Goal: Communication & Community: Answer question/provide support

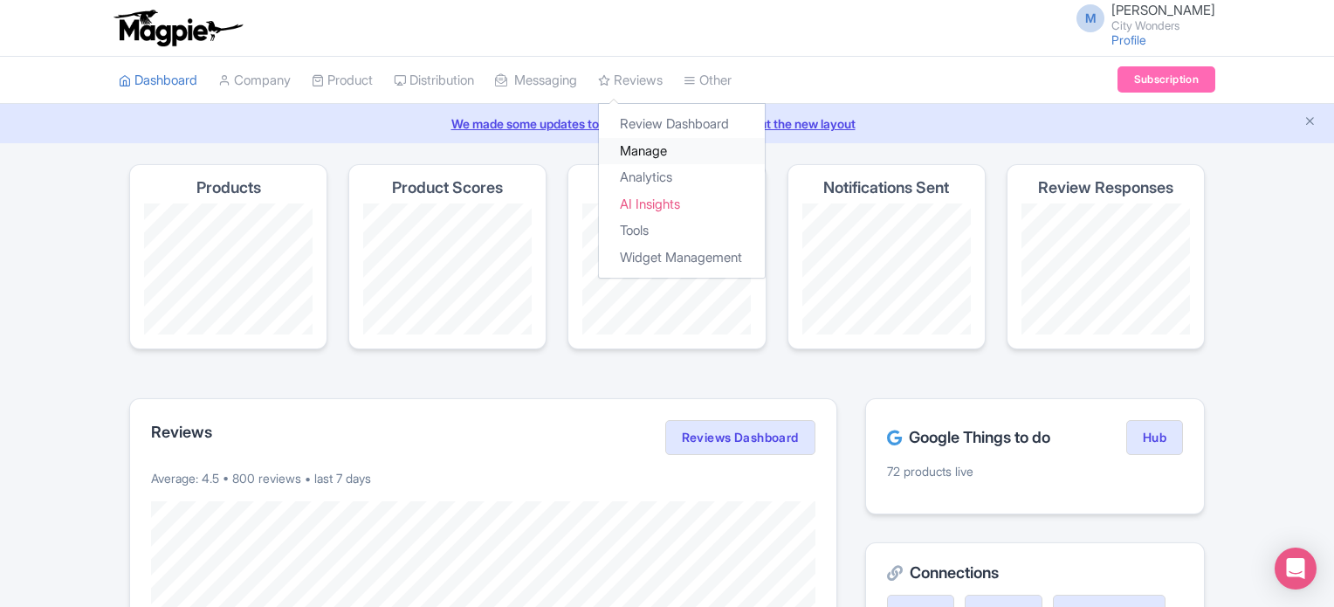
click at [659, 149] on link "Manage" at bounding box center [682, 151] width 166 height 27
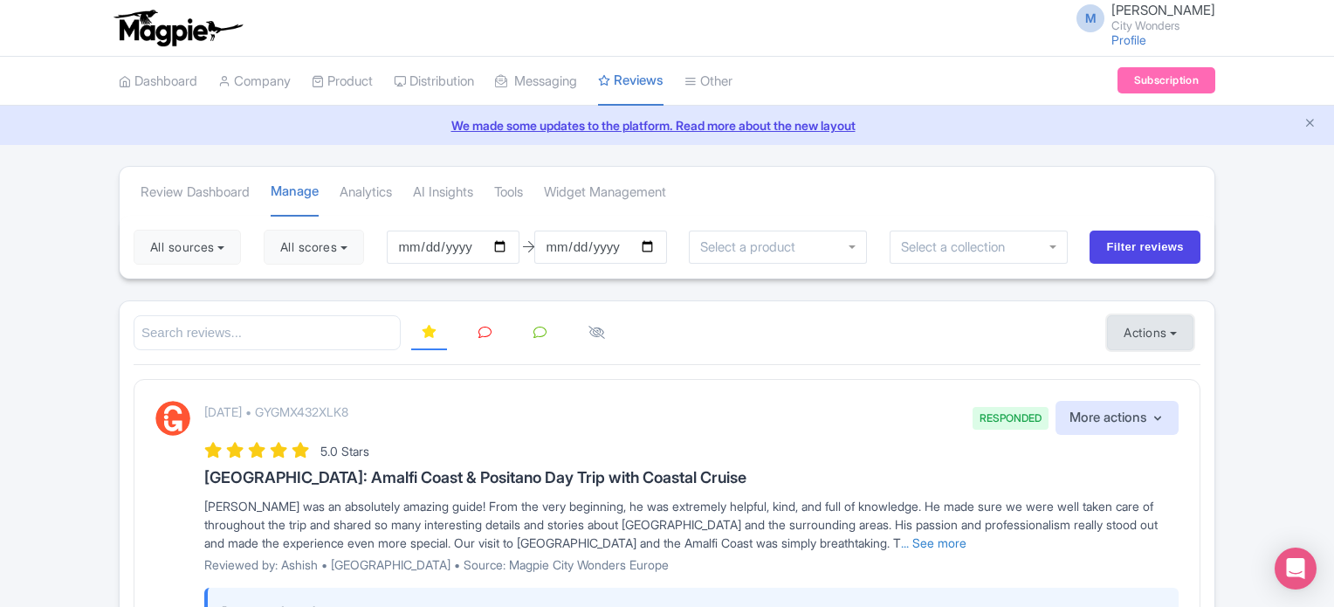
click at [1168, 324] on button "Actions" at bounding box center [1150, 332] width 86 height 35
click at [1170, 369] on link "Import new reviews" at bounding box center [1210, 377] width 205 height 34
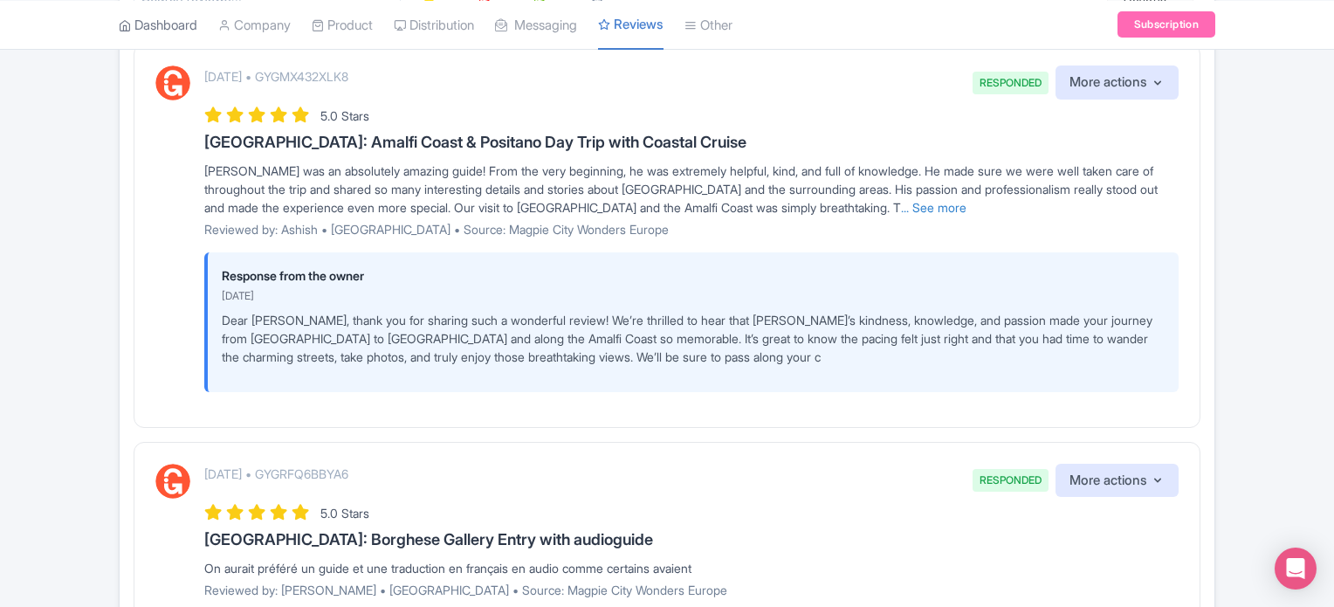
scroll to position [262, 0]
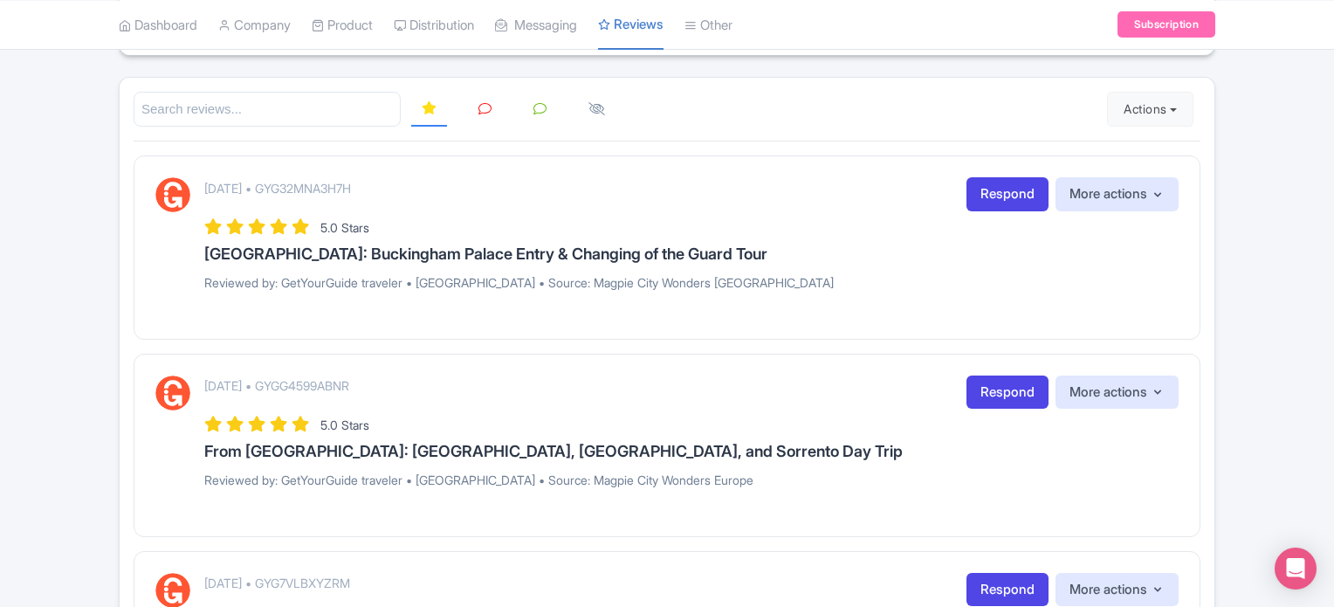
scroll to position [104, 0]
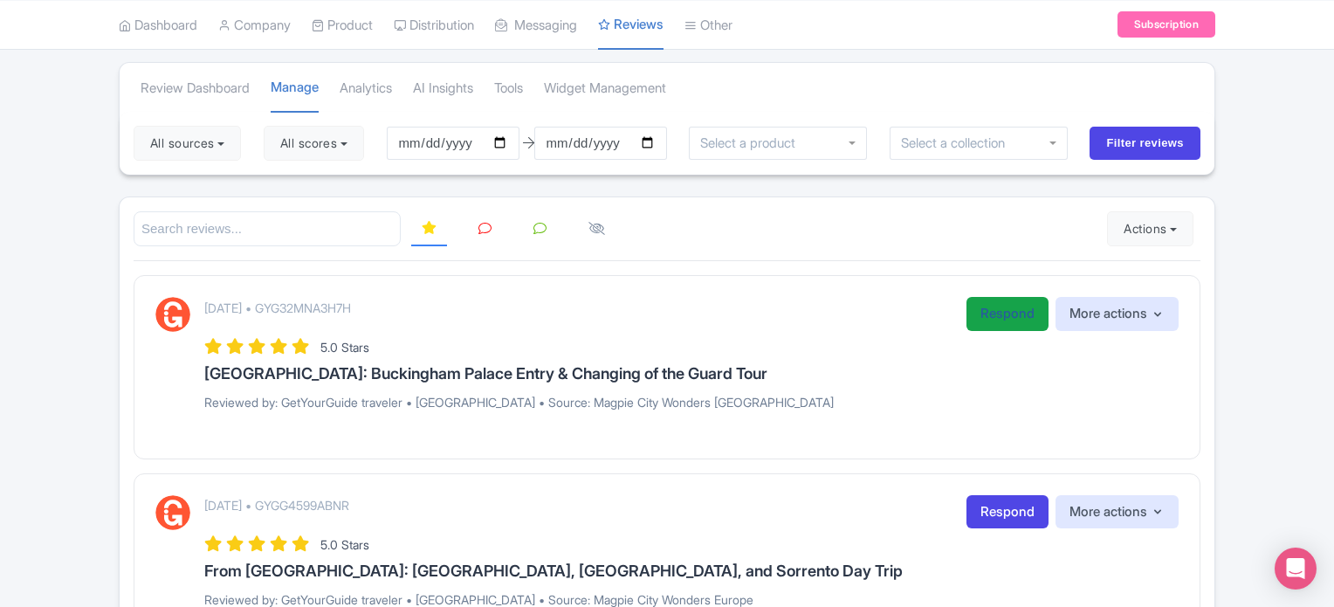
click at [992, 303] on link "Respond" at bounding box center [1008, 314] width 82 height 34
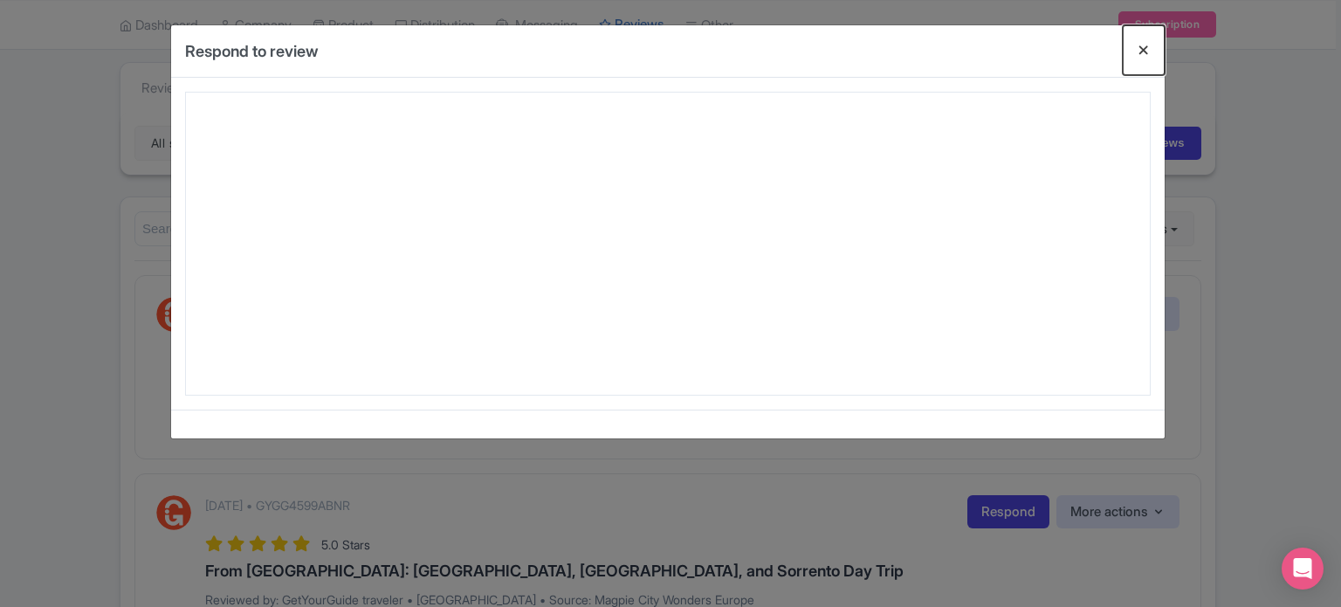
click at [1142, 48] on button "Close" at bounding box center [1144, 50] width 42 height 50
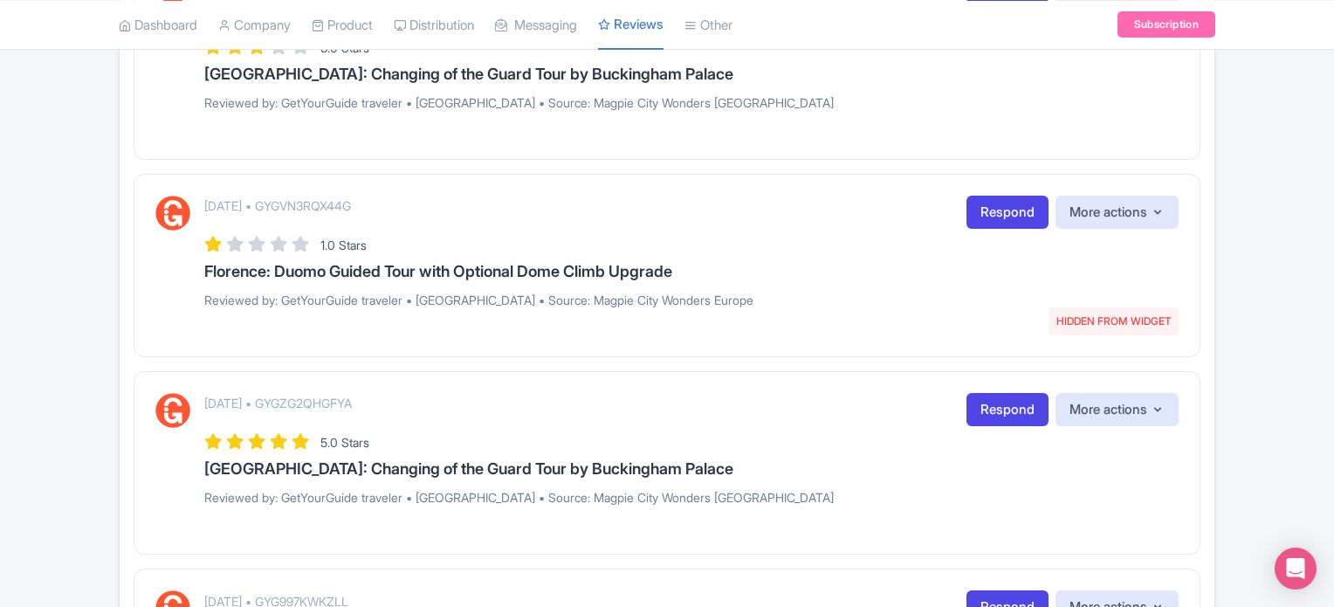
scroll to position [1937, 0]
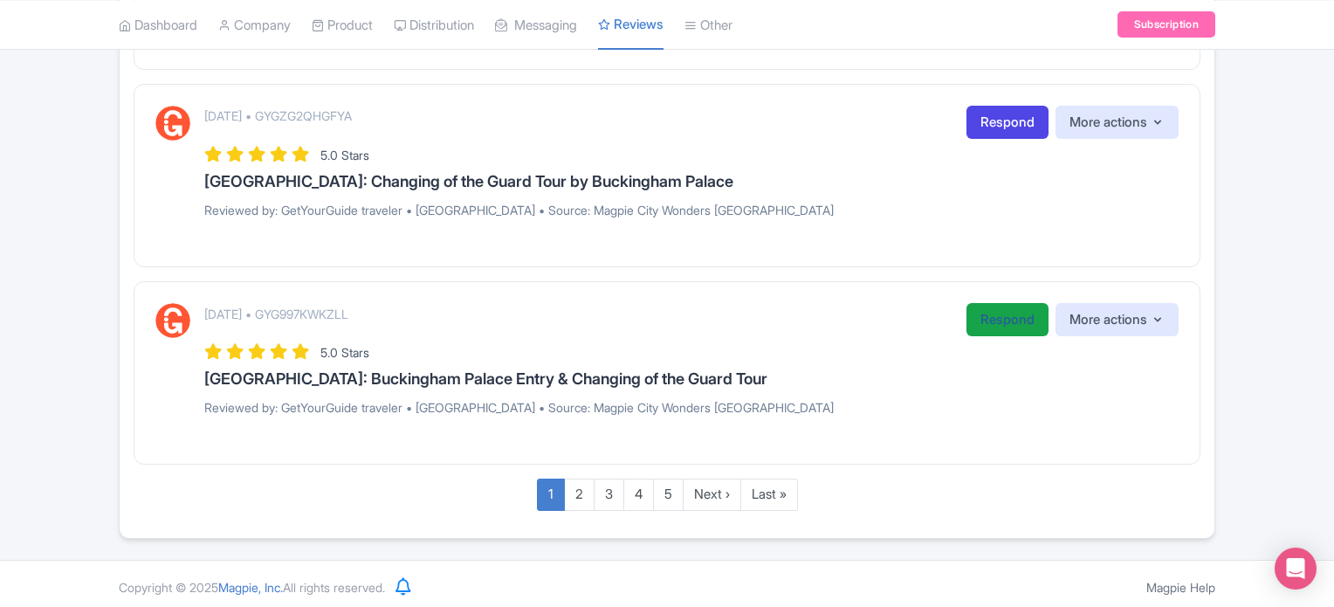
click at [992, 318] on link "Respond" at bounding box center [1008, 320] width 82 height 34
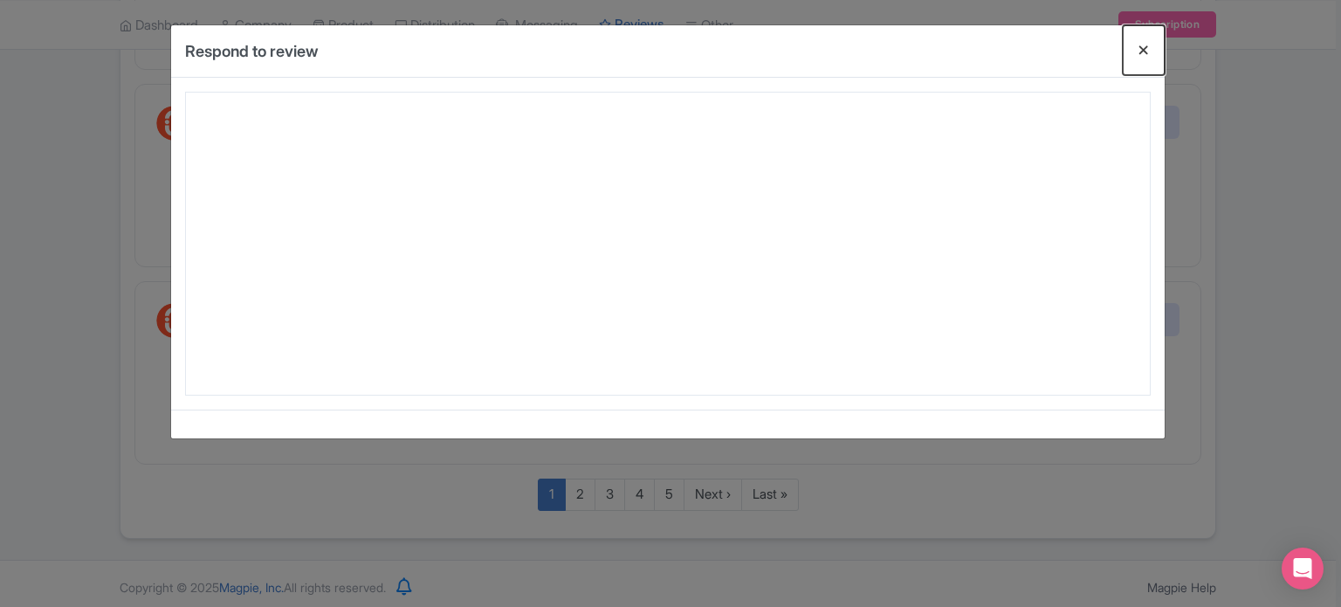
click at [1146, 48] on button "Close" at bounding box center [1144, 50] width 42 height 50
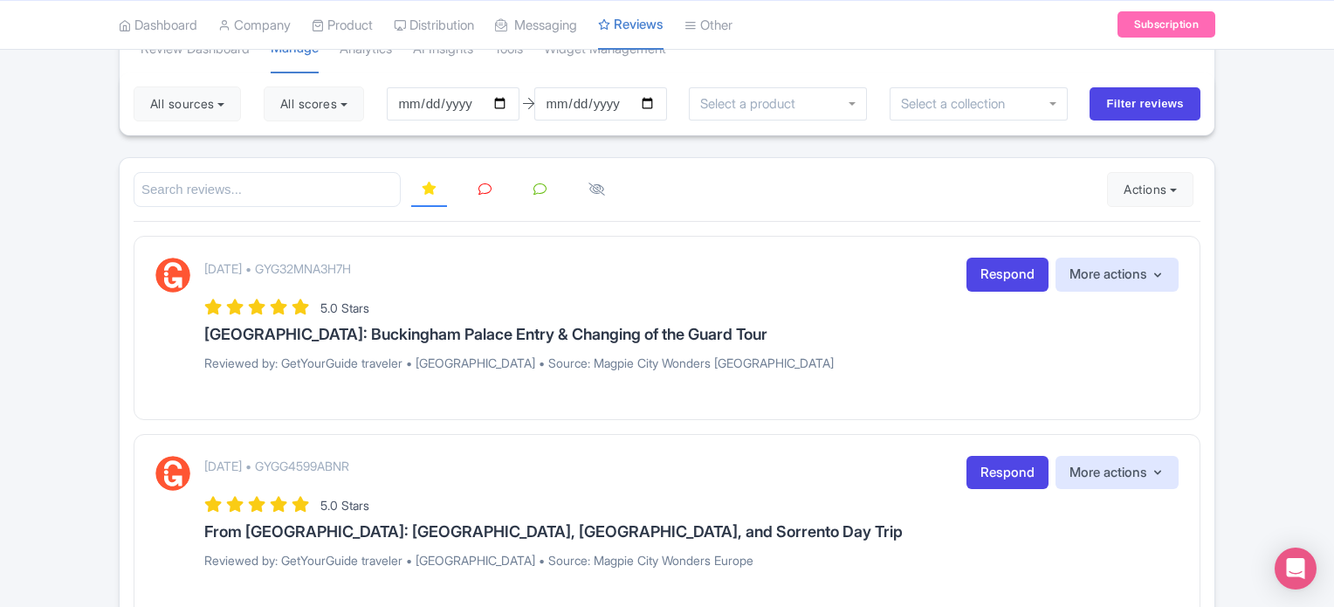
scroll to position [0, 0]
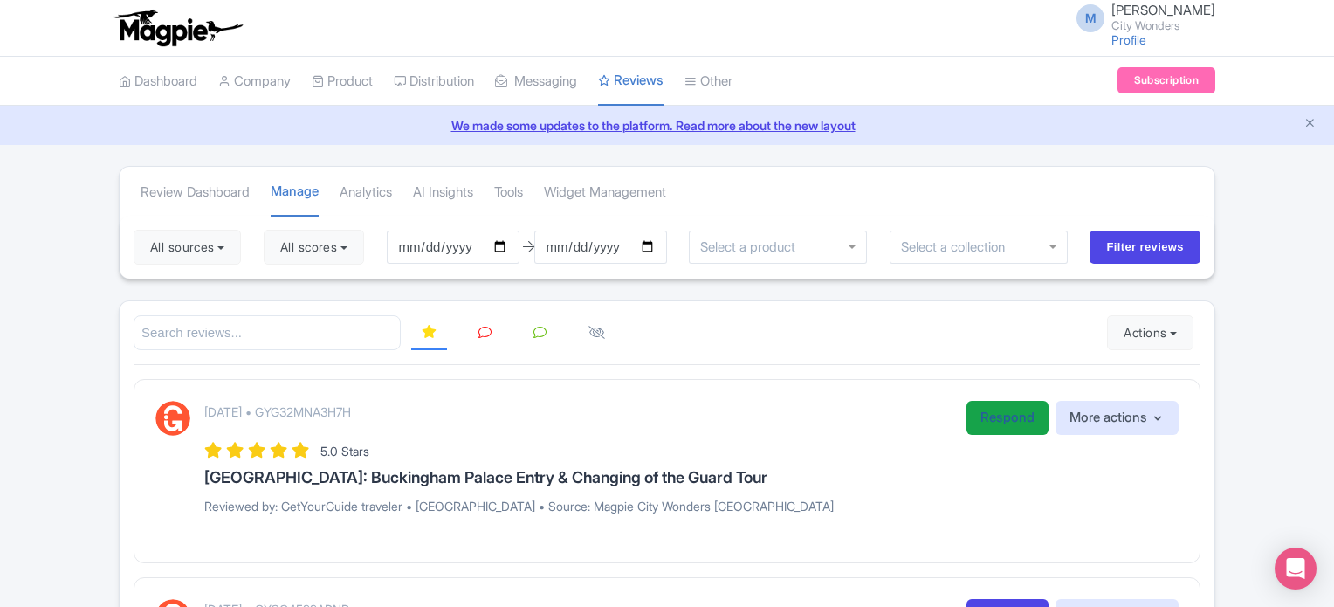
click at [1005, 414] on link "Respond" at bounding box center [1008, 418] width 82 height 34
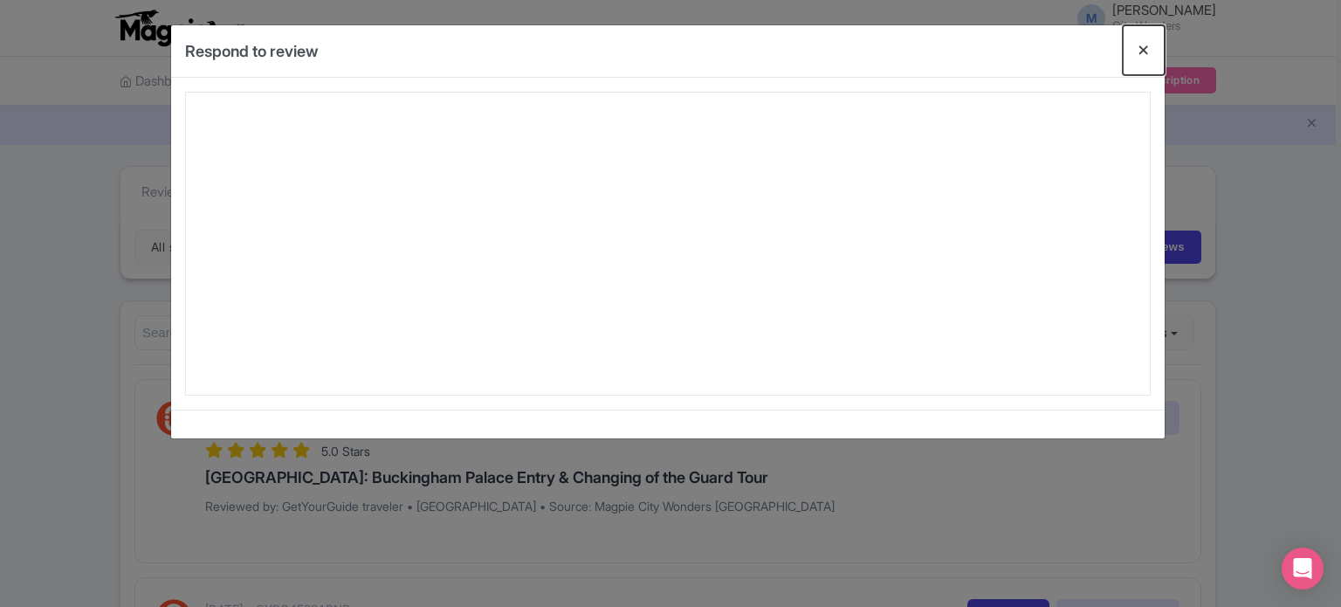
click at [1146, 43] on button "Close" at bounding box center [1144, 50] width 42 height 50
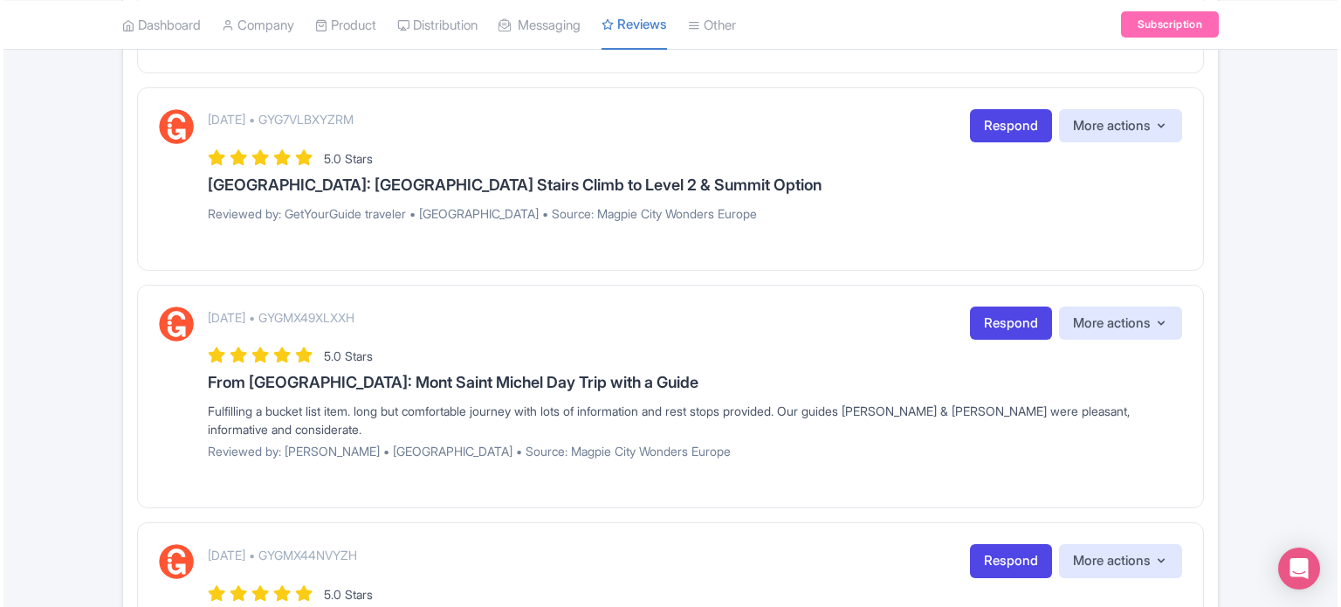
scroll to position [786, 0]
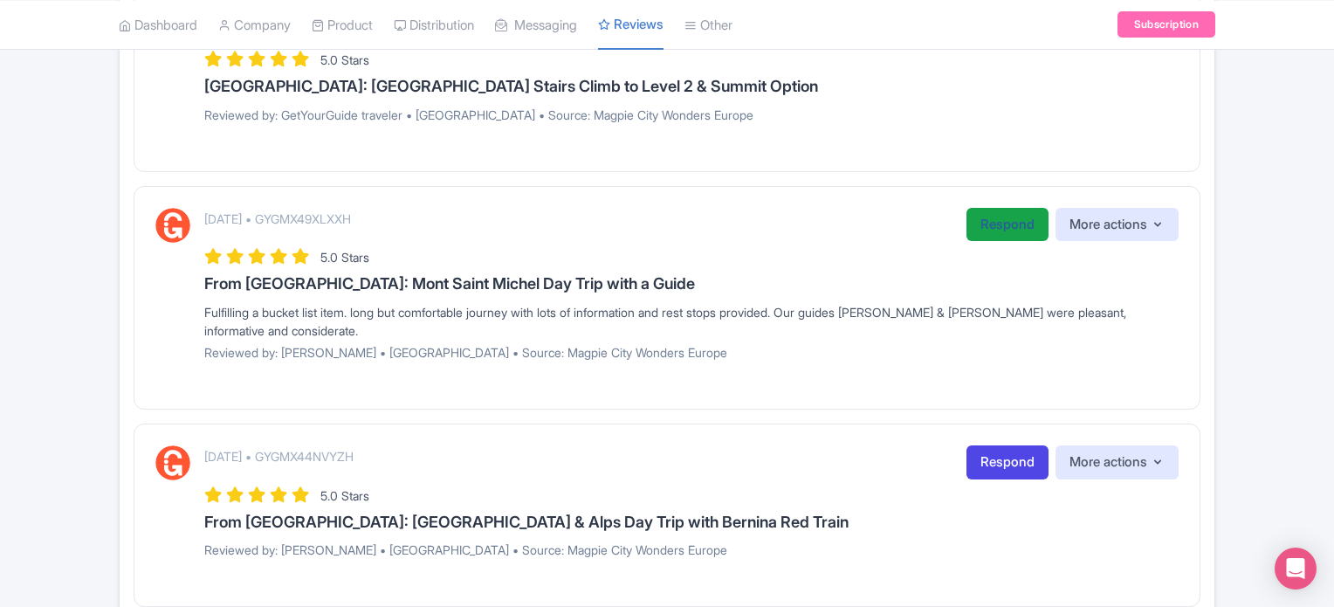
click at [1016, 210] on link "Respond" at bounding box center [1008, 225] width 82 height 34
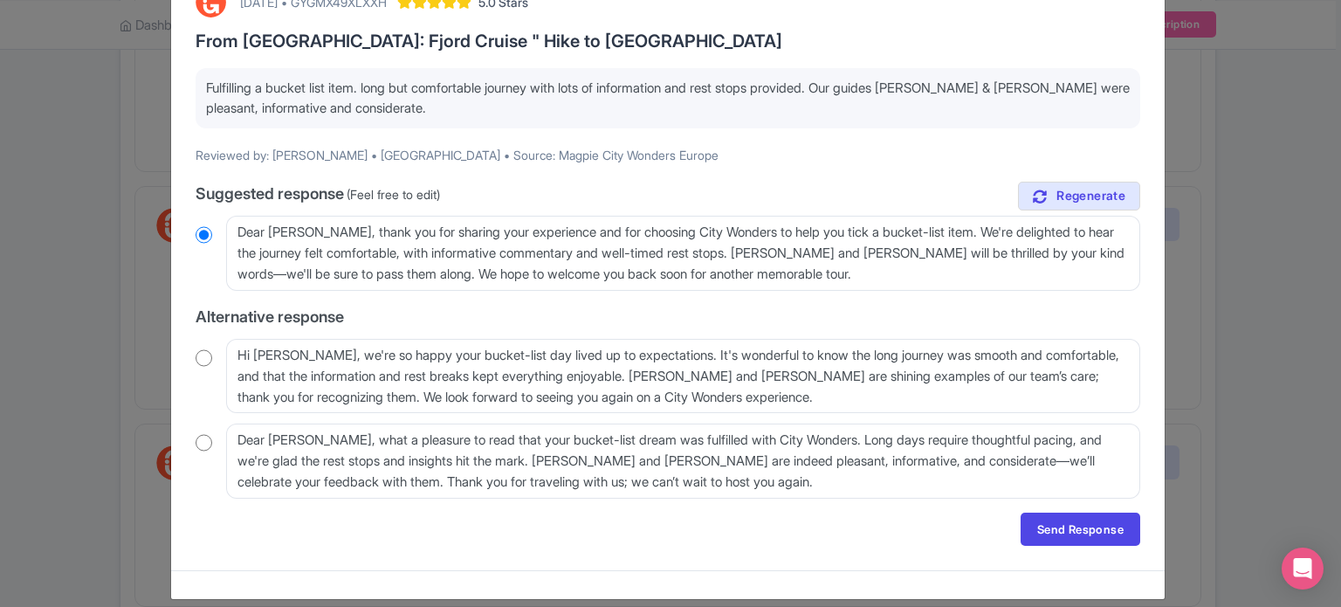
scroll to position [131, 0]
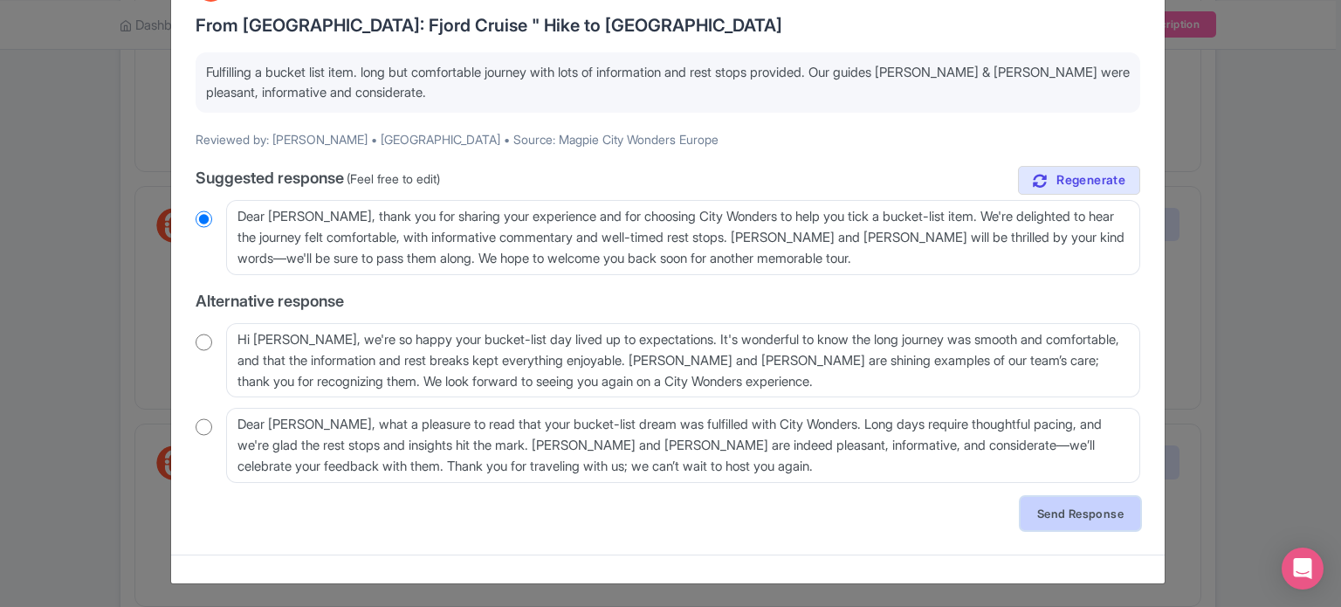
click at [1057, 503] on link "Send Response" at bounding box center [1081, 513] width 120 height 33
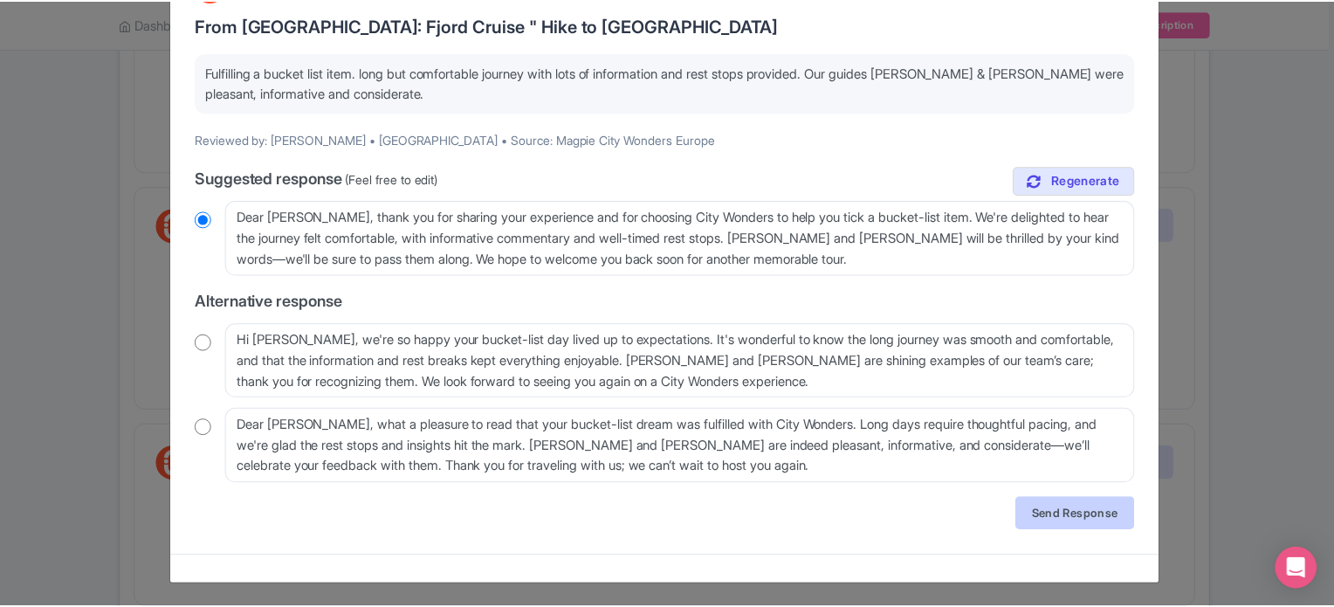
scroll to position [0, 0]
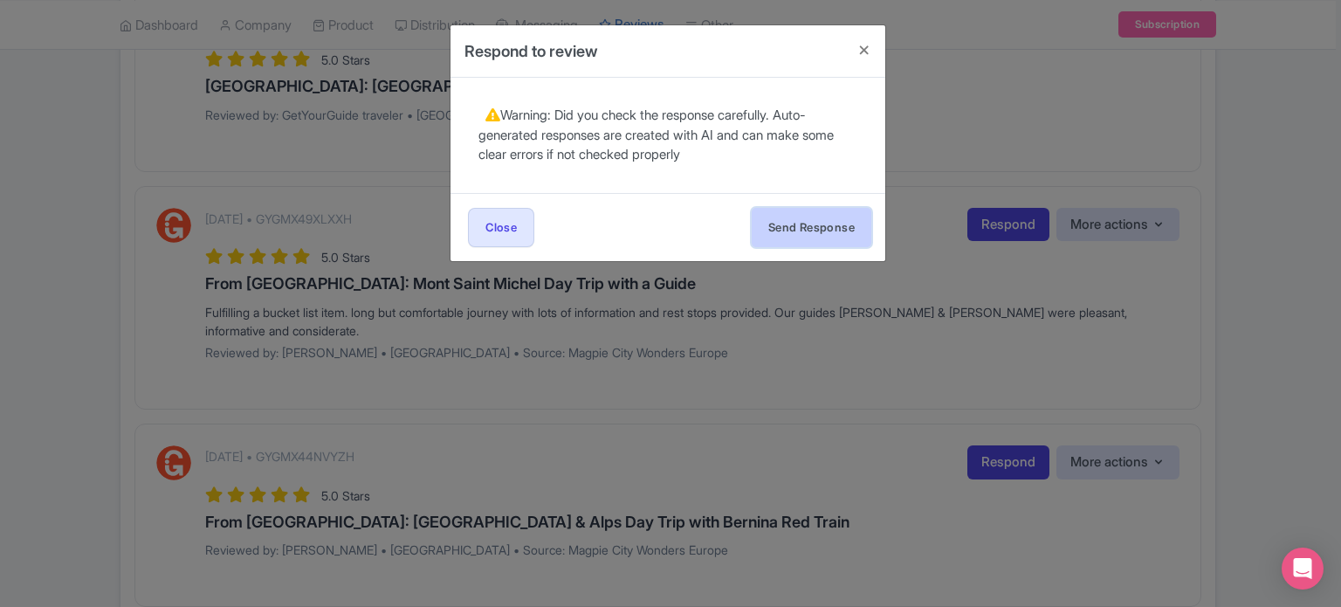
click at [805, 224] on button "Send Response" at bounding box center [812, 227] width 120 height 39
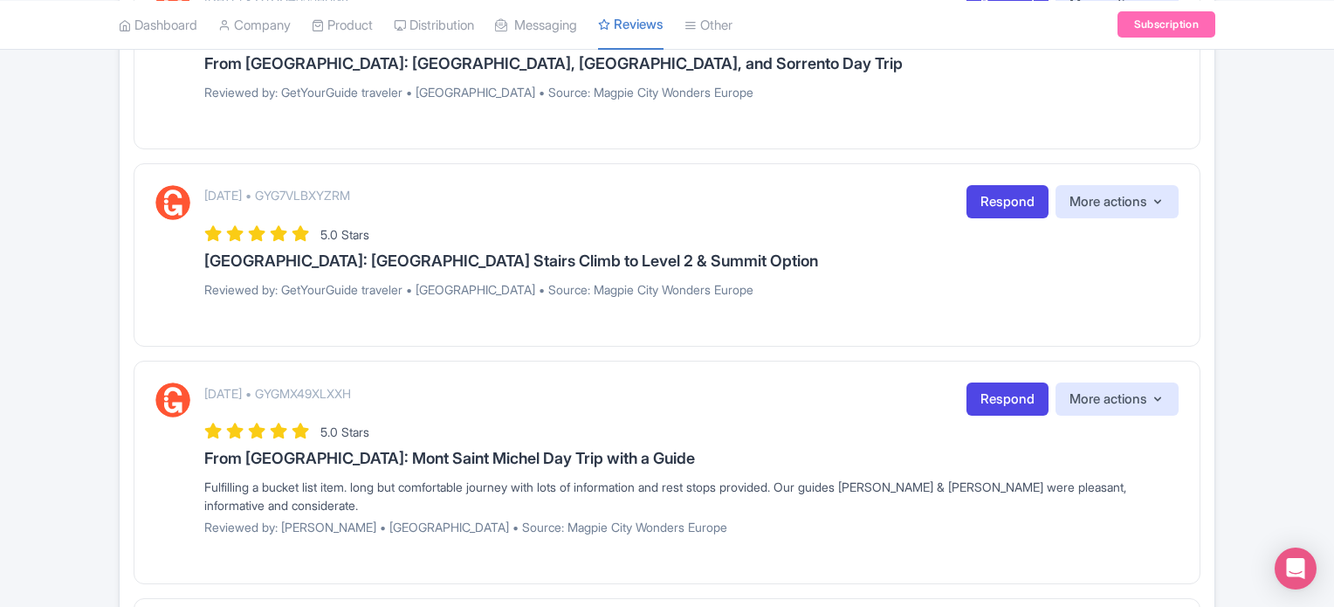
scroll to position [698, 0]
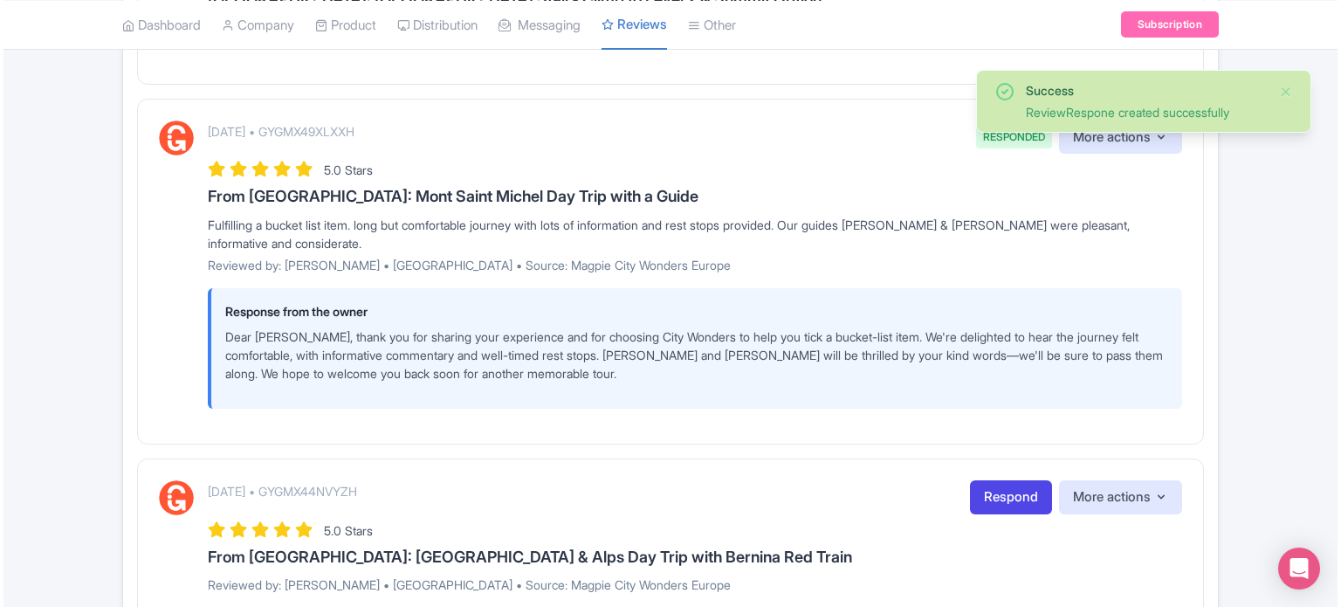
scroll to position [437, 0]
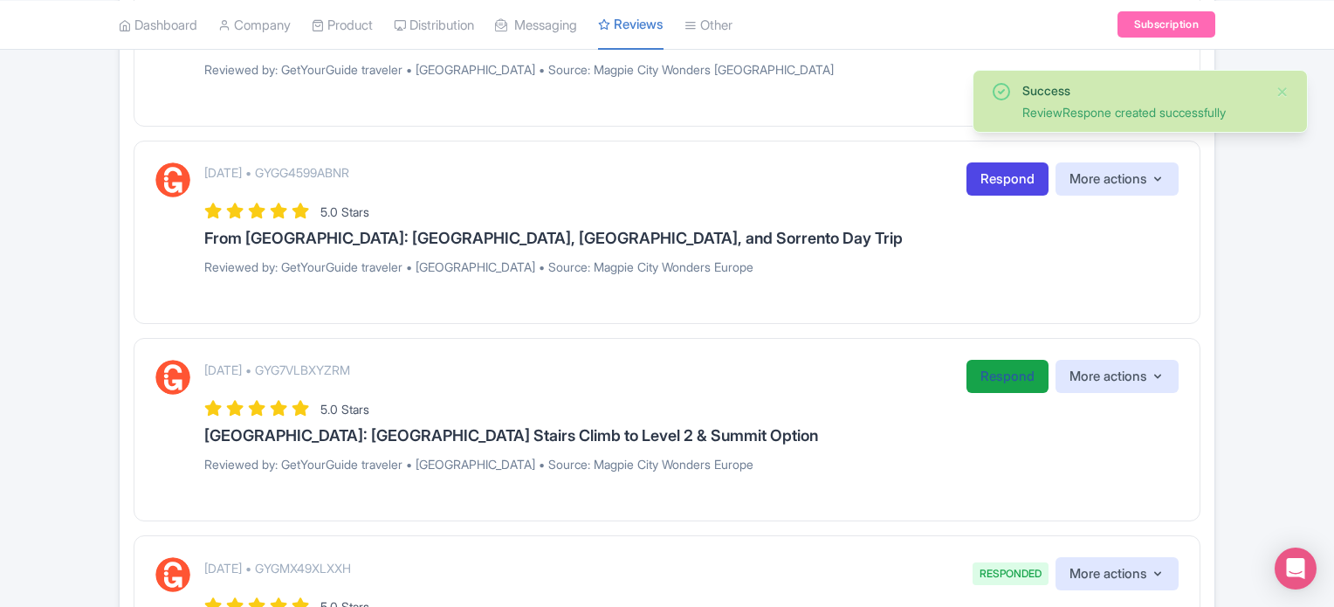
click at [999, 377] on link "Respond" at bounding box center [1008, 377] width 82 height 34
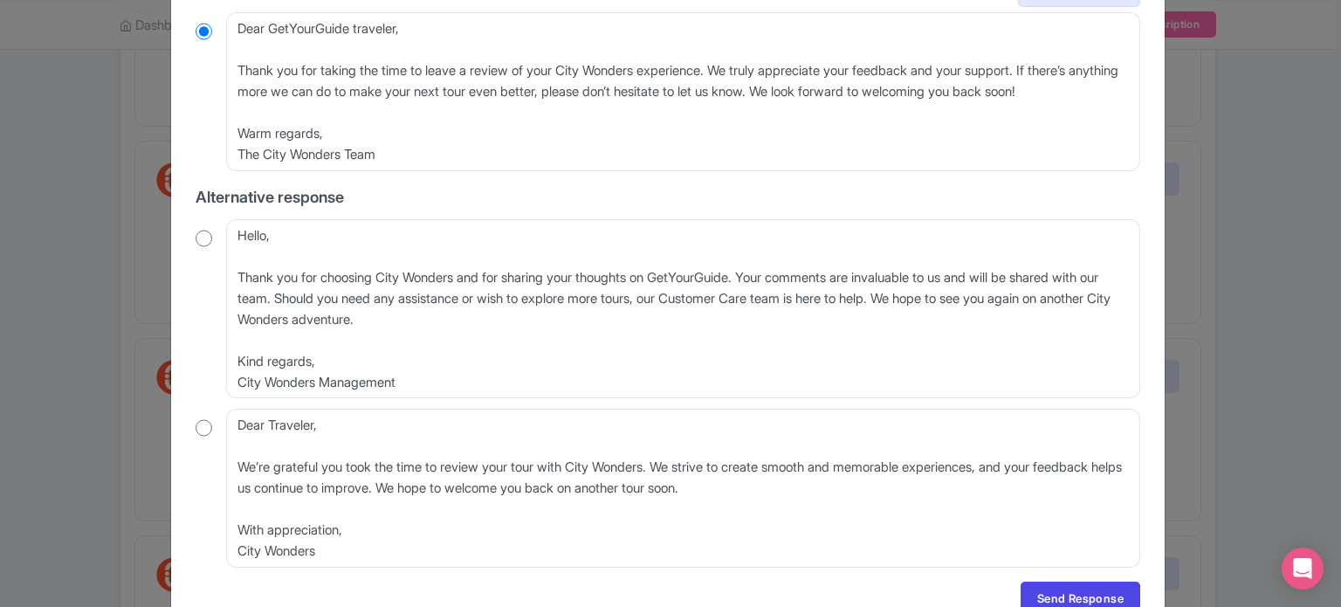
scroll to position [151, 0]
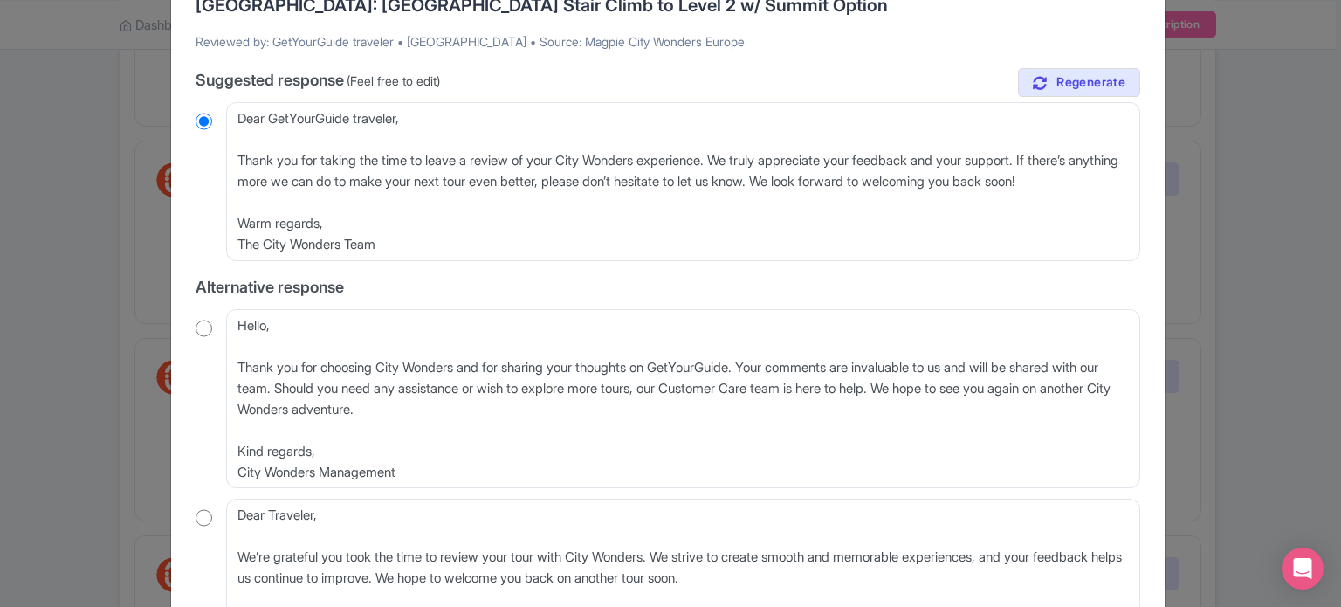
click at [208, 337] on div "Hello, Thank you for choosing City Wonders and for sharing your thoughts on Get…" at bounding box center [668, 399] width 945 height 180
click at [196, 324] on input "radio" at bounding box center [204, 328] width 17 height 17
radio input "true"
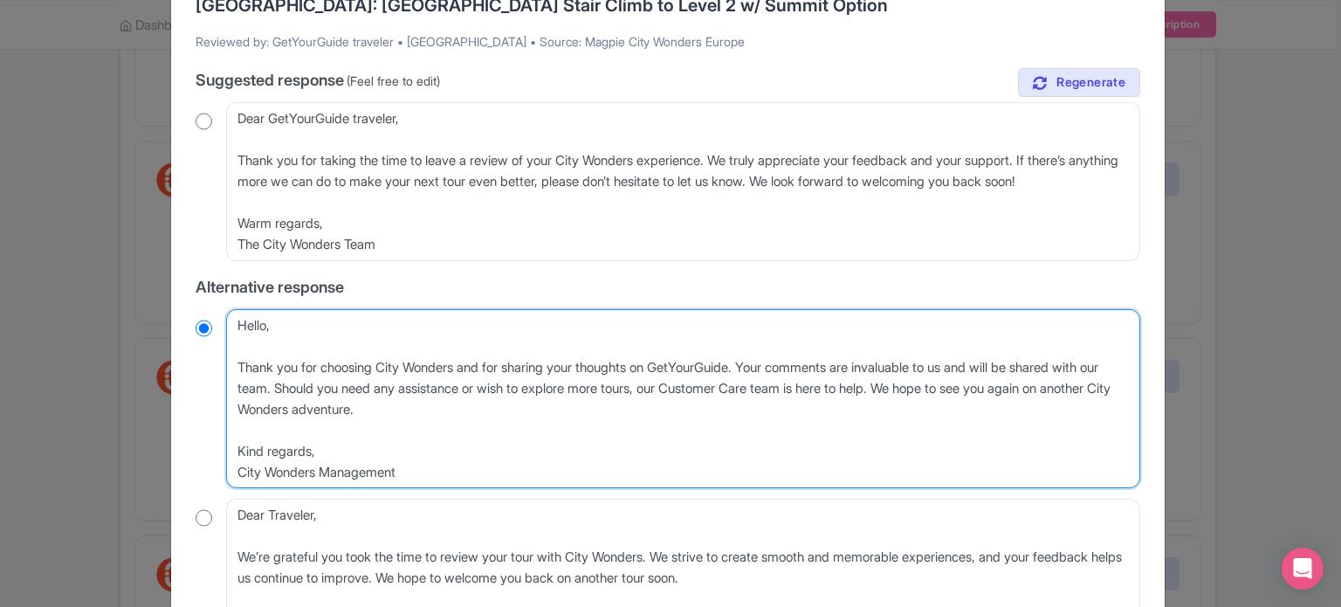
click at [237, 362] on textarea "Hello, Thank you for choosing City Wonders and for sharing your thoughts on Get…" at bounding box center [683, 399] width 914 height 180
type textarea "Hello, Thank you for choosing City Wonders and for sharing your thoughts on Get…"
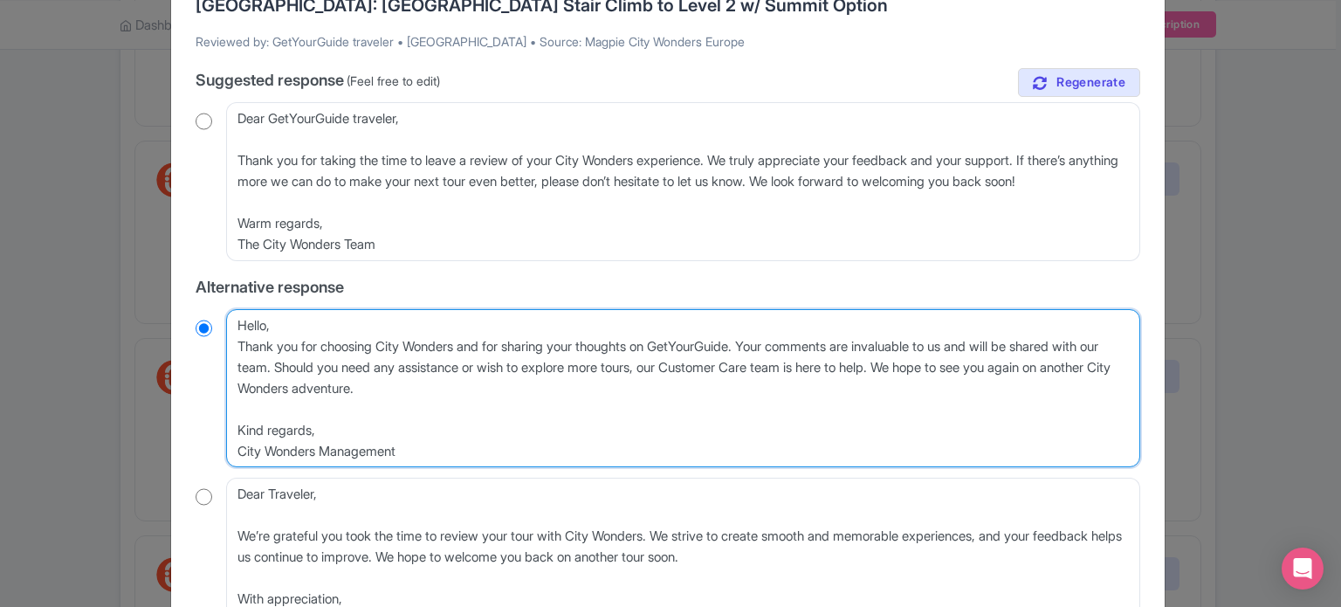
radio input "true"
type textarea "Hello,Thank you for choosing City Wonders and for sharing your thoughts on GetY…"
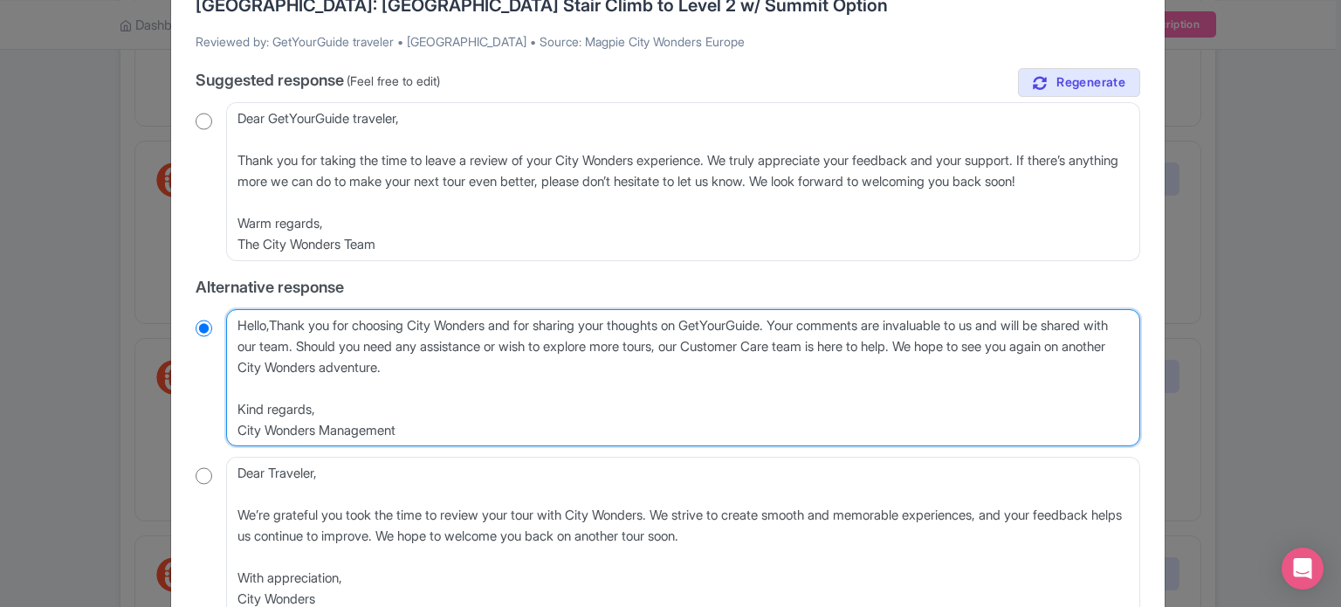
radio input "true"
type textarea "Hello, Thank you for choosing City Wonders and for sharing your thoughts on Get…"
radio input "true"
drag, startPoint x: 638, startPoint y: 322, endPoint x: 693, endPoint y: 320, distance: 55.0
click at [693, 320] on textarea "Hello, Thank you for choosing City Wonders and for sharing your thoughts on Get…" at bounding box center [683, 378] width 914 height 138
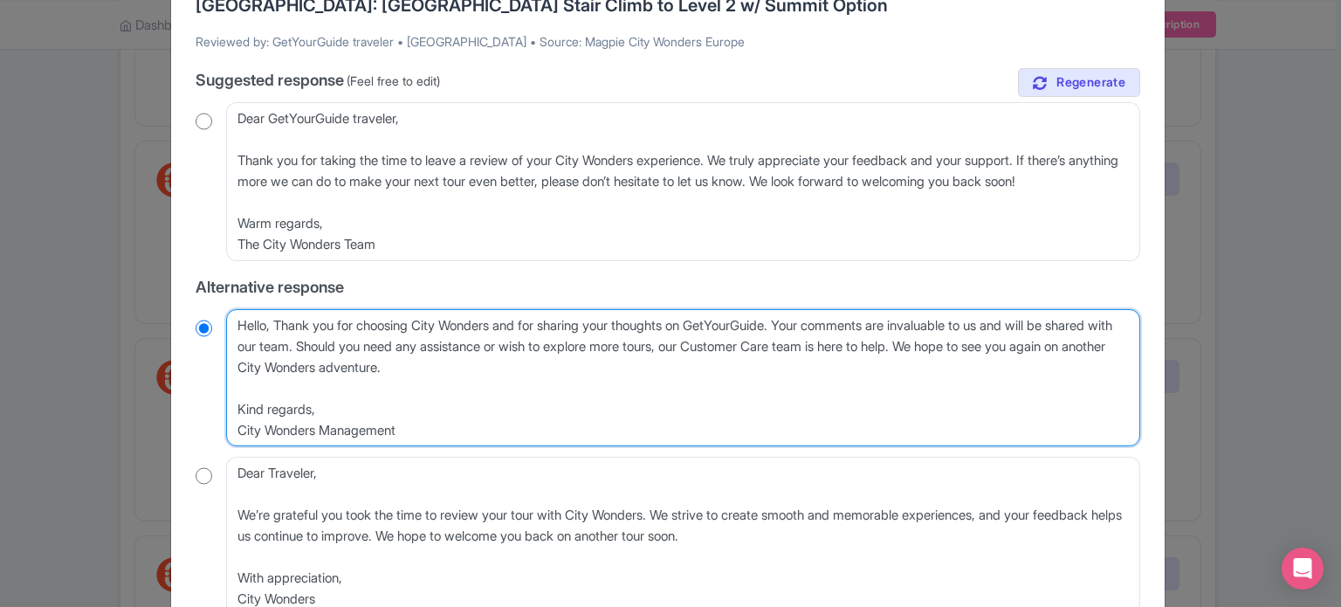
type textarea "Hello, Thank you for choosing City Wonders and for sharing your on GetYourGuide…"
radio input "true"
type textarea "Hello, Thank you for choosing City Wonders and for sharing your f on GetYourGui…"
radio input "true"
type textarea "Hello, Thank you for choosing City Wonders and for sharing your fe on GetYourGu…"
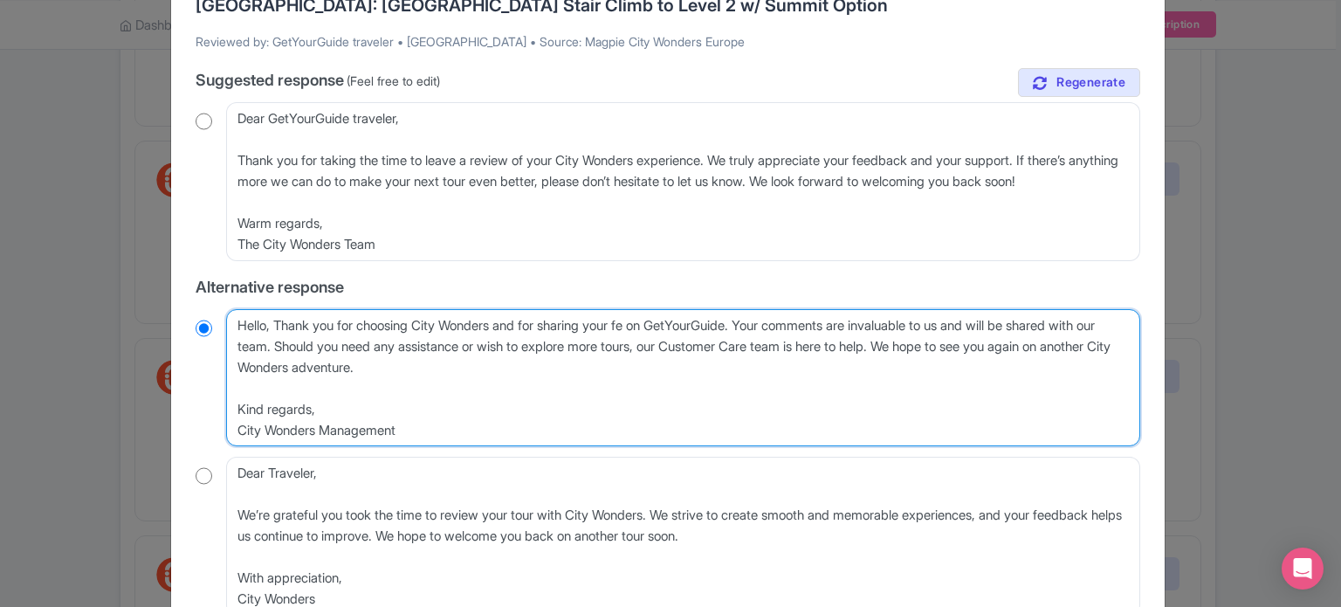
radio input "true"
type textarea "Hello, Thank you for choosing City Wonders and for sharing your fee on GetYourG…"
radio input "true"
type textarea "Hello, Thank you for choosing City Wonders and for sharing your feed on GetYour…"
radio input "true"
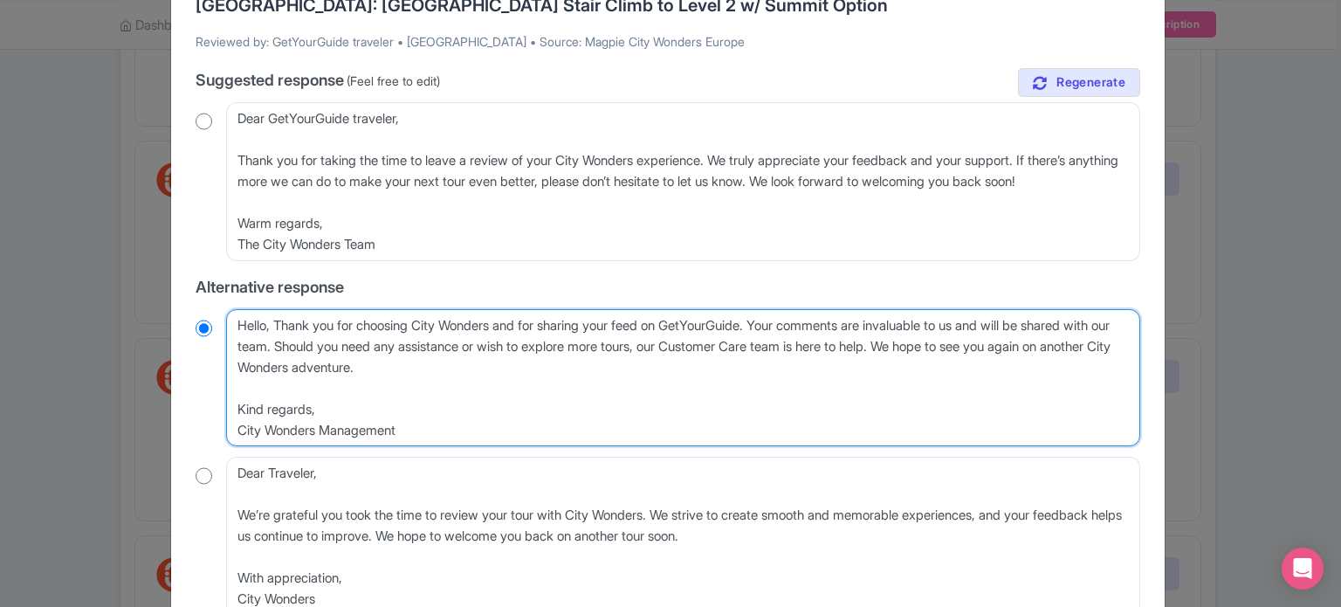
type textarea "Hello, Thank you for choosing City Wonders and for sharing your feedb on GetYou…"
radio input "true"
type textarea "Hello, Thank you for choosing City Wonders and for sharing your feedba on GetYo…"
radio input "true"
type textarea "Hello, Thank you for choosing City Wonders and for sharing your feedbac on GetY…"
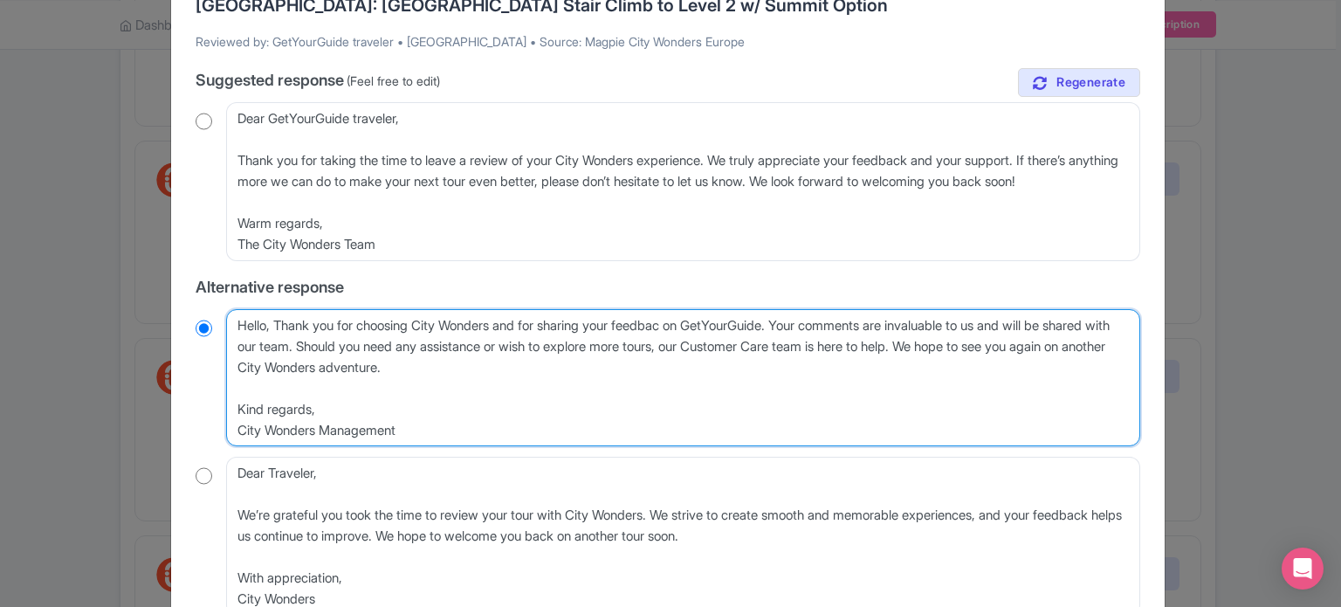
radio input "true"
type textarea "Hello, Thank you for choosing City Wonders and for sharing your feedback on Get…"
radio input "true"
drag, startPoint x: 1009, startPoint y: 342, endPoint x: 816, endPoint y: 329, distance: 193.4
click at [816, 329] on textarea "Hello, Thank you for choosing City Wonders and for sharing your thoughts on Get…" at bounding box center [683, 378] width 914 height 138
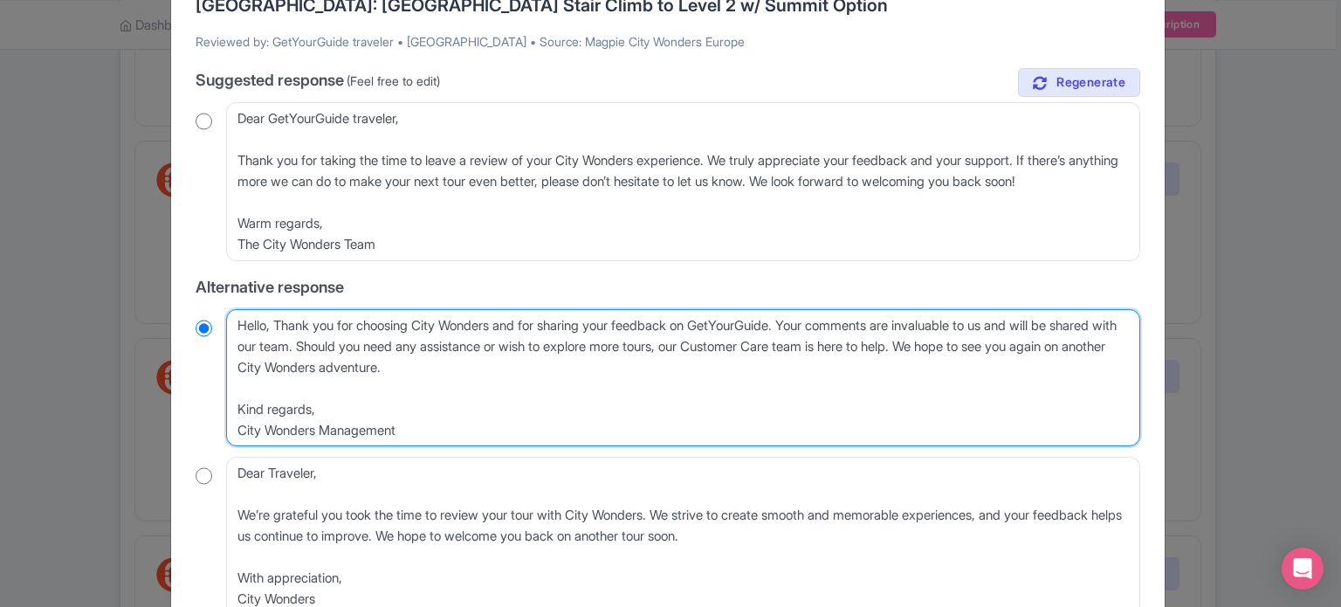
type textarea "Hello, Thank you for choosing City Wonders and for sharing your feedback on Get…"
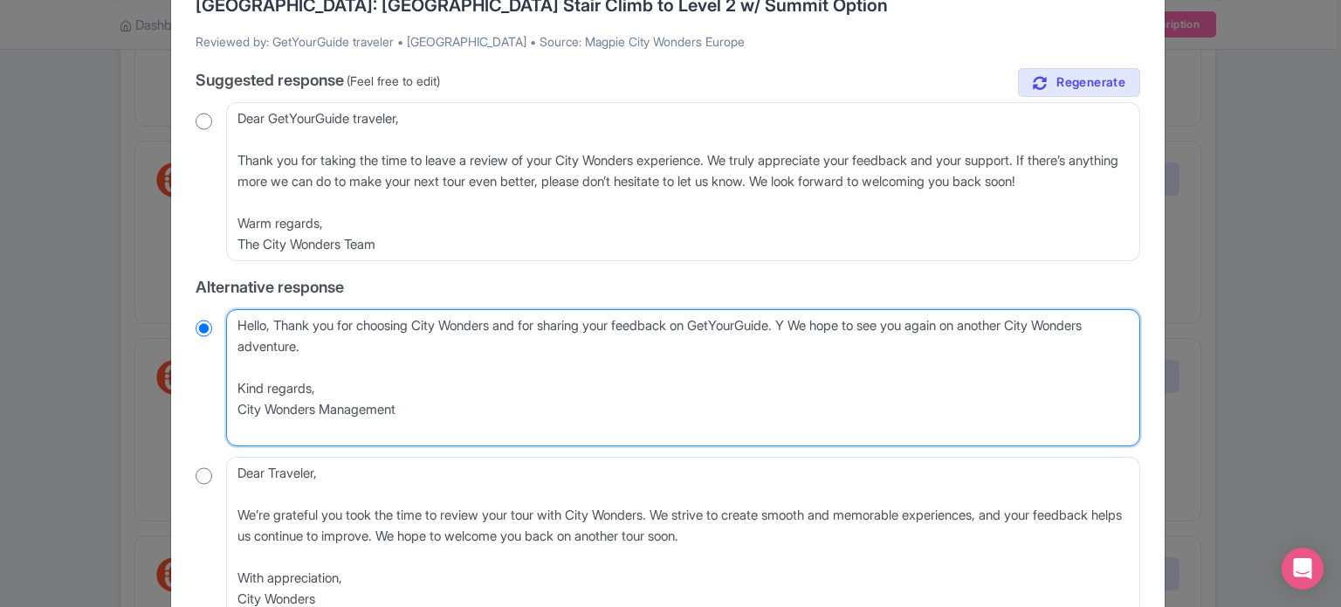
radio input "true"
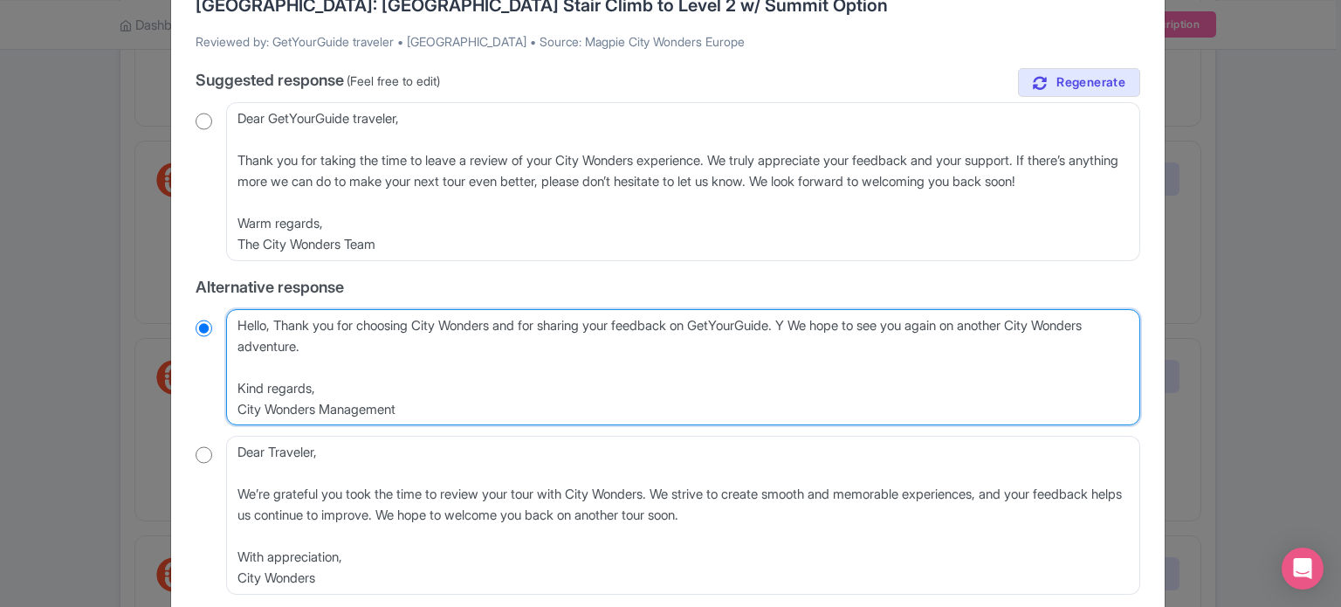
type textarea "Hello, Thank you for choosing City Wonders and for sharing your feedback on Get…"
radio input "true"
type textarea "Hello, Thank you for choosing City Wonders and for sharing your feedback on Get…"
radio input "true"
drag, startPoint x: 458, startPoint y: 416, endPoint x: 220, endPoint y: 361, distance: 243.6
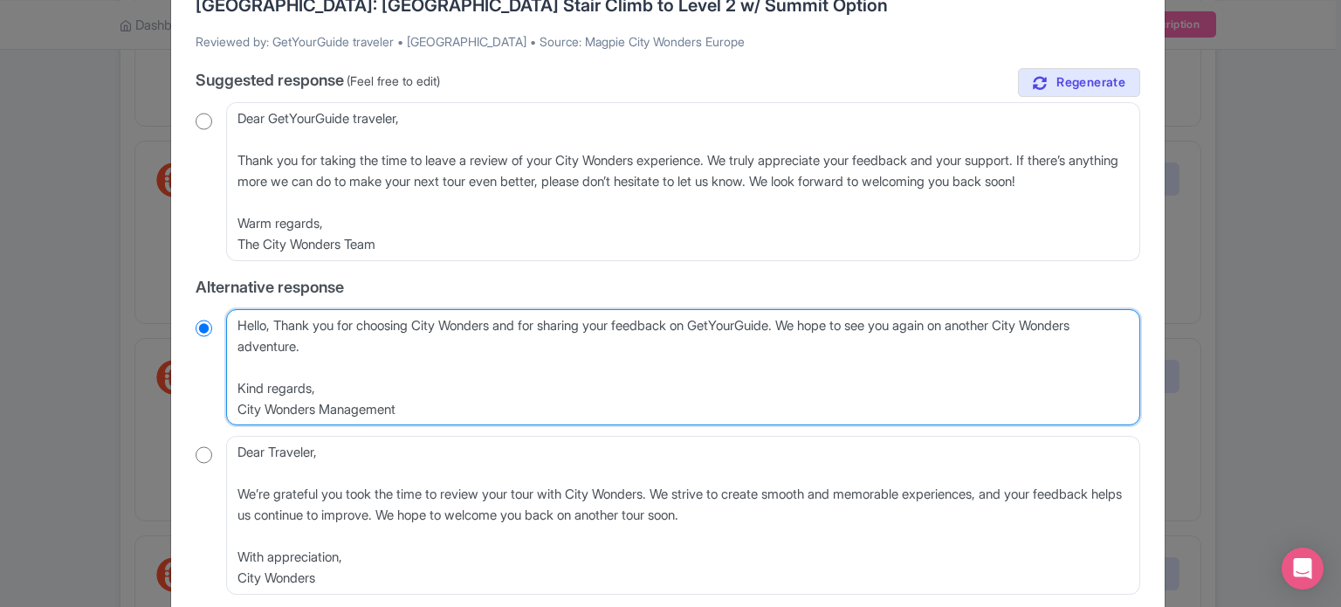
click at [220, 361] on div "Hello, Thank you for choosing City Wonders and for sharing your thoughts on Get…" at bounding box center [668, 367] width 945 height 117
type textarea "Hello, Thank you for choosing City Wonders and for sharing your feedback on Get…"
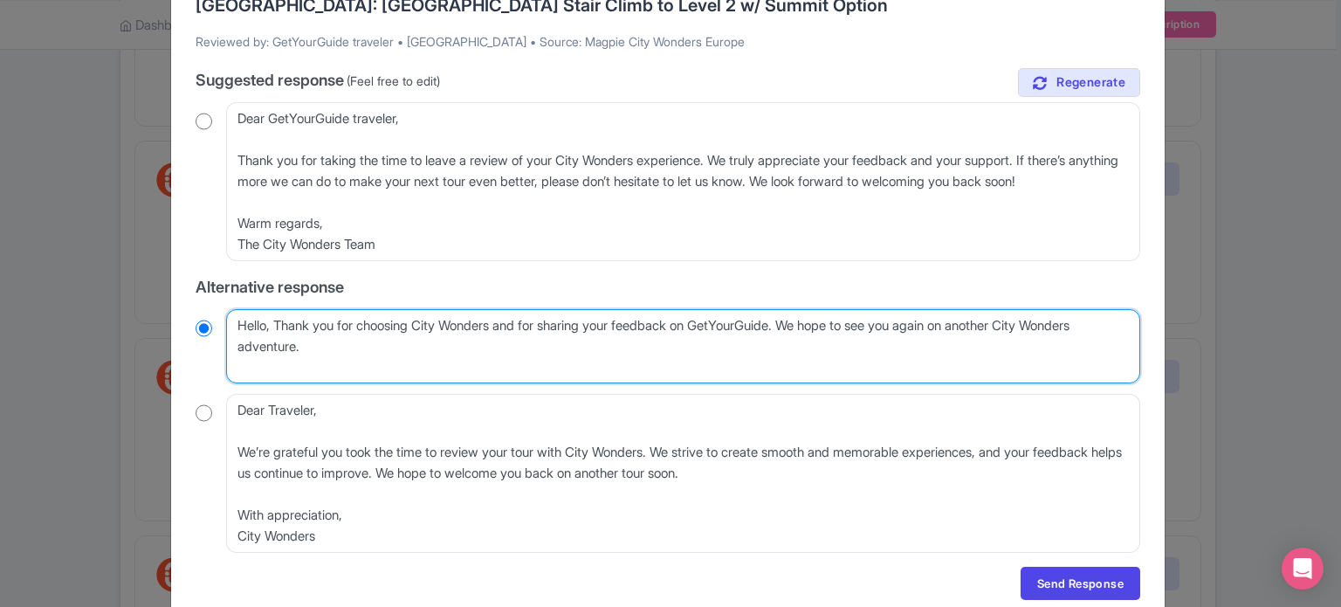
radio input "true"
type textarea "Hello, Thank you for choosing City Wonders and for sharing your feedback on Get…"
radio input "true"
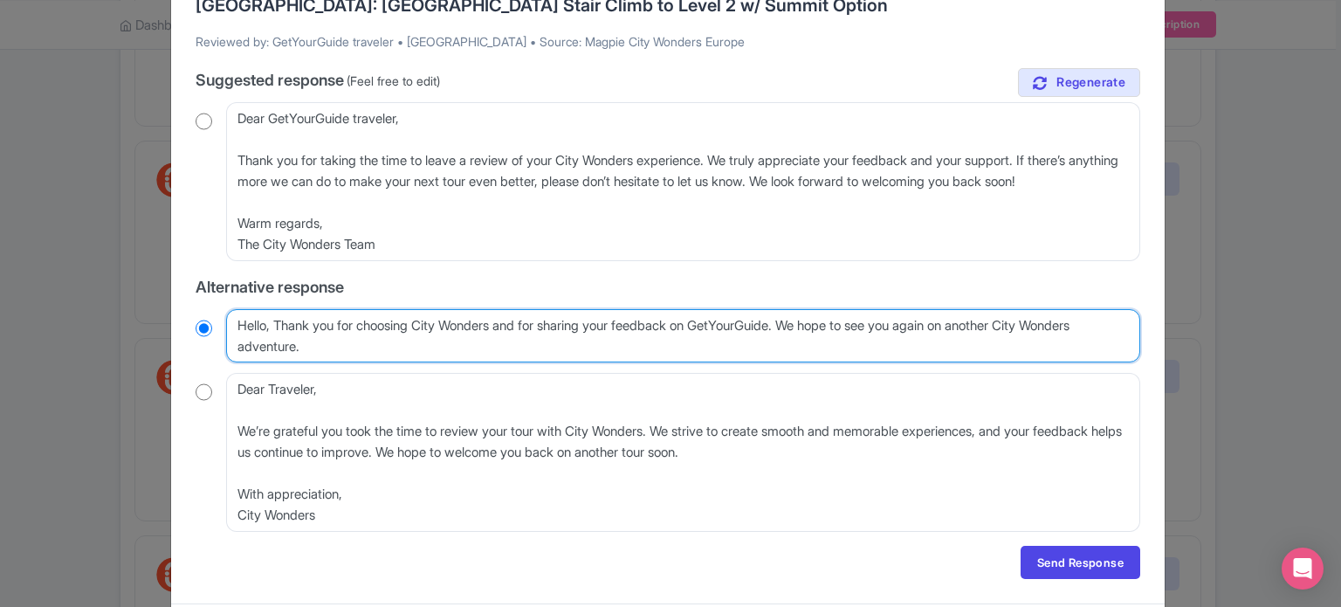
drag, startPoint x: 291, startPoint y: 340, endPoint x: 1042, endPoint y: 305, distance: 751.7
click at [1042, 305] on div "true Suggested response (Feel free to edit) Dear GetYourGuide traveler, Thank y…" at bounding box center [668, 300] width 945 height 464
type textarea "Hello, Thank you for choosing City Wonders and for sharing your feedback on Get…"
radio input "true"
type textarea "Hello, Thank you for choosing City Wonders and for sharing your feedback on Get…"
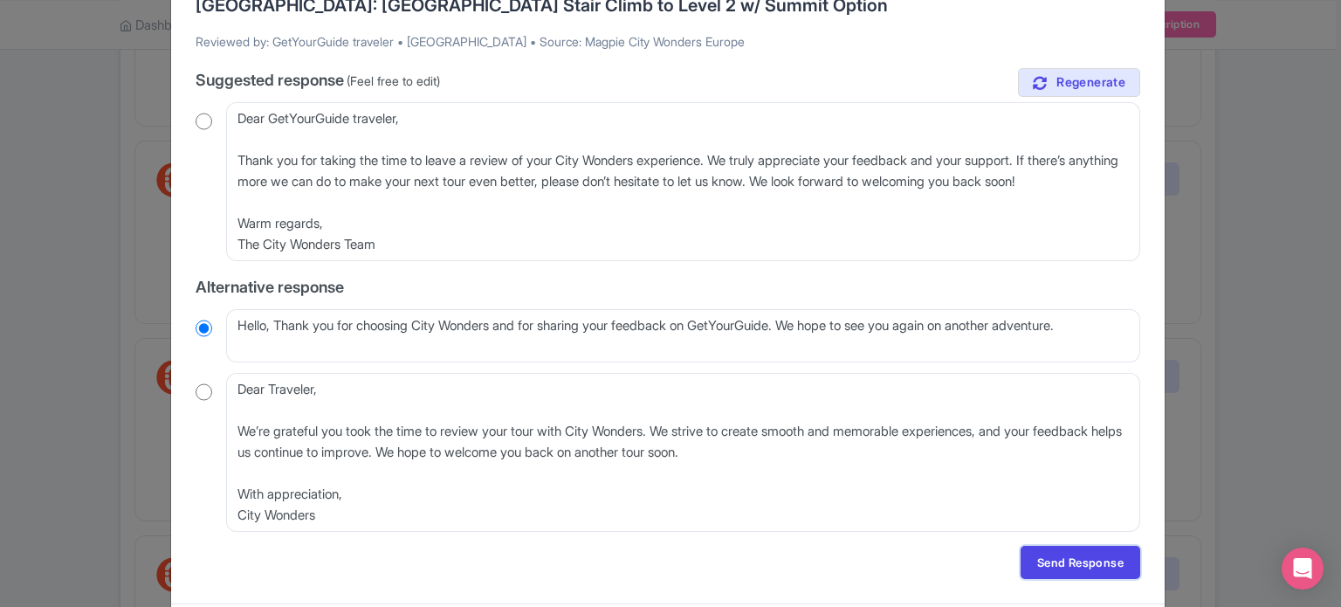
click at [1100, 558] on link "Send Response" at bounding box center [1081, 562] width 120 height 33
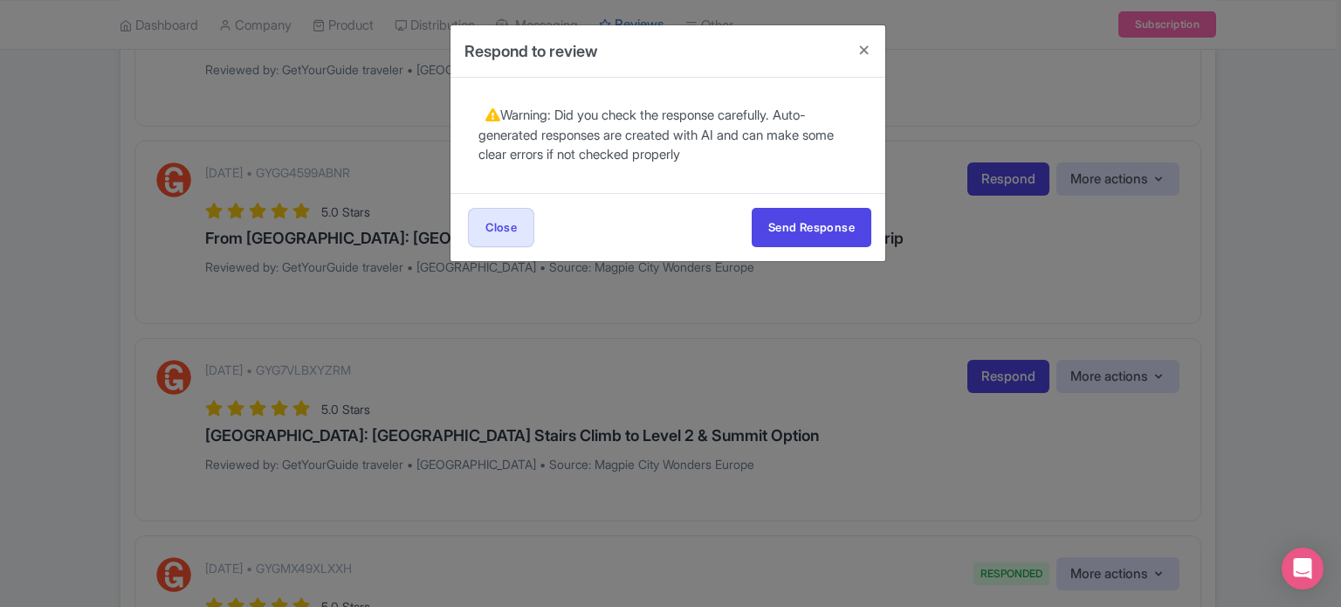
scroll to position [0, 0]
click at [818, 240] on button "Send Response" at bounding box center [812, 227] width 120 height 39
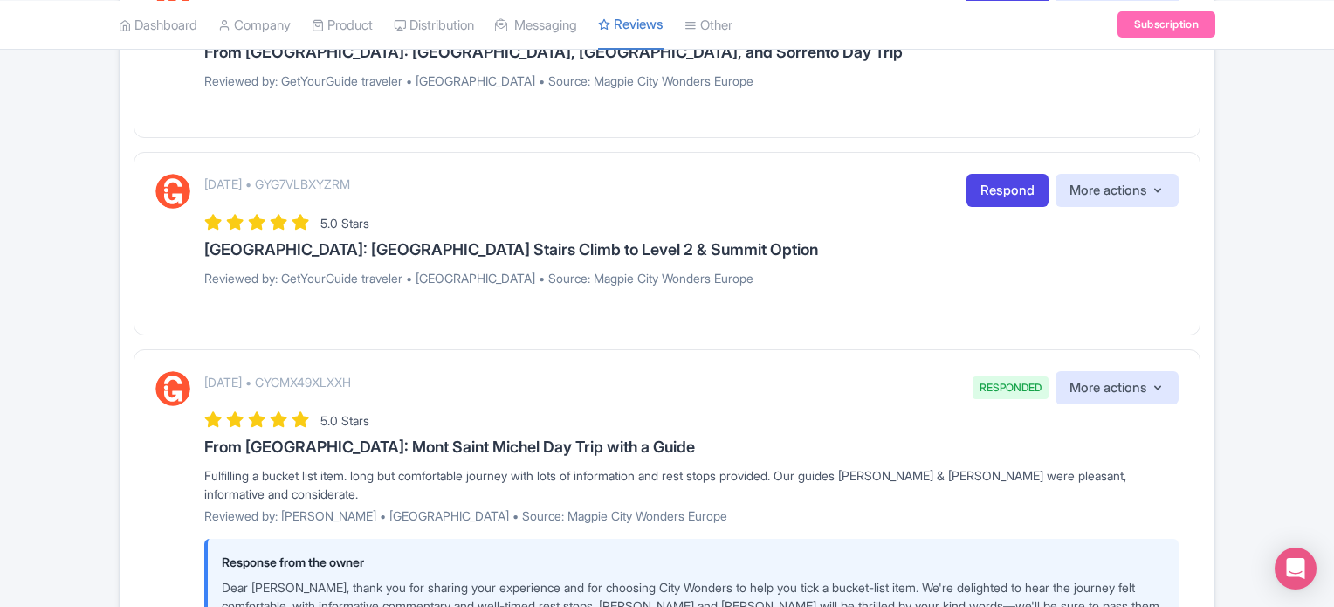
scroll to position [524, 0]
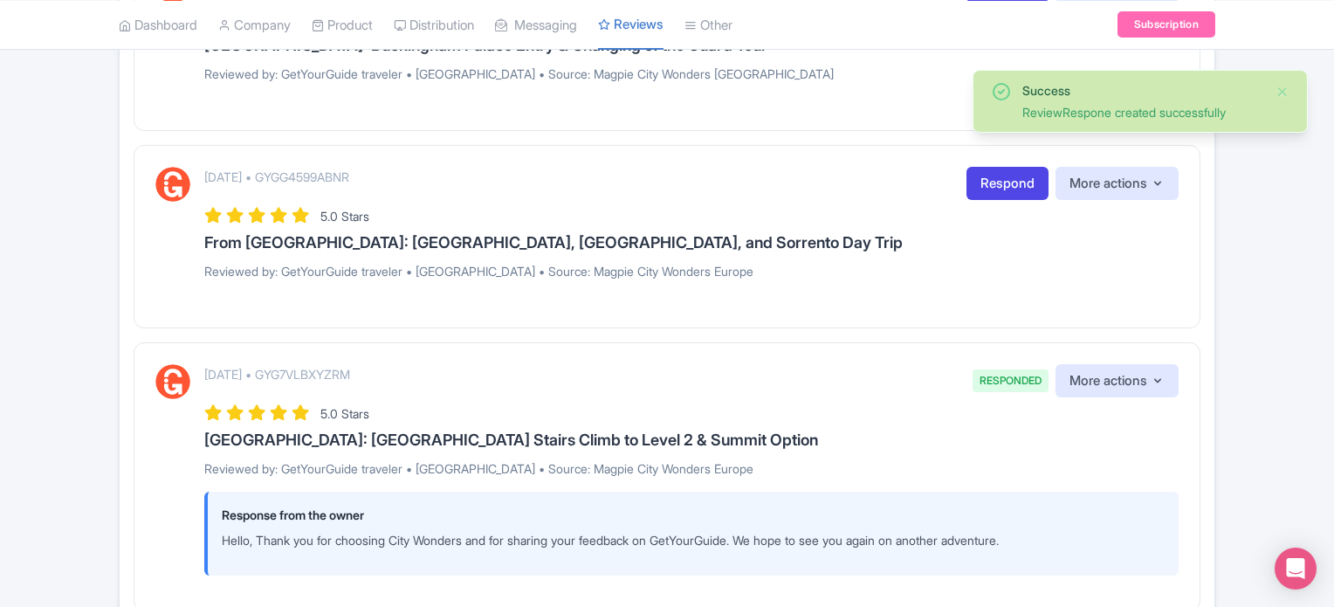
scroll to position [349, 0]
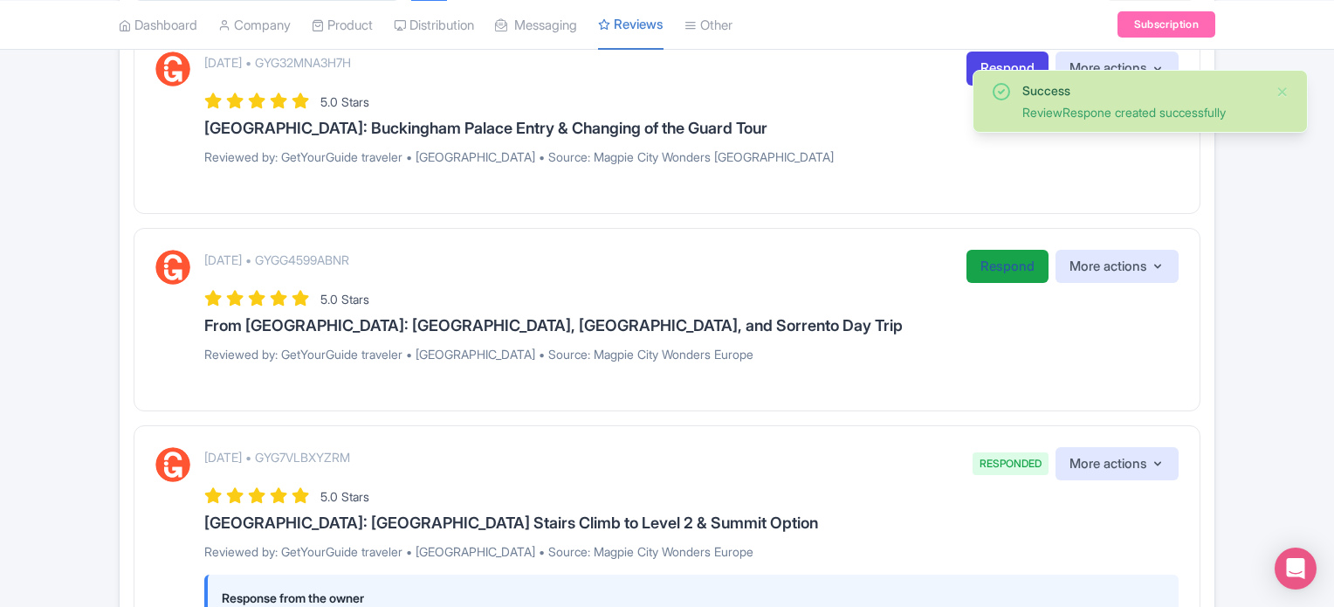
click at [994, 262] on link "Respond" at bounding box center [1008, 267] width 82 height 34
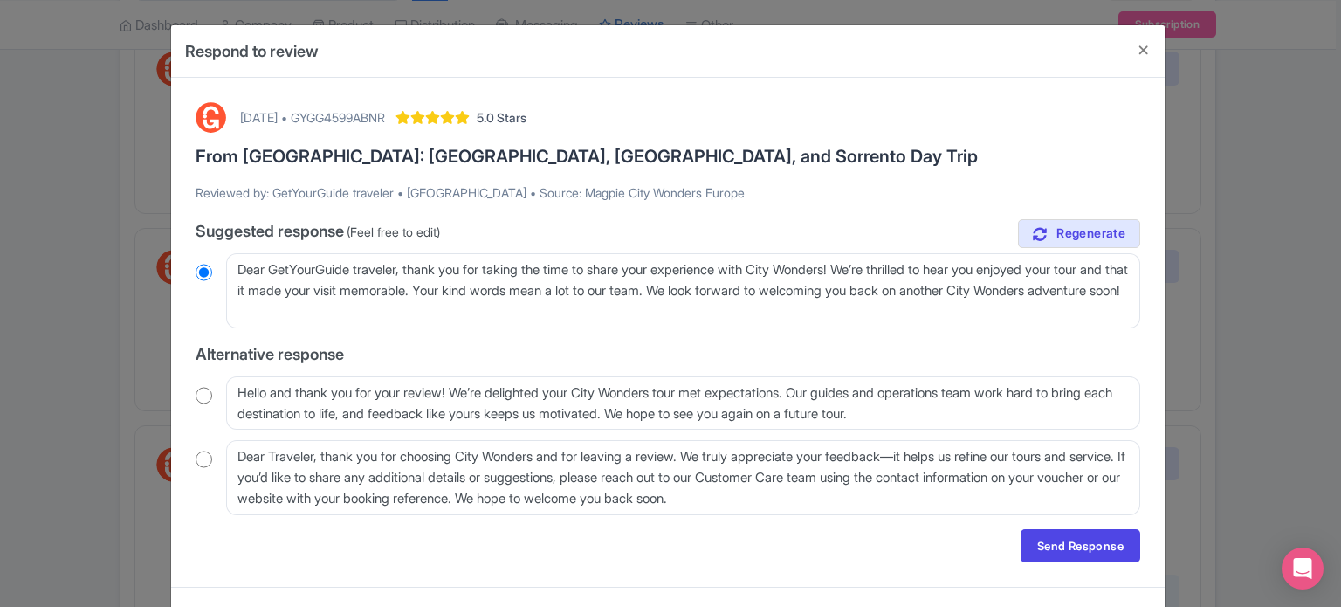
click at [189, 394] on div "[DATE] • GYGG4599ABNR 5.0 Stars From [GEOGRAPHIC_DATA]: [GEOGRAPHIC_DATA], [GEO…" at bounding box center [668, 332] width 966 height 481
click at [202, 394] on input "radio" at bounding box center [204, 395] width 17 height 17
radio input "true"
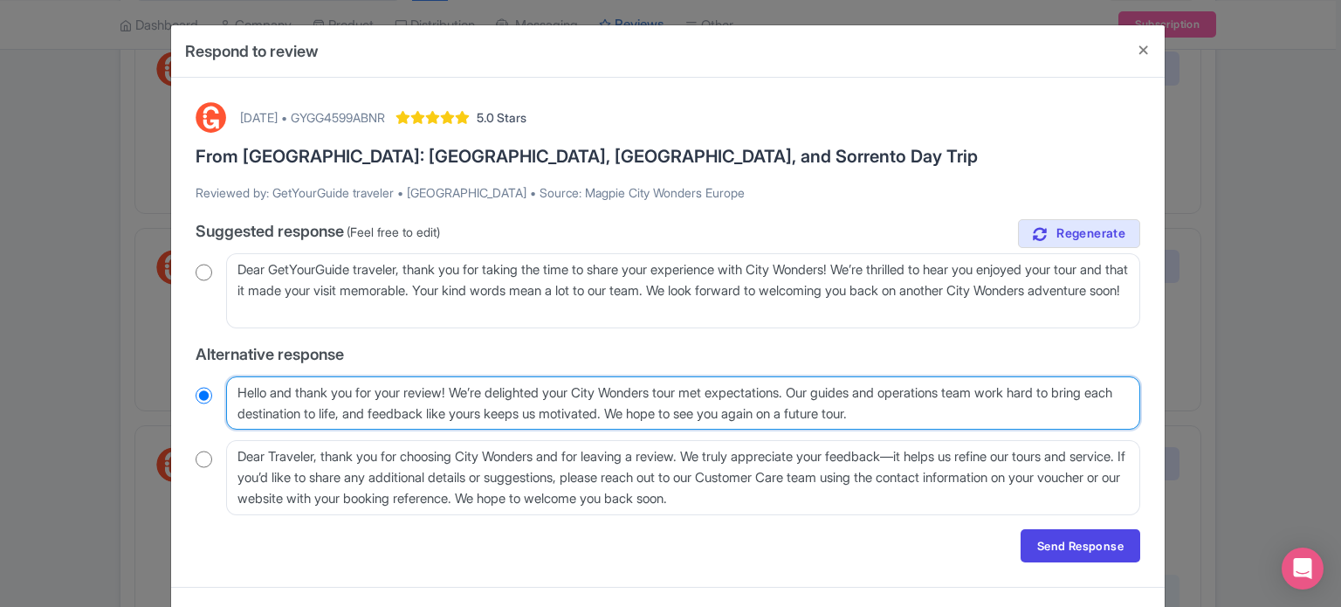
drag, startPoint x: 822, startPoint y: 389, endPoint x: 694, endPoint y: 410, distance: 130.0
click at [694, 410] on textarea "Hello and thank you for your review! We’re delighted your City Wonders tour met…" at bounding box center [683, 403] width 914 height 54
type textarea "Hello and thank you for your review! We’re delighted your City Wonders tour met…"
radio input "true"
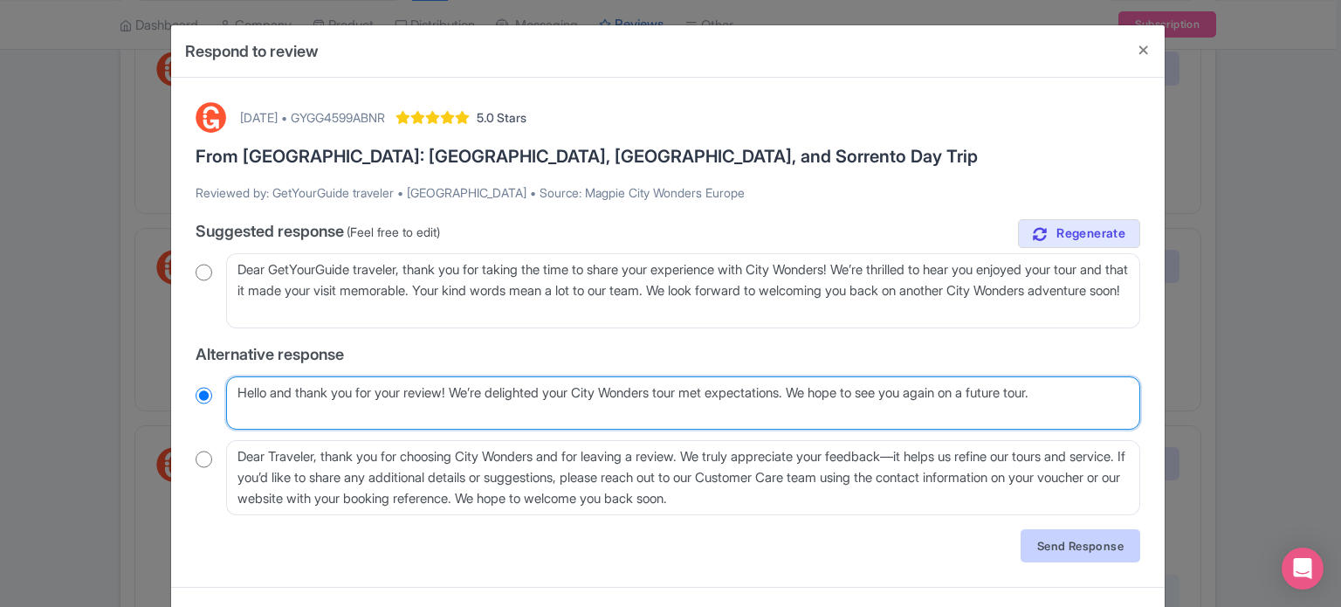
type textarea "Hello and thank you for your review! We’re delighted your City Wonders tour met…"
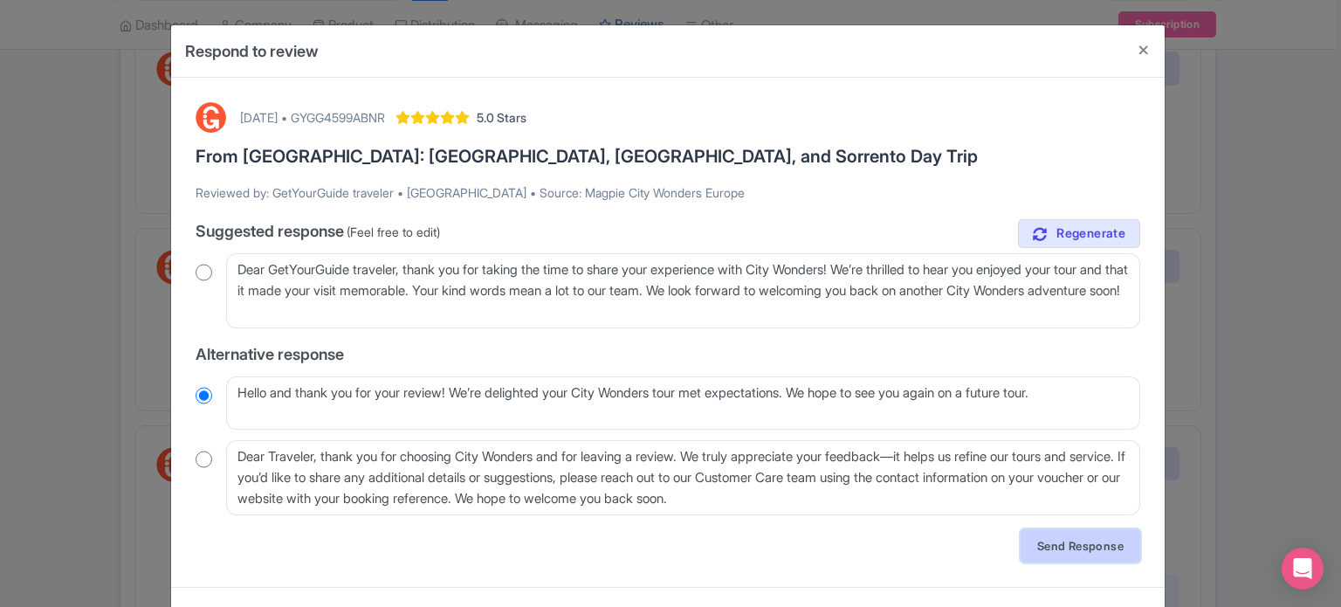
click at [1071, 538] on link "Send Response" at bounding box center [1081, 545] width 120 height 33
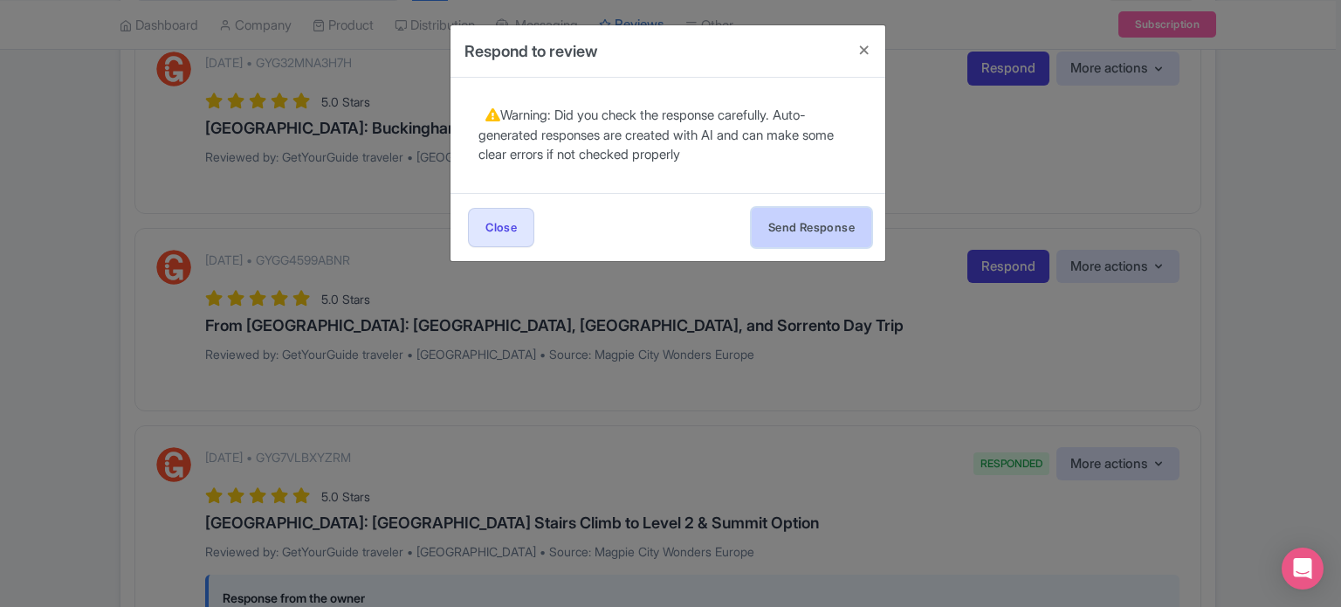
click at [837, 237] on button "Send Response" at bounding box center [812, 227] width 120 height 39
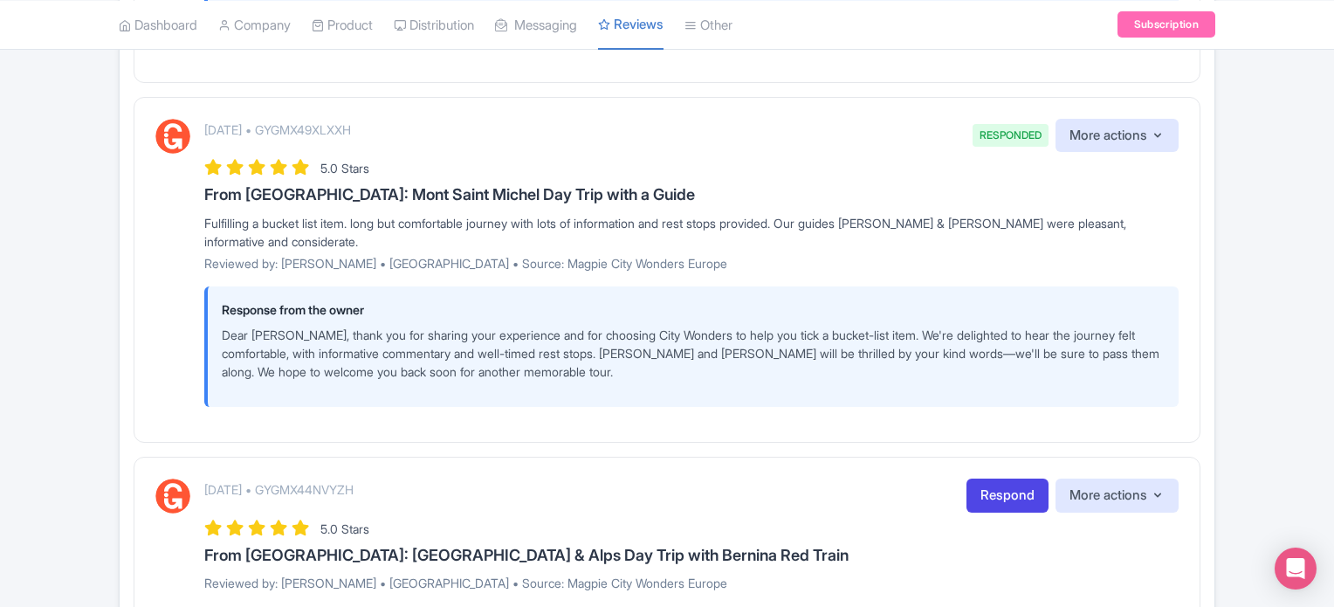
scroll to position [698, 0]
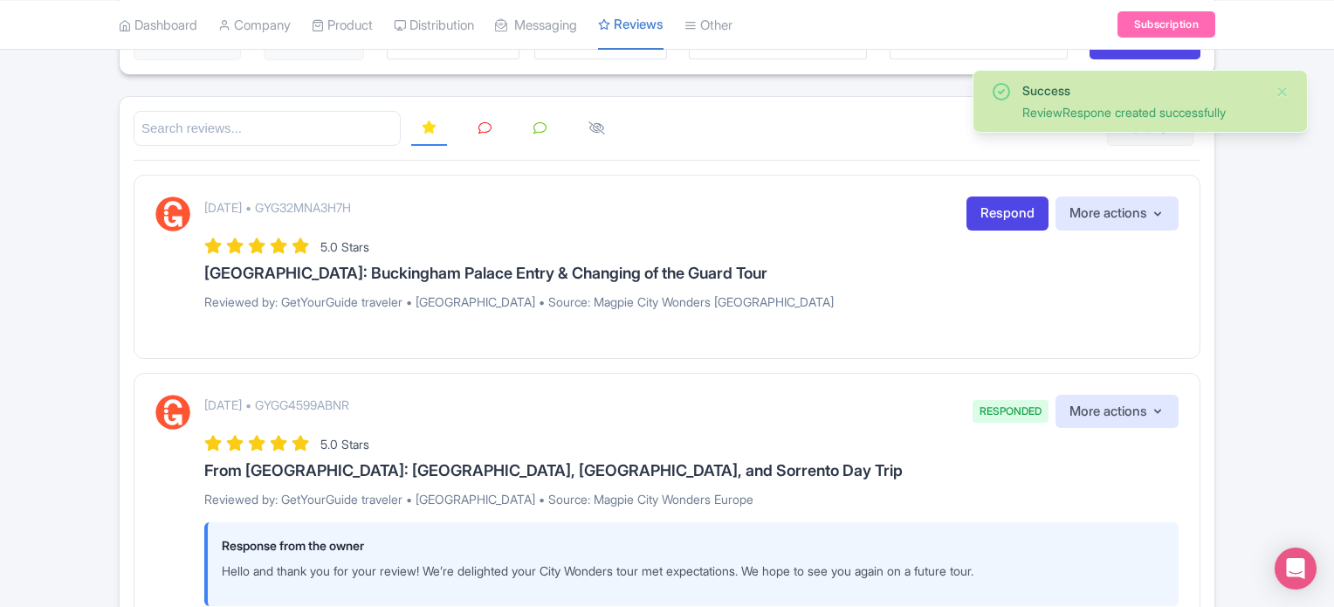
scroll to position [175, 0]
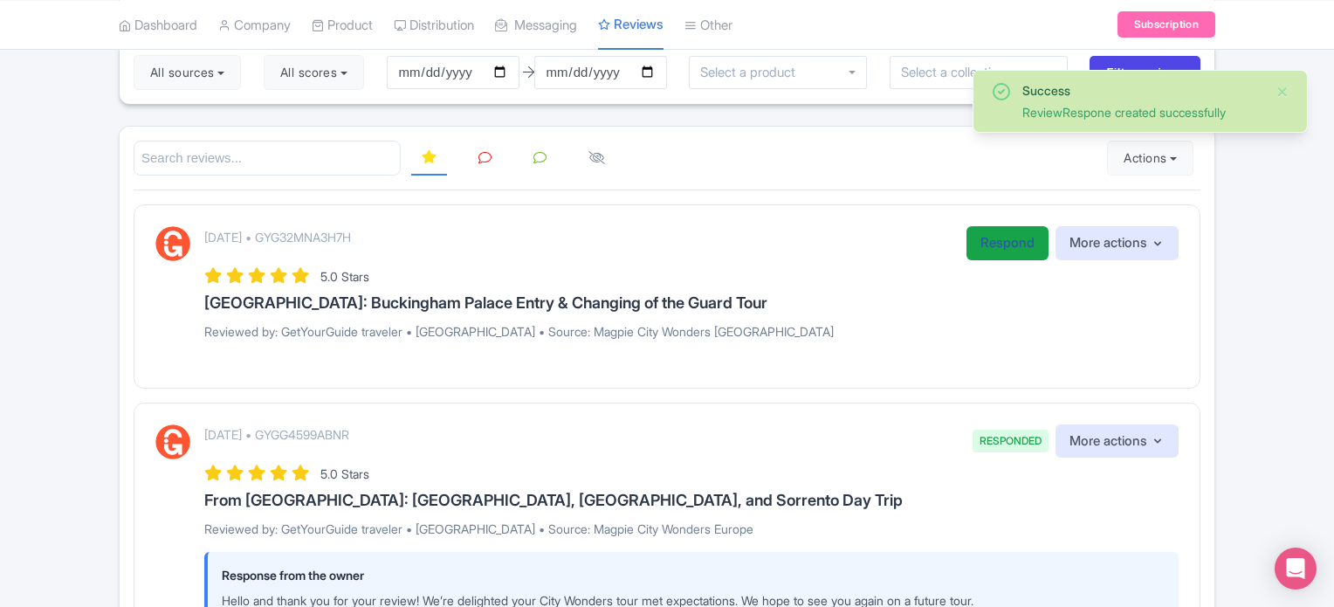
click at [987, 246] on link "Respond" at bounding box center [1008, 243] width 82 height 34
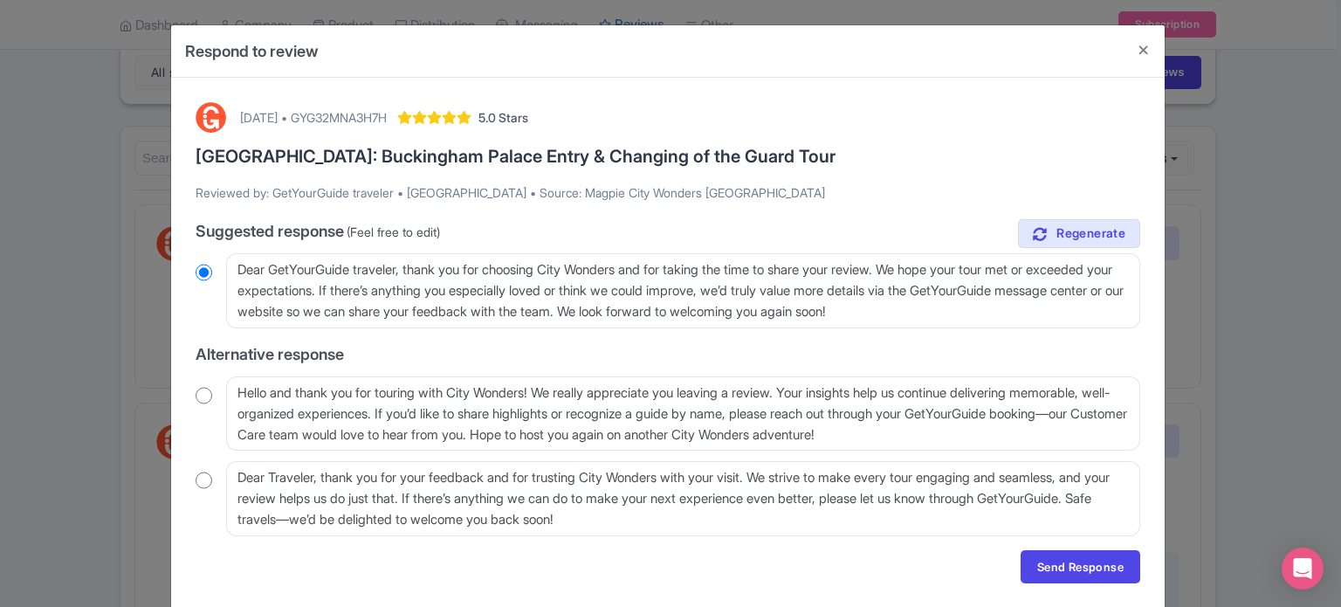
click at [204, 396] on input "radio" at bounding box center [204, 395] width 17 height 17
radio input "true"
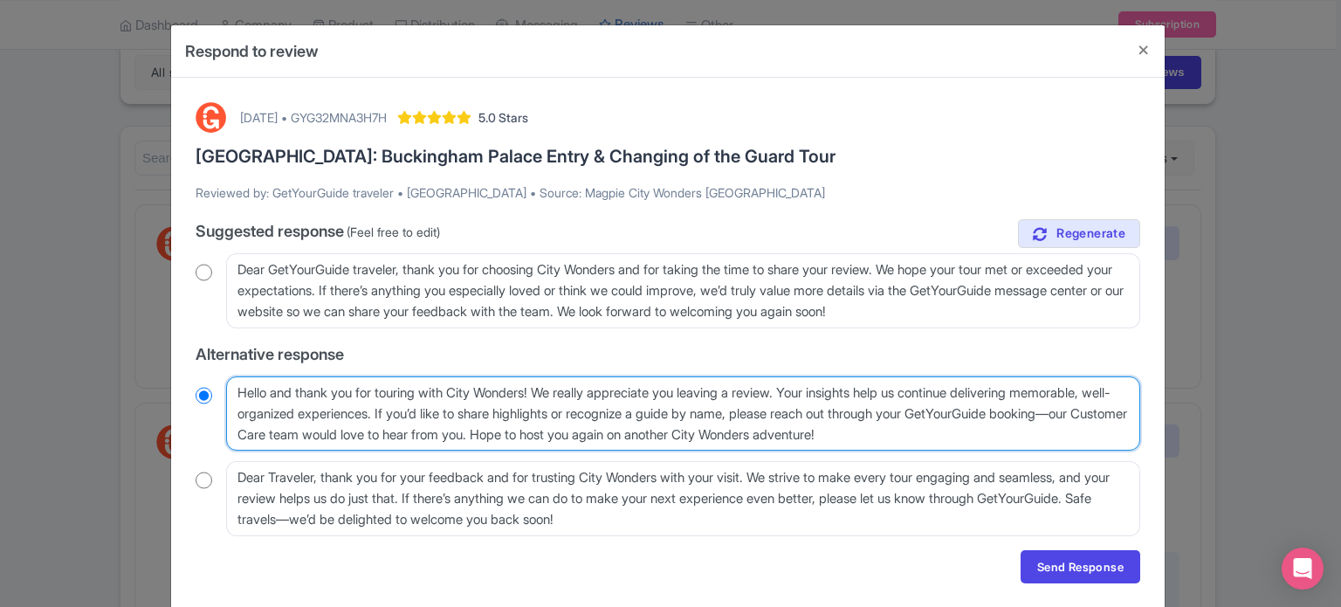
drag, startPoint x: 810, startPoint y: 385, endPoint x: 719, endPoint y: 434, distance: 103.1
click at [719, 434] on textarea "Hello and thank you for touring with City Wonders! We really appreciate you lea…" at bounding box center [683, 413] width 914 height 75
type textarea "Hello and thank you for touring with City Wonders! We really appreciate you lea…"
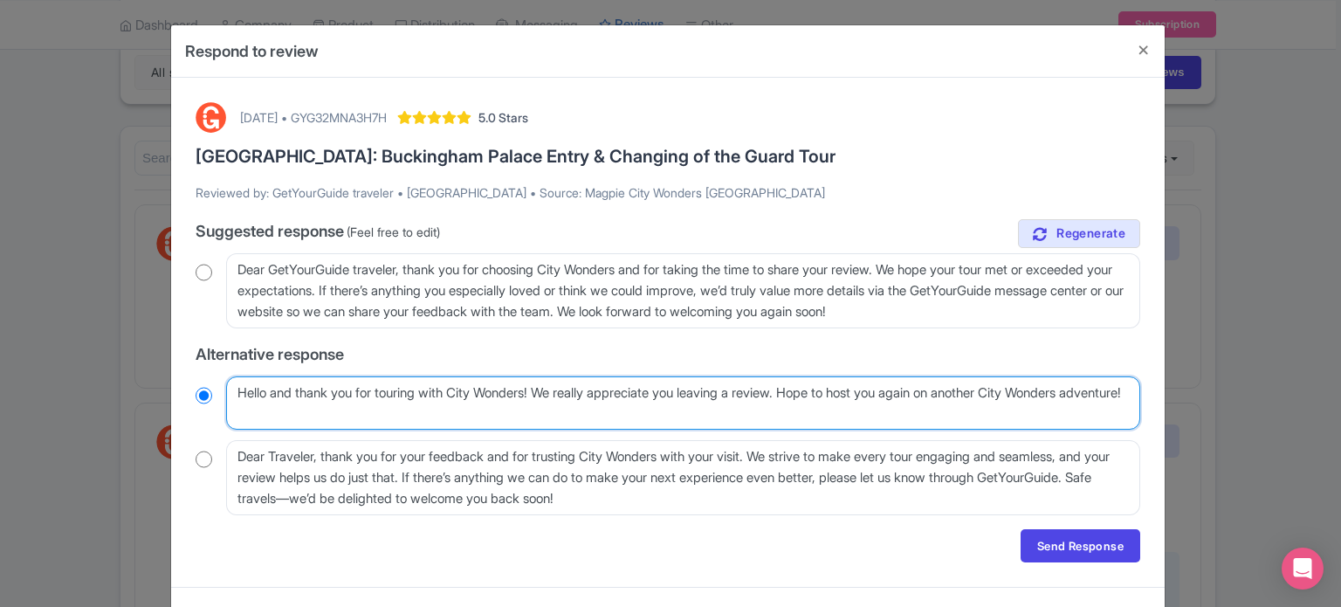
radio input "true"
drag, startPoint x: 1025, startPoint y: 393, endPoint x: 1120, endPoint y: 396, distance: 95.2
click at [1120, 396] on textarea "Hello and thank you for touring with City Wonders! We really appreciate you lea…" at bounding box center [683, 403] width 914 height 54
type textarea "Hello and thank you for touring with City Wonders! We really appreciate you lea…"
radio input "true"
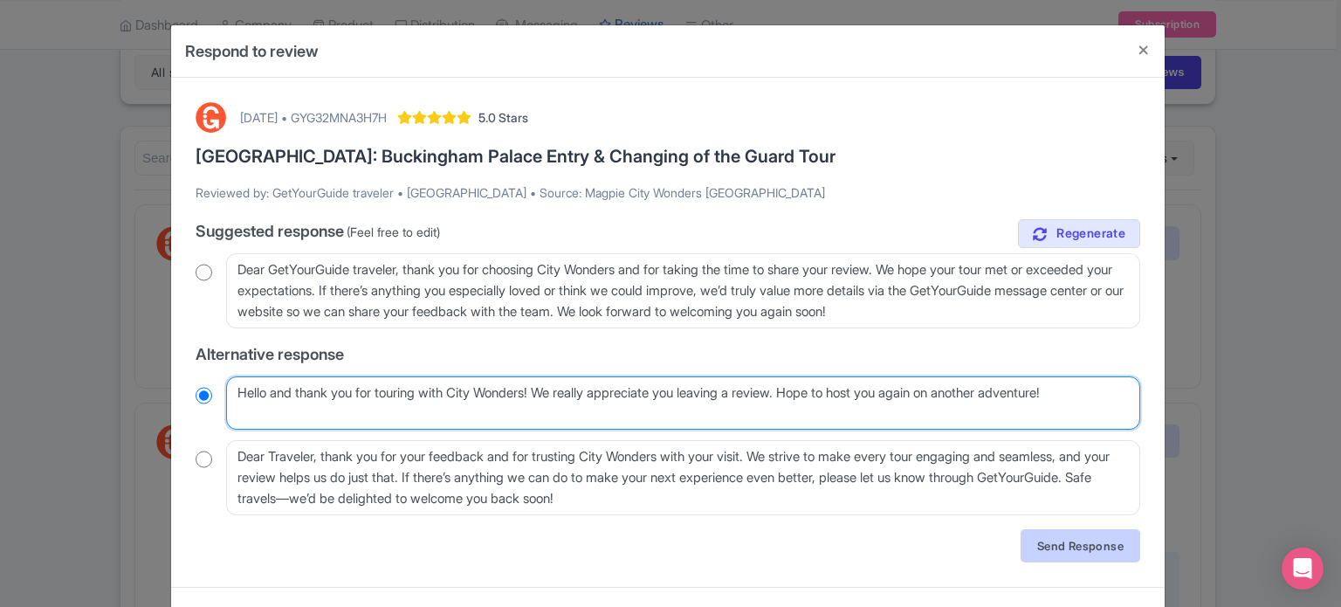
type textarea "Hello and thank you for touring with City Wonders! We really appreciate you lea…"
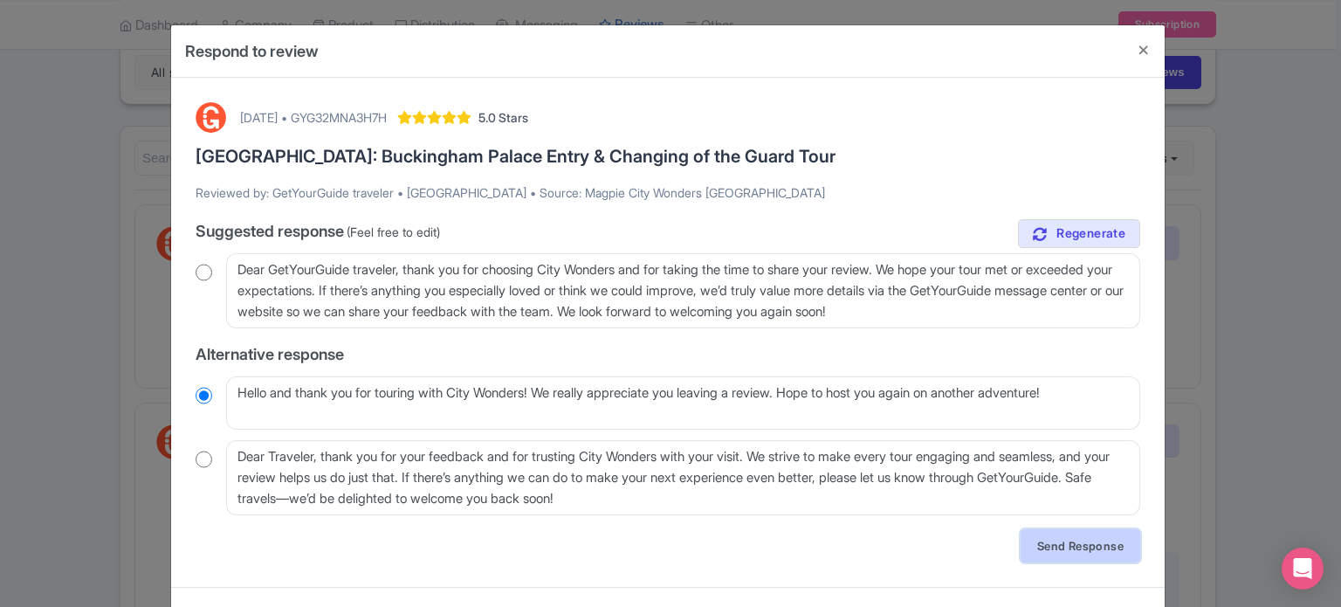
click at [1076, 540] on link "Send Response" at bounding box center [1081, 545] width 120 height 33
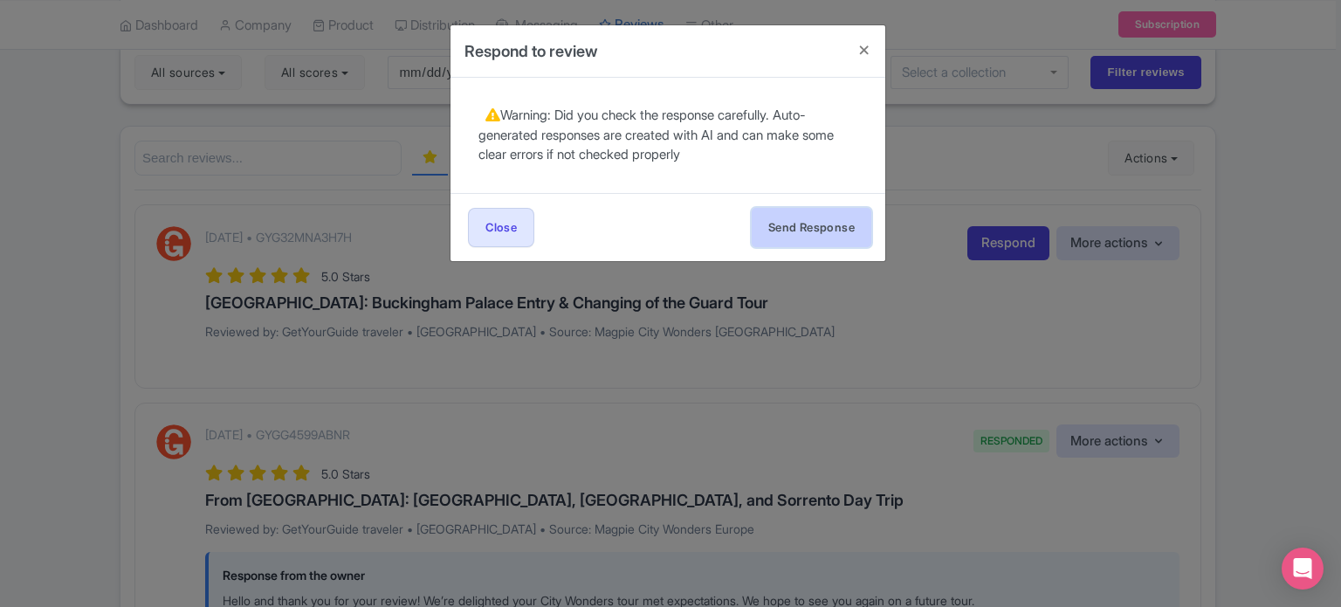
click at [835, 237] on button "Send Response" at bounding box center [812, 227] width 120 height 39
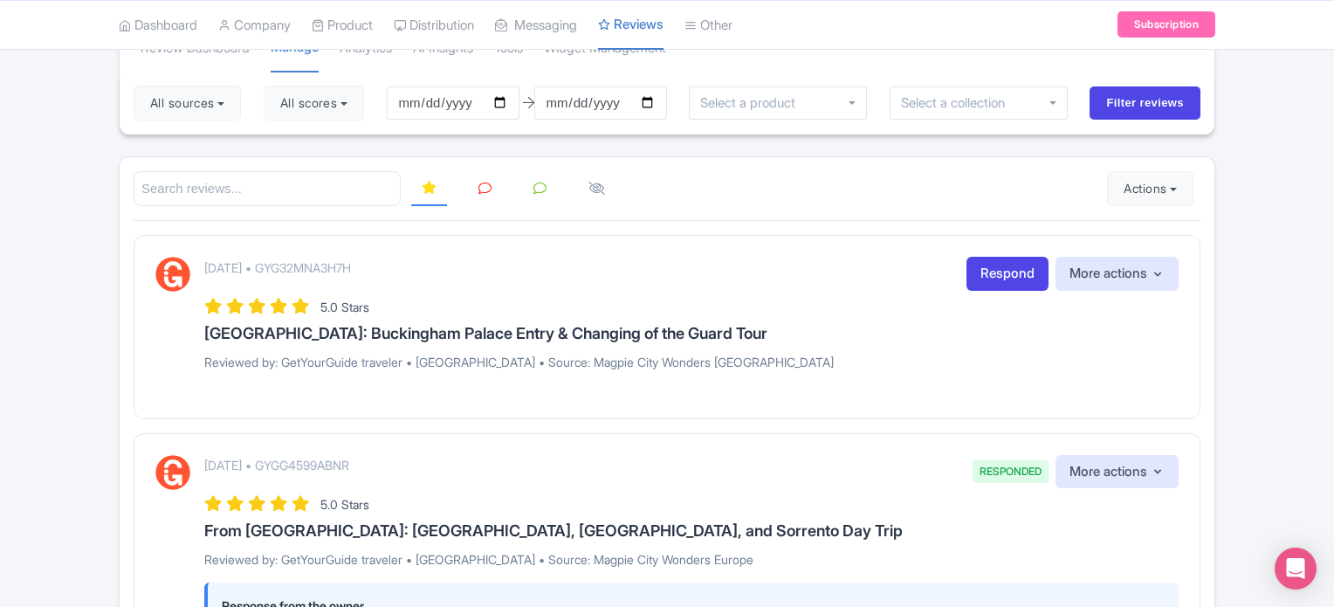
scroll to position [262, 0]
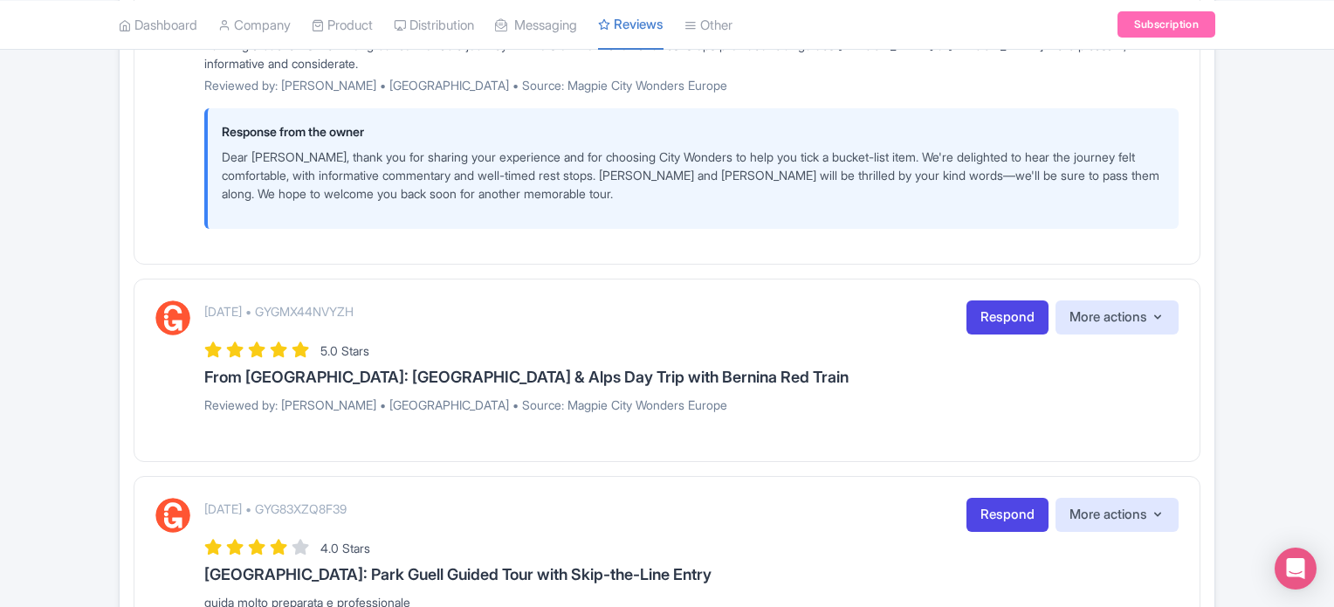
scroll to position [1310, 0]
click at [993, 320] on link "Respond" at bounding box center [1008, 317] width 82 height 34
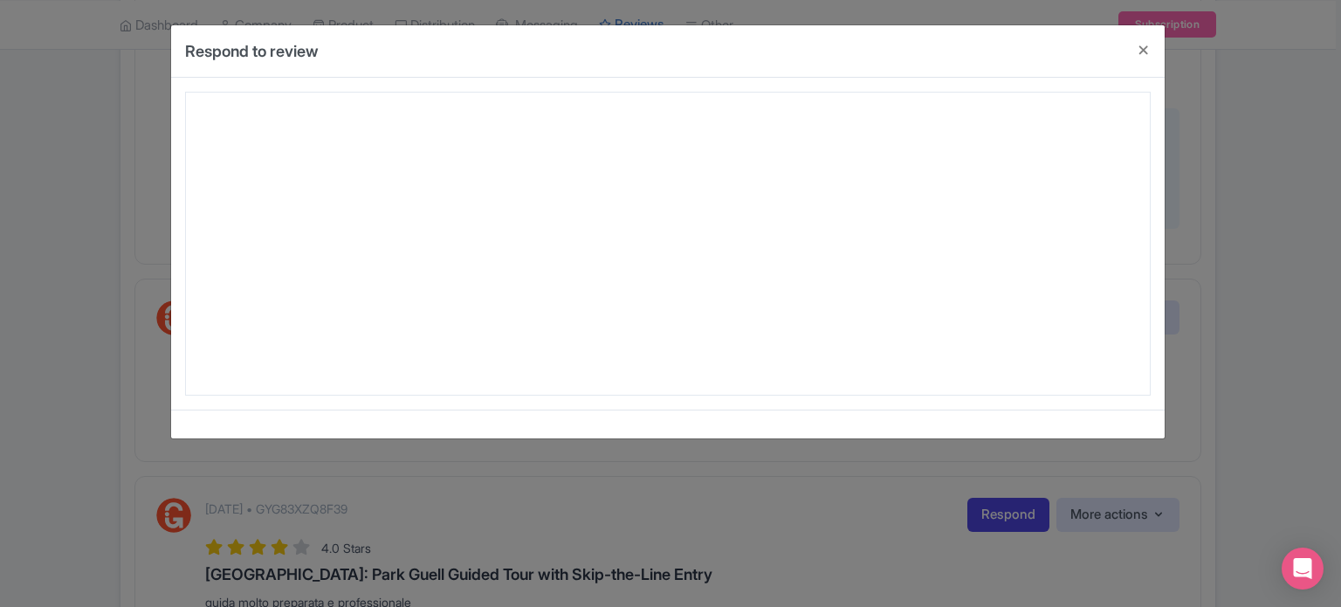
click at [708, 605] on div "Respond to review August 28, 2025 • GYGMX44NVYZH 5.0 Stars From Milan: St Morit…" at bounding box center [670, 303] width 1341 height 607
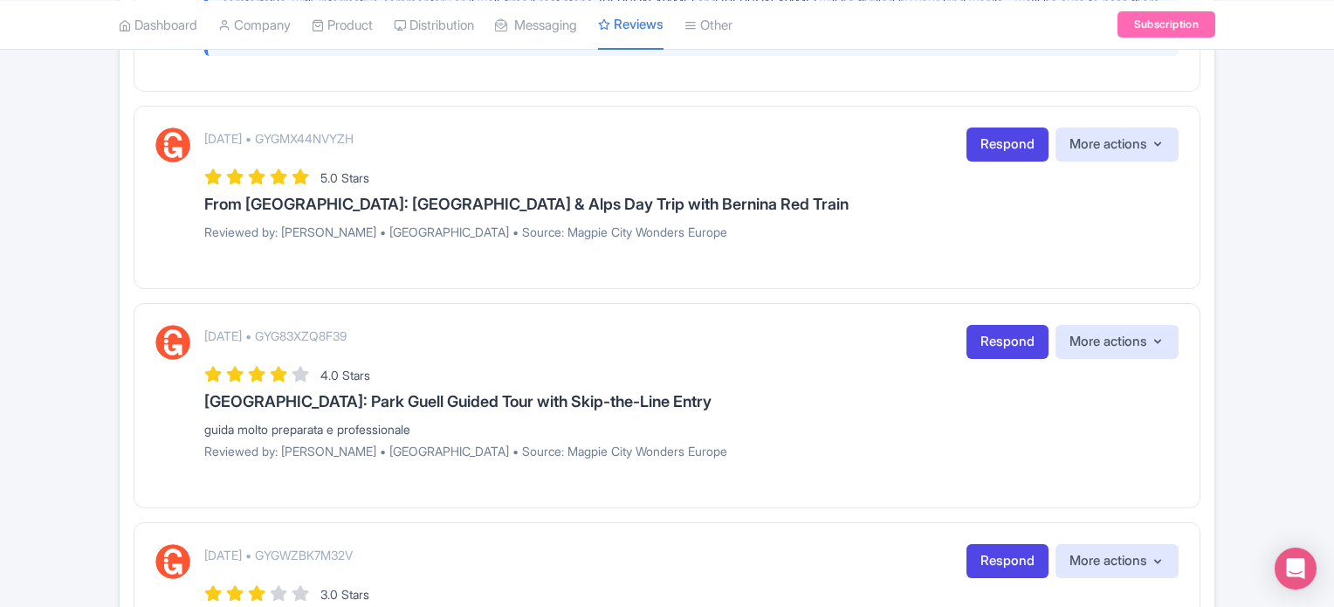
scroll to position [1484, 0]
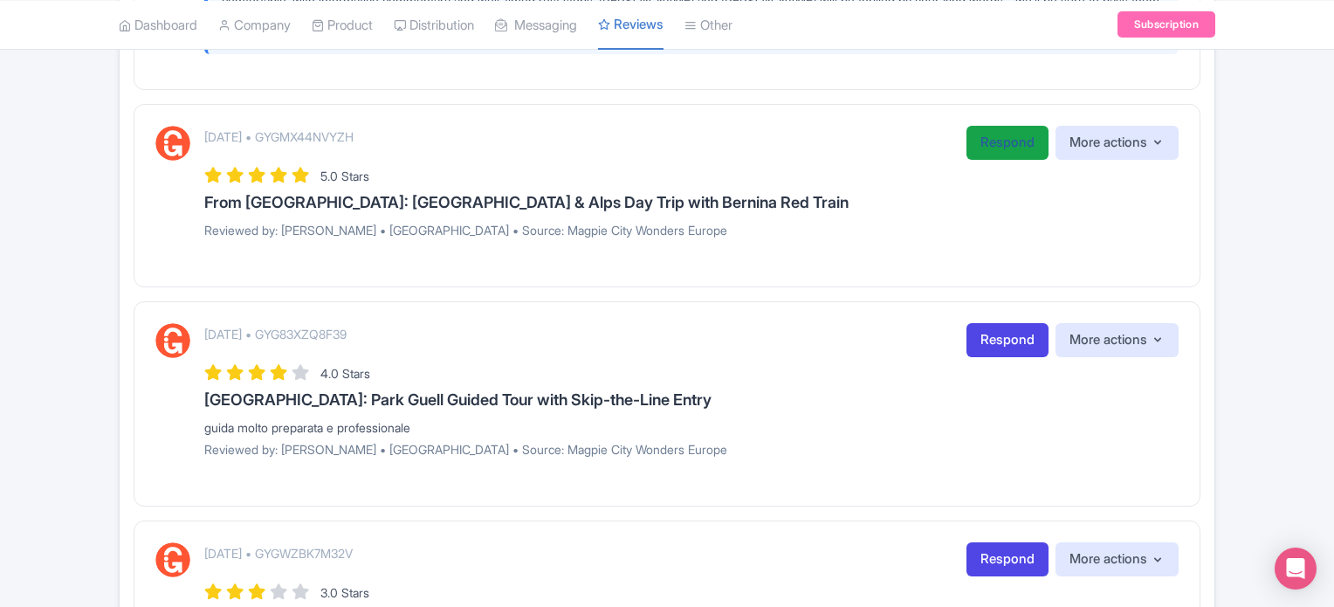
click at [986, 132] on link "Respond" at bounding box center [1008, 143] width 82 height 34
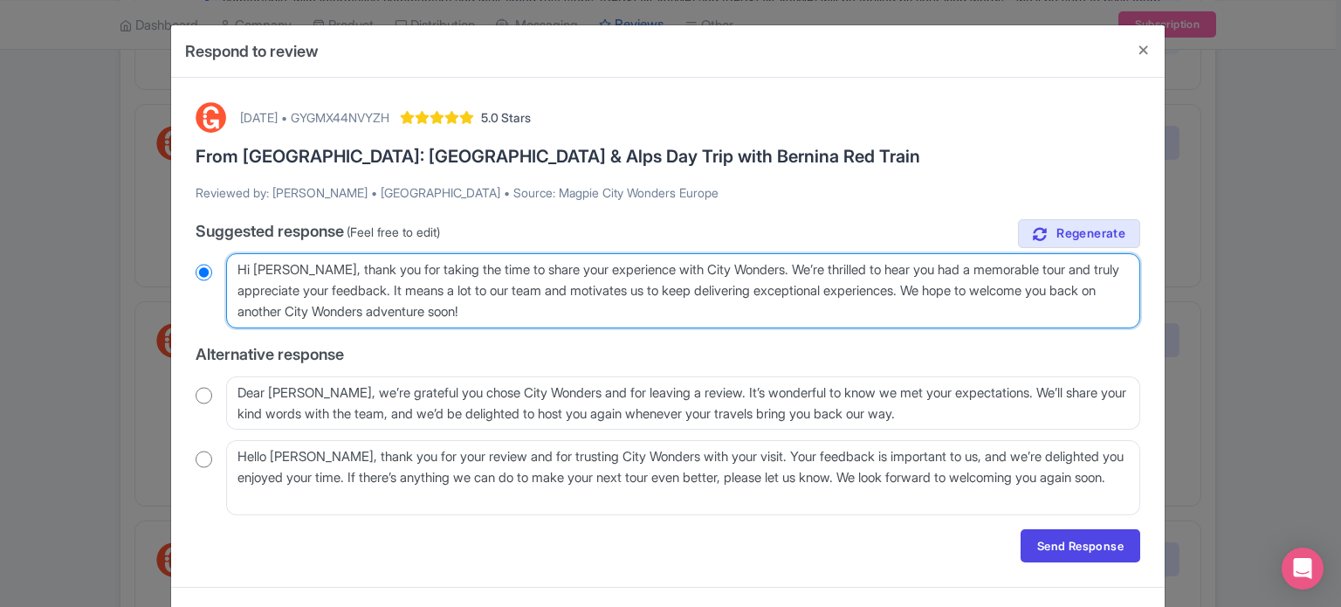
click at [403, 289] on textarea "Hi Peter, thank you for taking the time to share your experience with City Wond…" at bounding box center [683, 290] width 914 height 75
drag, startPoint x: 403, startPoint y: 288, endPoint x: 944, endPoint y: 291, distance: 540.5
click at [944, 291] on textarea "Hi Peter, thank you for taking the time to share your experience with City Wond…" at bounding box center [683, 290] width 914 height 75
type textarea "Hi Peter, thank you for taking the time to share your experience with City Wond…"
radio input "true"
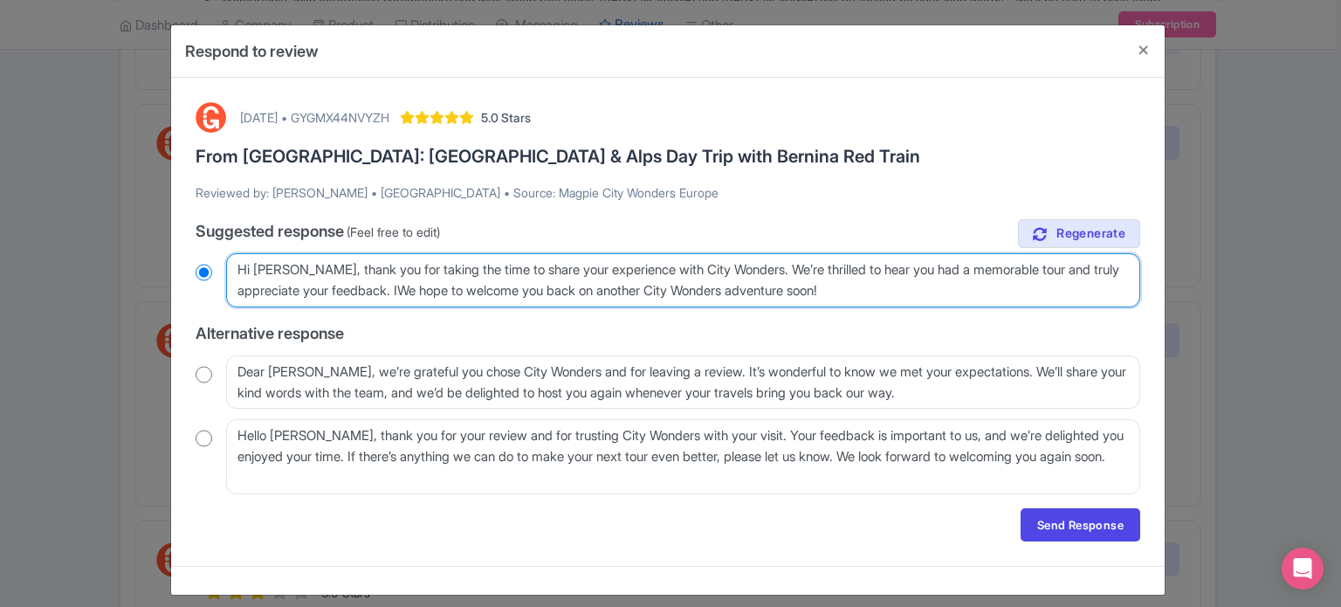
type textarea "Hi [PERSON_NAME], thank you for taking the time to share your experience with C…"
radio input "true"
type textarea "Hi [PERSON_NAME], thank you for taking the time to share your experience with C…"
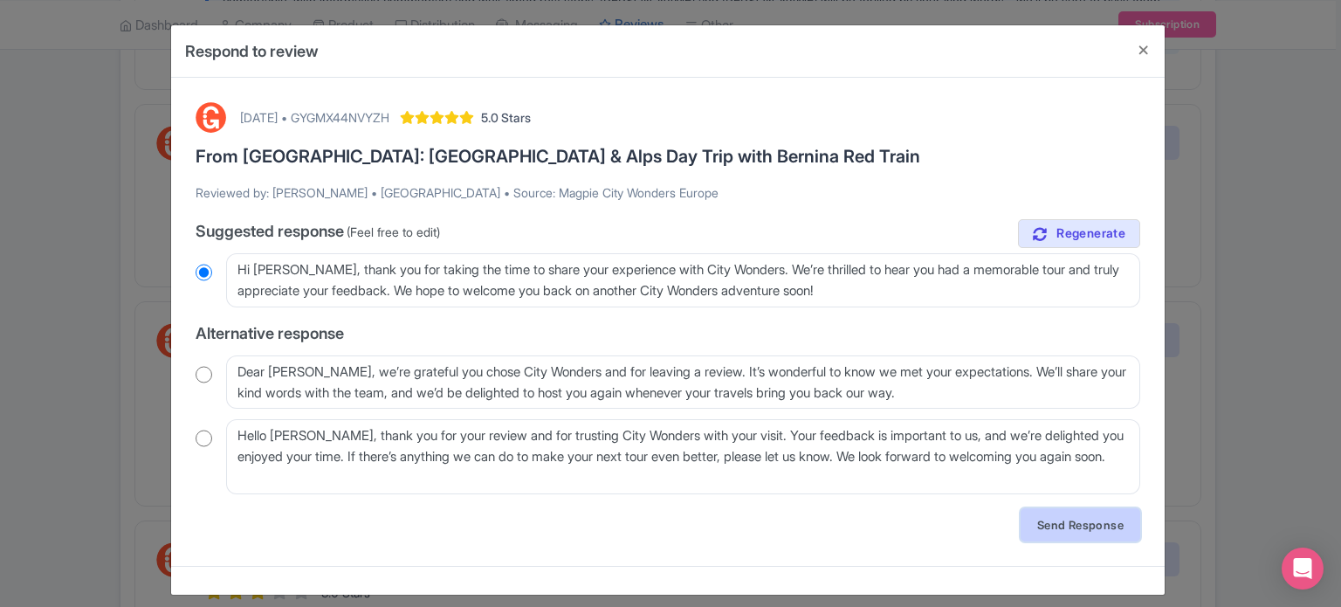
click at [1057, 519] on link "Send Response" at bounding box center [1081, 524] width 120 height 33
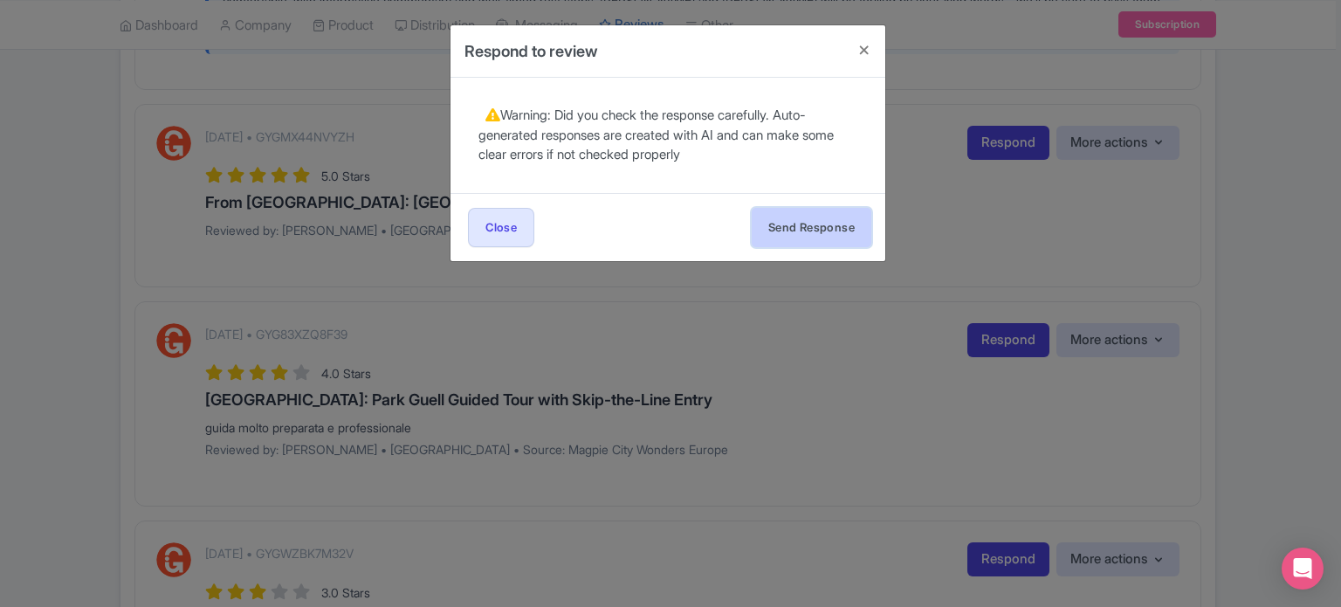
click at [800, 240] on button "Send Response" at bounding box center [812, 227] width 120 height 39
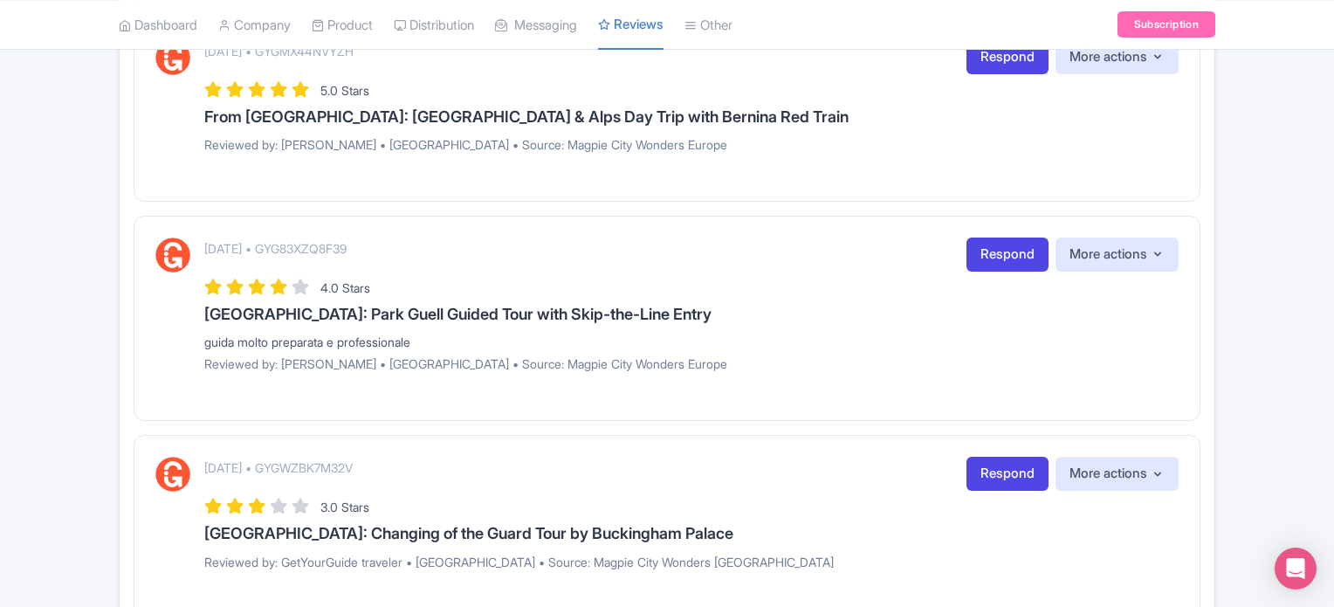
scroll to position [1397, 0]
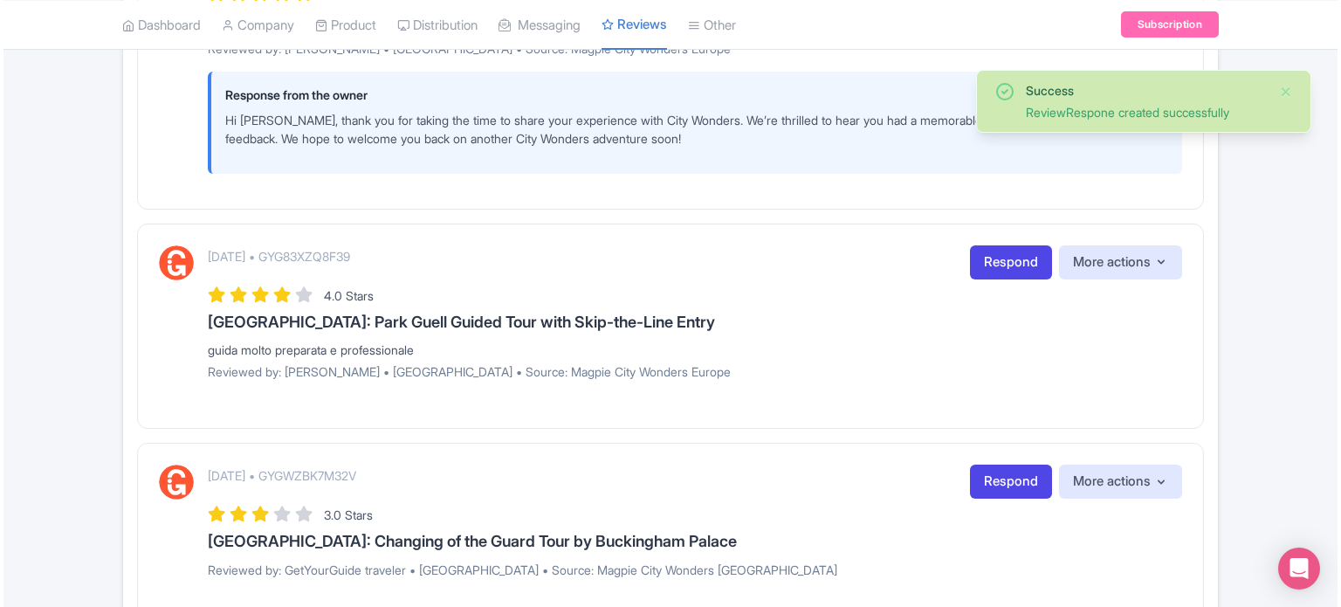
scroll to position [1659, 0]
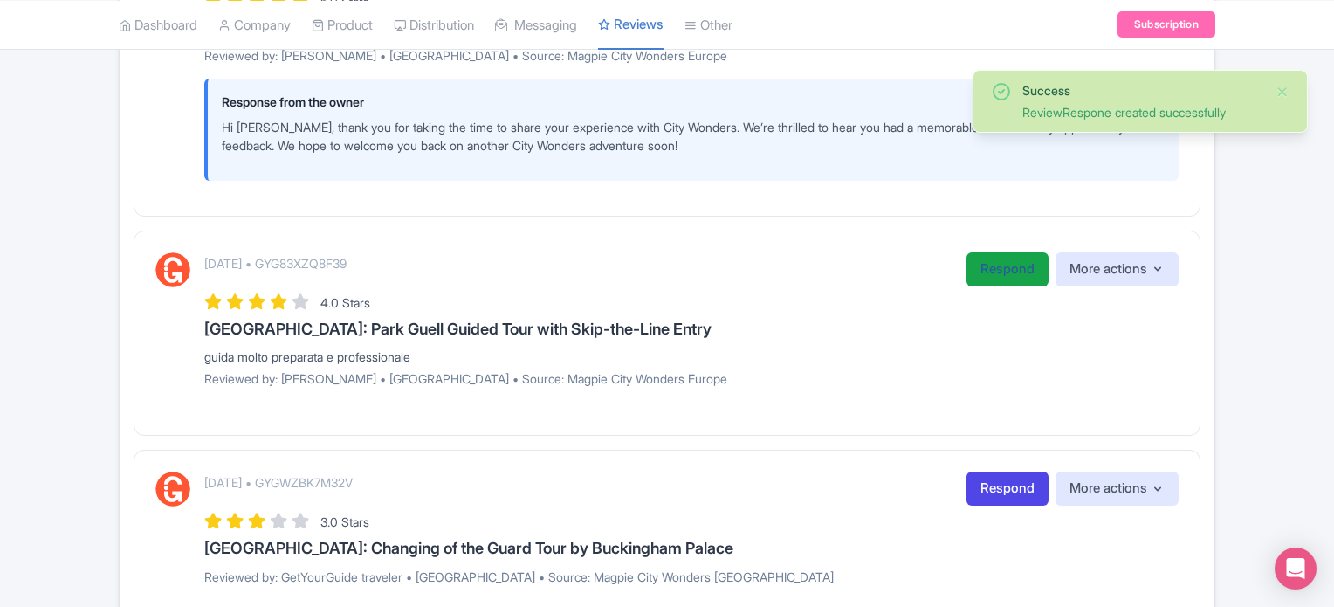
click at [989, 278] on link "Respond" at bounding box center [1008, 269] width 82 height 34
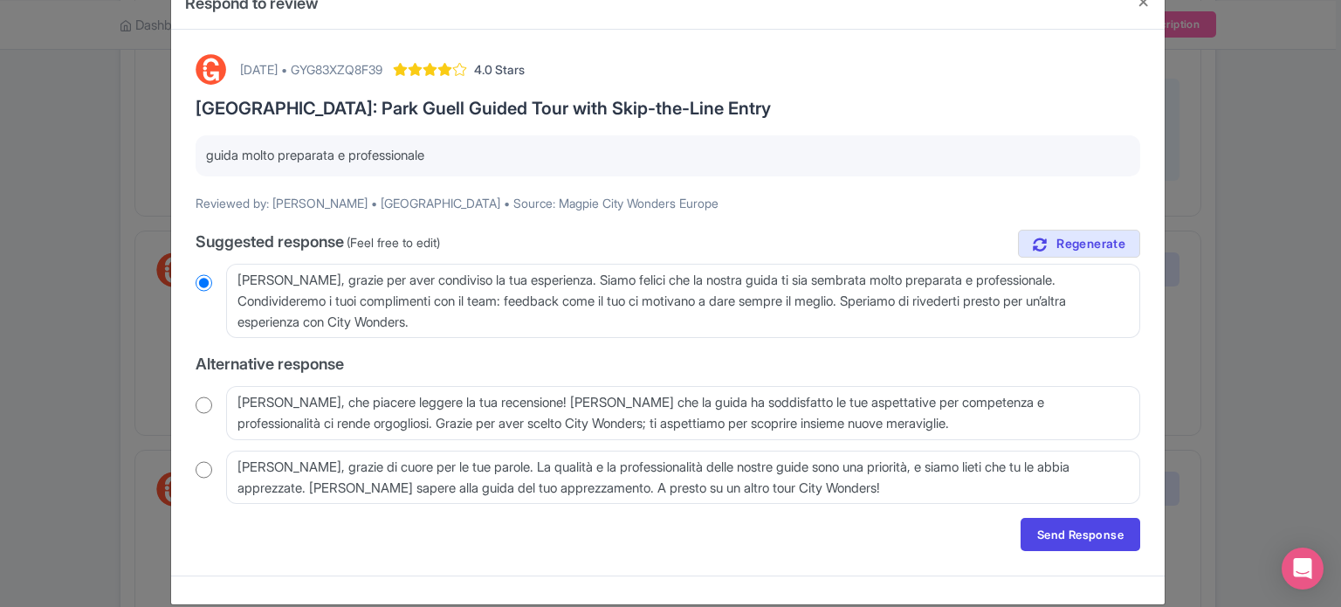
scroll to position [70, 0]
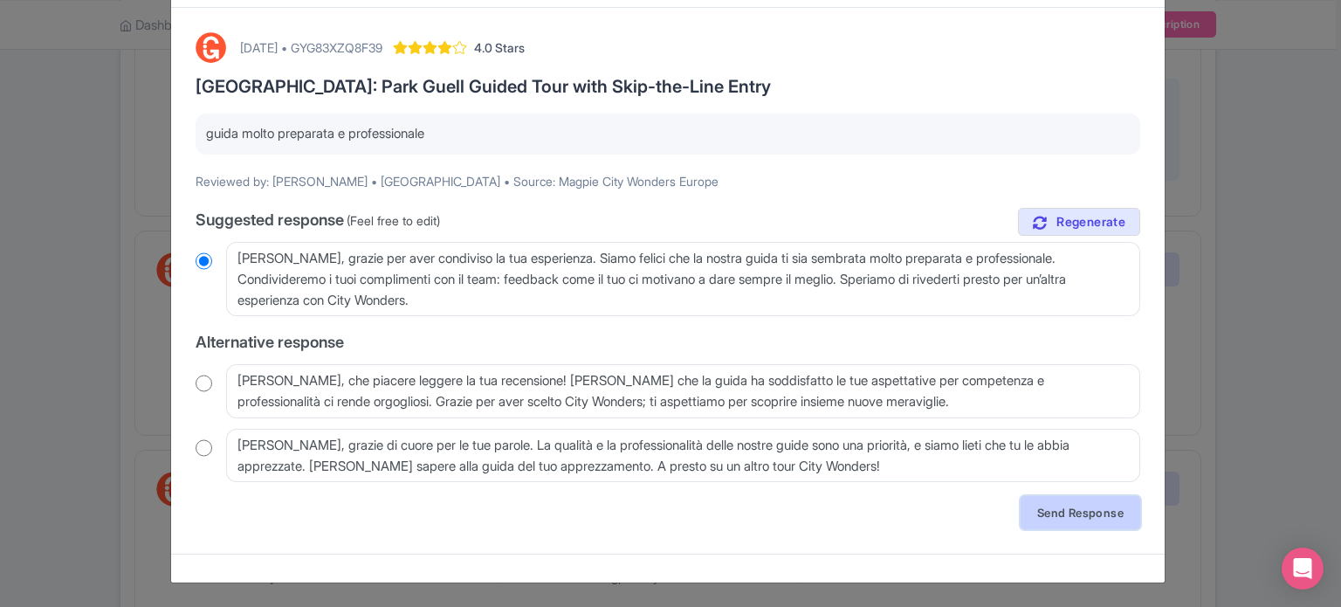
click at [1070, 509] on link "Send Response" at bounding box center [1081, 512] width 120 height 33
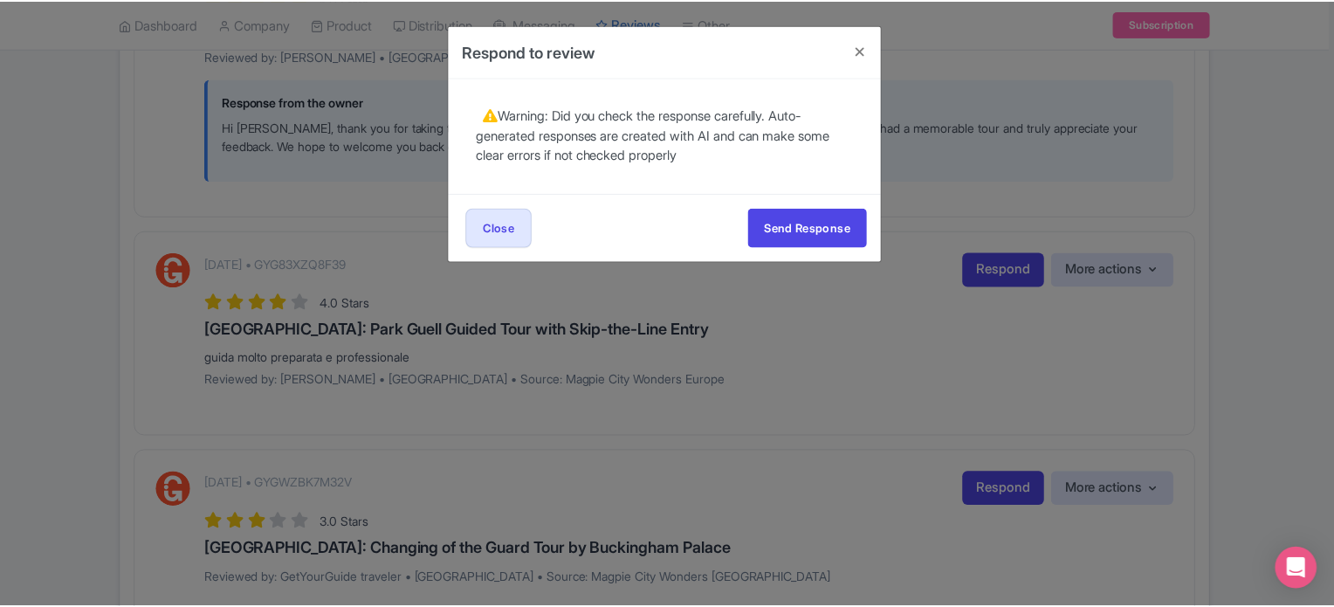
scroll to position [0, 0]
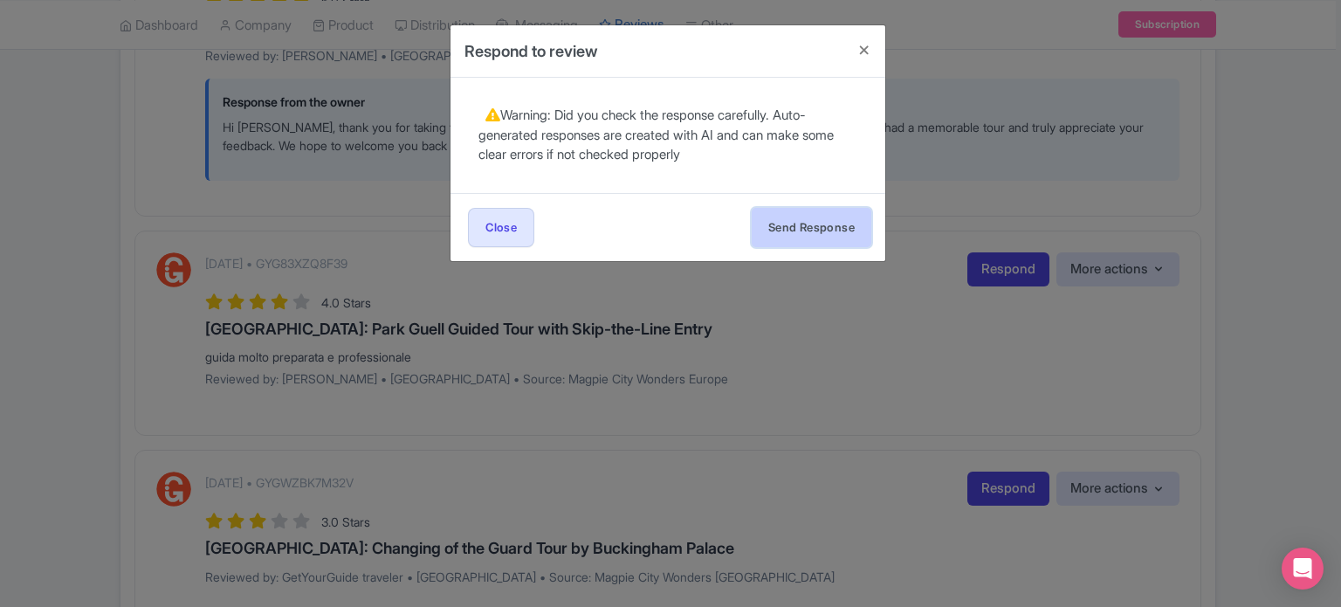
click at [814, 230] on button "Send Response" at bounding box center [812, 227] width 120 height 39
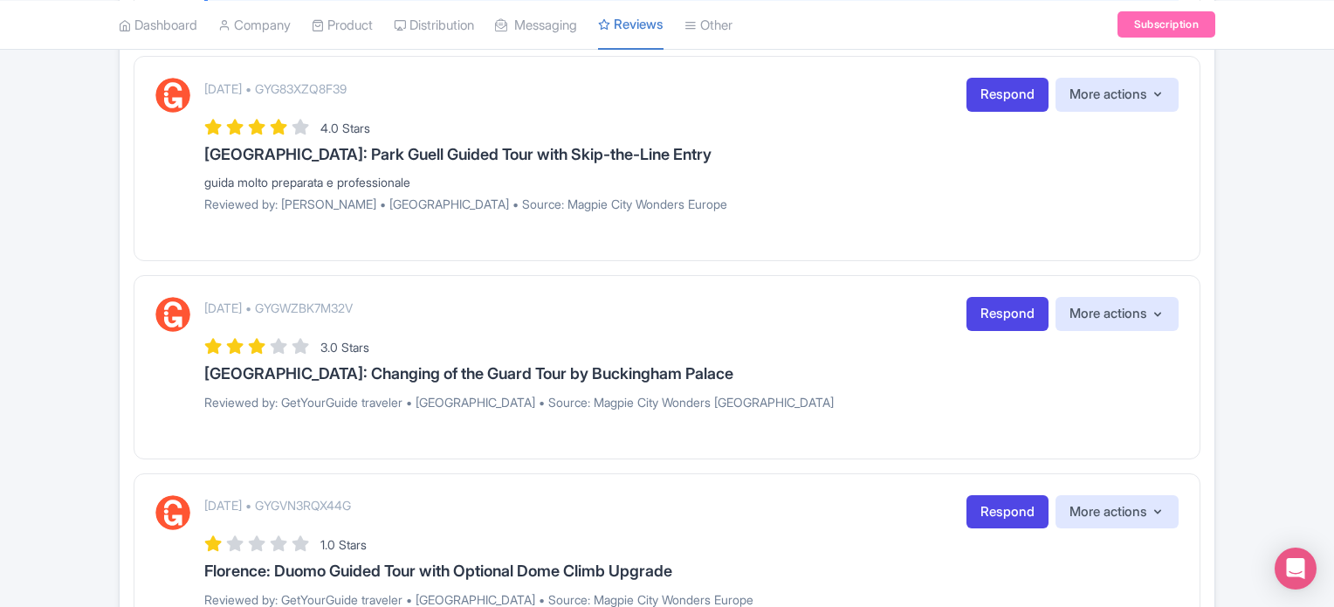
scroll to position [1746, 0]
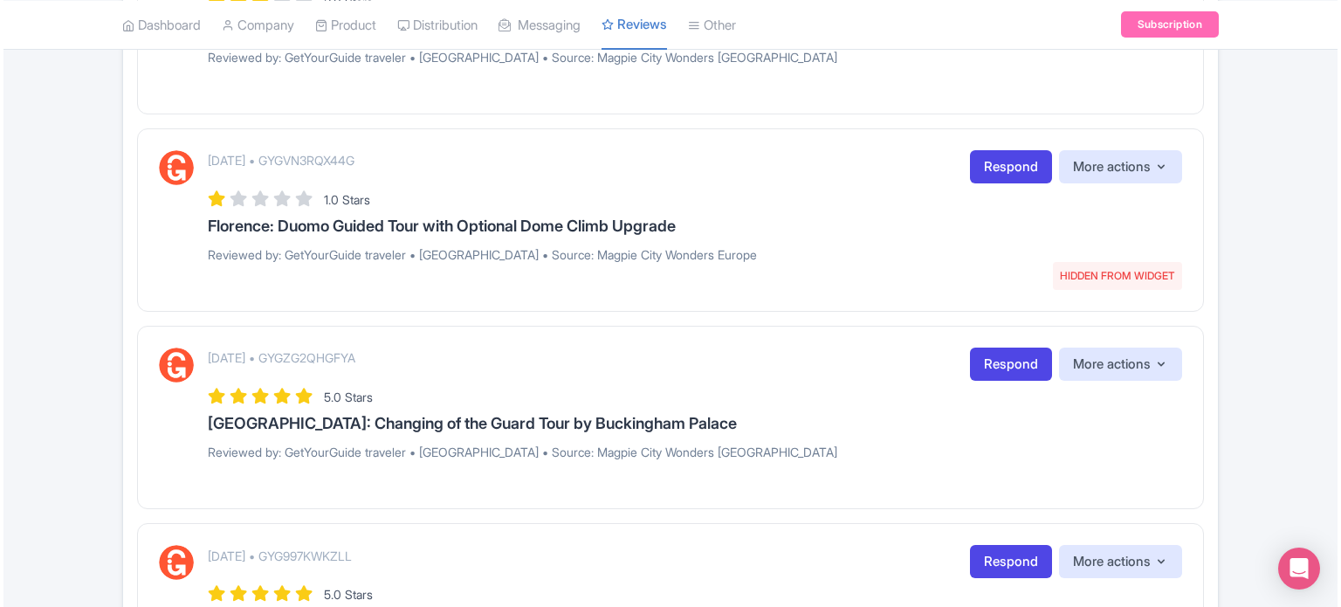
scroll to position [2357, 0]
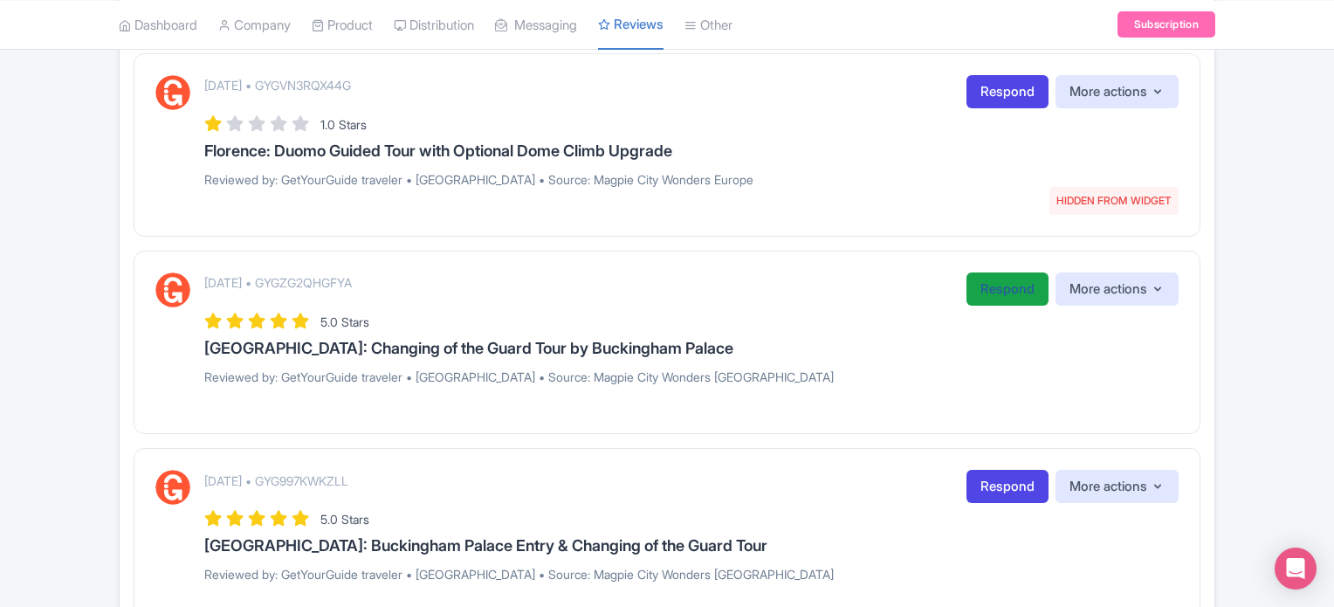
click at [992, 292] on link "Respond" at bounding box center [1008, 289] width 82 height 34
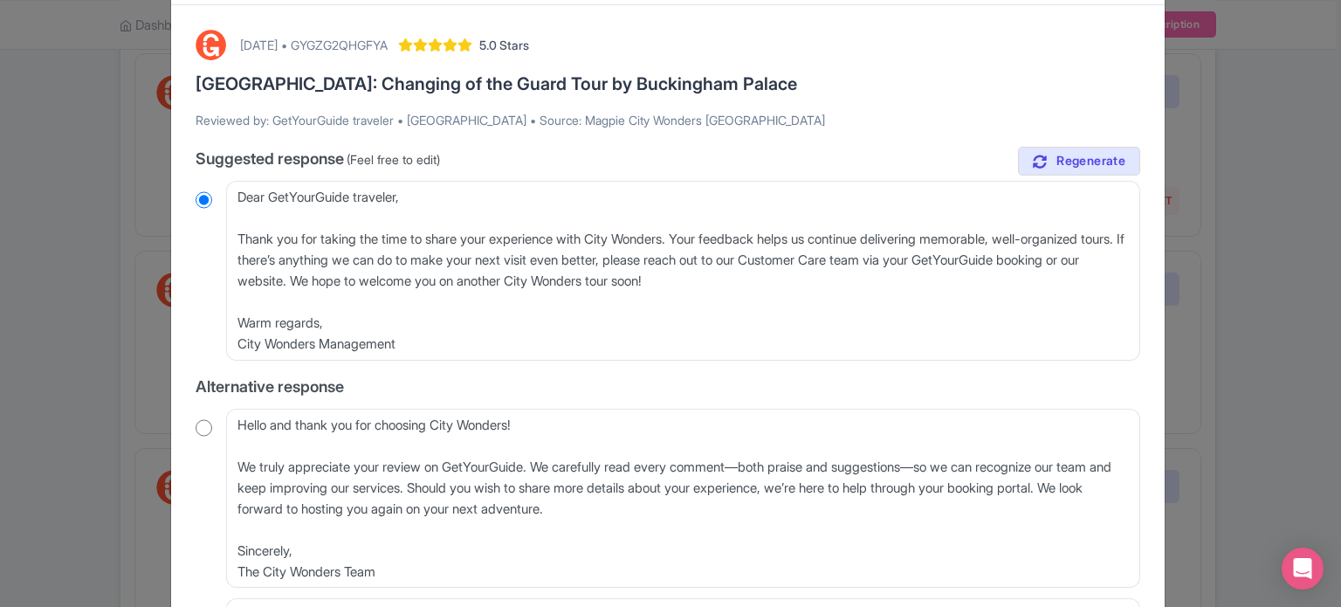
scroll to position [175, 0]
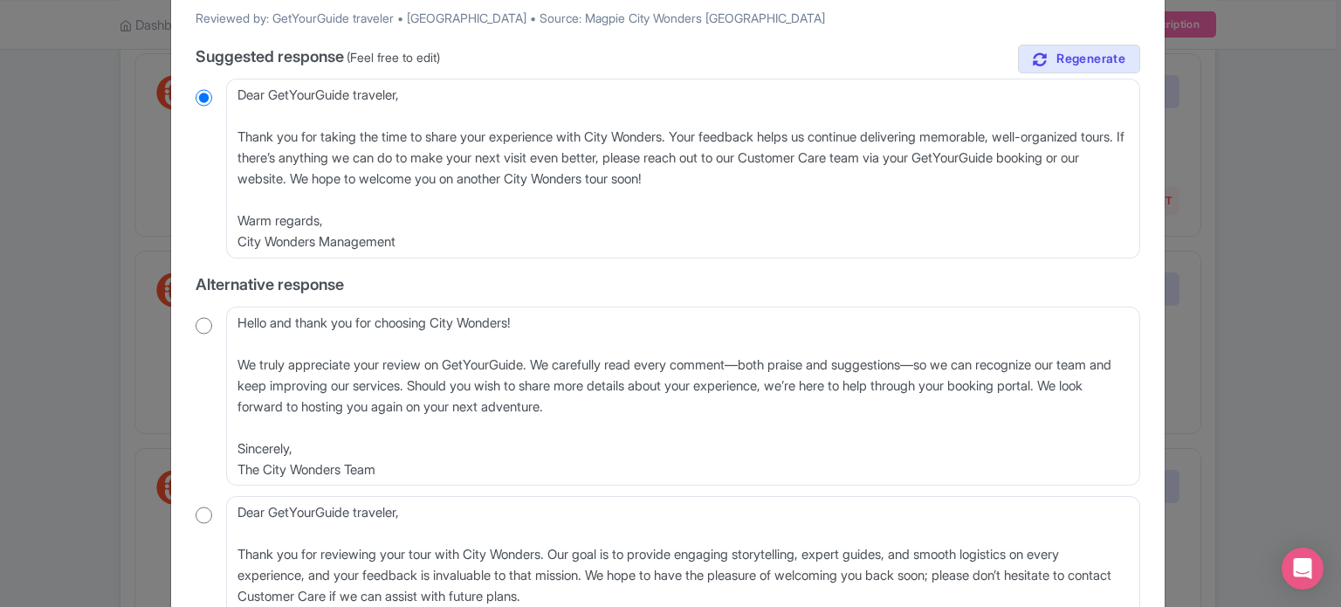
click at [207, 329] on input "radio" at bounding box center [204, 325] width 17 height 17
radio input "true"
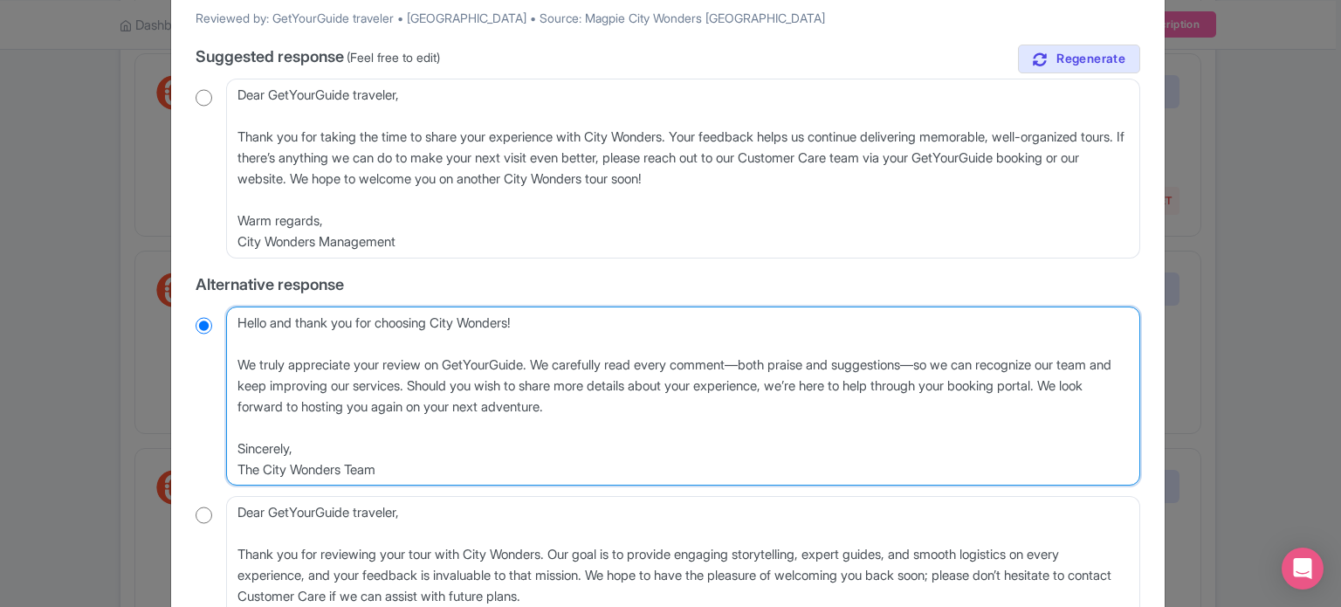
click at [231, 361] on textarea "Hello and thank you for choosing City Wonders! We truly appreciate your review …" at bounding box center [683, 396] width 914 height 180
type textarea "Hello and thank you for choosing City Wonders! We truly appreciate your review …"
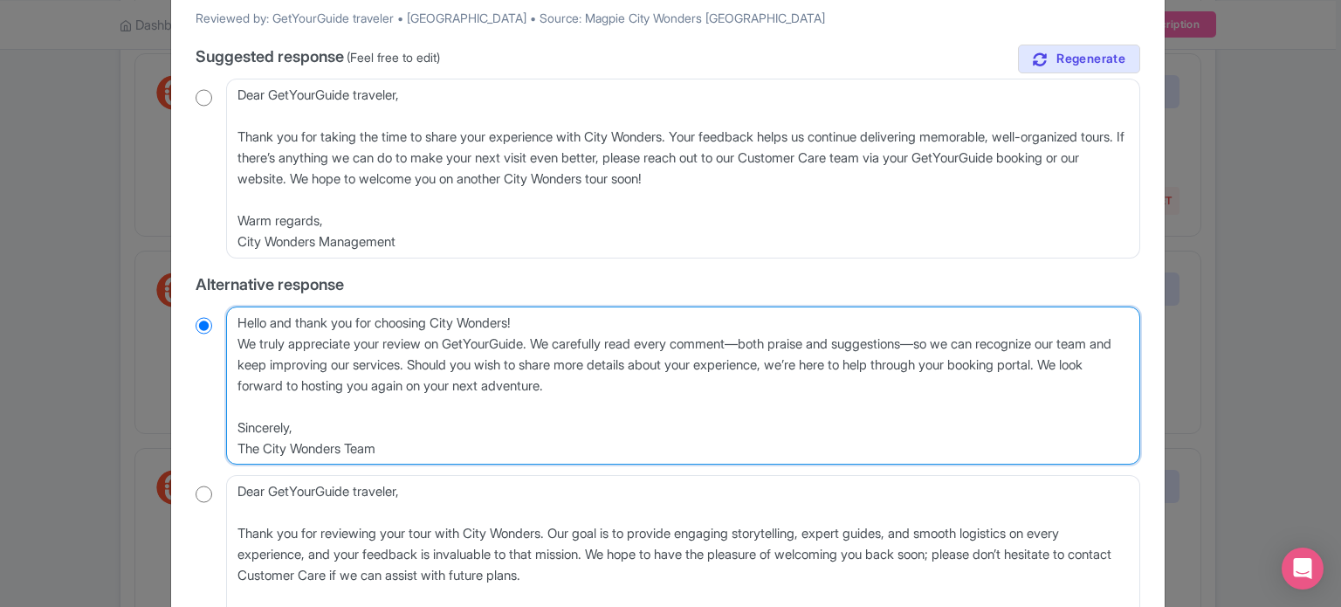
radio input "true"
type textarea "Hello and thank you for choosing City Wonders!We truly appreciate your review o…"
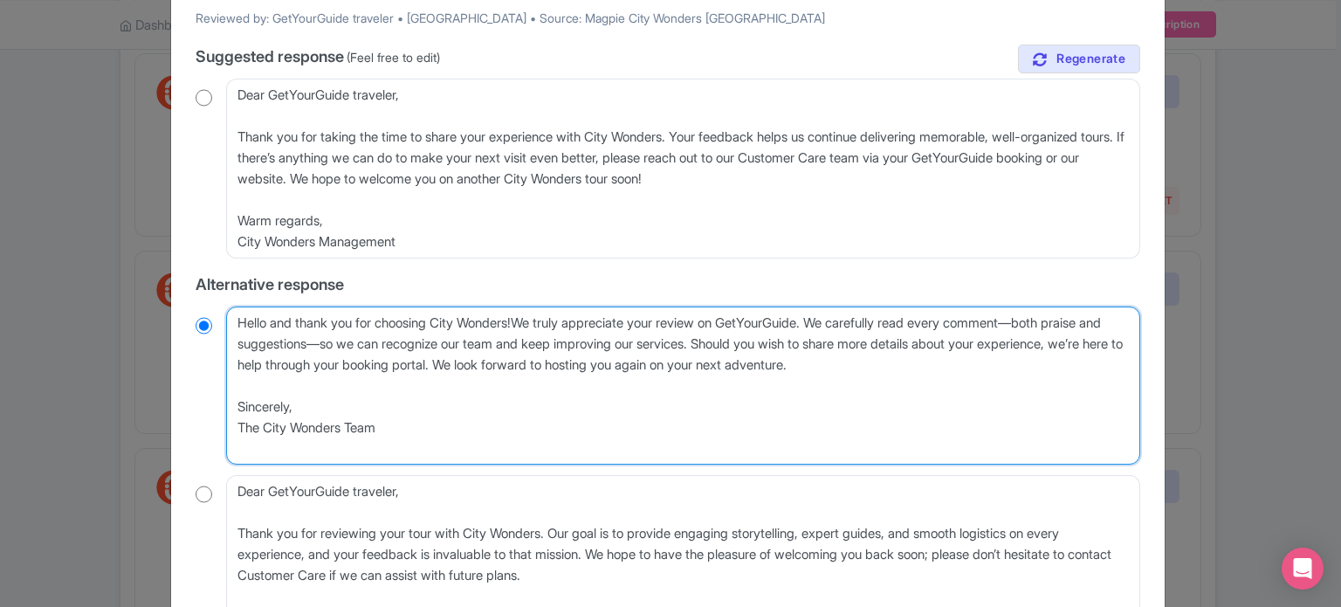
radio input "true"
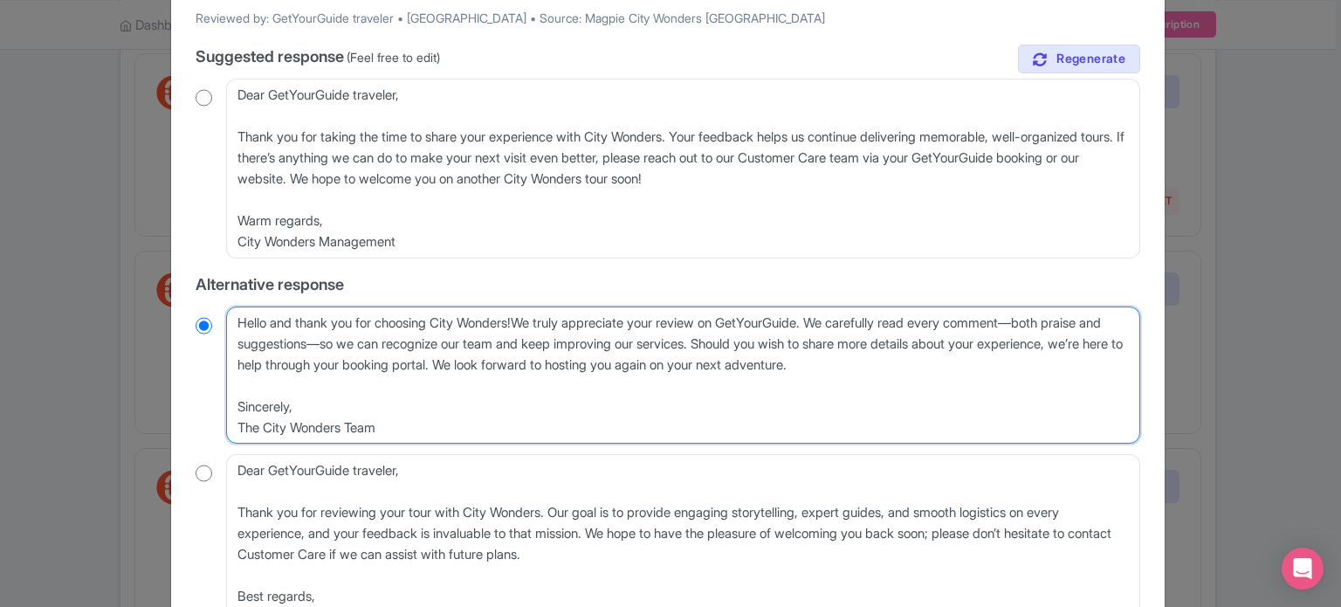
type textarea "Hello and thank you for choosing City Wonders! We truly appreciate your review …"
radio input "true"
drag, startPoint x: 843, startPoint y: 320, endPoint x: 606, endPoint y: 371, distance: 243.0
click at [606, 371] on textarea "Hello and thank you for choosing City Wonders! We truly appreciate your review …" at bounding box center [683, 375] width 914 height 138
type textarea "Hello and thank you for choosing City Wonders! We truly appreciate your review …"
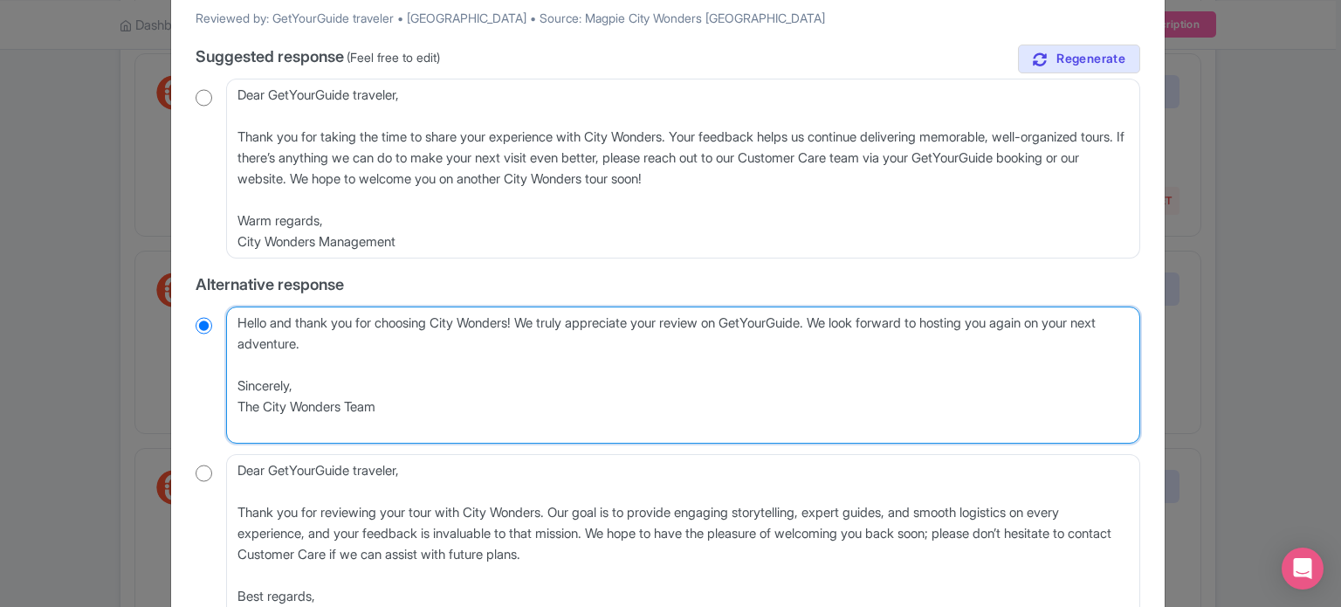
radio input "true"
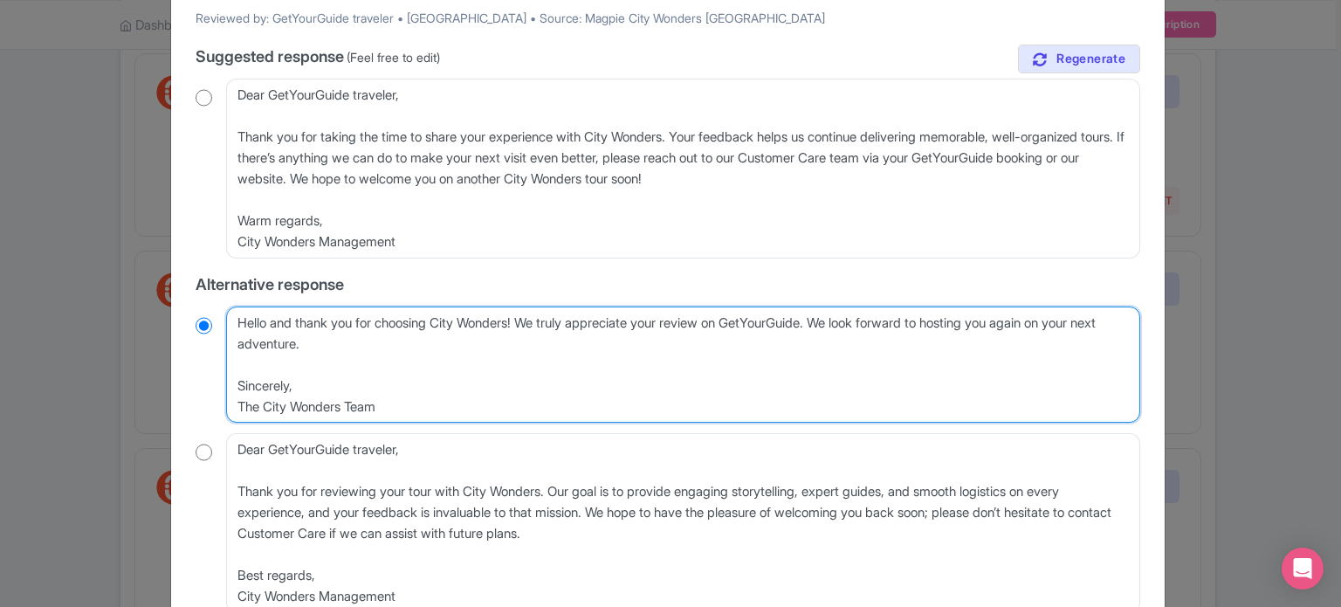
drag, startPoint x: 445, startPoint y: 406, endPoint x: 229, endPoint y: 355, distance: 222.4
click at [229, 355] on textarea "Hello and thank you for choosing City Wonders! We truly appreciate your review …" at bounding box center [683, 364] width 914 height 117
type textarea "Hello and thank you for choosing City Wonders! We truly appreciate your review …"
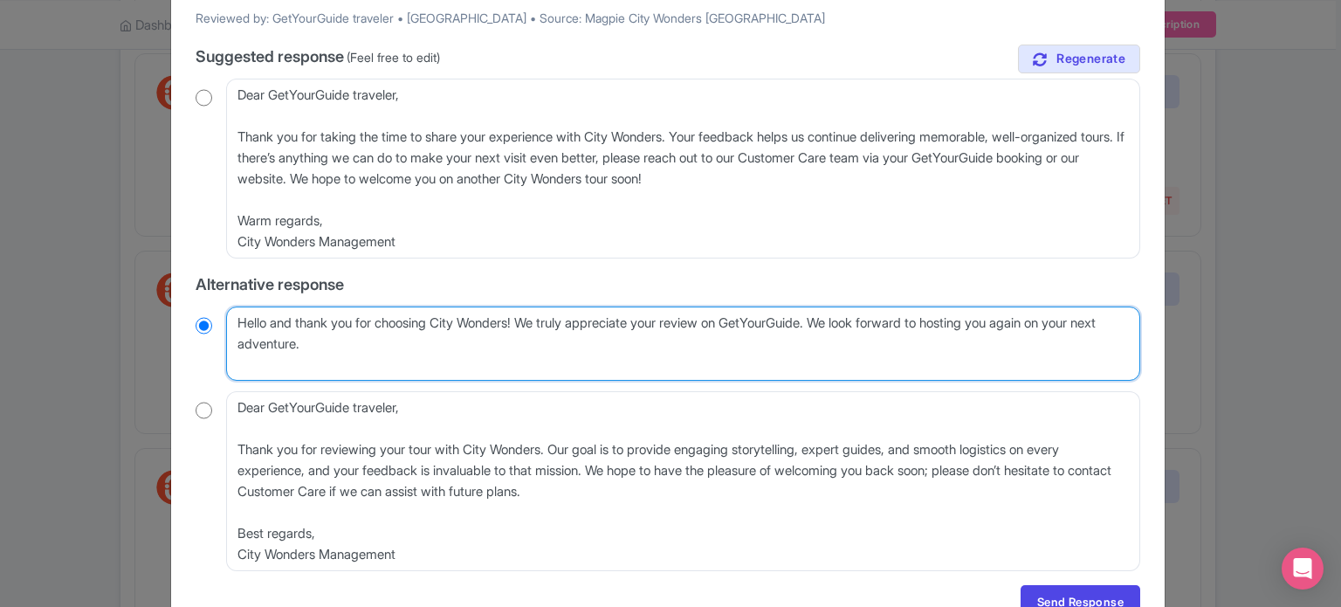
radio input "true"
type textarea "Hello and thank you for choosing City Wonders! We truly appreciate your review …"
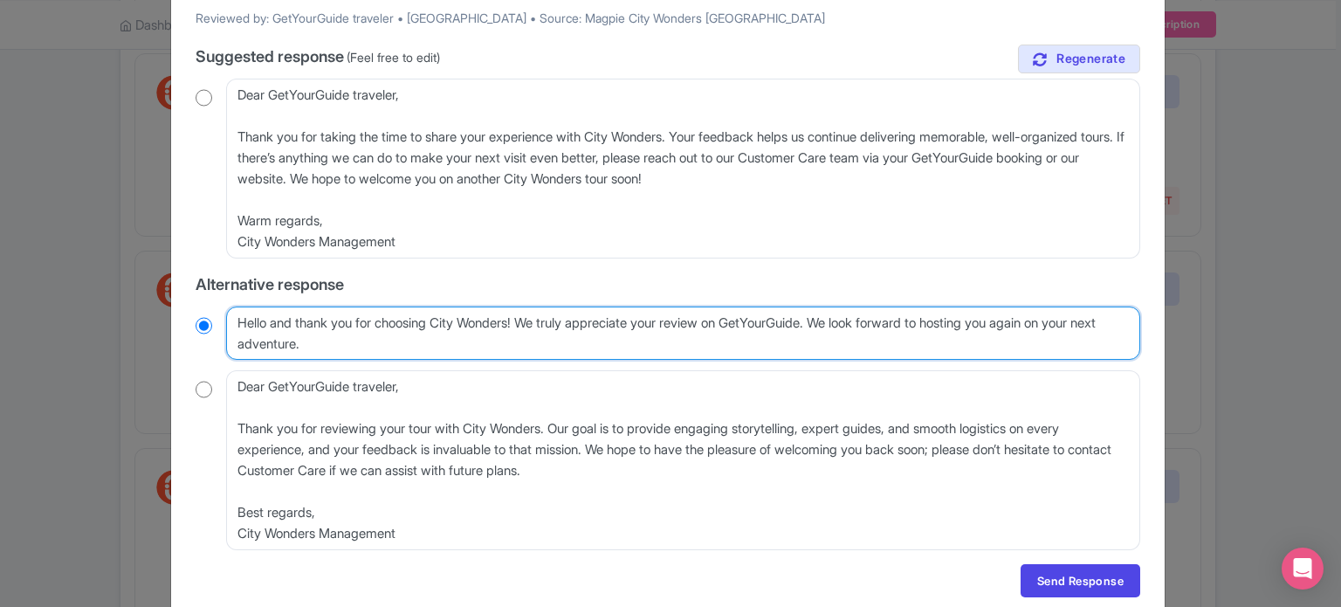
radio input "true"
type textarea "Hello and thank you for choosing City Wonders! We truly appreciate your review …"
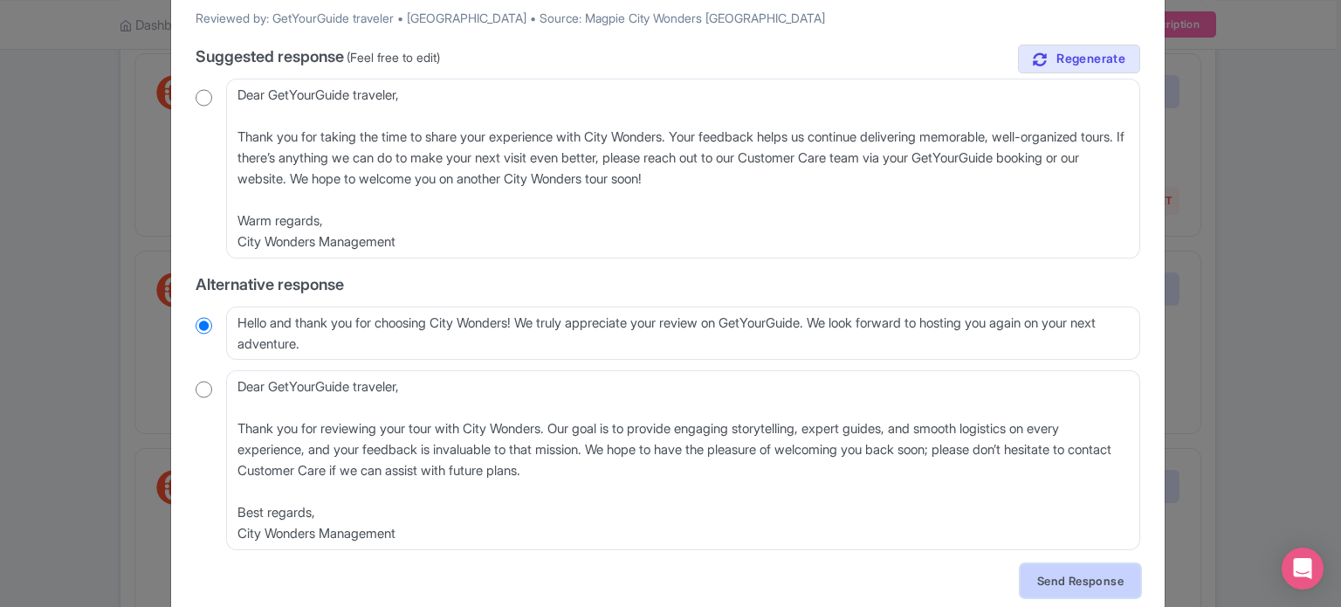
click at [1094, 579] on link "Send Response" at bounding box center [1081, 580] width 120 height 33
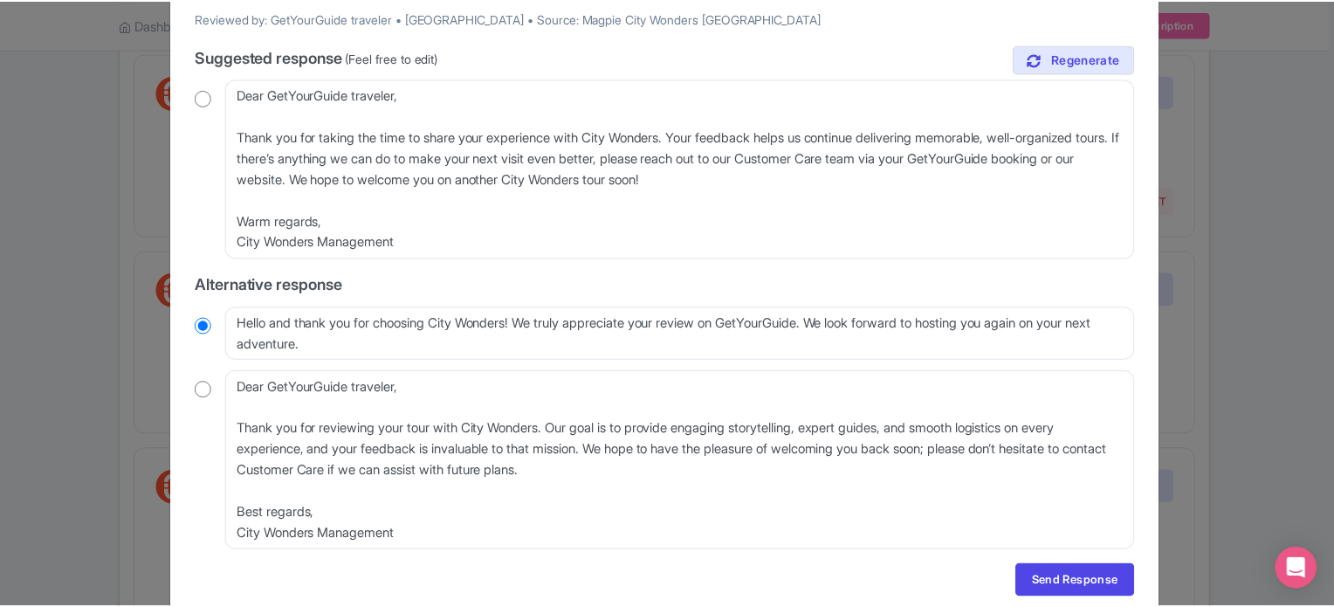
scroll to position [0, 0]
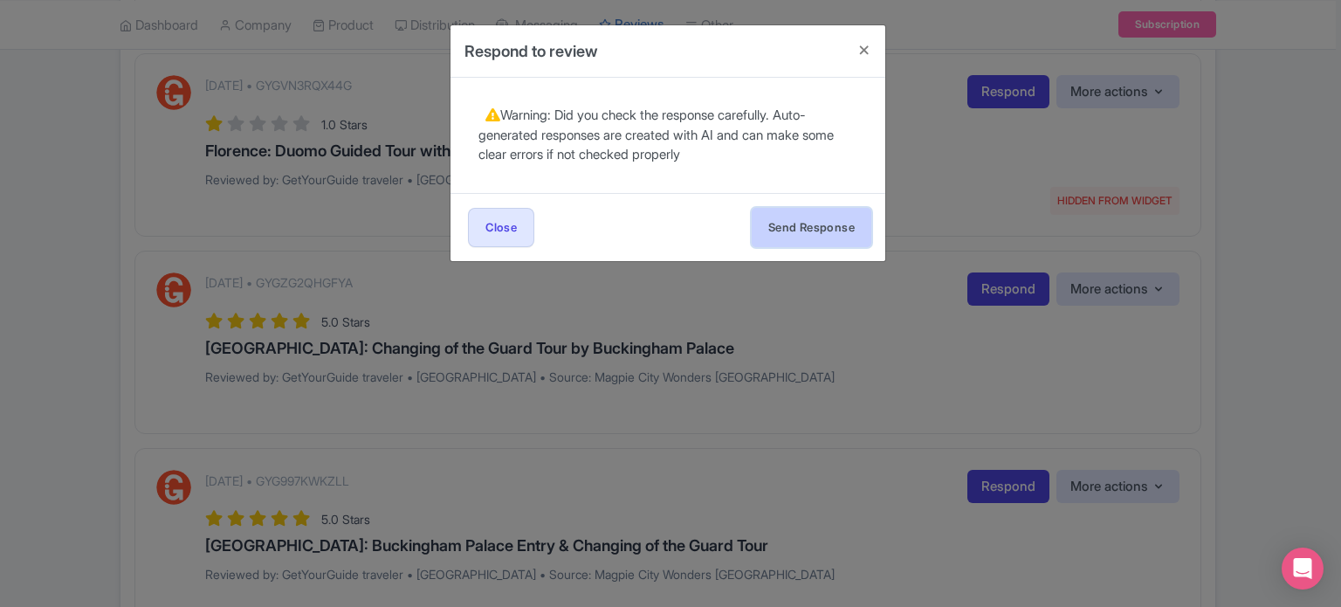
click at [834, 211] on button "Send Response" at bounding box center [812, 227] width 120 height 39
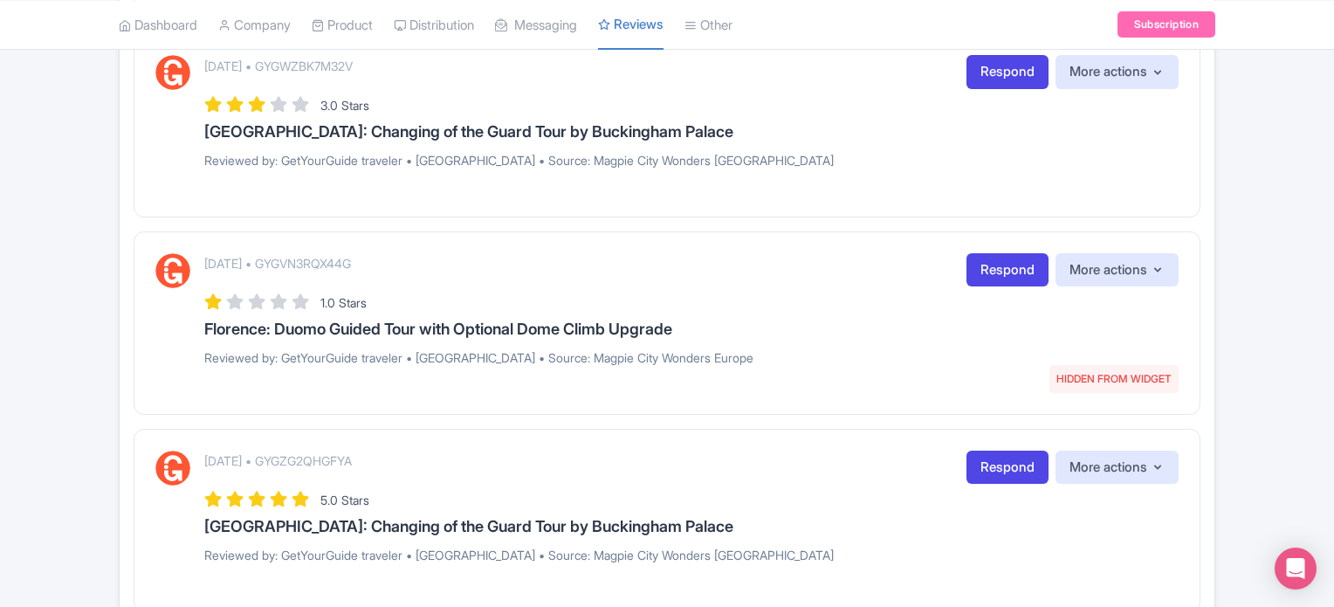
scroll to position [2183, 0]
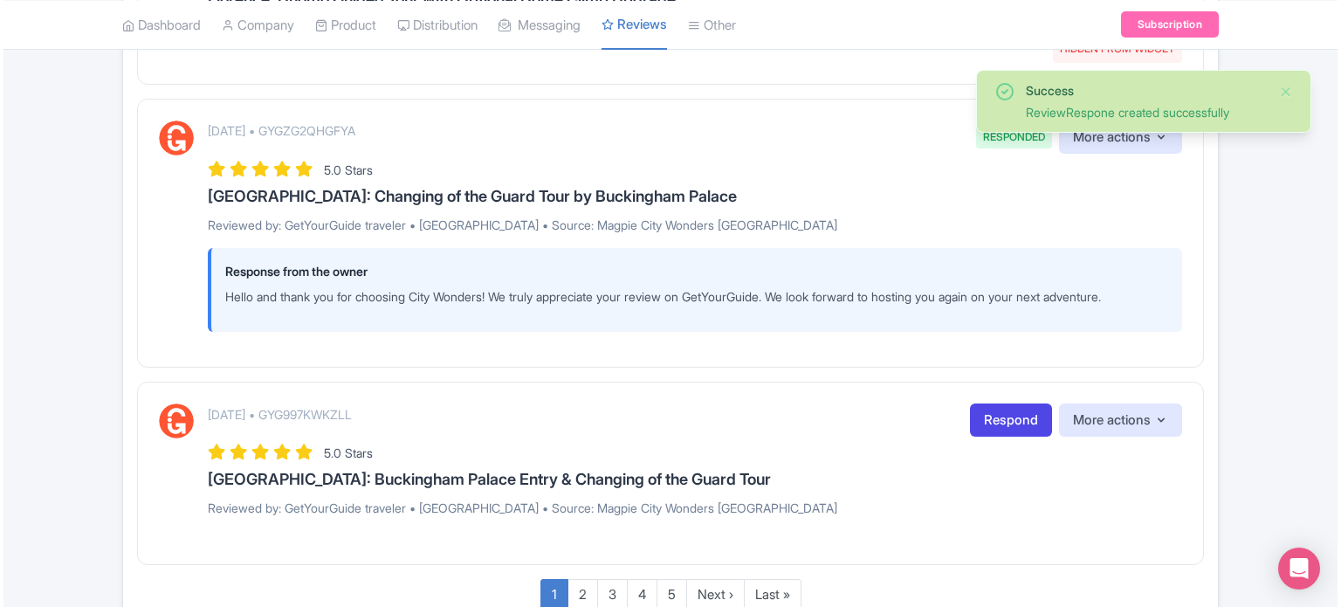
scroll to position [2610, 0]
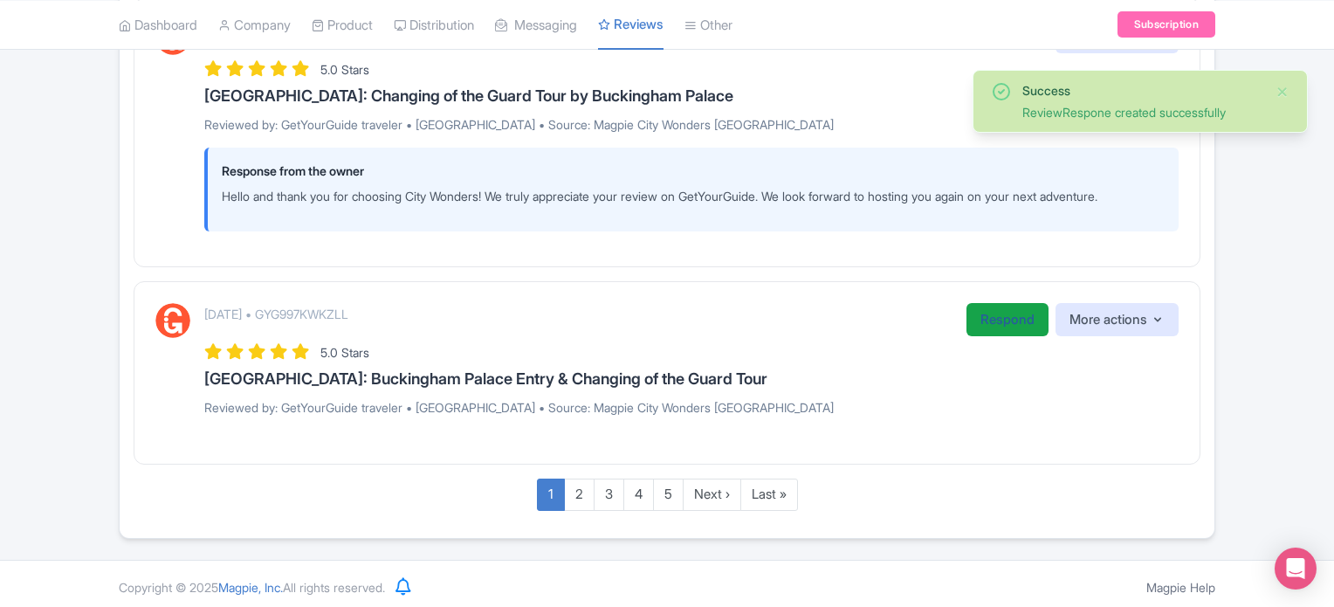
click at [987, 323] on link "Respond" at bounding box center [1008, 320] width 82 height 34
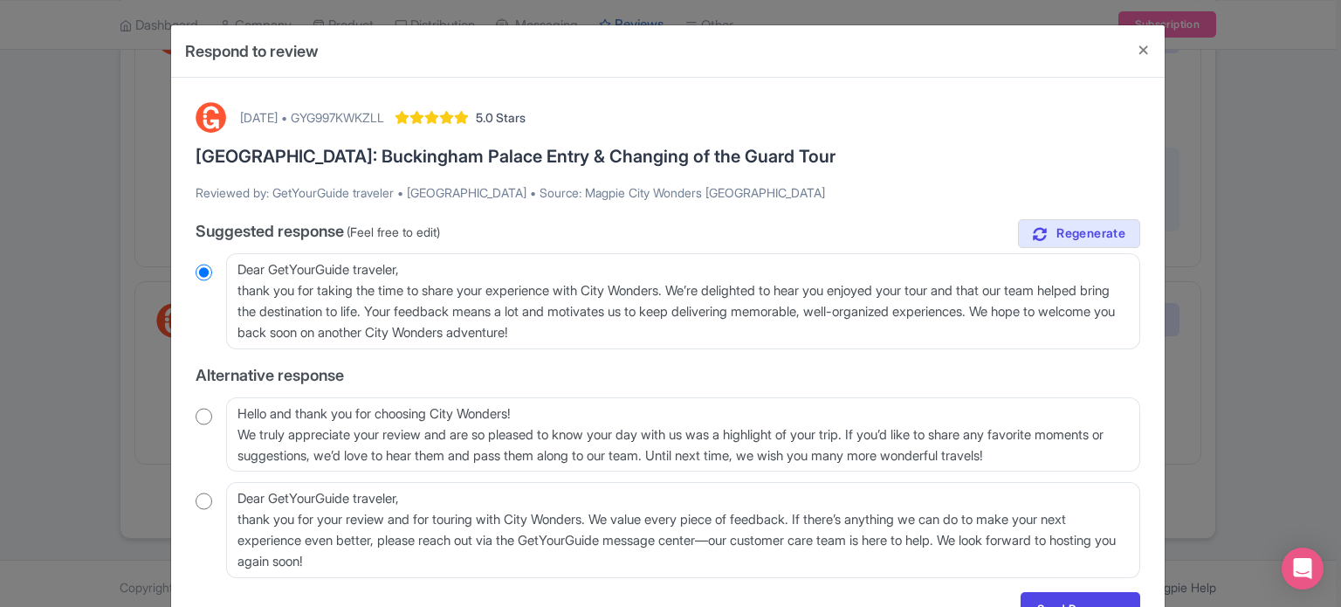
click at [199, 422] on input "radio" at bounding box center [204, 416] width 17 height 17
radio input "true"
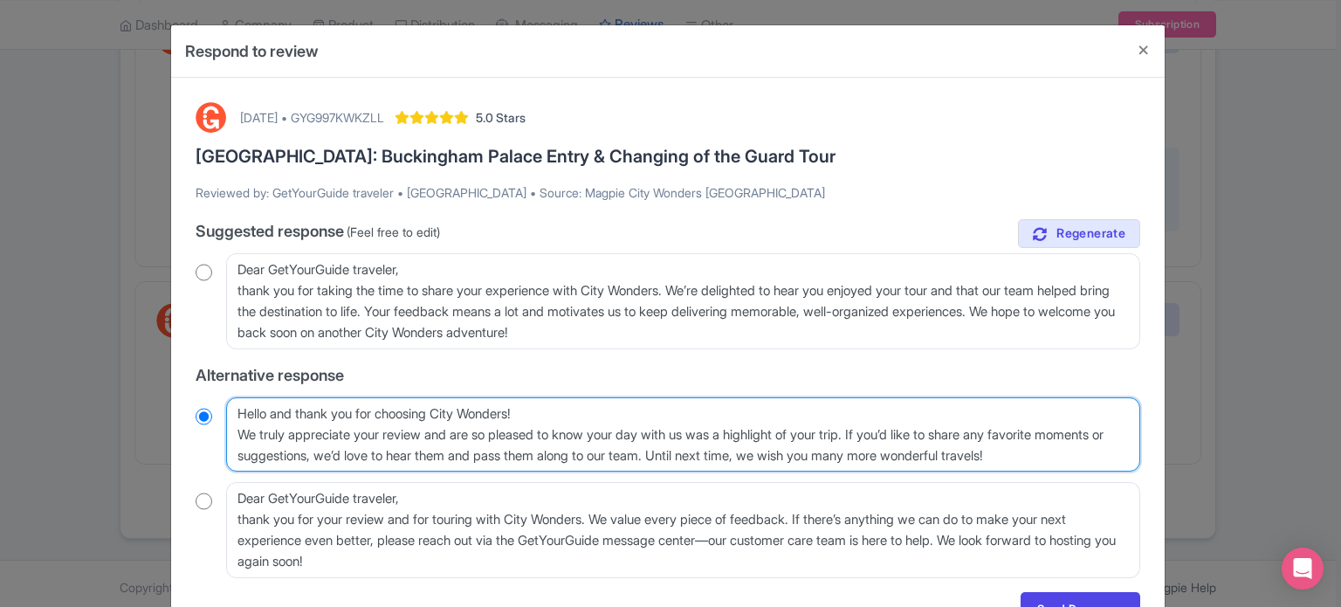
click at [235, 432] on textarea "Hello and thank you for choosing City Wonders! We truly appreciate your review …" at bounding box center [683, 434] width 914 height 75
type textarea "Hello and thank you for choosing City Wonders!We truly appreciate your review a…"
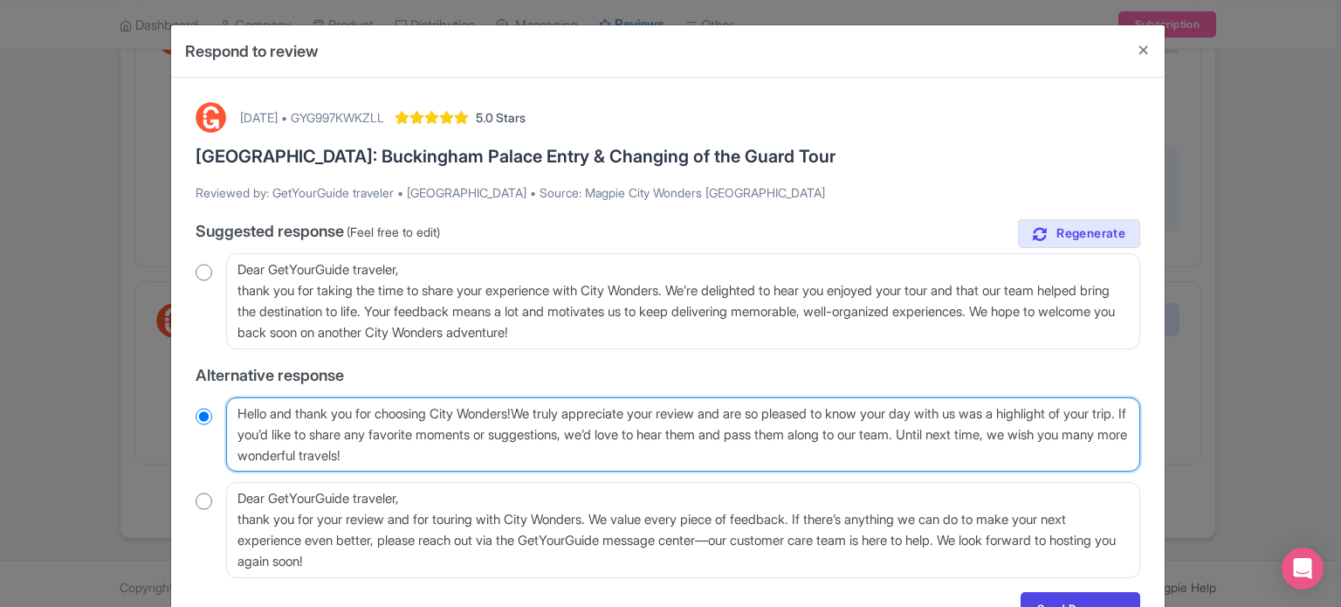
radio input "true"
type textarea "Hello and thank you for choosing City Wonders! We truly appreciate your review …"
radio input "true"
drag, startPoint x: 929, startPoint y: 412, endPoint x: 998, endPoint y: 431, distance: 71.6
click at [998, 431] on textarea "Hello and thank you for choosing City Wonders! We truly appreciate your review …" at bounding box center [683, 434] width 914 height 75
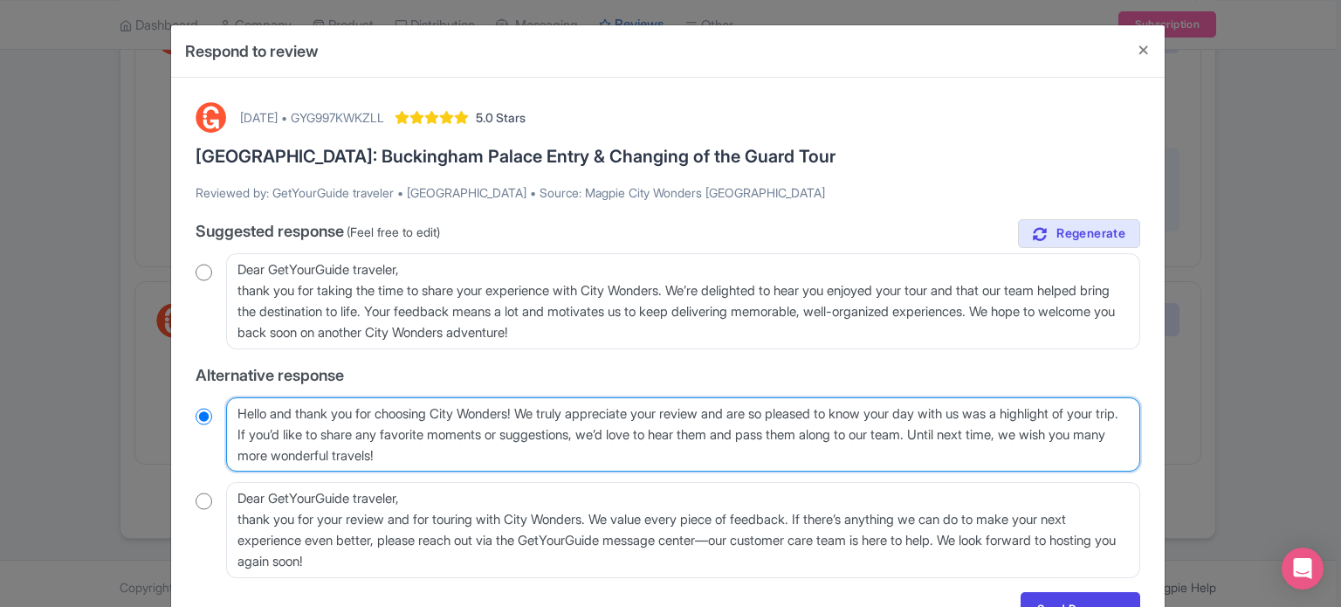
type textarea "Hello and thank you for choosing City Wonders! We truly appreciate your review …"
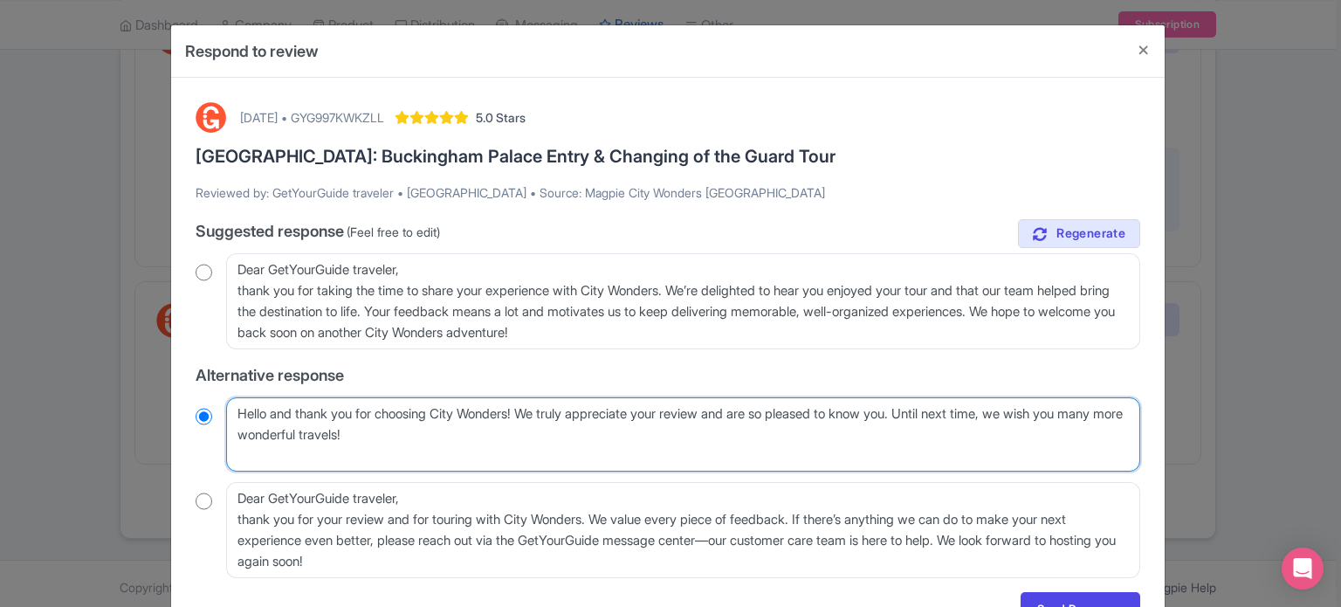
radio input "true"
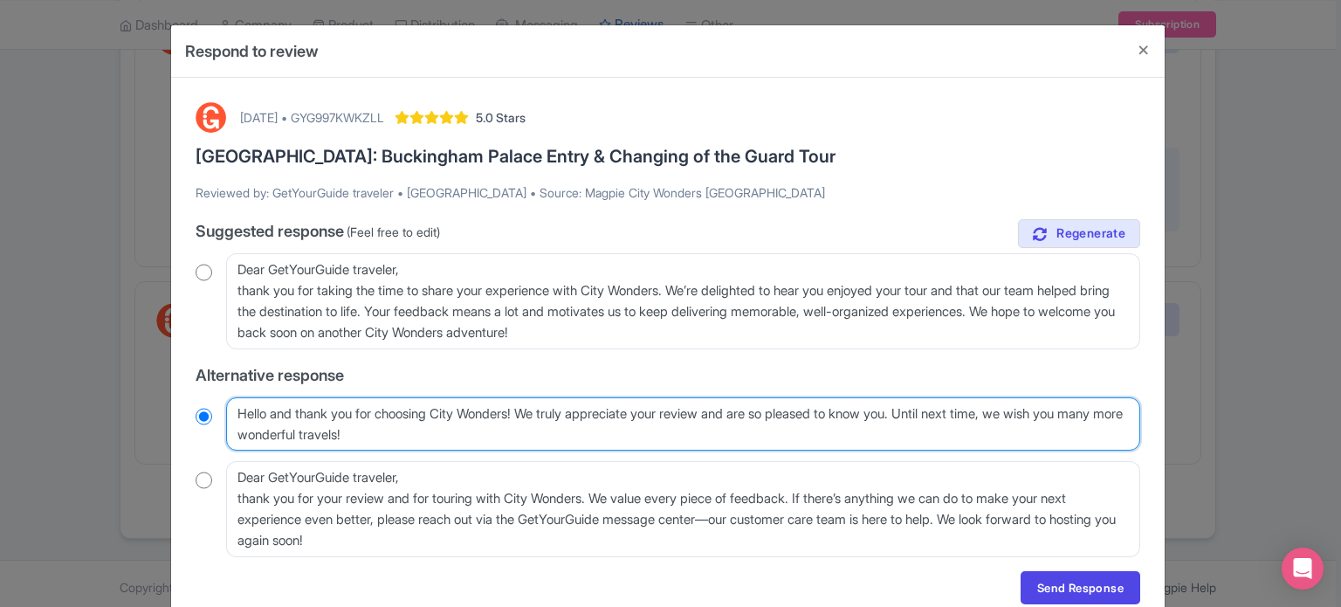
type textarea "Hello and thank you for choosing City Wonders! We truly appreciate your review …"
radio input "true"
type textarea "Hello and thank you for choosing City Wonders! We truly appreciate your review …"
radio input "true"
type textarea "Hello and thank you for choosing City Wonders! We truly appreciate your review …"
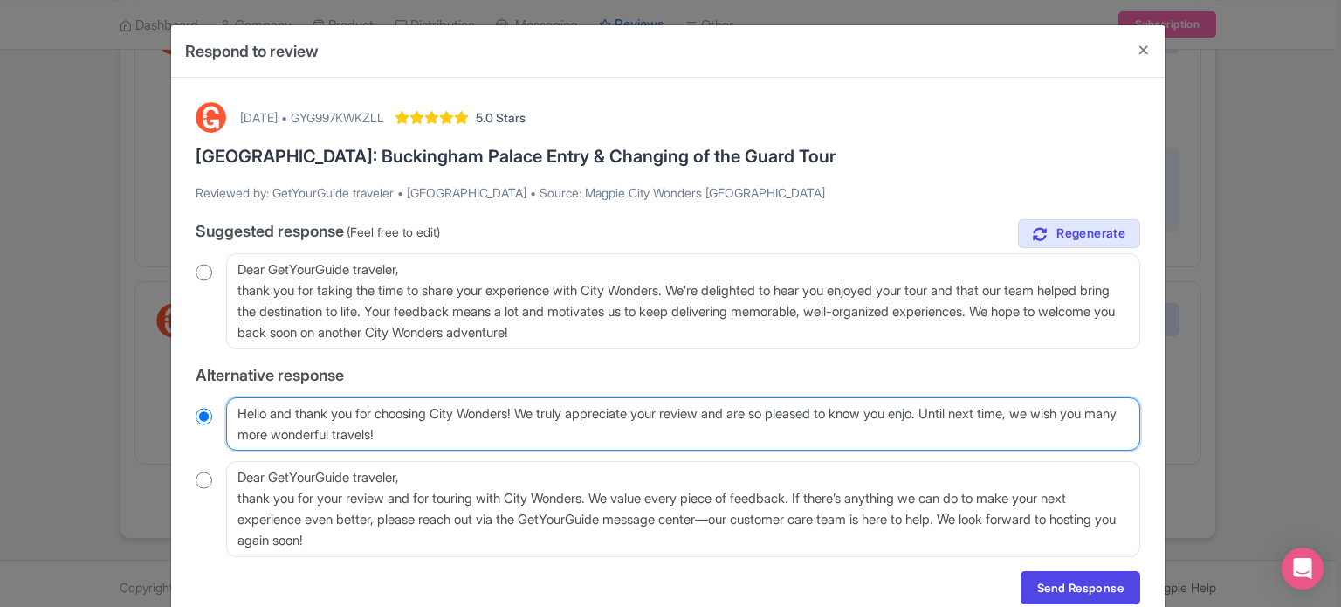
radio input "true"
type textarea "Hello and thank you for choosing City Wonders! We truly appreciate your review …"
radio input "true"
type textarea "Hello and thank you for choosing City Wonders! We truly appreciate your review …"
radio input "true"
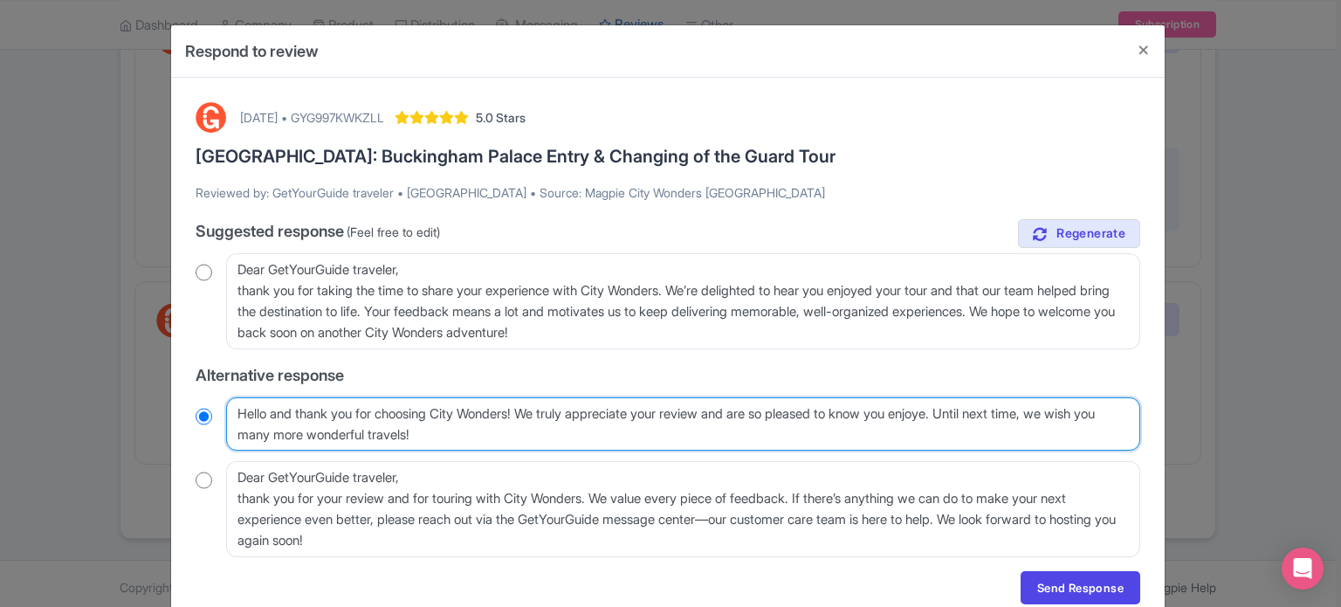
type textarea "Hello and thank you for choosing City Wonders! We truly appreciate your review …"
radio input "true"
type textarea "Hello and thank you for choosing City Wonders! We truly appreciate your review …"
radio input "true"
type textarea "Hello and thank you for choosing City Wonders! We truly appreciate your review …"
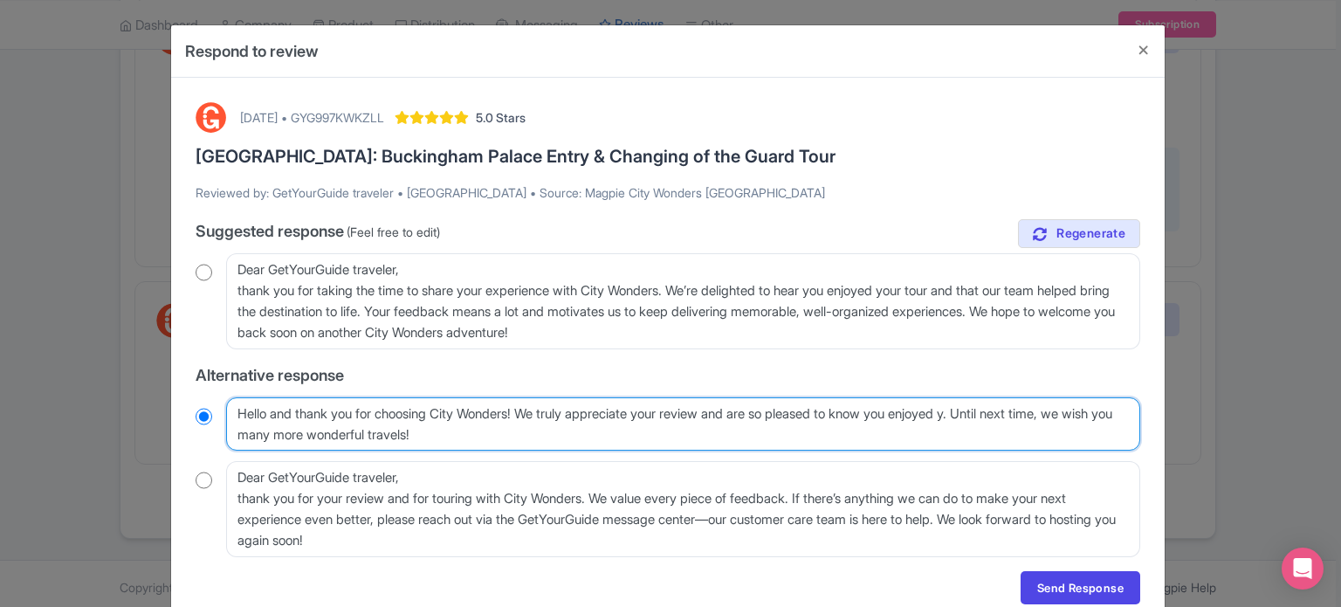
radio input "true"
type textarea "Hello and thank you for choosing City Wonders! We truly appreciate your review …"
radio input "true"
type textarea "Hello and thank you for choosing City Wonders! We truly appreciate your review …"
radio input "true"
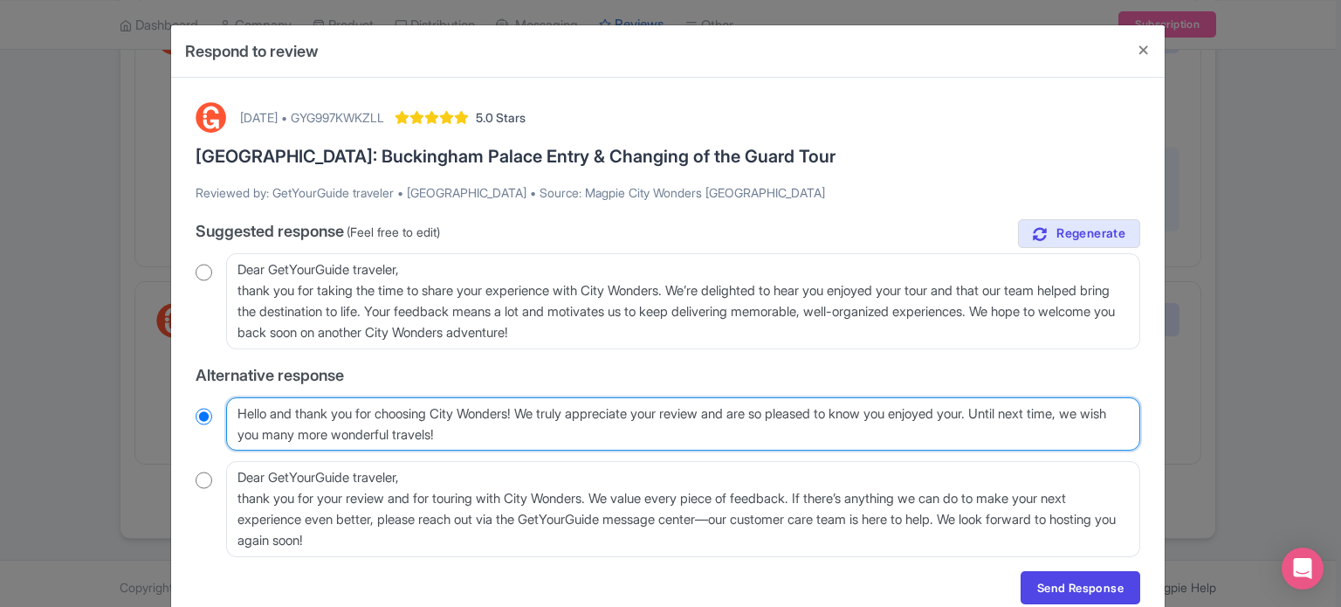
type textarea "Hello and thank you for choosing City Wonders! We truly appreciate your review …"
radio input "true"
type textarea "Hello and thank you for choosing City Wonders! We truly appreciate your review …"
radio input "true"
type textarea "Hello and thank you for choosing City Wonders! We truly appreciate your review …"
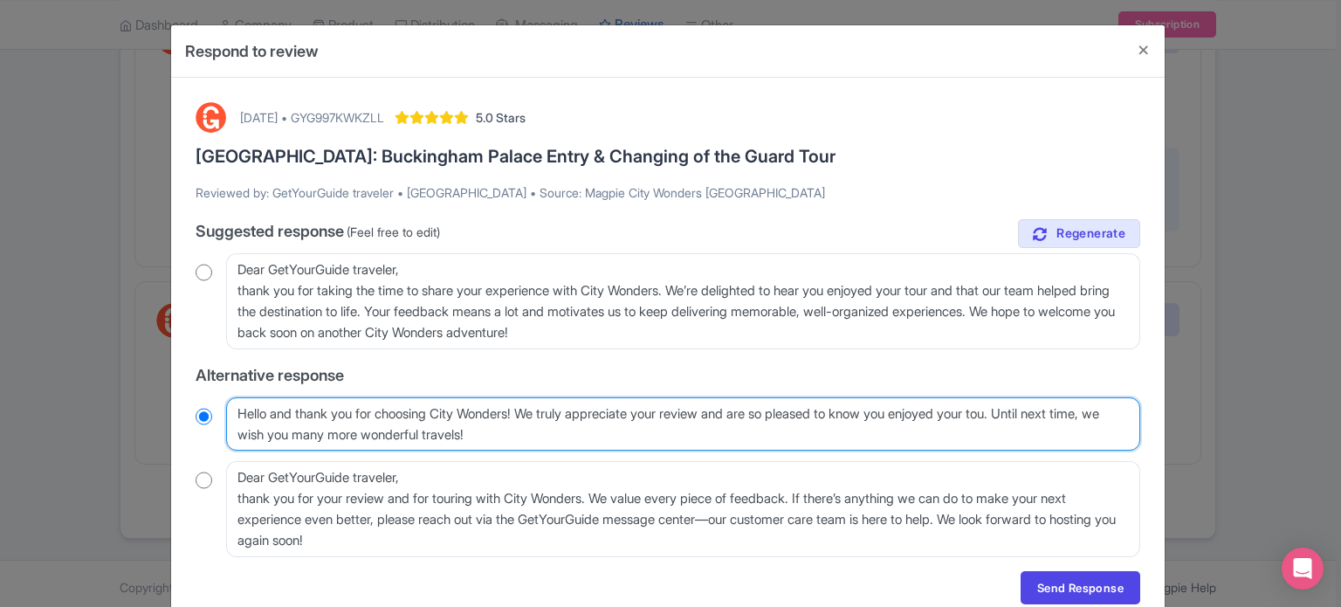
radio input "true"
type textarea "Hello and thank you for choosing City Wonders! We truly appreciate your review …"
radio input "true"
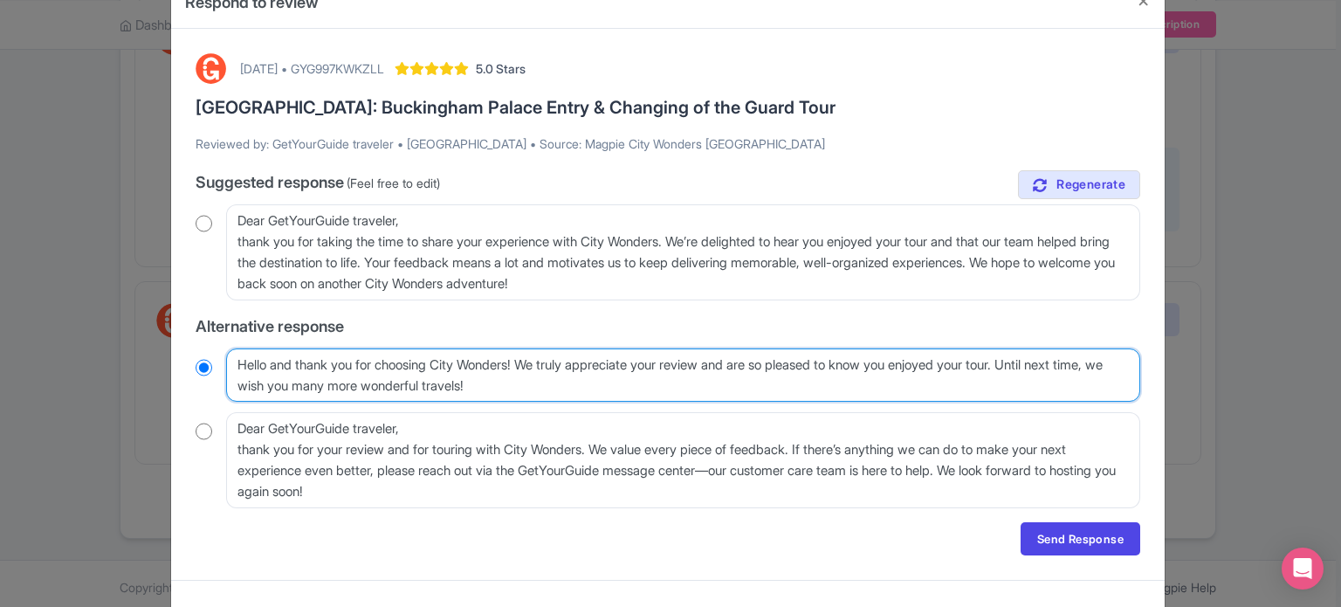
scroll to position [74, 0]
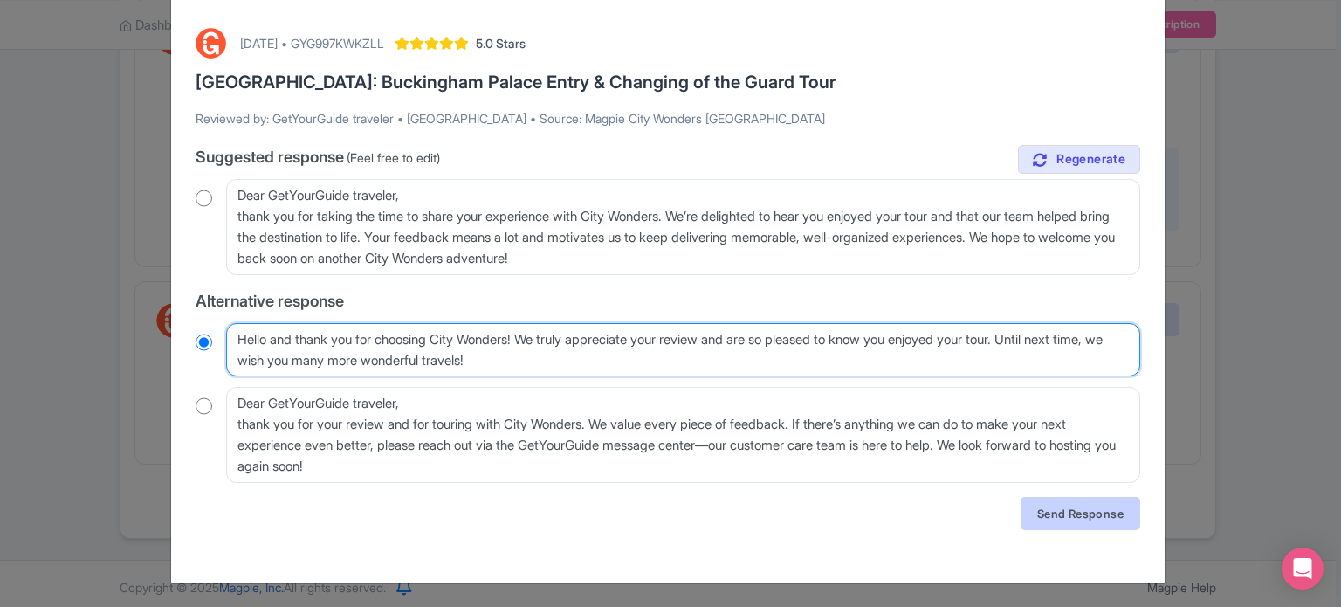
type textarea "Hello and thank you for choosing City Wonders! We truly appreciate your review …"
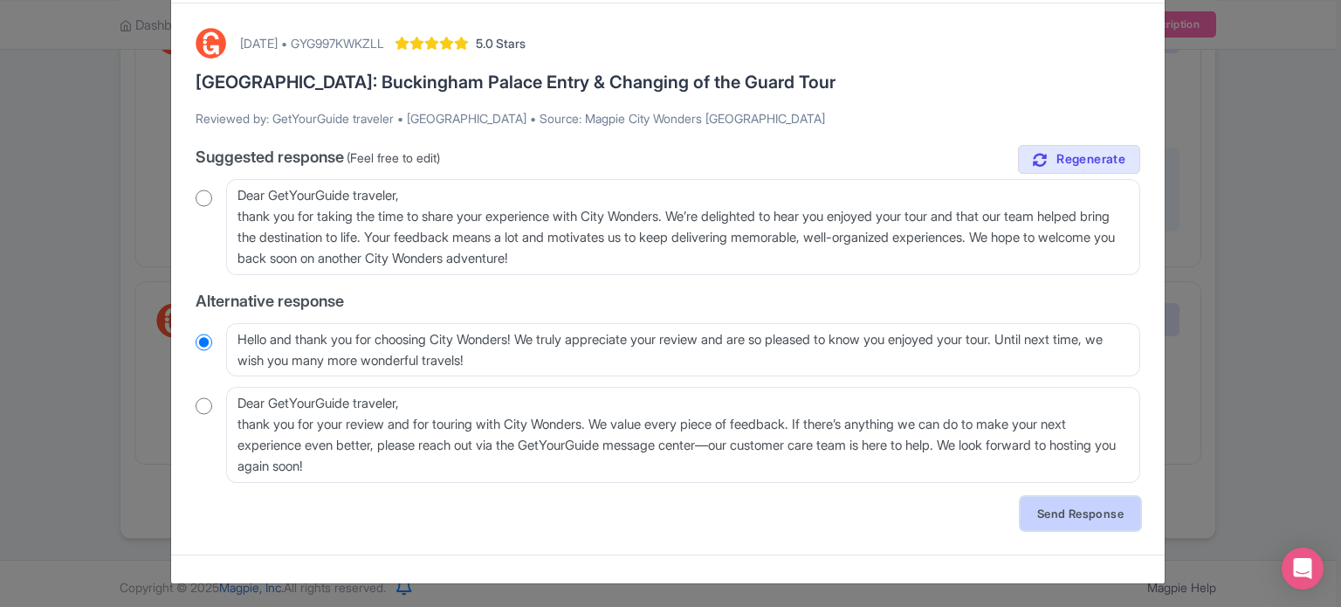
click at [1050, 499] on link "Send Response" at bounding box center [1081, 513] width 120 height 33
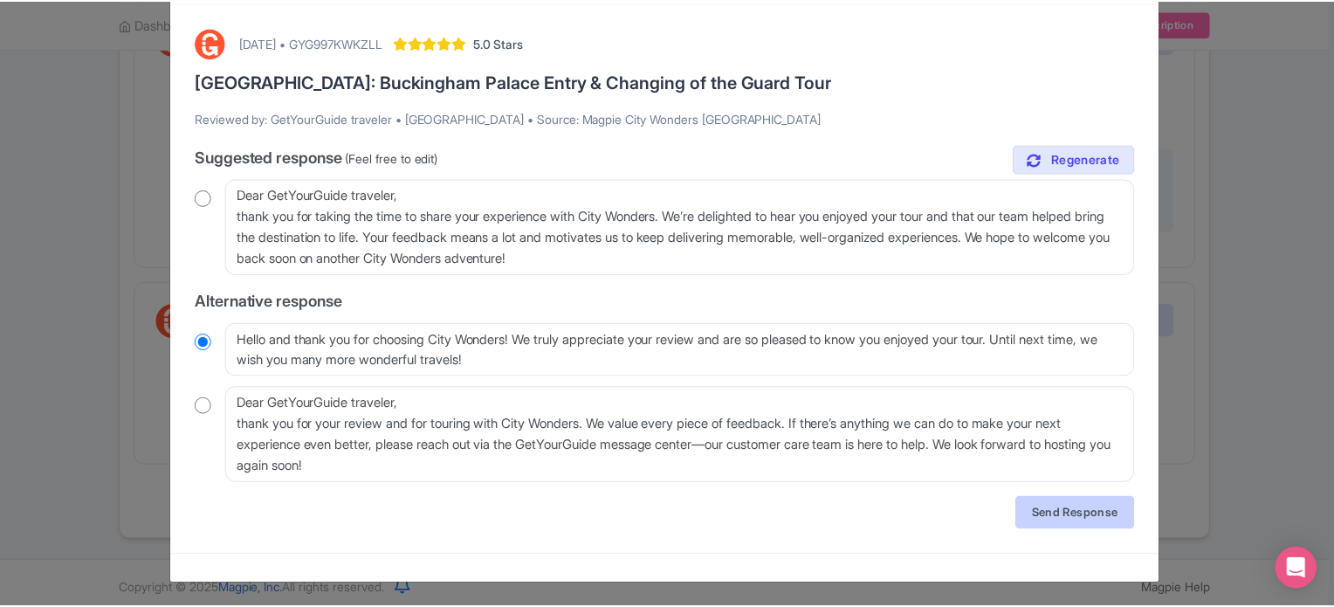
scroll to position [0, 0]
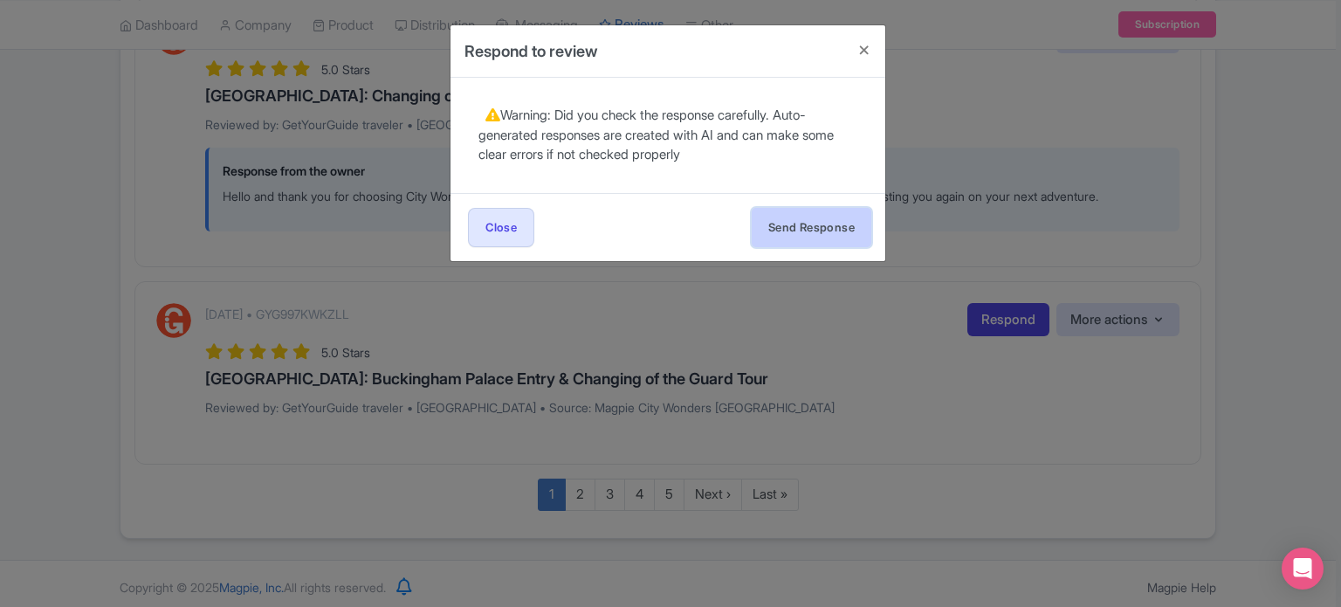
click at [789, 221] on button "Send Response" at bounding box center [812, 227] width 120 height 39
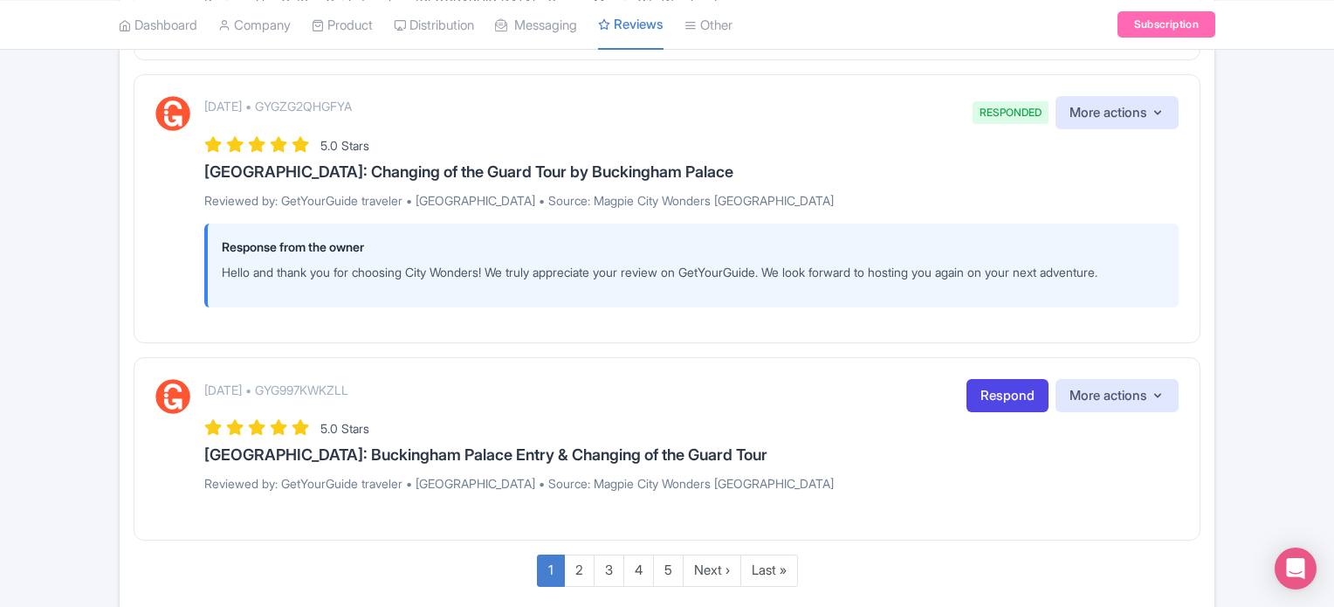
scroll to position [2610, 0]
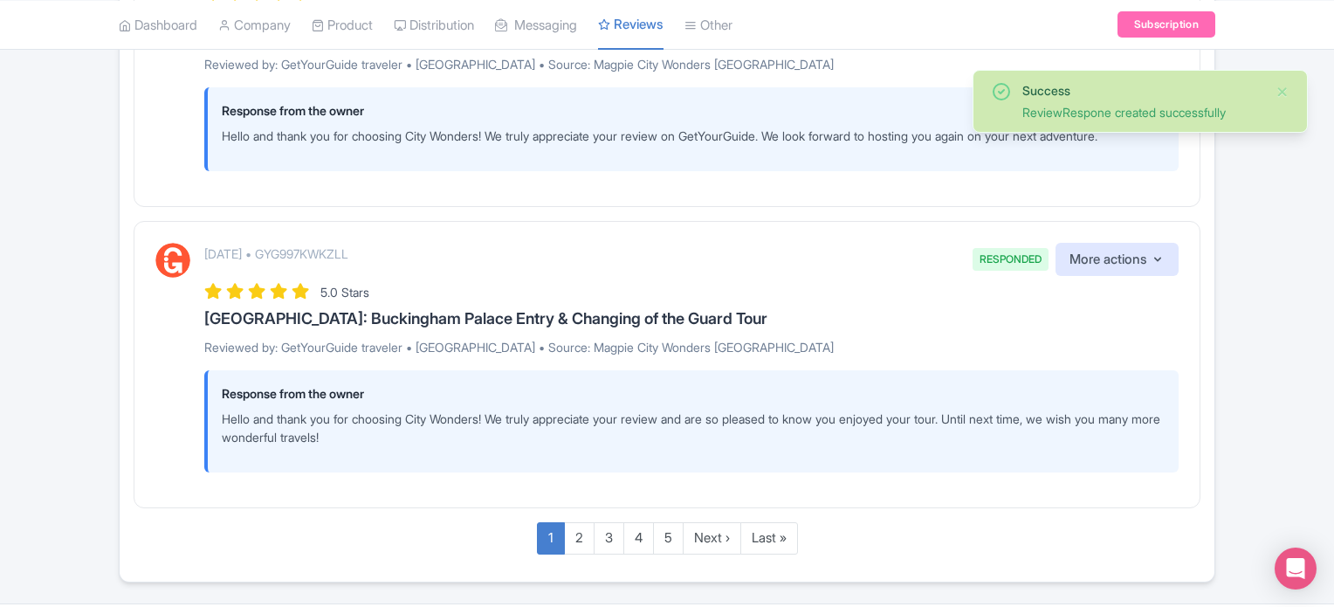
scroll to position [2714, 0]
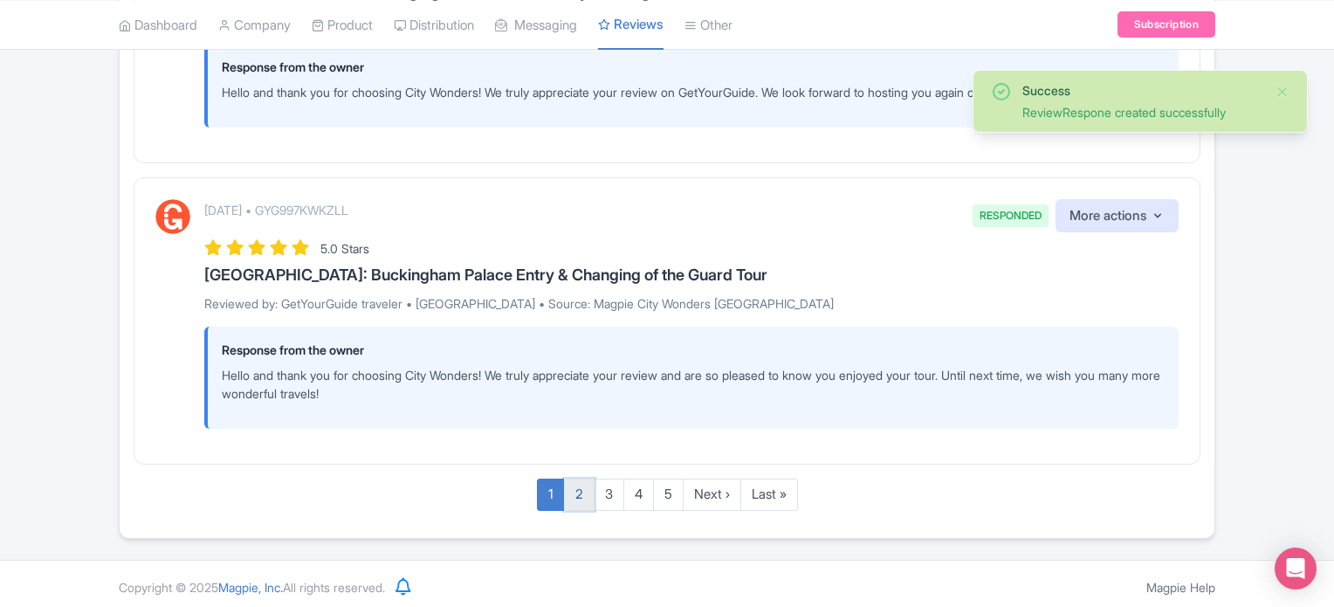
click at [586, 492] on link "2" at bounding box center [579, 494] width 31 height 32
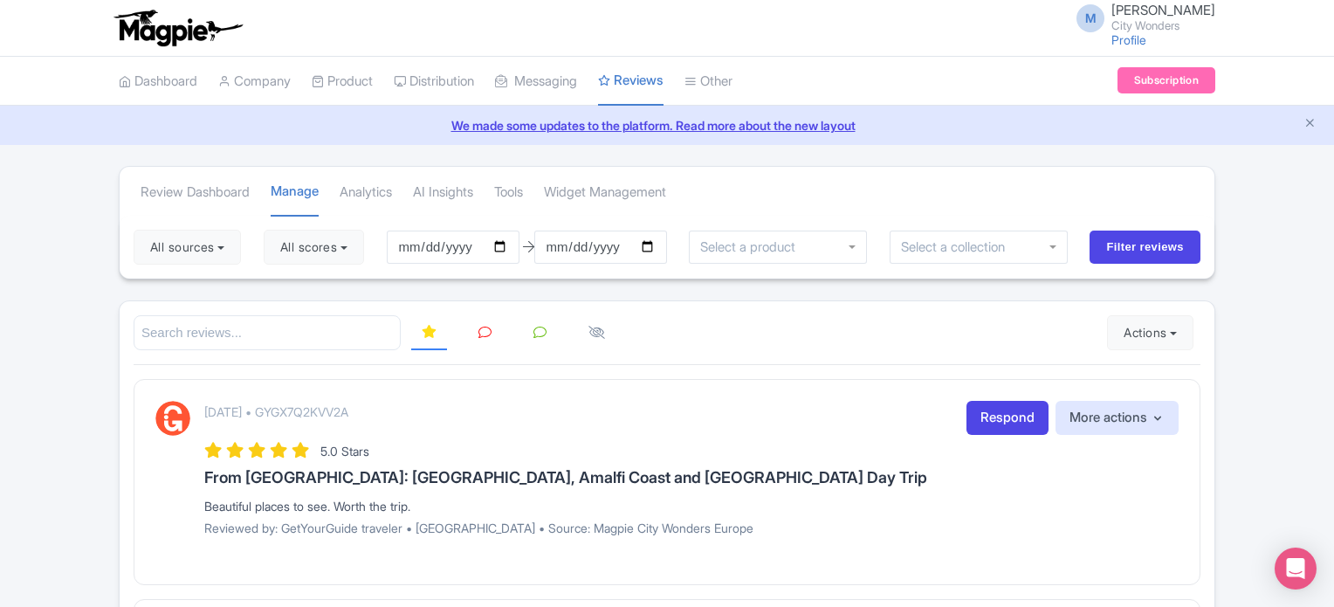
scroll to position [262, 0]
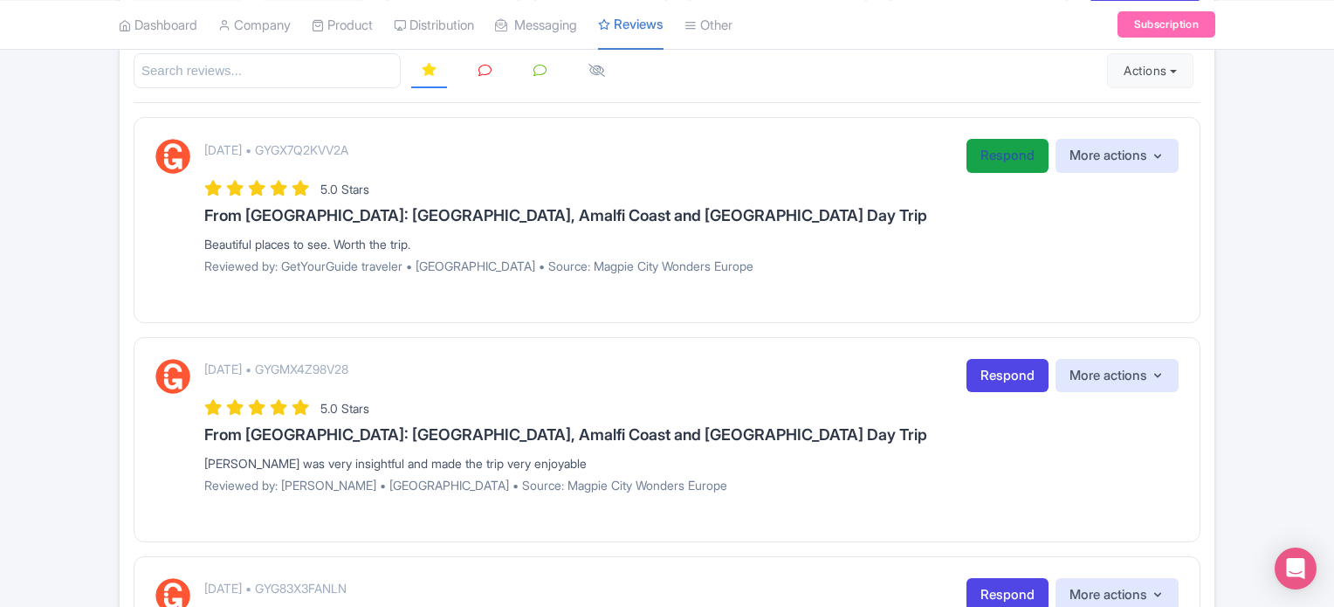
click at [989, 151] on link "Respond" at bounding box center [1008, 156] width 82 height 34
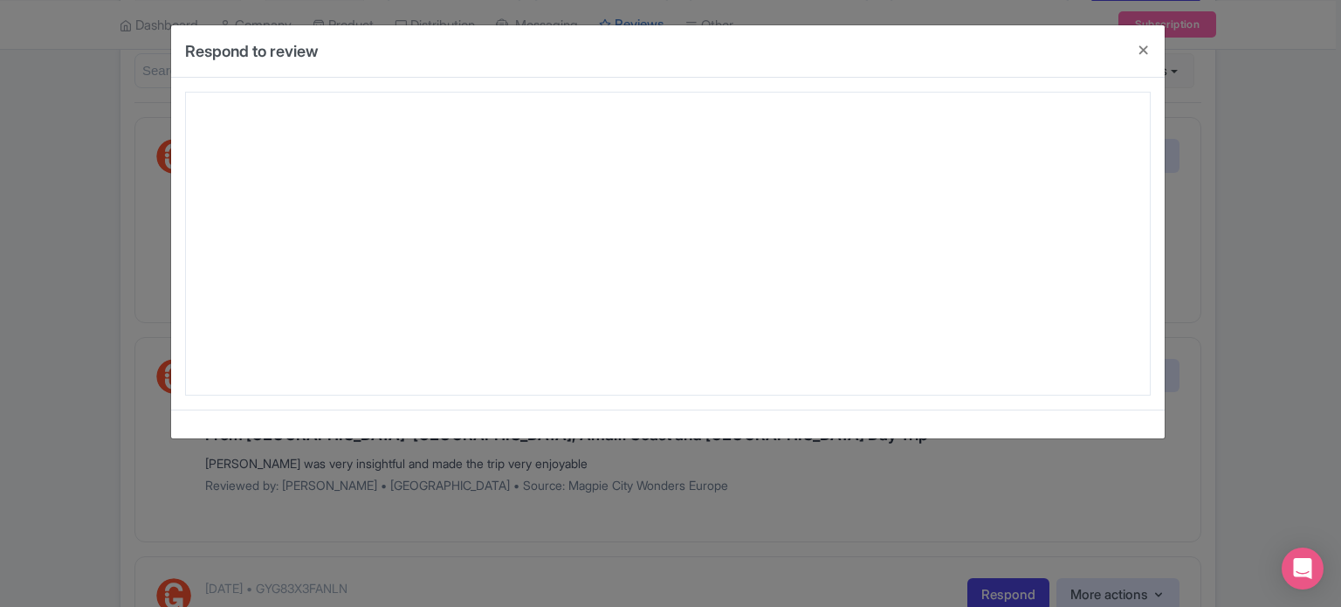
click at [827, 353] on div at bounding box center [668, 244] width 966 height 304
click at [1145, 48] on button "Close" at bounding box center [1144, 50] width 42 height 50
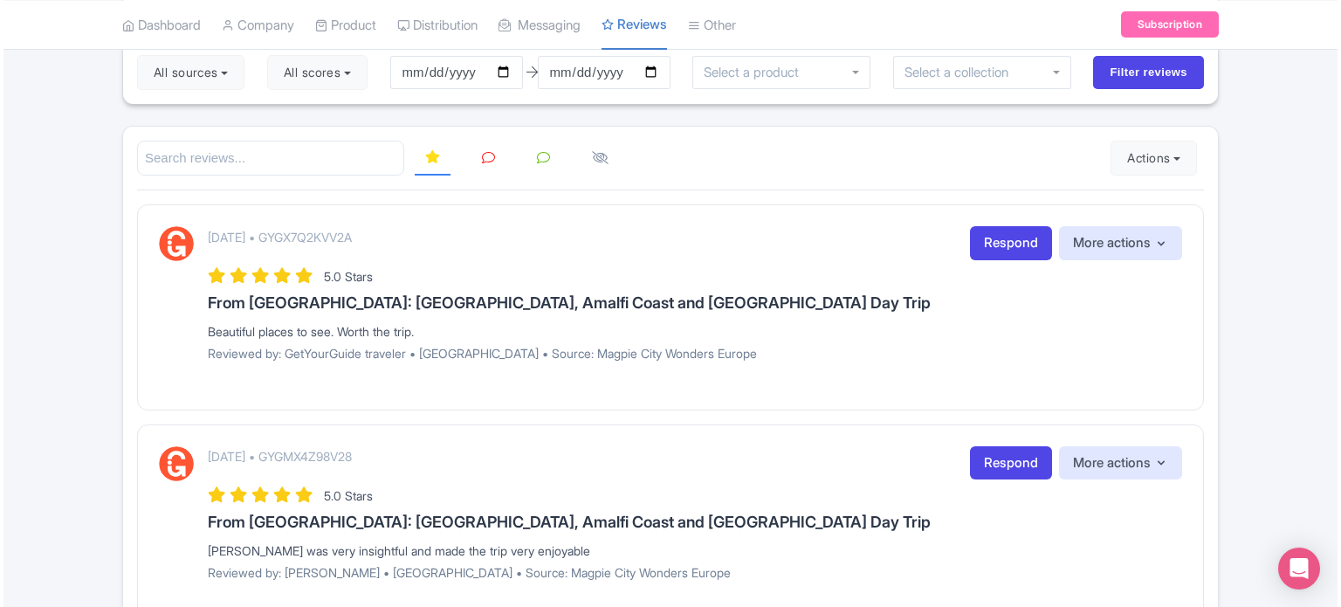
scroll to position [437, 0]
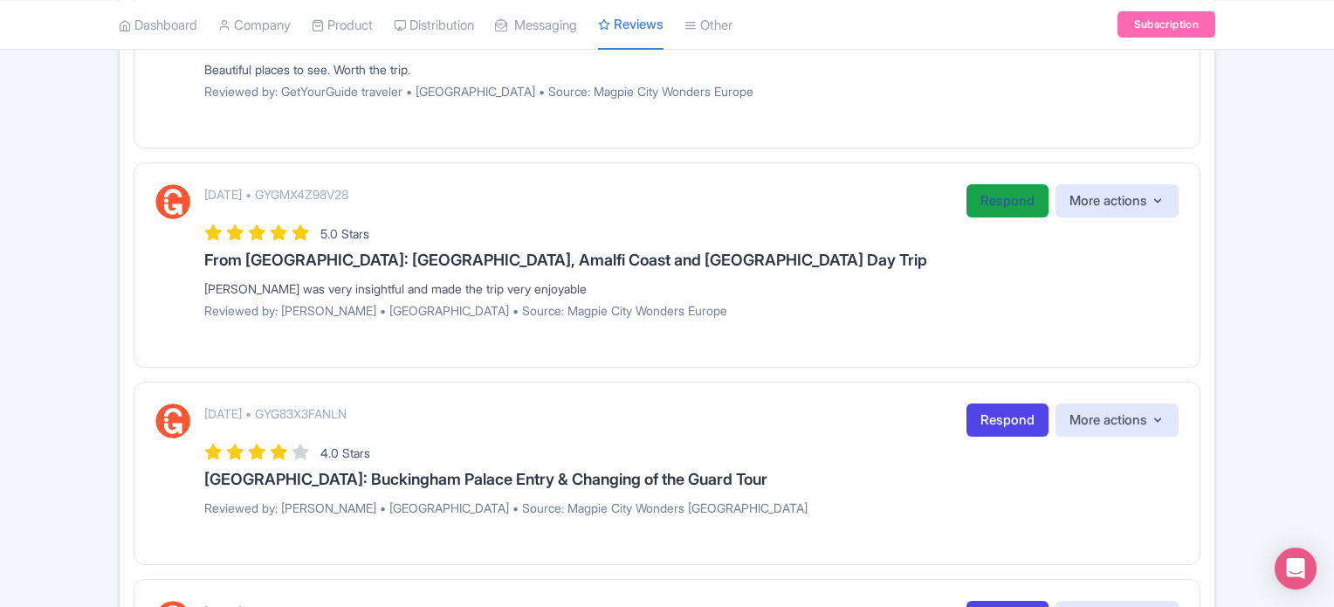
click at [994, 202] on link "Respond" at bounding box center [1008, 201] width 82 height 34
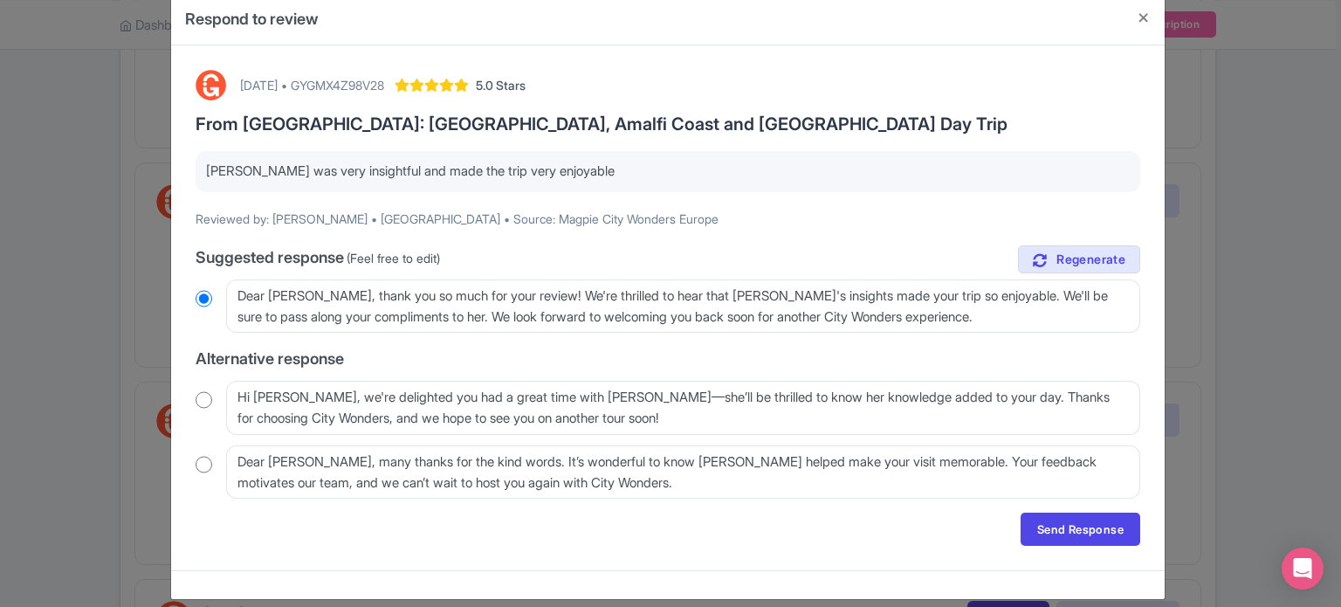
scroll to position [49, 0]
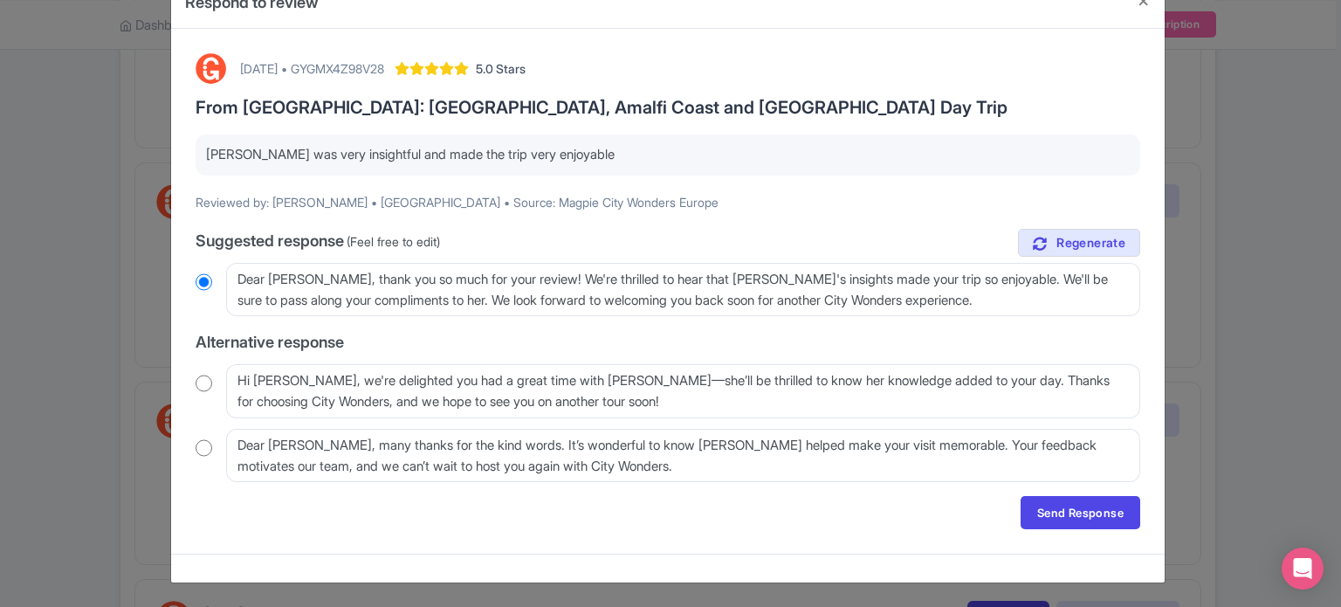
click at [196, 379] on input "radio" at bounding box center [204, 383] width 17 height 17
radio input "true"
click at [1032, 494] on div "August 28, 2025 • GYGMX4Z98V28 5.0 Stars From Rome: Pompeii, Amalfi Coast and P…" at bounding box center [668, 291] width 966 height 497
click at [1047, 503] on link "Send Response" at bounding box center [1081, 512] width 120 height 33
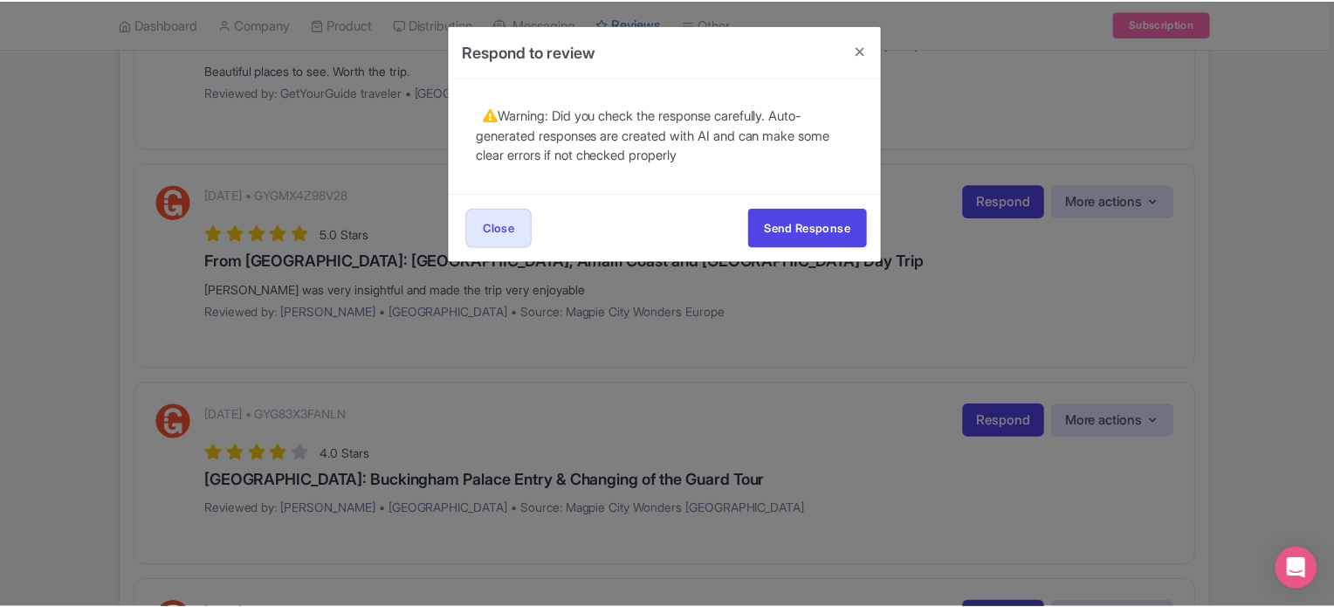
scroll to position [0, 0]
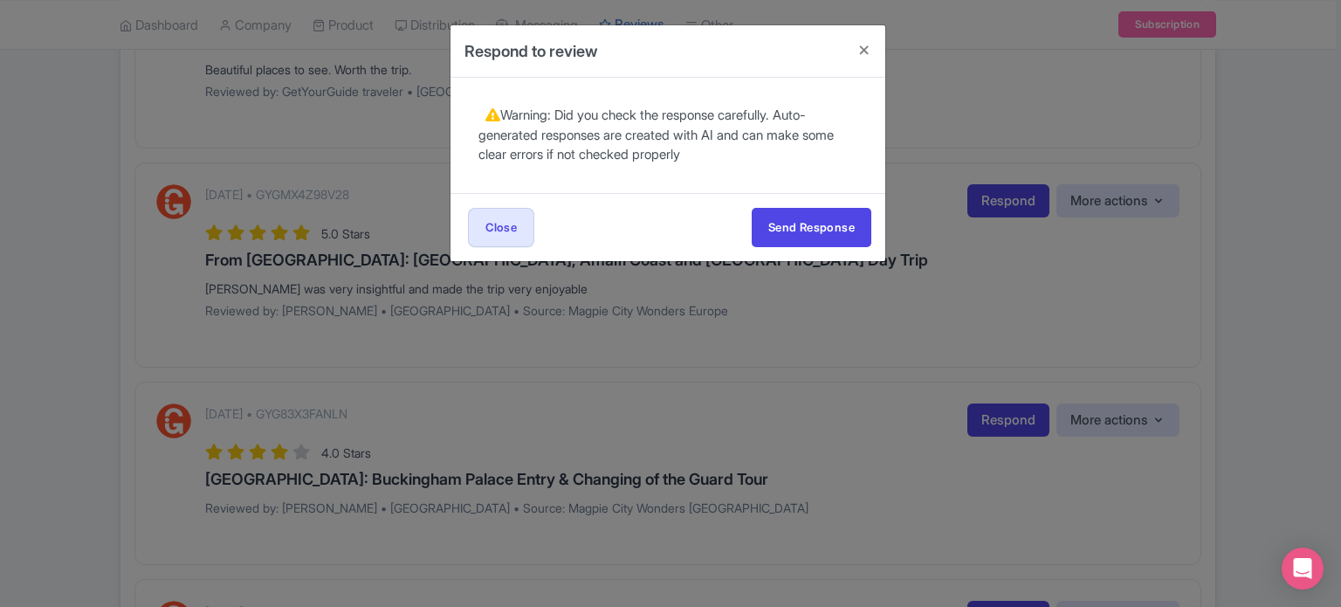
click at [800, 247] on div "Send Response Send Response Close Send Response" at bounding box center [668, 227] width 435 height 68
click at [805, 235] on button "Send Response" at bounding box center [812, 227] width 120 height 39
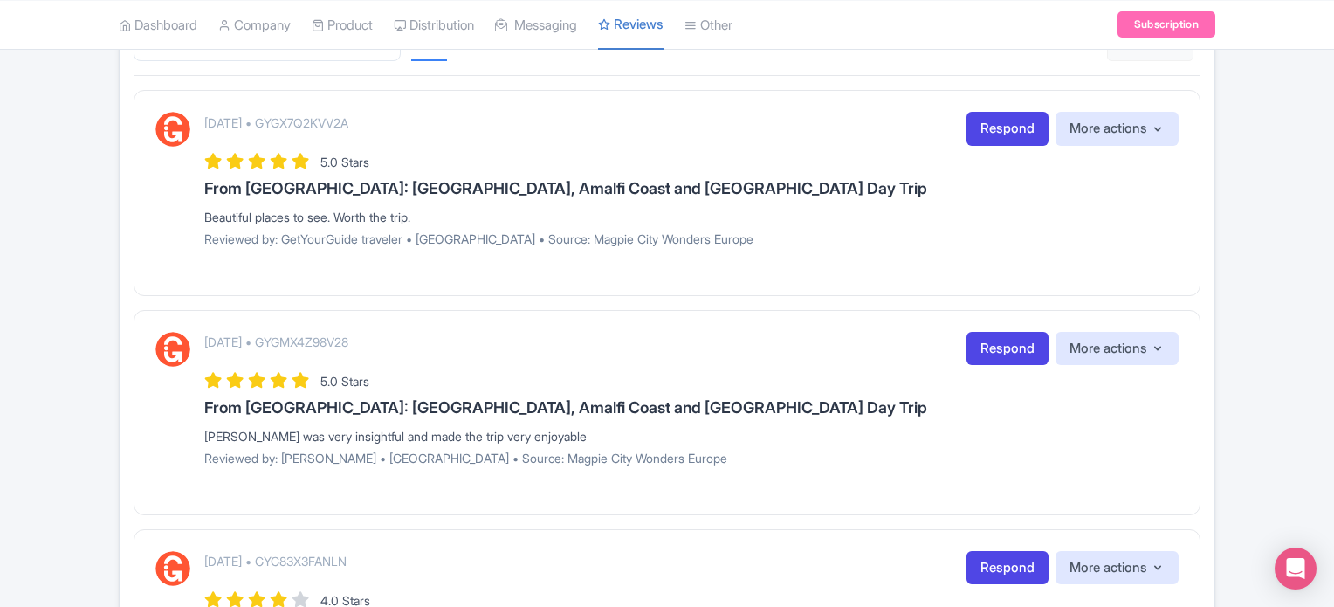
scroll to position [262, 0]
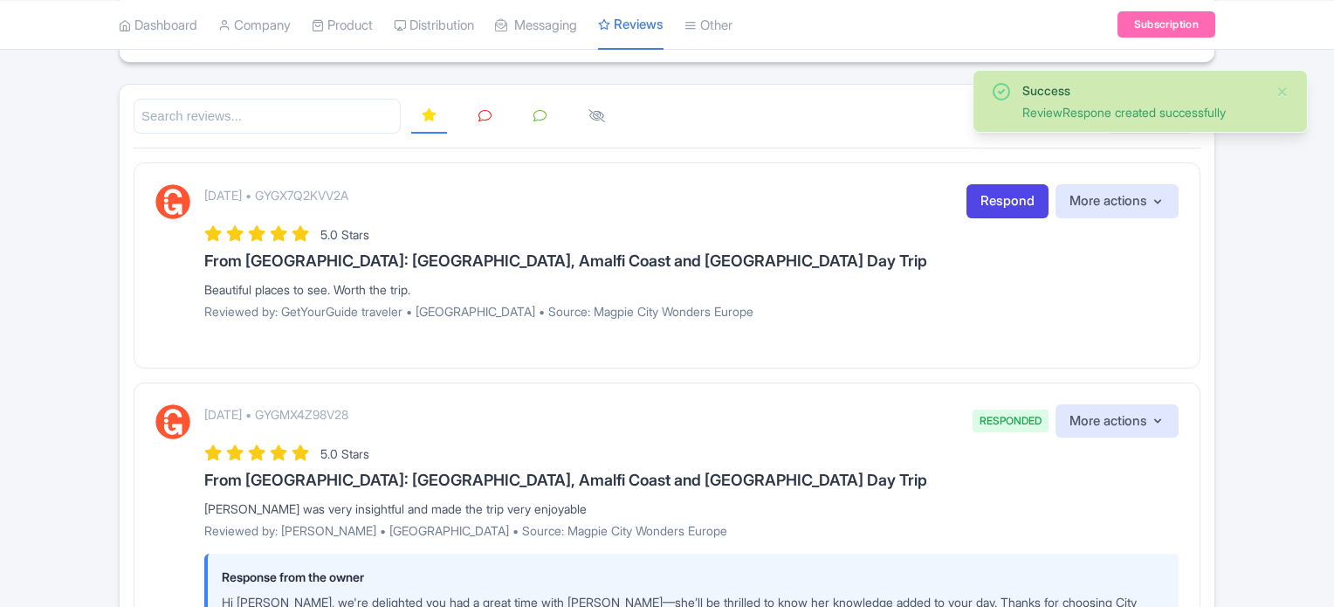
scroll to position [175, 0]
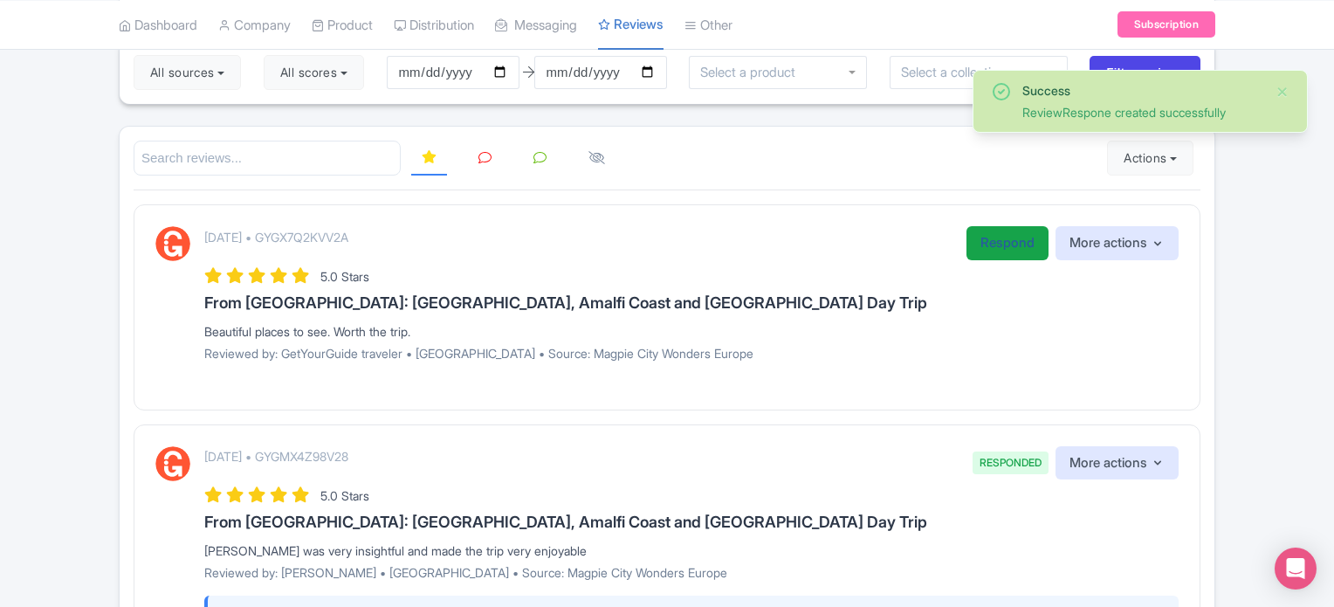
click at [985, 251] on link "Respond" at bounding box center [1008, 243] width 82 height 34
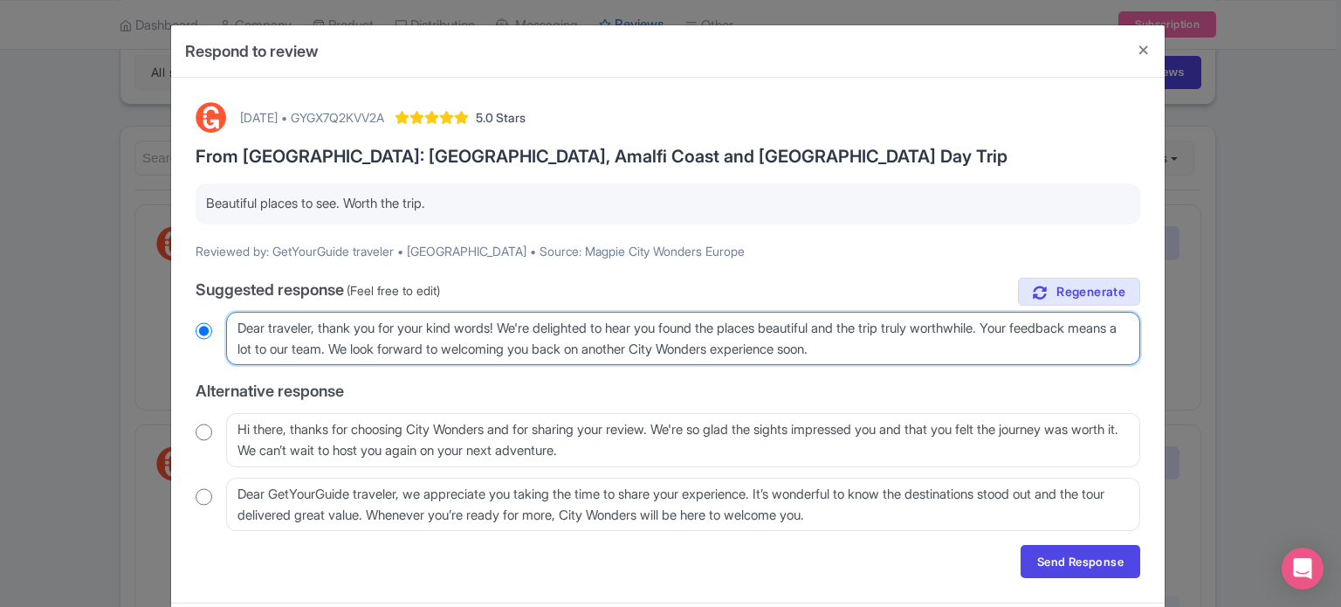
click at [314, 327] on textarea "Dear traveler, thank you for your kind words! We're delighted to hear you found…" at bounding box center [683, 339] width 914 height 54
type textarea "Dear travele, thank you for your kind words! We're delighted to hear you found …"
radio input "true"
type textarea "Dear travel, thank you for your kind words! We're delighted to hear you found t…"
radio input "true"
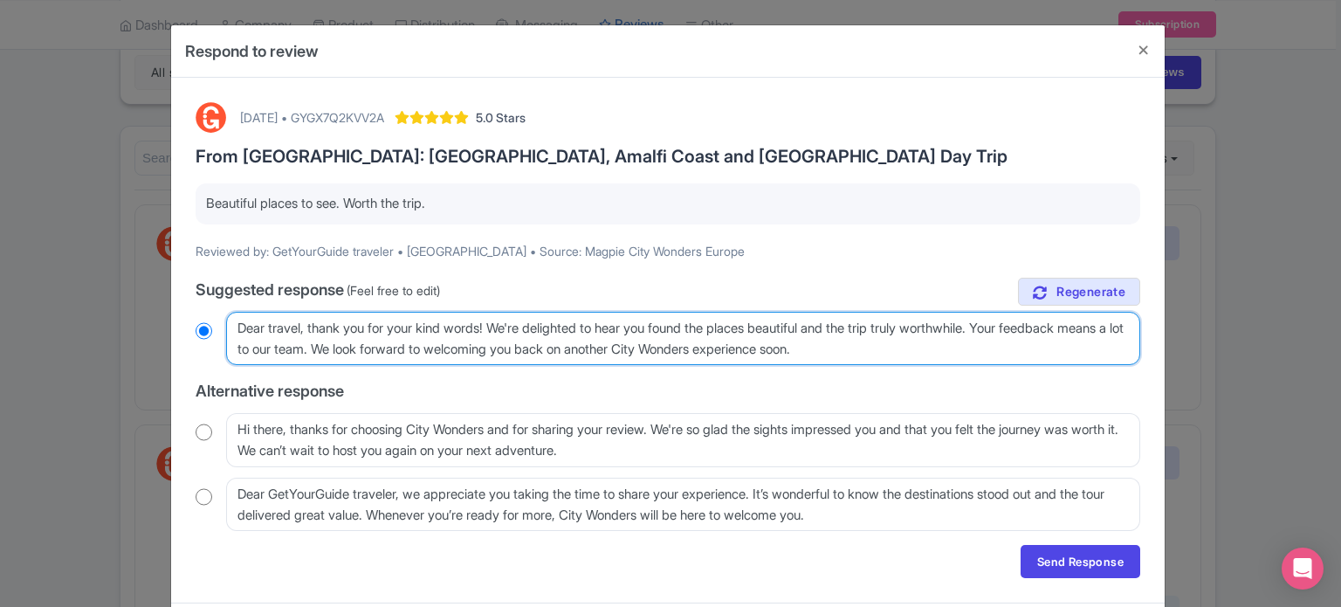
type textarea "Dear trave, thank you for your kind words! We're delighted to hear you found th…"
radio input "true"
type textarea "Dear trav, thank you for your kind words! We're delighted to hear you found the…"
radio input "true"
type textarea "Dear tra, thank you for your kind words! We're delighted to hear you found the …"
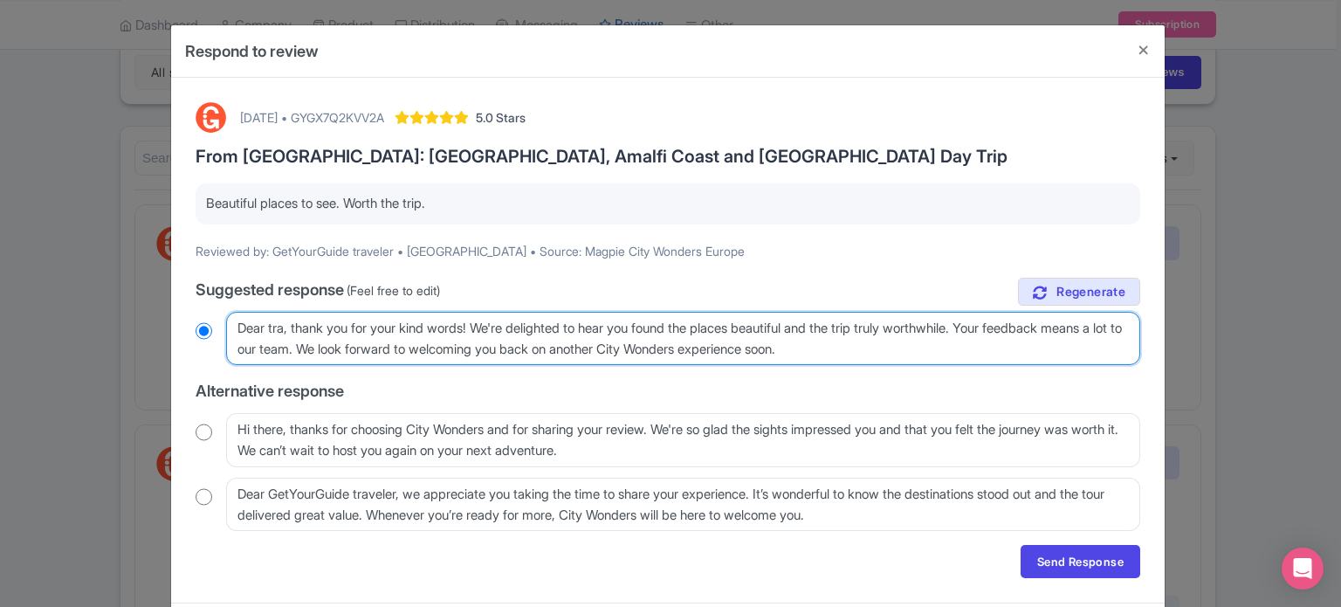
radio input "true"
type textarea "Dear tr, thank you for your kind words! We're delighted to hear you found the p…"
radio input "true"
type textarea "Dear t, thank you for your kind words! We're delighted to hear you found the pl…"
radio input "true"
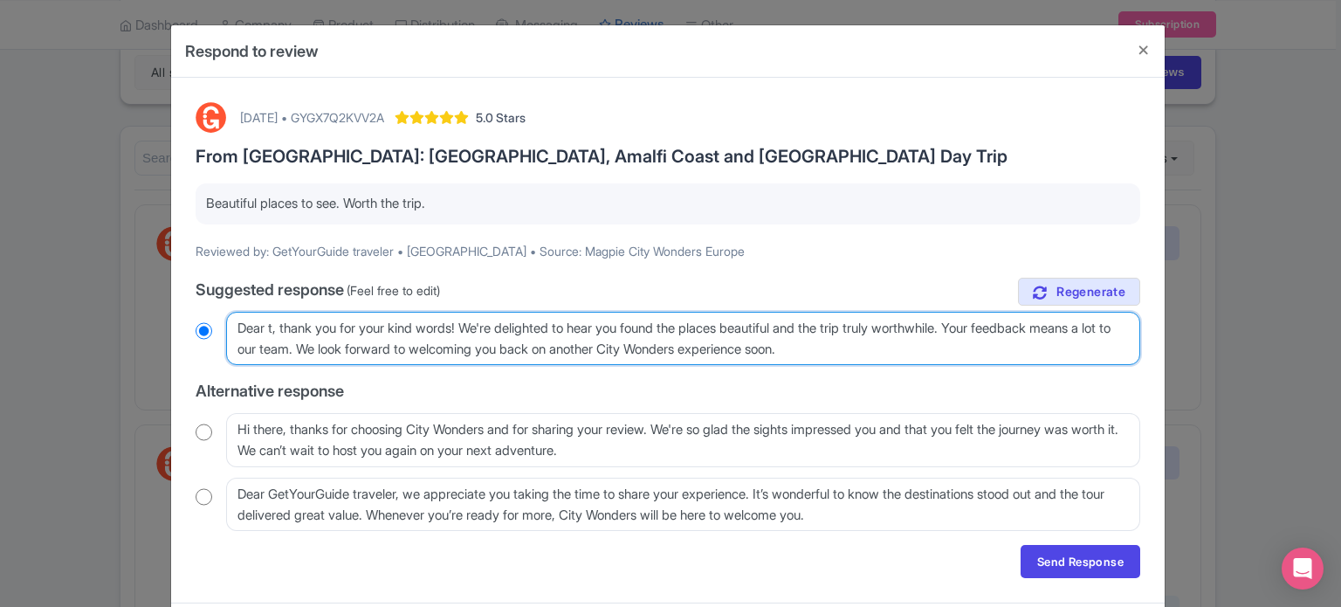
type textarea "Dear , thank you for your kind words! We're delighted to hear you found the pla…"
radio input "true"
type textarea "Dear, thank you for your kind words! We're delighted to hear you found the plac…"
radio input "true"
type textarea "Dea, thank you for your kind words! We're delighted to hear you found the place…"
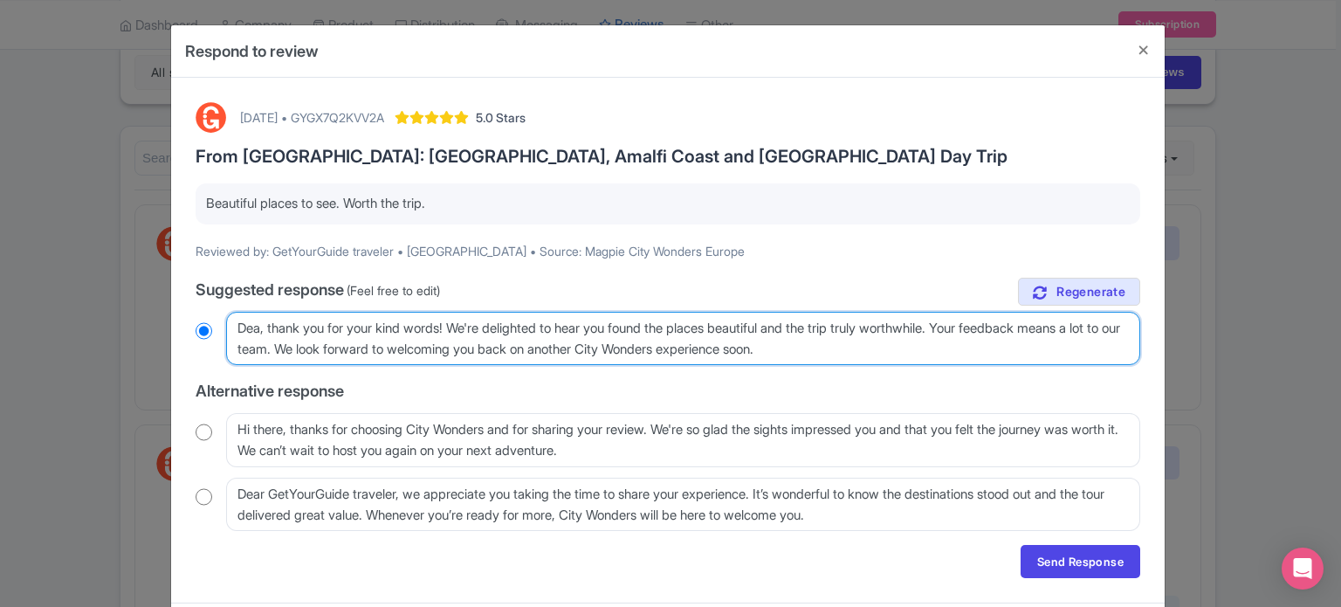
radio input "true"
type textarea "De, thank you for your kind words! We're delighted to hear you found the places…"
radio input "true"
type textarea "D, thank you for your kind words! We're delighted to hear you found the places …"
radio input "true"
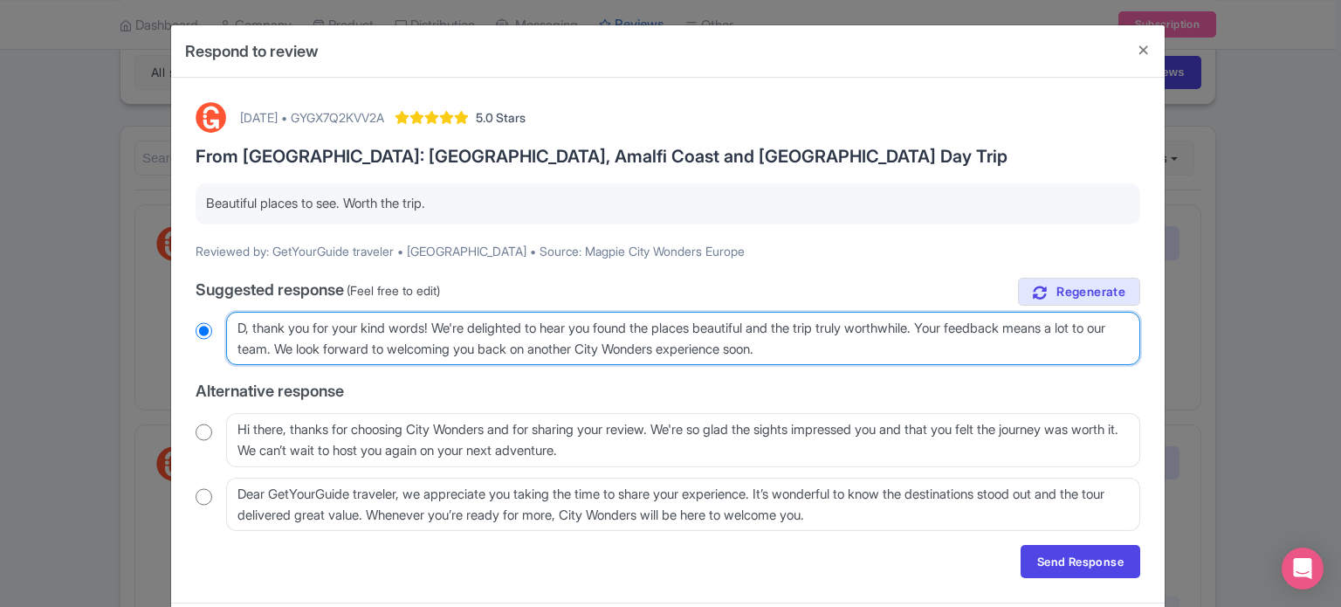
type textarea ", thank you for your kind words! We're delighted to hear you found the places b…"
radio input "true"
type textarea "H, thank you for your kind words! We're delighted to hear you found the places …"
radio input "true"
type textarea "He, thank you for your kind words! We're delighted to hear you found the places…"
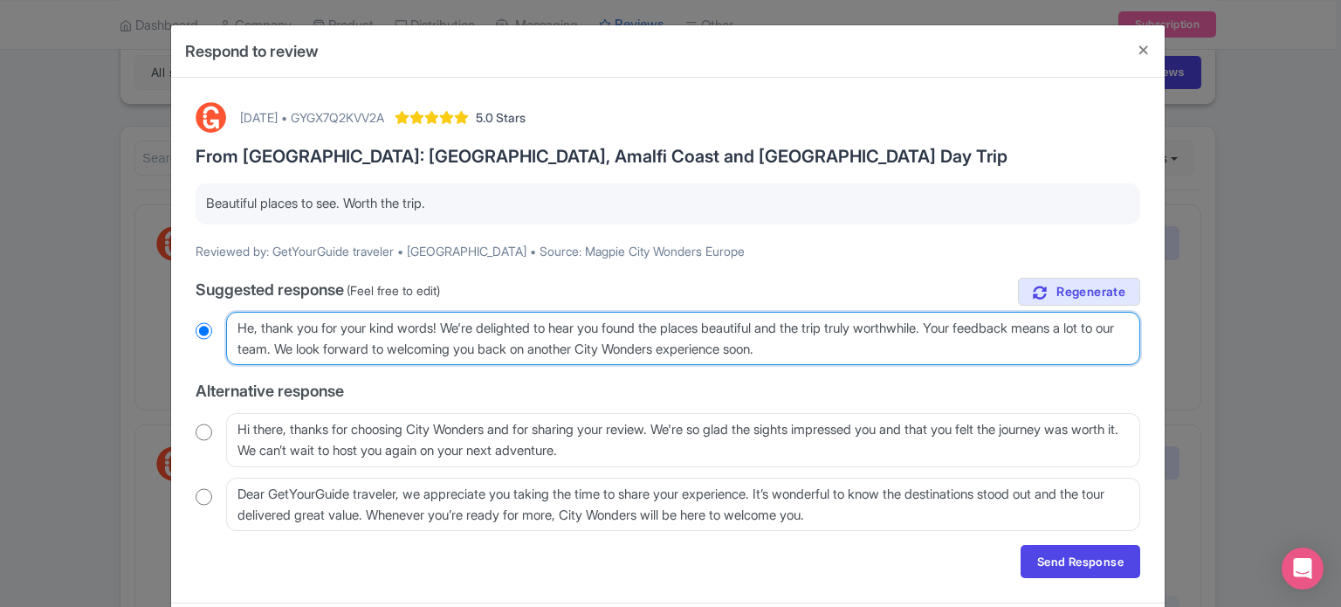
radio input "true"
type textarea "Hel, thank you for your kind words! We're delighted to hear you found the place…"
radio input "true"
type textarea "Hell, thank you for your kind words! We're delighted to hear you found the plac…"
radio input "true"
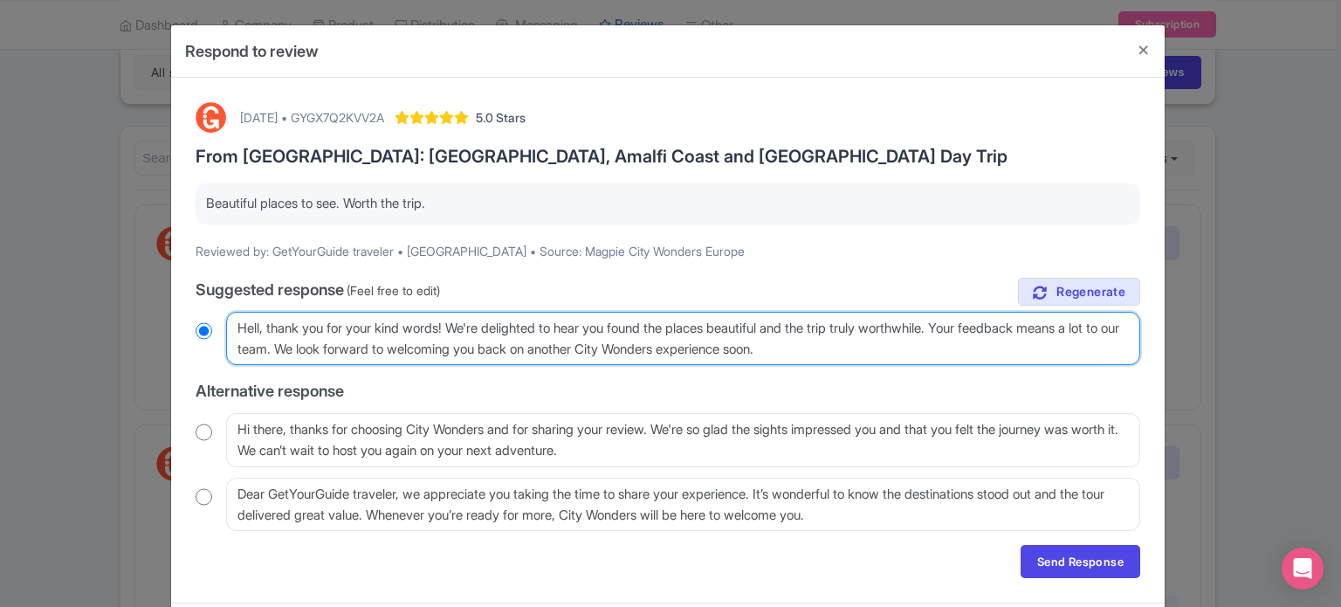
type textarea "Hello, thank you for your kind words! We're delighted to hear you found the pla…"
radio input "true"
type textarea "Hello, thank you for your kind words! We're delighted to hear you found the pla…"
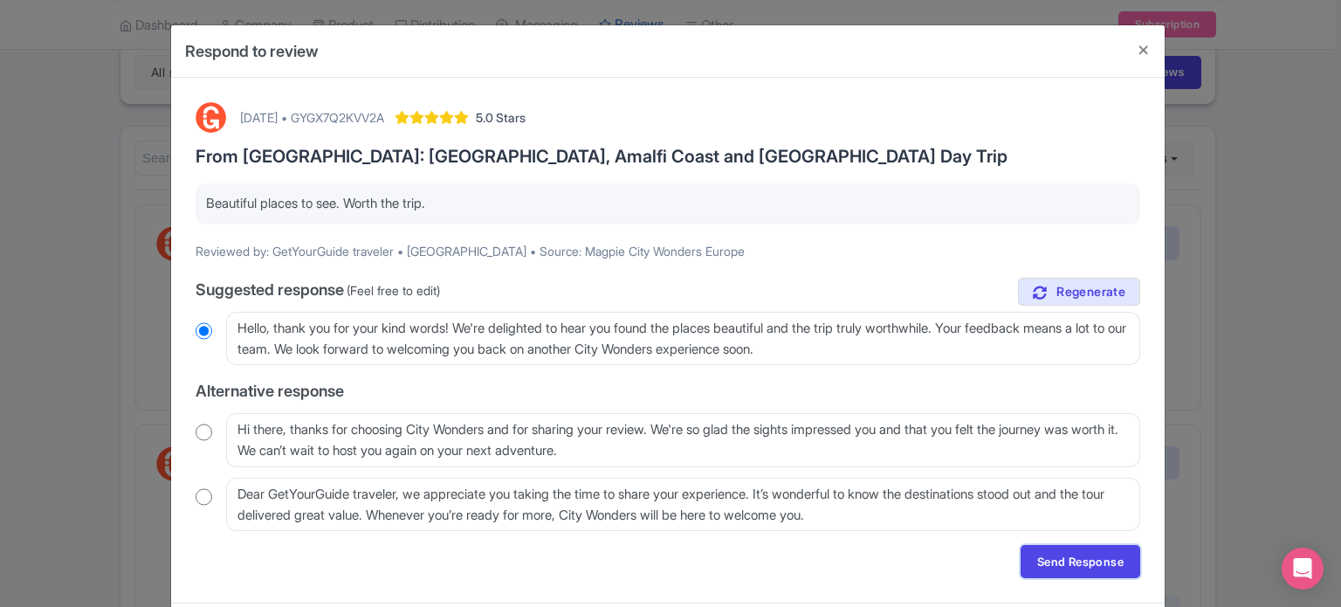
click at [1050, 552] on link "Send Response" at bounding box center [1081, 561] width 120 height 33
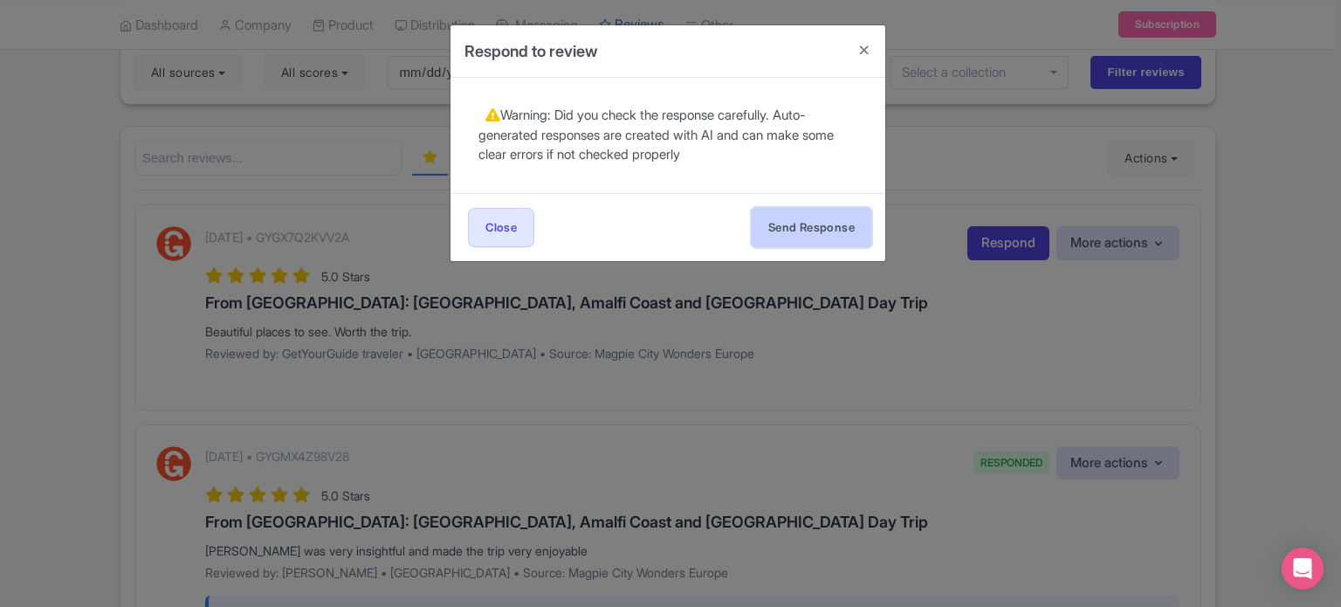
click at [836, 221] on button "Send Response" at bounding box center [812, 227] width 120 height 39
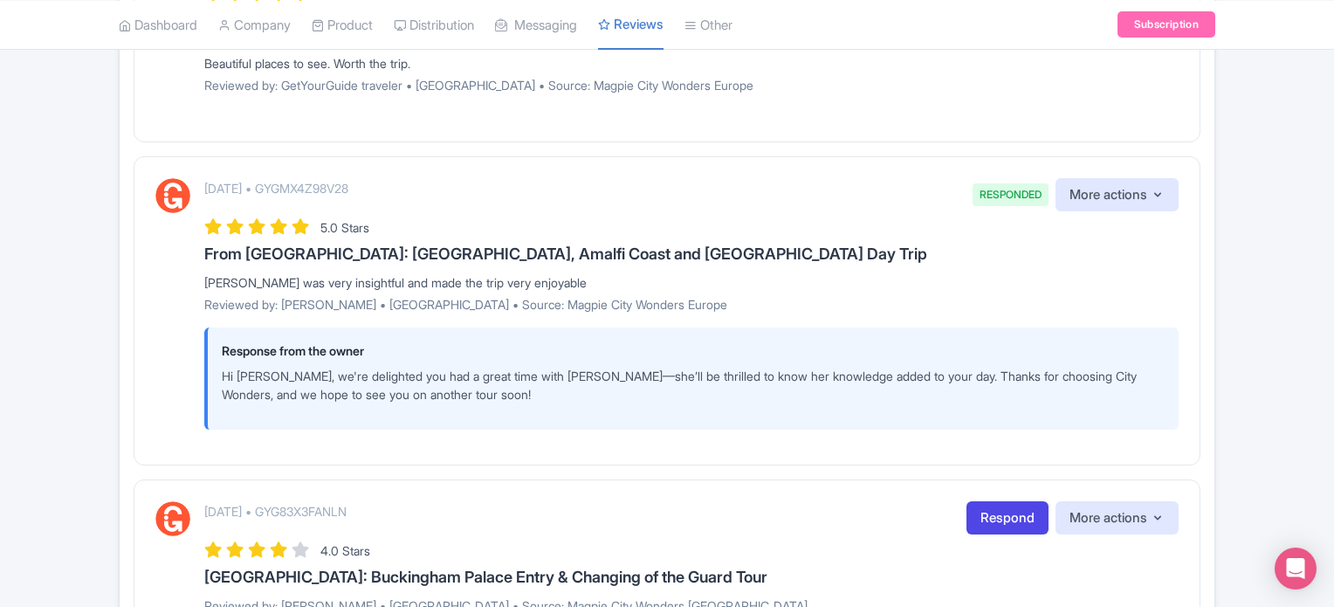
scroll to position [611, 0]
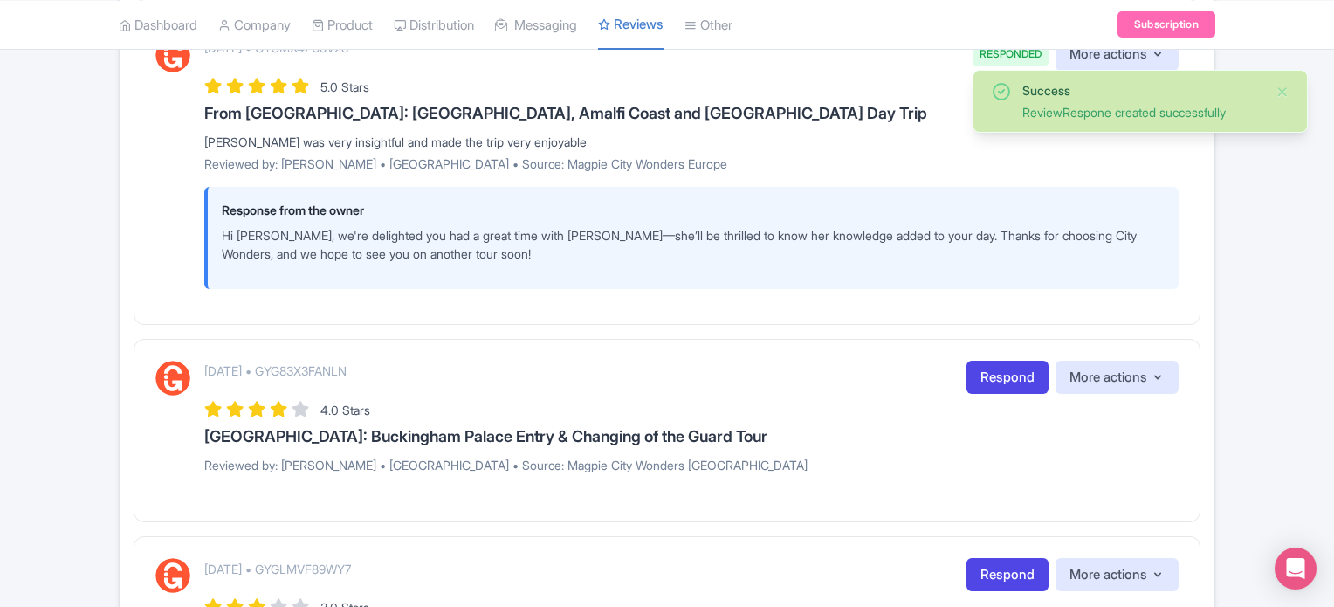
scroll to position [786, 0]
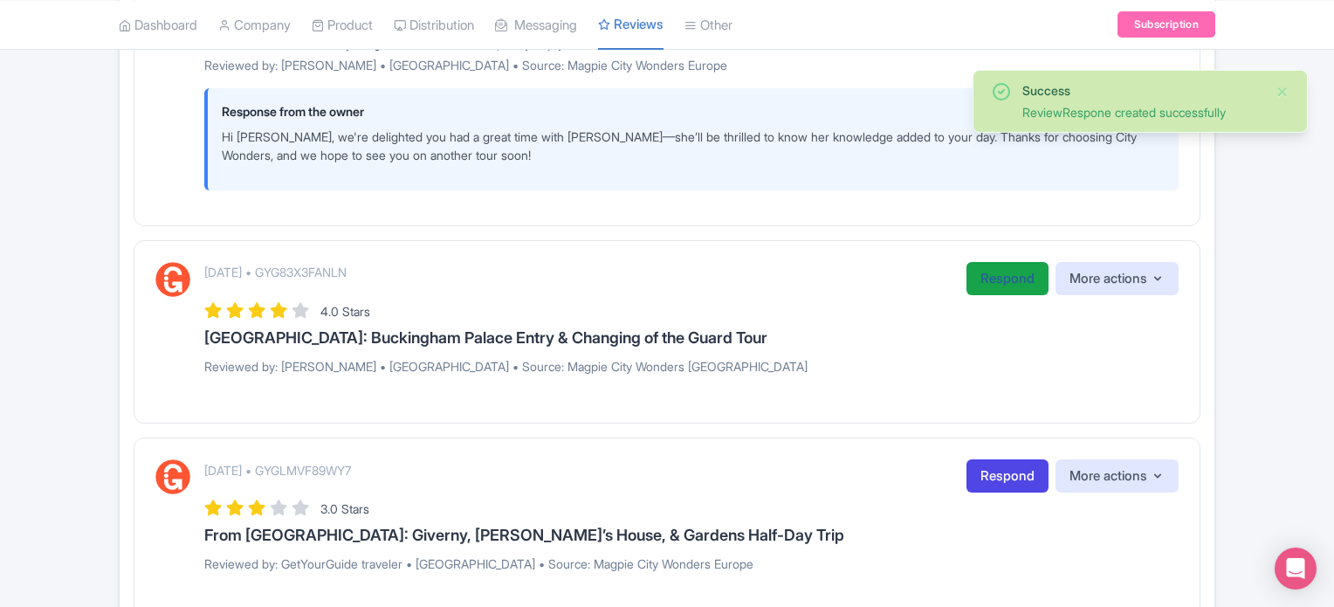
click at [970, 283] on link "Respond" at bounding box center [1008, 279] width 82 height 34
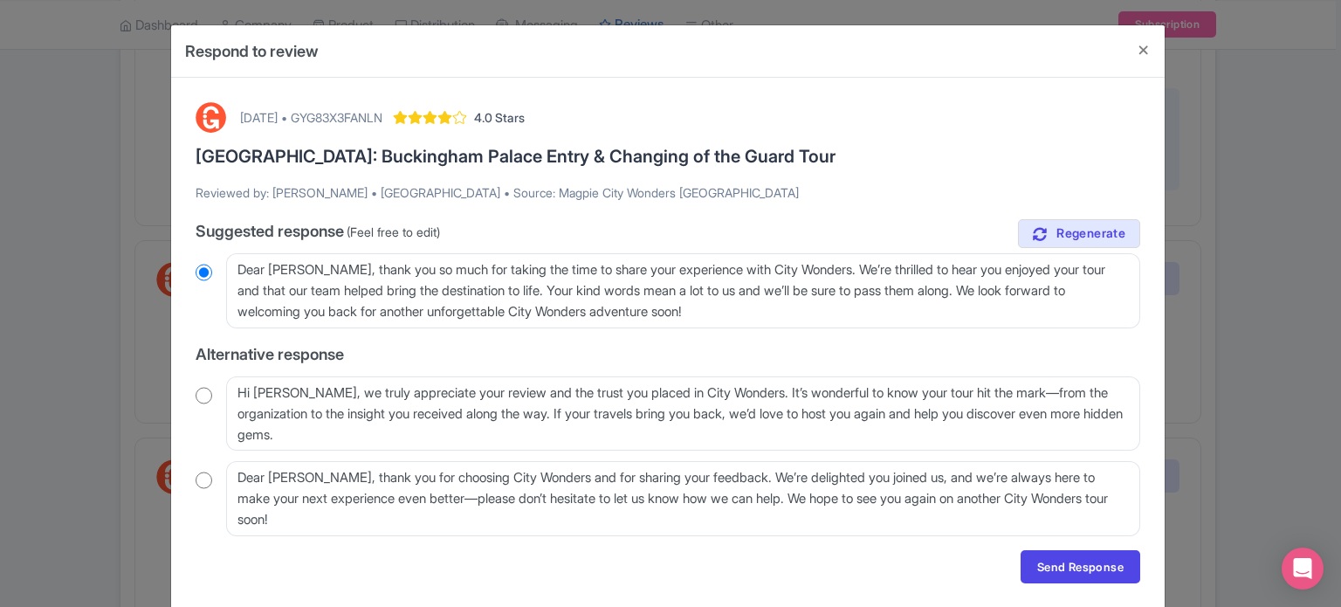
click at [203, 396] on input "radio" at bounding box center [204, 395] width 17 height 17
radio input "true"
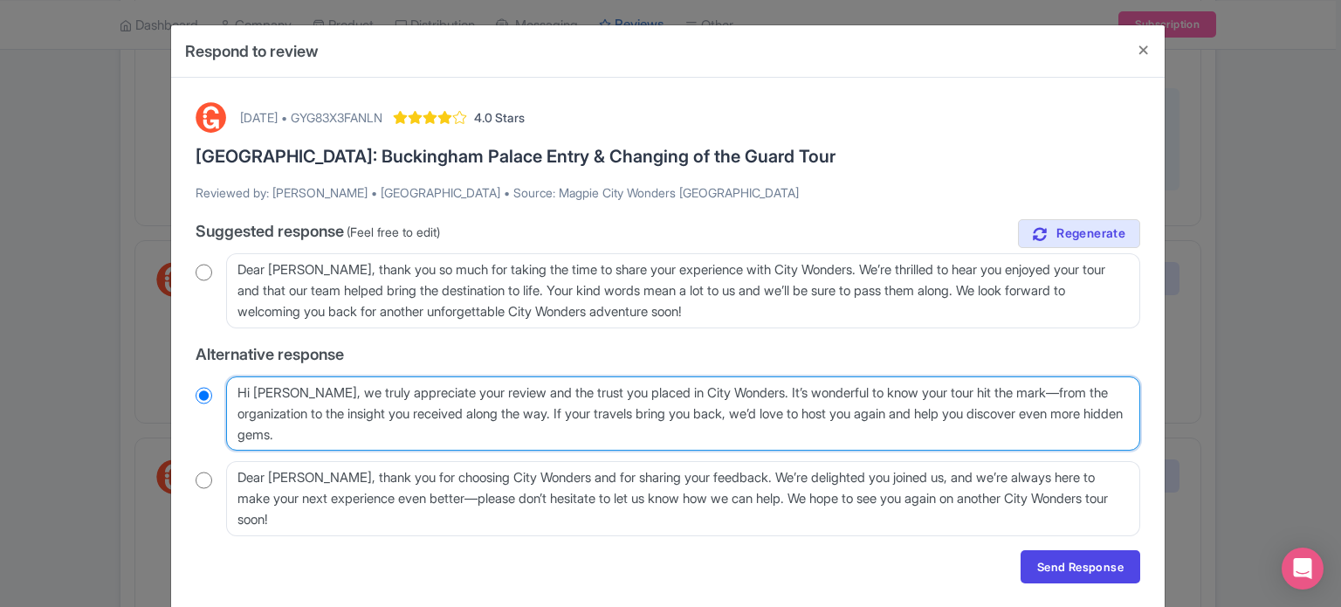
drag, startPoint x: 1051, startPoint y: 391, endPoint x: 569, endPoint y: 412, distance: 482.4
click at [569, 412] on textarea "Hi [PERSON_NAME], we truly appreciate your review and the trust you placed in C…" at bounding box center [683, 413] width 914 height 75
type textarea "Hi [PERSON_NAME], we truly appreciate your review and the trust you placed in C…"
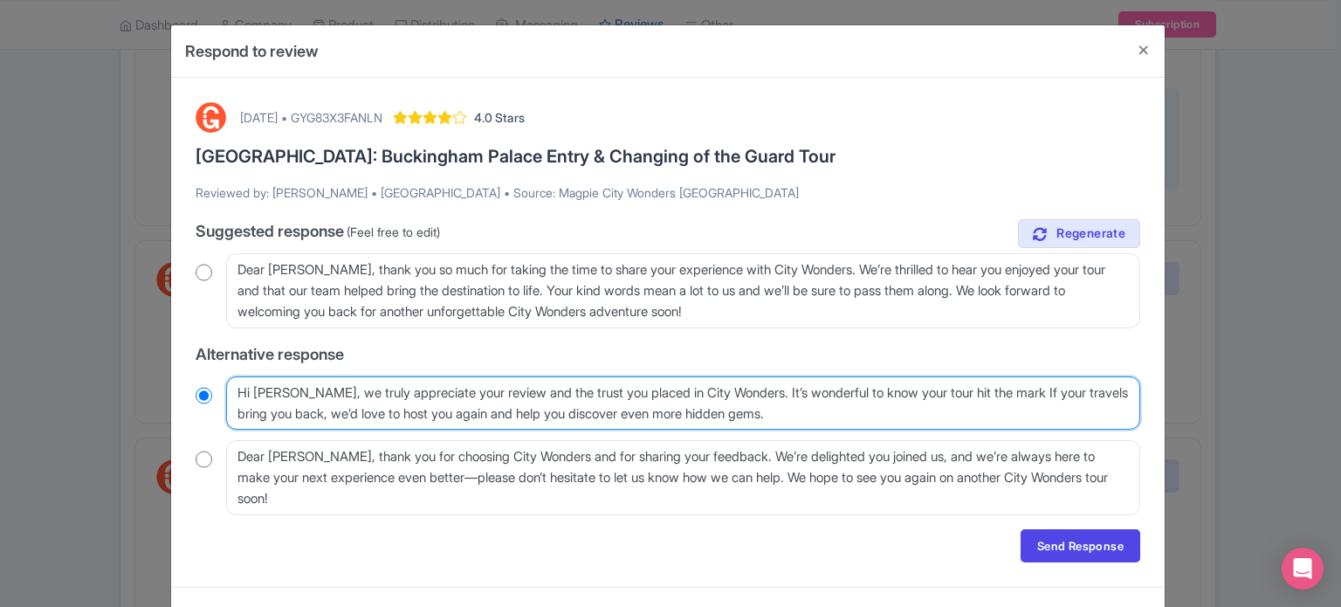
radio input "true"
type textarea "Hi [PERSON_NAME], we truly appreciate your review and the trust you placed in C…"
radio input "true"
type textarea "Hi Cheyenne, we truly appreciate your review and the trust you placed in City W…"
radio input "true"
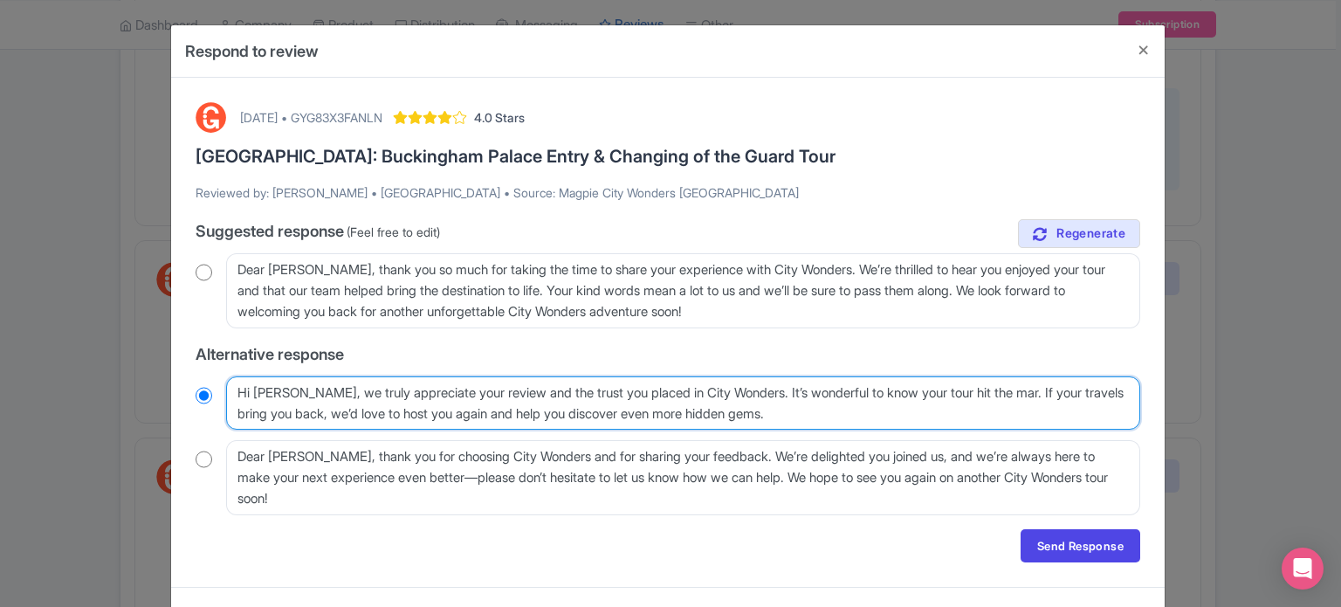
drag, startPoint x: 775, startPoint y: 390, endPoint x: 1044, endPoint y: 387, distance: 268.9
click at [1044, 387] on textarea "Hi Cheyenne, we truly appreciate your review and the trust you placed in City W…" at bounding box center [683, 403] width 914 height 54
type textarea "Hi Cheyenne, we truly appreciate your review and the trust you placed in City W…"
radio input "true"
type textarea "Hi [PERSON_NAME], we truly appreciate your review and the trust you placed in C…"
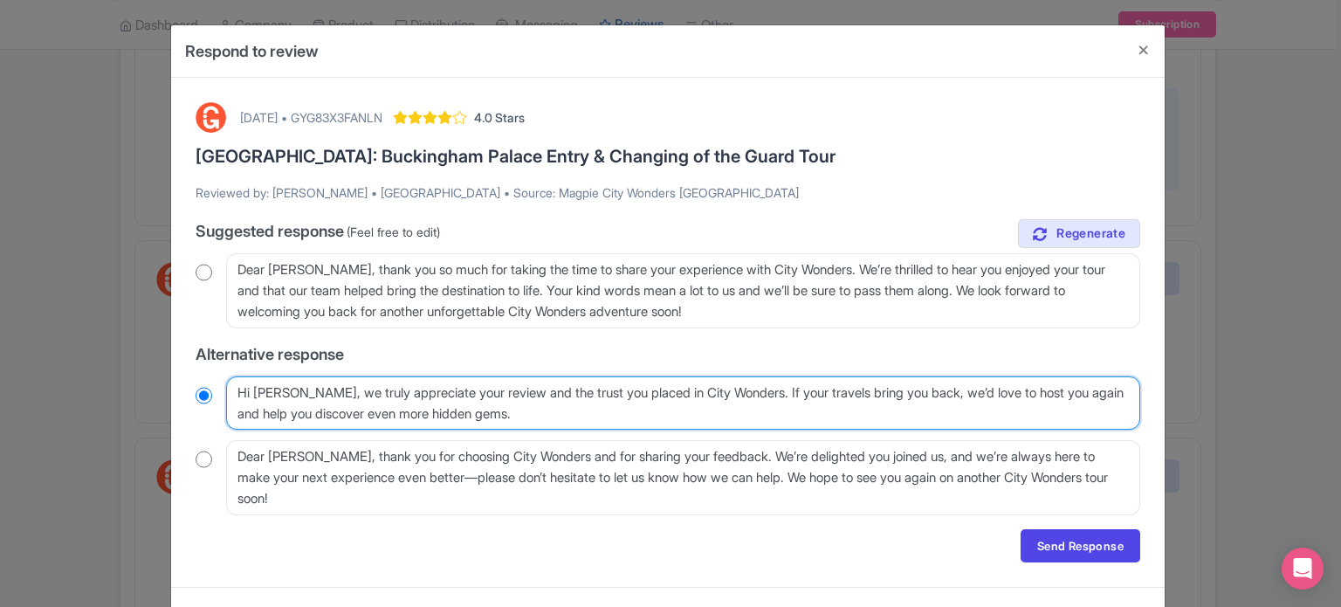
radio input "true"
type textarea "Hi [PERSON_NAME], we truly appreciate your review and the trust you placed in C…"
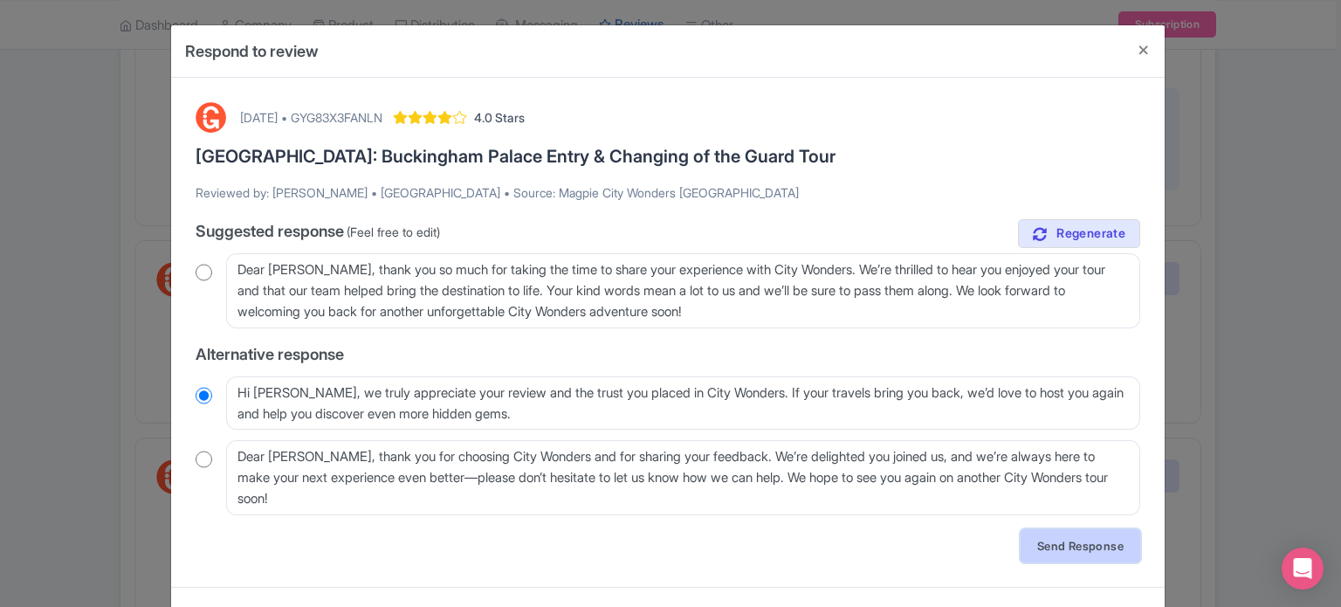
click at [1070, 545] on link "Send Response" at bounding box center [1081, 545] width 120 height 33
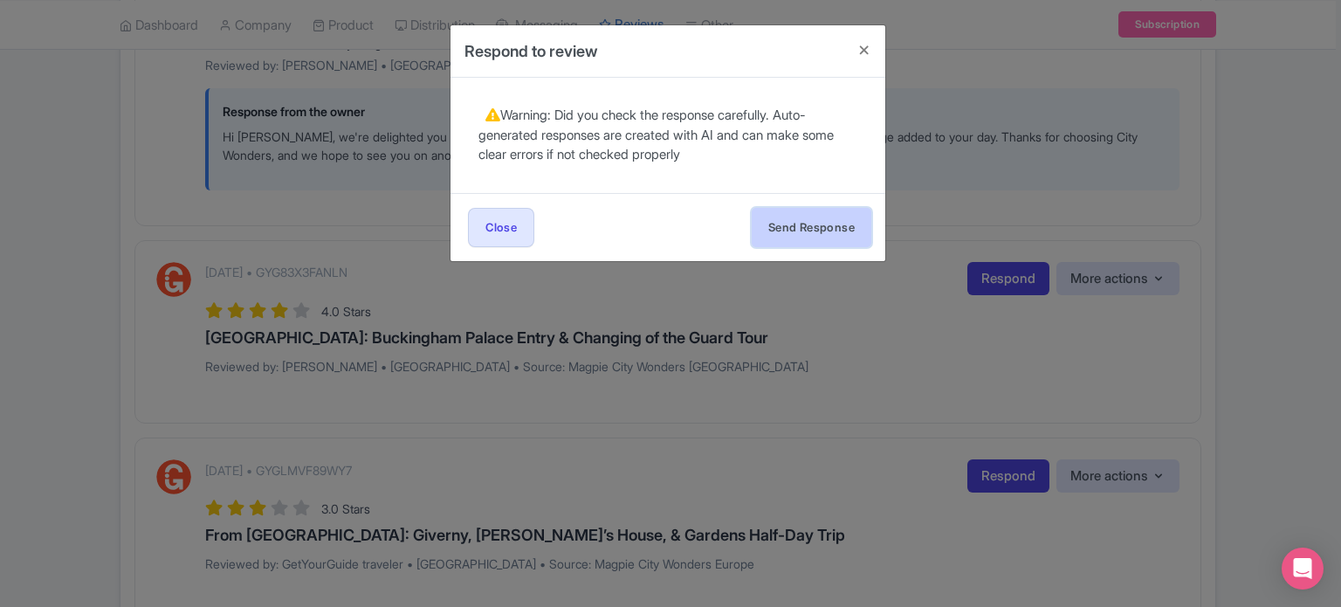
click at [815, 222] on button "Send Response" at bounding box center [812, 227] width 120 height 39
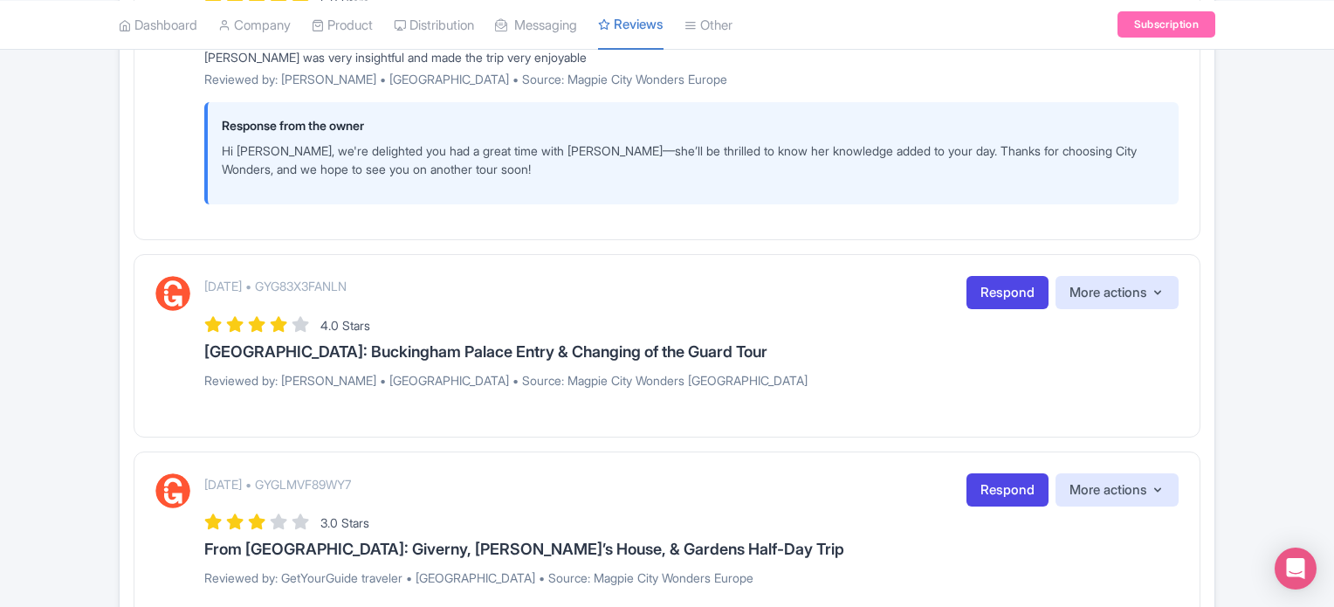
scroll to position [873, 0]
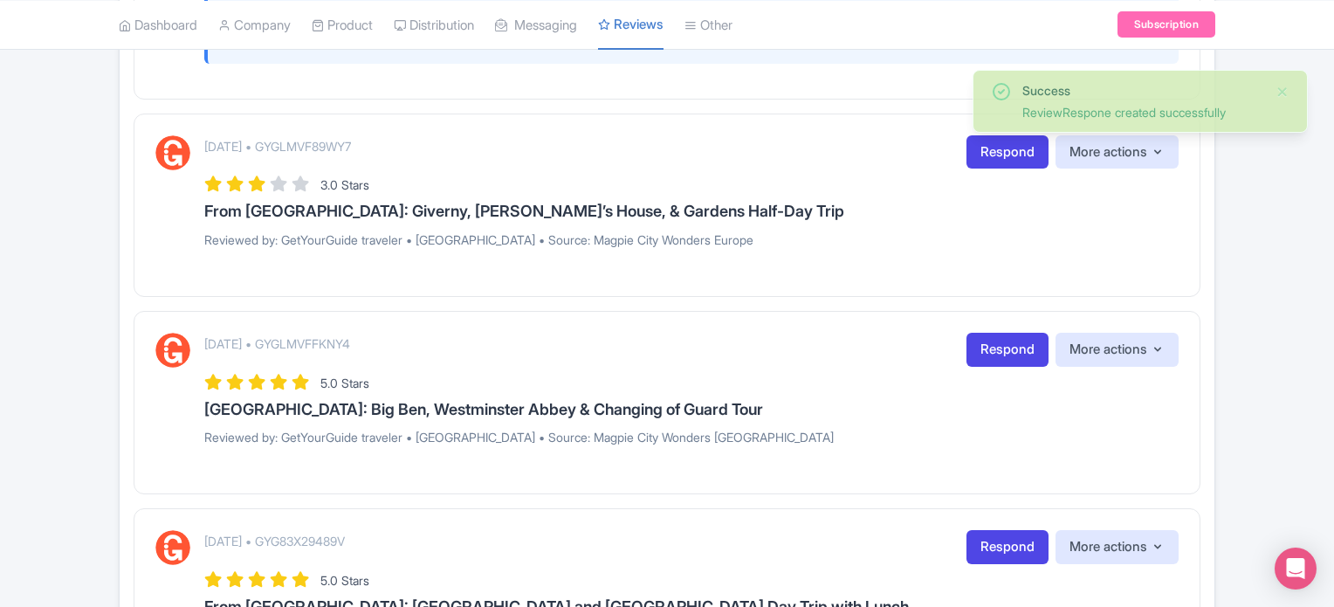
scroll to position [1222, 0]
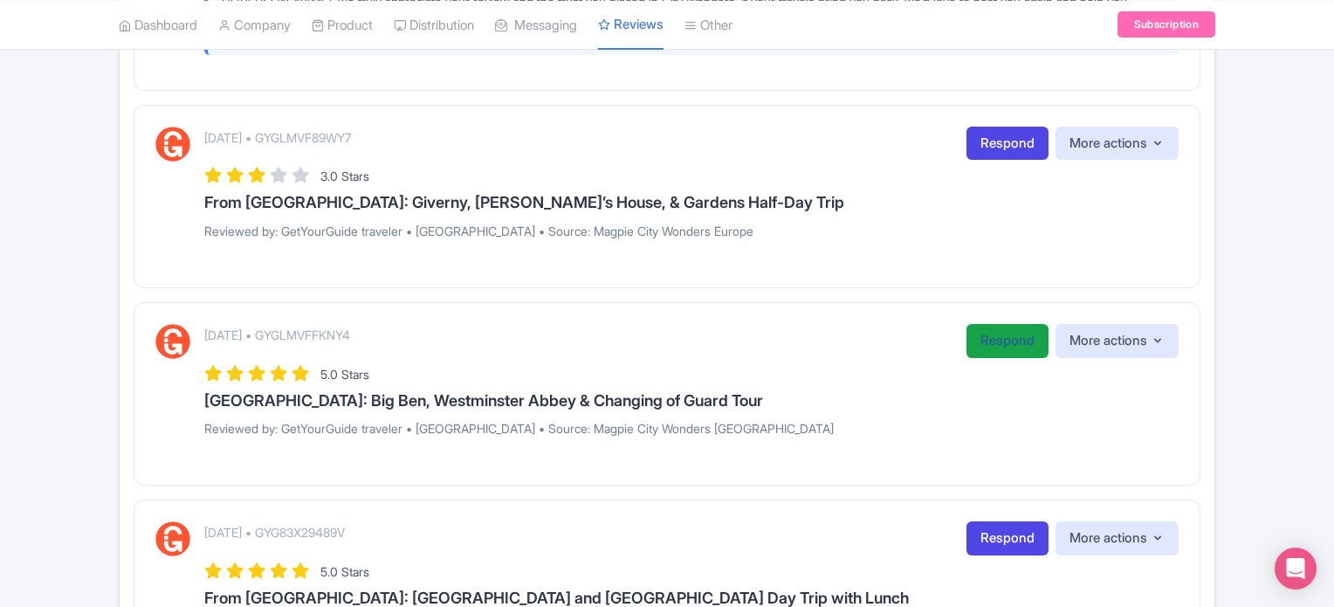
click at [991, 340] on link "Respond" at bounding box center [1008, 341] width 82 height 34
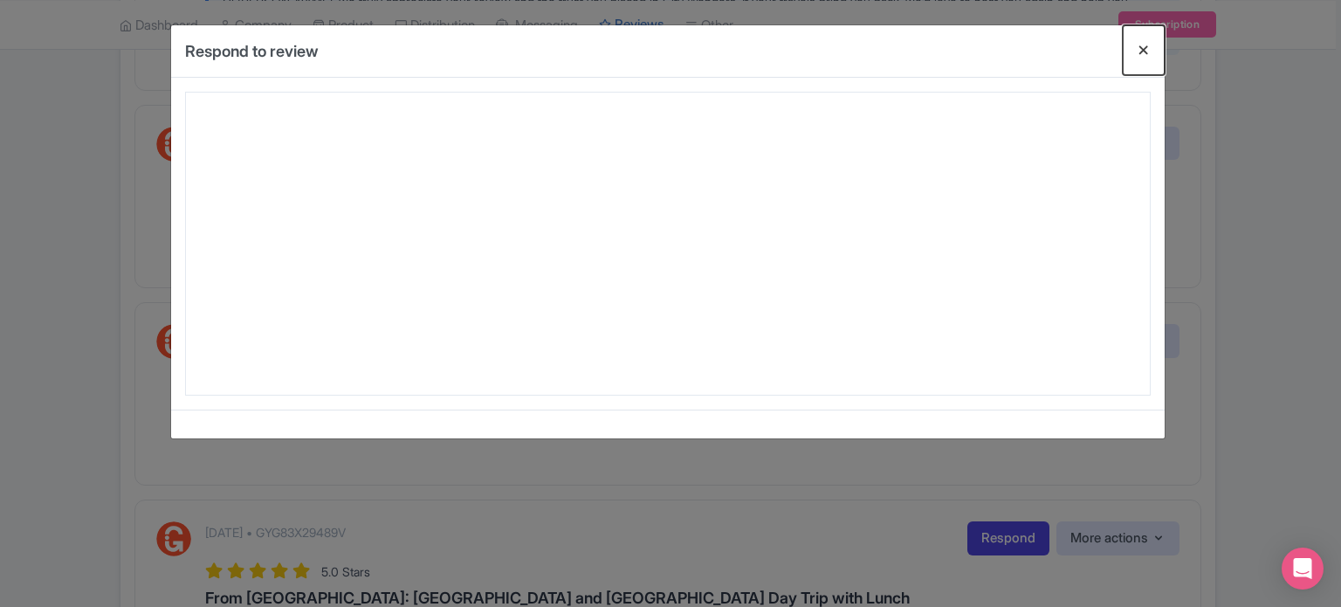
click at [1149, 52] on button "Close" at bounding box center [1144, 50] width 42 height 50
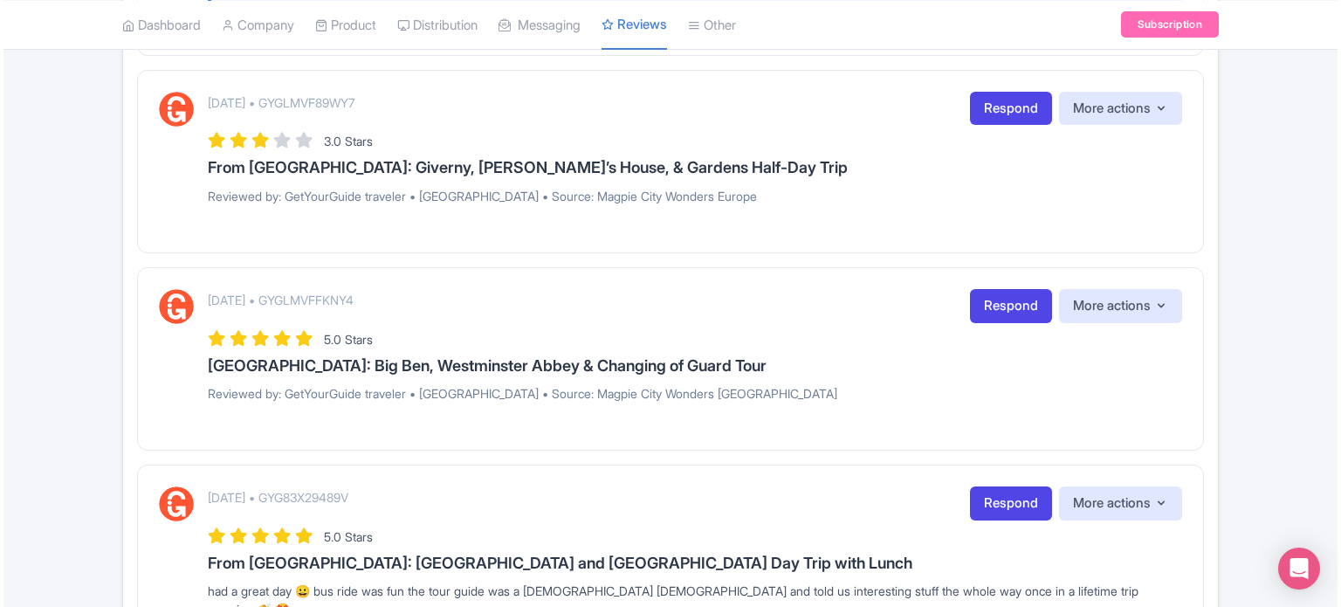
scroll to position [1310, 0]
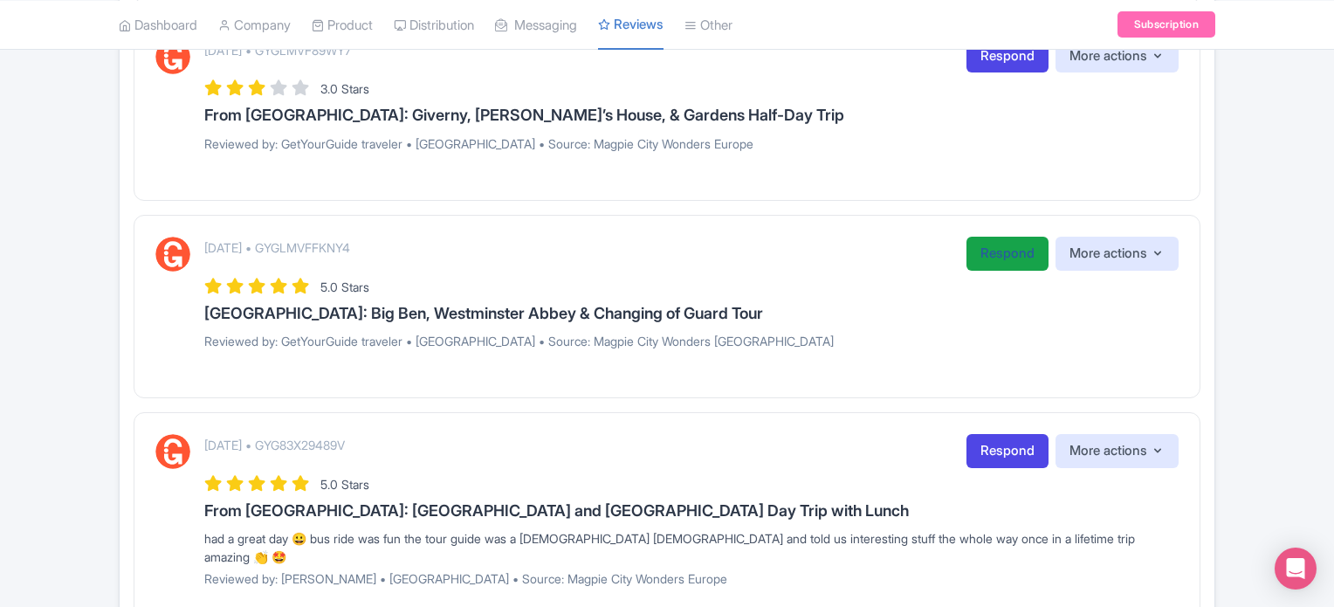
click at [993, 257] on link "Respond" at bounding box center [1008, 254] width 82 height 34
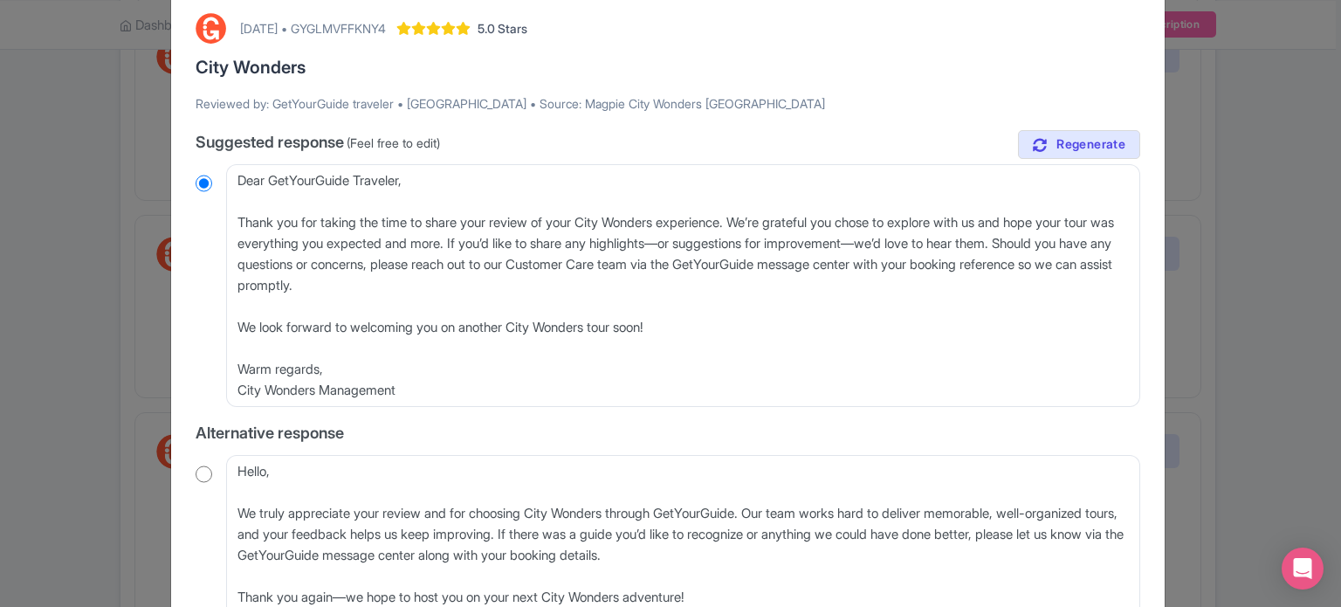
scroll to position [175, 0]
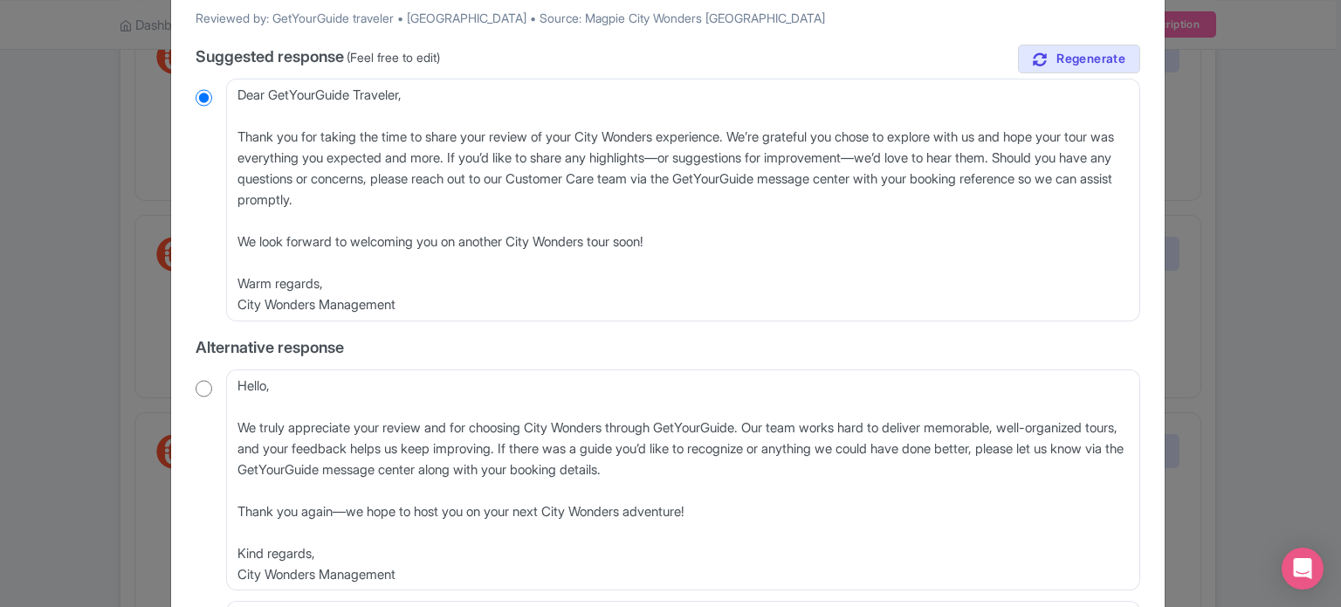
click at [201, 387] on input "radio" at bounding box center [204, 388] width 17 height 17
radio input "true"
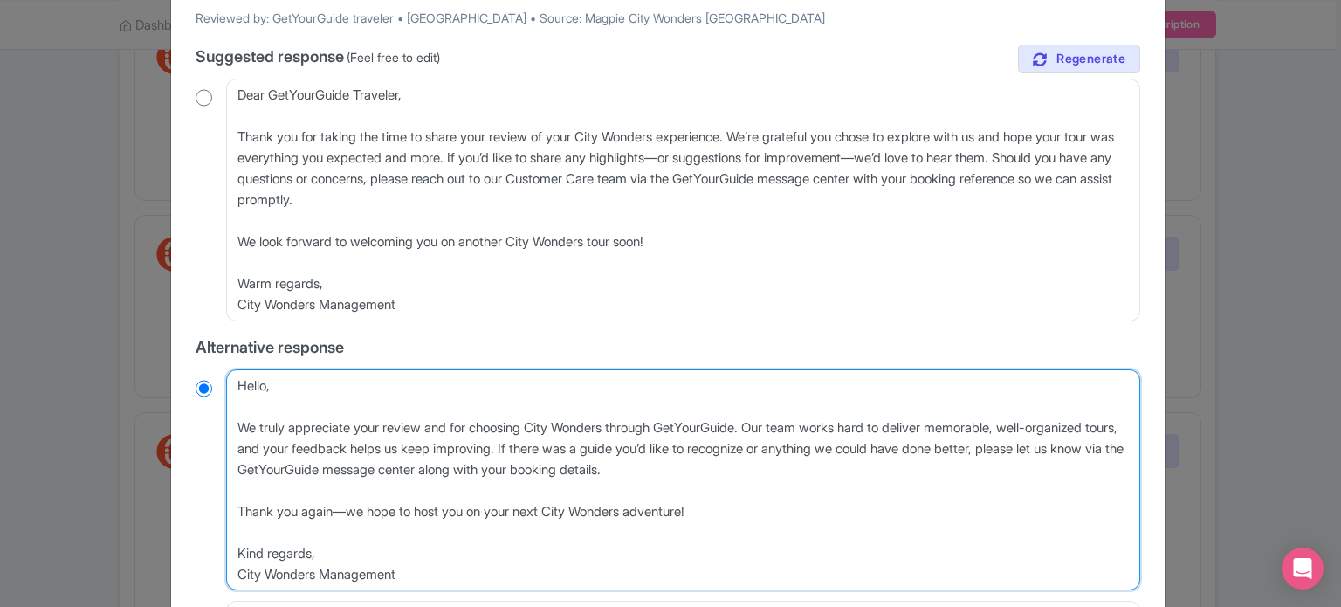
click at [227, 429] on textarea "Hello, We truly appreciate your review and for choosing City Wonders through Ge…" at bounding box center [683, 480] width 914 height 222
type textarea "Hello, We truly appreciate your review and for choosing City Wonders through Ge…"
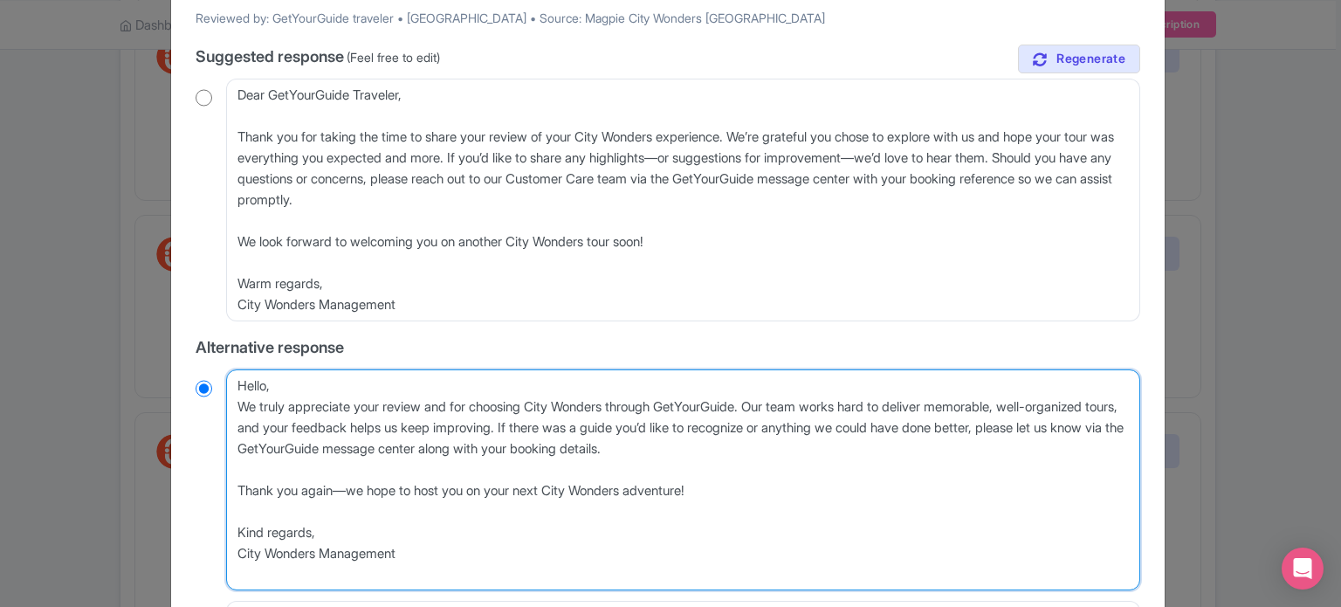
radio input "true"
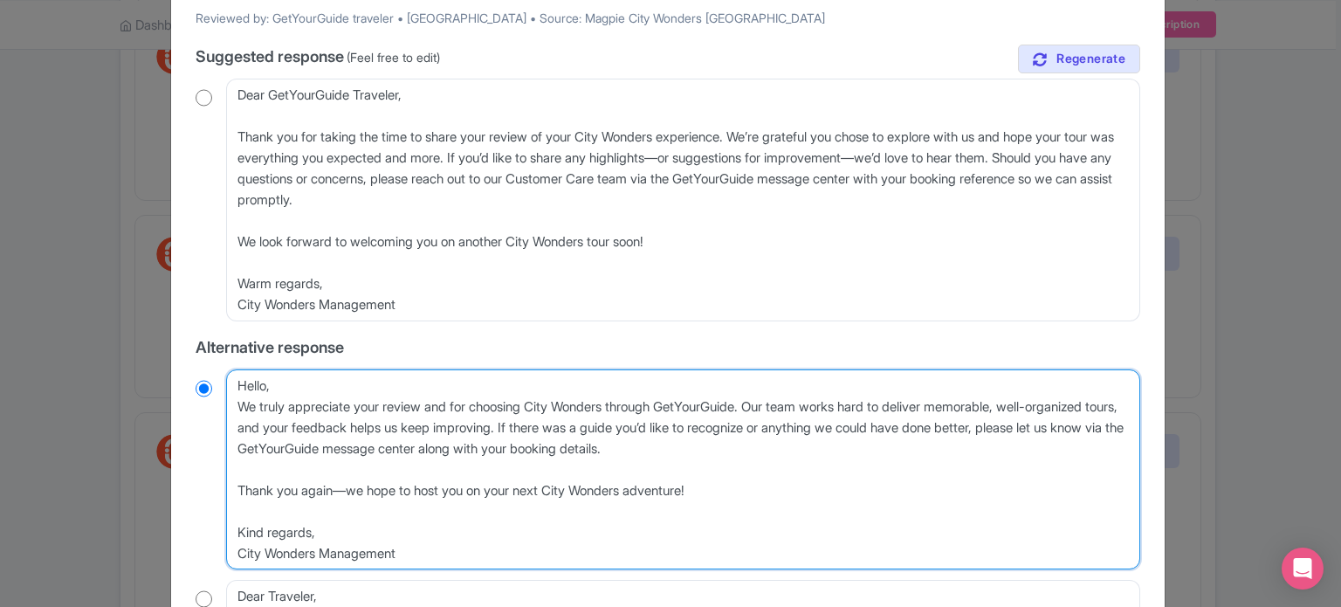
type textarea "Hello,We truly appreciate your review and for choosing City Wonders through Get…"
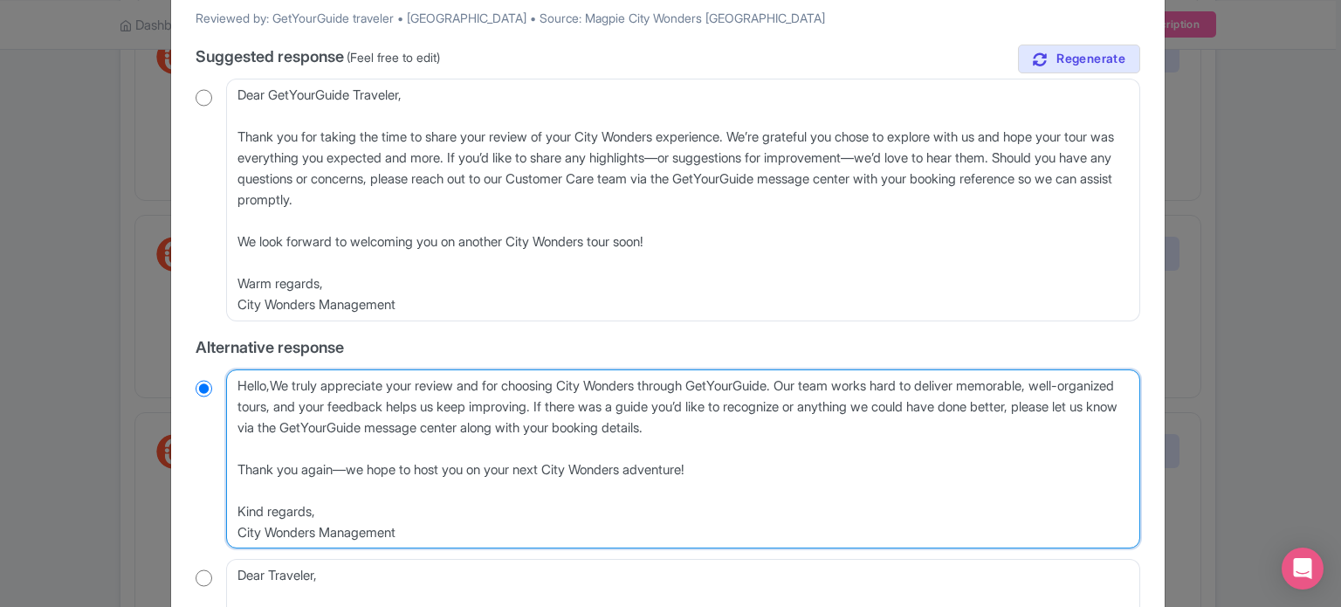
radio input "true"
type textarea "Hello, We truly appreciate your review and for choosing City Wonders through Ge…"
radio input "true"
drag, startPoint x: 815, startPoint y: 380, endPoint x: 773, endPoint y: 457, distance: 87.5
click at [773, 457] on textarea "Hello, We truly appreciate your review and for choosing City Wonders through Ge…" at bounding box center [683, 459] width 914 height 180
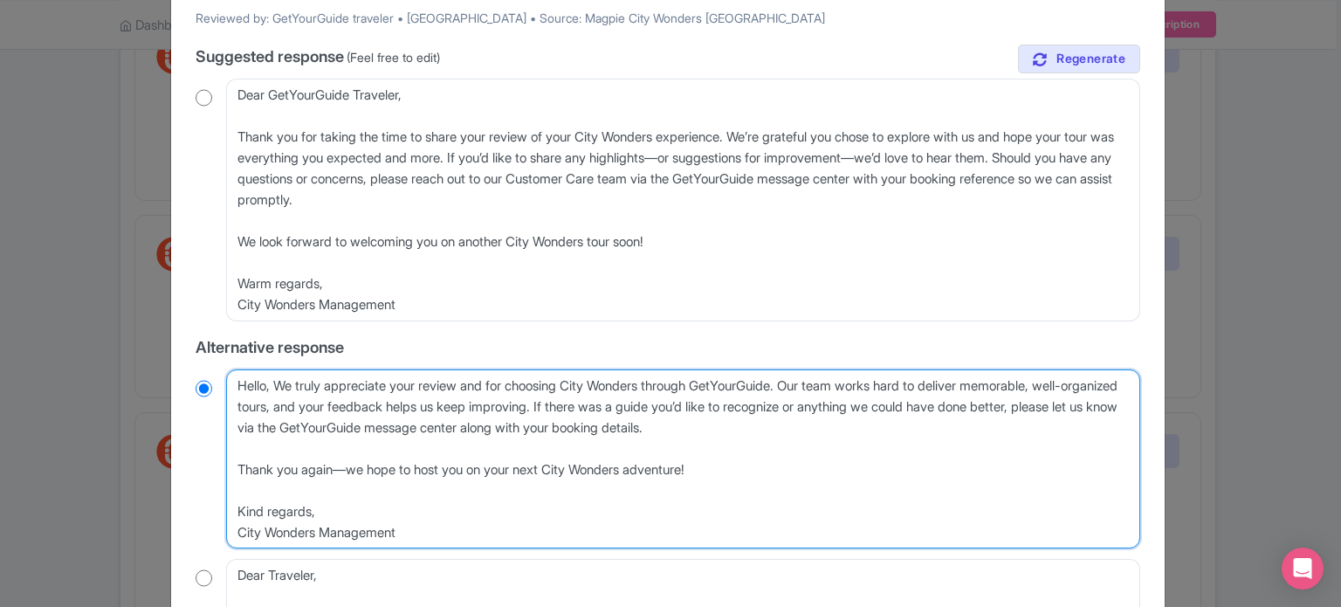
type textarea "Hello, We truly appreciate your review and for choosing City Wonders through Ge…"
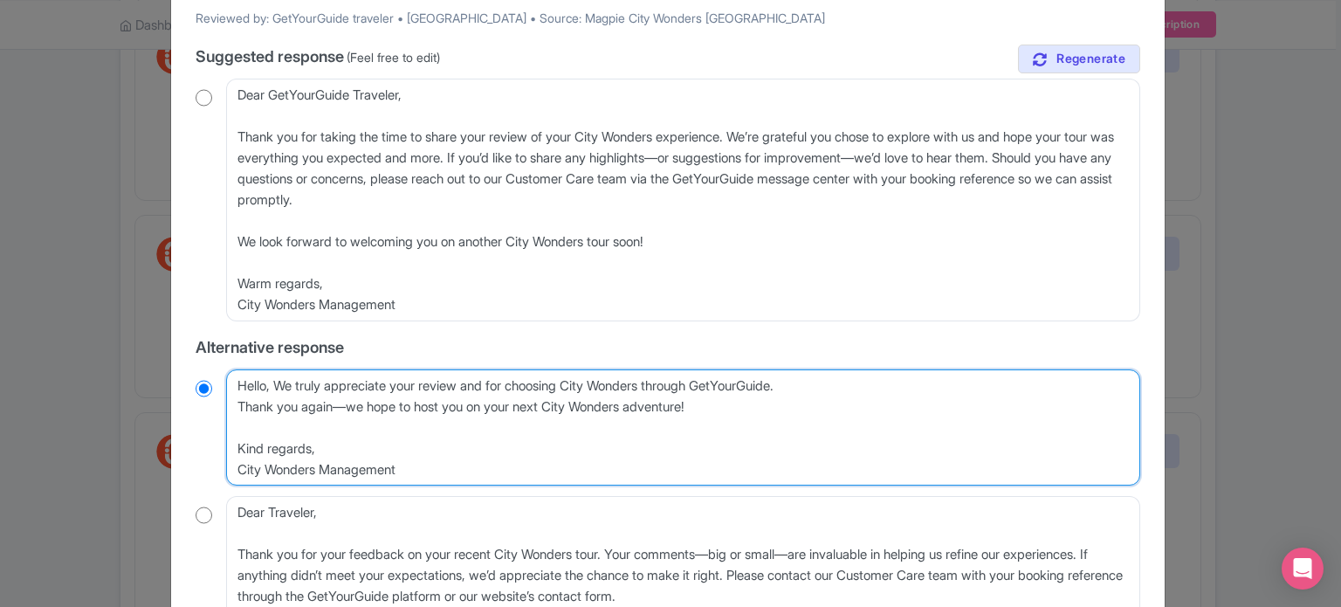
radio input "true"
drag, startPoint x: 360, startPoint y: 407, endPoint x: 203, endPoint y: 407, distance: 156.3
click at [203, 407] on div "Hello, We truly appreciate your review and for choosing City Wonders through Ge…" at bounding box center [668, 427] width 945 height 117
type textarea "Hello, We truly appreciate your review and for choosing City Wonders through Ge…"
radio input "true"
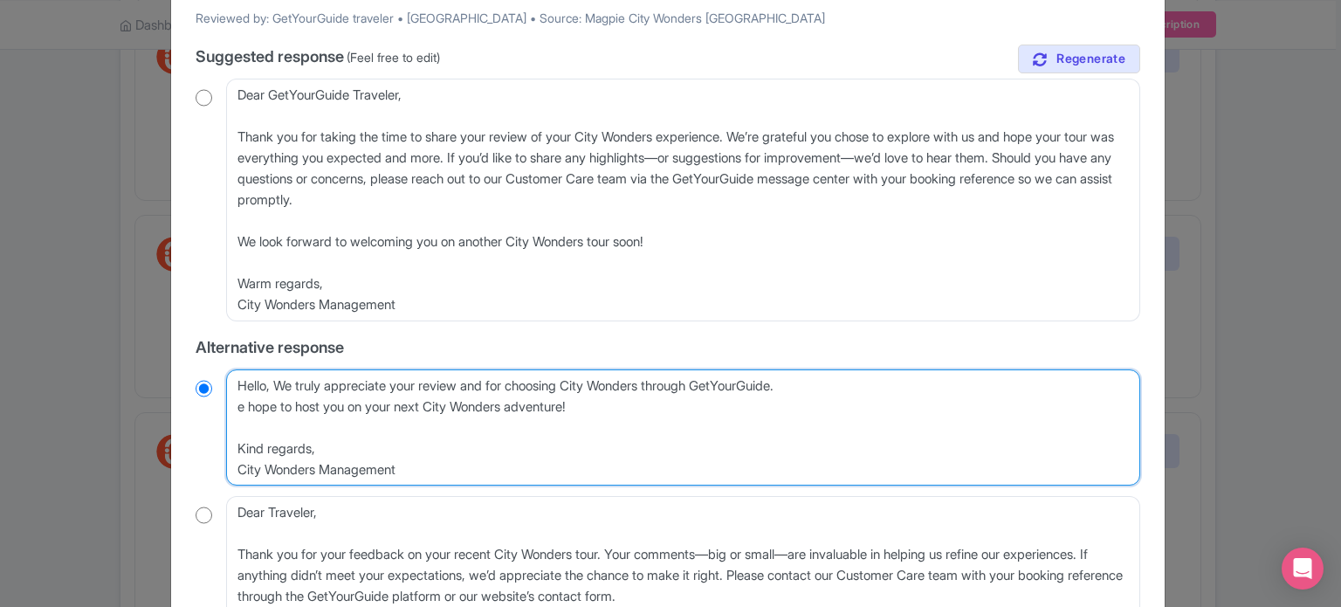
type textarea "Hello, We truly appreciate your review and for choosing City Wonders through Ge…"
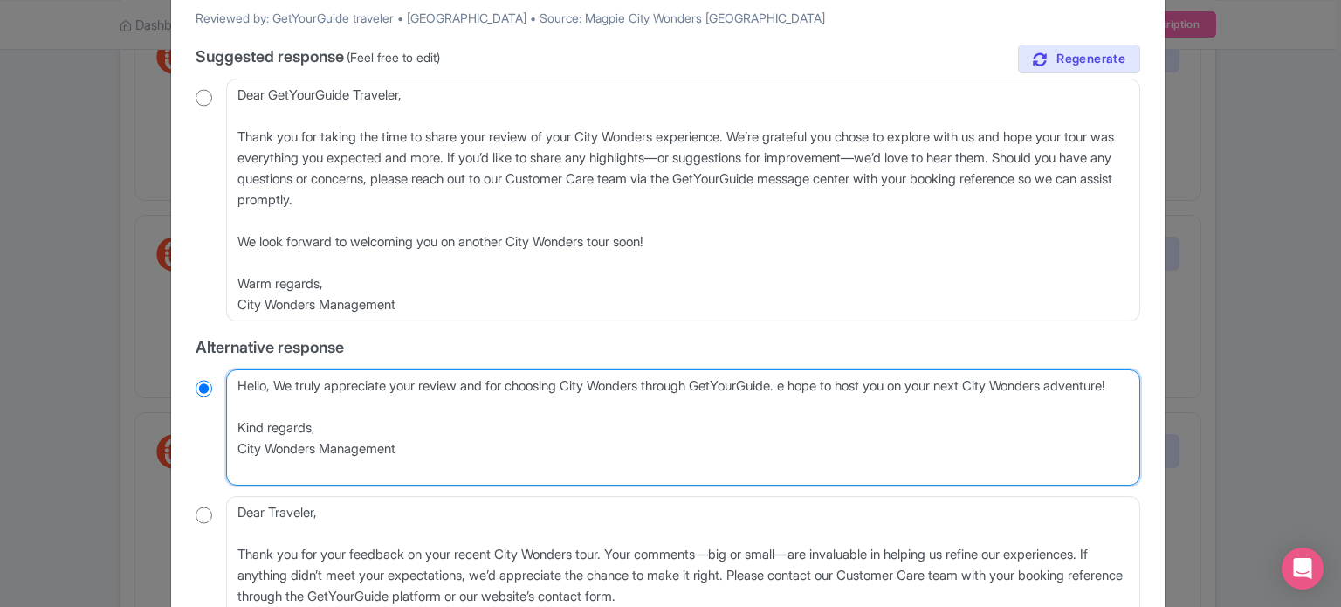
radio input "true"
type textarea "Hello, We truly appreciate your review and for choosing City Wonders through Ge…"
radio input "true"
type textarea "Hello, We truly appreciate your review and for choosing City Wonders through Ge…"
radio input "true"
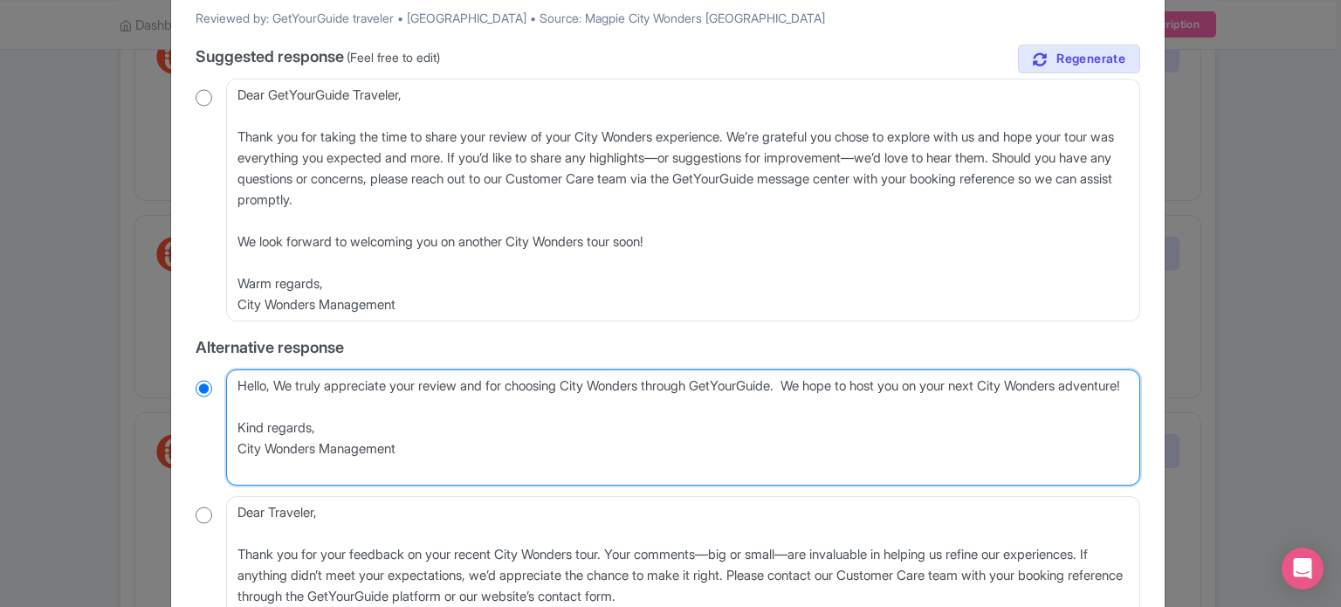
drag, startPoint x: 475, startPoint y: 472, endPoint x: 161, endPoint y: 423, distance: 318.1
click at [161, 423] on div "Respond to review August 28, 2025 • GYGLMVFFKNY4 5.0 Stars City Wonders Reviewe…" at bounding box center [670, 303] width 1341 height 607
type textarea "Hello, We truly appreciate your review and for choosing City Wonders through Ge…"
radio input "true"
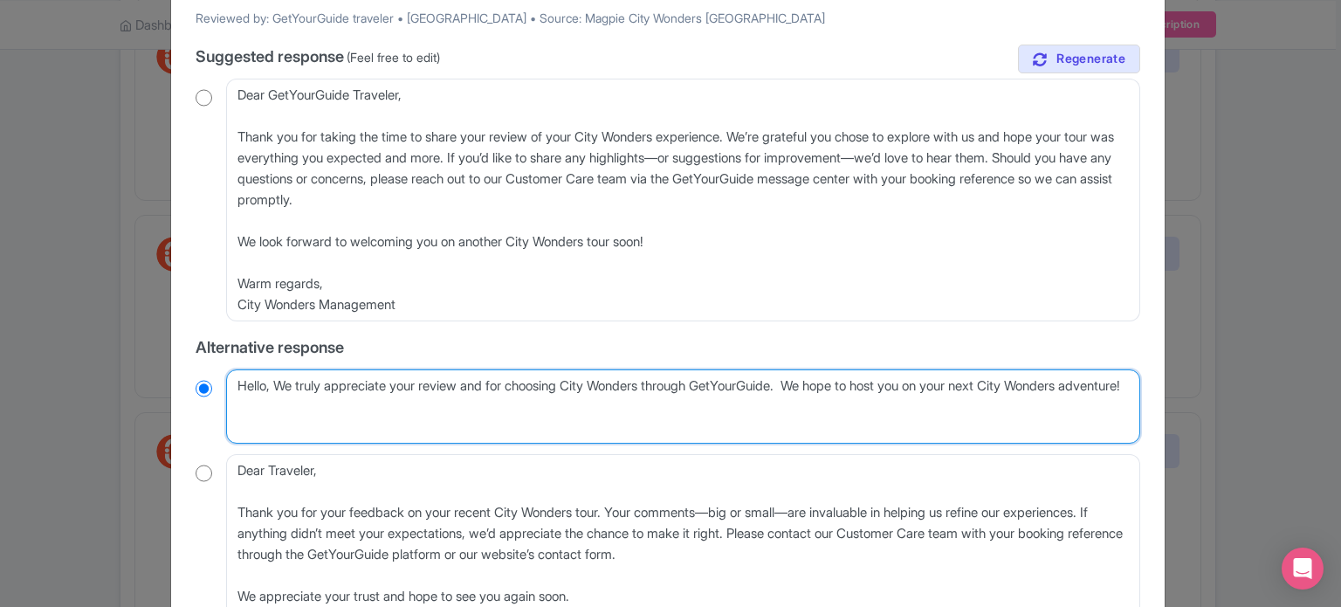
type textarea "Hello, We truly appreciate your review and for choosing City Wonders through Ge…"
radio input "true"
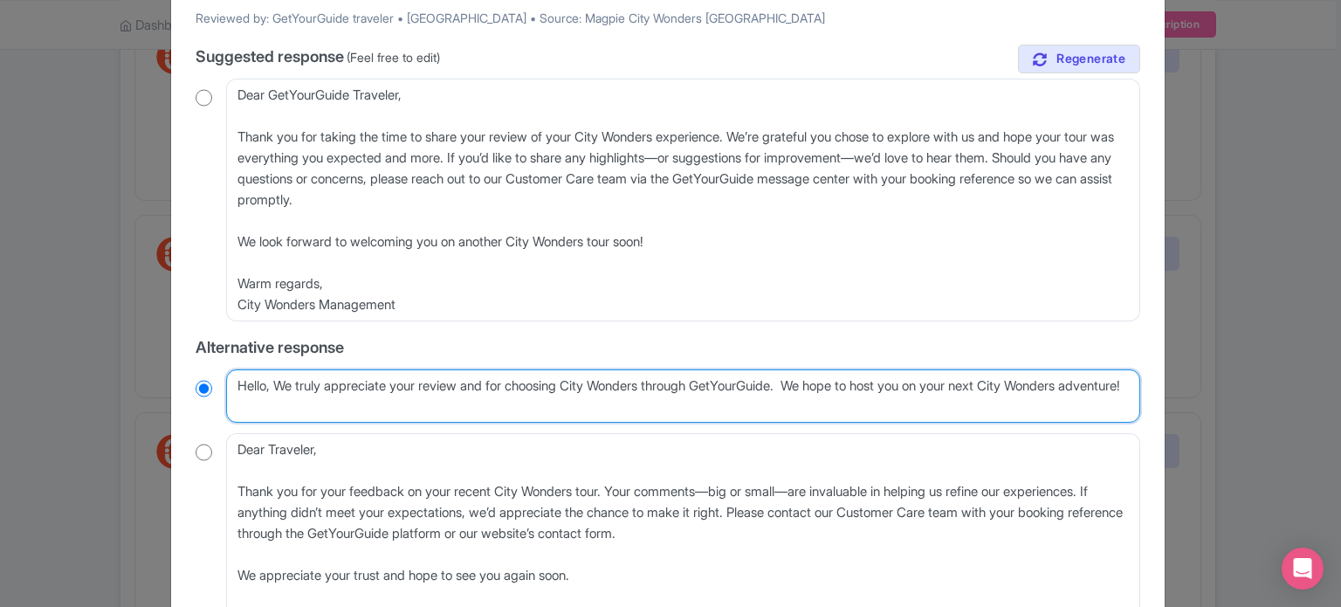
drag, startPoint x: 1027, startPoint y: 382, endPoint x: 1111, endPoint y: 382, distance: 83.8
click at [1111, 382] on textarea "Hello, We truly appreciate your review and for choosing City Wonders through Ge…" at bounding box center [683, 396] width 914 height 54
type textarea "Hello, We truly appreciate your review and for choosing City Wonders through Ge…"
radio input "true"
type textarea "Hello, We truly appreciate your review and for choosing City Wonders through Ge…"
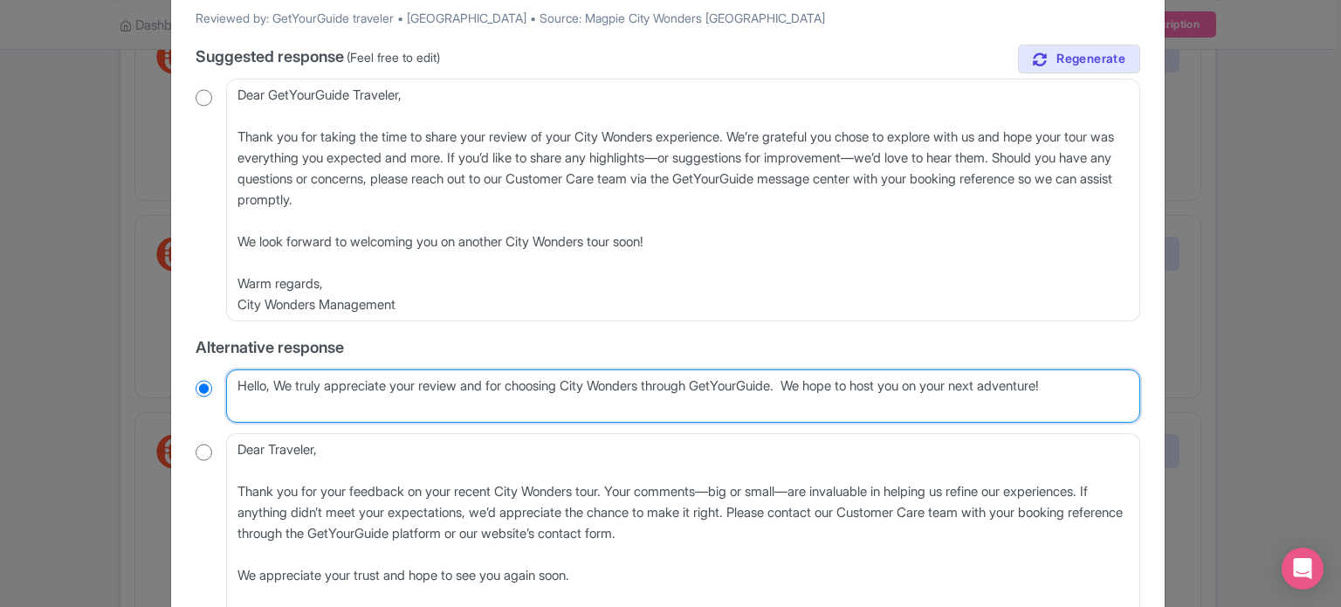
radio input "true"
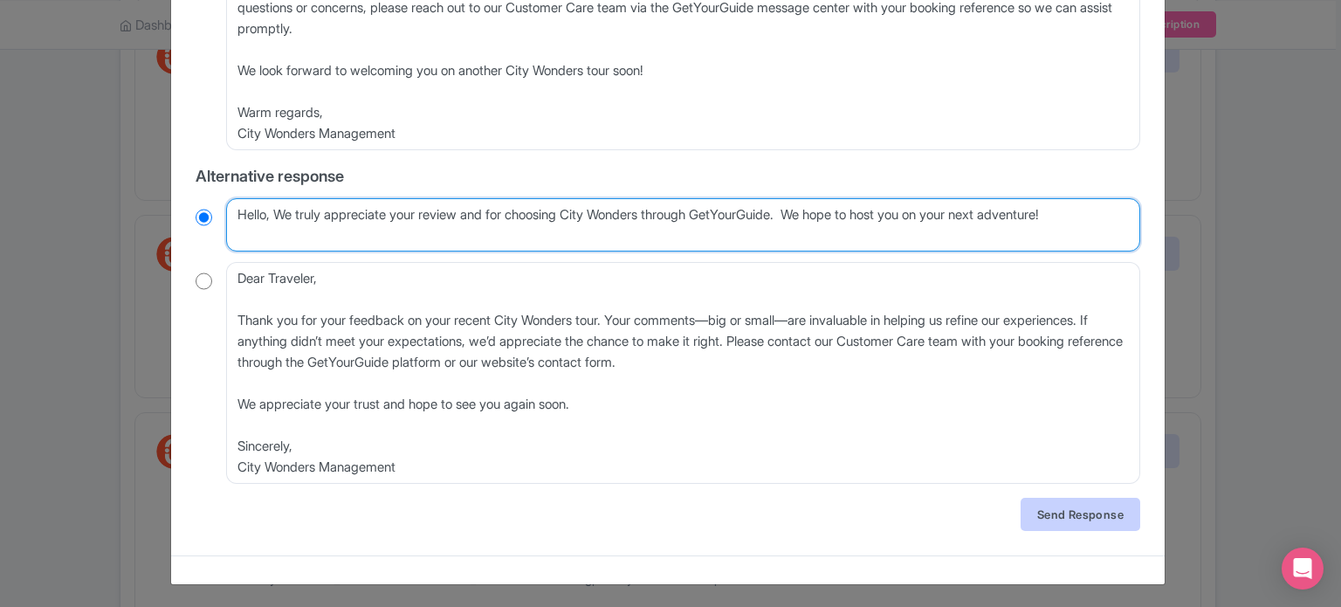
scroll to position [347, 0]
click at [950, 207] on textarea "Hello, We truly appreciate your review and for choosing City Wonders through Ge…" at bounding box center [683, 224] width 914 height 54
type textarea "Hello, We truly appreciate your review and for choosing City Wonders through Ge…"
radio input "true"
type textarea "Hello, We truly appreciate your review and for choosing City Wonders through Ge…"
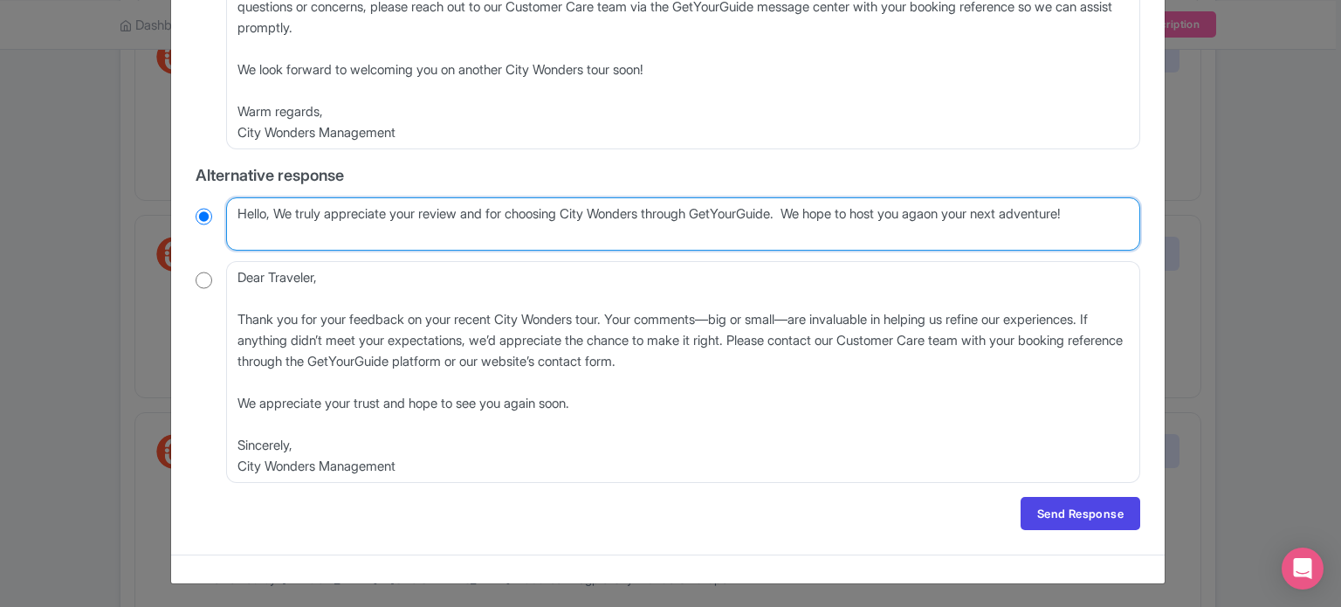
radio input "true"
type textarea "Hello, We truly appreciate your review and for choosing City Wonders through Ge…"
radio input "true"
type textarea "Hello, We truly appreciate your review and for choosing City Wonders through Ge…"
radio input "true"
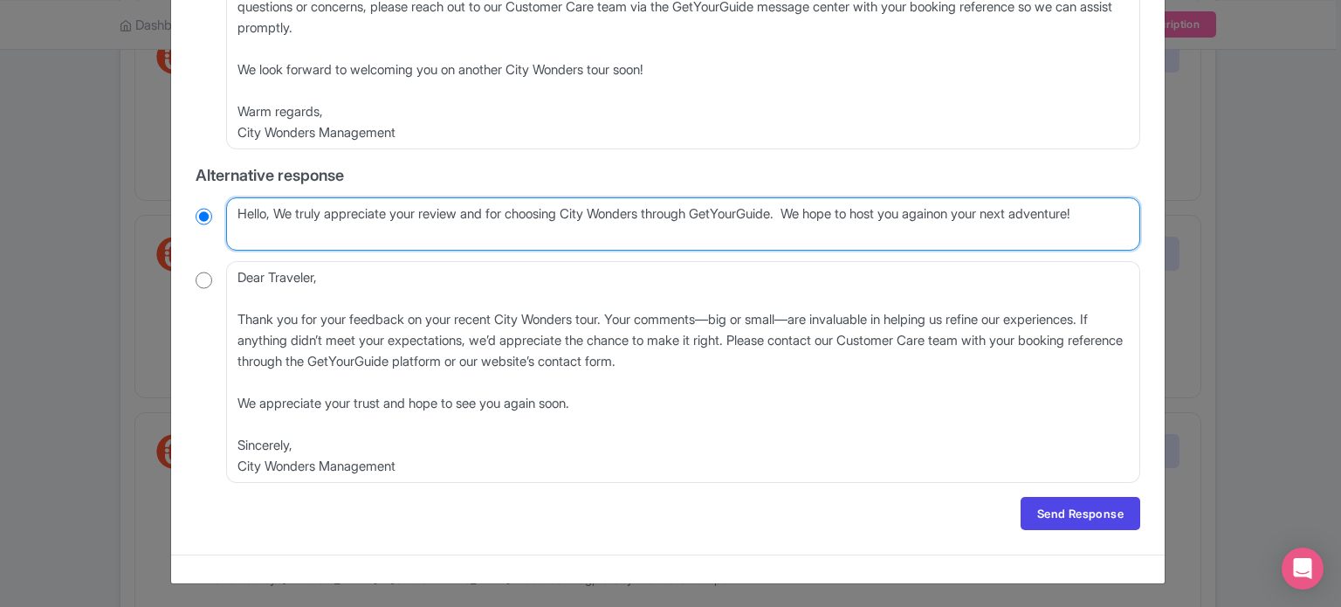
type textarea "Hello, We truly appreciate your review and for choosing City Wonders through Ge…"
radio input "true"
type textarea "Hello, We truly appreciate your review and for choosing City Wonders through Ge…"
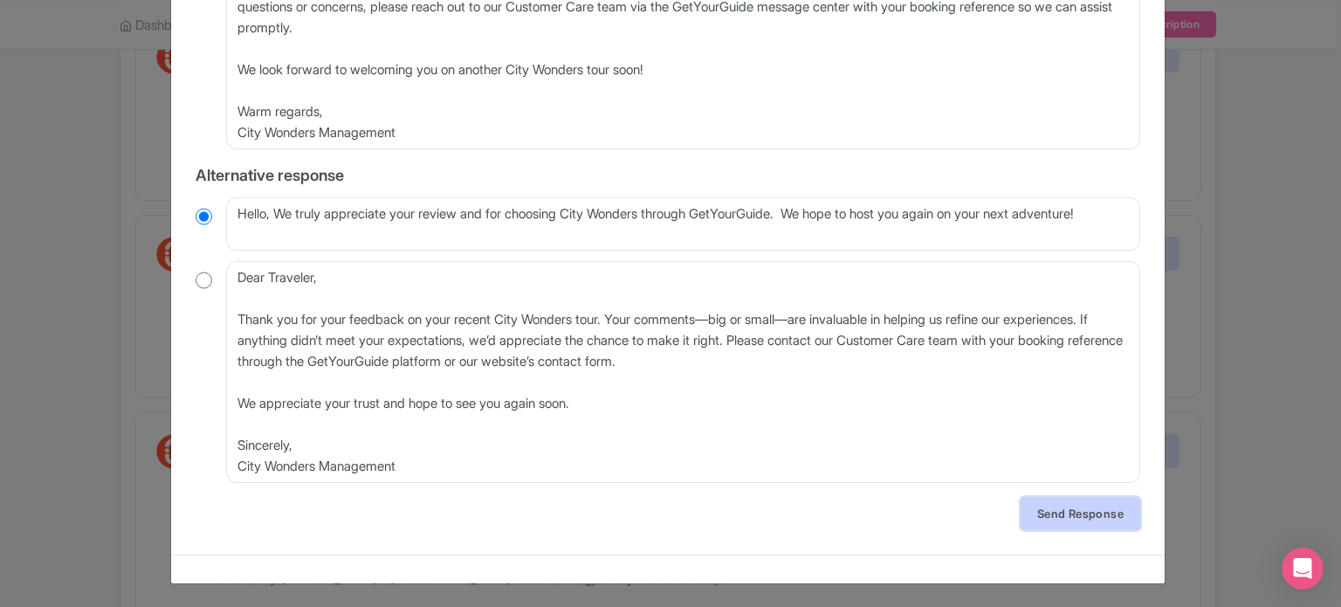
click at [1077, 511] on link "Send Response" at bounding box center [1081, 513] width 120 height 33
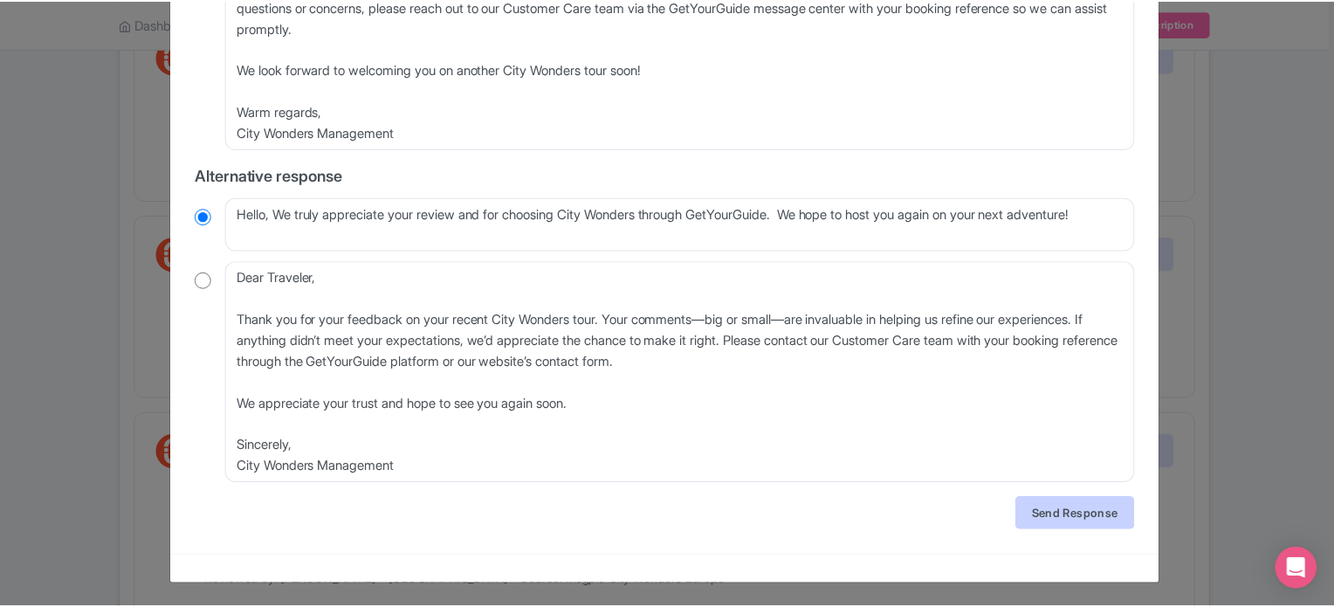
scroll to position [0, 0]
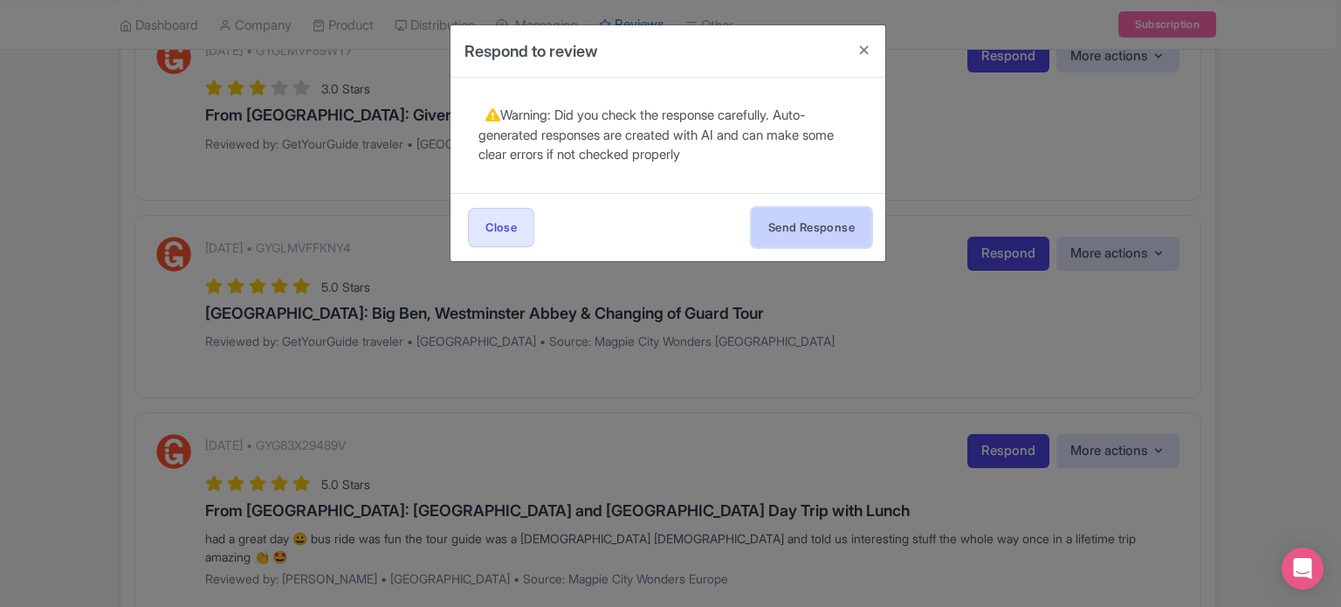
click at [822, 219] on button "Send Response" at bounding box center [812, 227] width 120 height 39
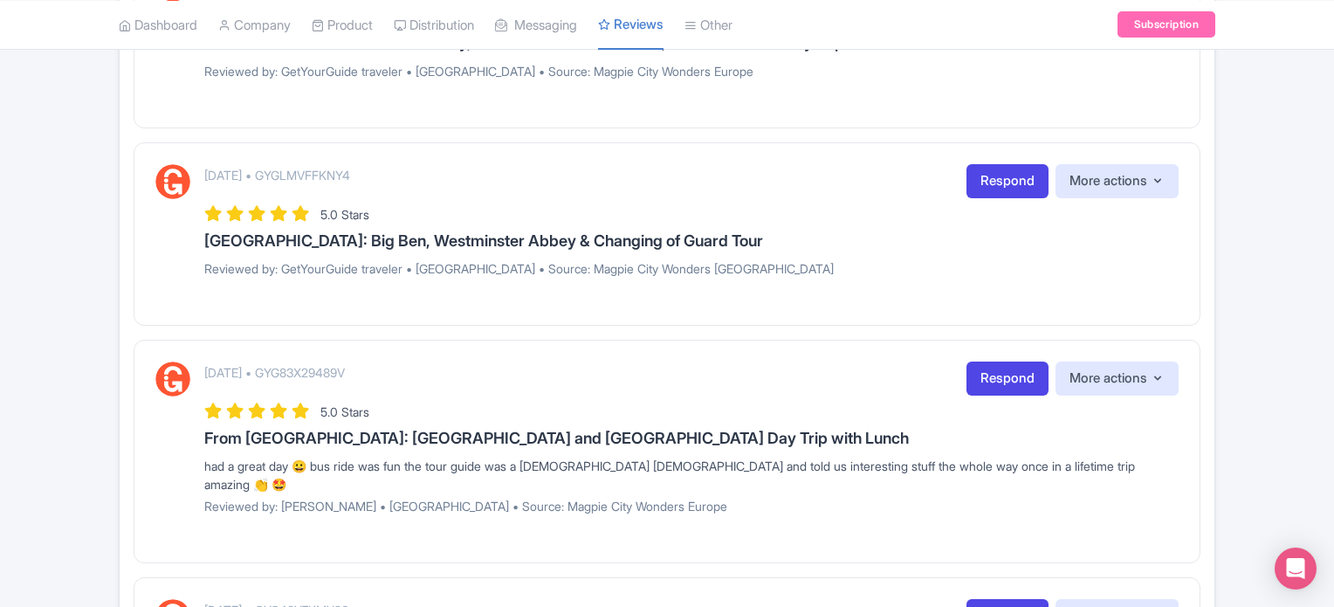
scroll to position [1397, 0]
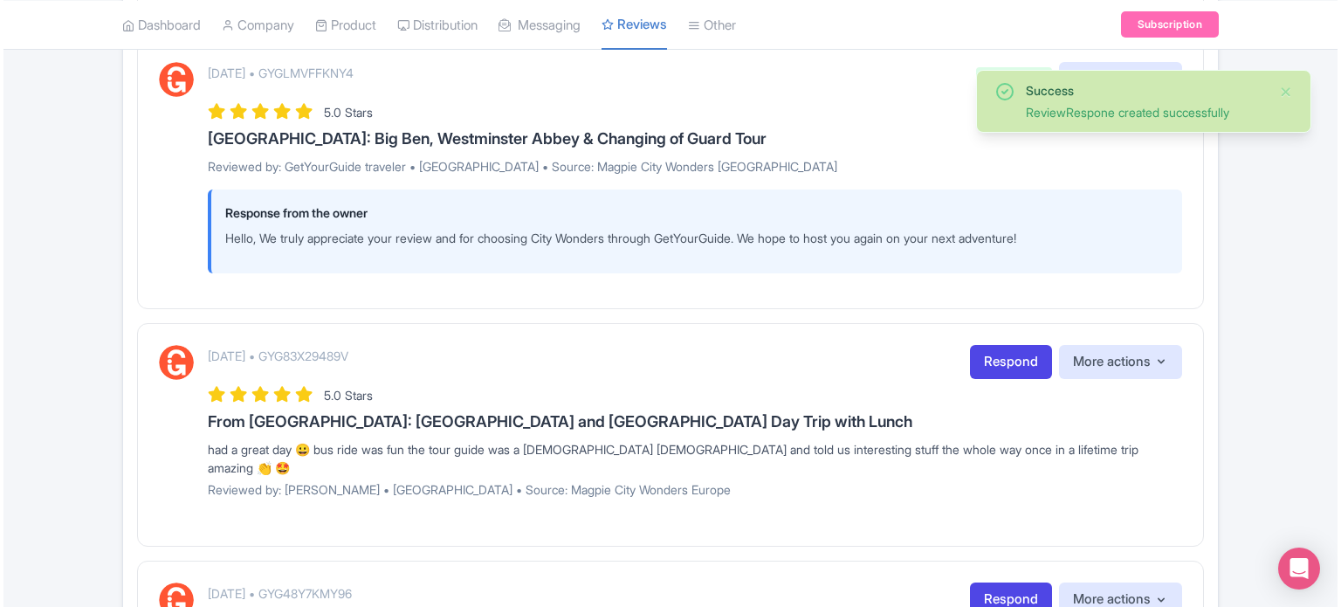
scroll to position [1572, 0]
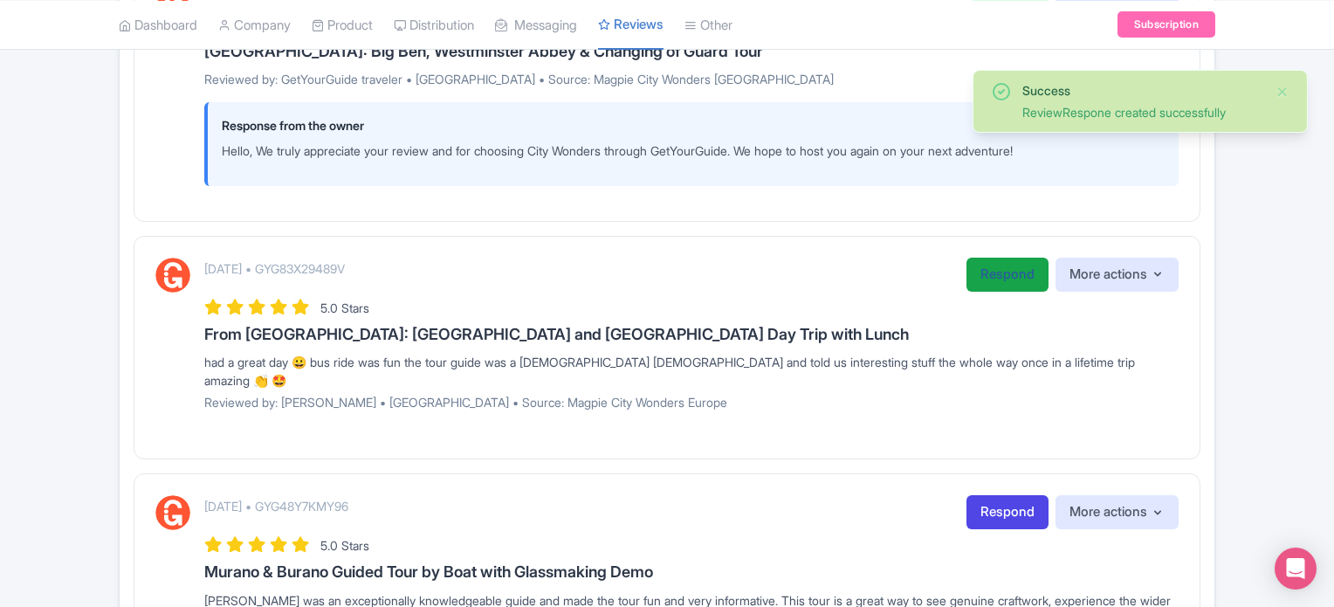
click at [1013, 270] on link "Respond" at bounding box center [1008, 275] width 82 height 34
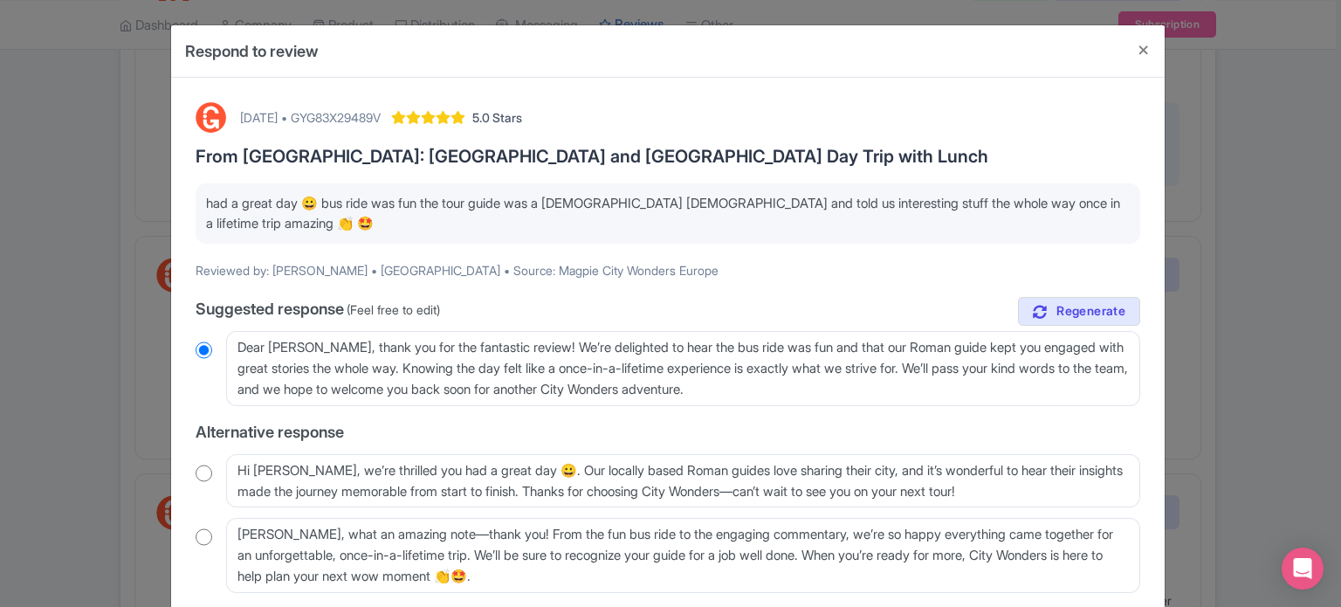
click at [189, 453] on div "August 28, 2025 • GYG83X29489V 5.0 Stars From Rome: Pompeii and Mount Vesuvius …" at bounding box center [668, 371] width 966 height 559
click at [196, 465] on input "radio" at bounding box center [204, 473] width 17 height 17
radio input "true"
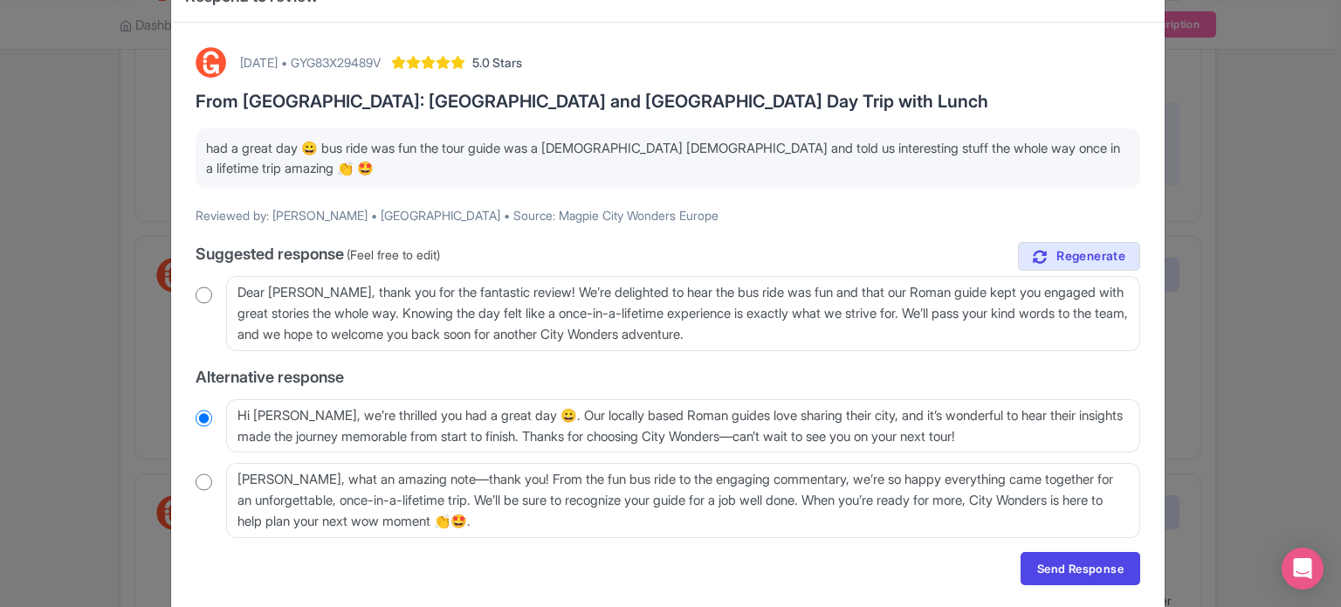
scroll to position [0, 0]
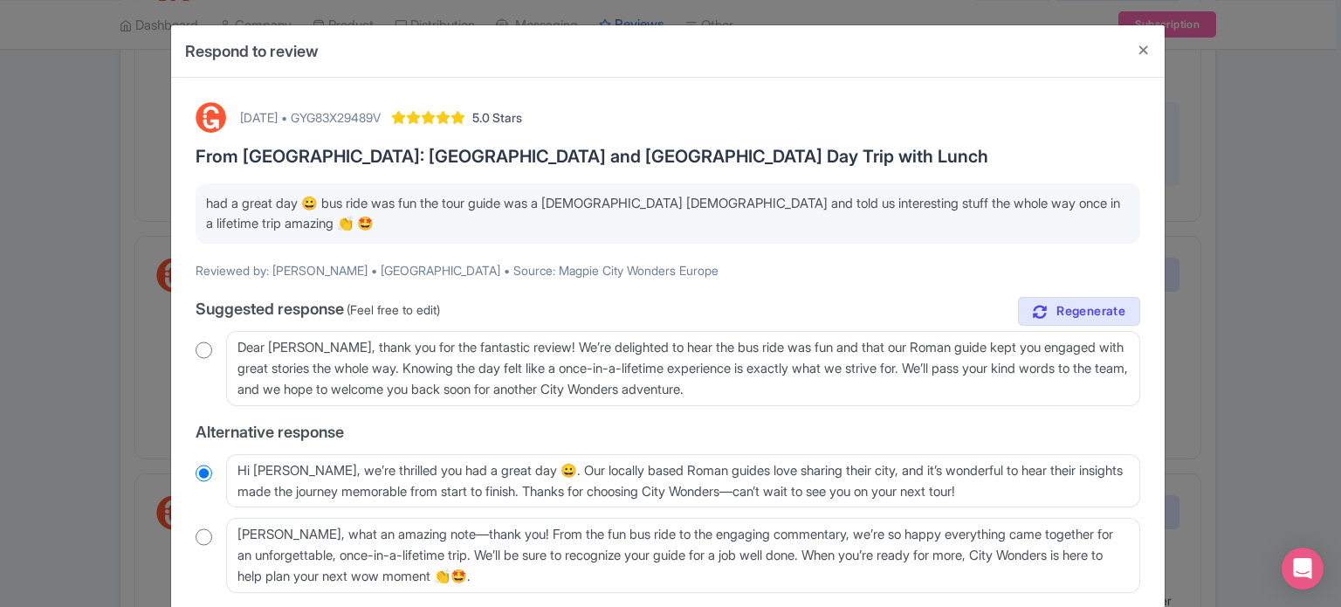
click at [196, 341] on input "radio" at bounding box center [204, 349] width 17 height 17
radio input "true"
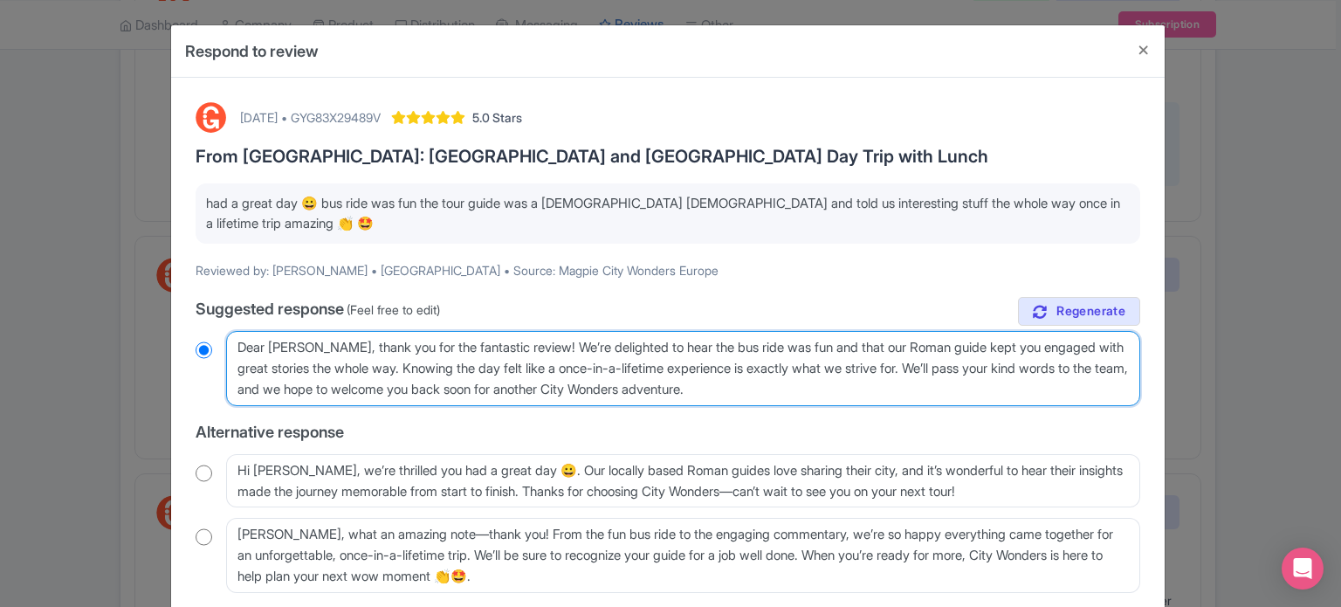
drag, startPoint x: 915, startPoint y: 331, endPoint x: 880, endPoint y: 327, distance: 35.2
click at [880, 331] on textarea "Dear Chris, thank you for the fantastic review! We’re delighted to hear the bus…" at bounding box center [683, 368] width 914 height 75
type textarea "Dear Chris, thank you for the fantastic review! We’re delighted to hear the bus…"
radio input "true"
type textarea "Dear Chris, thank you for the fantastic review! We’re delighted to hear the bus…"
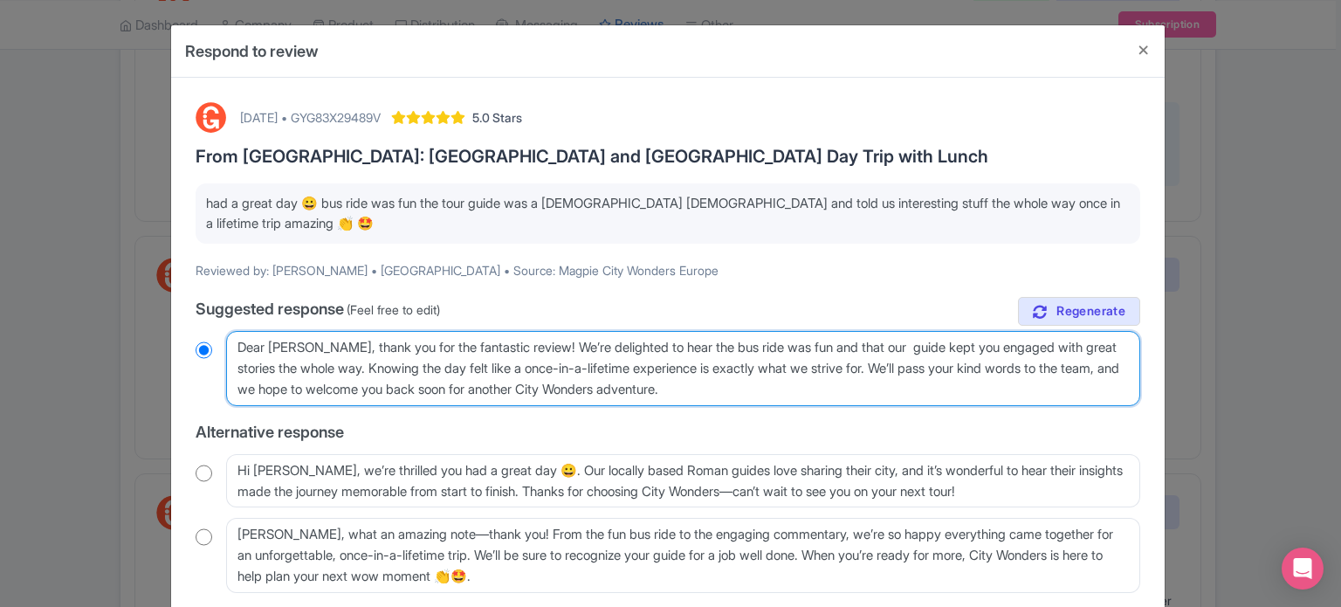
radio input "true"
type textarea "Dear [PERSON_NAME], thank you for the fantastic review! We’re delighted to hear…"
radio input "true"
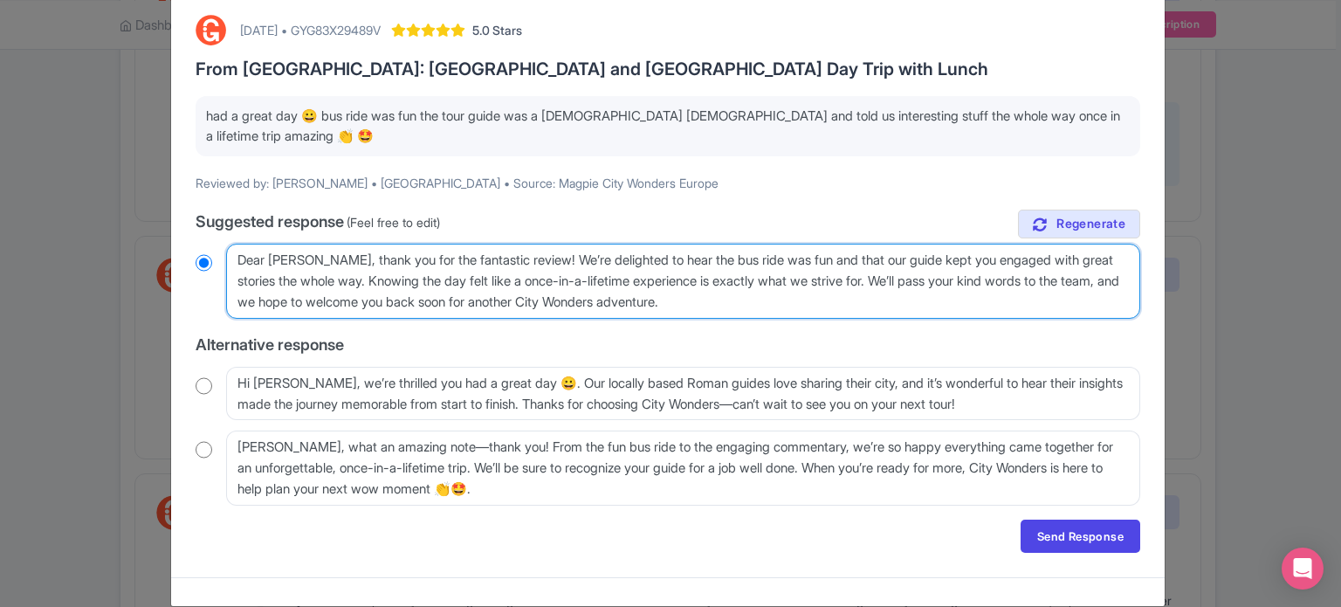
scroll to position [91, 0]
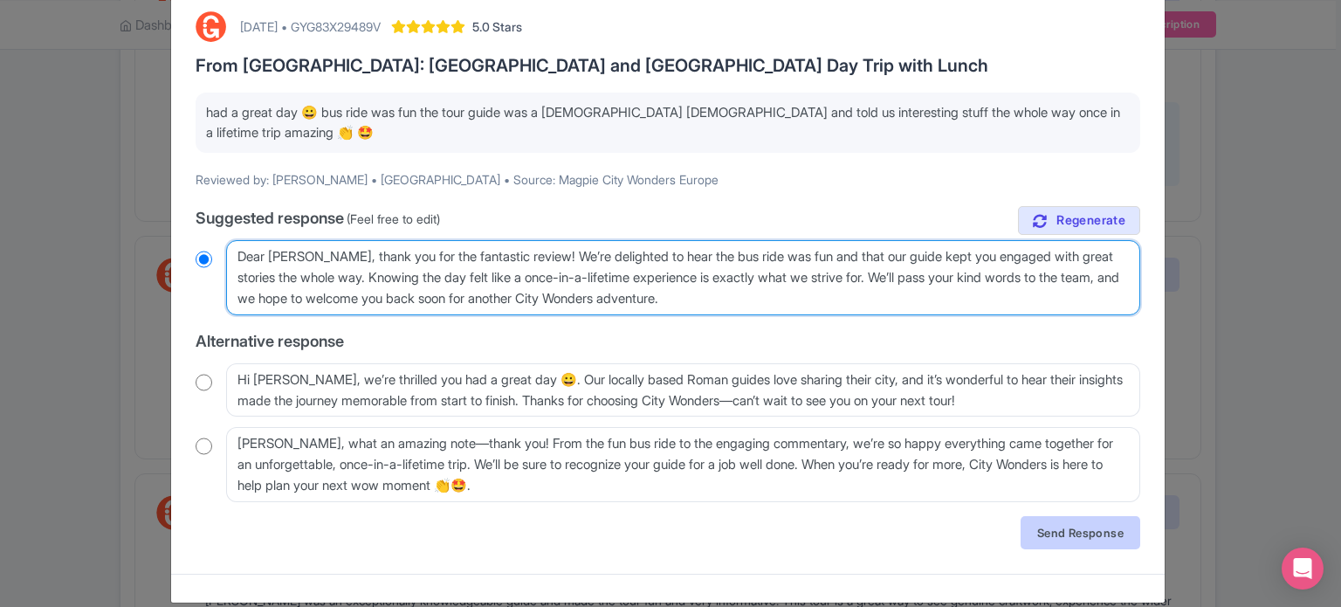
type textarea "Dear [PERSON_NAME], thank you for the fantastic review! We’re delighted to hear…"
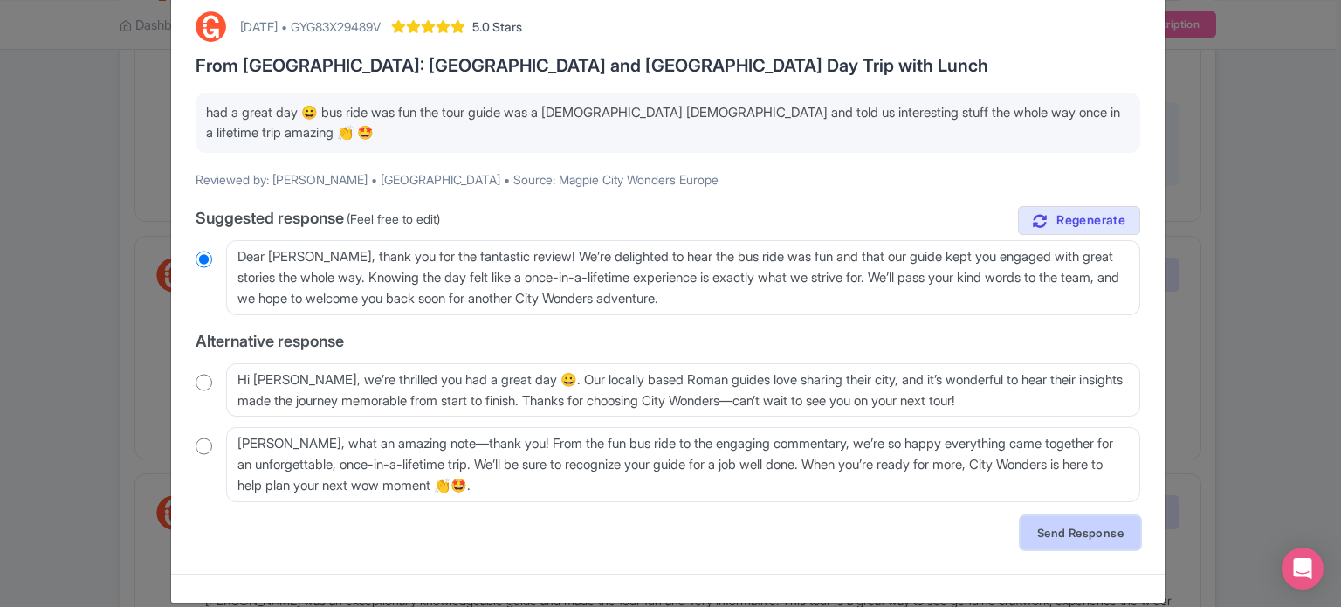
click at [1036, 516] on link "Send Response" at bounding box center [1081, 532] width 120 height 33
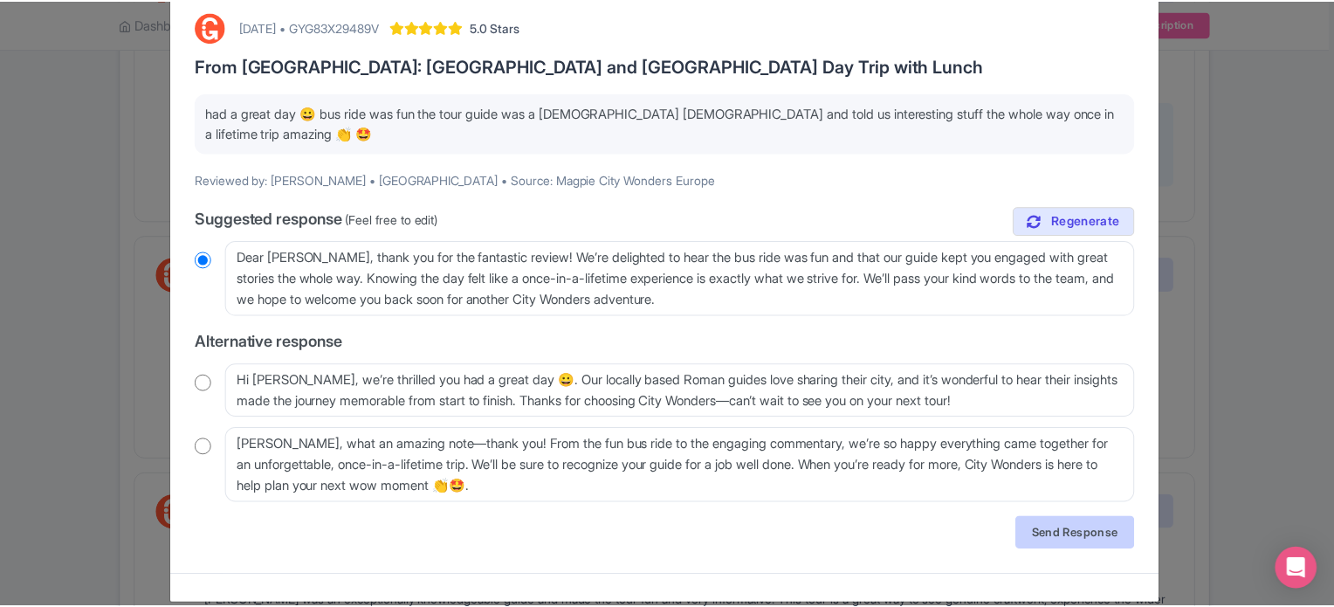
scroll to position [0, 0]
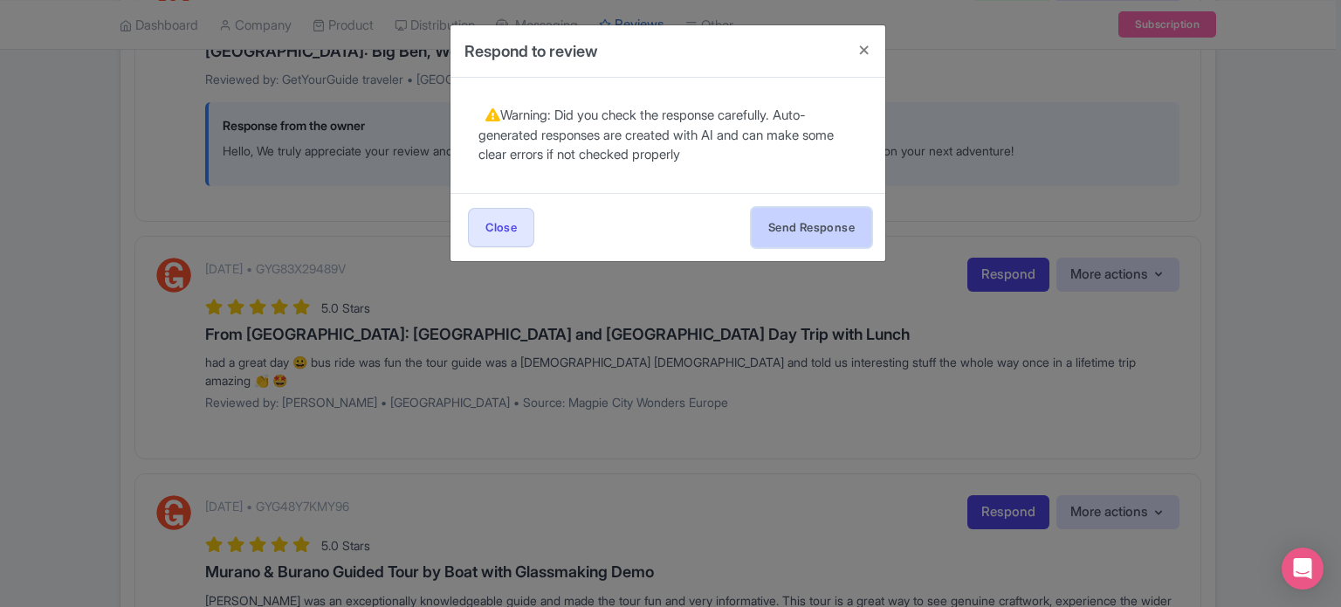
click at [845, 224] on button "Send Response" at bounding box center [812, 227] width 120 height 39
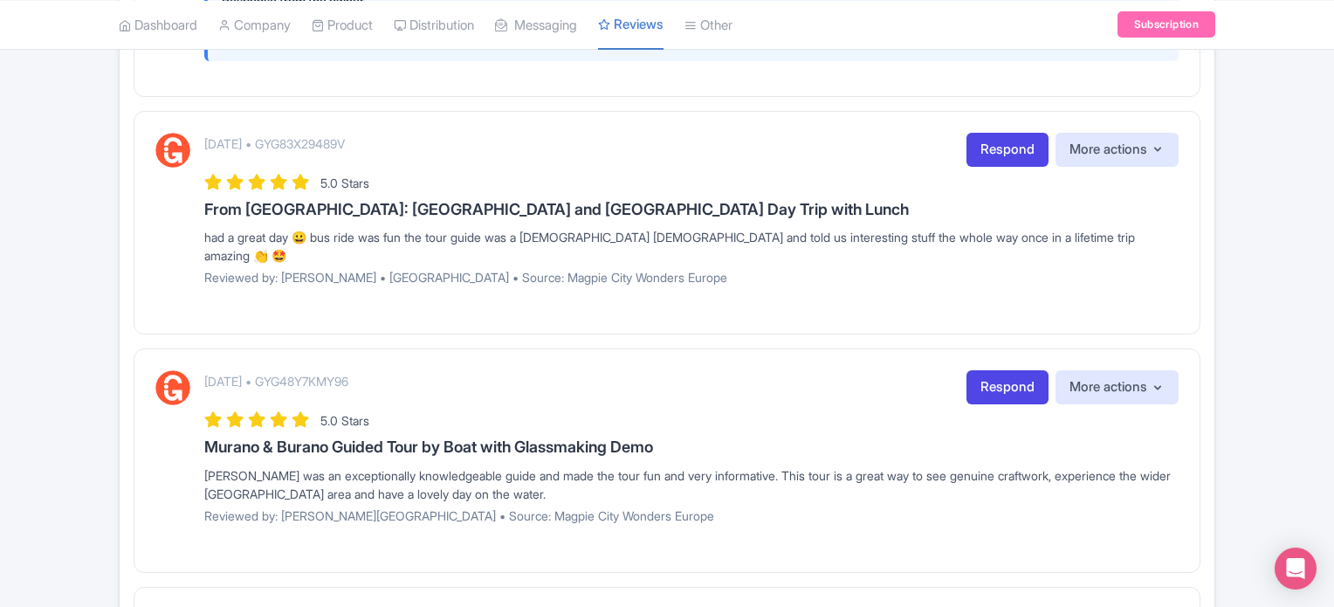
scroll to position [1746, 0]
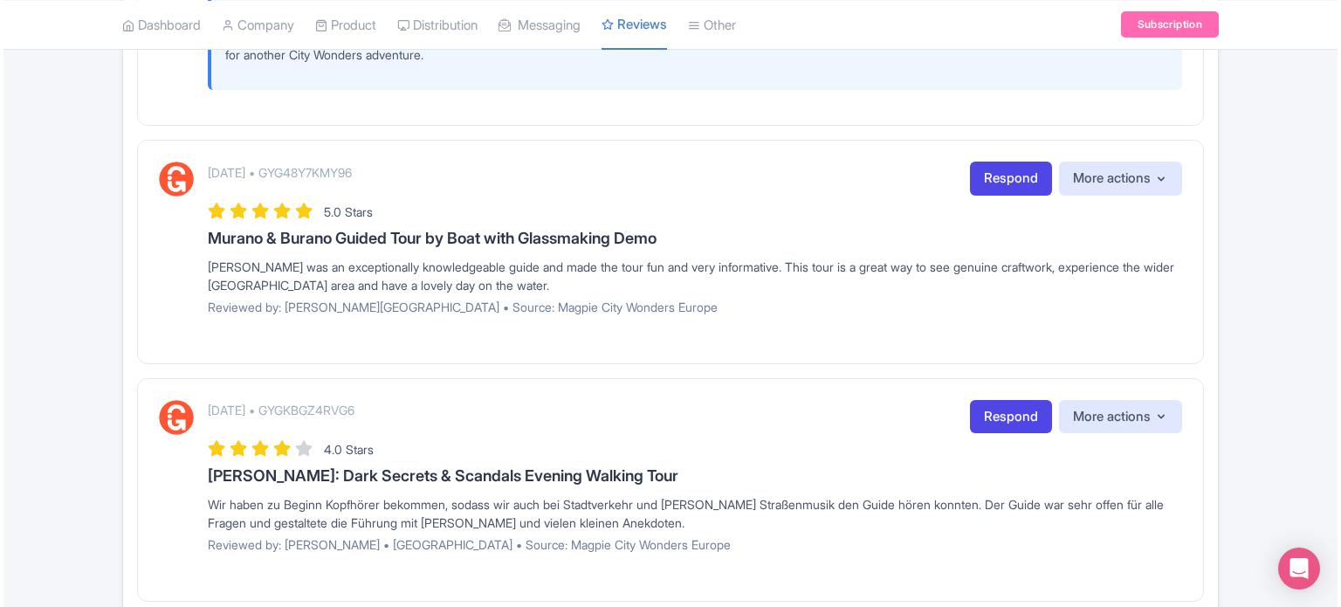
scroll to position [1921, 0]
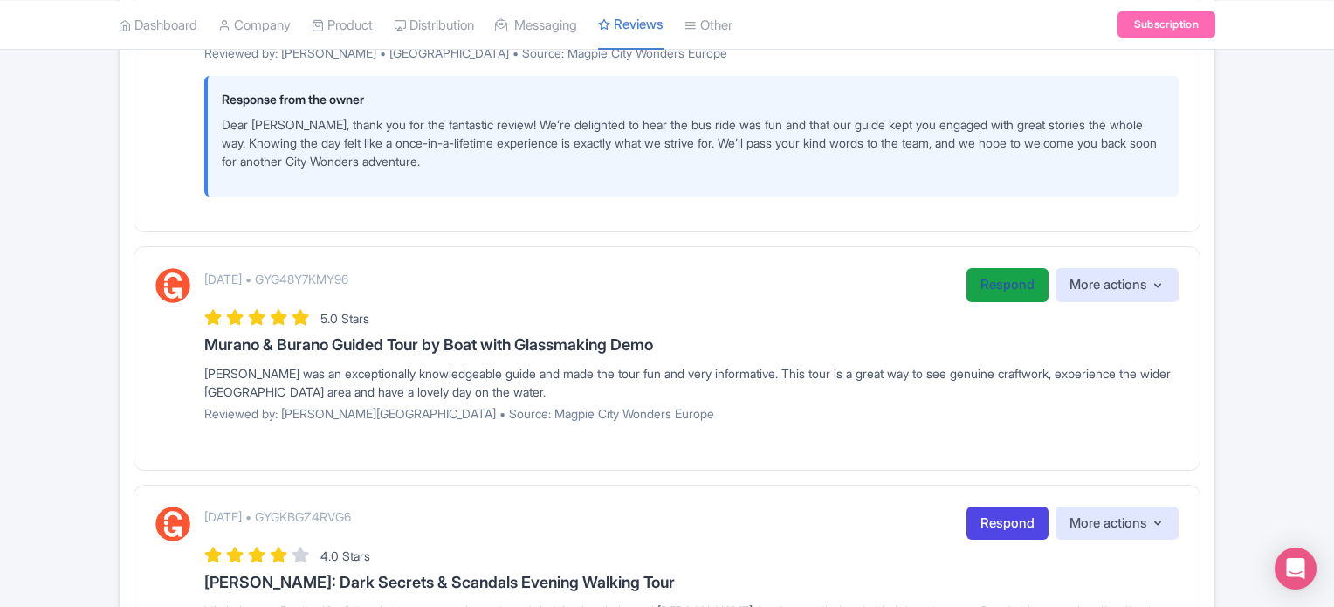
click at [999, 272] on link "Respond" at bounding box center [1008, 285] width 82 height 34
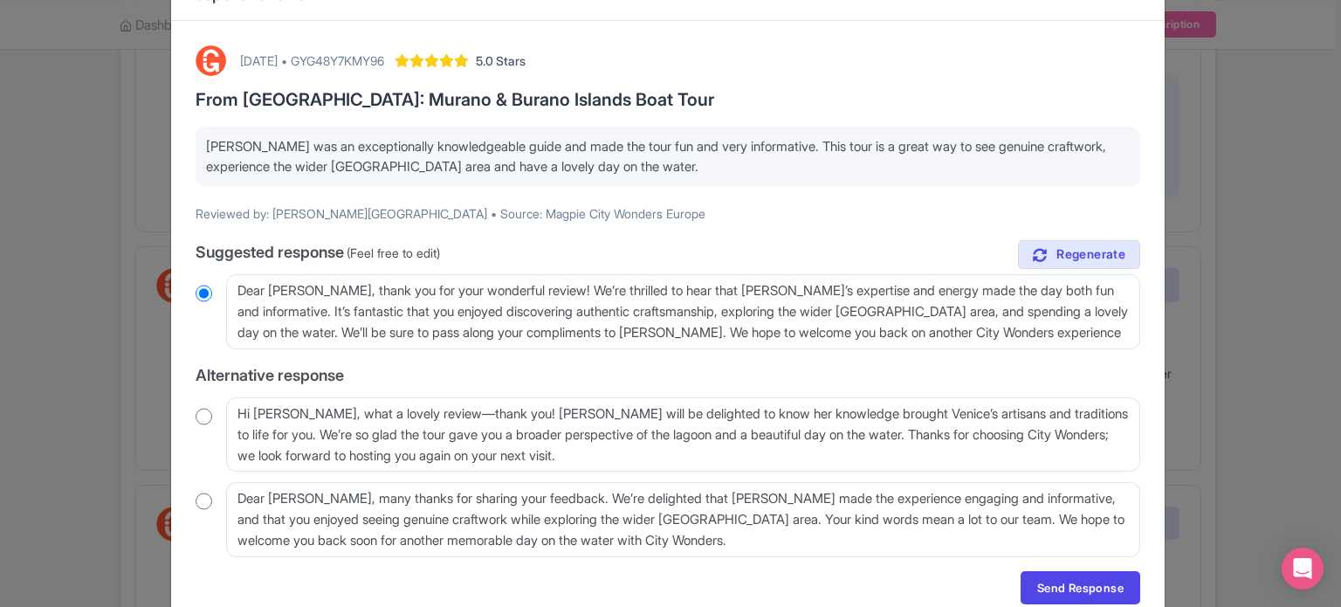
scroll to position [87, 0]
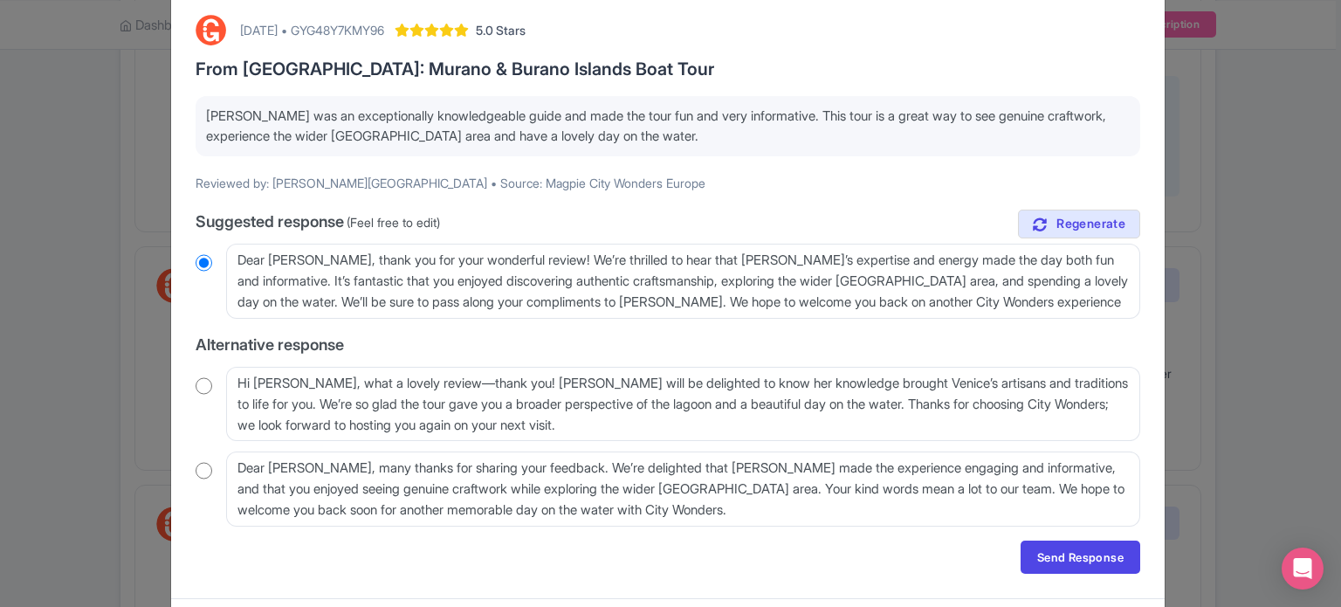
click at [196, 389] on input "radio" at bounding box center [204, 385] width 17 height 17
radio input "true"
click at [1097, 556] on link "Send Response" at bounding box center [1081, 556] width 120 height 33
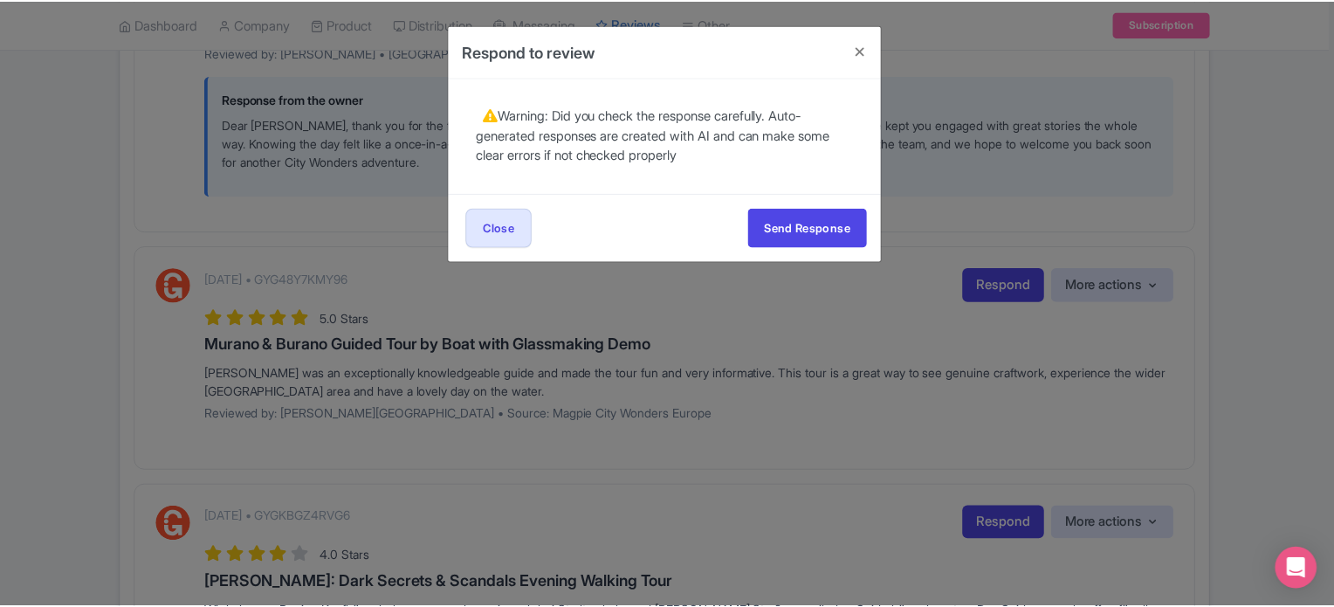
scroll to position [0, 0]
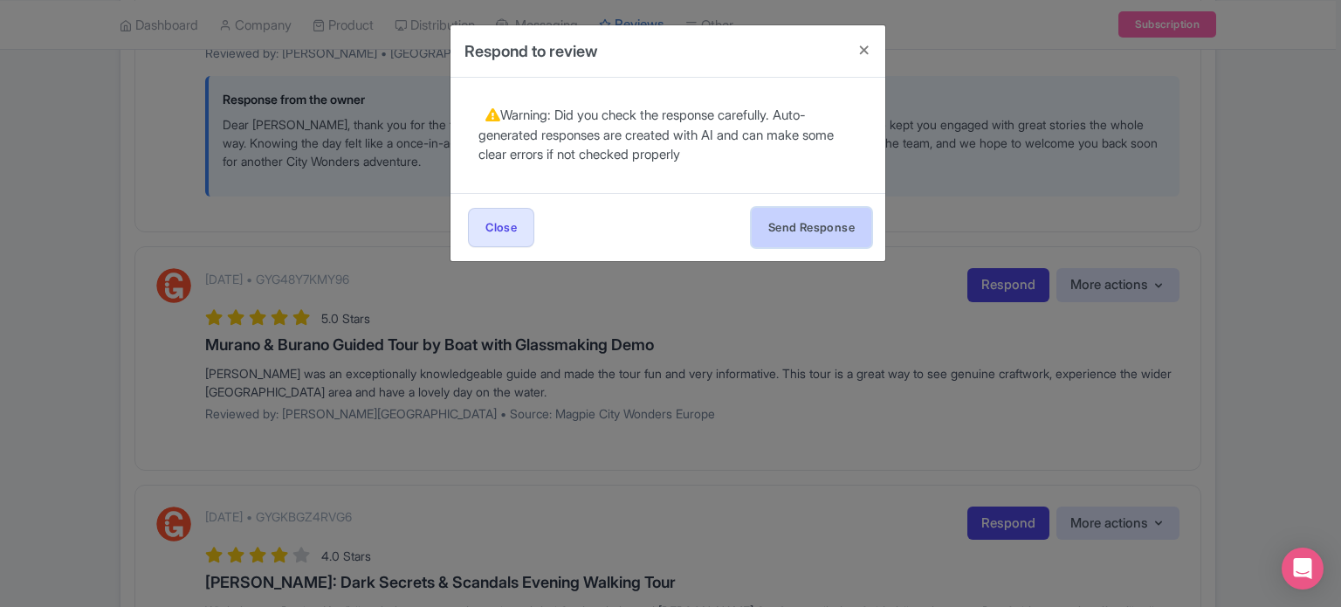
click at [836, 230] on button "Send Response" at bounding box center [812, 227] width 120 height 39
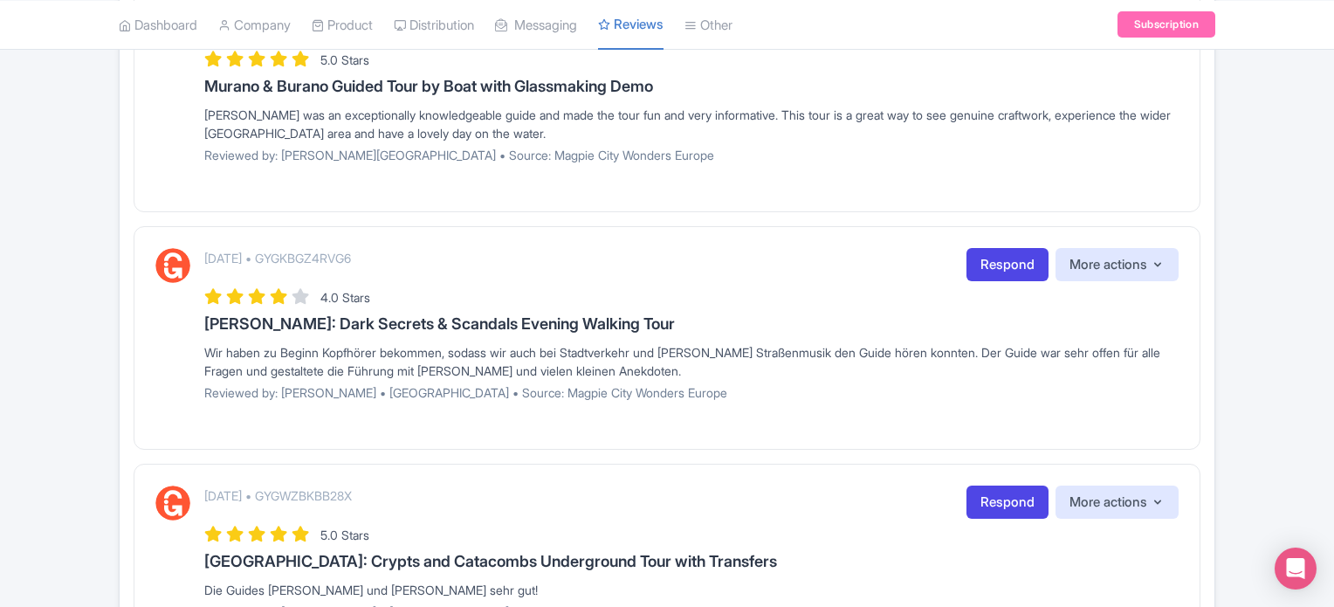
scroll to position [2095, 0]
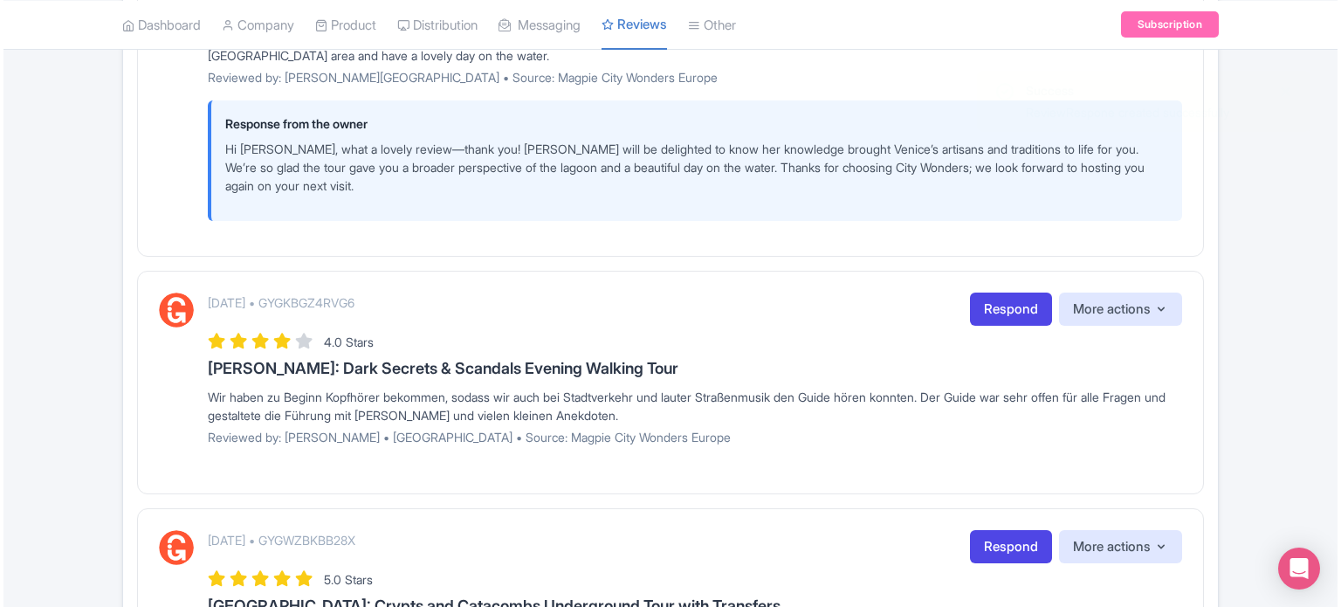
scroll to position [2357, 0]
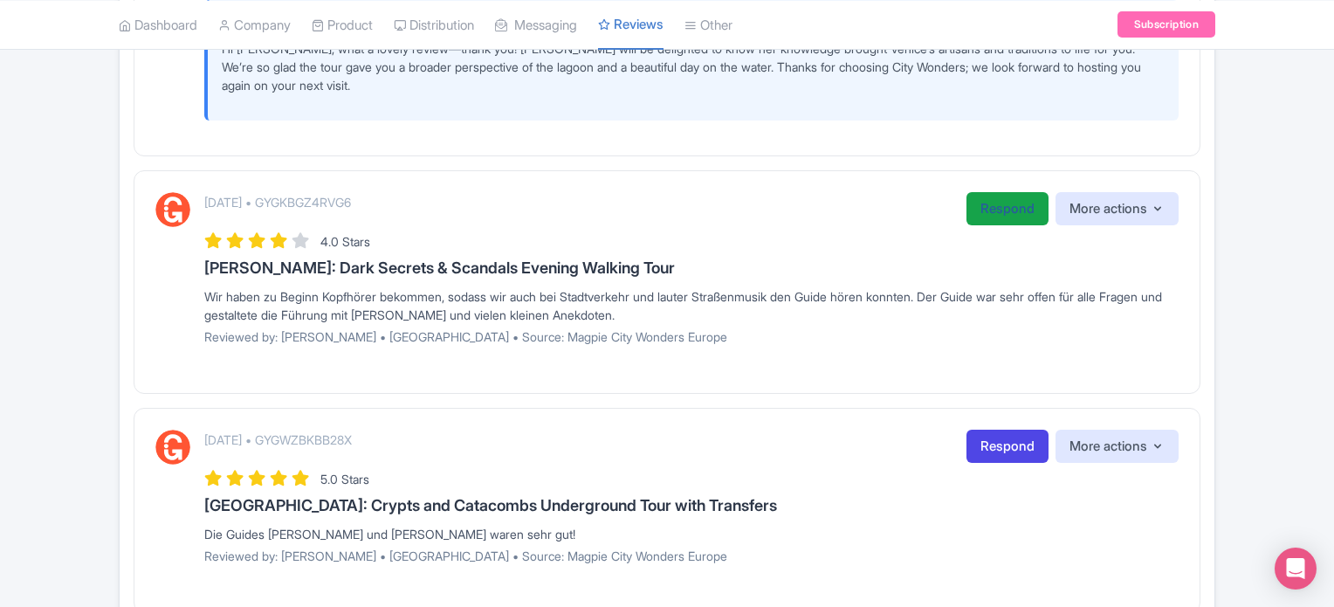
click at [1012, 192] on link "Respond" at bounding box center [1008, 209] width 82 height 34
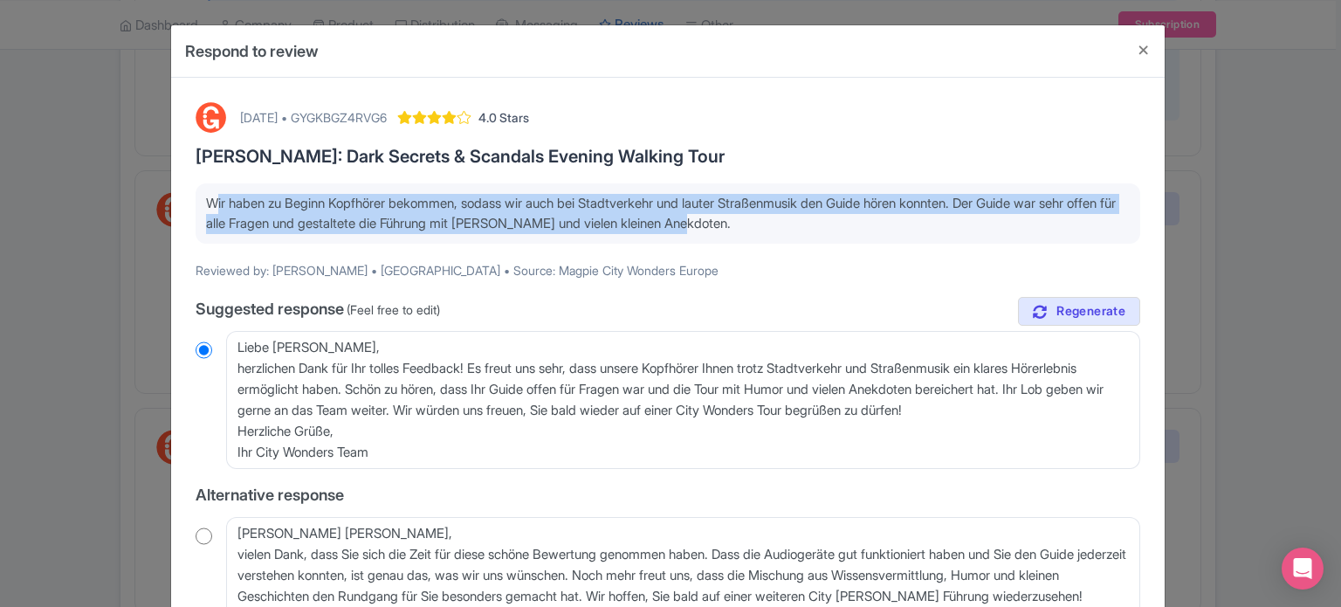
drag, startPoint x: 798, startPoint y: 231, endPoint x: 206, endPoint y: 207, distance: 592.4
click at [206, 207] on p "Wir haben zu Beginn Kopfhörer bekommen, sodass wir auch bei Stadtverkehr und la…" at bounding box center [668, 213] width 924 height 39
copy p "Wir haben zu Beginn Kopfhörer bekommen, sodass wir auch bei Stadtverkehr und la…"
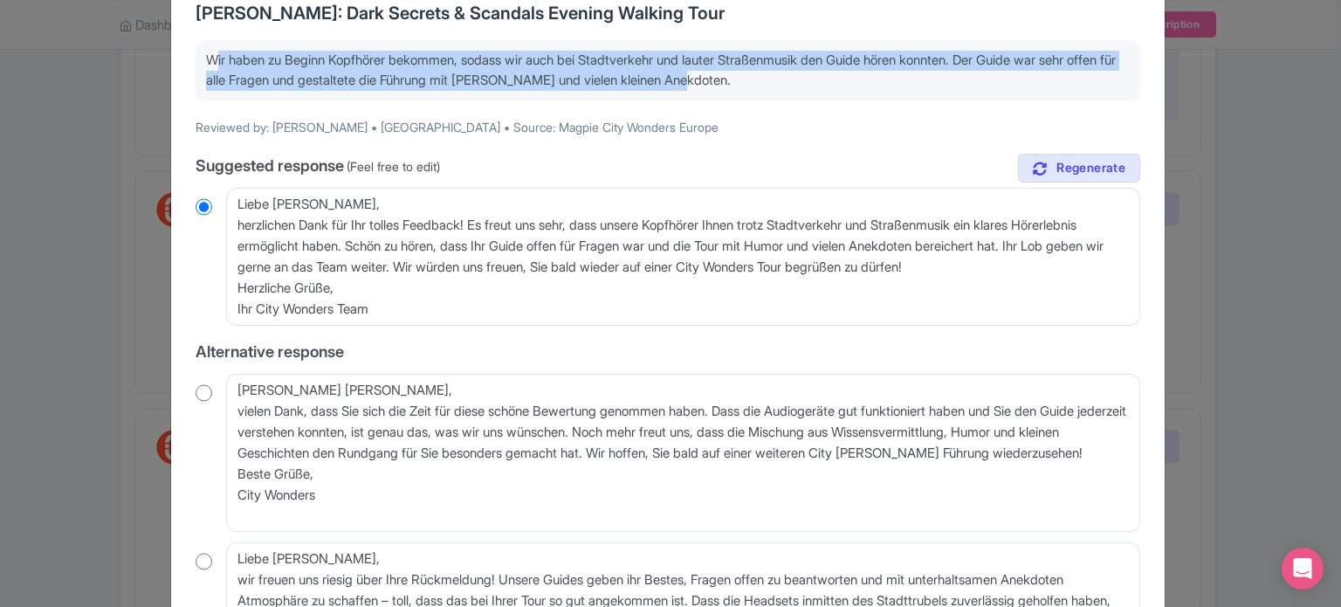
scroll to position [175, 0]
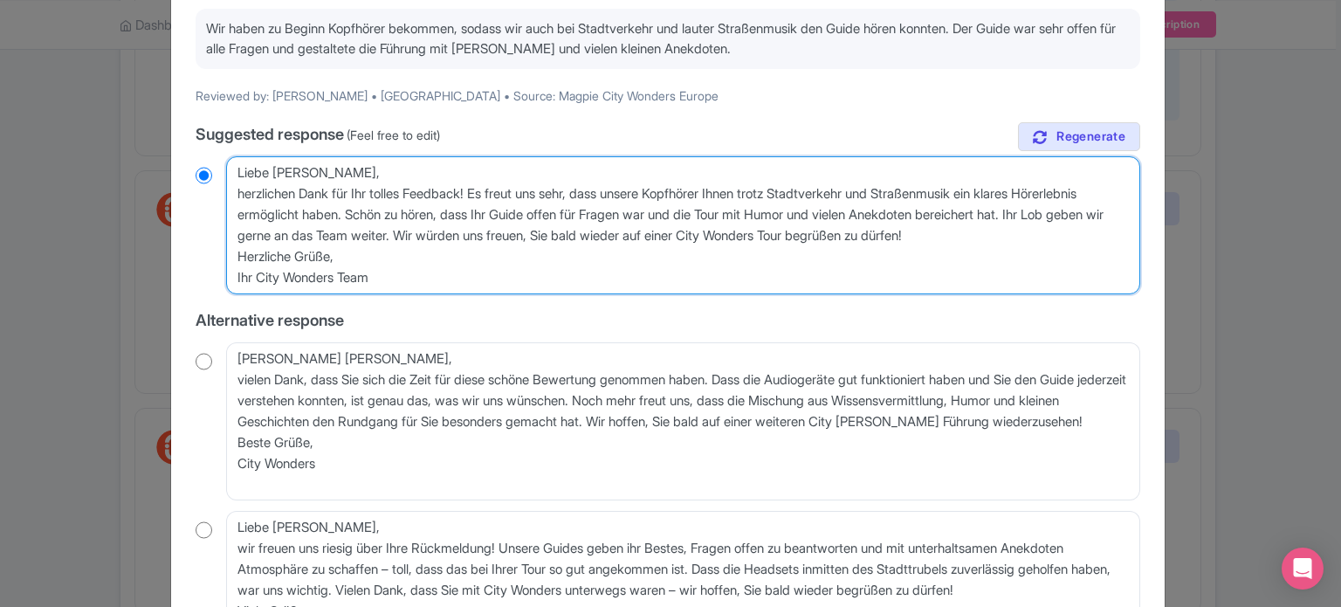
drag, startPoint x: 416, startPoint y: 283, endPoint x: 221, endPoint y: 157, distance: 232.5
click at [221, 157] on div "Liebe [PERSON_NAME], herzlichen Dank für Ihr tolles Feedback! Es freut uns sehr…" at bounding box center [668, 225] width 945 height 138
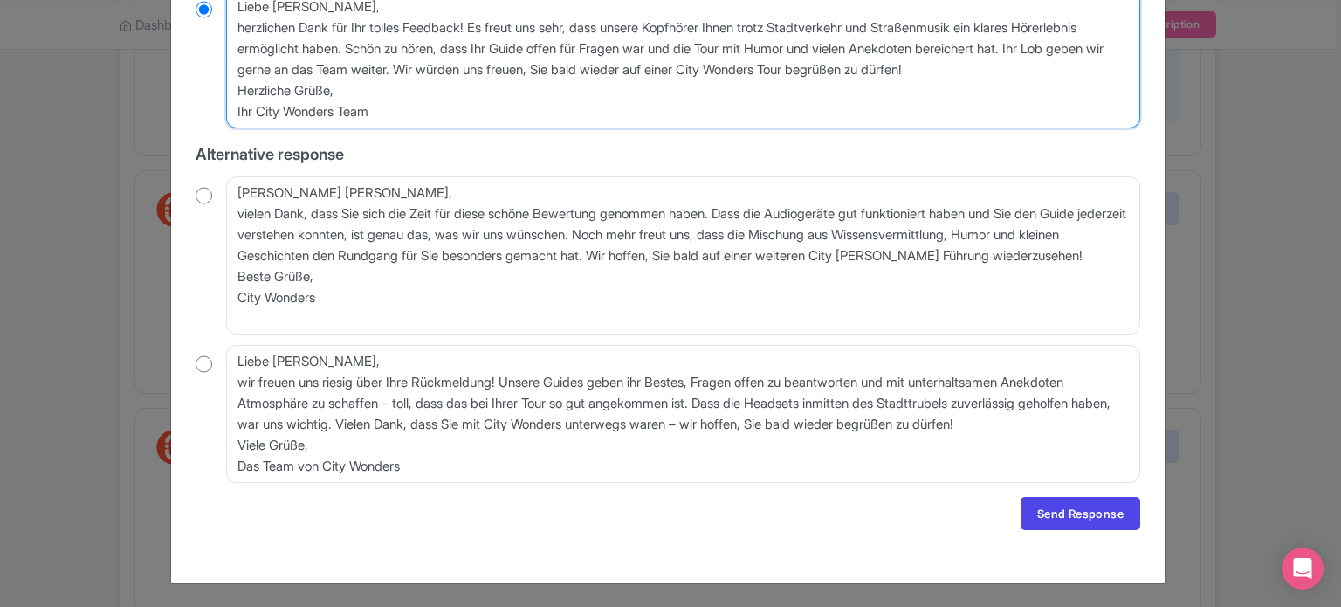
scroll to position [0, 0]
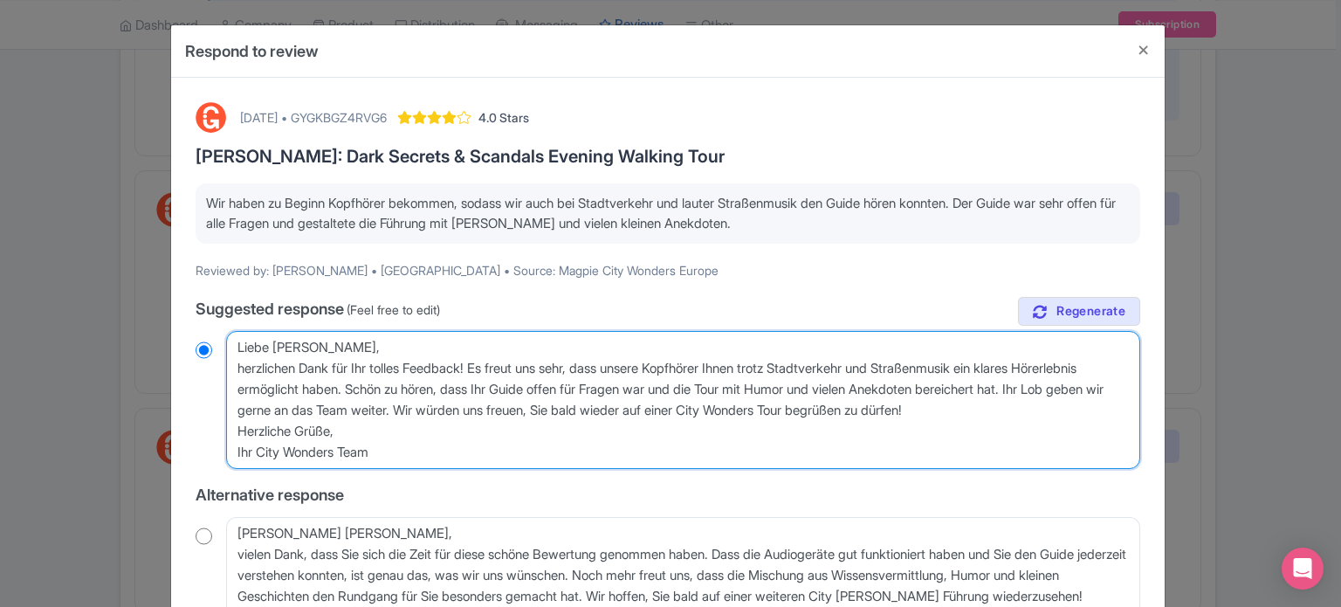
radio input "true"
click at [398, 451] on textarea "Liebe Sarah, herzlichen Dank für Ihr tolles Feedback! Es freut uns sehr, dass u…" at bounding box center [683, 400] width 914 height 138
drag, startPoint x: 409, startPoint y: 452, endPoint x: 213, endPoint y: 438, distance: 196.1
click at [213, 438] on div "Liebe Sarah, herzlichen Dank für Ihr tolles Feedback! Es freut uns sehr, dass u…" at bounding box center [668, 400] width 945 height 138
type textarea "Liebe Sarah, herzlichen Dank für Ihr tolles Feedback! Es freut uns sehr, dass u…"
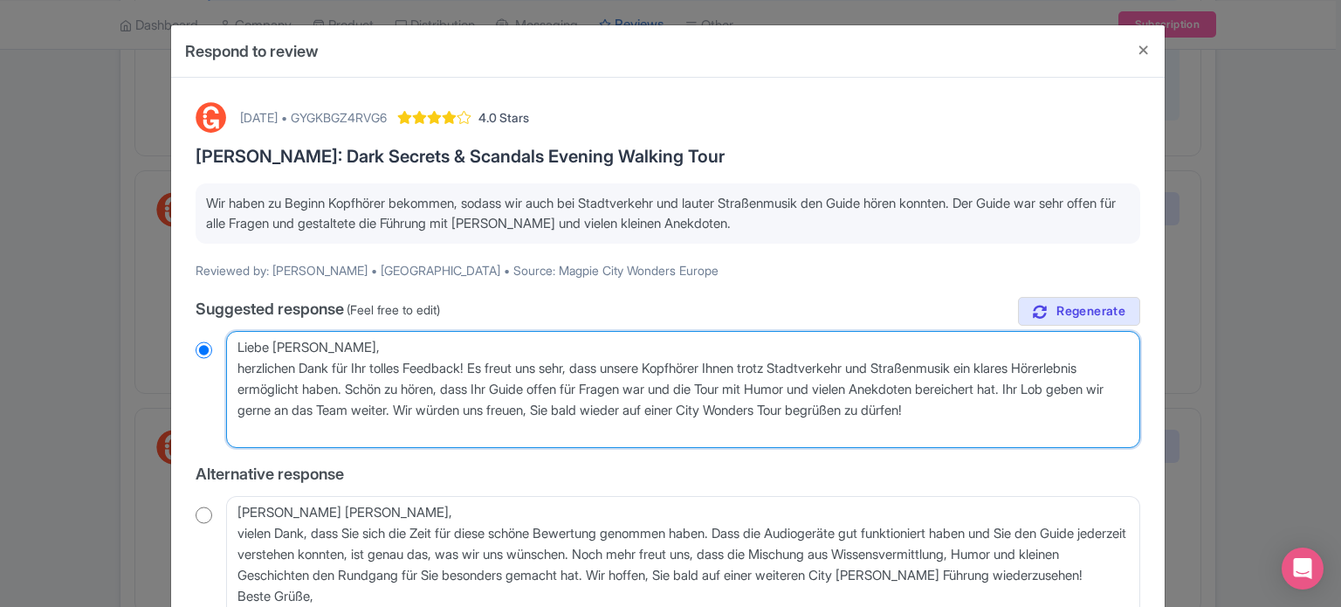
radio input "true"
type textarea "Liebe Sarah, herzlichen Dank für Ihr tolles Feedback! Es freut uns sehr, dass u…"
radio input "true"
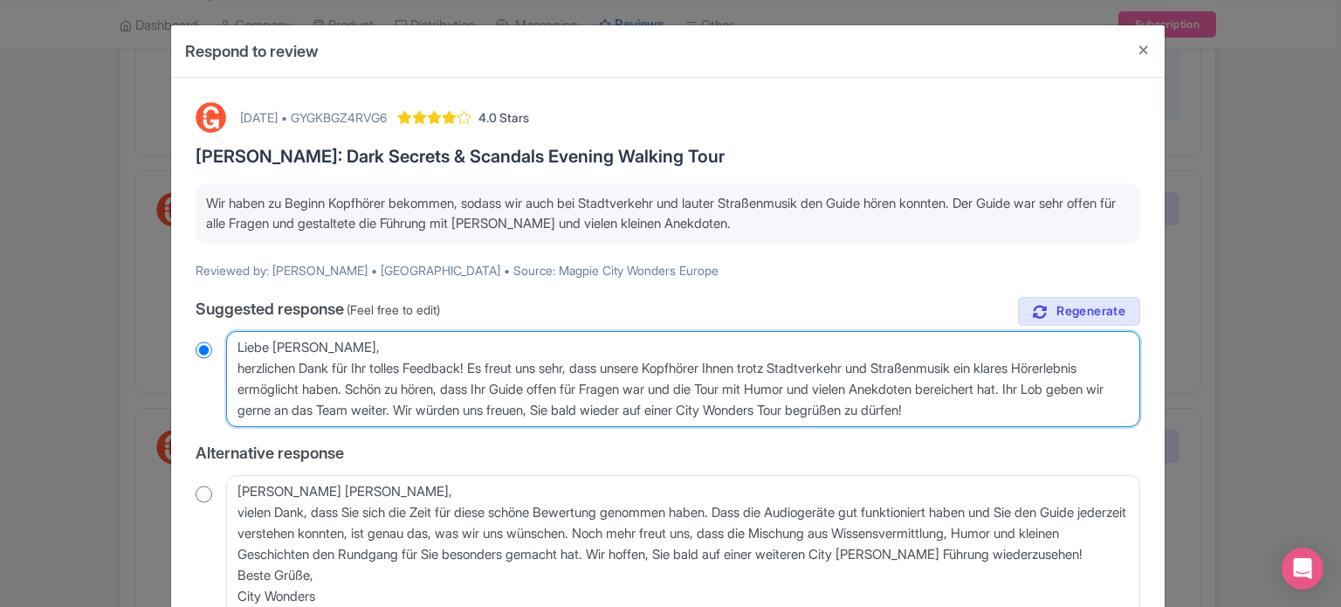
click at [228, 368] on textarea "Liebe Sarah, herzlichen Dank für Ihr tolles Feedback! Es freut uns sehr, dass u…" at bounding box center [683, 379] width 914 height 96
type textarea "Liebe Sarah,herzlichen Dank für Ihr tolles Feedback! Es freut uns sehr, dass un…"
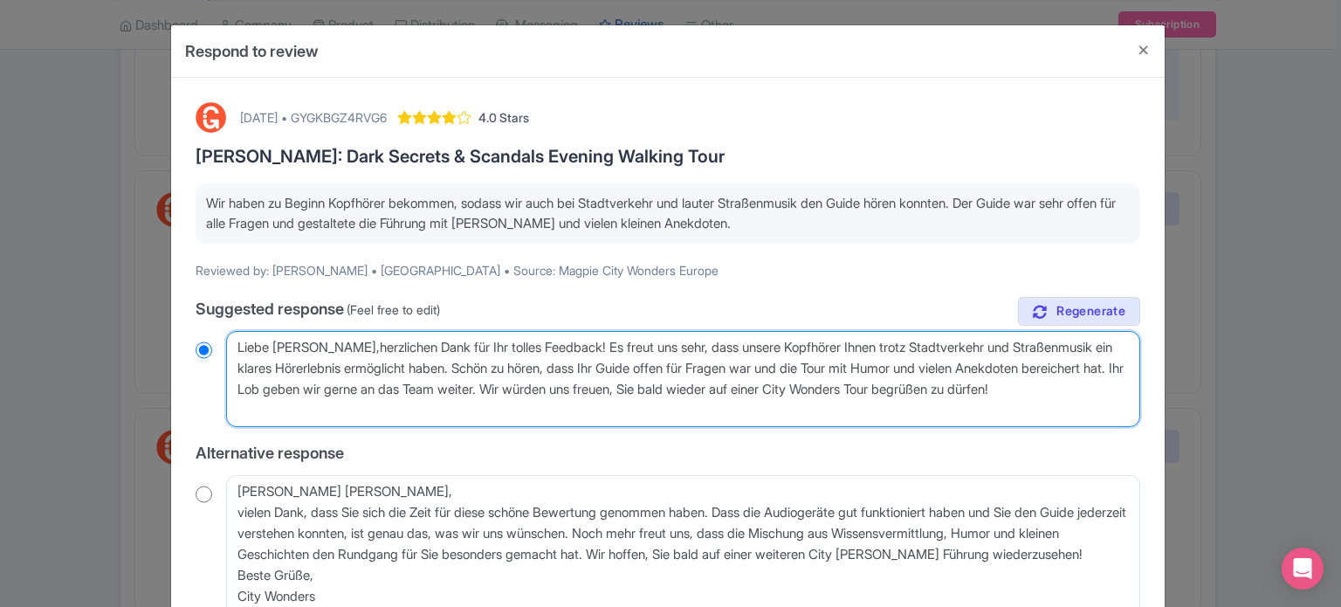
radio input "true"
type textarea "Liebe [PERSON_NAME], herzlichen Dank für Ihr tolles Feedback! Es freut uns sehr…"
radio input "true"
type textarea "Liebe [PERSON_NAME], herzlichen Dank für Ihr tolles Feedback! Es freut uns sehr…"
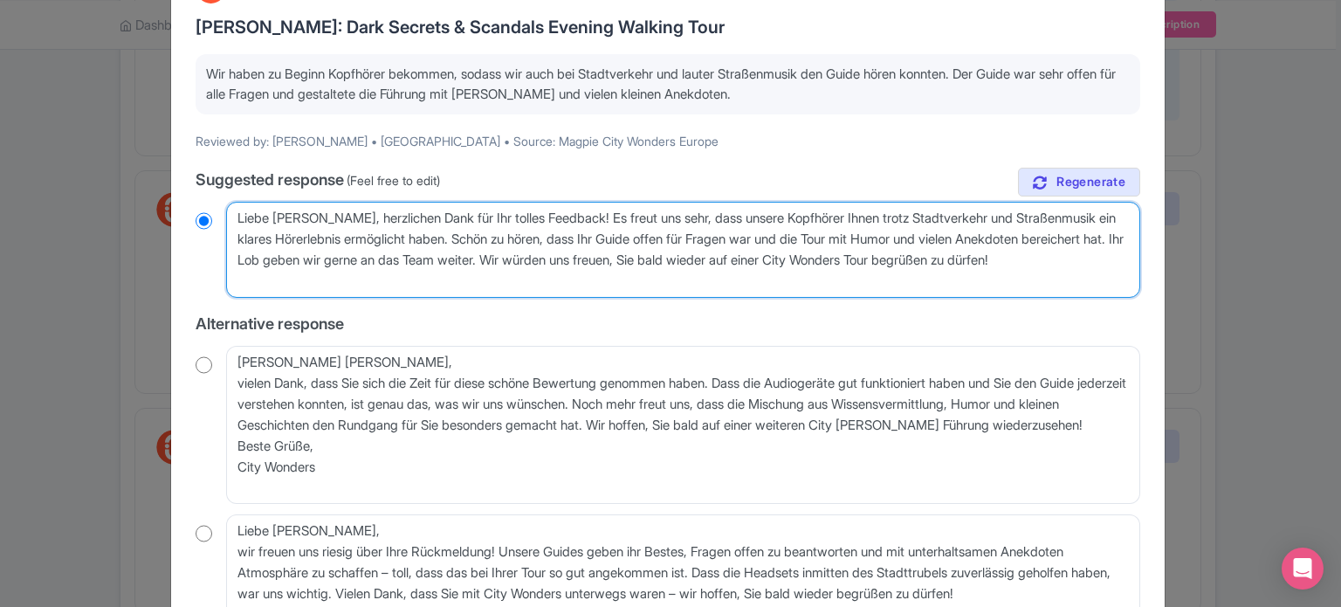
scroll to position [262, 0]
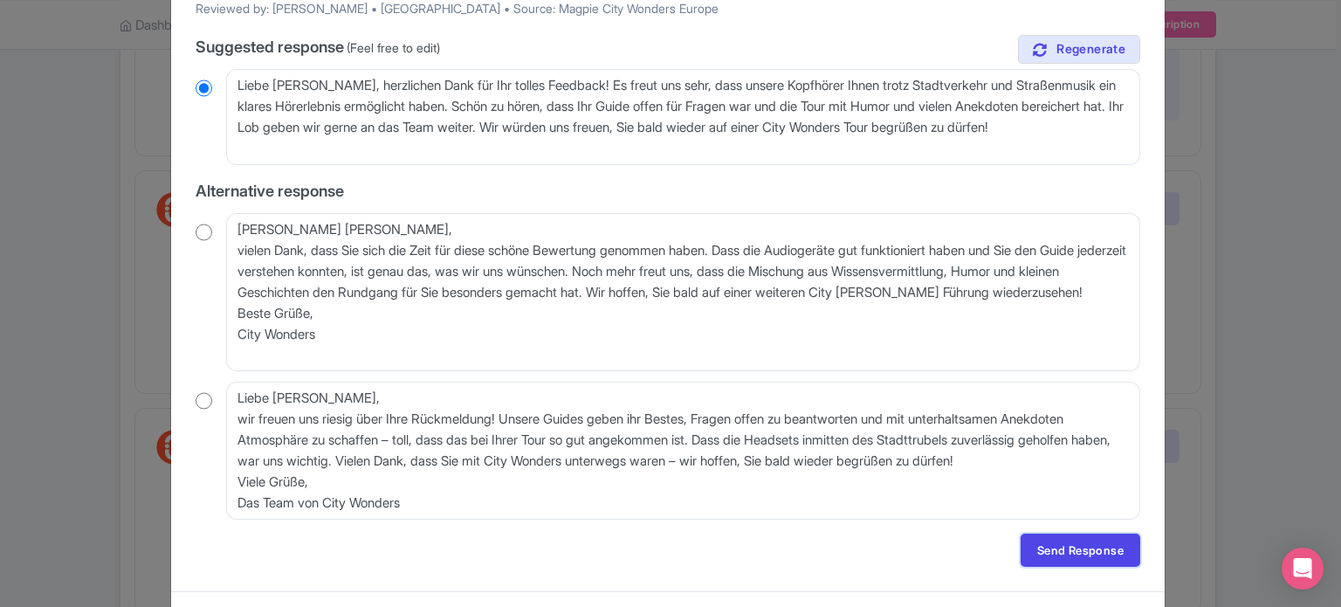
click at [1096, 535] on link "Send Response" at bounding box center [1081, 549] width 120 height 33
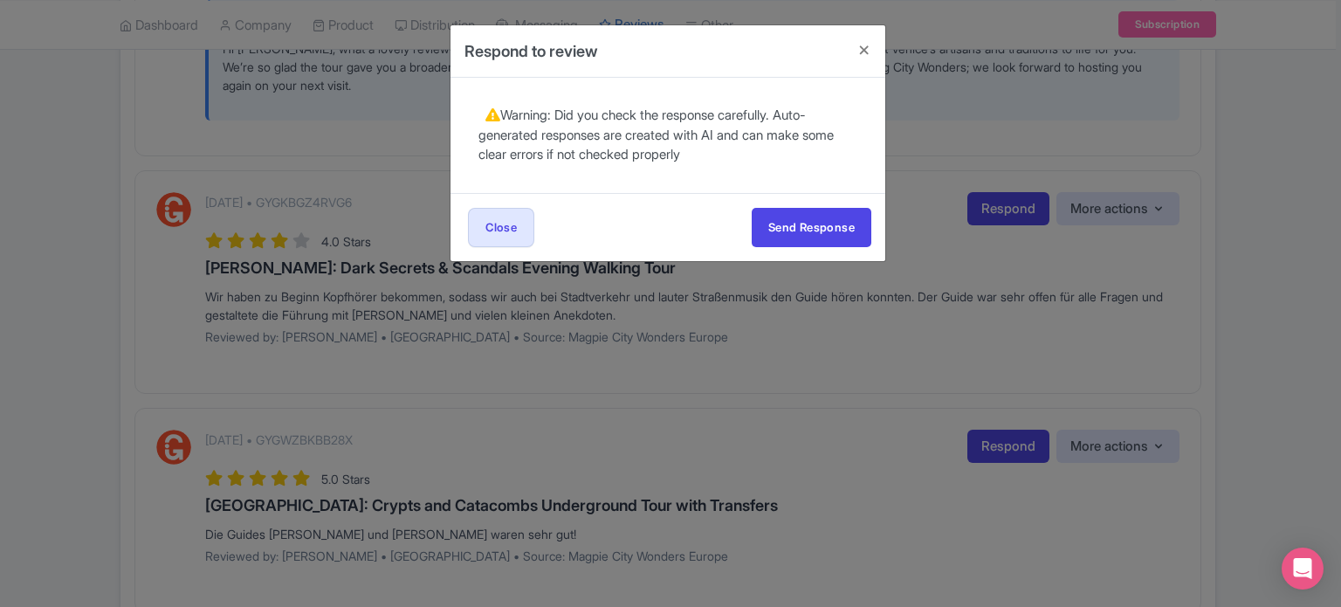
scroll to position [0, 0]
click at [809, 213] on button "Send Response" at bounding box center [812, 227] width 120 height 39
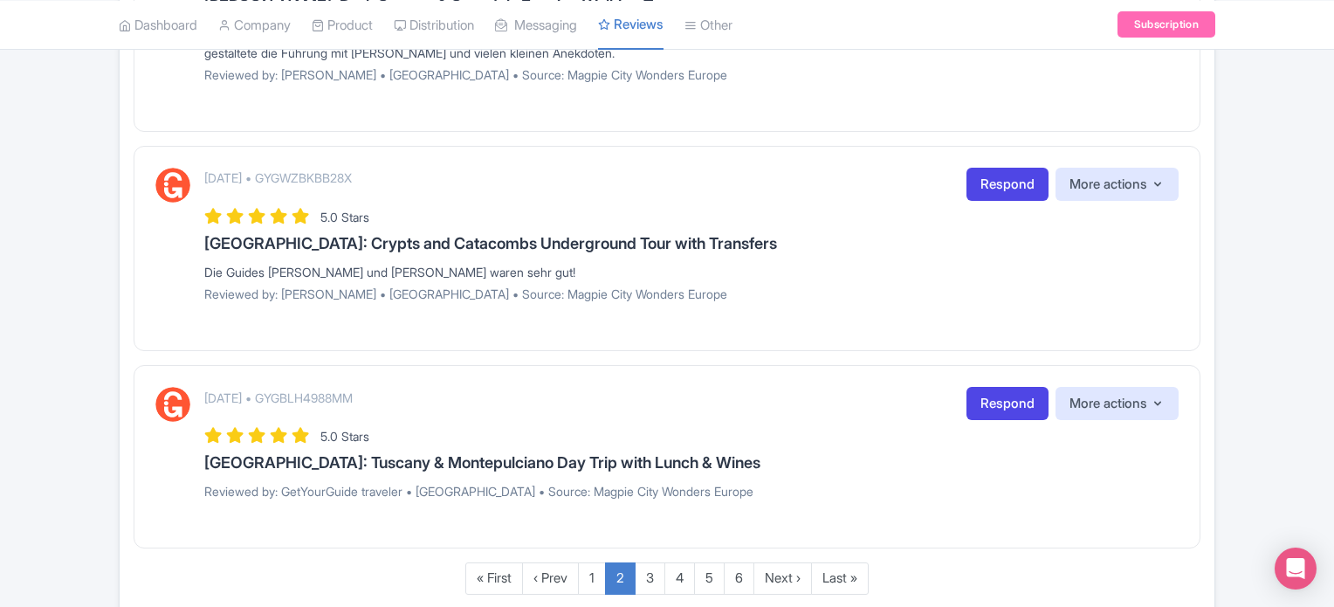
scroll to position [2510, 0]
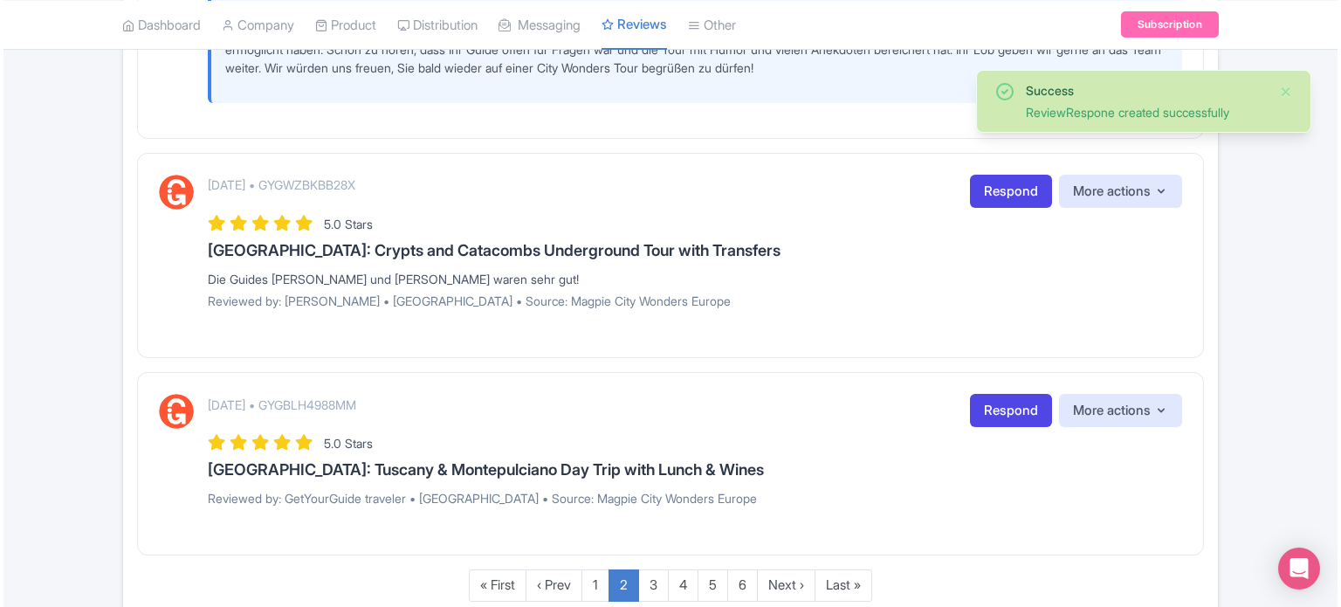
scroll to position [2707, 0]
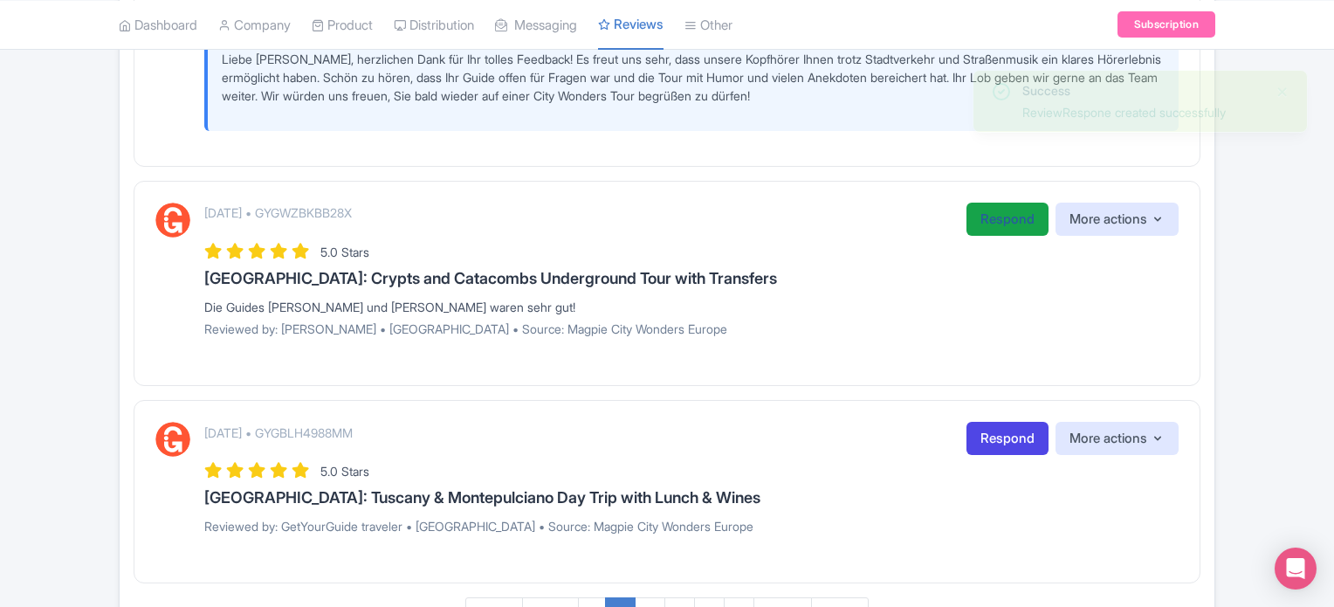
click at [973, 206] on link "Respond" at bounding box center [1008, 220] width 82 height 34
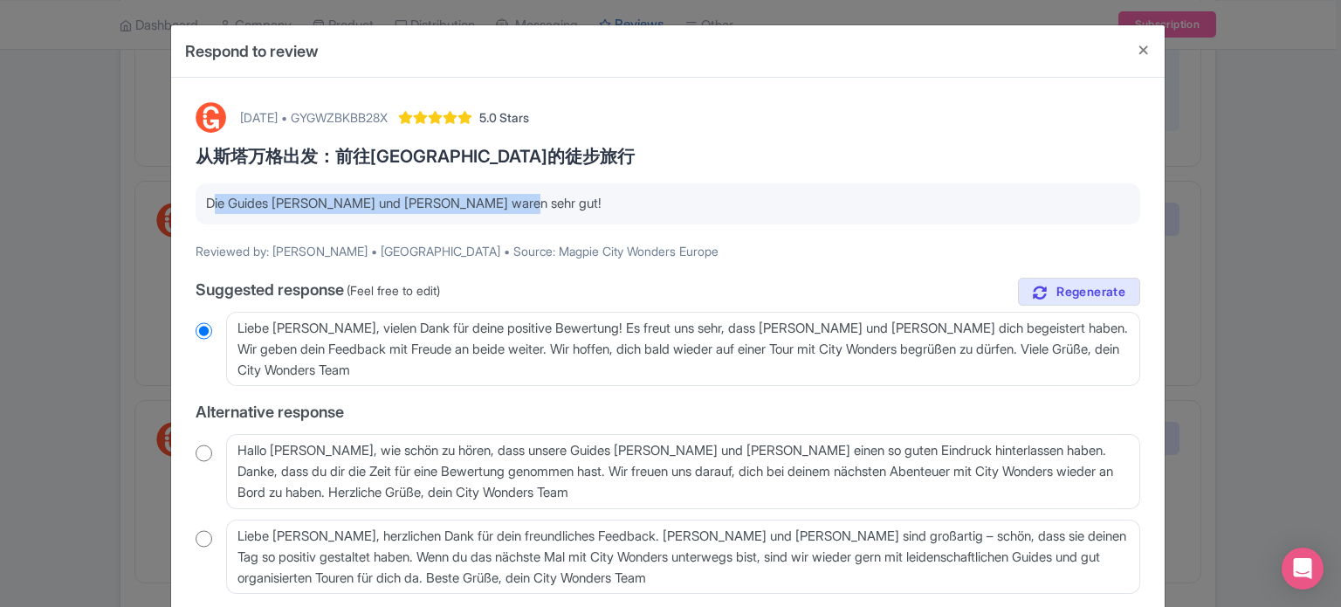
drag, startPoint x: 559, startPoint y: 203, endPoint x: 147, endPoint y: 202, distance: 412.1
click at [147, 202] on div "Respond to review [DATE] • GYGWZBKBB28X 5.0 Stars 从[GEOGRAPHIC_DATA]出发：前往[GEOGR…" at bounding box center [670, 303] width 1341 height 607
copy p "Die Guides [PERSON_NAME] und [PERSON_NAME] waren sehr gut!"
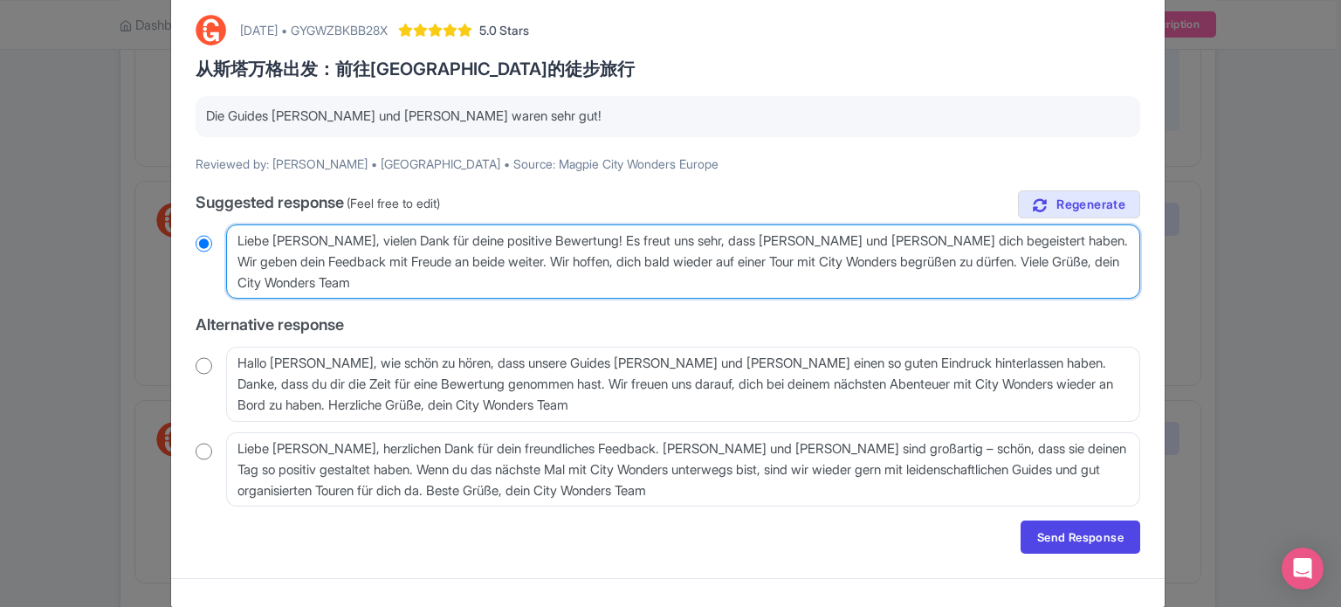
drag, startPoint x: 338, startPoint y: 282, endPoint x: 231, endPoint y: 224, distance: 121.1
click at [231, 224] on textarea "Liebe [PERSON_NAME], vielen Dank für deine positive Bewertung! Es freut uns seh…" at bounding box center [683, 261] width 914 height 75
radio input "true"
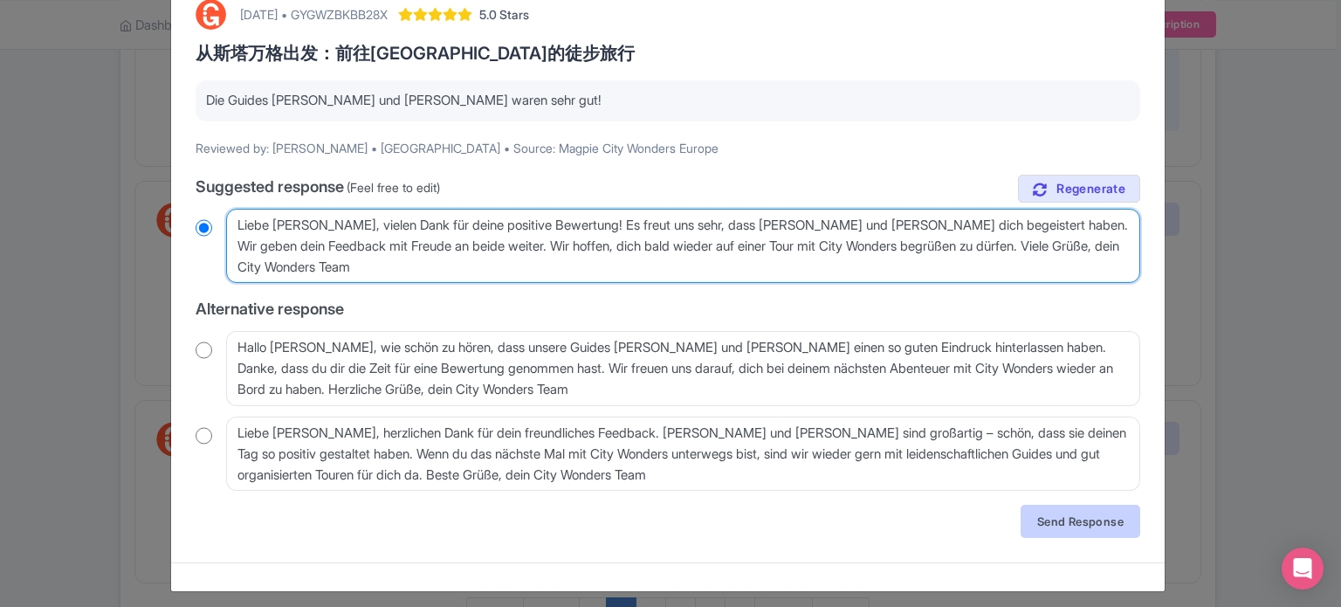
scroll to position [112, 0]
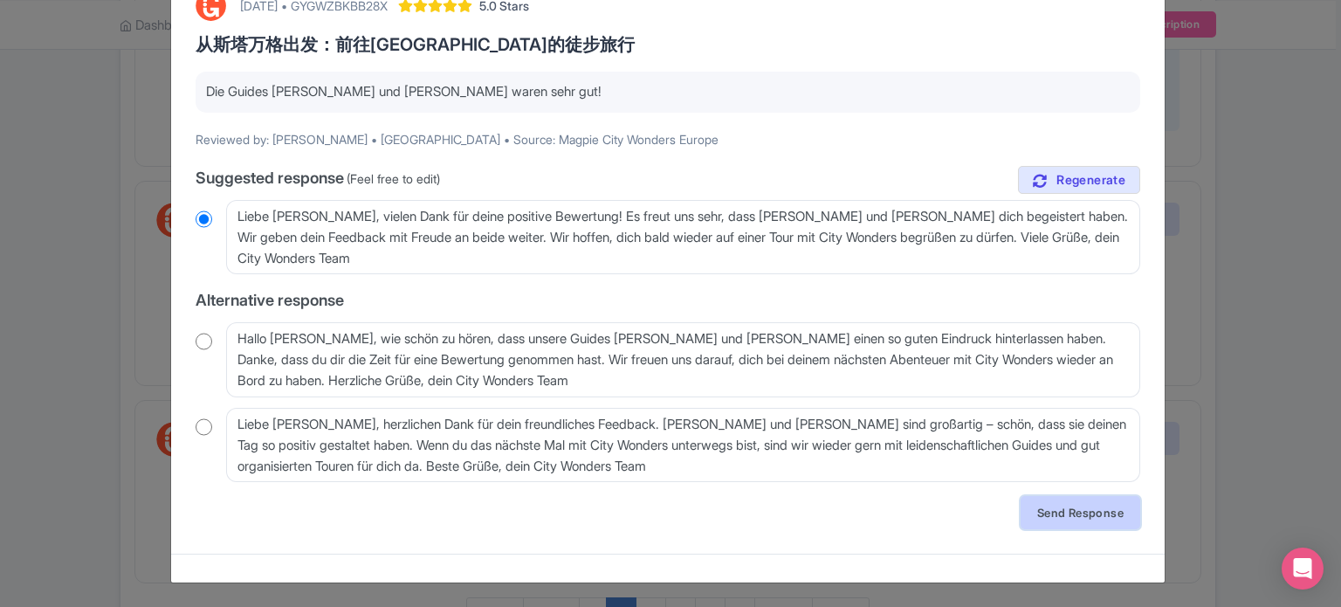
click at [1084, 518] on link "Send Response" at bounding box center [1081, 512] width 120 height 33
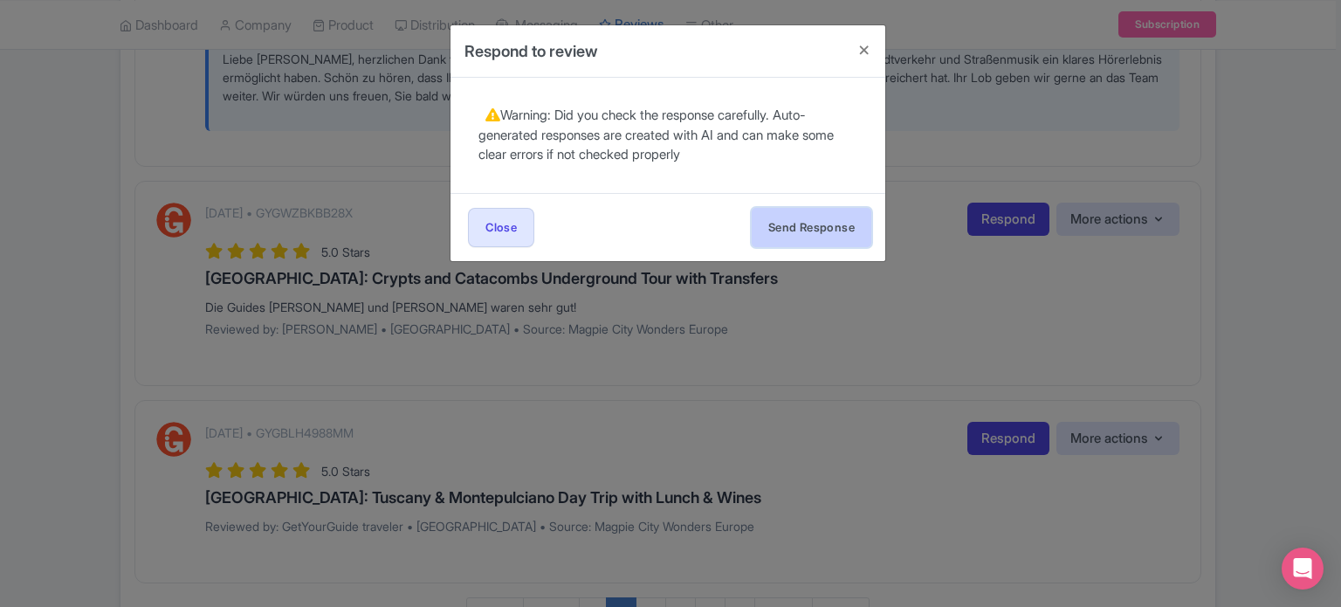
click at [823, 235] on button "Send Response" at bounding box center [812, 227] width 120 height 39
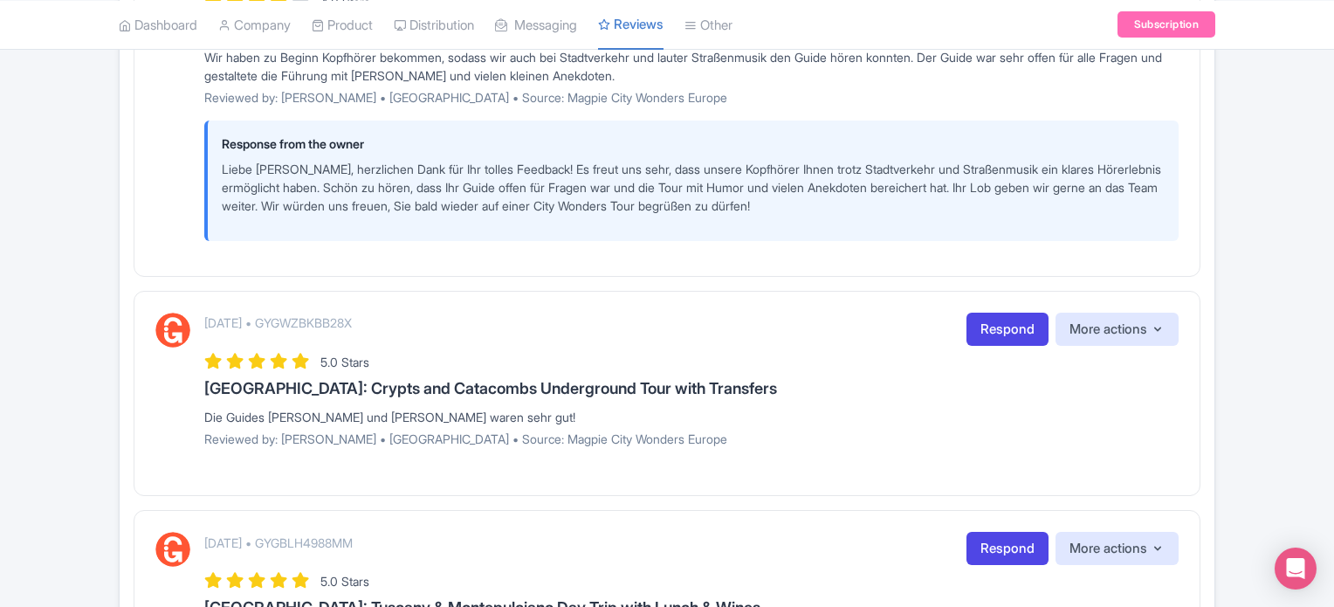
scroll to position [2619, 0]
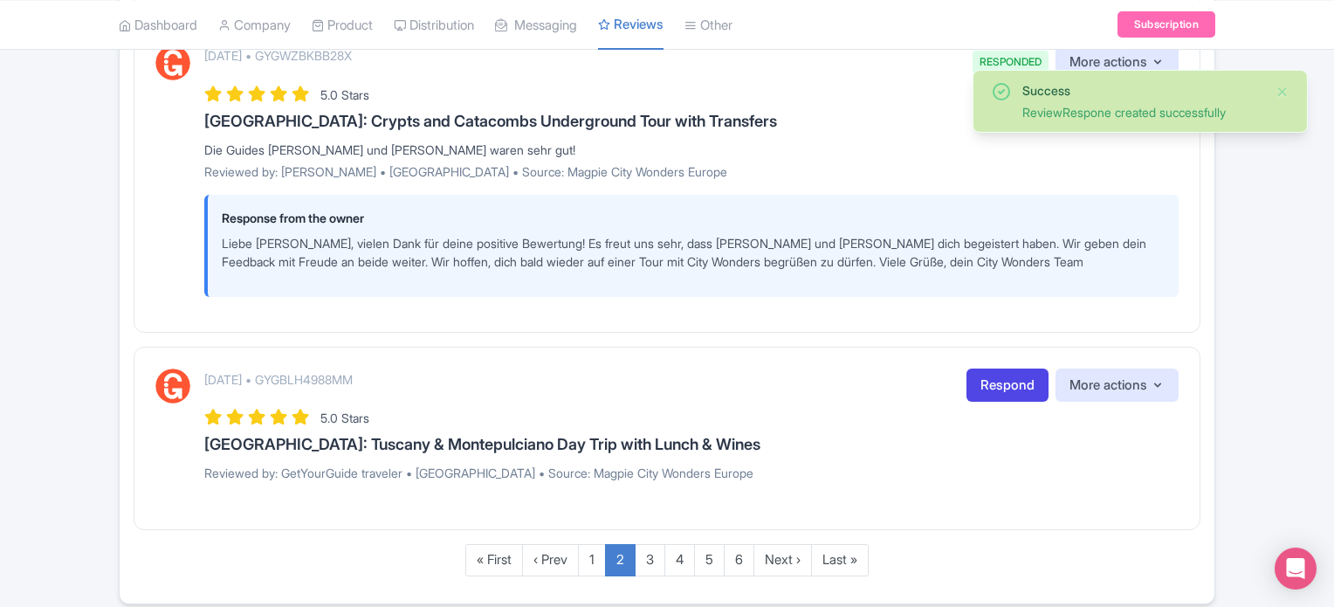
scroll to position [2911, 0]
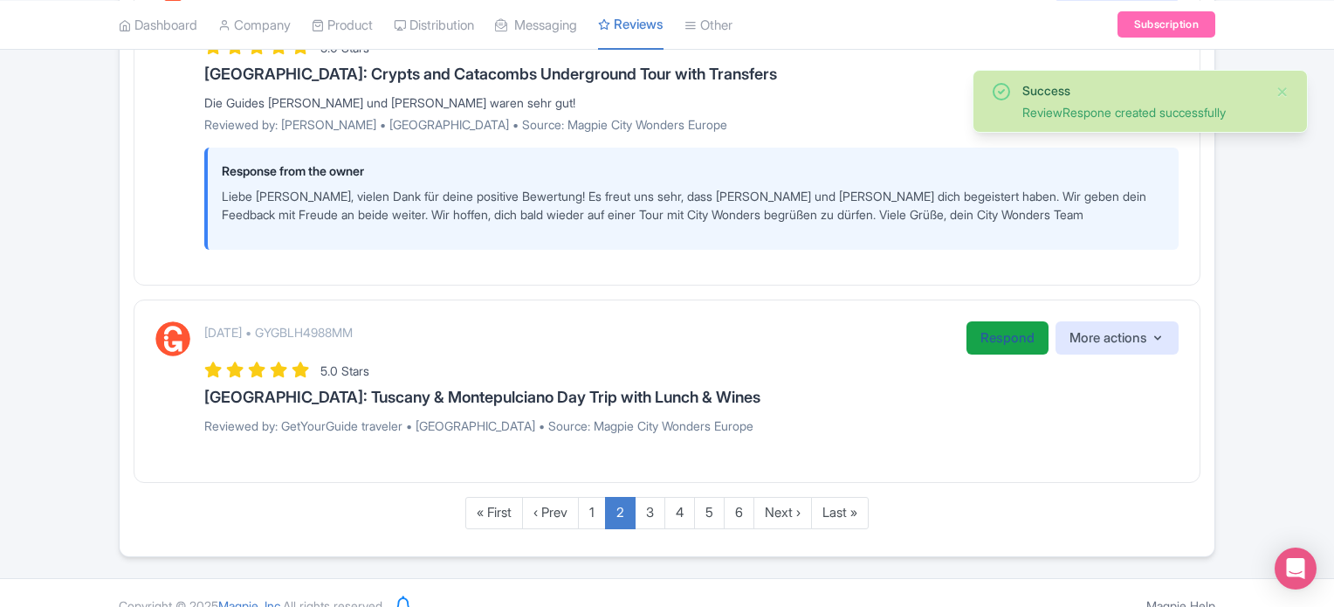
click at [973, 321] on link "Respond" at bounding box center [1008, 338] width 82 height 34
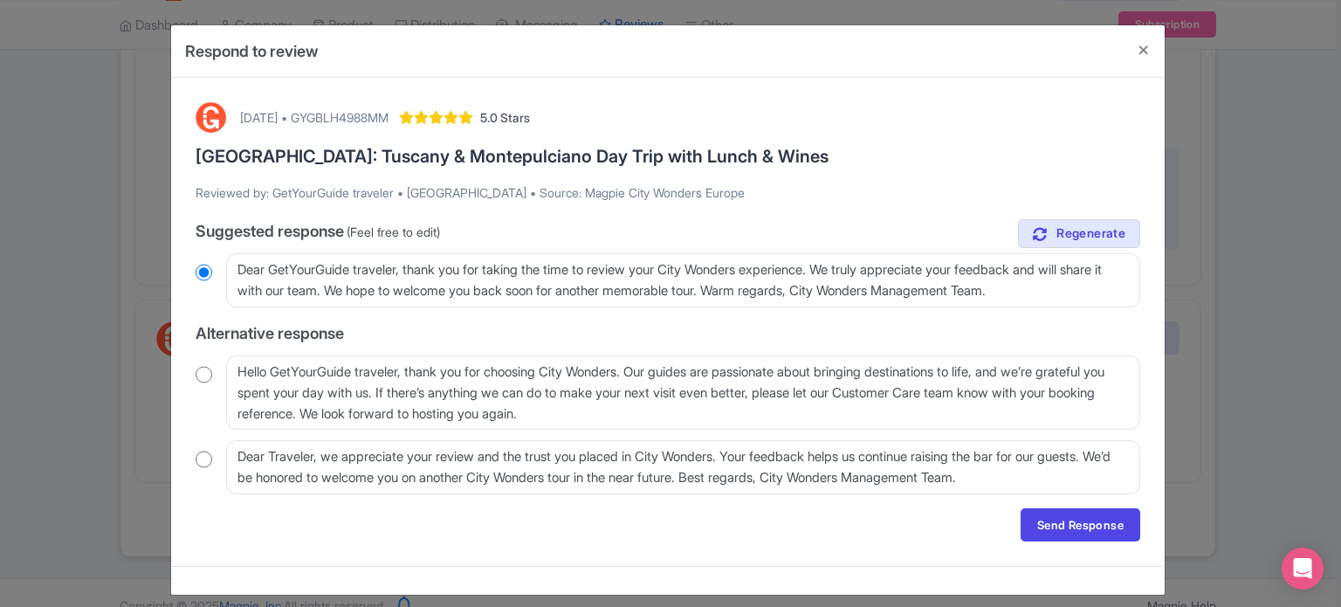
click at [196, 368] on input "radio" at bounding box center [204, 374] width 17 height 17
radio input "true"
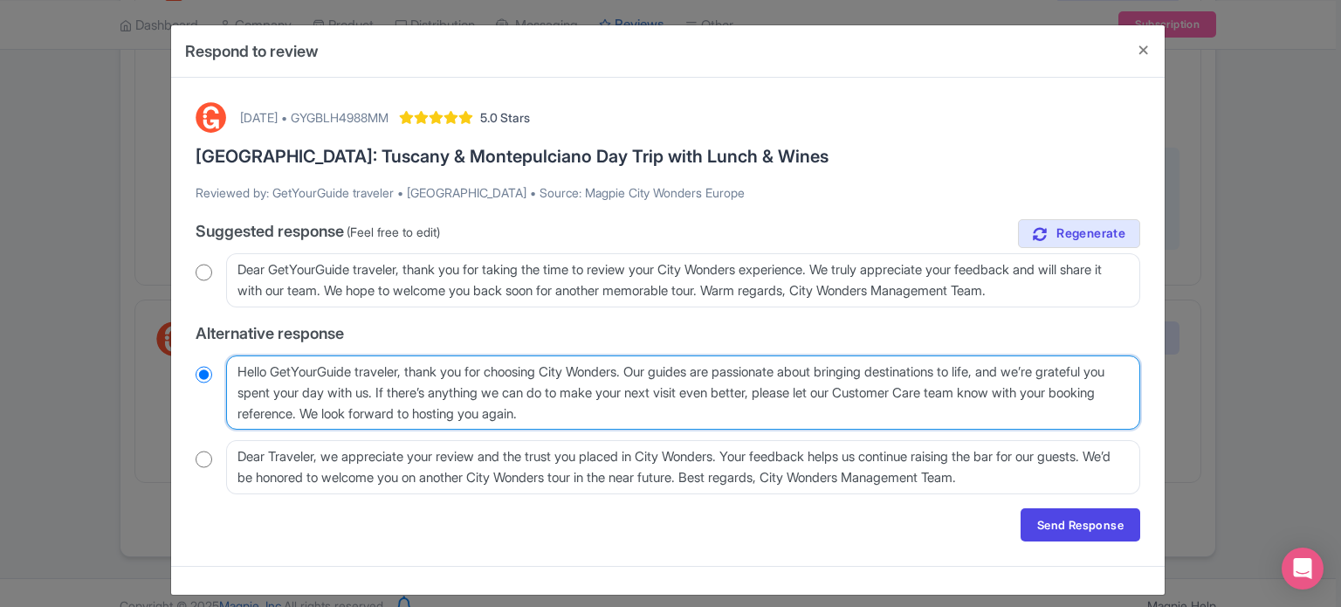
drag, startPoint x: 271, startPoint y: 369, endPoint x: 406, endPoint y: 357, distance: 135.9
click at [406, 357] on textarea "Hello GetYourGuide traveler, thank you for choosing City Wonders. Our guides ar…" at bounding box center [683, 392] width 914 height 75
type textarea "Hello , thank you for choosing City Wonders. Our guides are passionate about br…"
radio input "true"
type textarea "Hello, thank you for choosing City Wonders. Our guides are passionate about bri…"
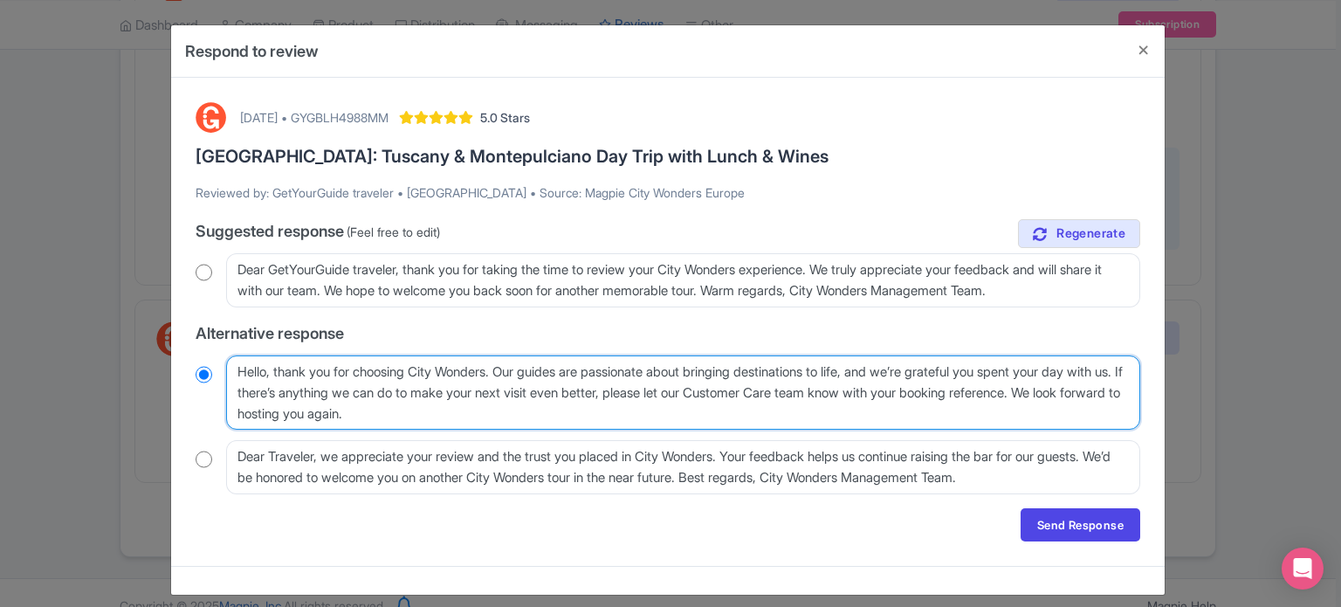
radio input "true"
drag, startPoint x: 506, startPoint y: 369, endPoint x: 674, endPoint y: 387, distance: 168.5
click at [674, 387] on textarea "Hello GetYourGuide traveler, thank you for choosing City Wonders. Our guides ar…" at bounding box center [683, 392] width 914 height 75
type textarea "Hello, thank you for choosing City Wonders. Our guides are passionate about bri…"
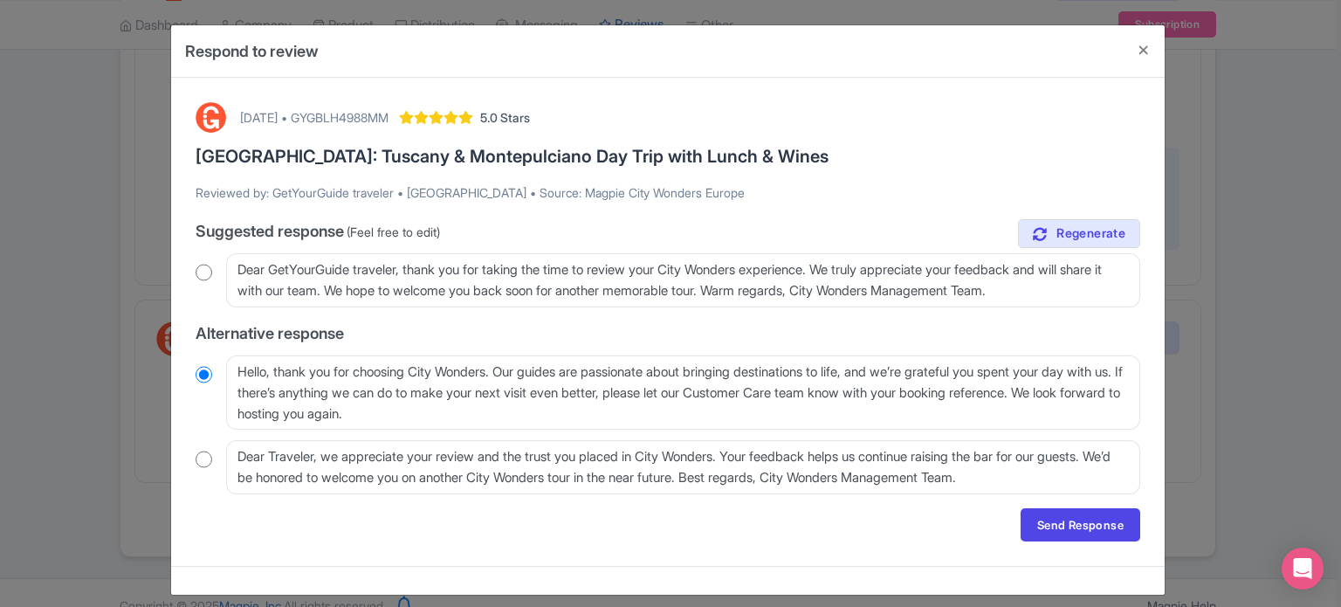
click at [202, 272] on input "radio" at bounding box center [204, 272] width 17 height 17
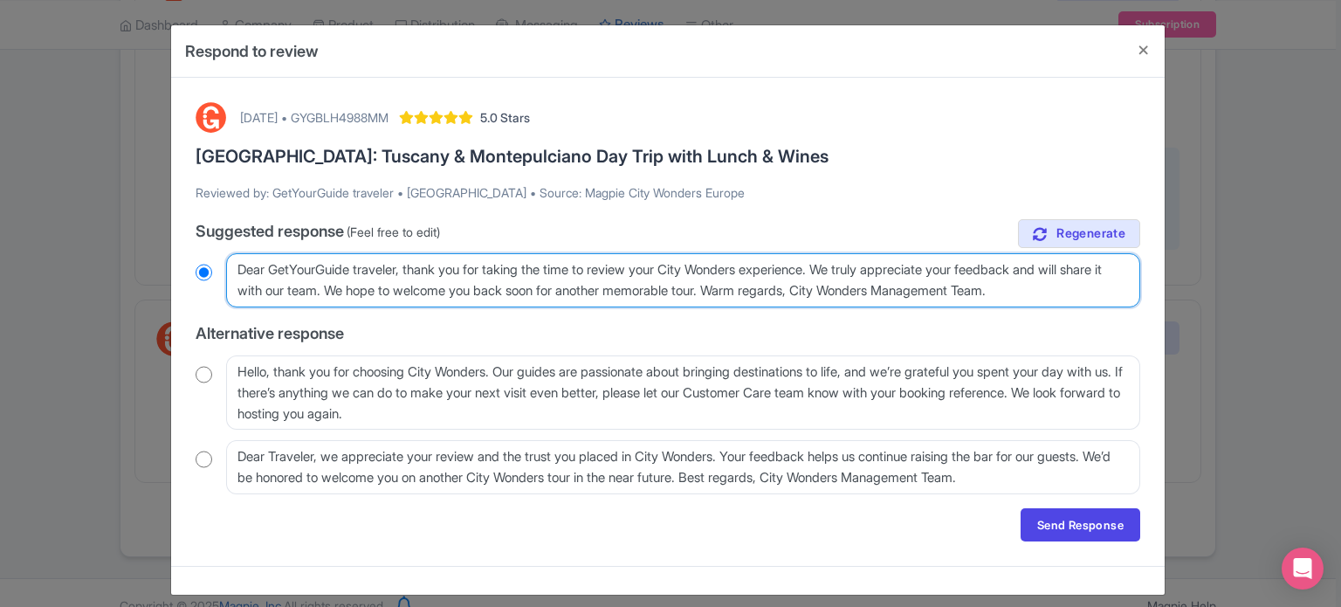
drag, startPoint x: 235, startPoint y: 268, endPoint x: 403, endPoint y: 256, distance: 169.0
click at [403, 256] on textarea "Dear GetYourGuide traveler, thank you for taking the time to review your City W…" at bounding box center [683, 280] width 914 height 54
radio input "true"
type textarea "H, thank you for taking the time to review your City Wonders experience. We tru…"
radio input "true"
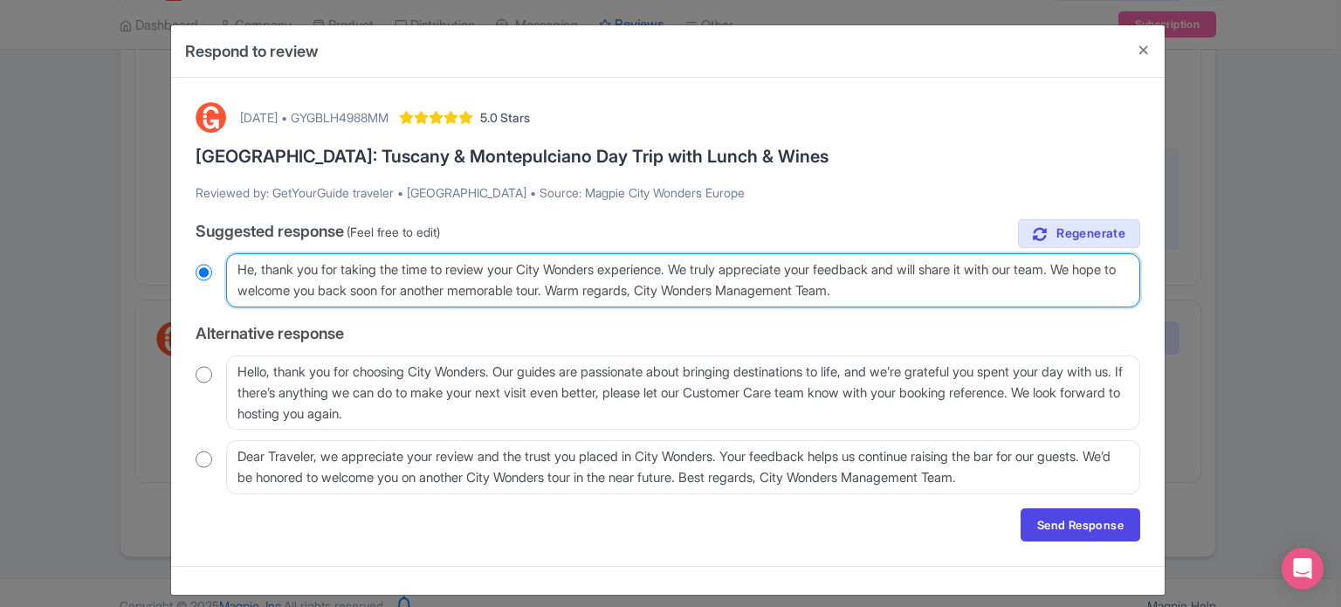
type textarea "Hel, thank you for taking the time to review your City Wonders experience. We t…"
radio input "true"
type textarea "Hell, thank you for taking the time to review your City Wonders experience. We …"
radio input "true"
type textarea "Hello, thank you for taking the time to review your City Wonders experience. We…"
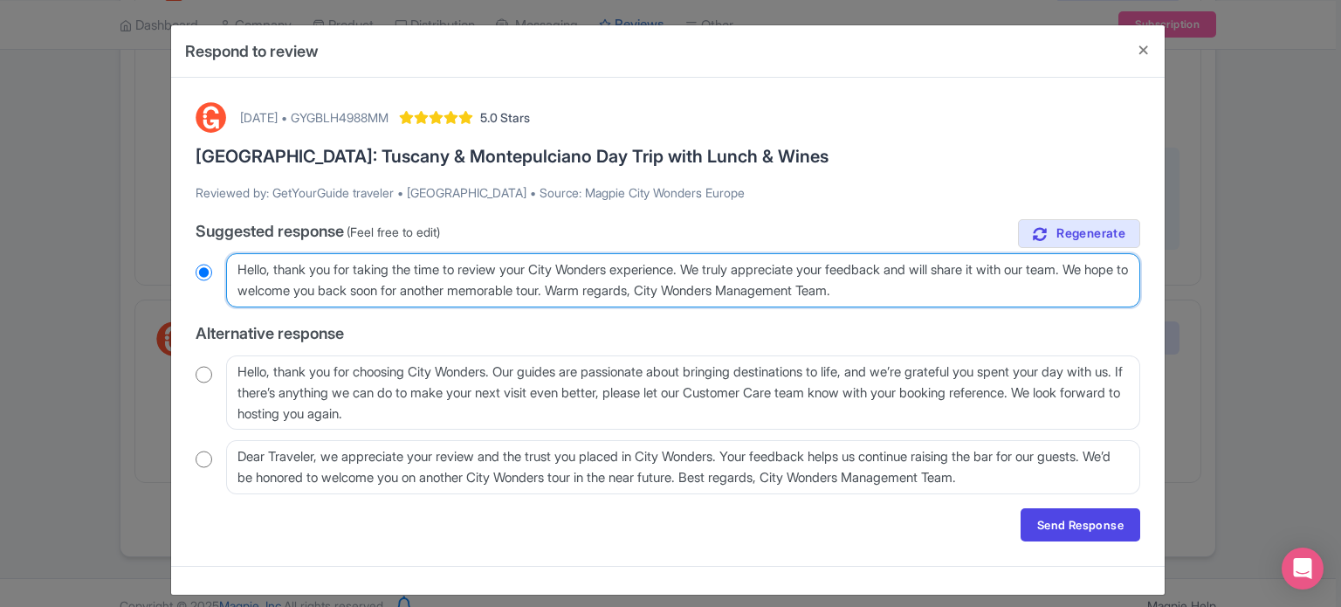
radio input "true"
drag, startPoint x: 964, startPoint y: 292, endPoint x: 649, endPoint y: 299, distance: 315.3
click at [649, 299] on textarea "Dear GetYourGuide traveler, thank you for taking the time to review your City W…" at bounding box center [683, 280] width 914 height 54
type textarea "Hello, thank you for taking the time to review your City Wonders experience. We…"
radio input "true"
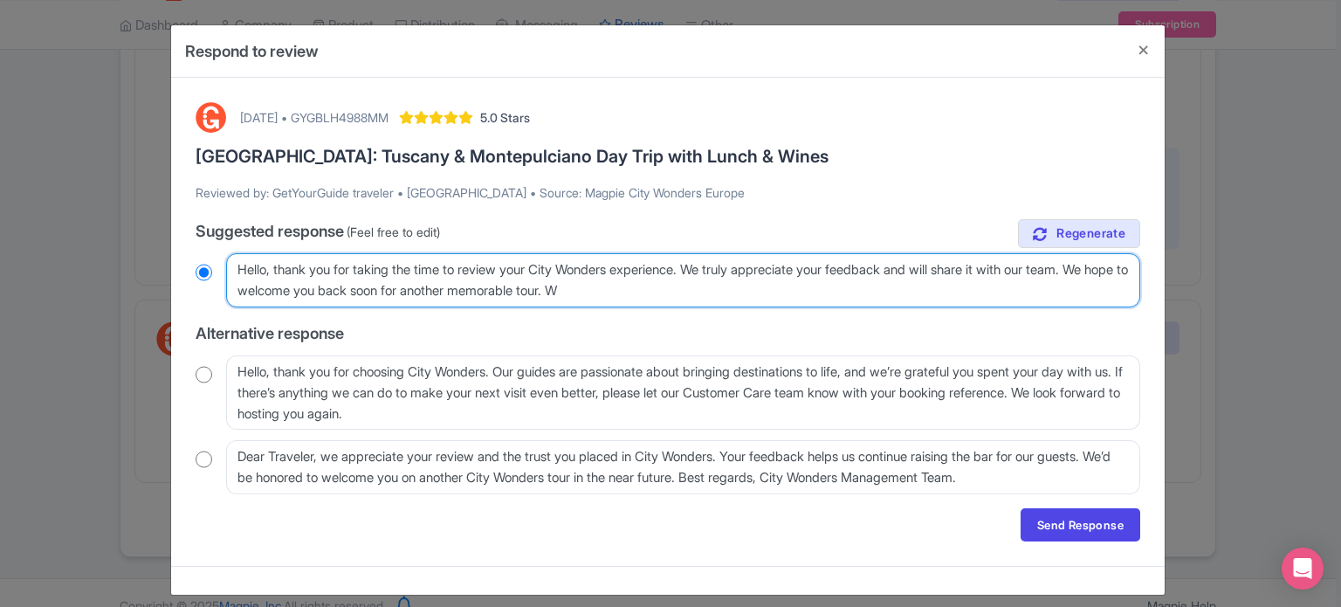
type textarea "Hello, thank you for taking the time to review your City Wonders experience. We…"
radio input "true"
type textarea "Hello, thank you for taking the time to review your City Wonders experience. We…"
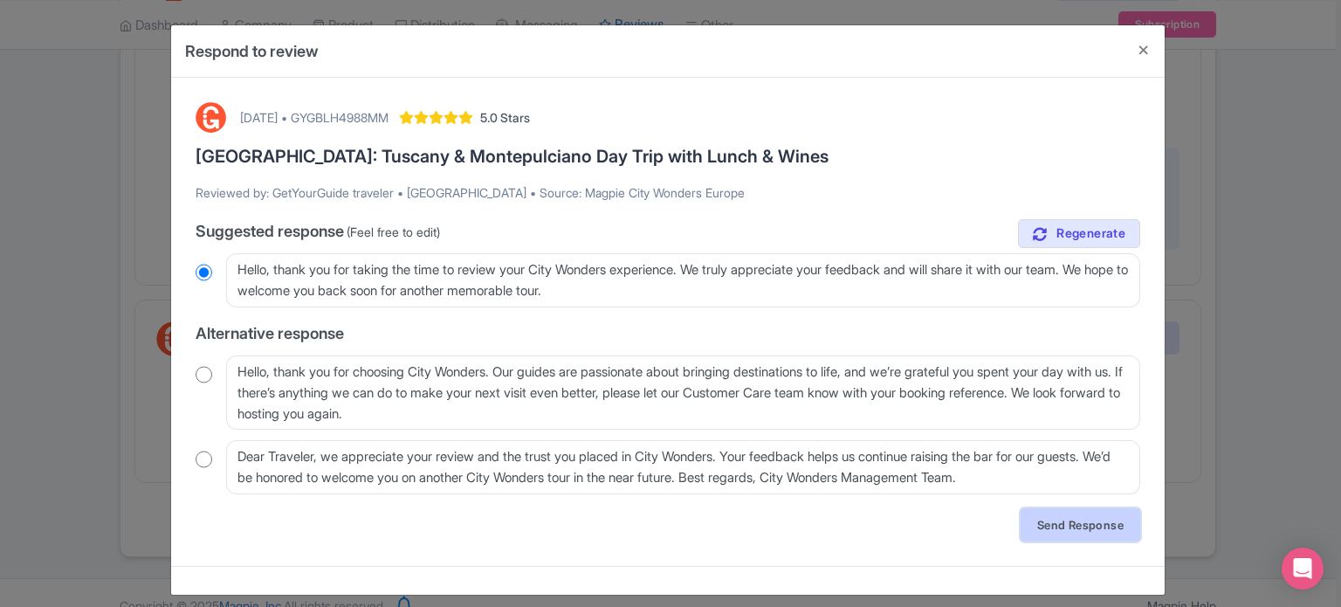
click at [1088, 525] on link "Send Response" at bounding box center [1081, 524] width 120 height 33
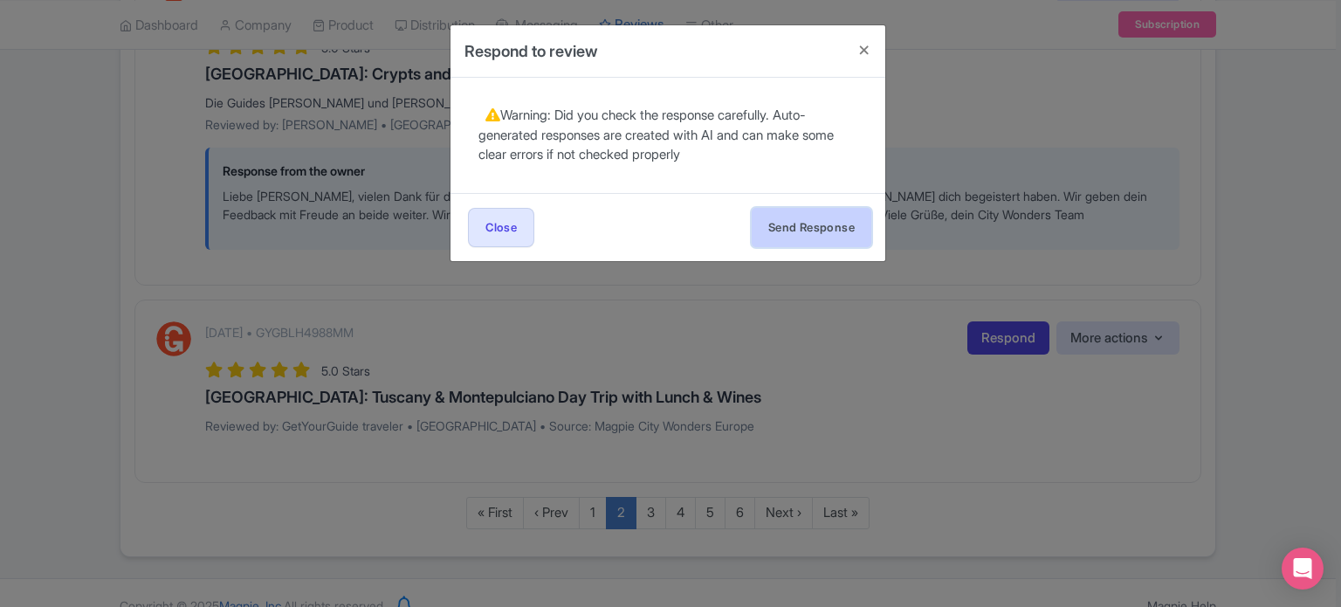
click at [832, 228] on button "Send Response" at bounding box center [812, 227] width 120 height 39
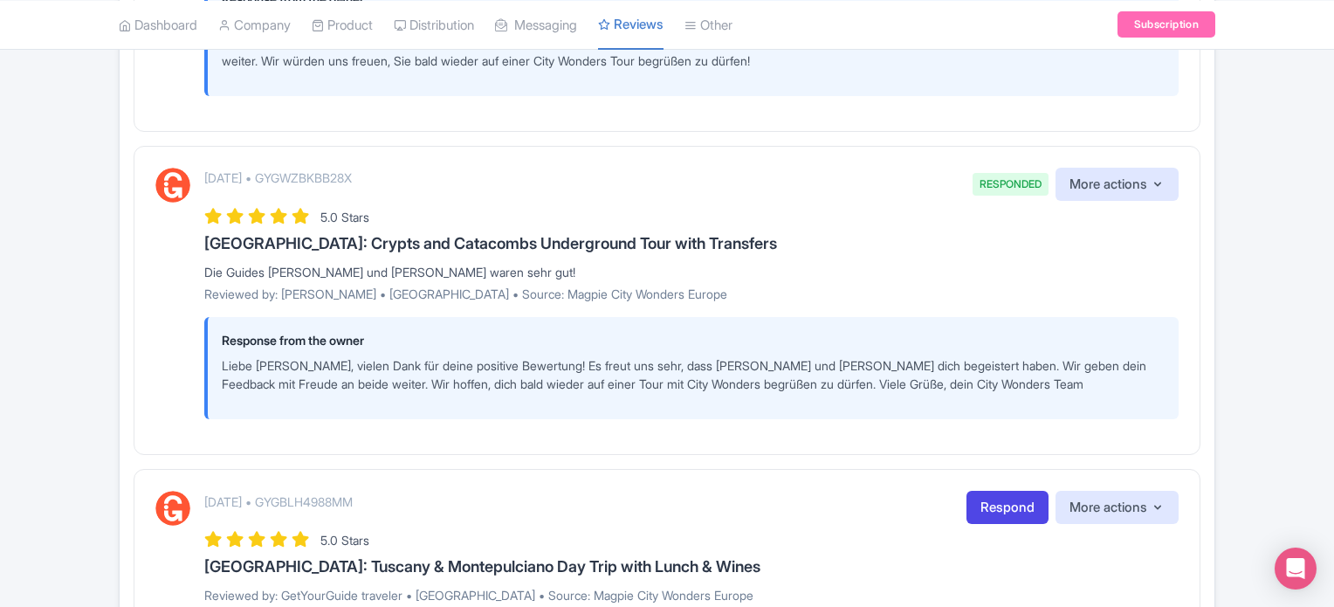
scroll to position [2699, 0]
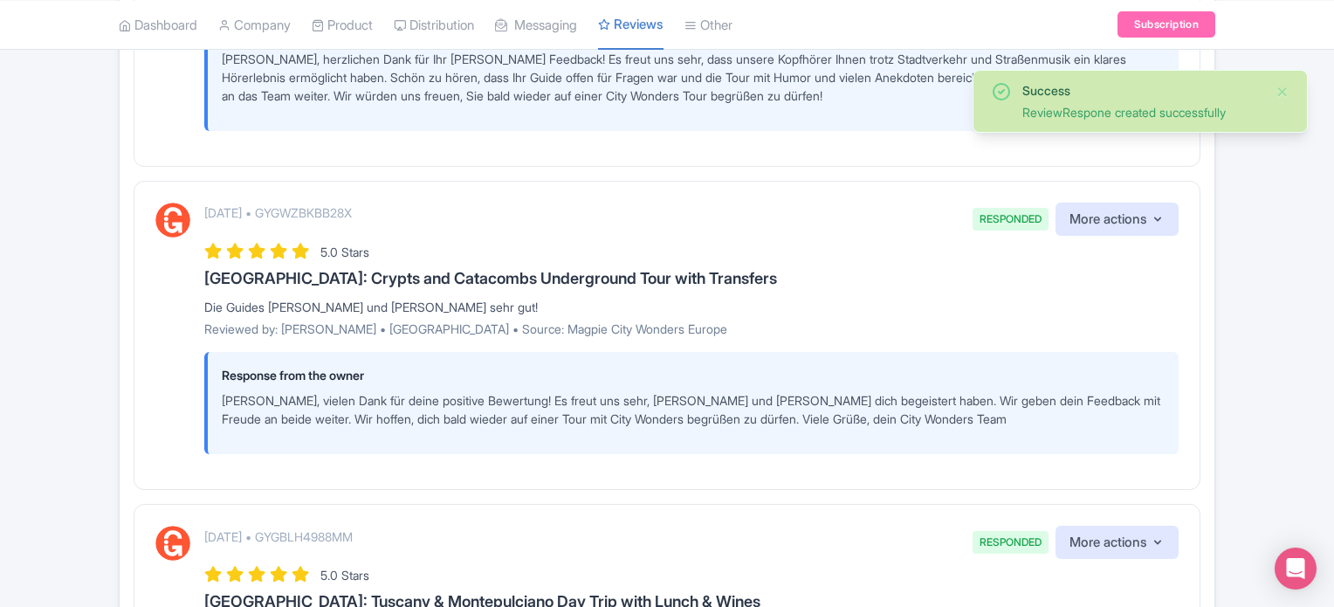
scroll to position [3015, 0]
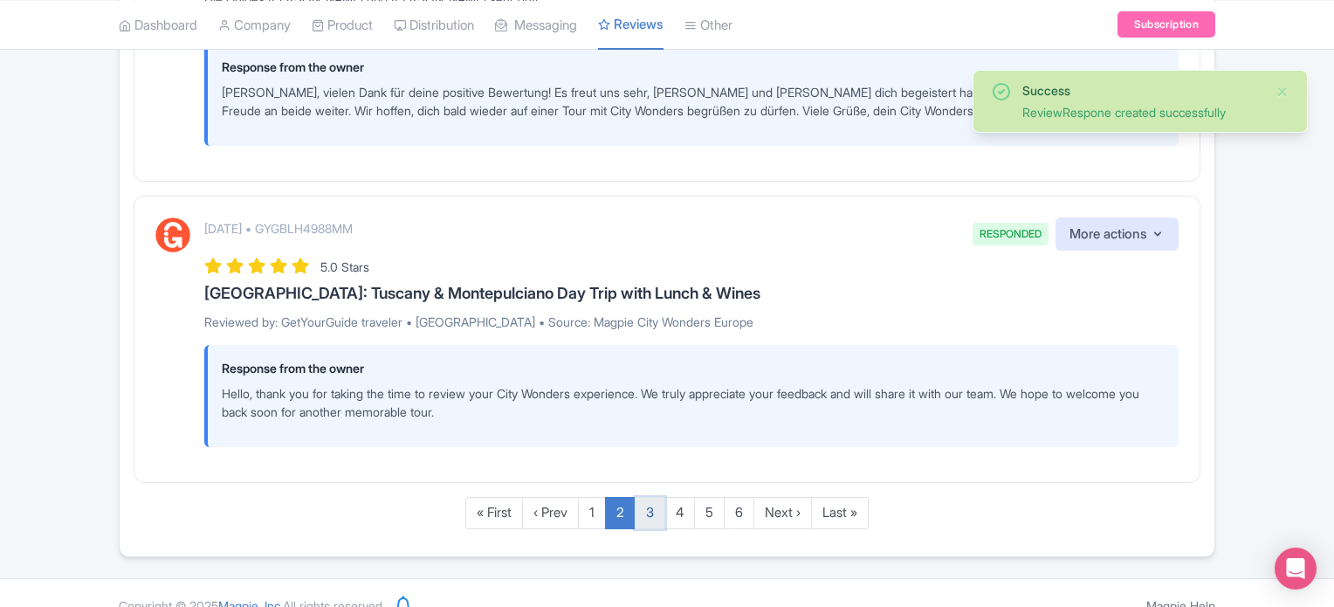
click at [643, 497] on link "3" at bounding box center [650, 513] width 31 height 32
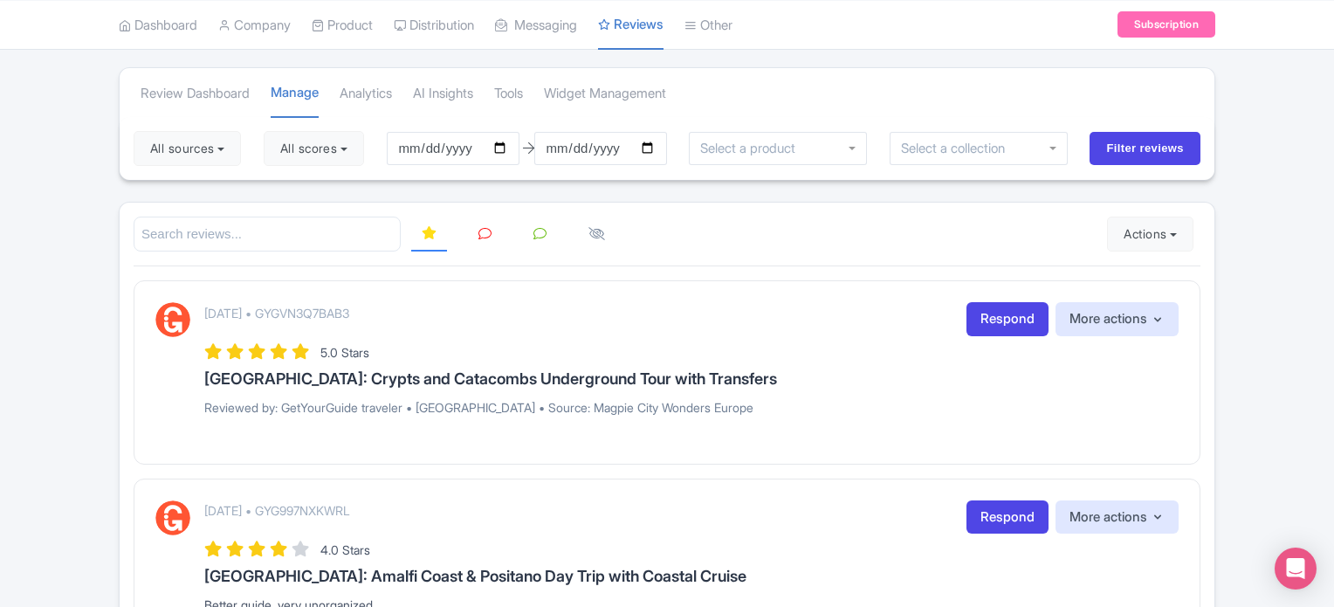
scroll to position [175, 0]
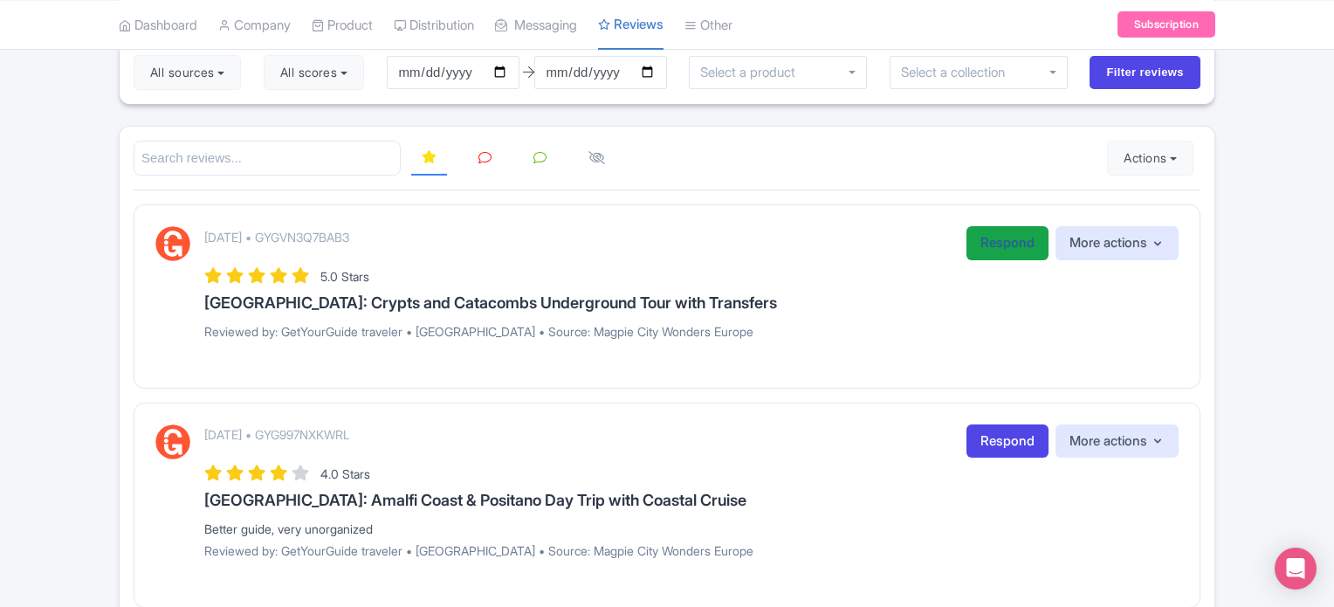
click at [993, 249] on link "Respond" at bounding box center [1008, 243] width 82 height 34
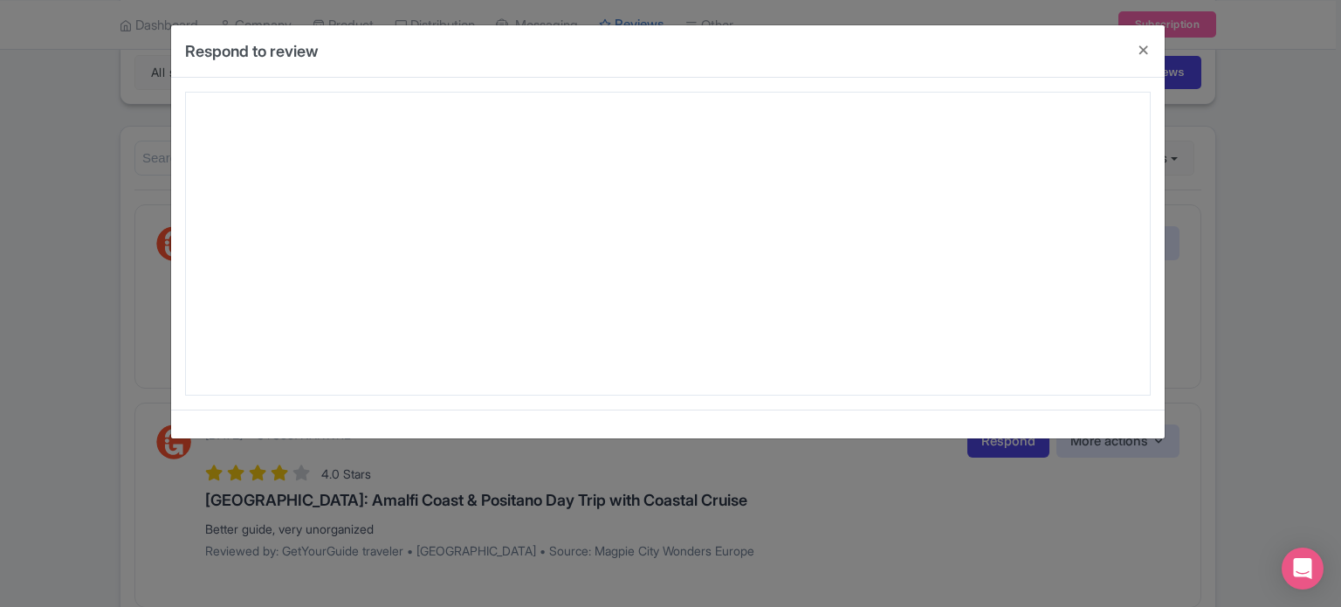
click at [591, 341] on div at bounding box center [668, 244] width 966 height 304
click at [1145, 51] on button "Close" at bounding box center [1144, 50] width 42 height 50
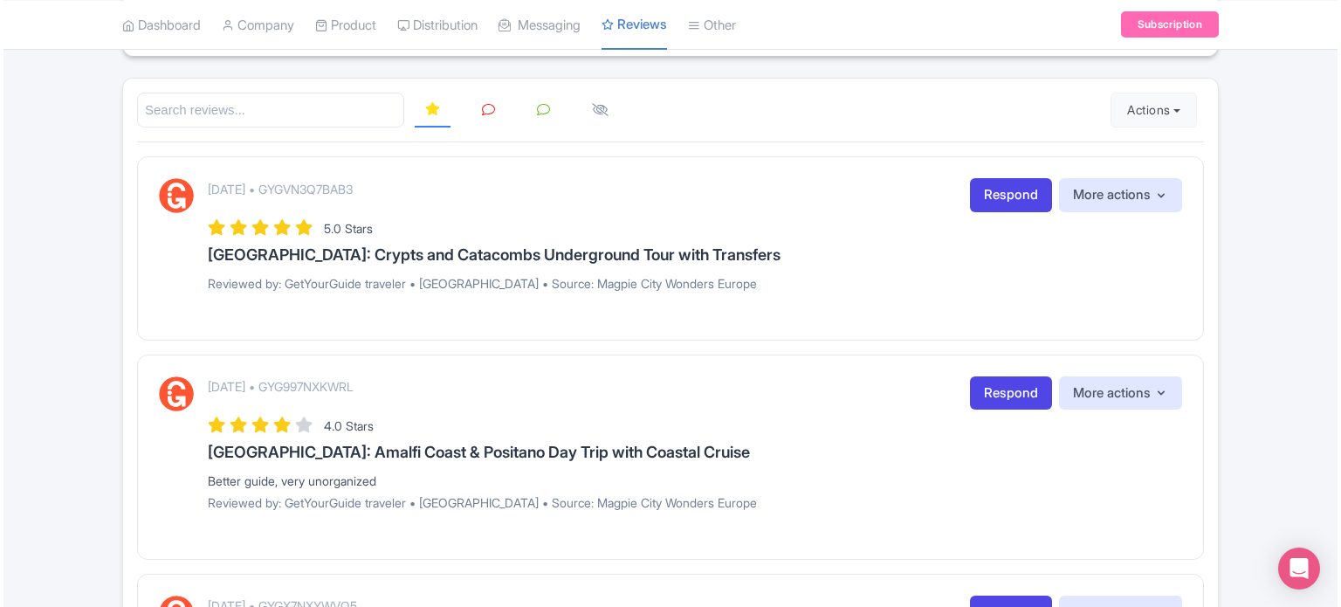
scroll to position [262, 0]
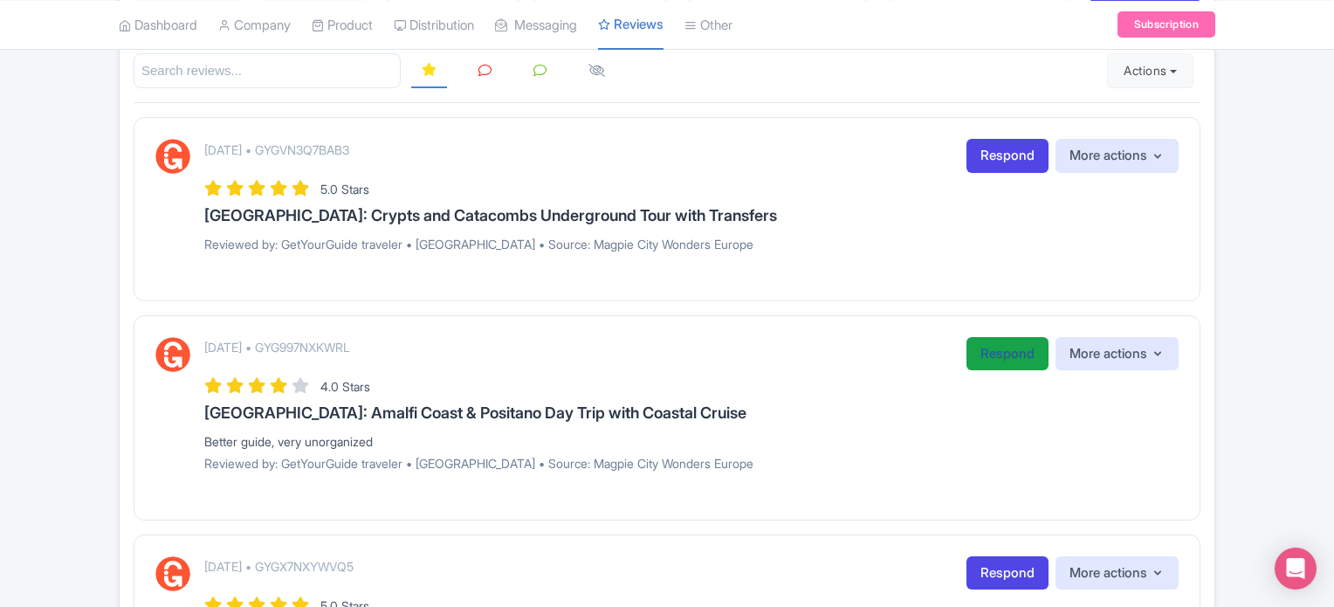
click at [1023, 361] on link "Respond" at bounding box center [1008, 354] width 82 height 34
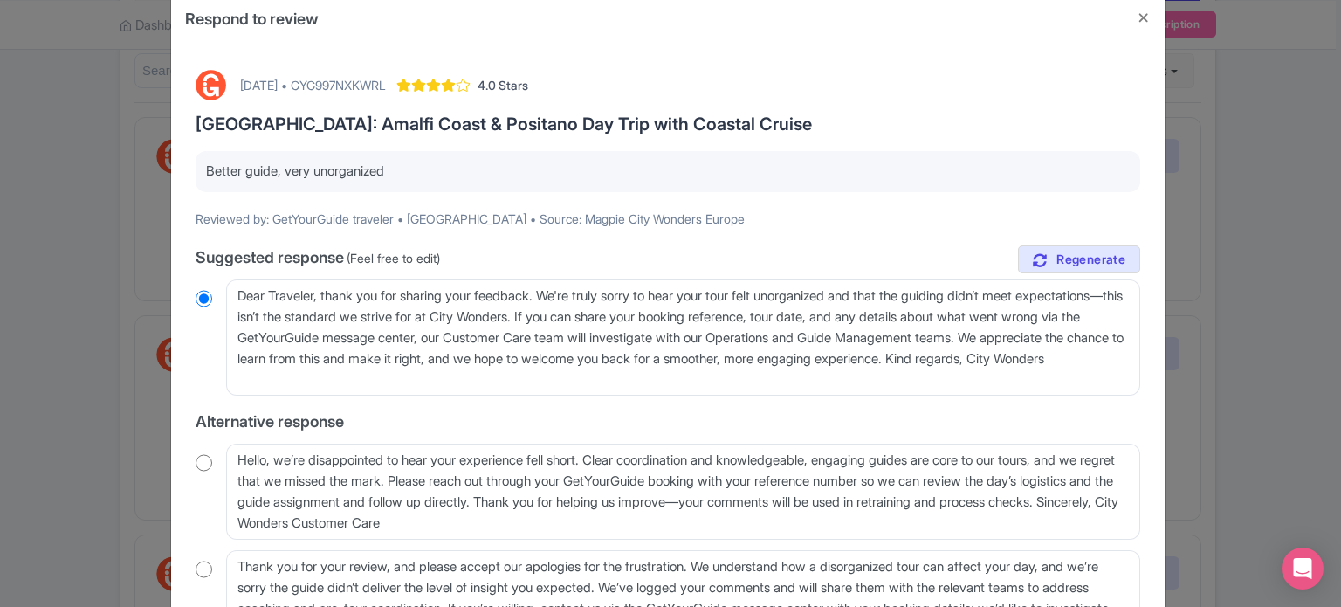
scroll to position [87, 0]
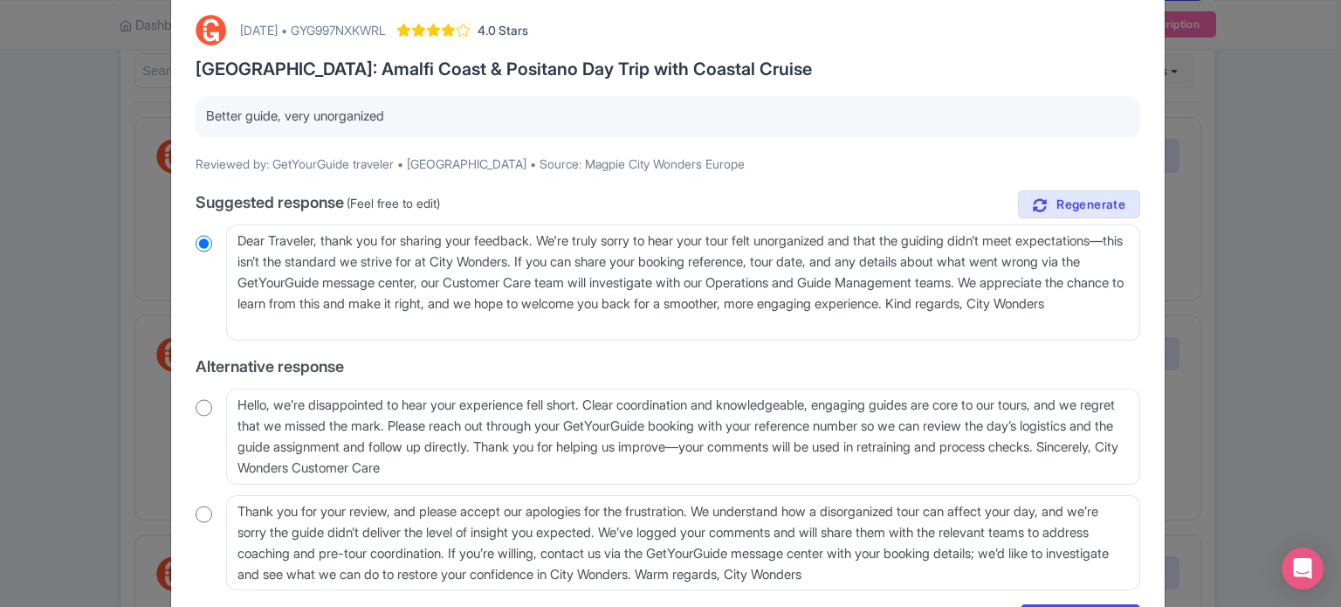
click at [206, 413] on input "radio" at bounding box center [204, 407] width 17 height 17
radio input "true"
click at [205, 242] on input "radio" at bounding box center [204, 243] width 17 height 17
radio input "true"
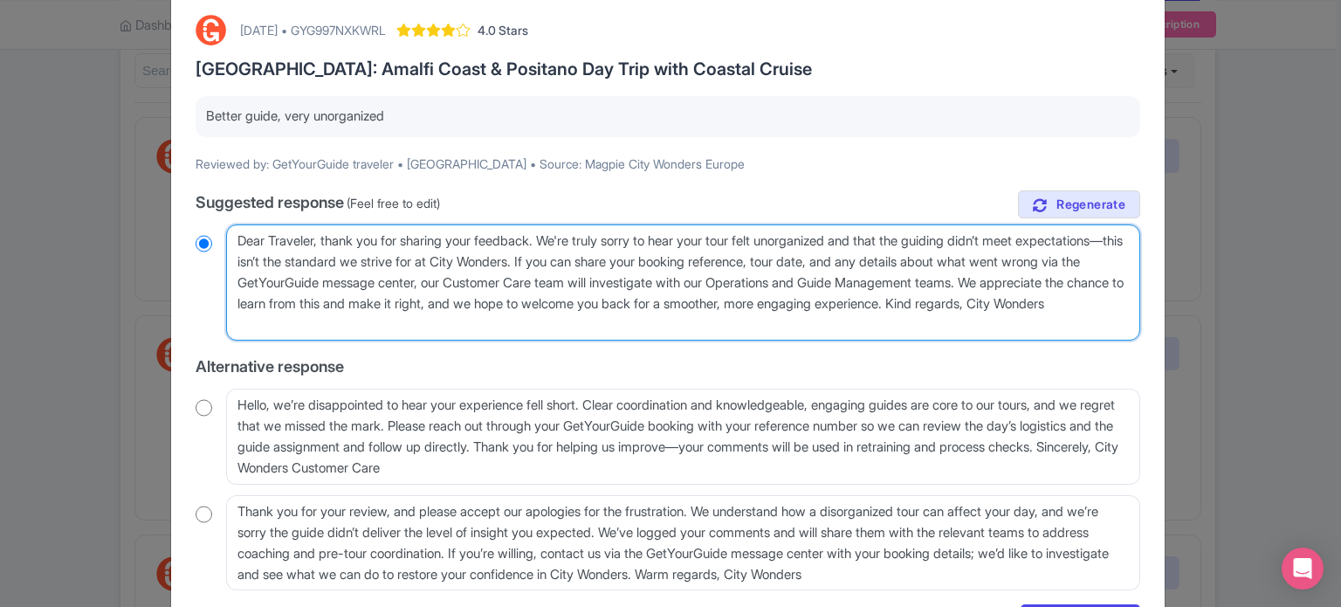
drag, startPoint x: 320, startPoint y: 237, endPoint x: 187, endPoint y: 237, distance: 133.6
click at [187, 237] on div "August 28, 2025 • GYG997NXKWRL 4.0 Stars Rome: Amalfi Coast & Positano Day Trip…" at bounding box center [668, 325] width 966 height 643
type textarea "H thank you for sharing your feedback. We're truly sorry to hear your tour felt…"
radio input "true"
type textarea "He thank you for sharing your feedback. We're truly sorry to hear your tour fel…"
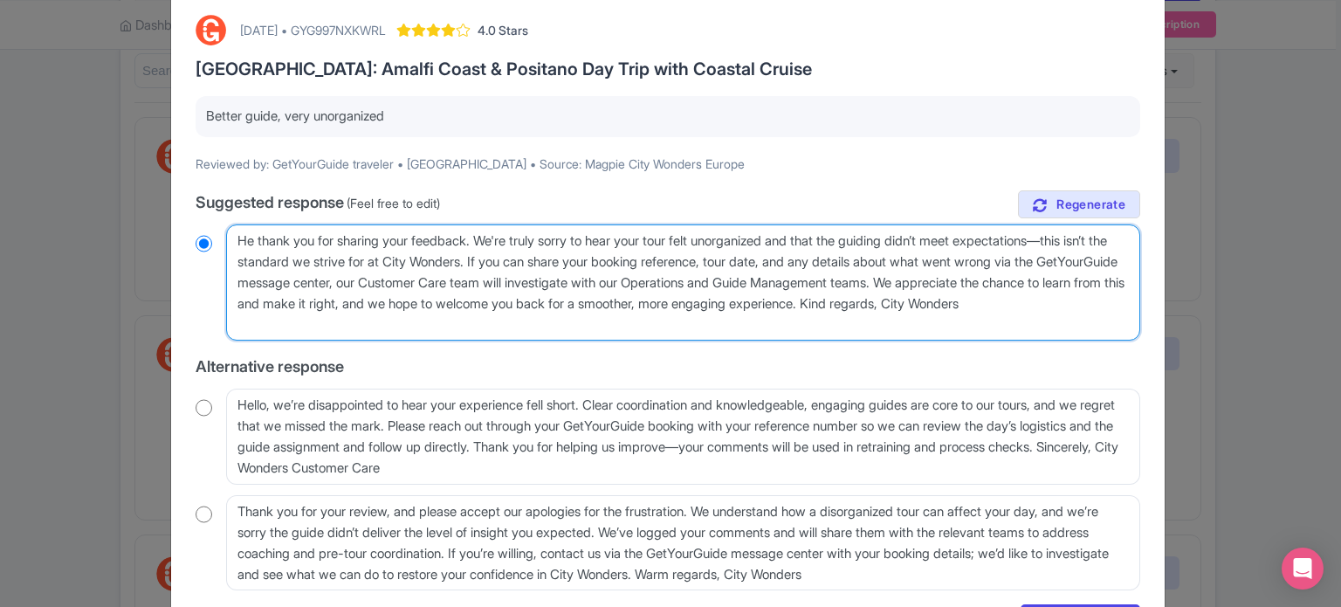
radio input "true"
type textarea "Hel thank you for sharing your feedback. We're truly sorry to hear your tour fe…"
radio input "true"
type textarea "Hell thank you for sharing your feedback. We're truly sorry to hear your tour f…"
radio input "true"
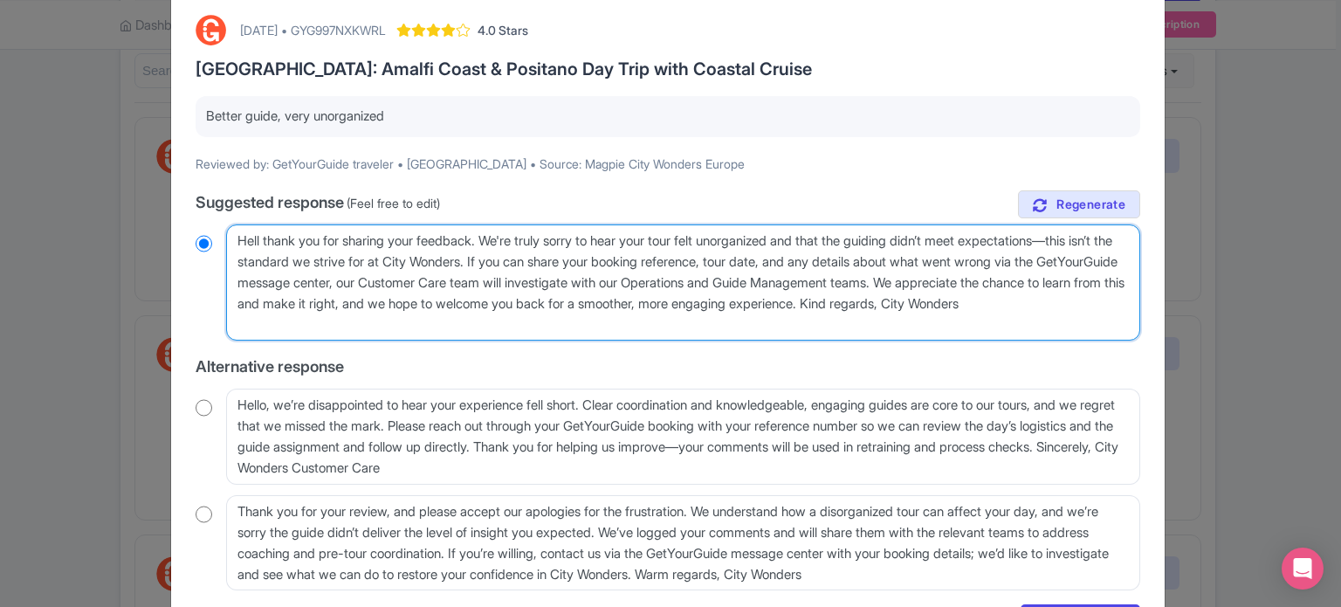
type textarea "Hello thank you for sharing your feedback. We're truly sorry to hear your tour …"
radio input "true"
type textarea "Hello, thank you for sharing your feedback. We're truly sorry to hear your tour…"
radio input "true"
type textarea "Hello, thank you for sharing your feedback. We're truly sorry to hear your tour…"
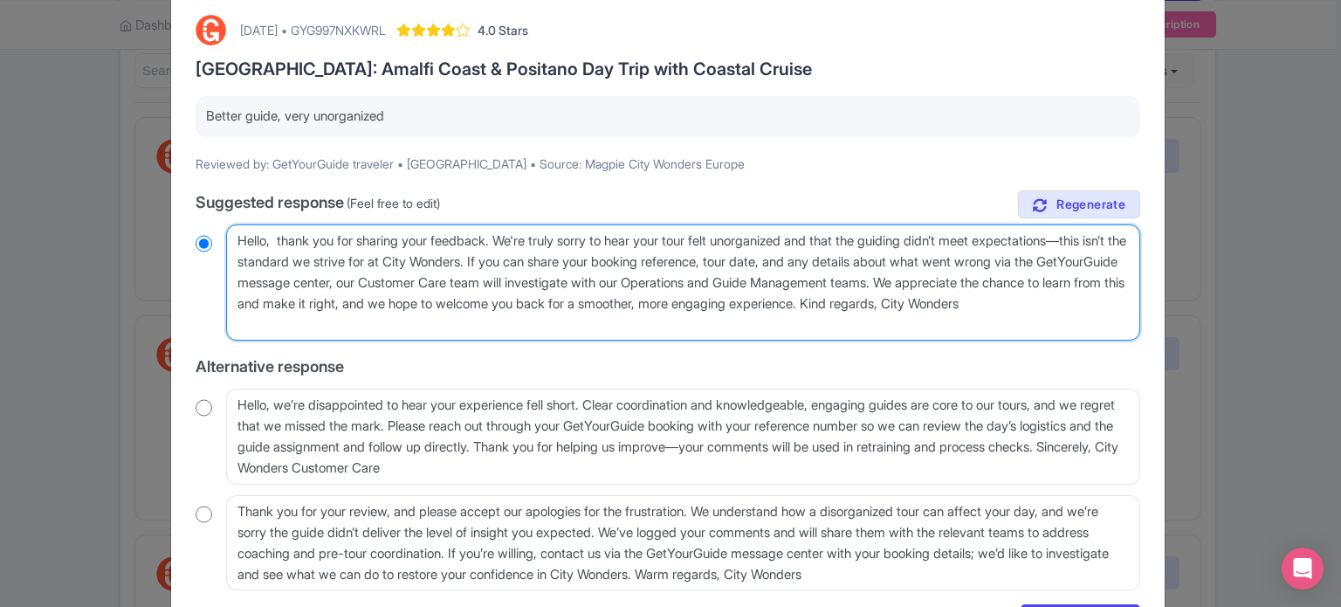
radio input "true"
type textarea "Hello, thank you for sharing your feedback. We're truly sorry to hear your tour…"
radio input "true"
drag, startPoint x: 557, startPoint y: 261, endPoint x: 1055, endPoint y: 333, distance: 502.8
click at [1055, 333] on textarea "Dear Traveler, thank you for sharing your feedback. We're truly sorry to hear y…" at bounding box center [683, 282] width 914 height 117
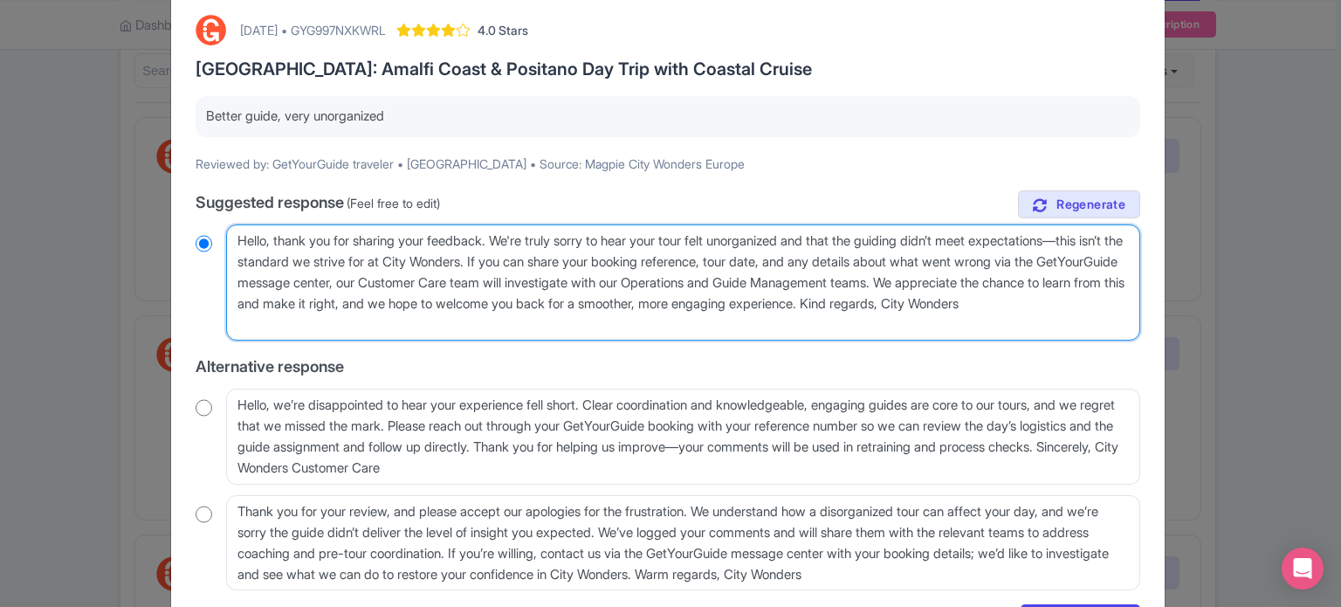
type textarea "Hello, thank you for sharing your feedback. We're truly sorry to hear your tour…"
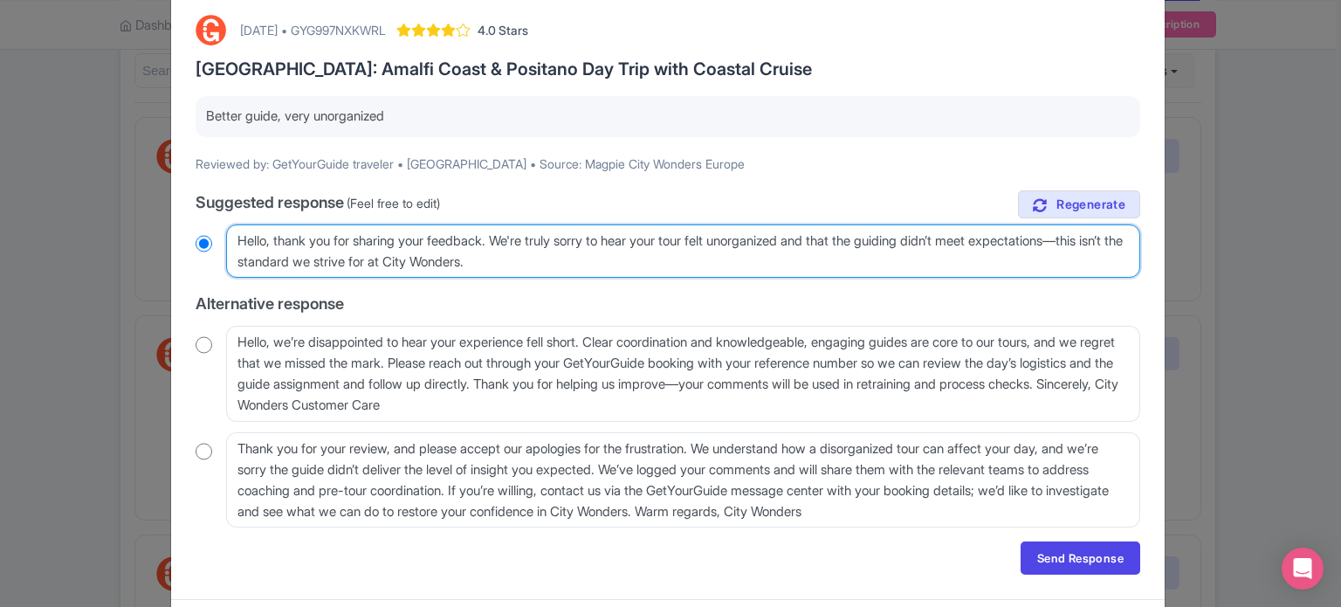
radio input "true"
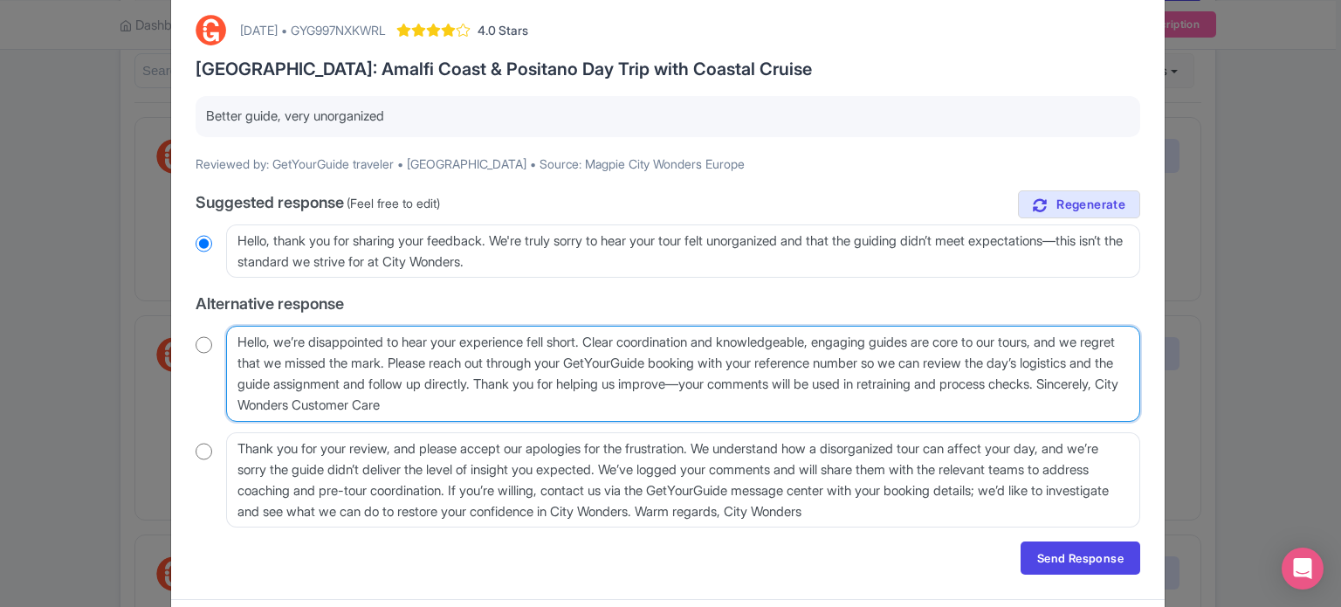
drag, startPoint x: 624, startPoint y: 387, endPoint x: 334, endPoint y: 411, distance: 290.9
click at [334, 411] on textarea "Hello, we’re disappointed to hear your experience fell short. Clear coordinatio…" at bounding box center [683, 374] width 914 height 96
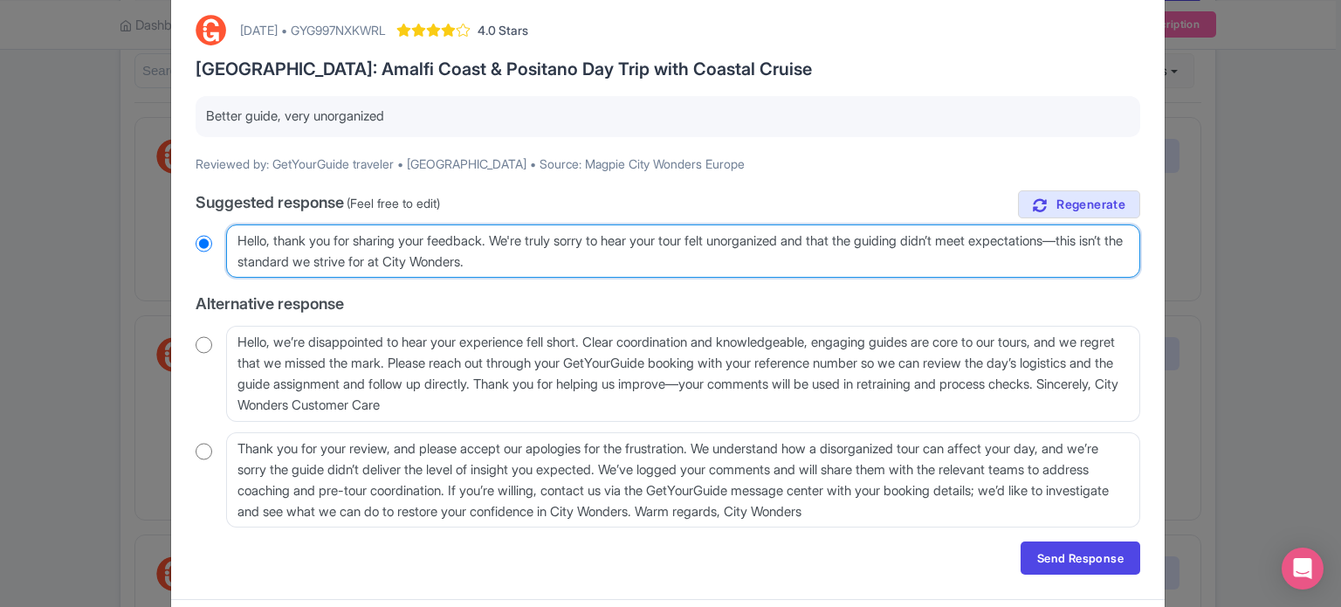
click at [580, 261] on textarea "Dear Traveler, thank you for sharing your feedback. We're truly sorry to hear y…" at bounding box center [683, 251] width 914 height 54
paste textarea "Thank you for helping us improve—your comments will be used in retraining and p…"
type textarea "Hello, thank you for sharing your feedback. We're truly sorry to hear your tour…"
radio input "true"
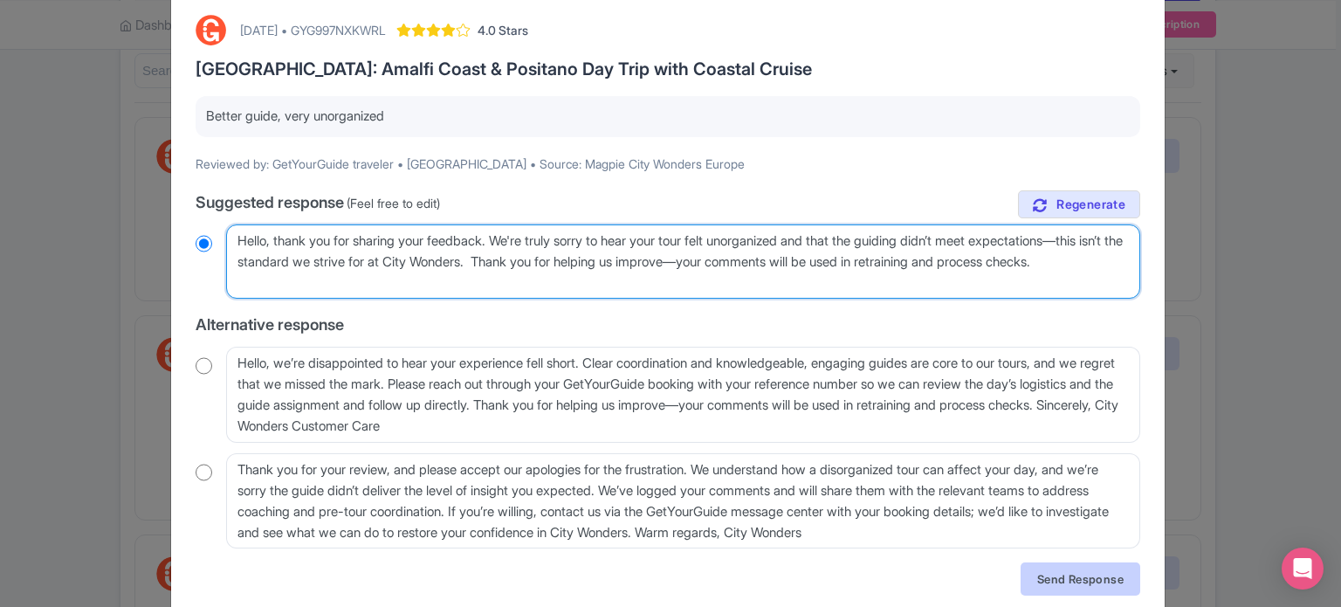
type textarea "Hello, thank you for sharing your feedback. We're truly sorry to hear your tour…"
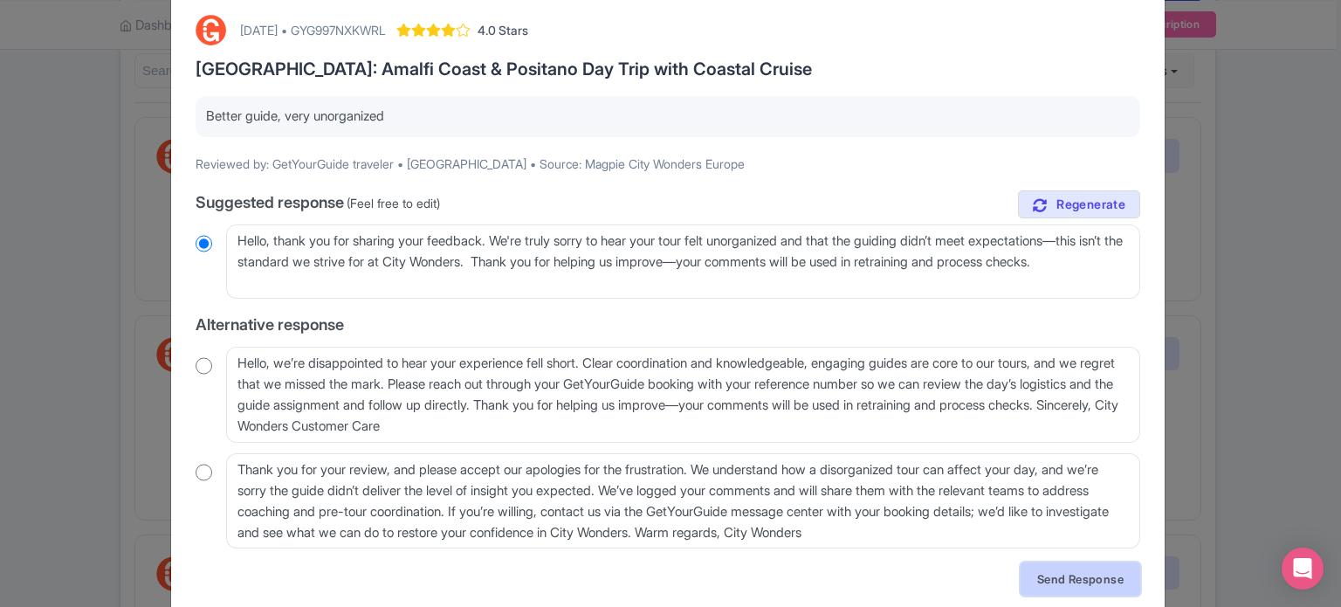
click at [1034, 582] on link "Send Response" at bounding box center [1081, 578] width 120 height 33
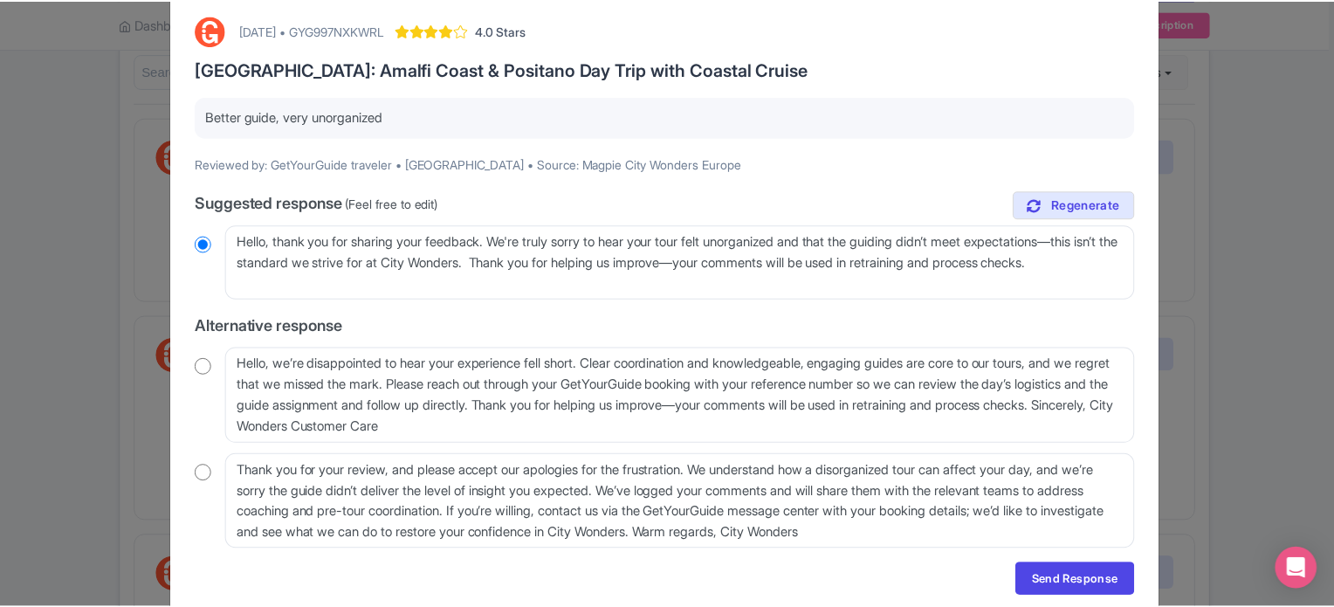
scroll to position [0, 0]
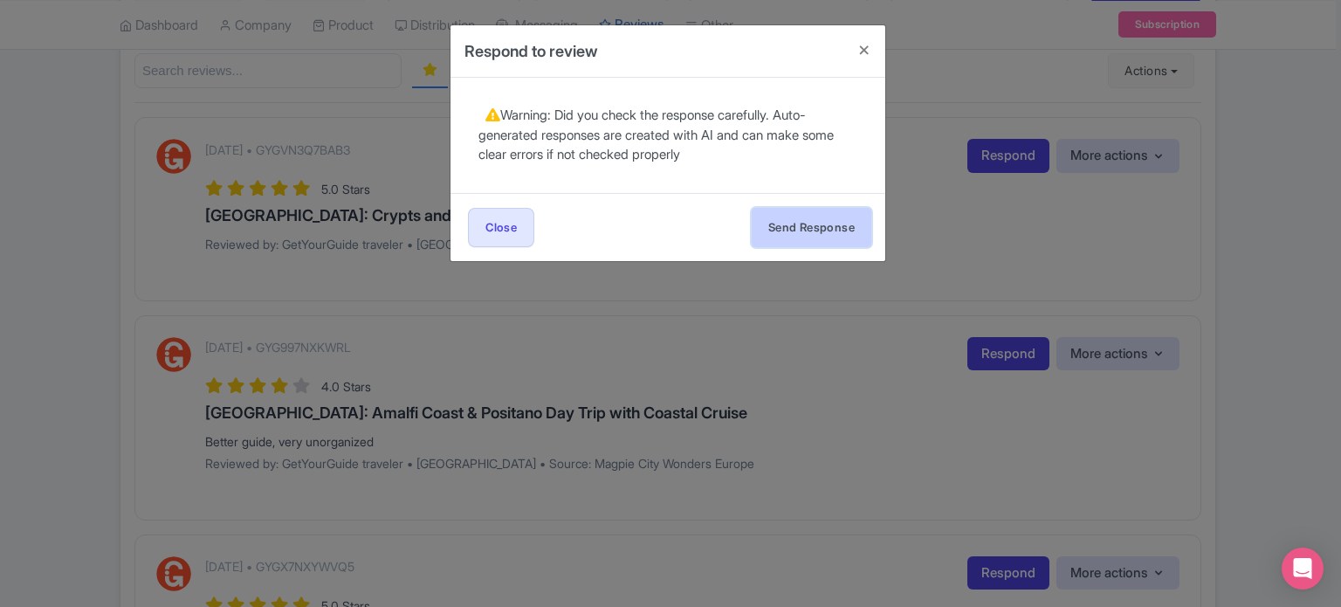
click at [798, 224] on button "Send Response" at bounding box center [812, 227] width 120 height 39
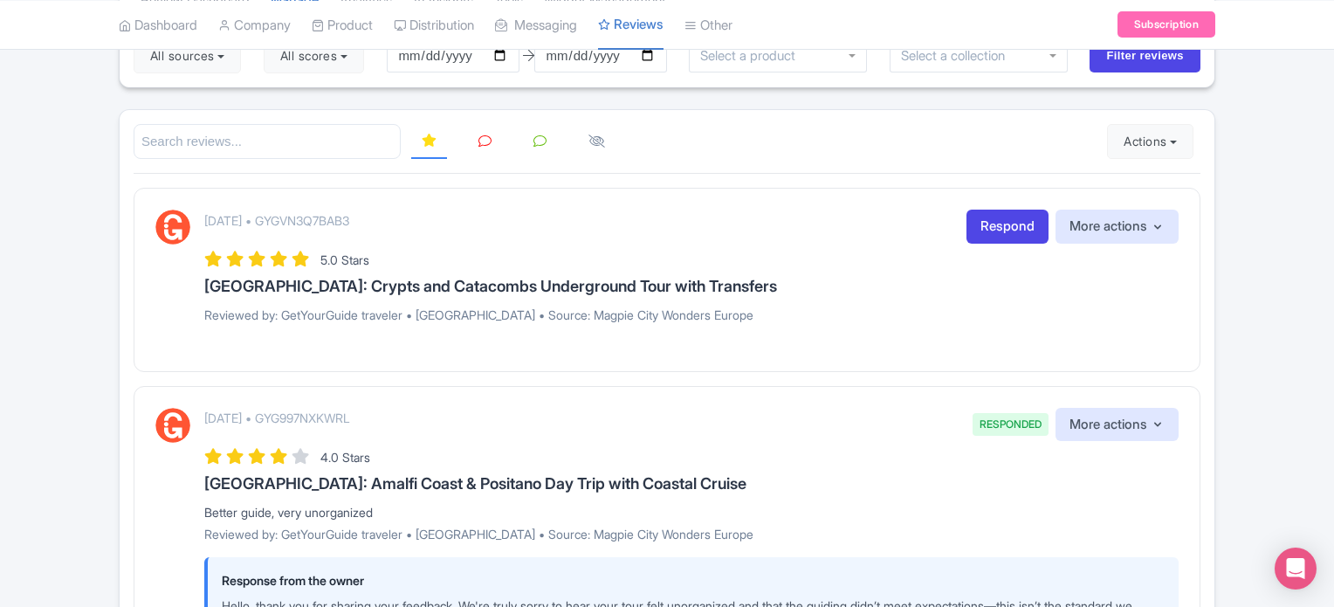
scroll to position [175, 0]
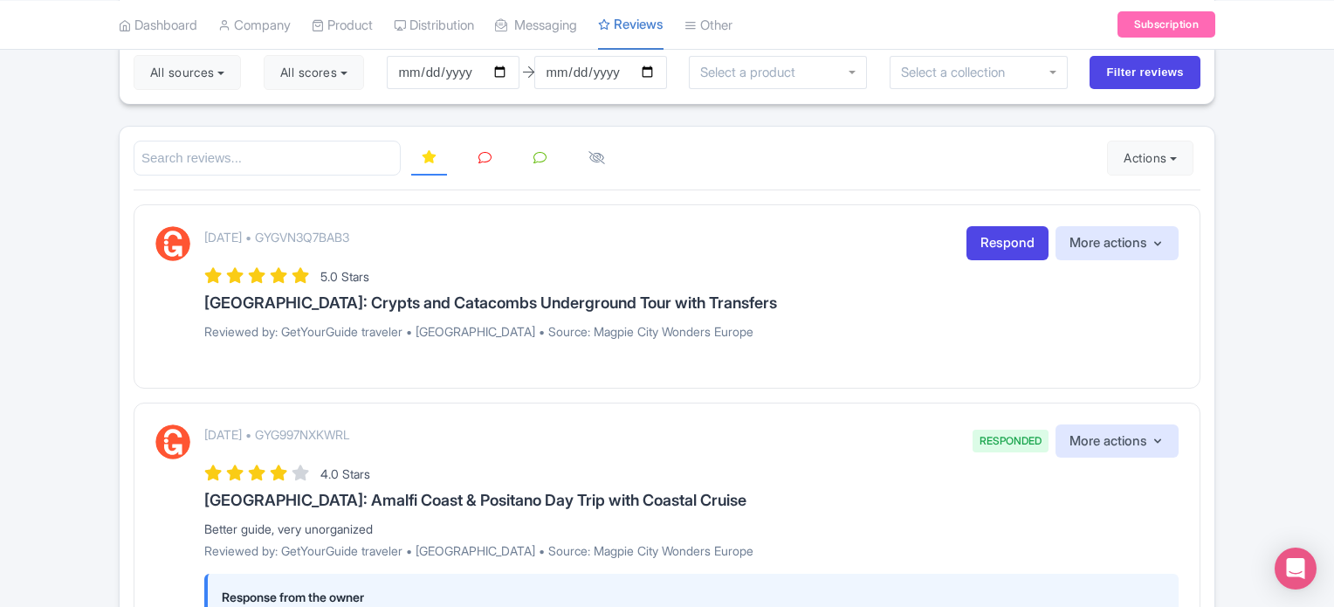
click at [979, 264] on div "5.0 Stars" at bounding box center [691, 276] width 974 height 24
click at [988, 238] on link "Respond" at bounding box center [1008, 243] width 82 height 34
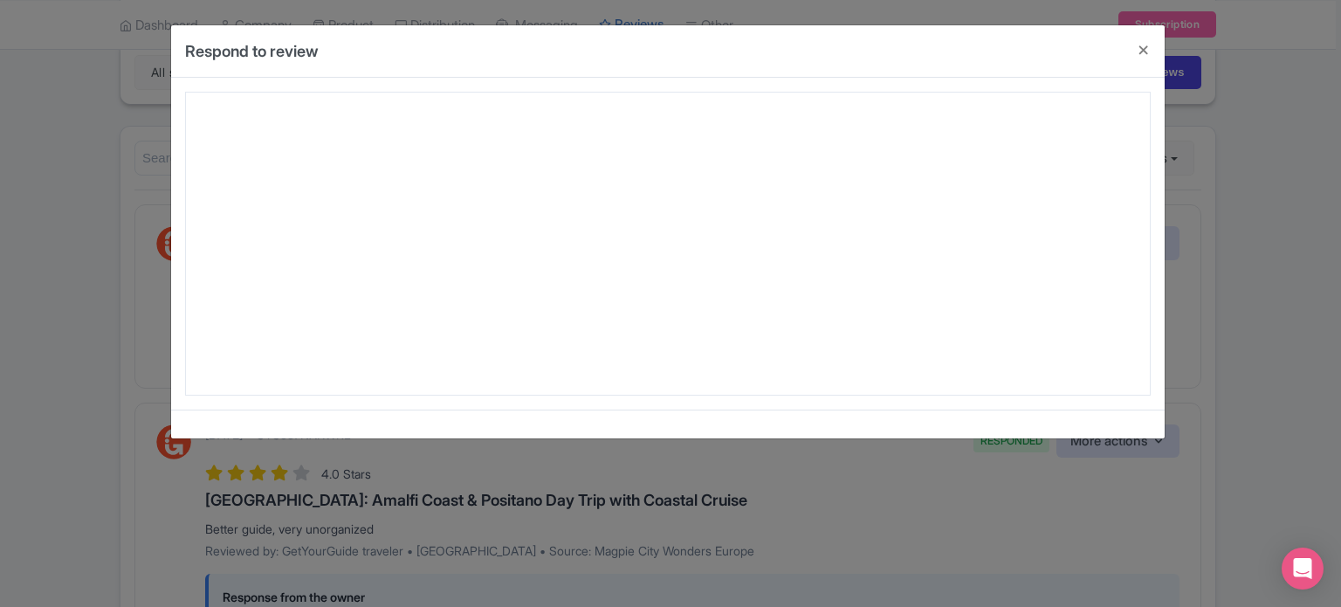
click at [657, 324] on div at bounding box center [668, 244] width 966 height 304
click at [646, 322] on div at bounding box center [668, 244] width 966 height 304
click at [1142, 52] on button "Close" at bounding box center [1144, 50] width 42 height 50
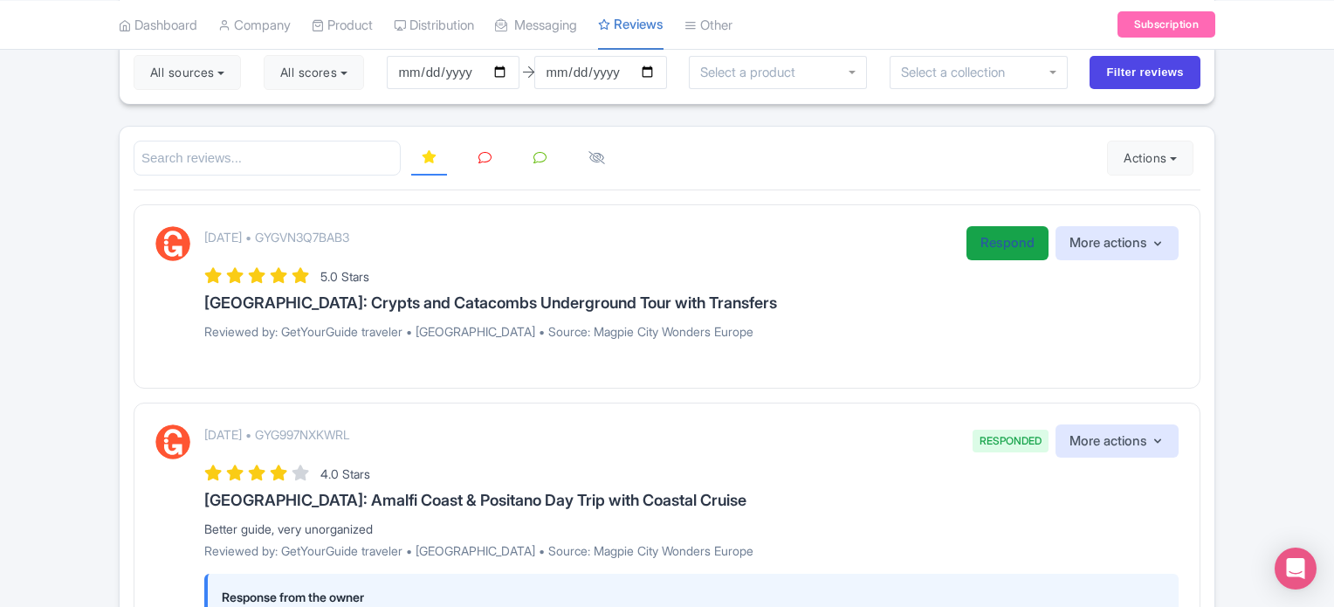
click at [990, 235] on link "Respond" at bounding box center [1008, 243] width 82 height 34
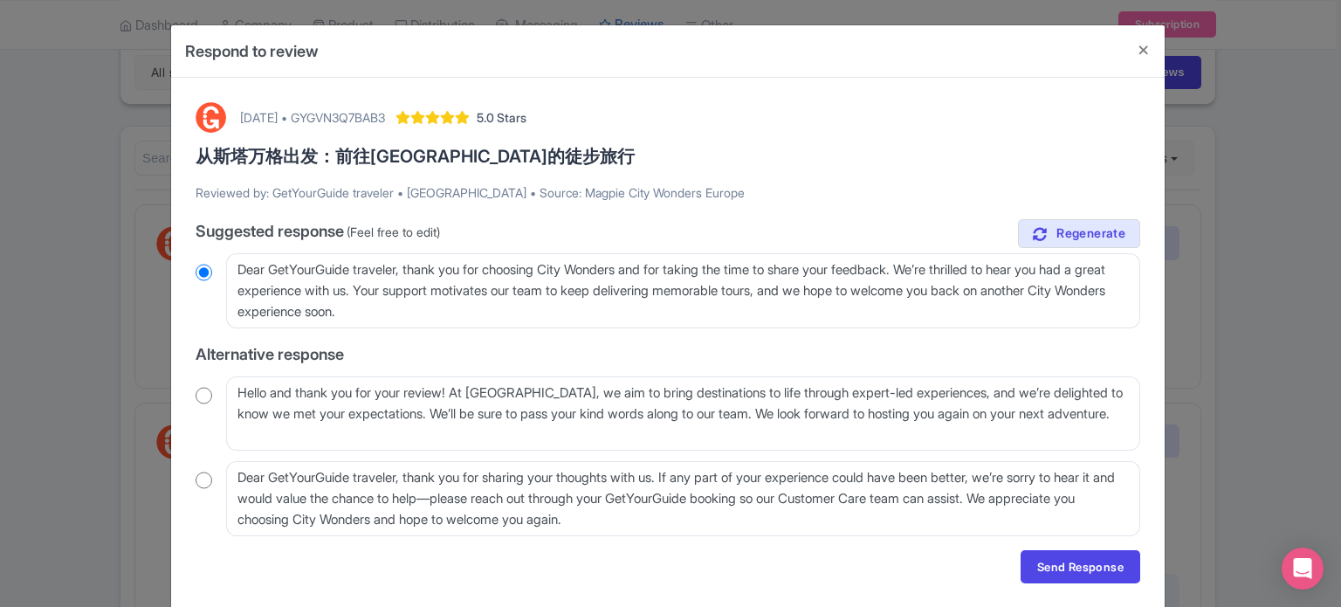
click at [217, 394] on div "Hello and thank you for your review! At City Wonders, we aim to bring destinati…" at bounding box center [668, 413] width 945 height 75
click at [201, 396] on input "radio" at bounding box center [204, 395] width 17 height 17
radio input "true"
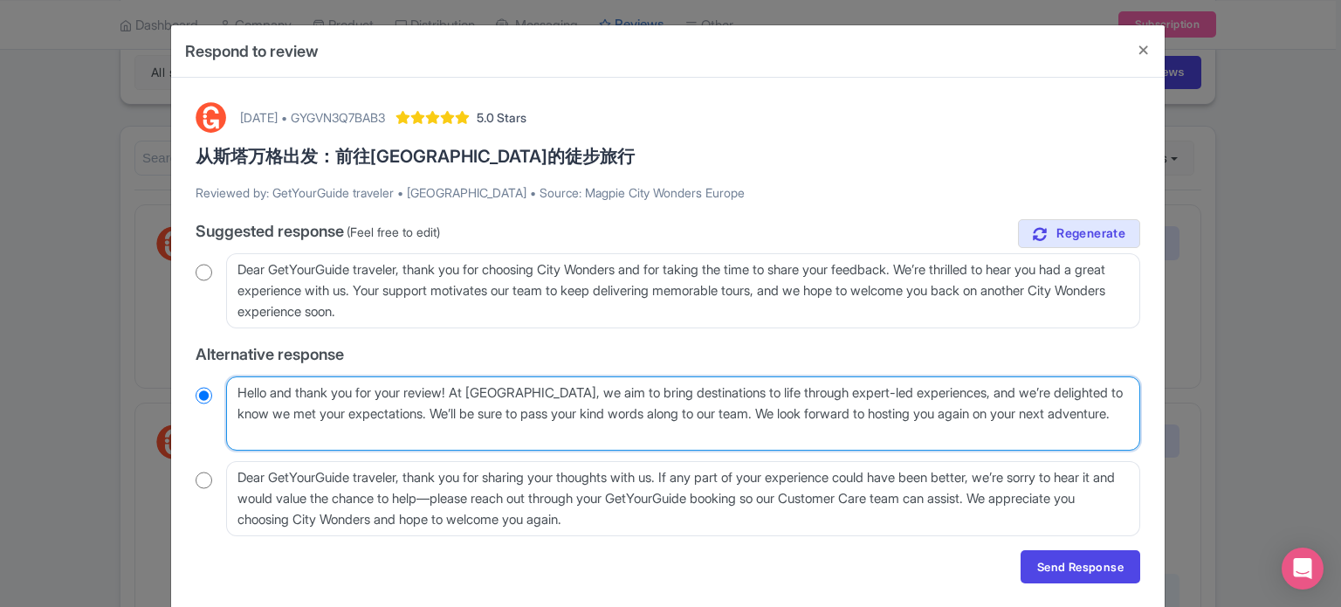
drag, startPoint x: 461, startPoint y: 390, endPoint x: 786, endPoint y: 413, distance: 325.6
click at [786, 413] on textarea "Hello and thank you for your review! At City Wonders, we aim to bring destinati…" at bounding box center [683, 413] width 914 height 75
type textarea "Hello and thank you for your review! We look forward to hosting you again on yo…"
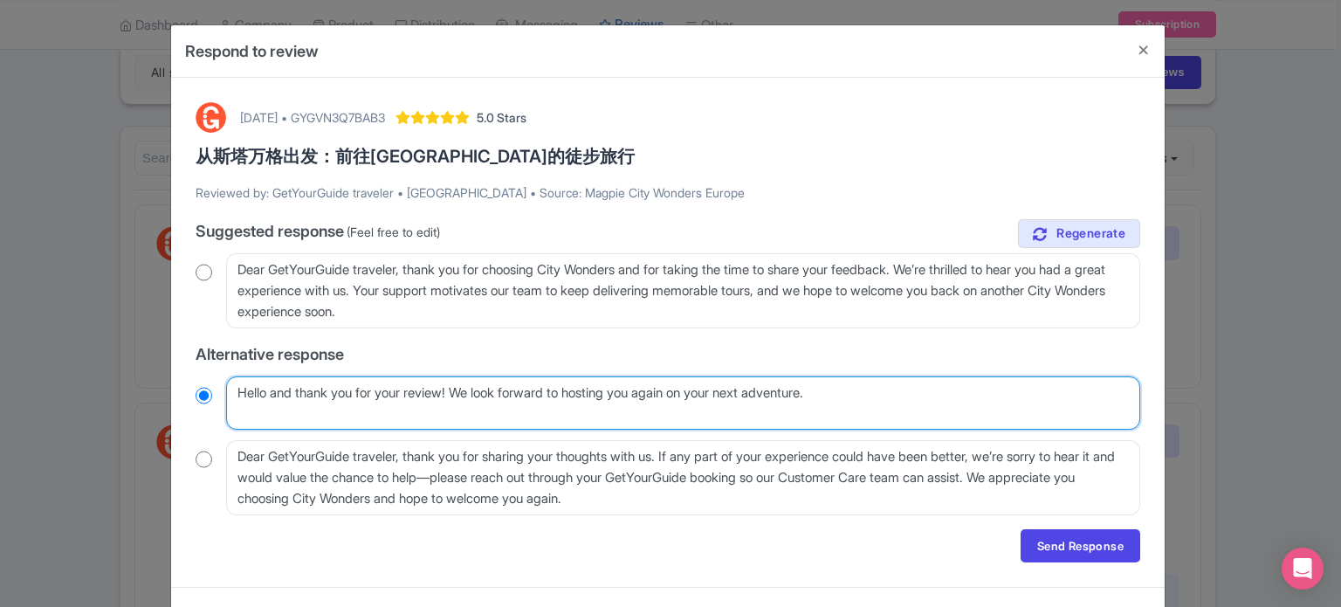
radio input "true"
click at [929, 393] on textarea "Hello and thank you for your review! At City Wonders, we aim to bring destinati…" at bounding box center [683, 403] width 914 height 54
type textarea "Hello and thank you for your review! We look forward to hosting you again on yo…"
click at [465, 396] on textarea "Hello and thank you for your review! At City Wonders, we aim to bring destinati…" at bounding box center [683, 403] width 914 height 54
radio input "true"
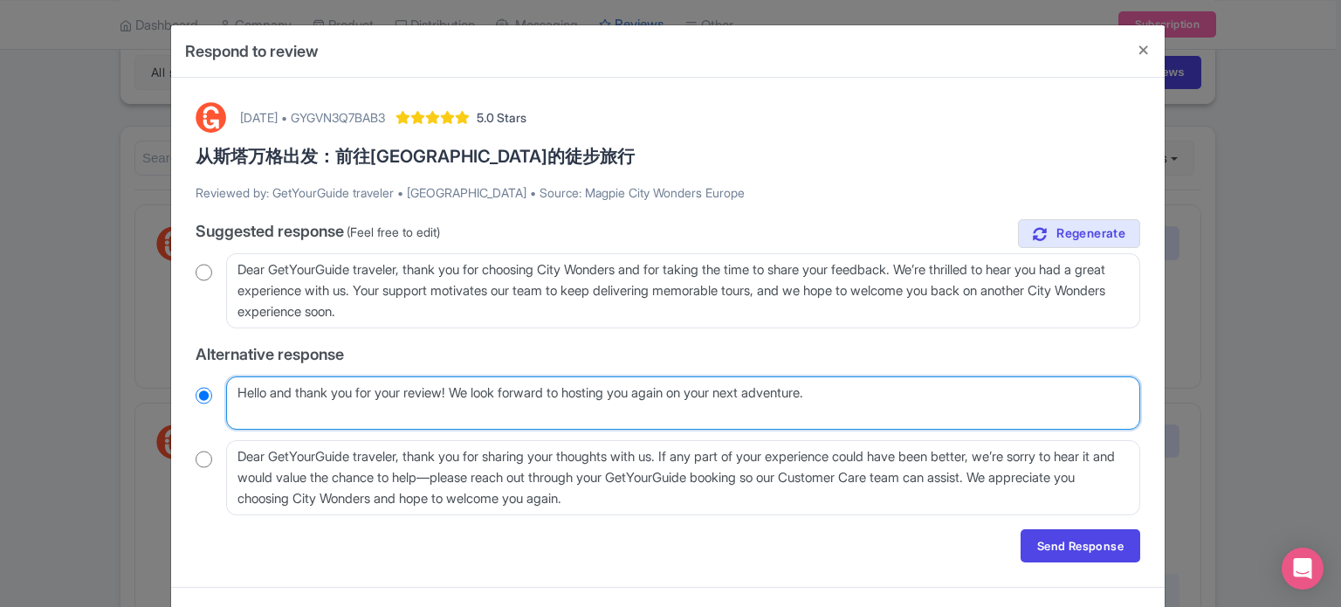
type textarea "Hello and thank you for your review! WWe look forward to hosting you again on y…"
radio input "true"
type textarea "Hello and thank you for your review! WeWe look forward to hosting you again on …"
radio input "true"
type textarea "Hello and thank you for your review! We We look forward to hosting you again on…"
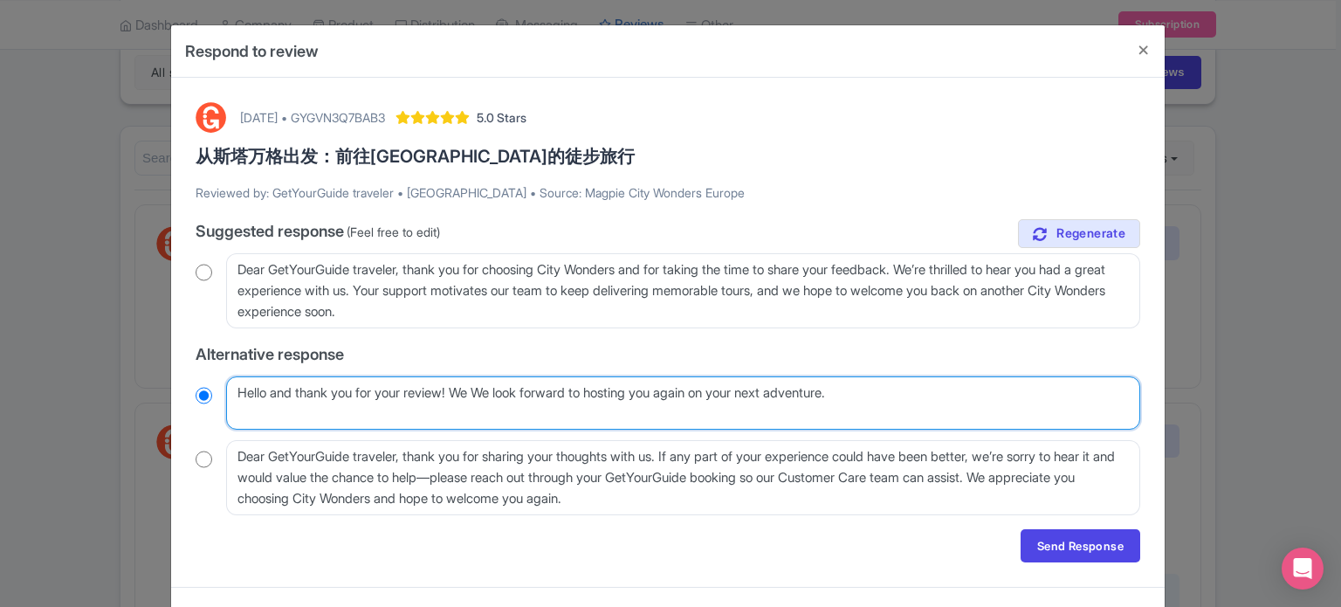
radio input "true"
type textarea "Hello and thank you for your review! We hWe look forward to hosting you again o…"
radio input "true"
type textarea "Hello and thank you for your review! We hoWe look forward to hosting you again …"
radio input "true"
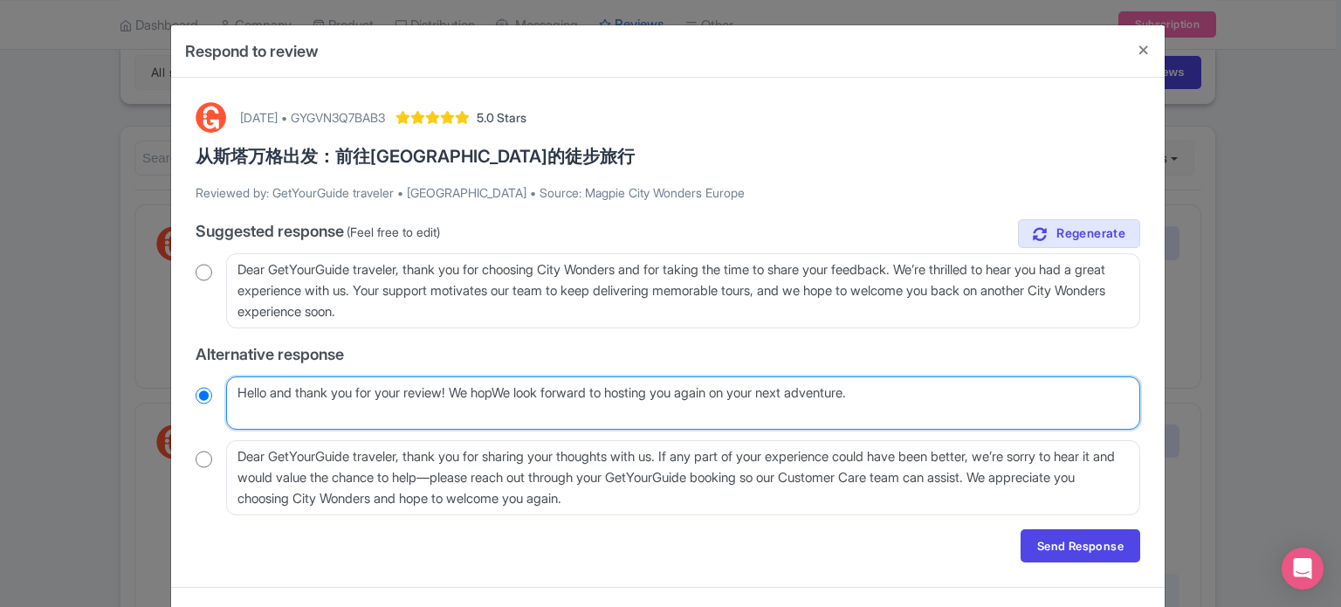
type textarea "Hello and thank you for your review! We hopeWe look forward to hosting you agai…"
radio input "true"
type textarea "Hello and thank you for your review! We hope We look forward to hosting you aga…"
radio input "true"
type textarea "Hello and thank you for your review! We hope yWe look forward to hosting you ag…"
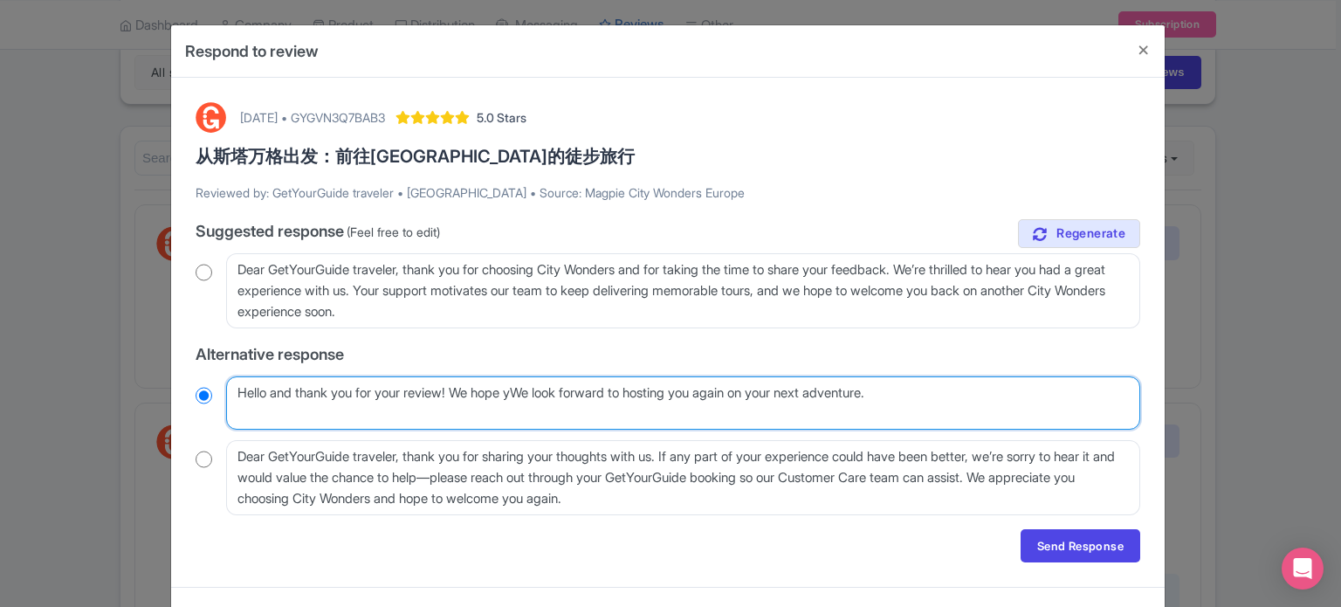
radio input "true"
type textarea "Hello and thank you for your review! We hope youWe look forward to hosting you …"
radio input "true"
type textarea "Hello and thank you for your review! We hope you We look forward to hosting you…"
radio input "true"
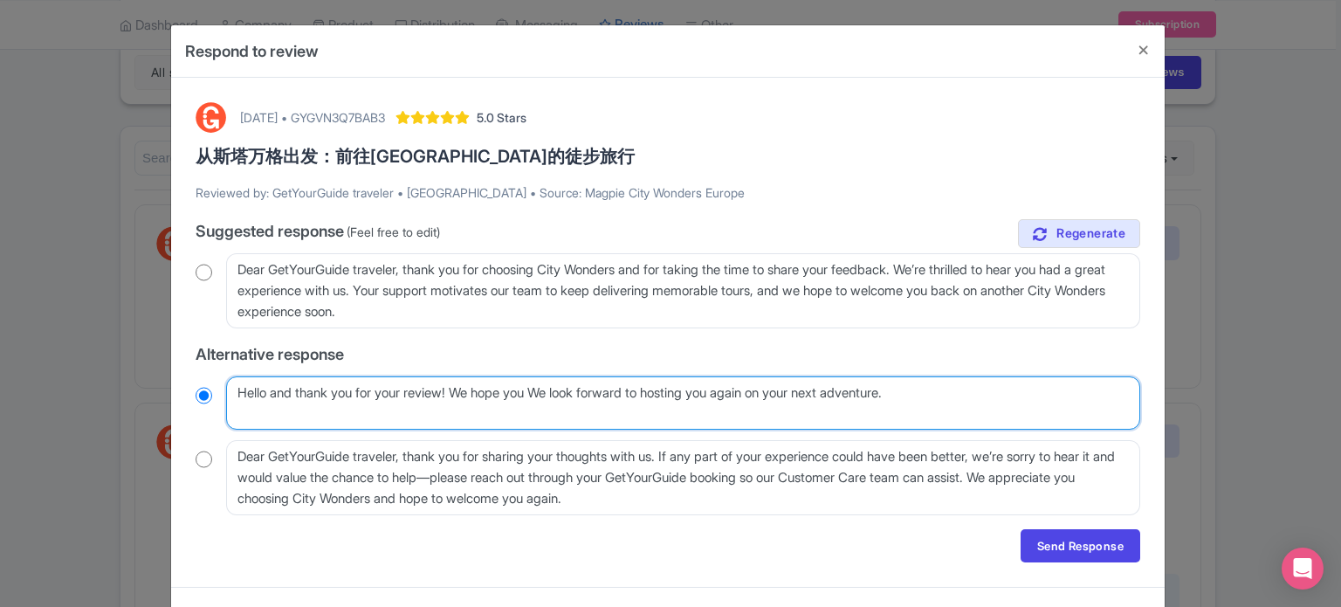
type textarea "Hello and thank you for your review! We hope you eWe look forward to hosting yo…"
radio input "true"
type textarea "Hello and thank you for your review! We hope you enWe look forward to hosting y…"
radio input "true"
type textarea "Hello and thank you for your review! We hope you enjWe look forward to hosting …"
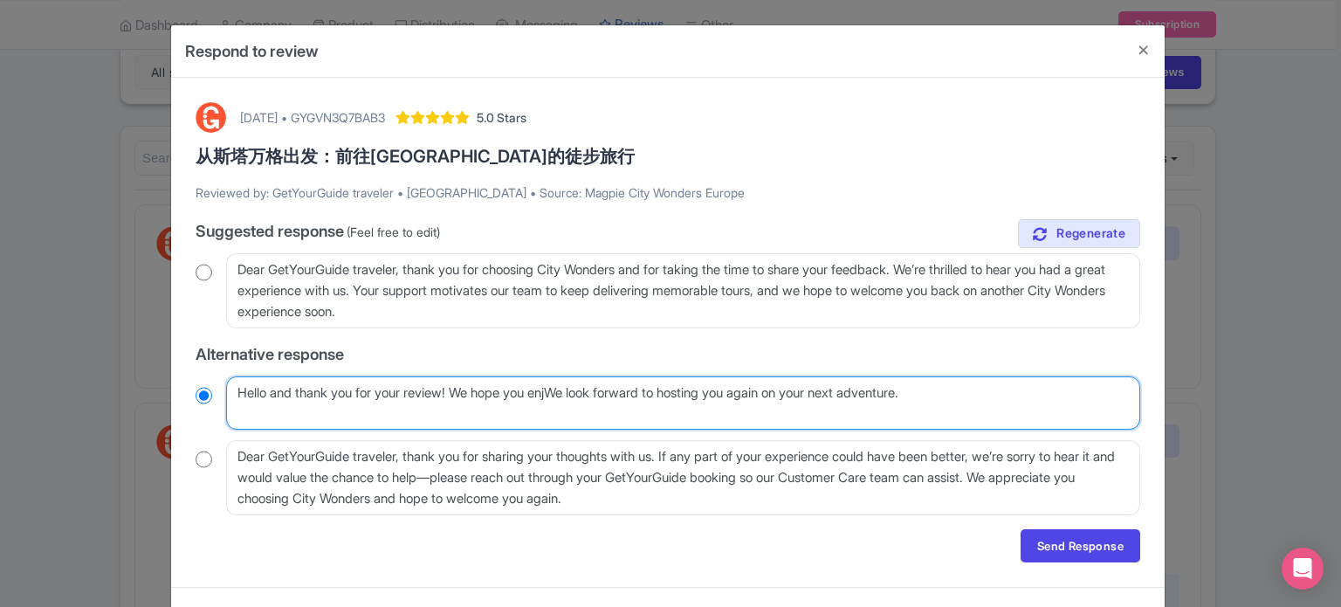
radio input "true"
type textarea "Hello and thank you for your review! We hope you enjoWe look forward to hosting…"
radio input "true"
type textarea "Hello and thank you for your review! We hope you enjoyWe look forward to hostin…"
radio input "true"
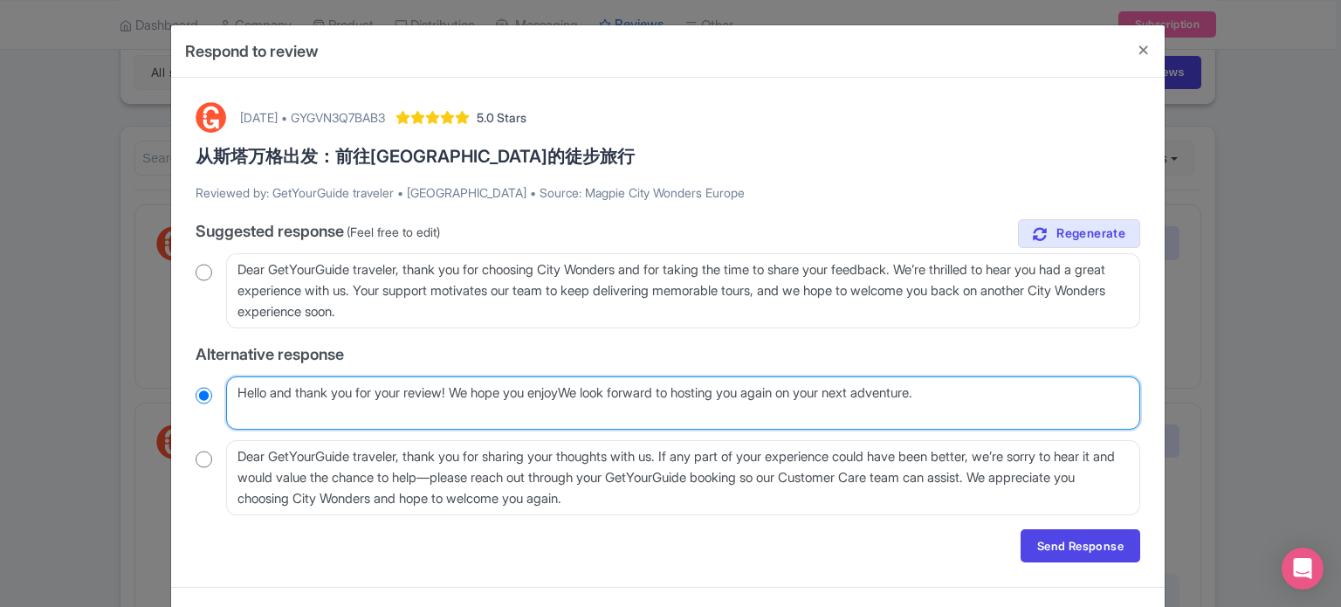
type textarea "Hello and thank you for your review! We hope you enjoyeWe look forward to hosti…"
radio input "true"
type textarea "Hello and thank you for your review! We hope you enjoyed We look forward to hos…"
radio input "true"
type textarea "Hello and thank you for your review! We hope you enjoyed yWe look forward to ho…"
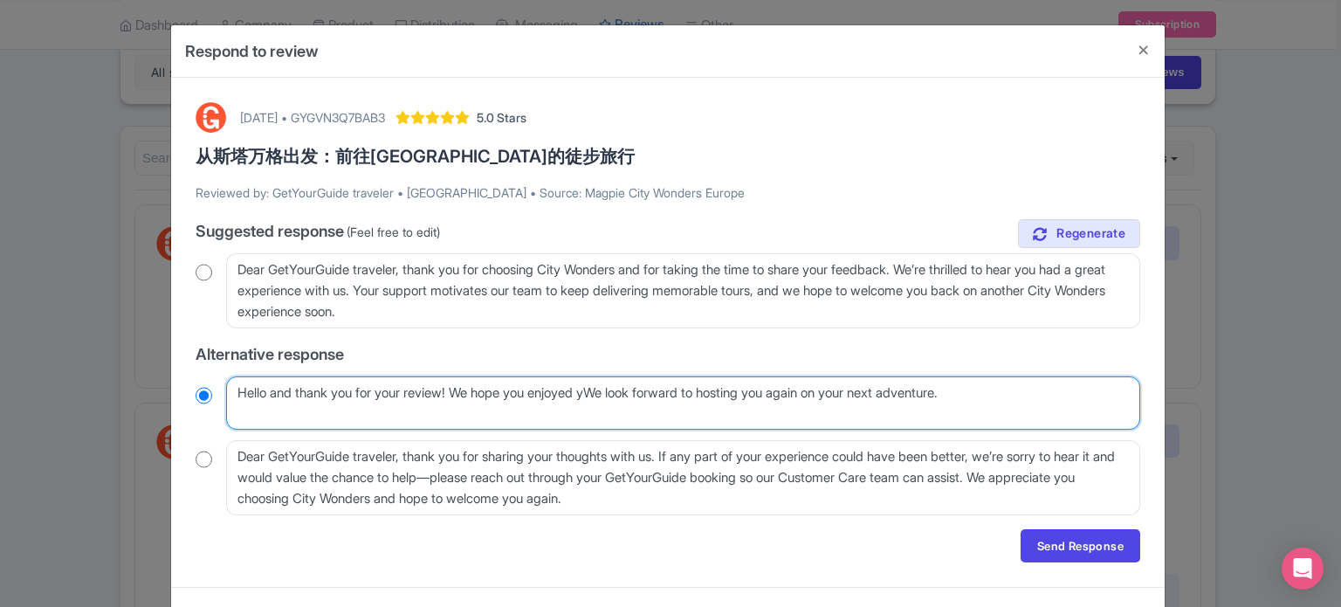
radio input "true"
type textarea "Hello and thank you for your review! We hope you enjoyed youWe look forward to …"
radio input "true"
type textarea "Hello and thank you for your review! We hope you enjoyed yourWe look forward to…"
radio input "true"
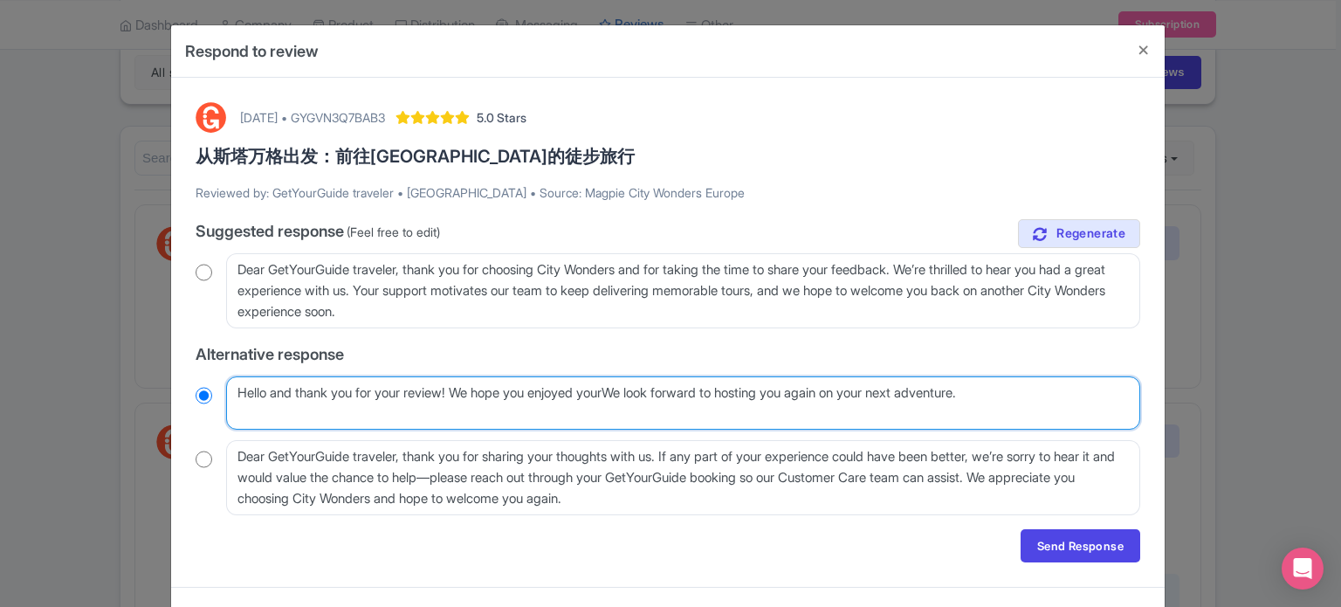
type textarea "Hello and thank you for your review! We hope you enjoyed your We look forward t…"
radio input "true"
type textarea "Hello and thank you for your review! We hope you enjoyed your toWe look forward…"
radio input "true"
type textarea "Hello and thank you for your review! We hope you enjoyed your touWe look forwar…"
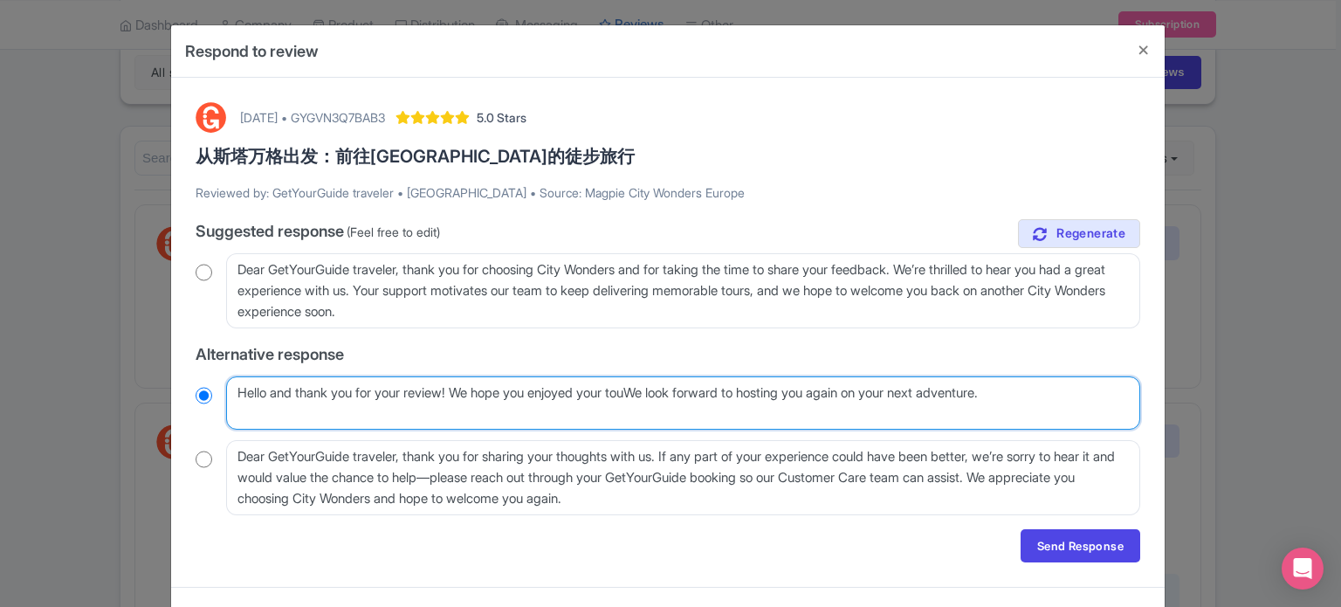
radio input "true"
type textarea "Hello and thank you for your review! We hope you enjoyed your tourWe look forwa…"
radio input "true"
type textarea "Hello and thank you for your review! We hope you enjoyed your tour aWe look for…"
radio input "true"
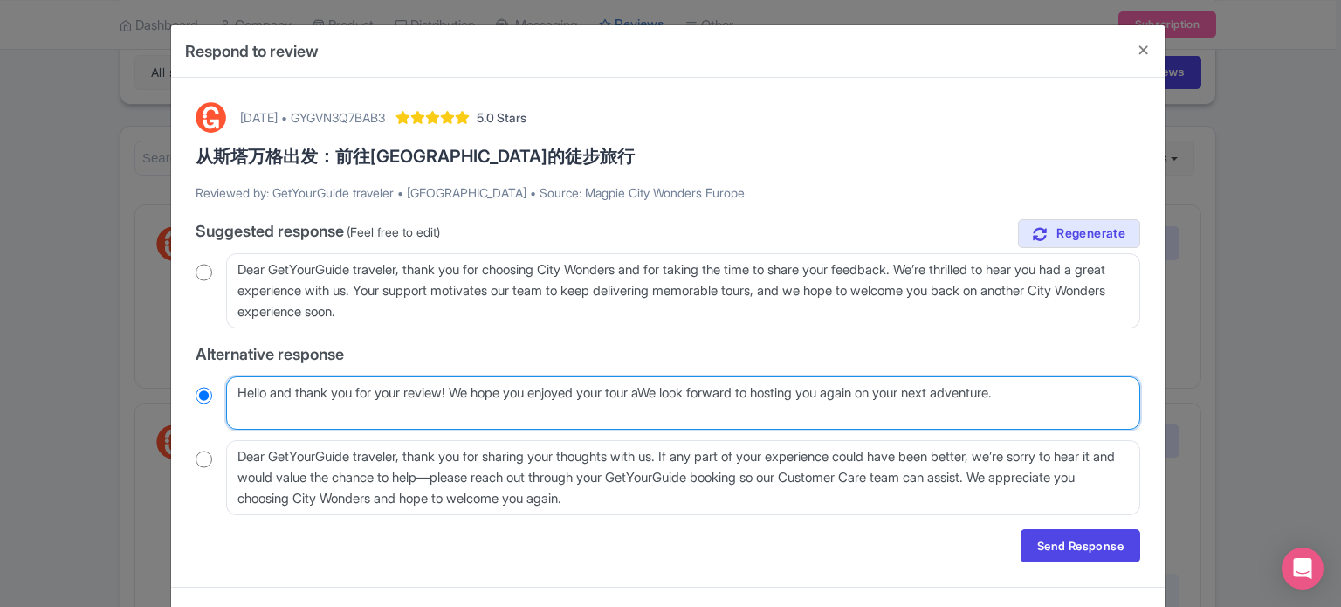
type textarea "Hello and thank you for your review! We hope you enjoyed your tour anWe look fo…"
radio input "true"
type textarea "Hello and thank you for your review! We hope you enjoyed your tour andWe look f…"
radio input "true"
type textarea "Hello and thank you for your review! We hope you enjoyed your tour and We look …"
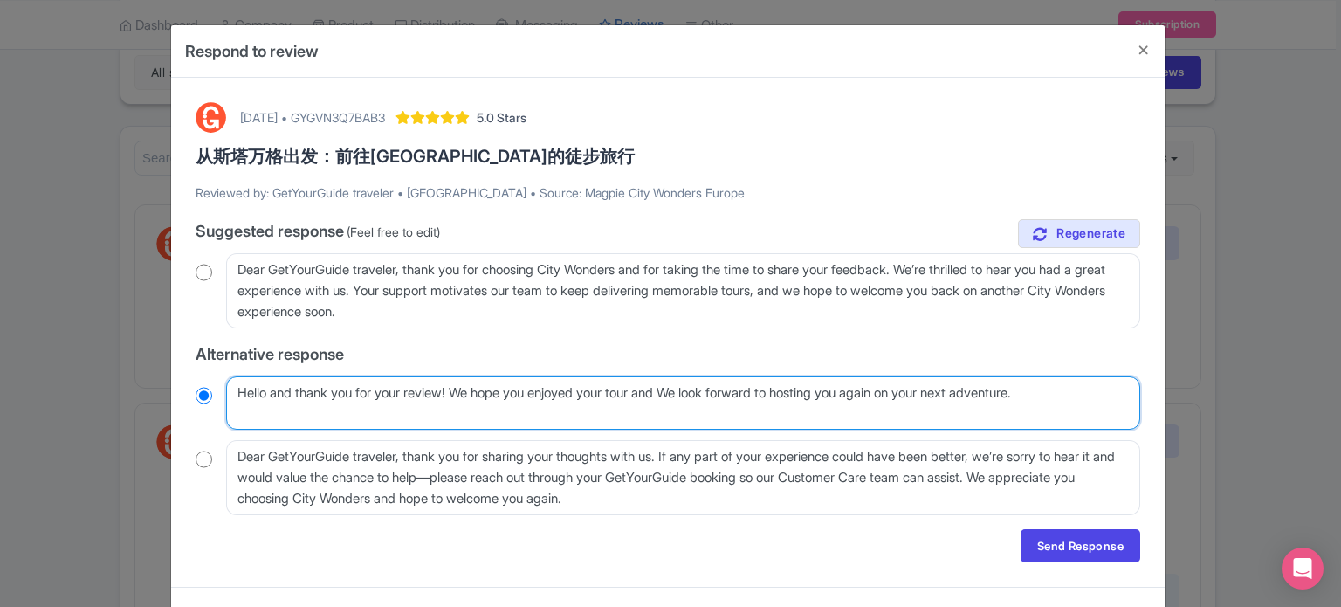
radio input "true"
type textarea "Hello and thank you for your review! We hope you enjoyed your tour and e look f…"
radio input "true"
type textarea "Hello and thank you for your review! We hope you enjoyed your tour and we look …"
radio input "true"
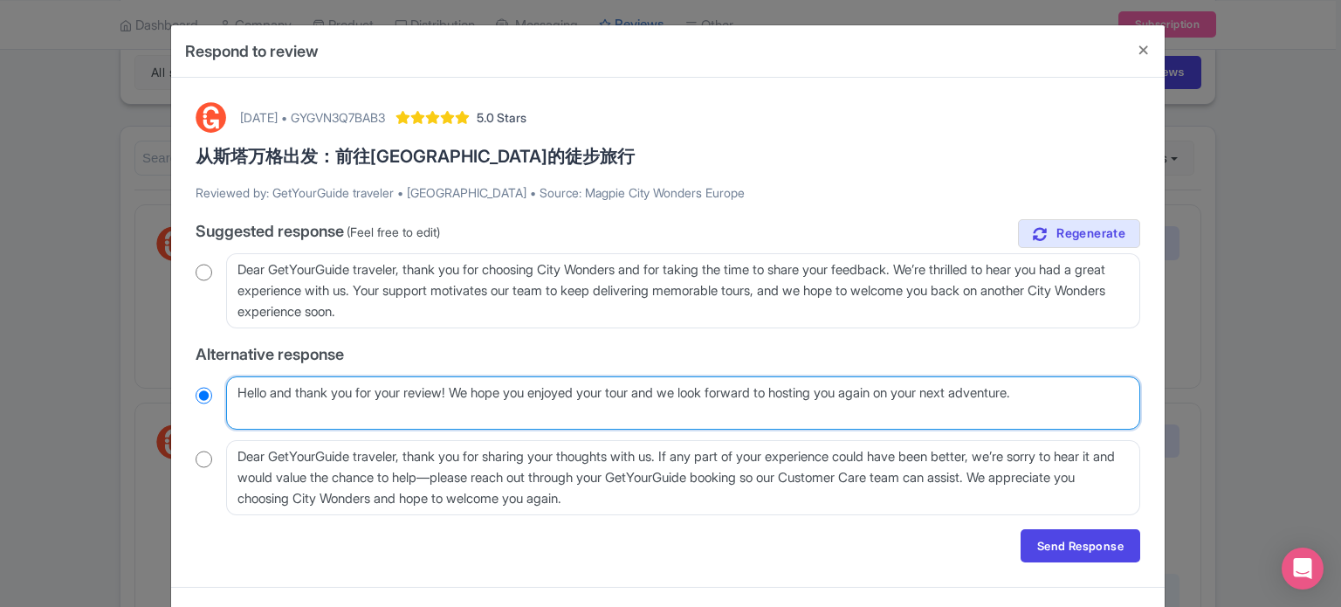
click at [1056, 409] on textarea "Hello and thank you for your review! At City Wonders, we aim to bring destinati…" at bounding box center [683, 403] width 914 height 54
type textarea "Hello and thank you for your review! We hope you enjoyed your tour and we look …"
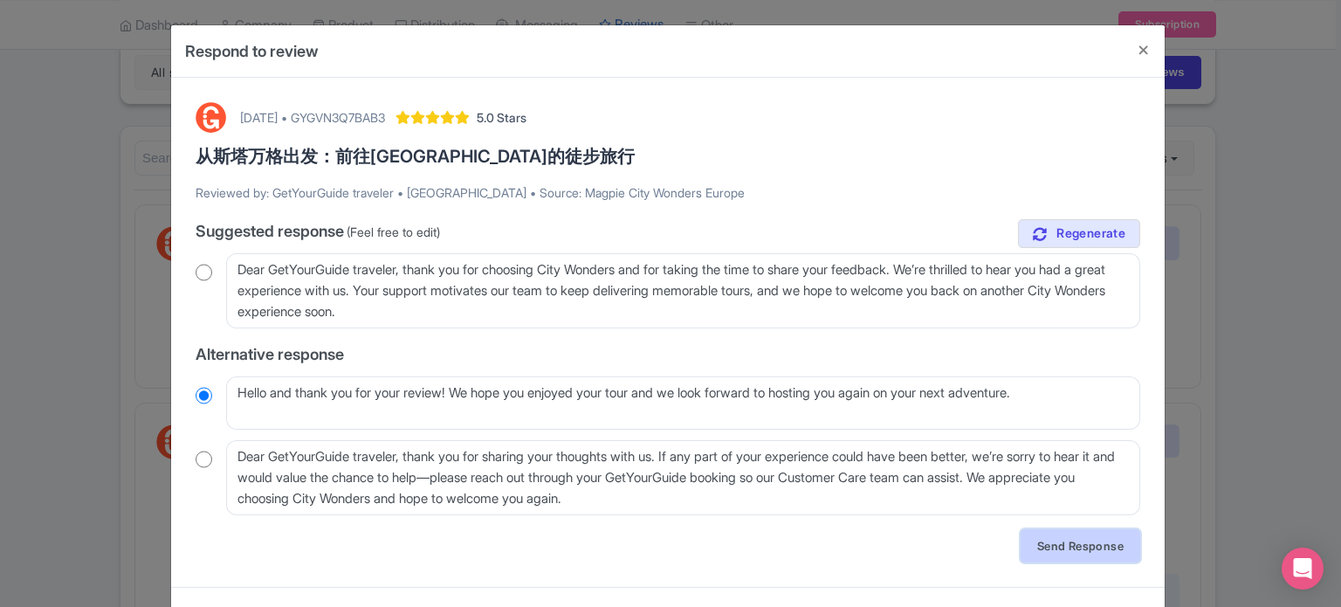
click at [1049, 541] on link "Send Response" at bounding box center [1081, 545] width 120 height 33
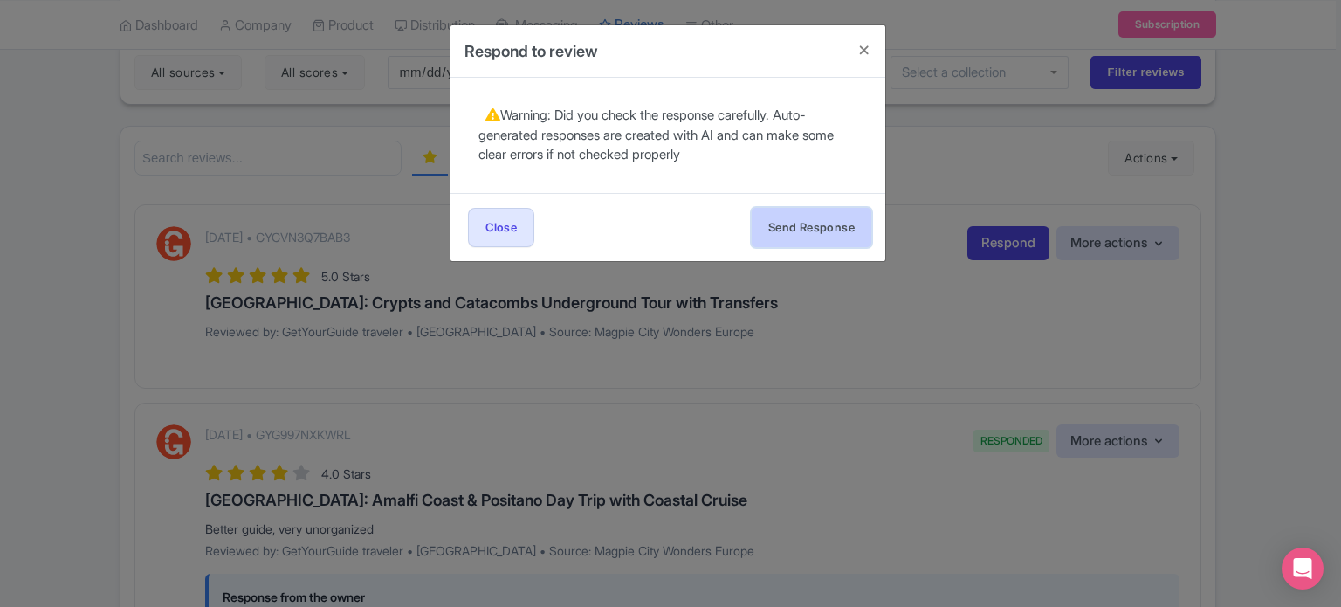
click at [815, 237] on button "Send Response" at bounding box center [812, 227] width 120 height 39
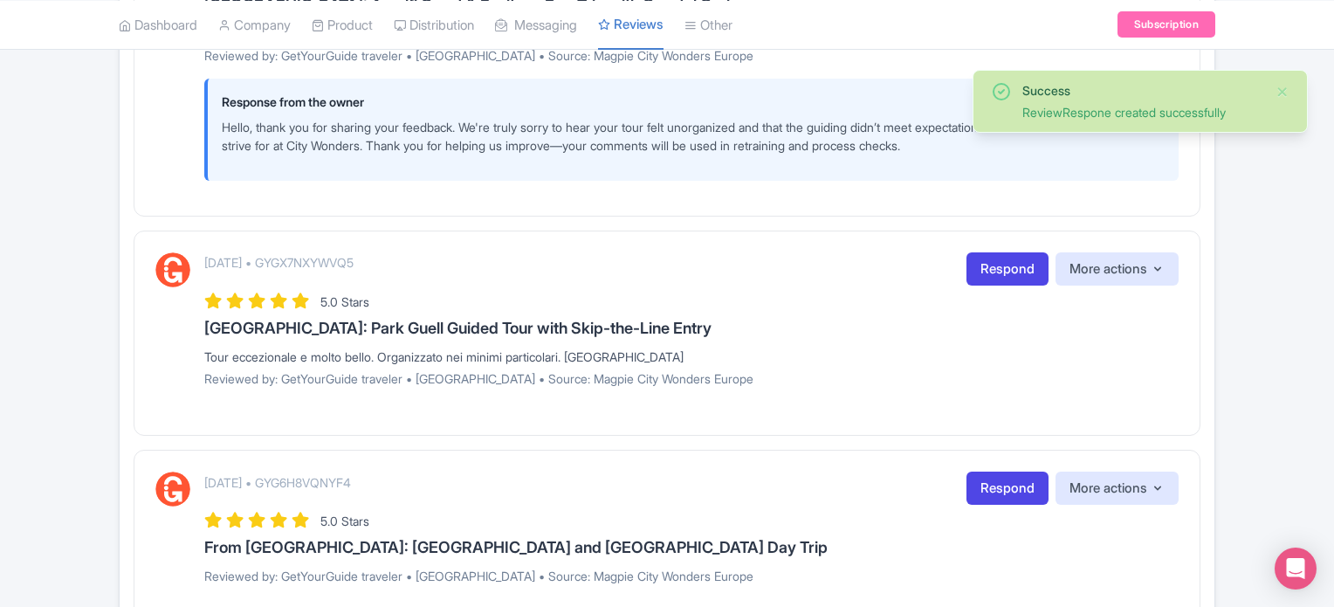
scroll to position [786, 0]
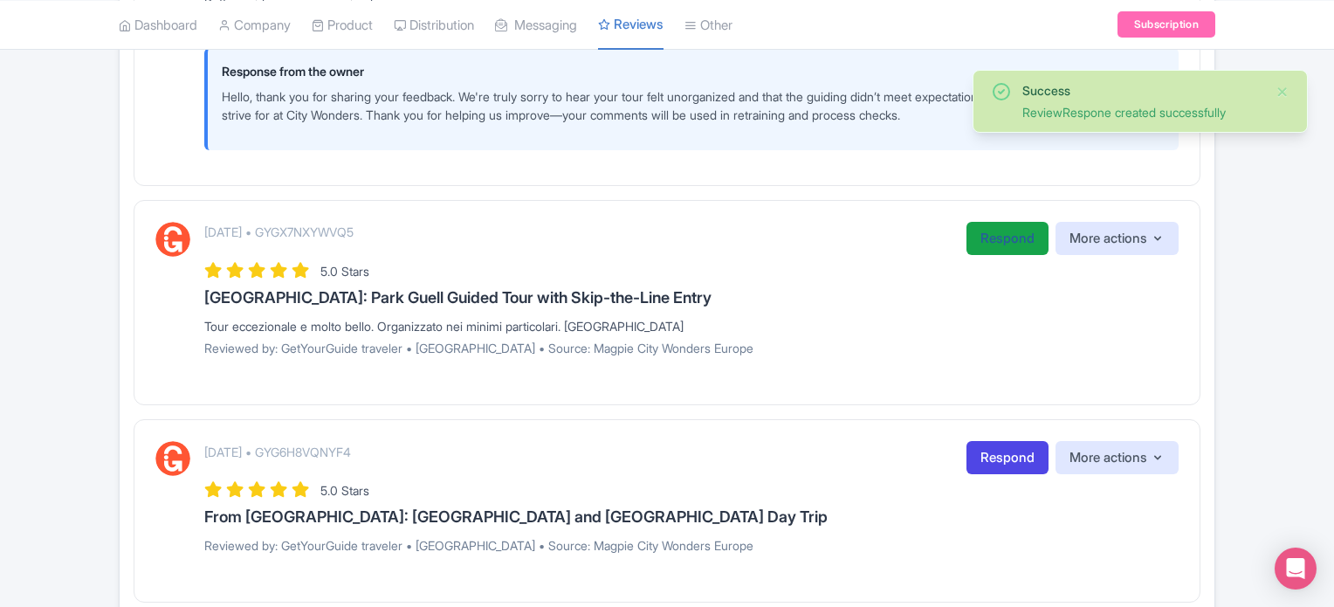
click at [1012, 250] on link "Respond" at bounding box center [1008, 239] width 82 height 34
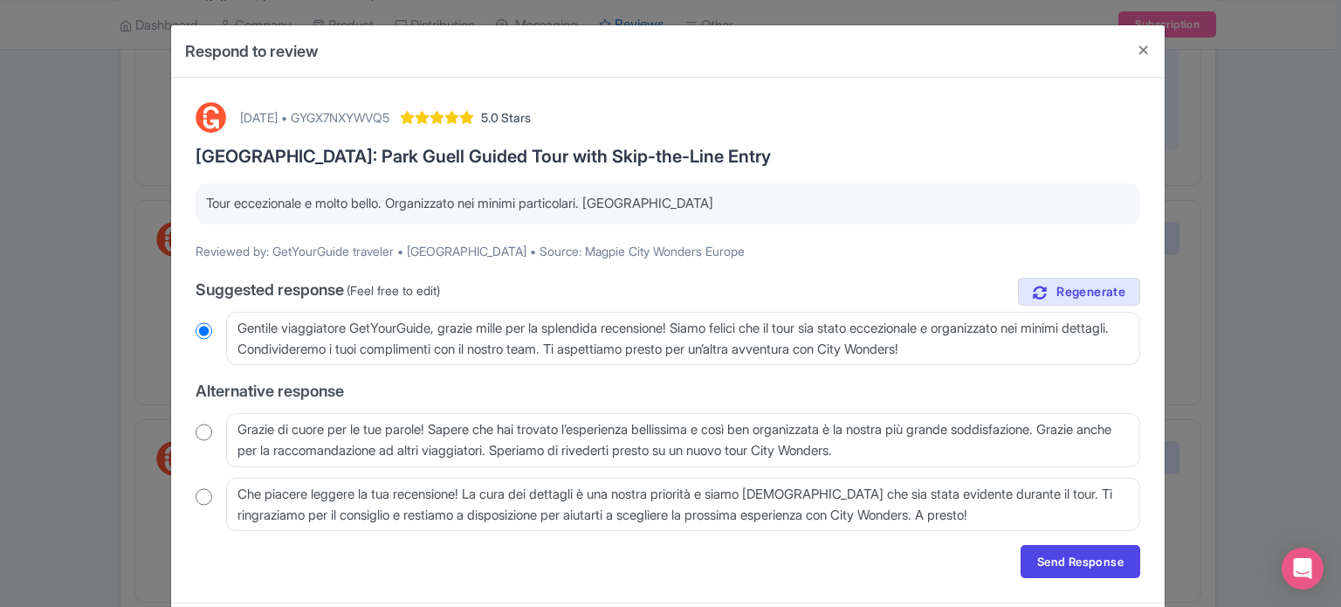
click at [186, 436] on div "[DATE] • GYGX7NXYWVQ5 5.0 Stars [GEOGRAPHIC_DATA]: Park Guell Guided Tour with …" at bounding box center [668, 340] width 966 height 497
click at [196, 434] on input "radio" at bounding box center [204, 431] width 17 height 17
radio input "true"
click at [1073, 575] on link "Send Response" at bounding box center [1081, 561] width 120 height 33
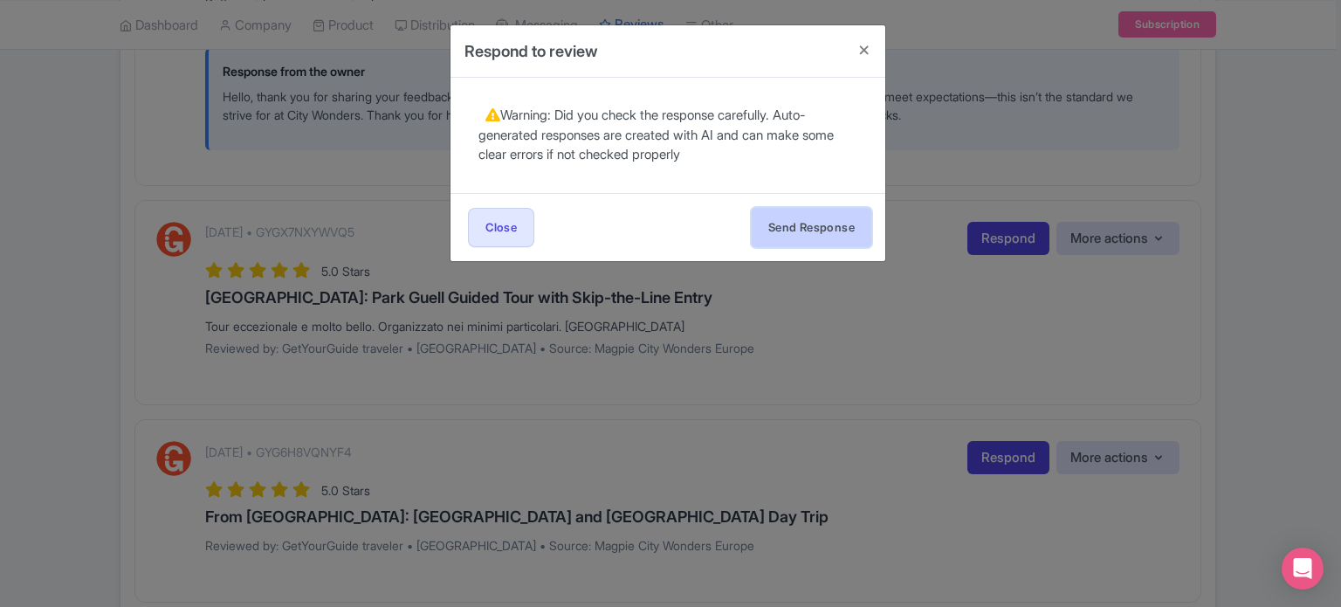
click at [836, 237] on button "Send Response" at bounding box center [812, 227] width 120 height 39
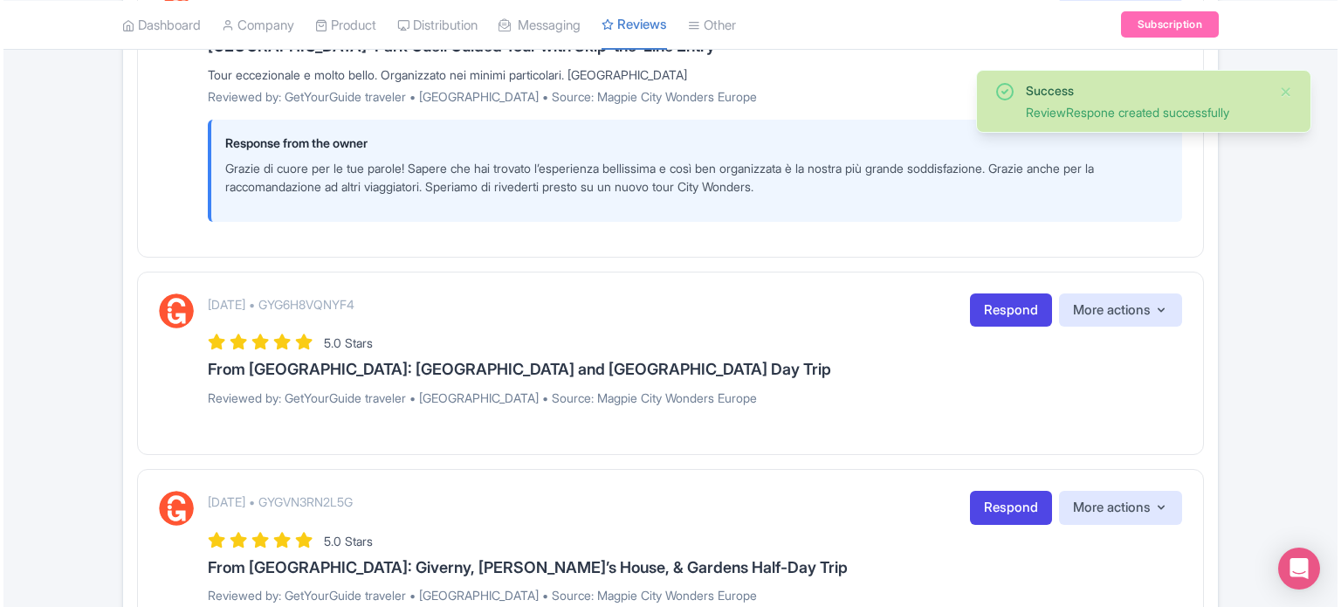
scroll to position [1048, 0]
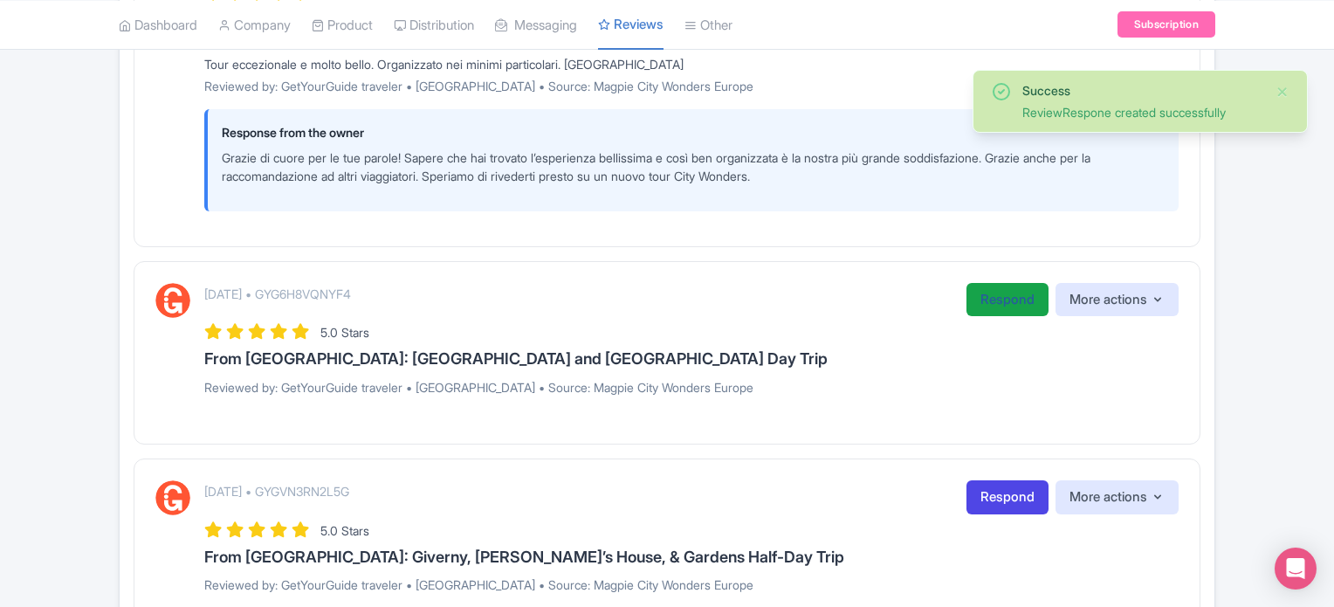
click at [981, 293] on link "Respond" at bounding box center [1008, 300] width 82 height 34
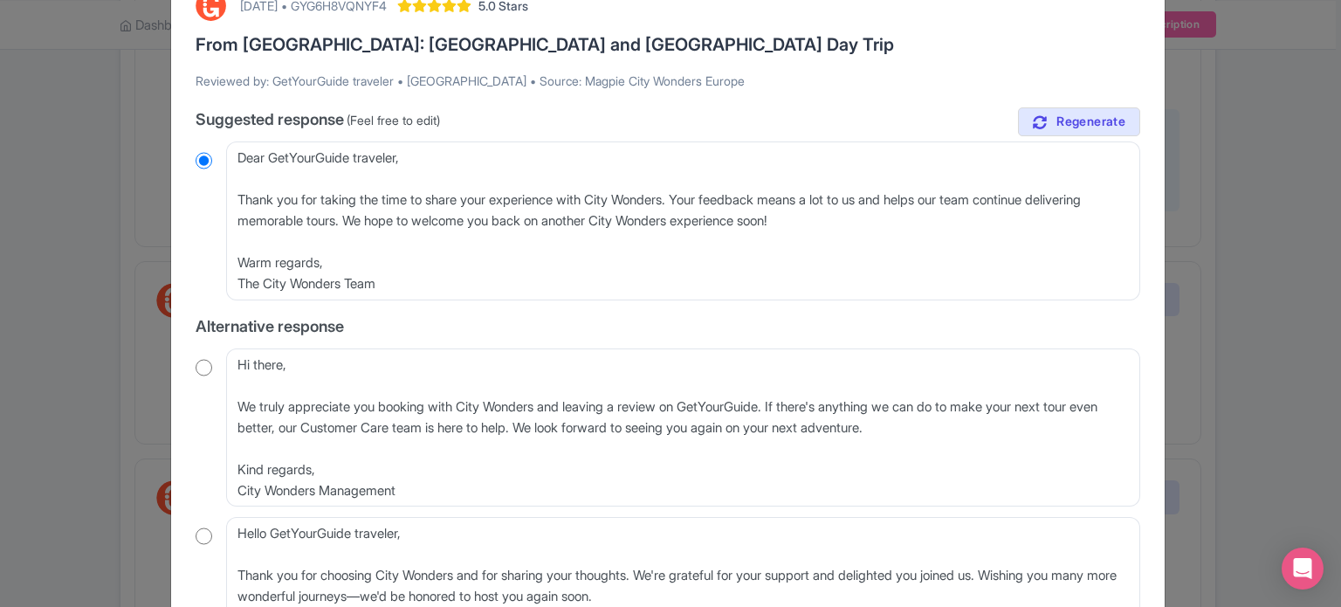
scroll to position [175, 0]
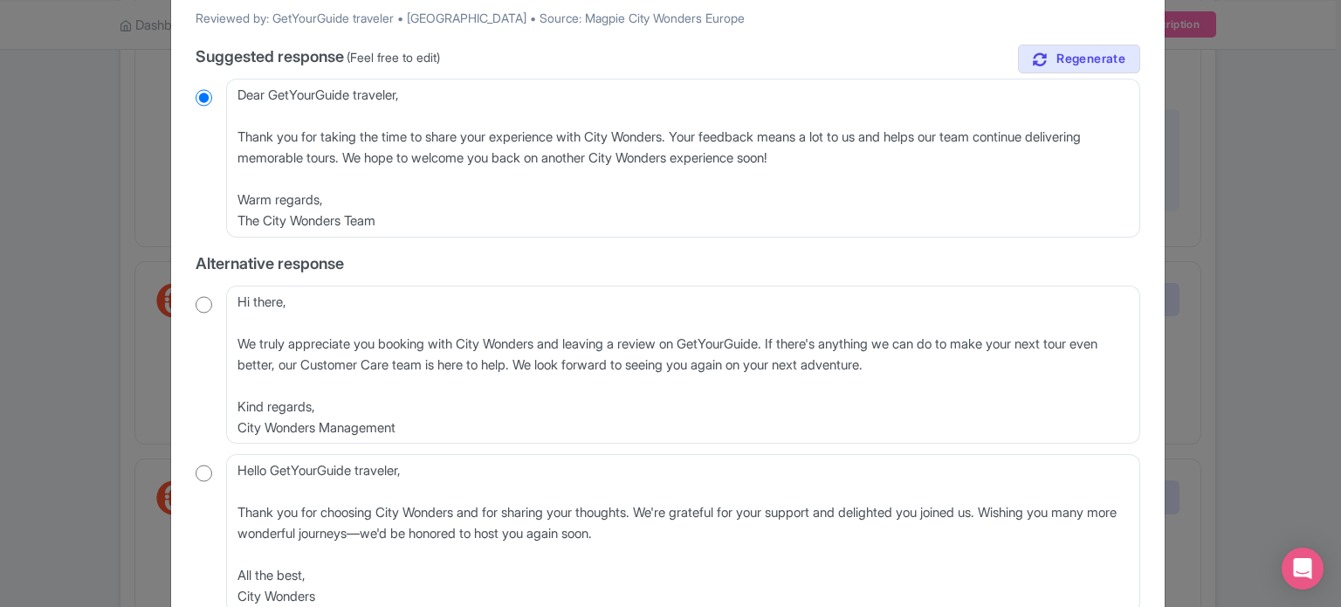
click at [196, 296] on input "radio" at bounding box center [204, 304] width 17 height 17
radio input "true"
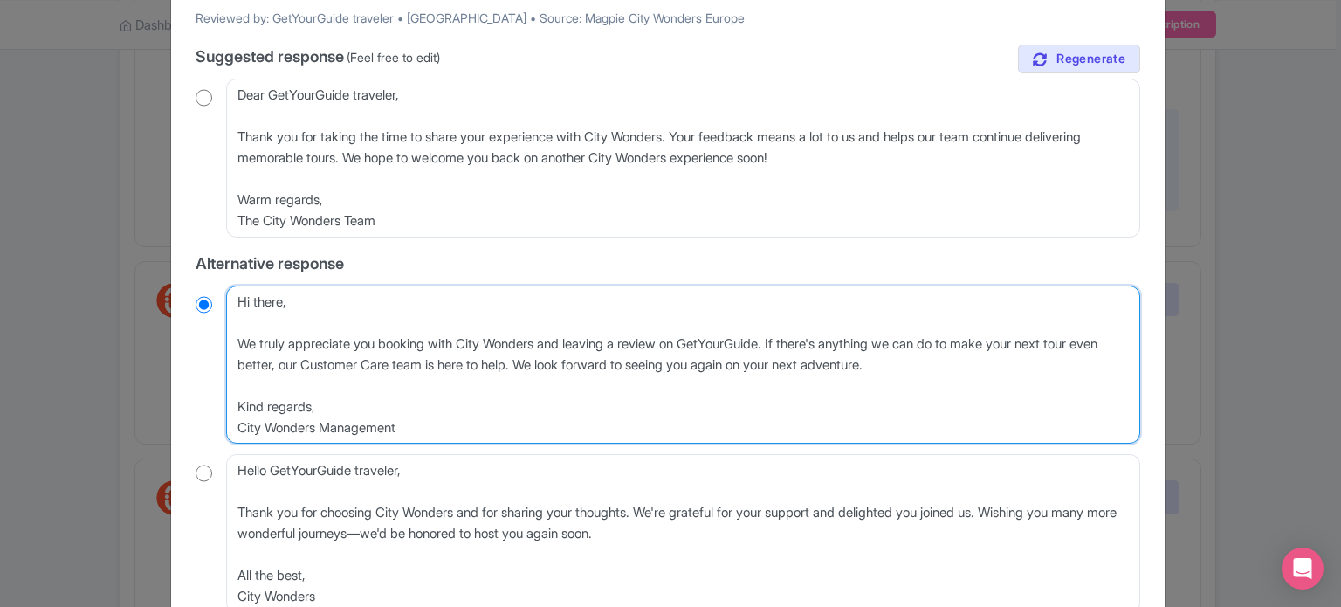
click at [241, 344] on textarea "Hi there, We truly appreciate you booking with City Wonders and leaving a revie…" at bounding box center [683, 365] width 914 height 159
type textarea "Hi there, We truly appreciate you booking with City Wonders and leaving a revie…"
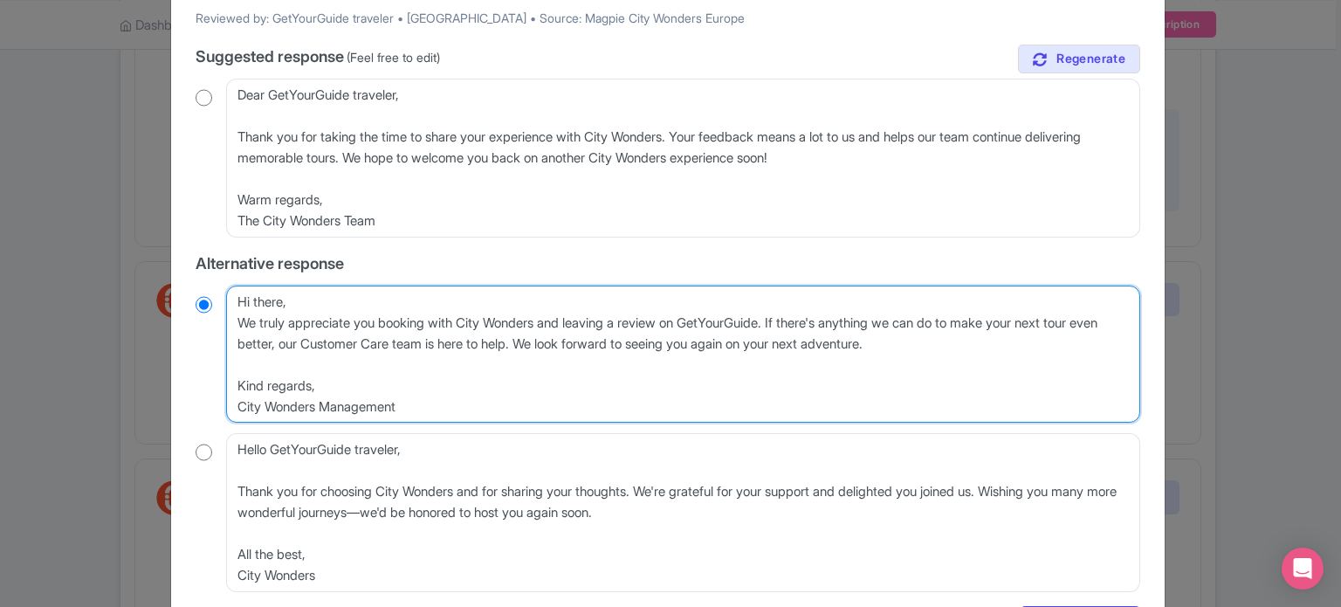
radio input "true"
type textarea "Hi there,We truly appreciate you booking with City Wonders and leaving a review…"
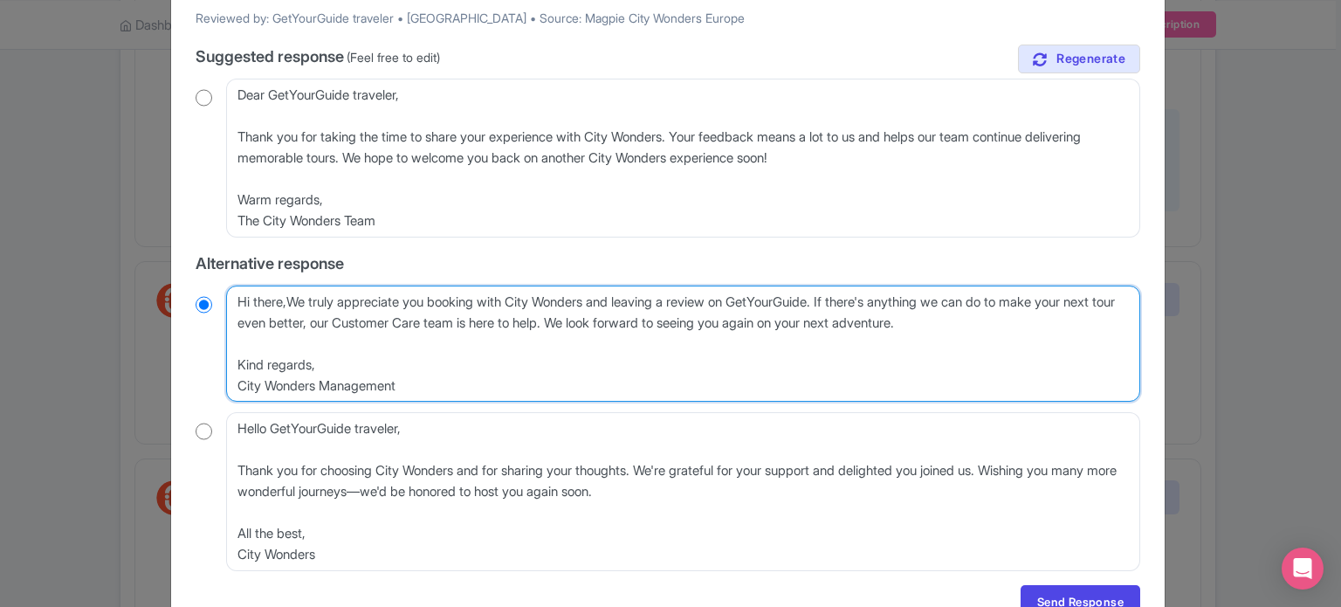
radio input "true"
type textarea "Hi there, We truly appreciate you booking with City Wonders and leaving a revie…"
radio input "true"
click at [306, 296] on textarea "Hi there, We truly appreciate you booking with City Wonders and leaving a revie…" at bounding box center [683, 344] width 914 height 117
type textarea "Hi there, e truly appreciate you booking with City Wonders and leaving a review…"
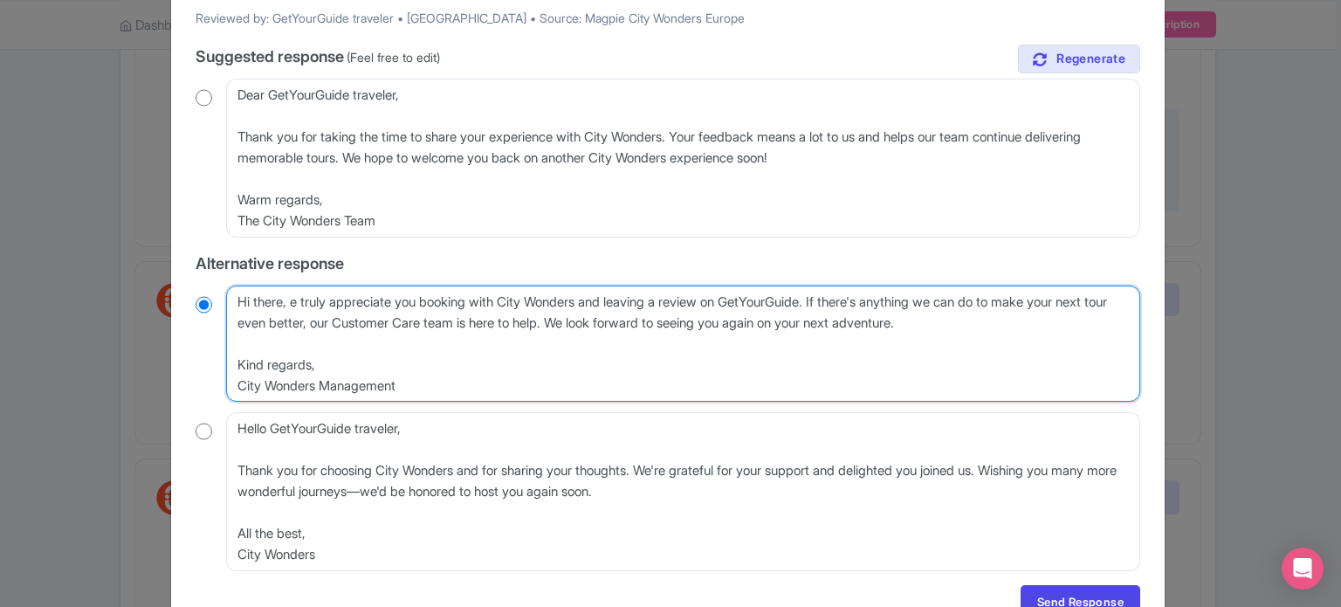
radio input "true"
type textarea "Hi there, we truly appreciate you booking with City Wonders and leaving a revie…"
radio input "true"
drag, startPoint x: 421, startPoint y: 394, endPoint x: 224, endPoint y: 335, distance: 205.0
click at [226, 335] on textarea "Hi there, We truly appreciate you booking with City Wonders and leaving a revie…" at bounding box center [683, 344] width 914 height 117
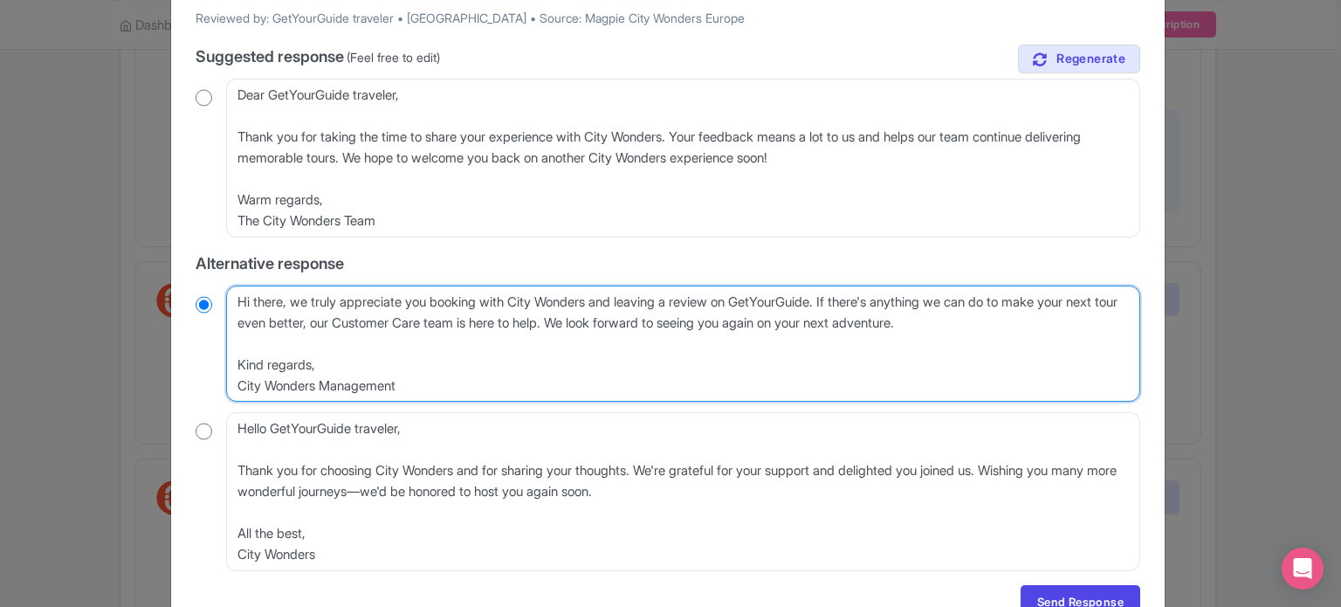
type textarea "Hi there, we truly appreciate you booking with City Wonders and leaving a revie…"
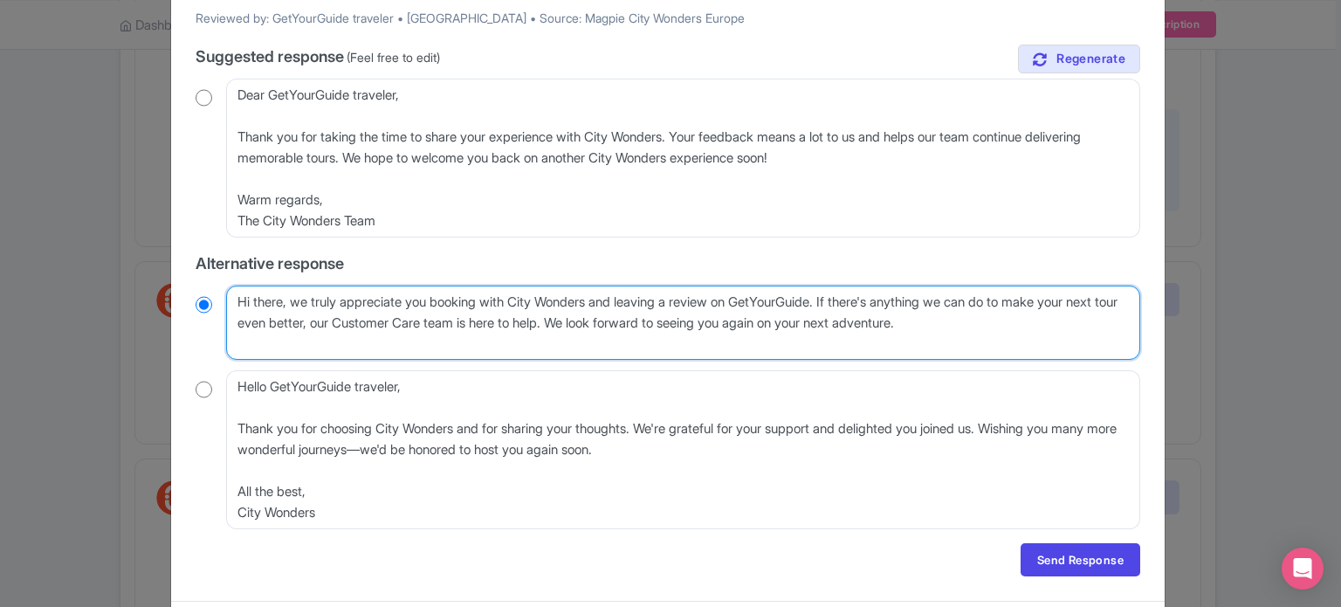
radio input "true"
type textarea "Hi there, we truly appreciate you booking with City Wonders and leaving a revie…"
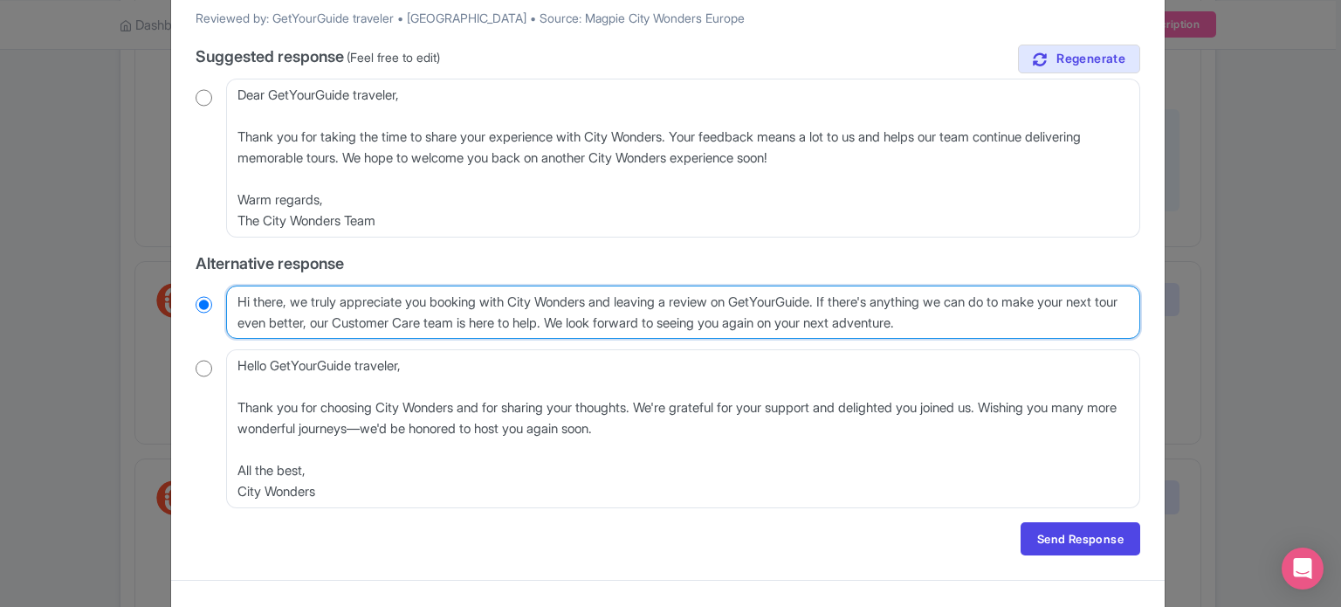
radio input "true"
drag, startPoint x: 817, startPoint y: 297, endPoint x: 917, endPoint y: 318, distance: 101.7
click at [917, 318] on textarea "Hi there, We truly appreciate you booking with City Wonders and leaving a revie…" at bounding box center [683, 313] width 914 height 54
drag, startPoint x: 623, startPoint y: 319, endPoint x: 852, endPoint y: 299, distance: 229.6
click at [852, 299] on textarea "Hi there, We truly appreciate you booking with City Wonders and leaving a revie…" at bounding box center [683, 313] width 914 height 54
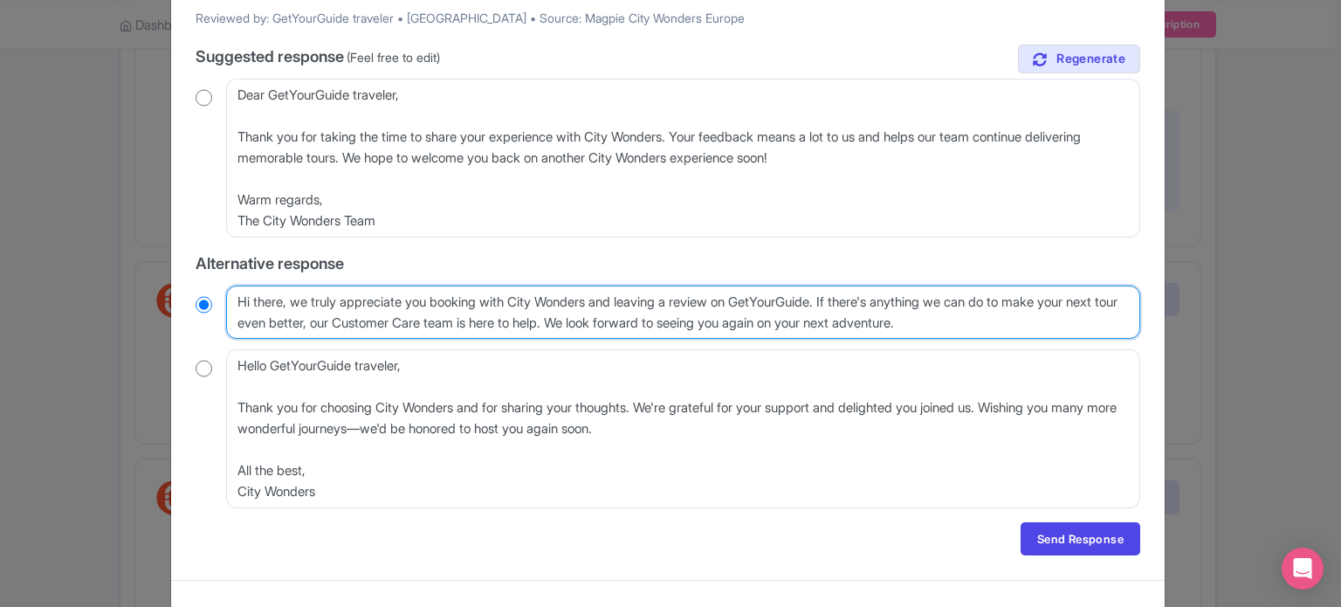
type textarea "Hi there, we truly appreciate you booking with City Wonders and leaving a revie…"
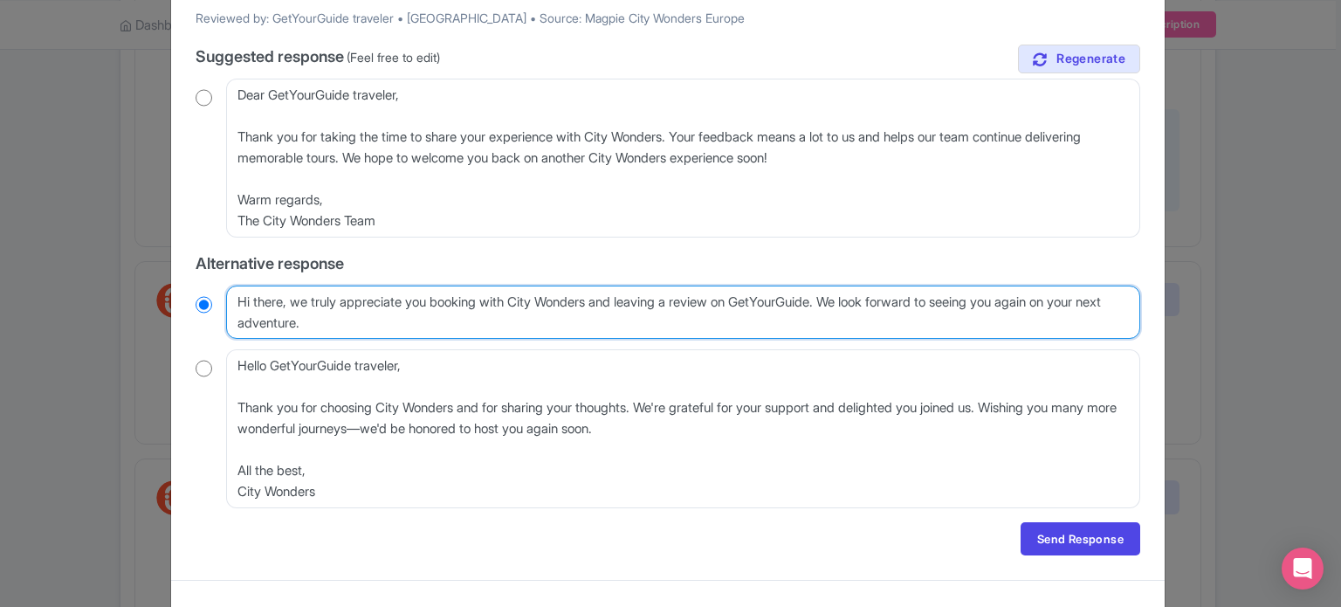
radio input "true"
type textarea "Hi there, we truly appreciate you booking with City Wonders and leaving a revie…"
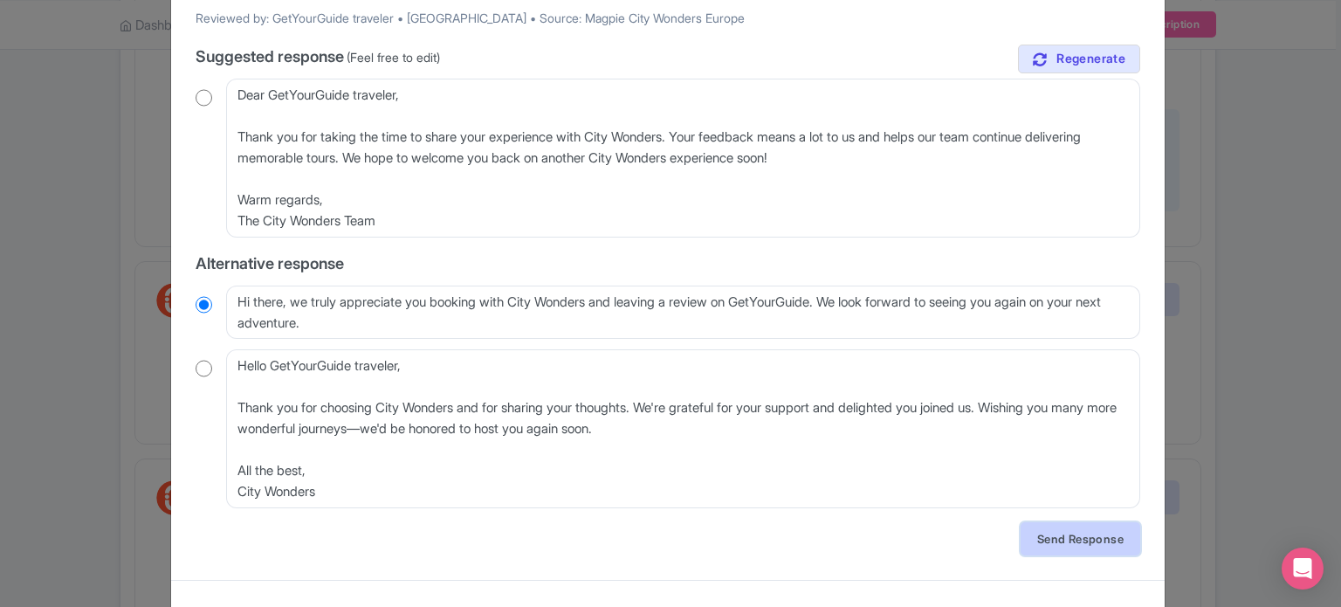
click at [1070, 537] on link "Send Response" at bounding box center [1081, 538] width 120 height 33
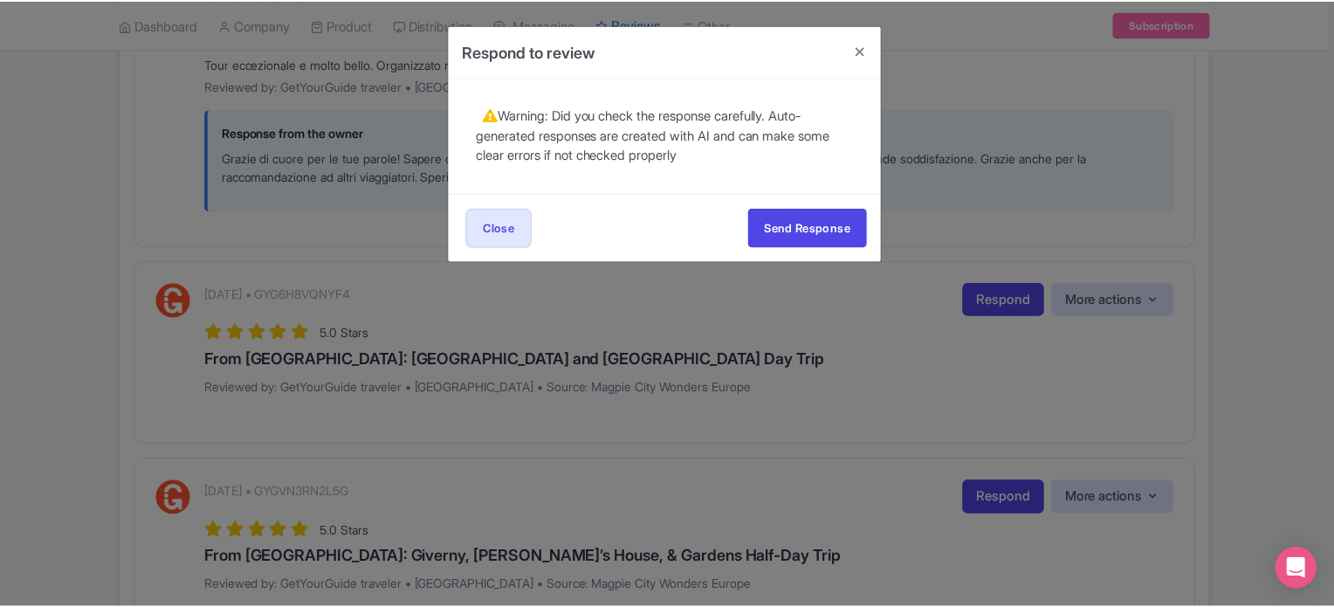
scroll to position [0, 0]
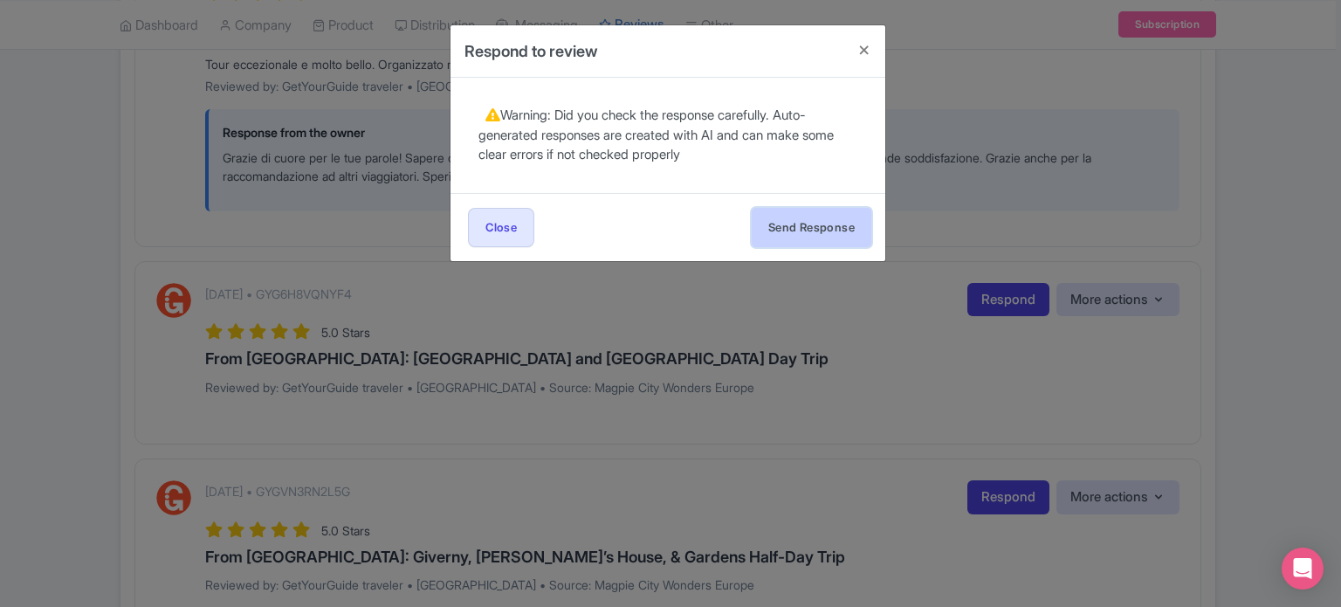
click at [841, 231] on button "Send Response" at bounding box center [812, 227] width 120 height 39
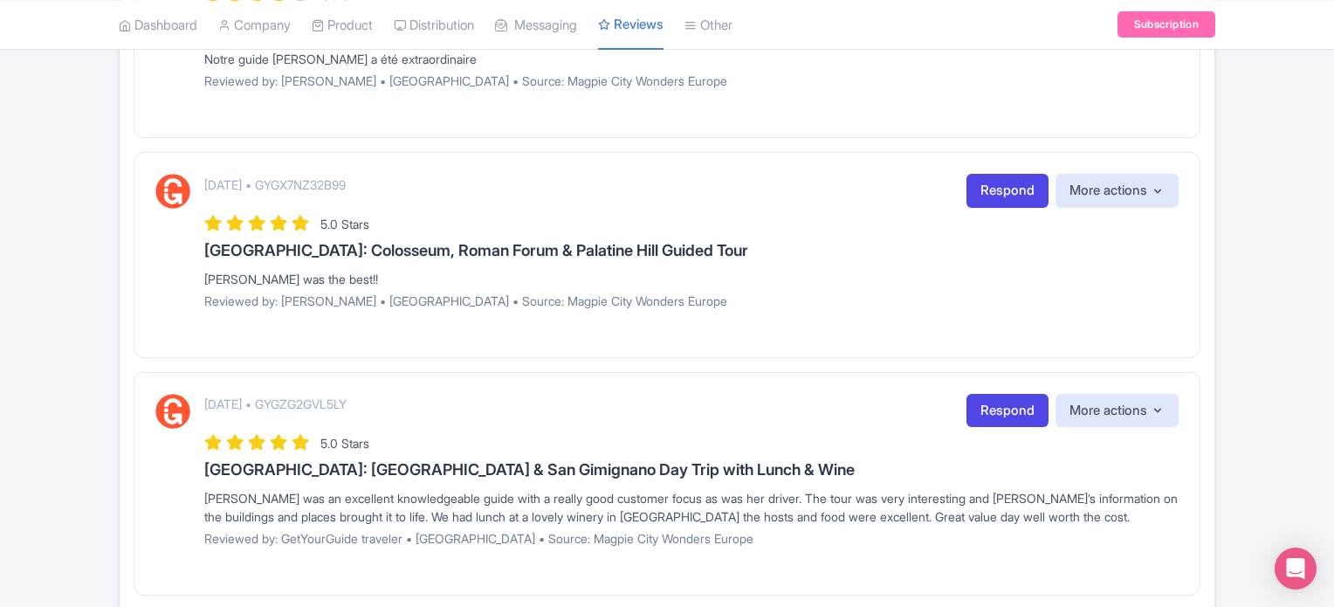
scroll to position [1484, 0]
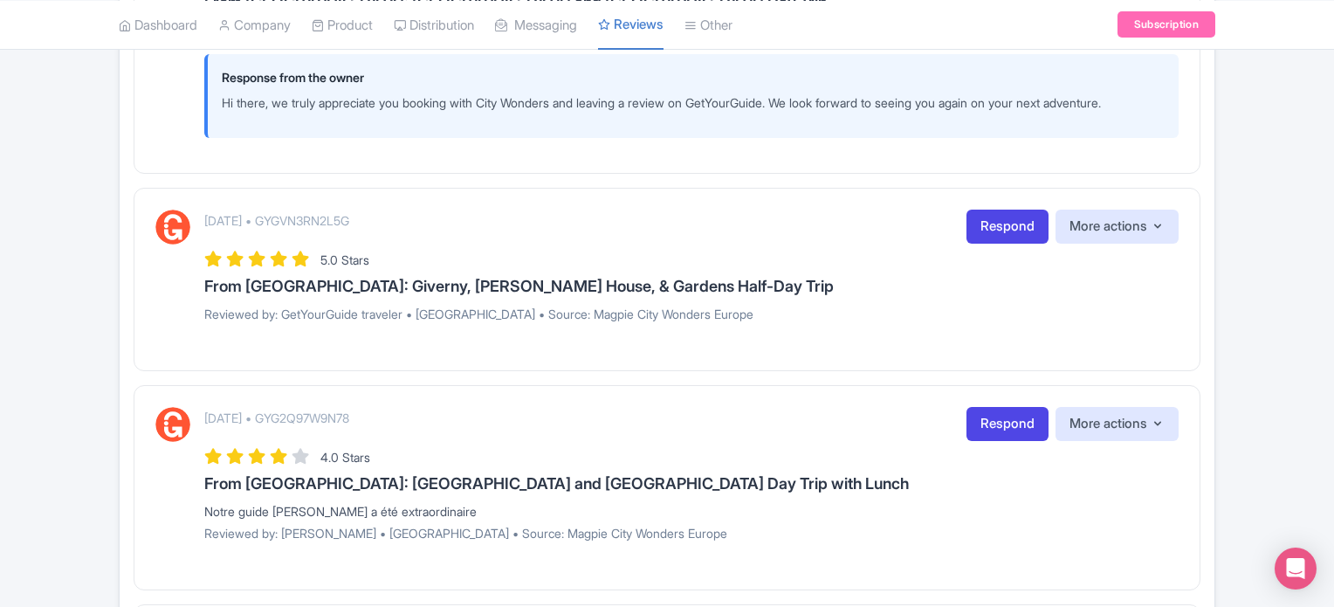
scroll to position [1310, 0]
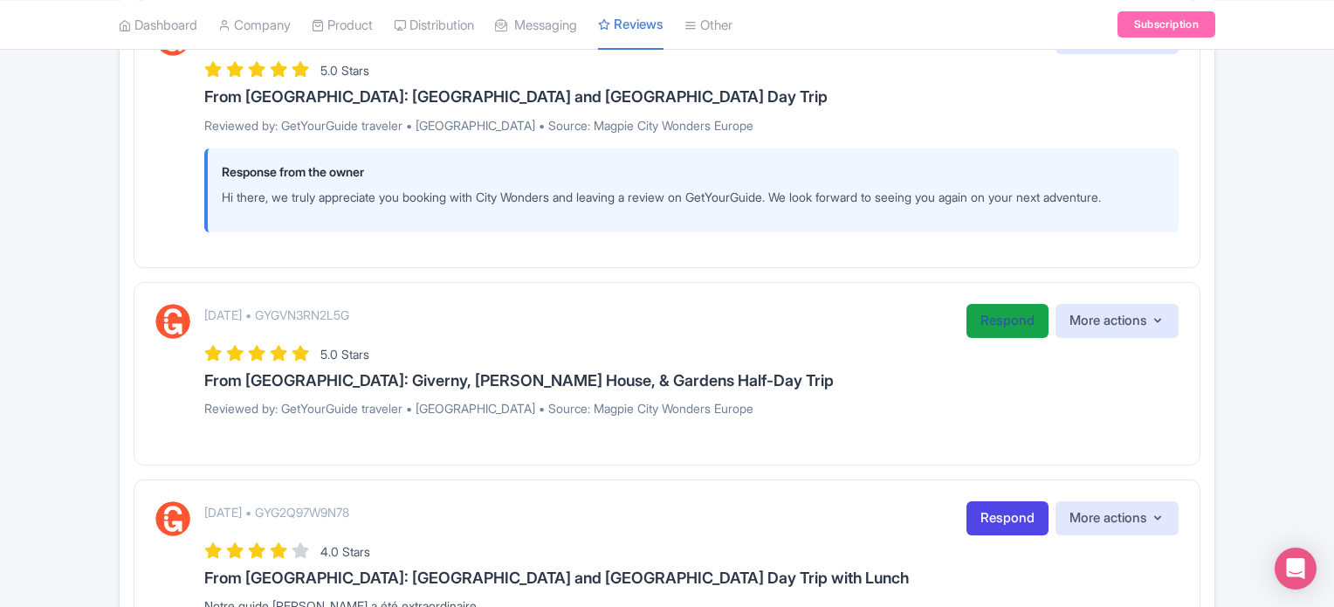
click at [995, 320] on link "Respond" at bounding box center [1008, 321] width 82 height 34
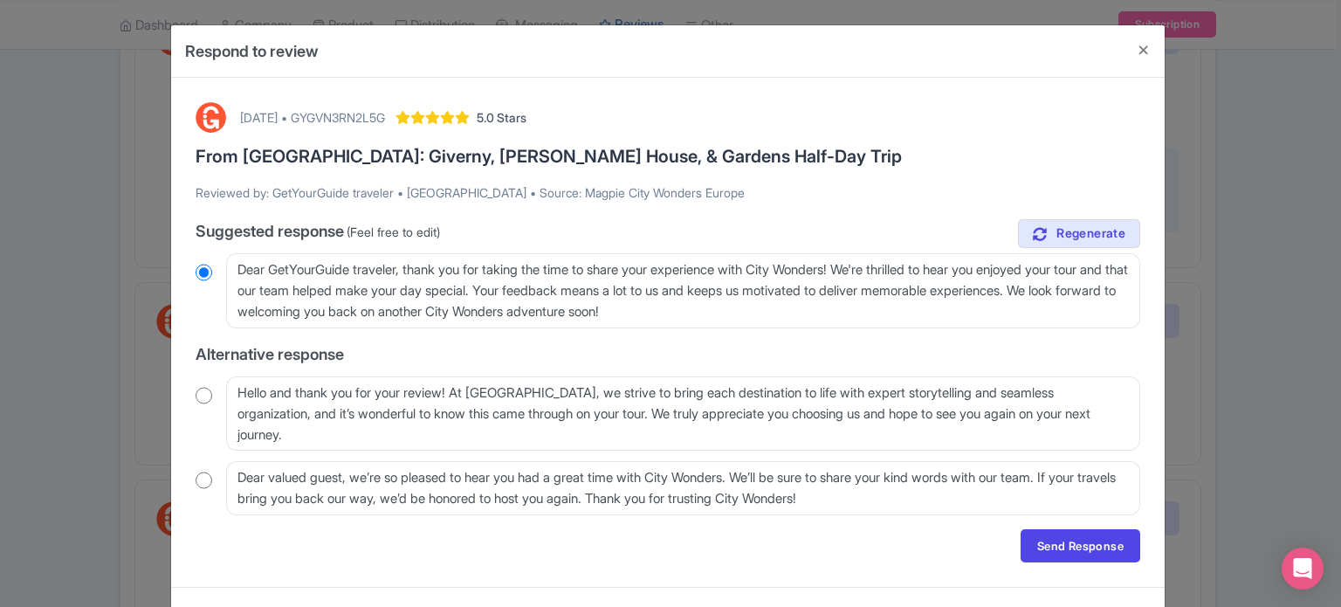
click at [200, 391] on input "radio" at bounding box center [204, 395] width 17 height 17
radio input "true"
click at [1080, 541] on link "Send Response" at bounding box center [1081, 545] width 120 height 33
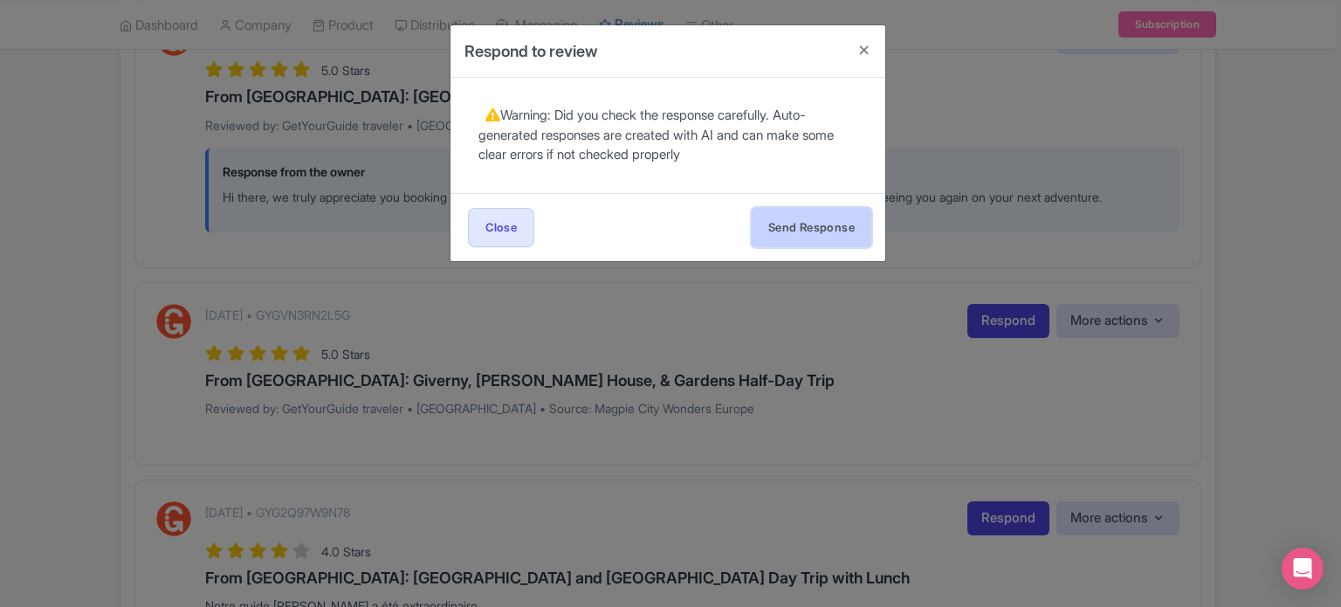
click at [813, 231] on button "Send Response" at bounding box center [812, 227] width 120 height 39
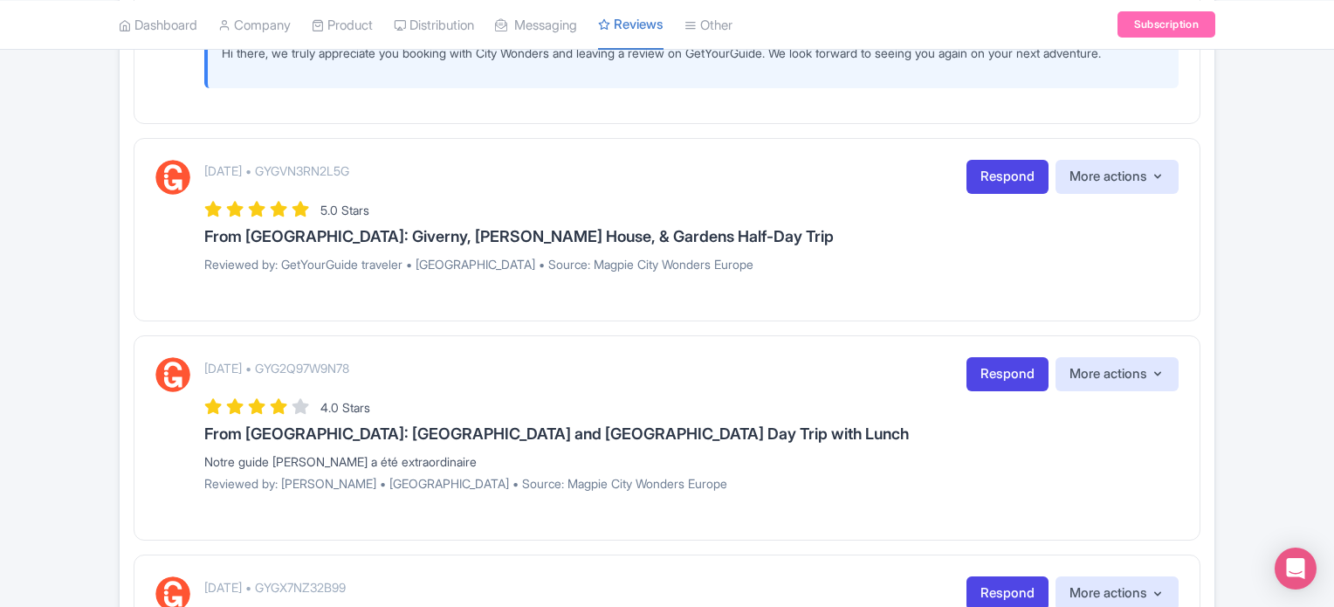
scroll to position [1484, 0]
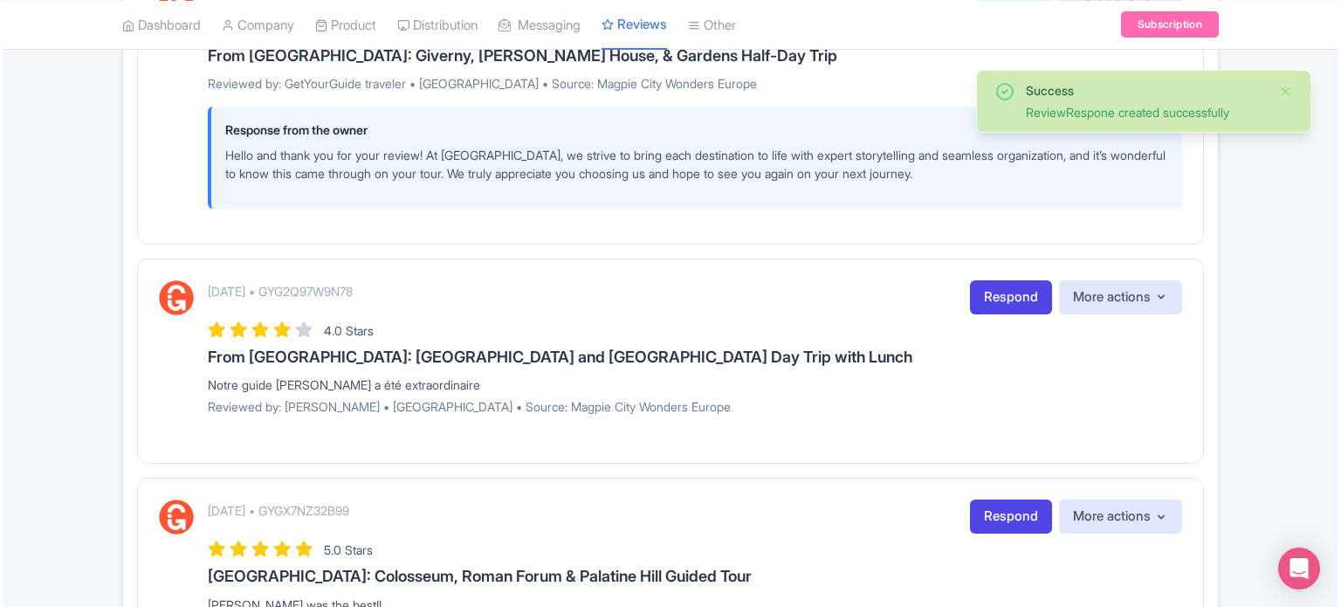
scroll to position [1659, 0]
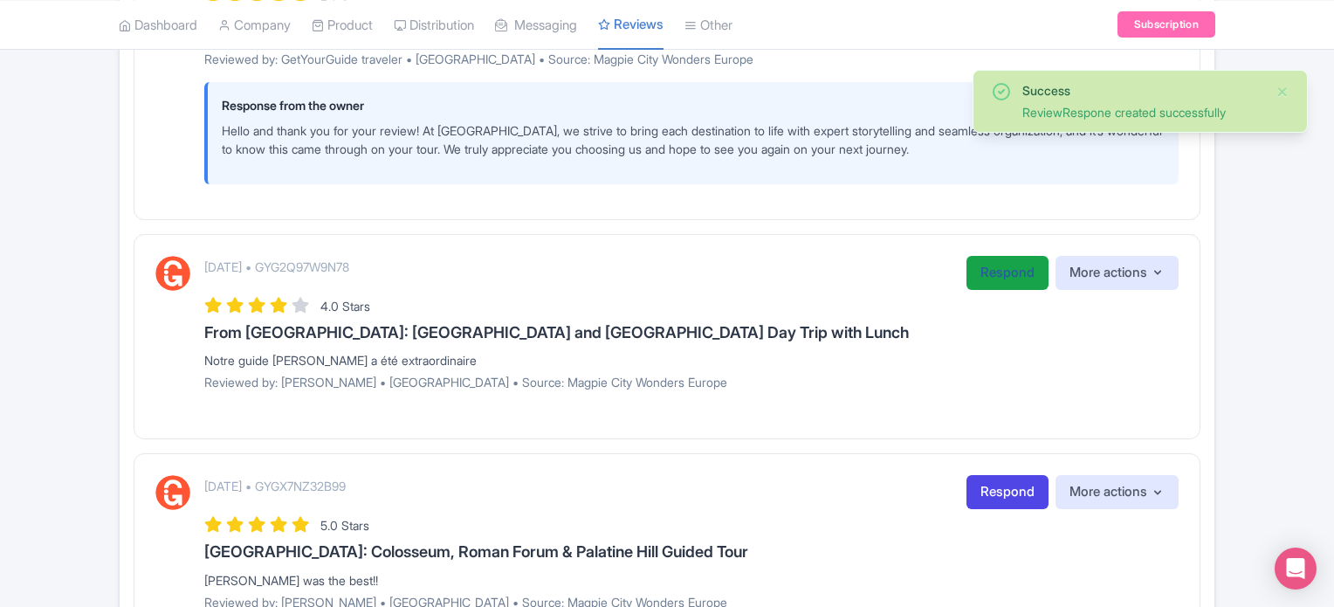
click at [988, 275] on link "Respond" at bounding box center [1008, 273] width 82 height 34
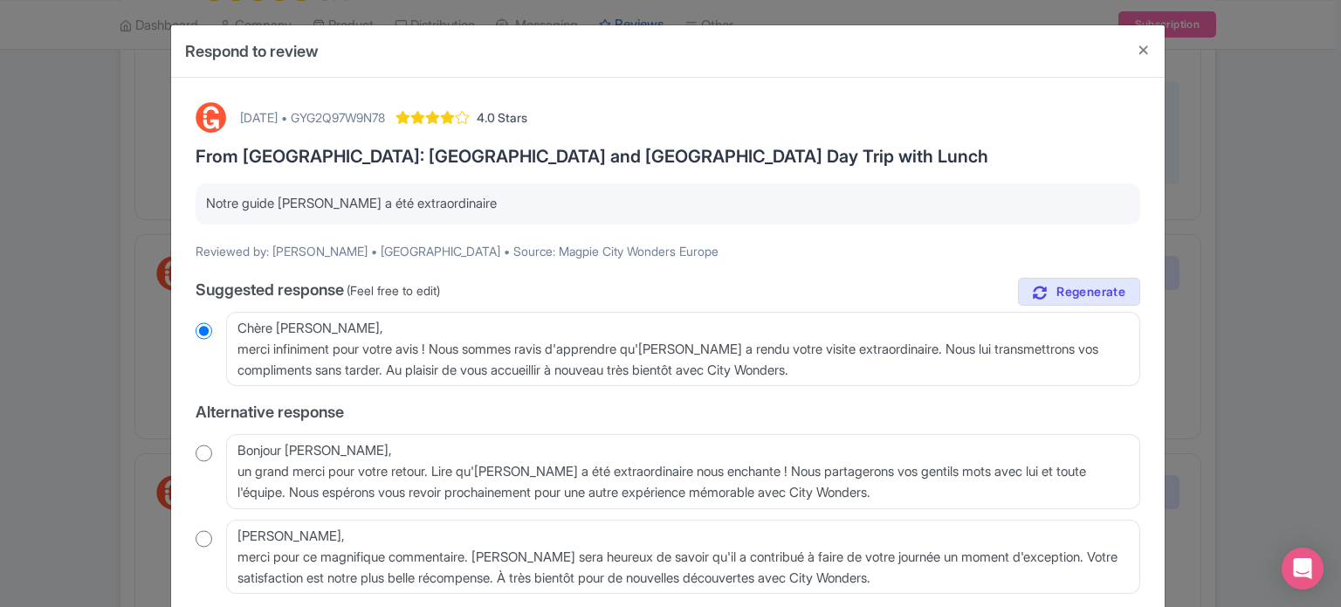
click at [202, 450] on input "radio" at bounding box center [204, 452] width 17 height 17
radio input "true"
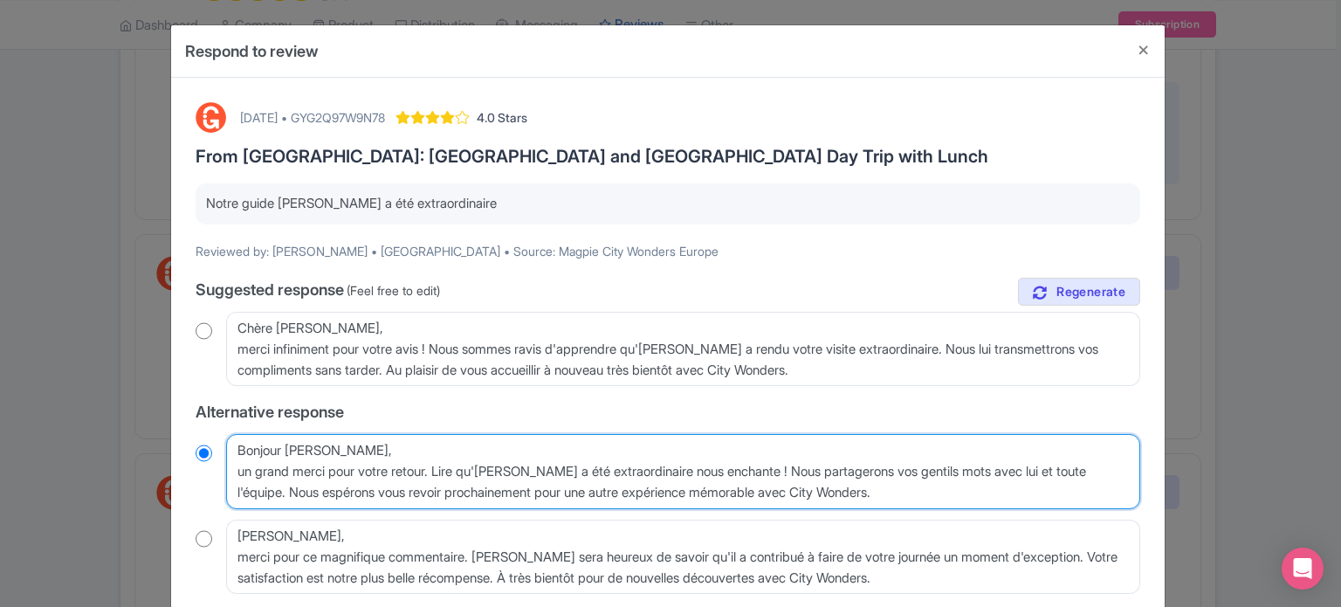
click at [237, 473] on textarea "Bonjour Linda, un grand merci pour votre retour. Lire qu'Antonino a été extraor…" at bounding box center [683, 471] width 914 height 75
type textarea "Bonjour Linda,un grand merci pour votre retour. Lire qu'Antonino a été extraord…"
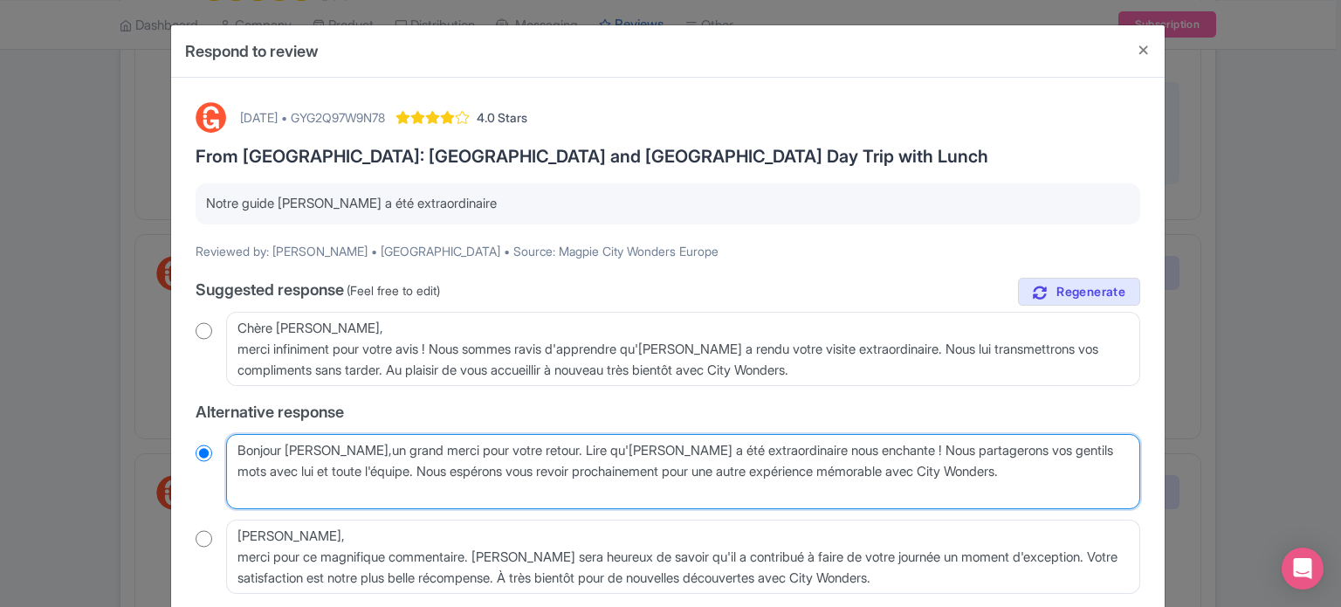
radio input "true"
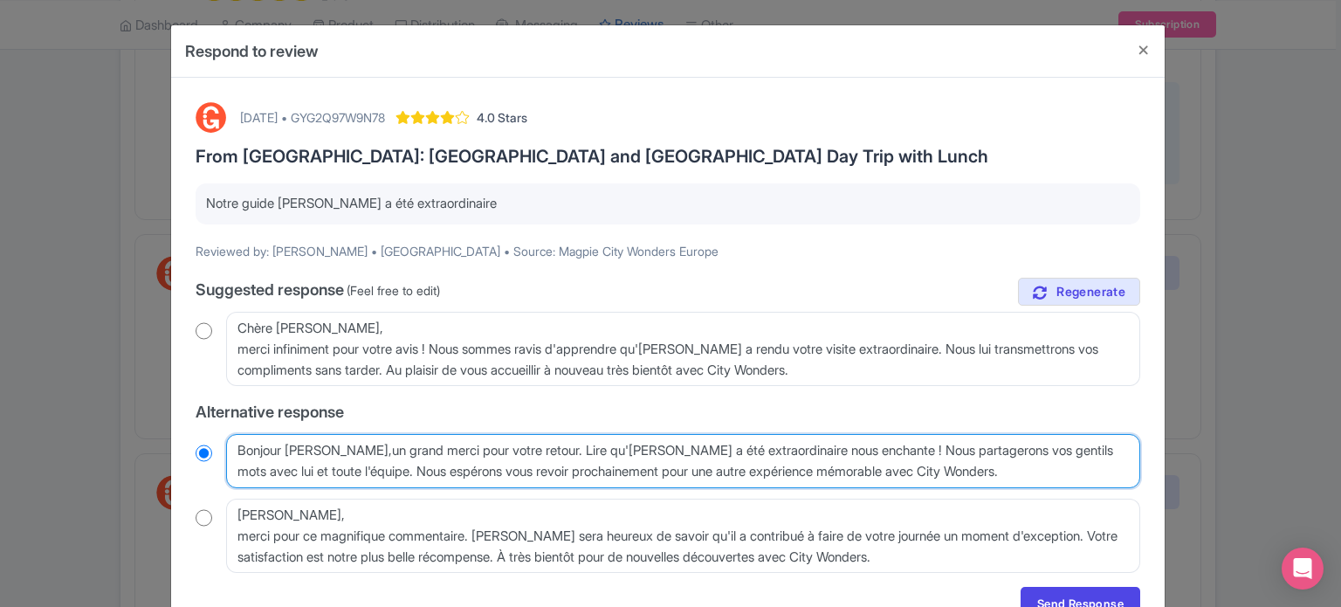
type textarea "Bonjour Linda, un grand merci pour votre retour. Lire qu'Antonino a été extraor…"
radio input "true"
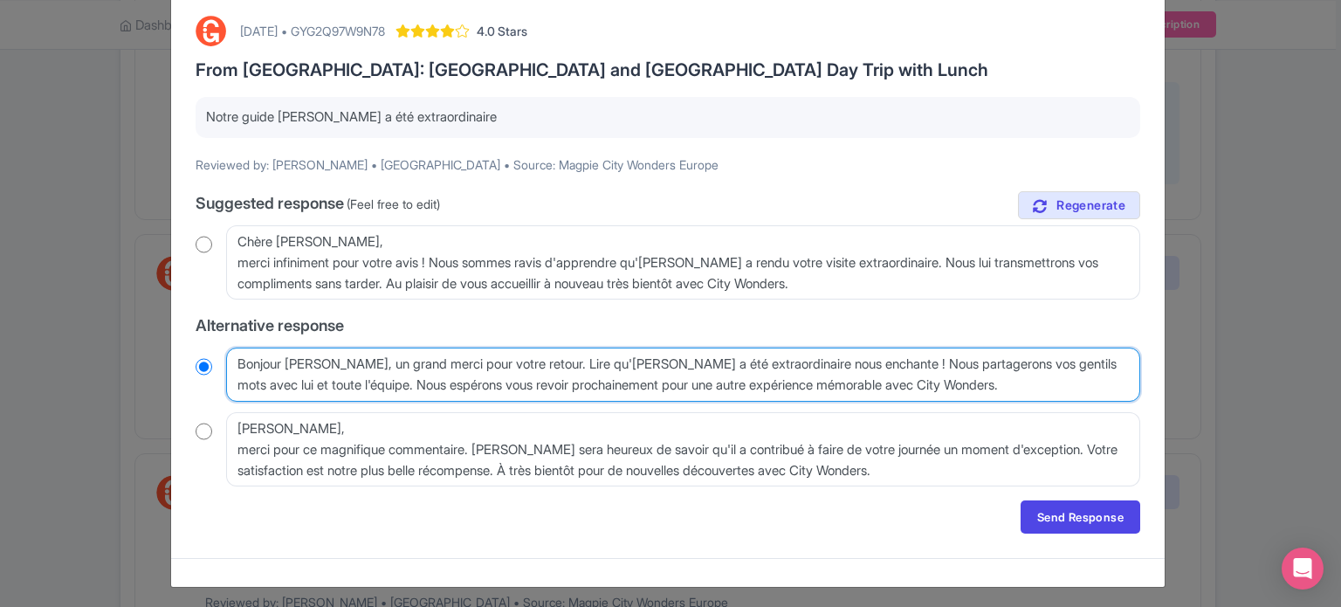
scroll to position [87, 0]
type textarea "Bonjour Linda, un grand merci pour votre retour. Lire qu'Antonino a été extraor…"
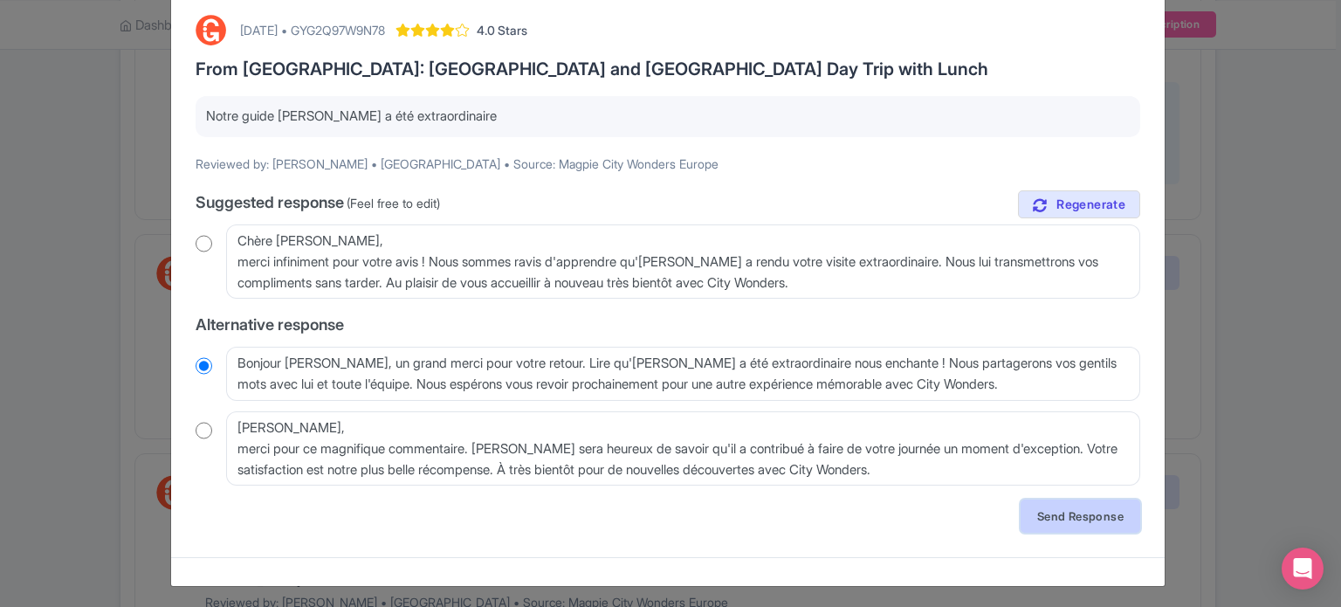
click at [1065, 513] on link "Send Response" at bounding box center [1081, 515] width 120 height 33
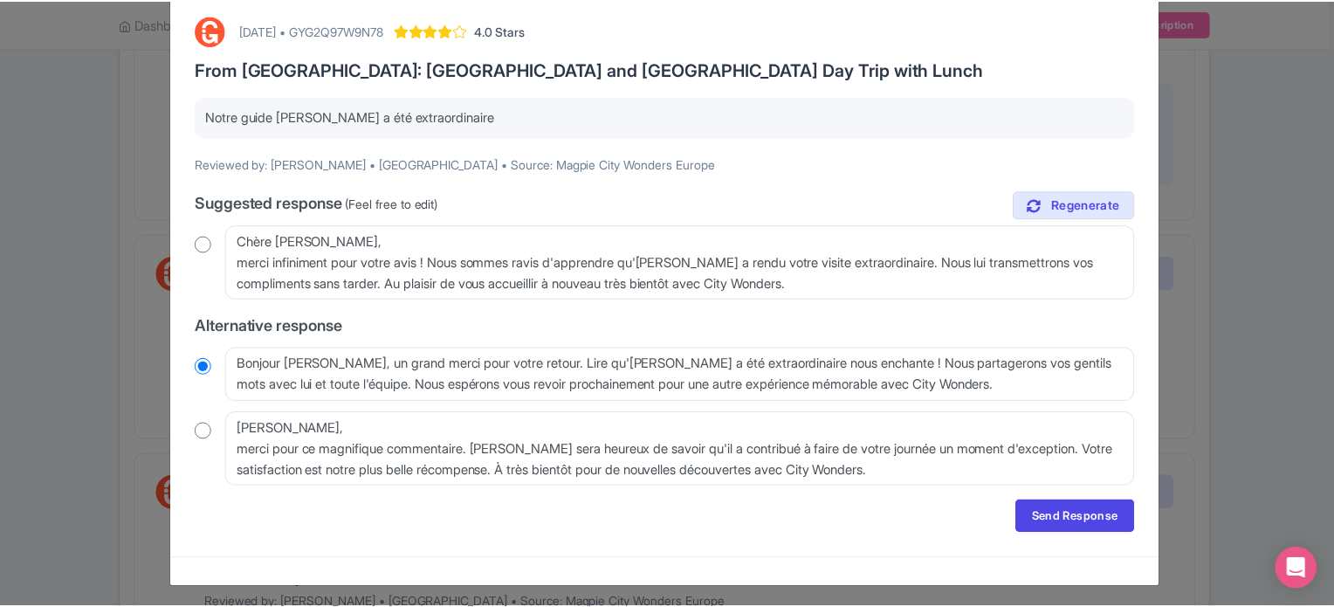
scroll to position [0, 0]
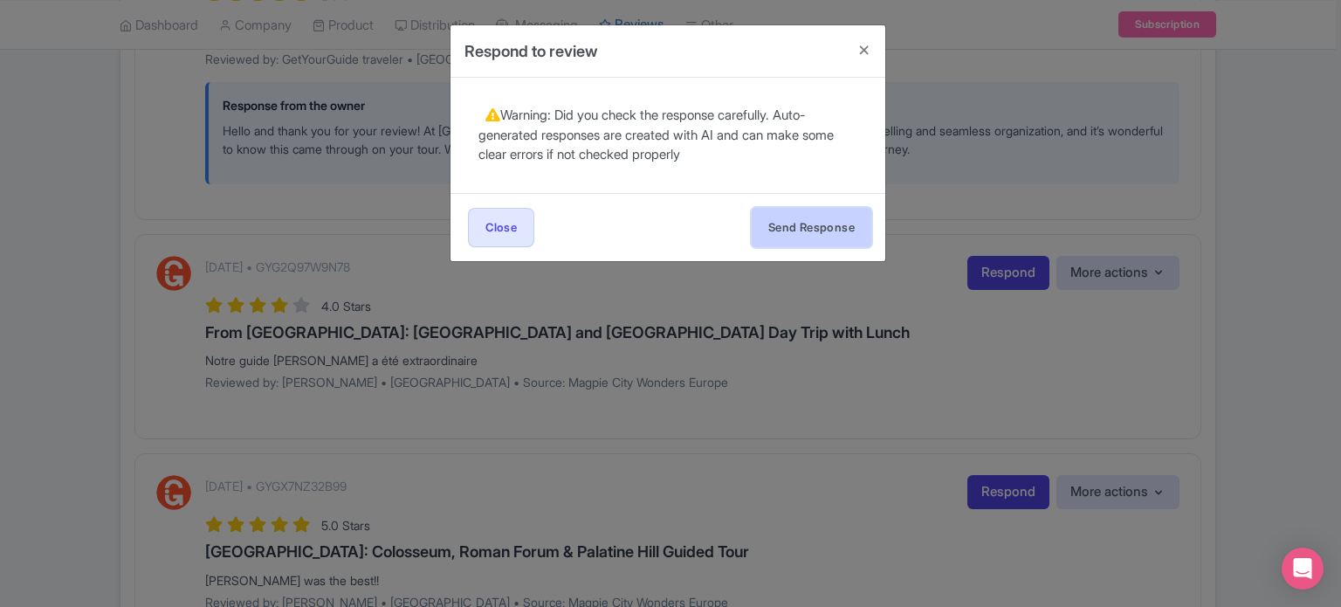
click at [826, 208] on button "Send Response" at bounding box center [812, 227] width 120 height 39
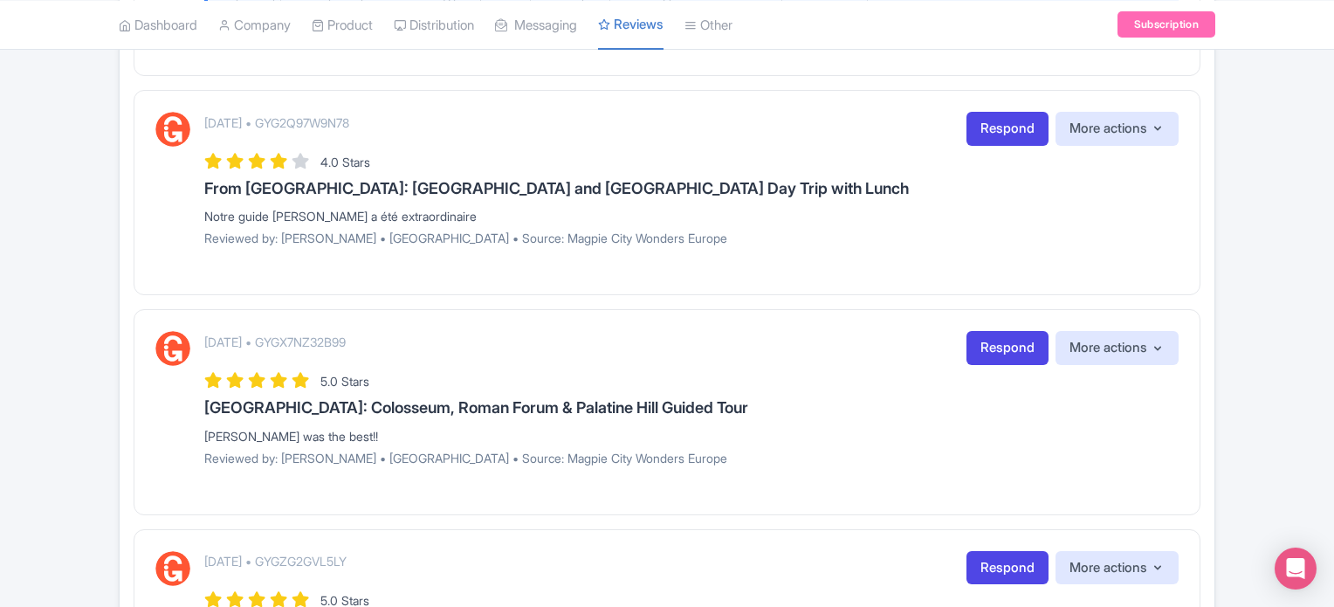
scroll to position [1834, 0]
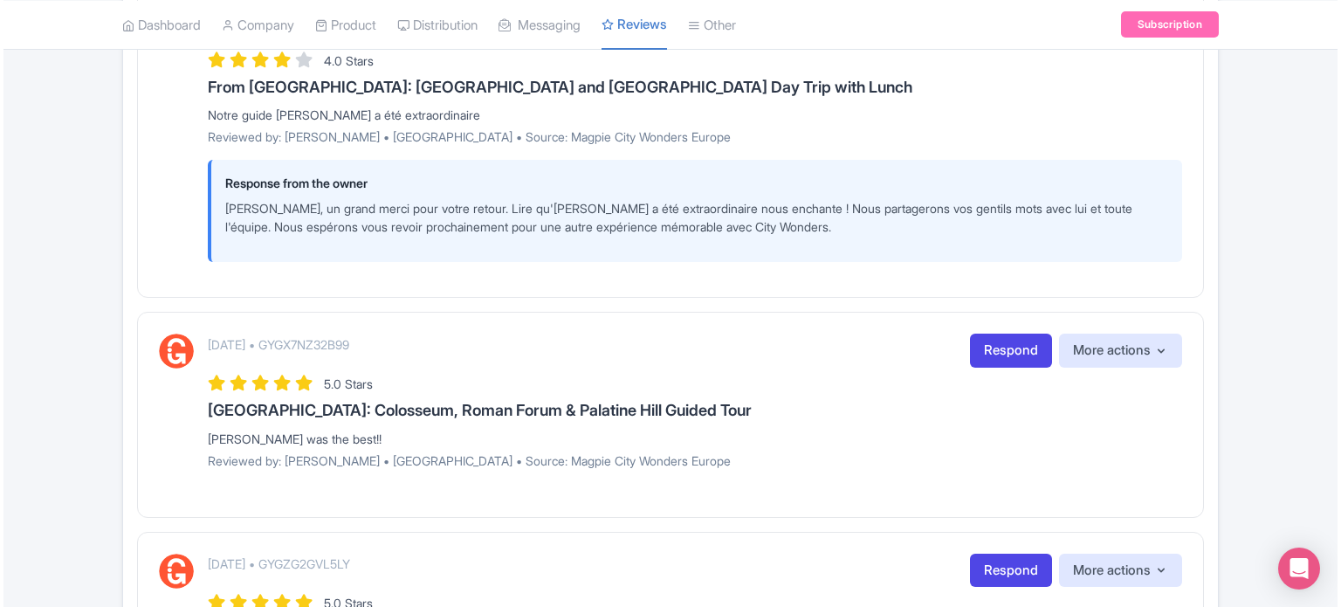
scroll to position [2095, 0]
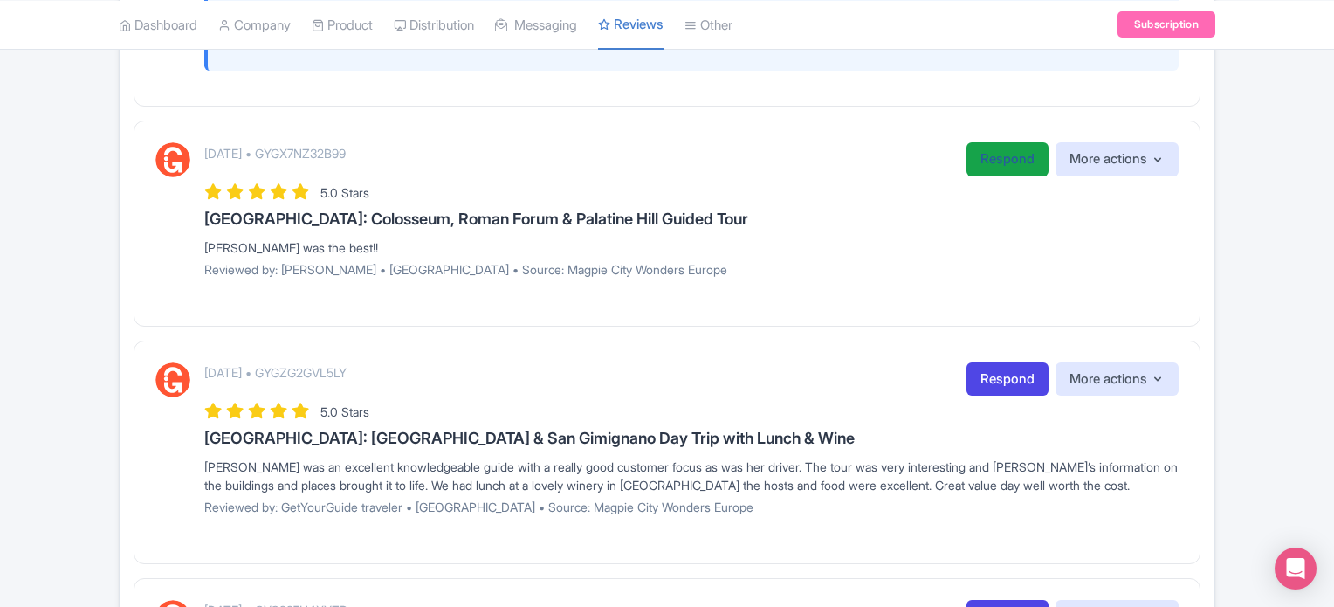
click at [985, 146] on link "Respond" at bounding box center [1008, 159] width 82 height 34
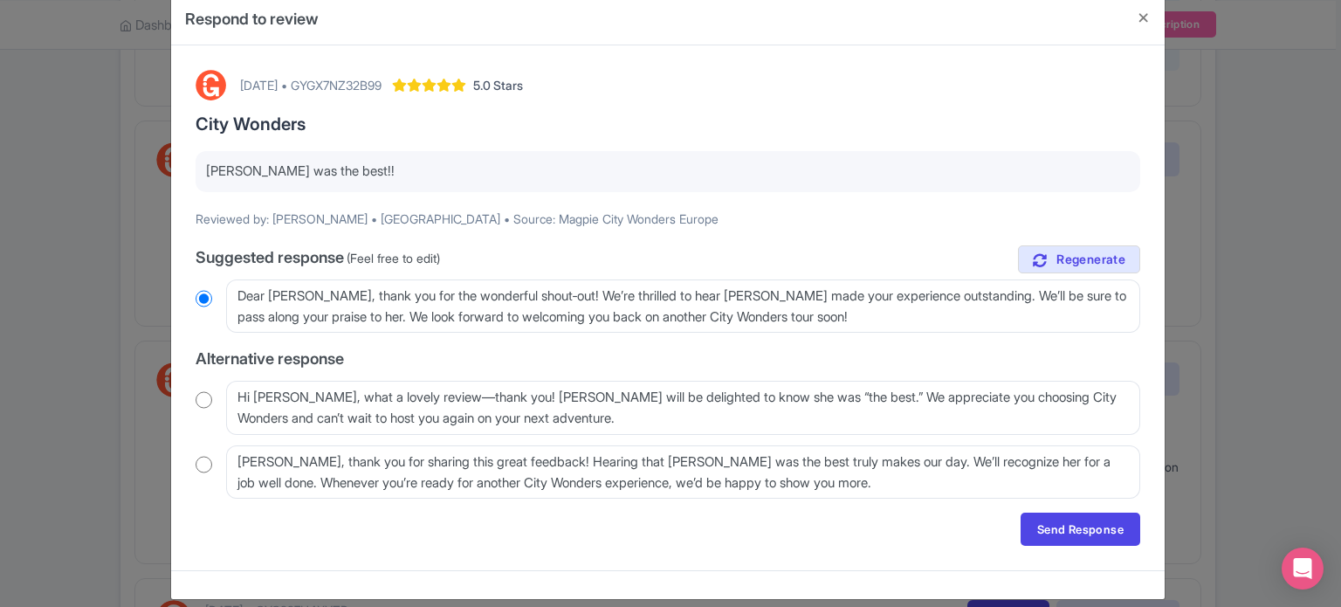
scroll to position [49, 0]
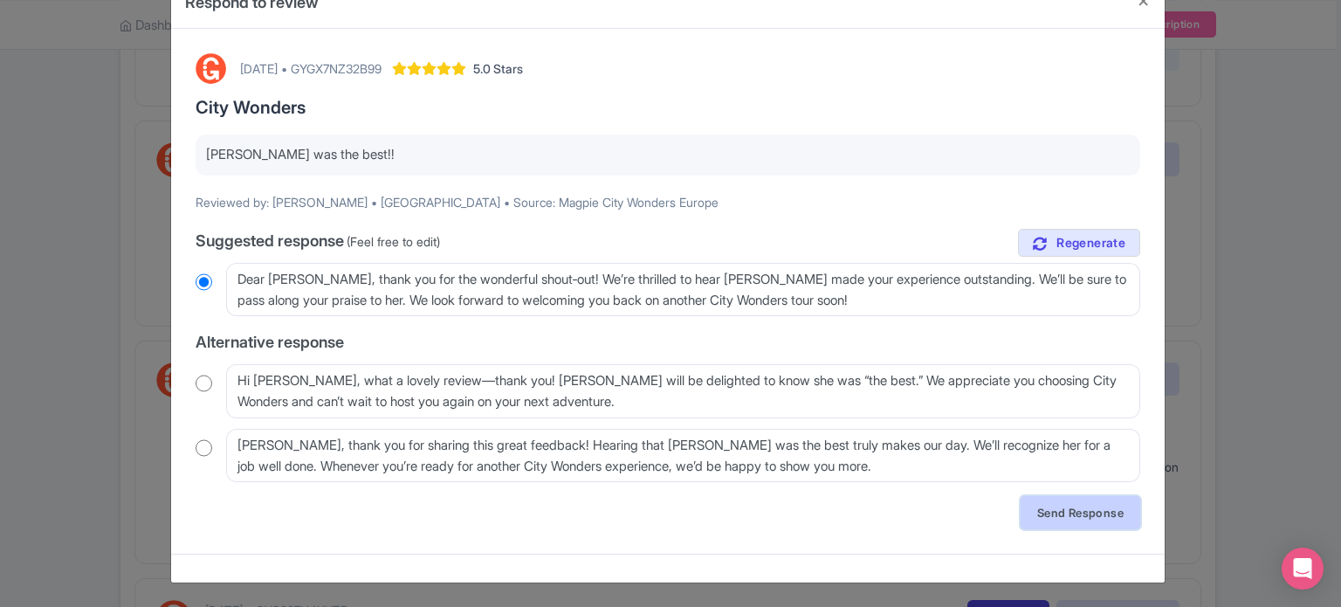
click at [1087, 512] on link "Send Response" at bounding box center [1081, 512] width 120 height 33
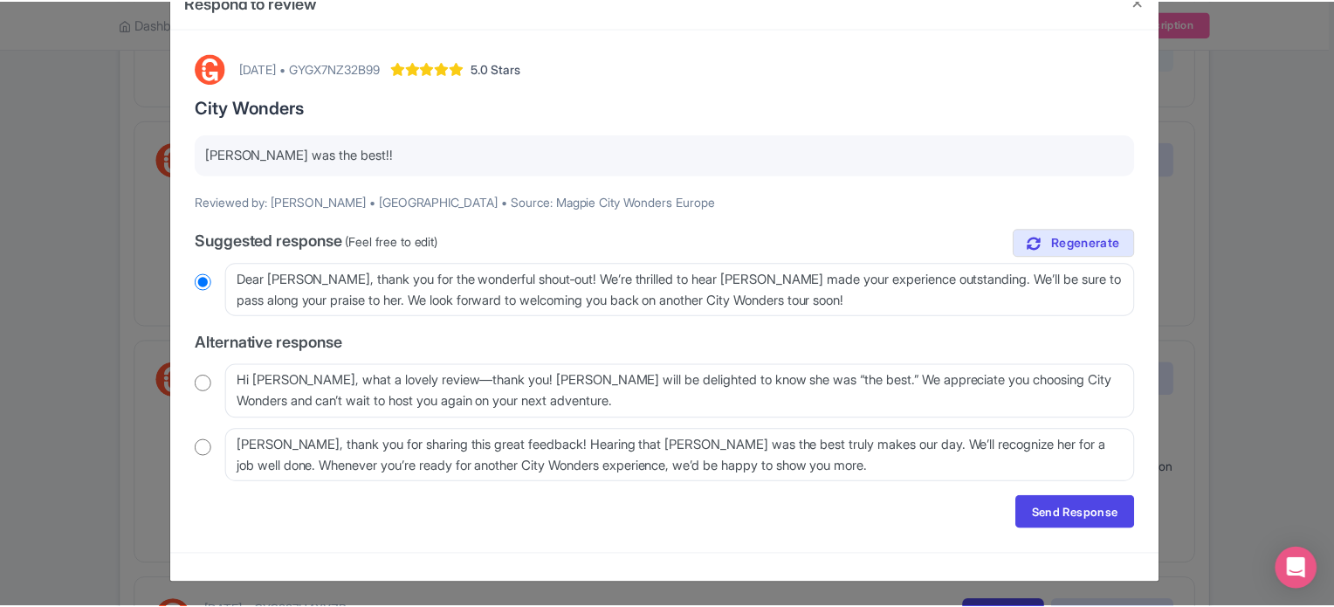
scroll to position [0, 0]
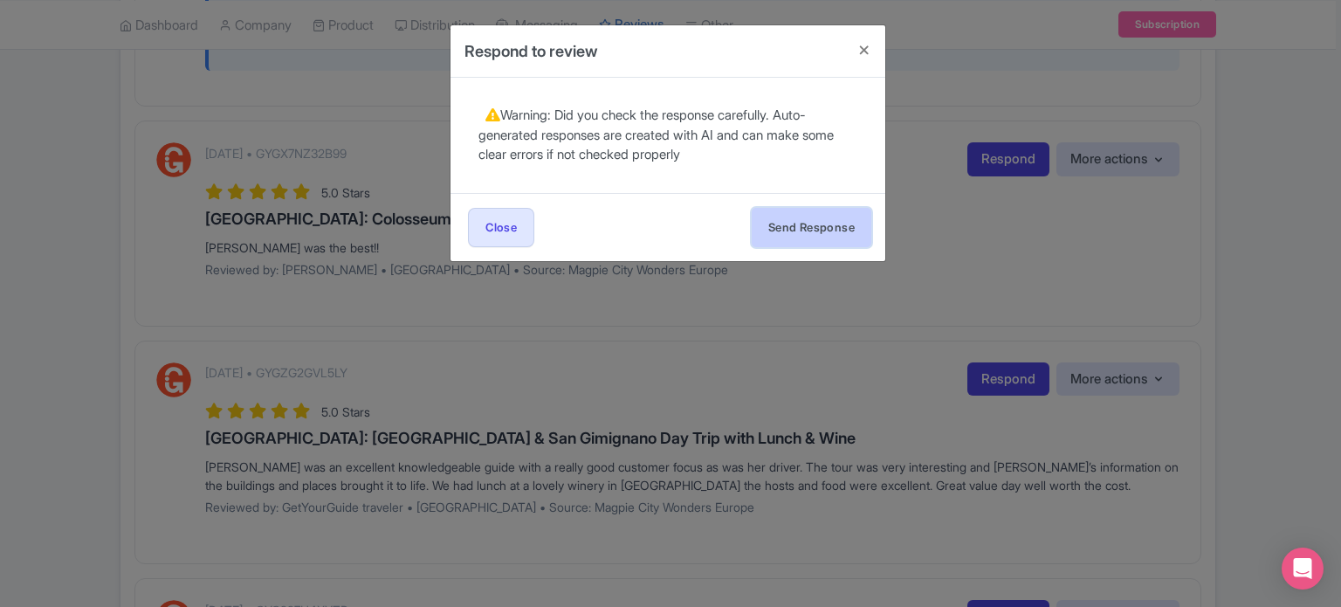
click at [836, 217] on button "Send Response" at bounding box center [812, 227] width 120 height 39
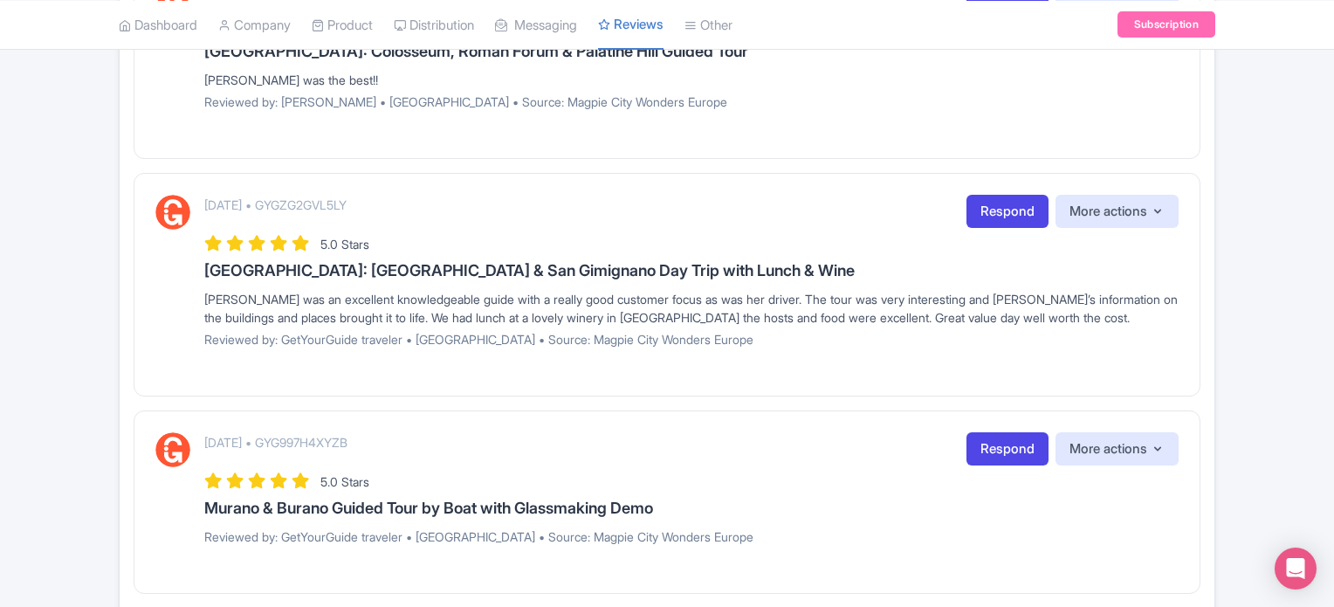
scroll to position [2262, 0]
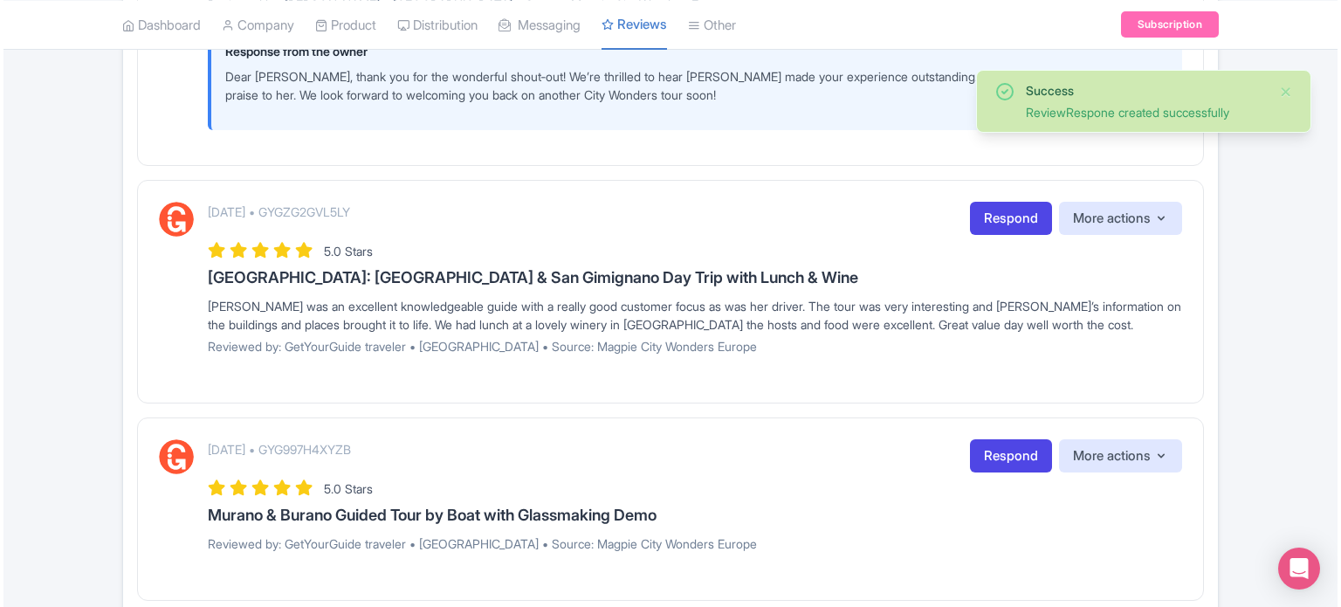
scroll to position [2357, 0]
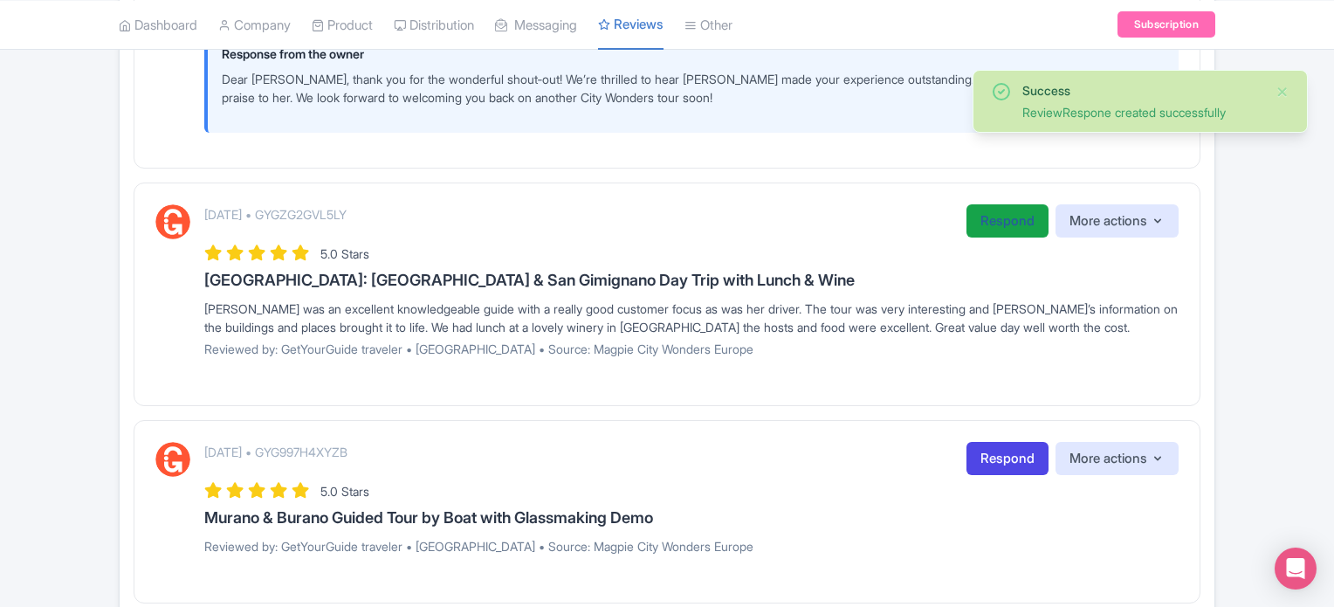
click at [1016, 226] on link "Respond" at bounding box center [1008, 221] width 82 height 34
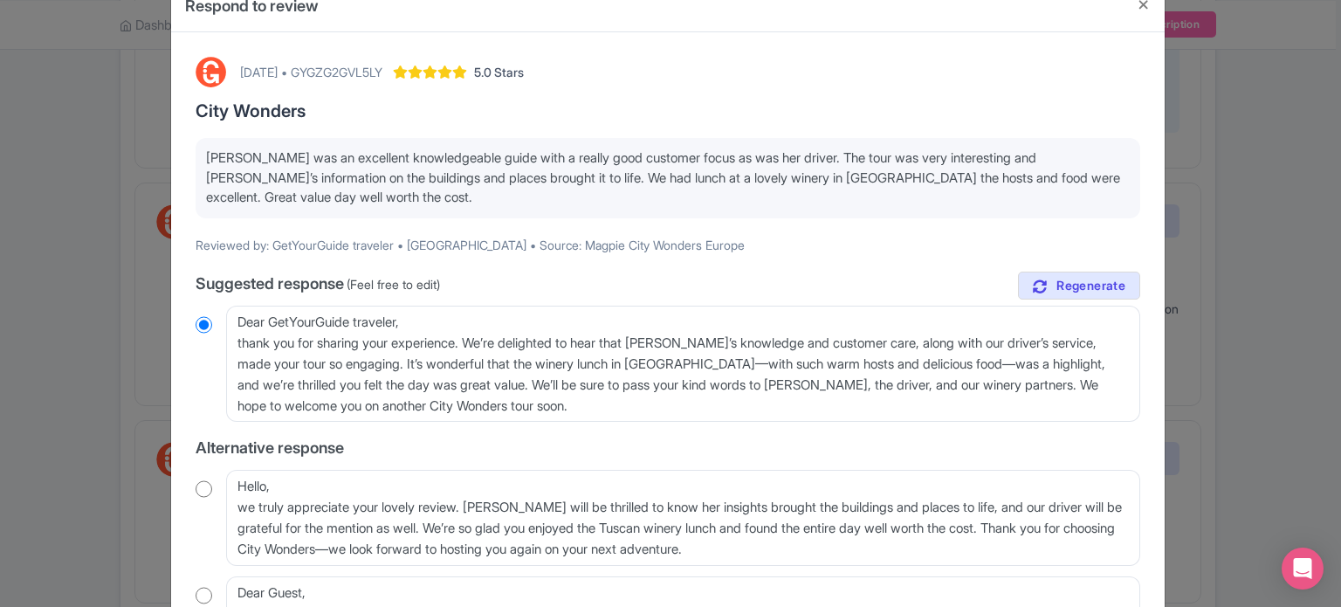
scroll to position [87, 0]
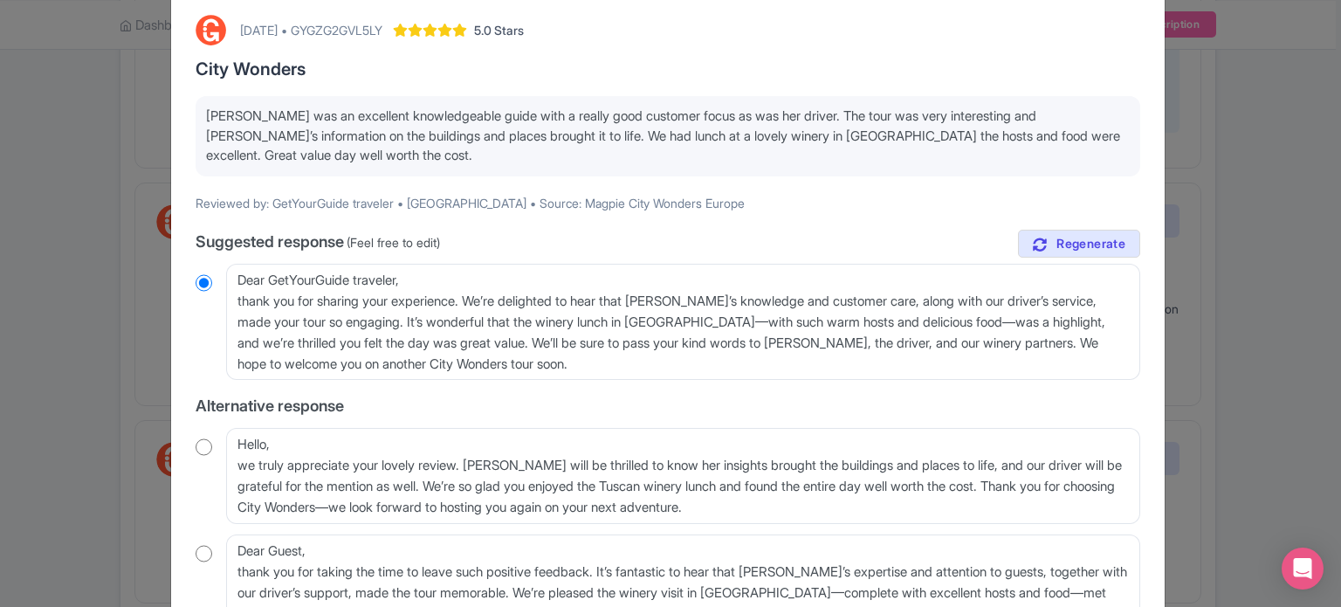
click at [208, 446] on input "radio" at bounding box center [204, 446] width 17 height 17
radio input "true"
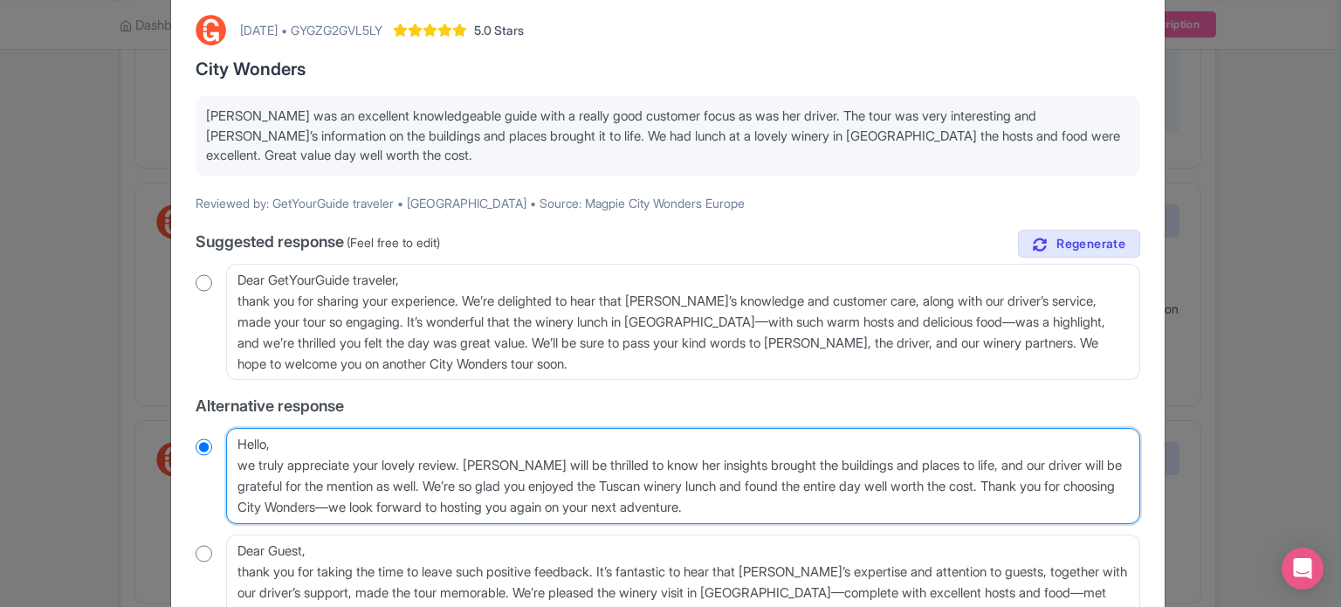
click at [235, 465] on textarea "Hello, we truly appreciate your lovely review. [PERSON_NAME] will be thrilled t…" at bounding box center [683, 476] width 914 height 96
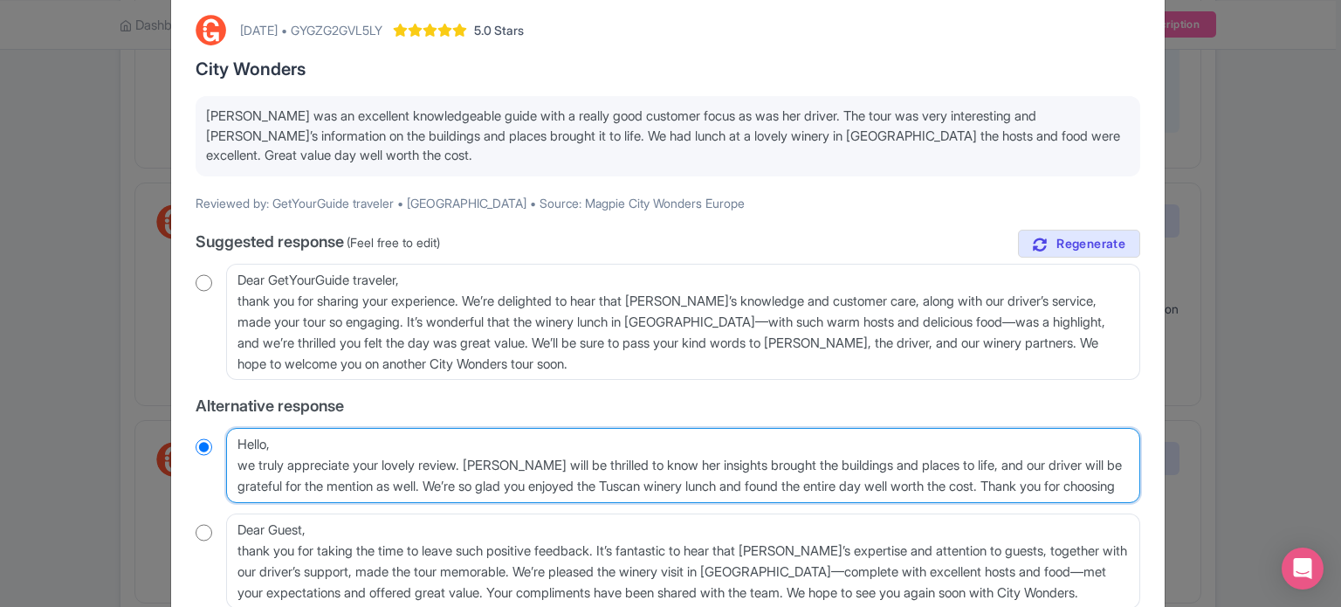
type textarea "Hello,we truly appreciate your lovely review. [PERSON_NAME] will be thrilled to…"
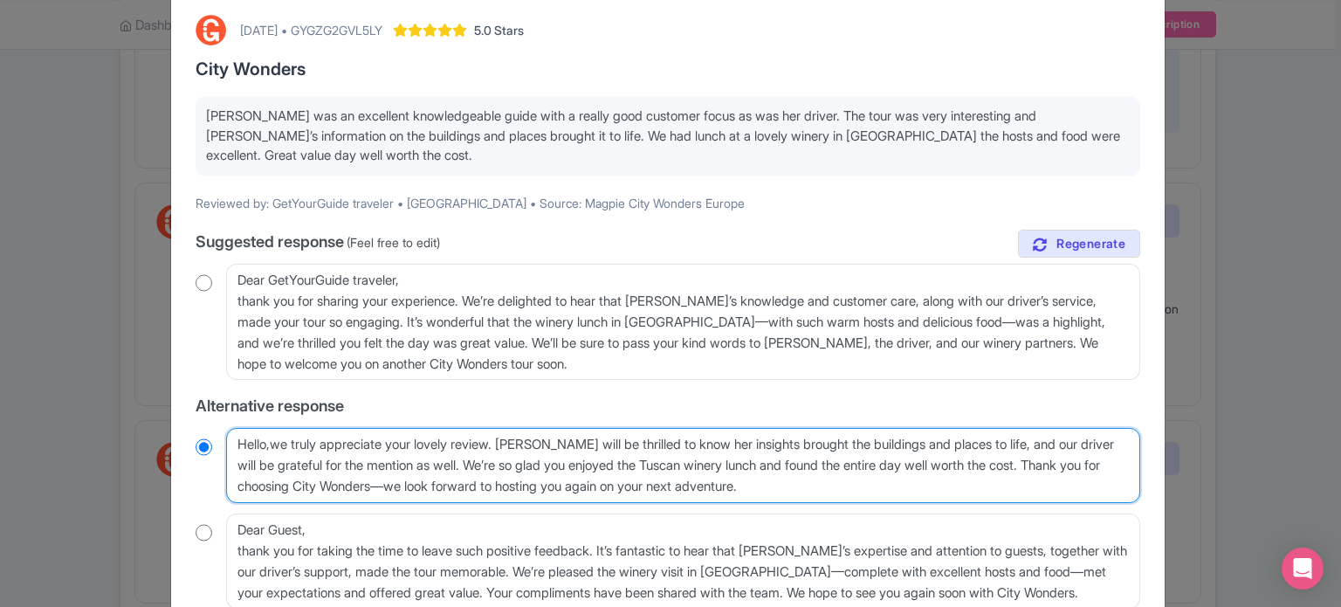
radio input "true"
type textarea "Hello, we truly appreciate your lovely review. [PERSON_NAME] will be thrilled t…"
radio input "true"
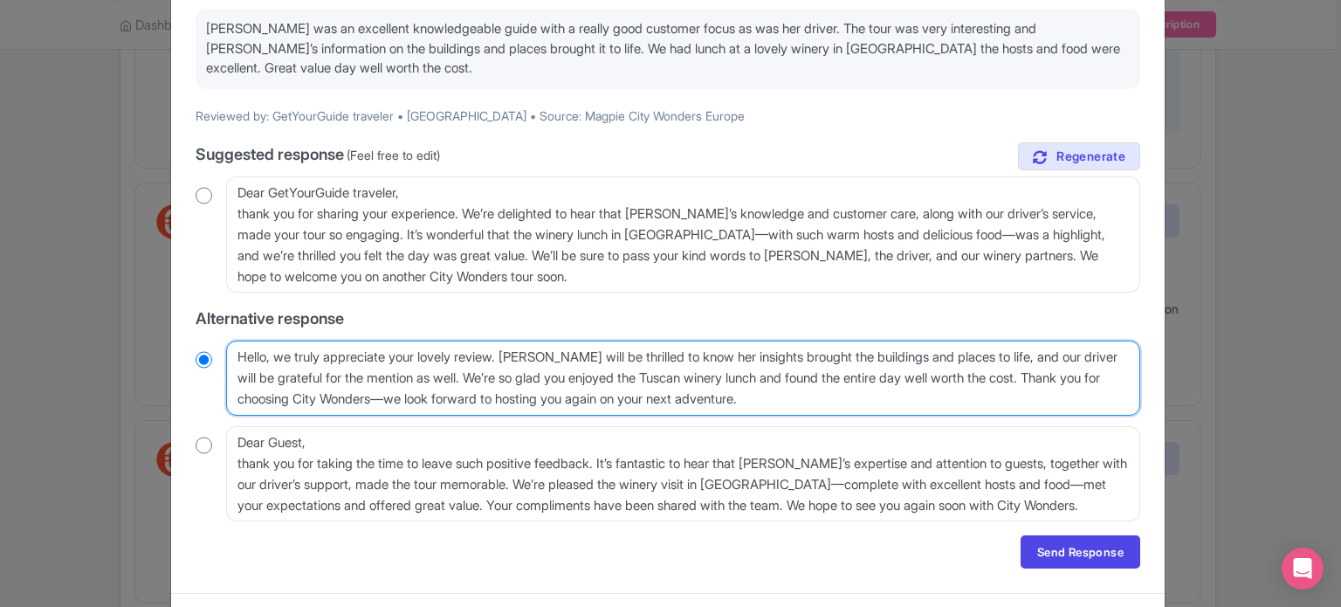
scroll to position [213, 0]
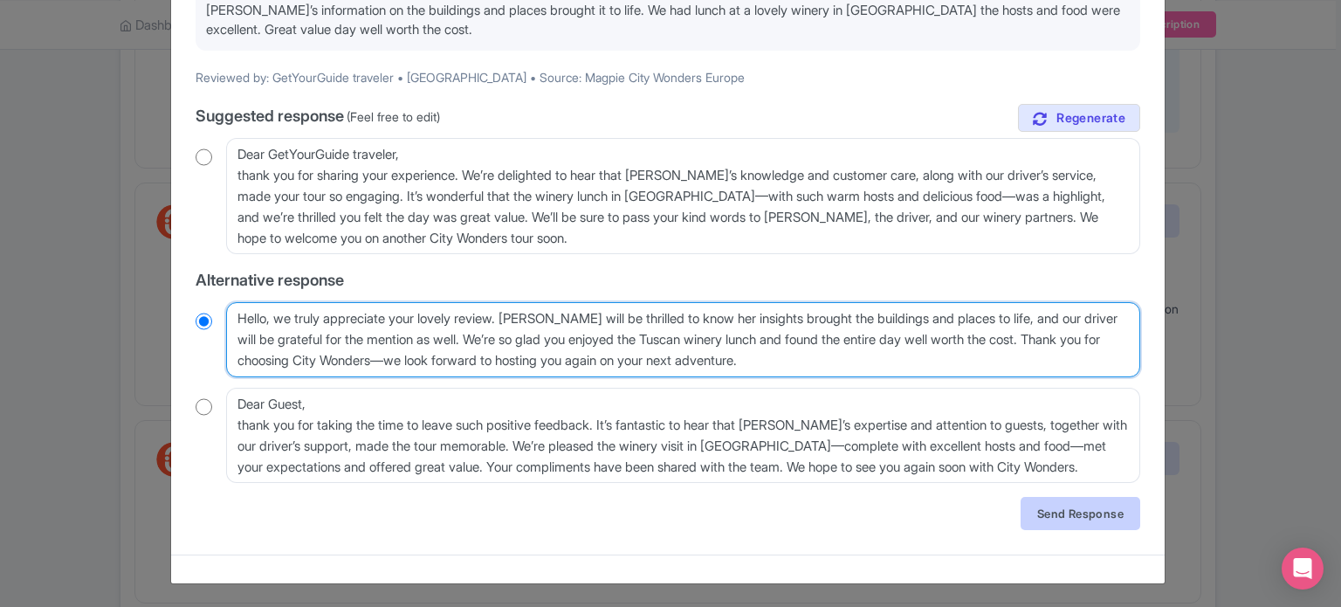
type textarea "Hello, we truly appreciate your lovely review. [PERSON_NAME] will be thrilled t…"
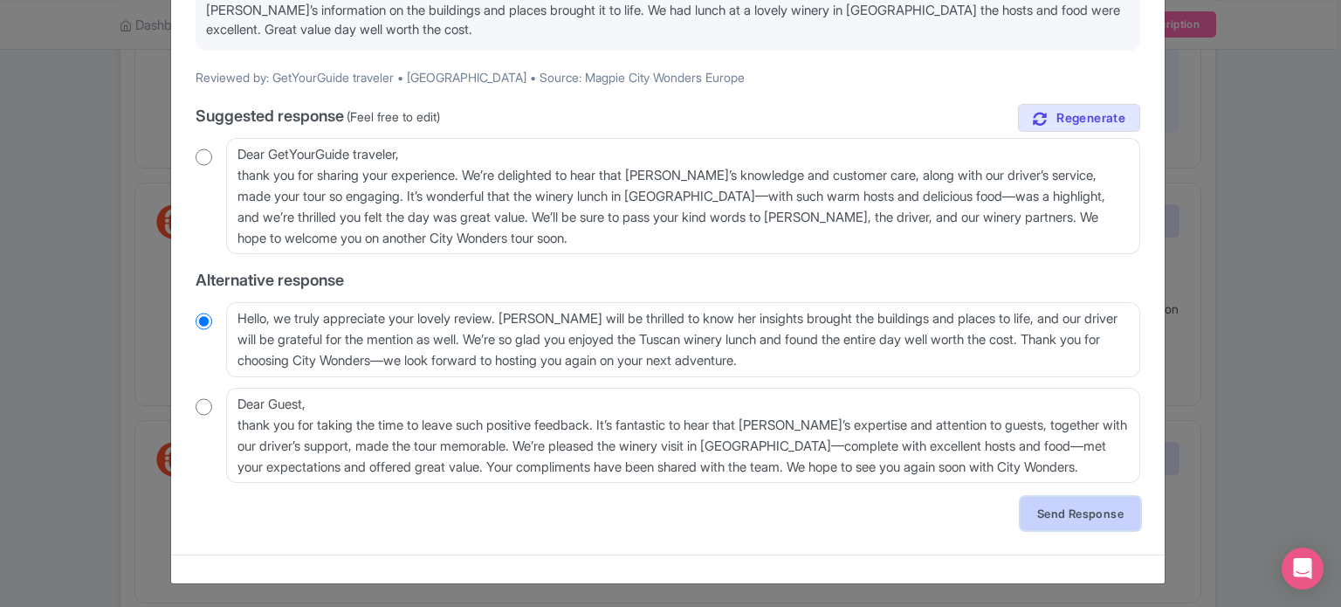
click at [1059, 516] on link "Send Response" at bounding box center [1081, 513] width 120 height 33
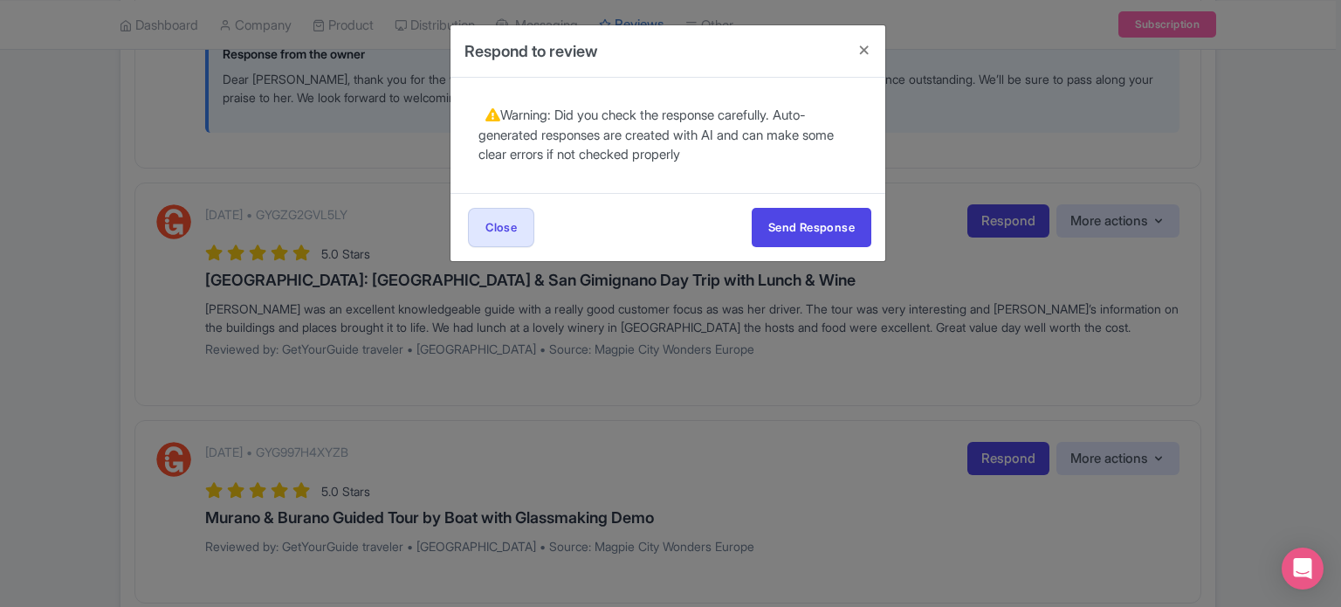
scroll to position [0, 0]
click at [821, 218] on button "Send Response" at bounding box center [812, 227] width 120 height 39
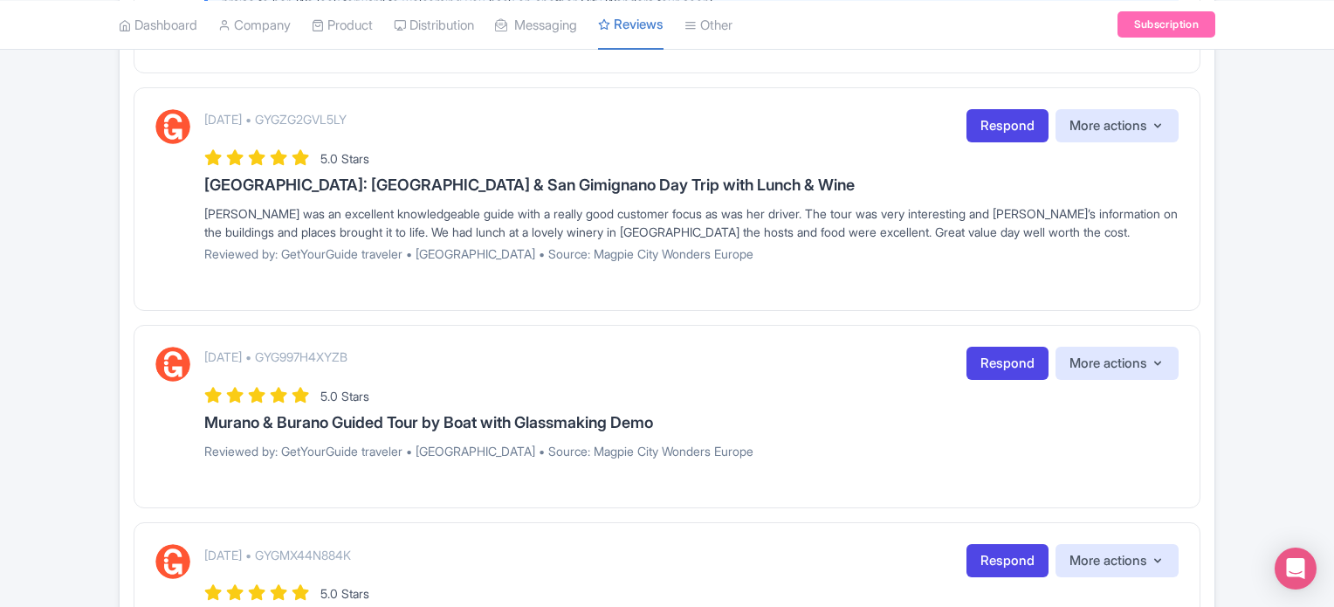
scroll to position [2453, 0]
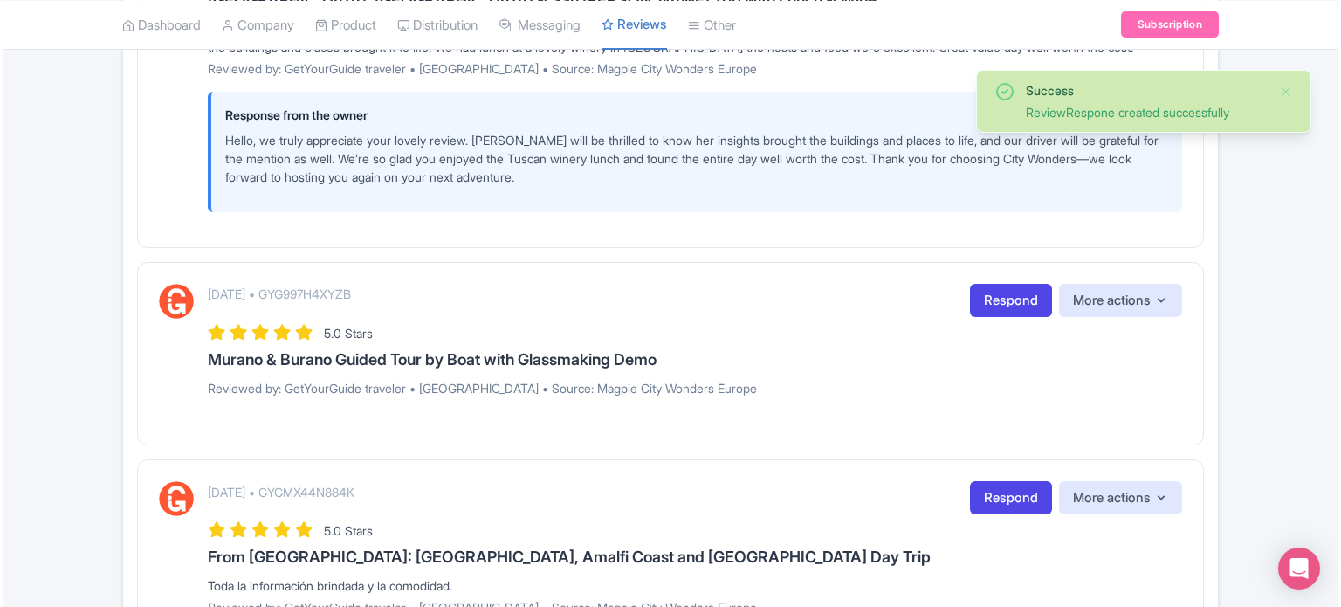
scroll to position [2576, 0]
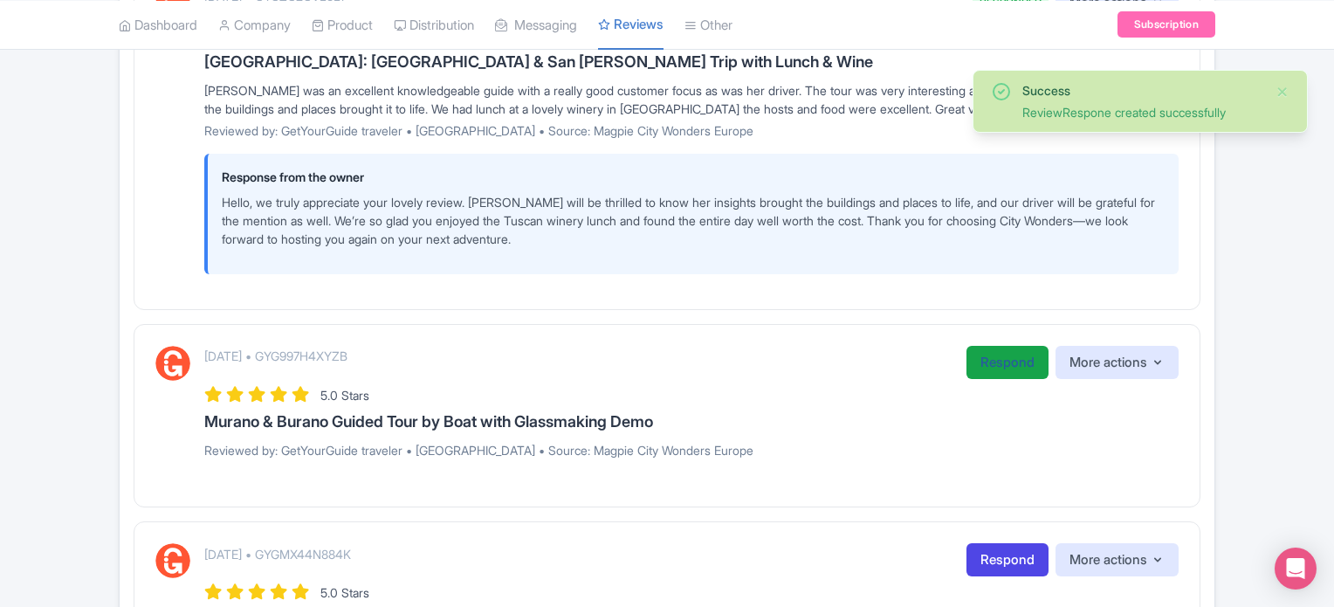
click at [994, 359] on link "Respond" at bounding box center [1008, 363] width 82 height 34
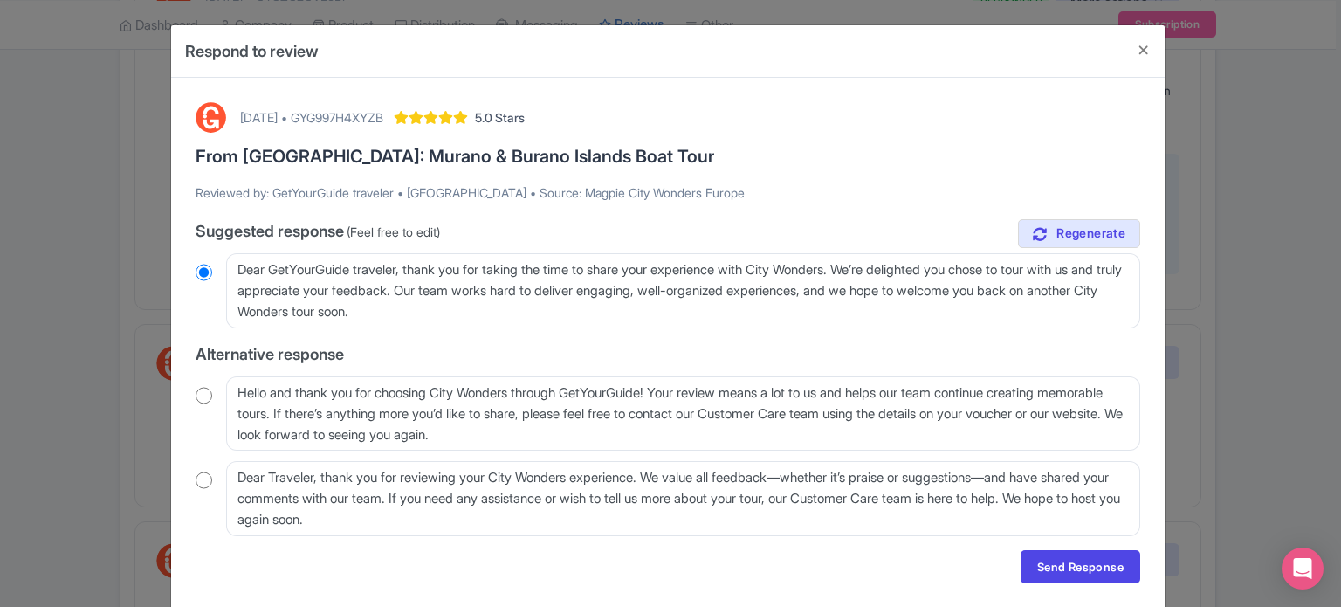
click at [196, 403] on div "Hello and thank you for choosing City Wonders through GetYourGuide! Your review…" at bounding box center [668, 413] width 945 height 75
click at [196, 393] on input "radio" at bounding box center [204, 395] width 17 height 17
radio input "true"
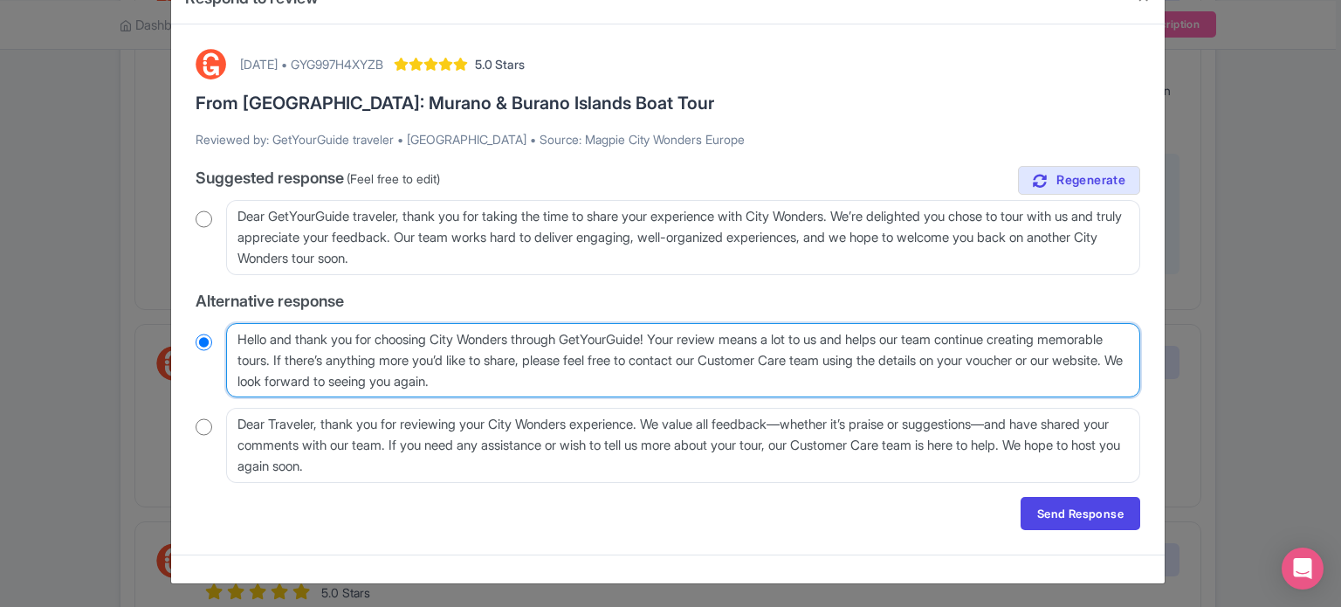
drag, startPoint x: 345, startPoint y: 356, endPoint x: 382, endPoint y: 380, distance: 43.6
click at [382, 380] on textarea "Hello and thank you for choosing City Wonders through GetYourGuide! Your review…" at bounding box center [683, 360] width 914 height 75
type textarea "Hello and thank you for choosing City Wonders through GetYourGuide! Your review…"
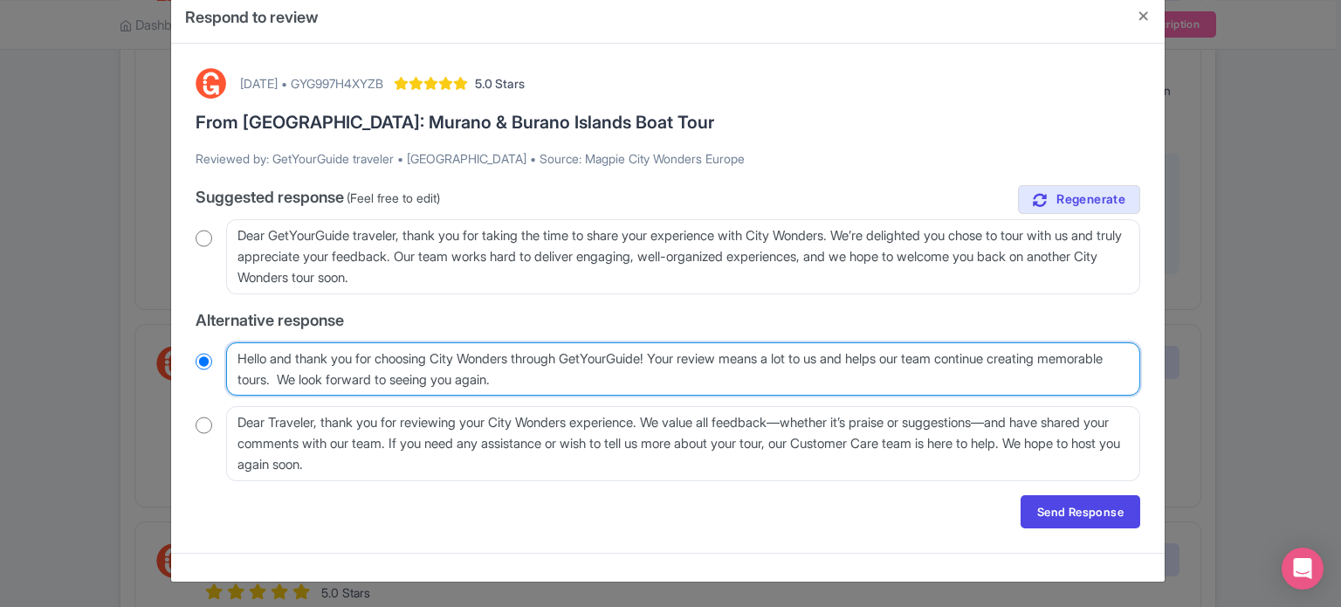
scroll to position [32, 0]
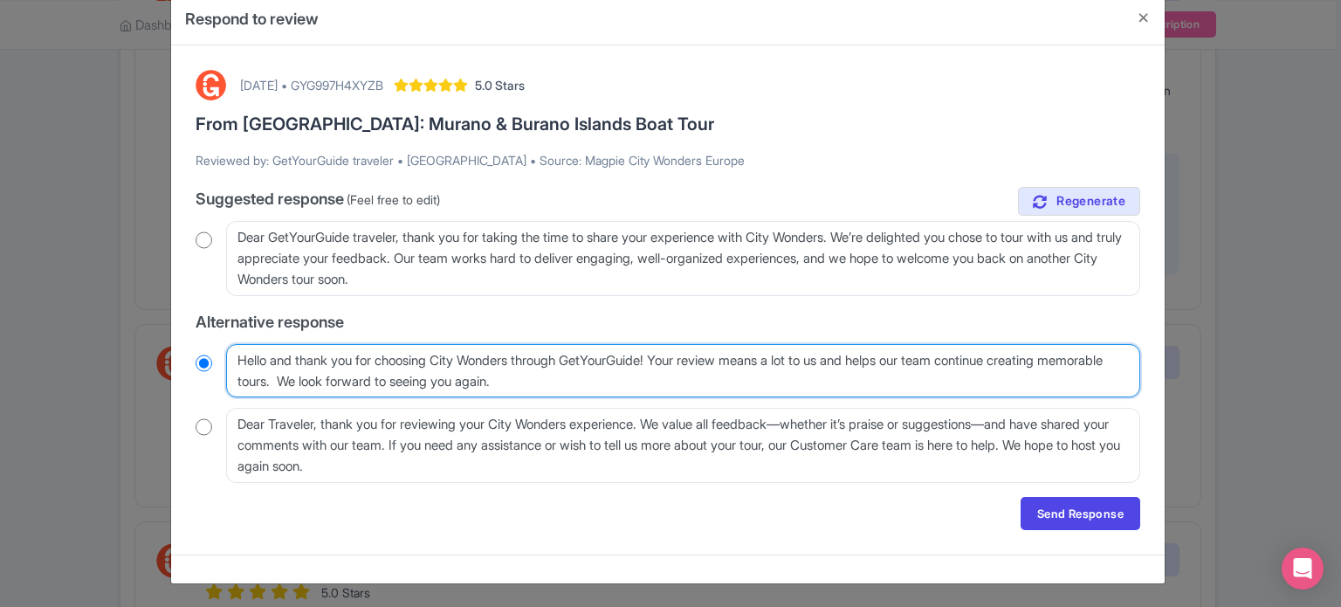
radio input "true"
type textarea "Hello and thank you for choosing City Wonders through GetYourGuide! Your review…"
radio input "true"
drag, startPoint x: 646, startPoint y: 359, endPoint x: 587, endPoint y: 383, distance: 64.2
click at [587, 383] on textarea "Hello and thank you for choosing City Wonders through GetYourGuide! Your review…" at bounding box center [683, 371] width 914 height 54
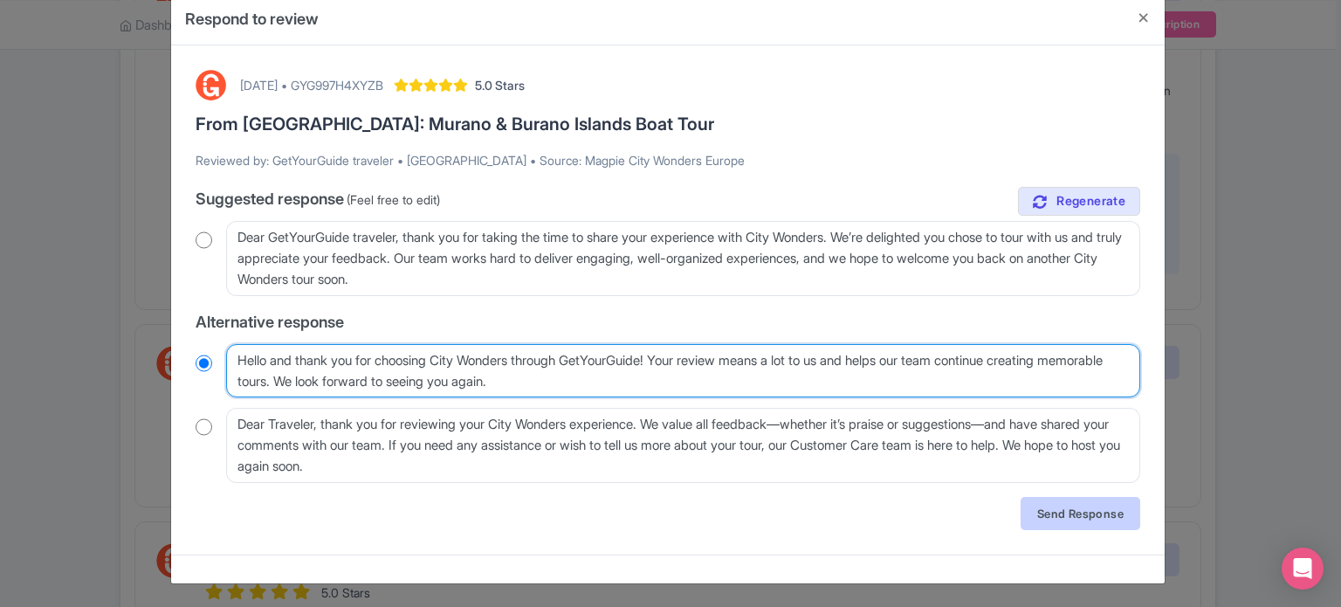
type textarea "Hello and thank you for choosing City Wonders through GetYourGuide! Your review…"
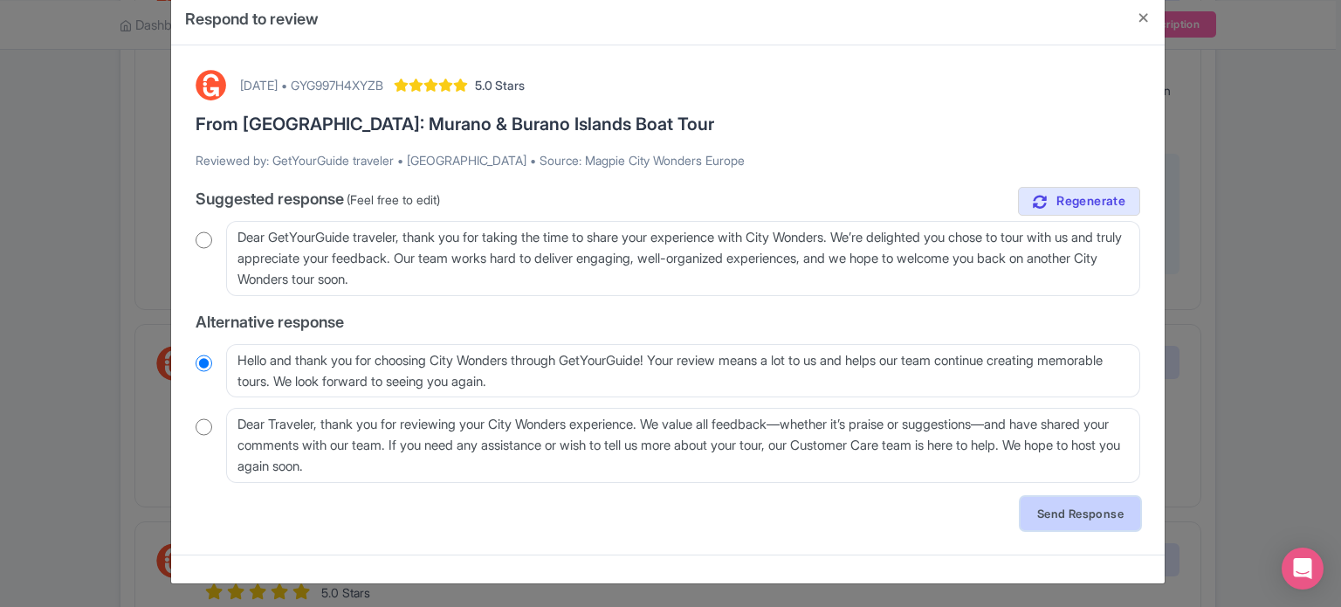
click at [1051, 509] on link "Send Response" at bounding box center [1081, 513] width 120 height 33
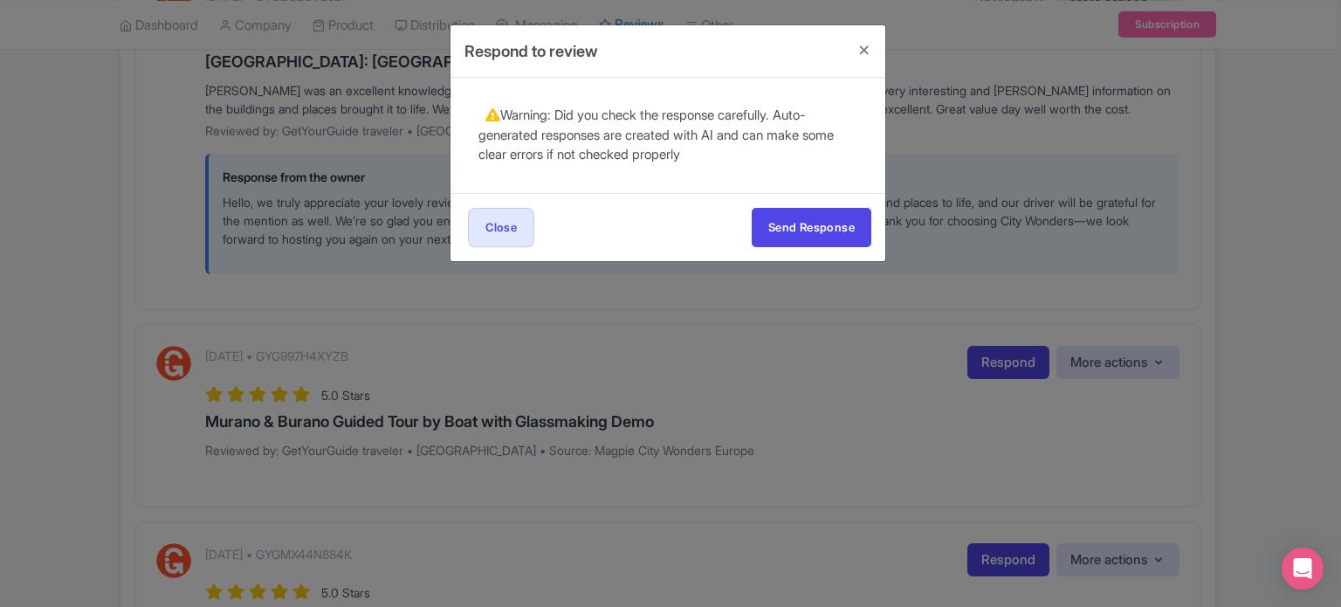
scroll to position [0, 0]
click at [838, 228] on button "Send Response" at bounding box center [812, 227] width 120 height 39
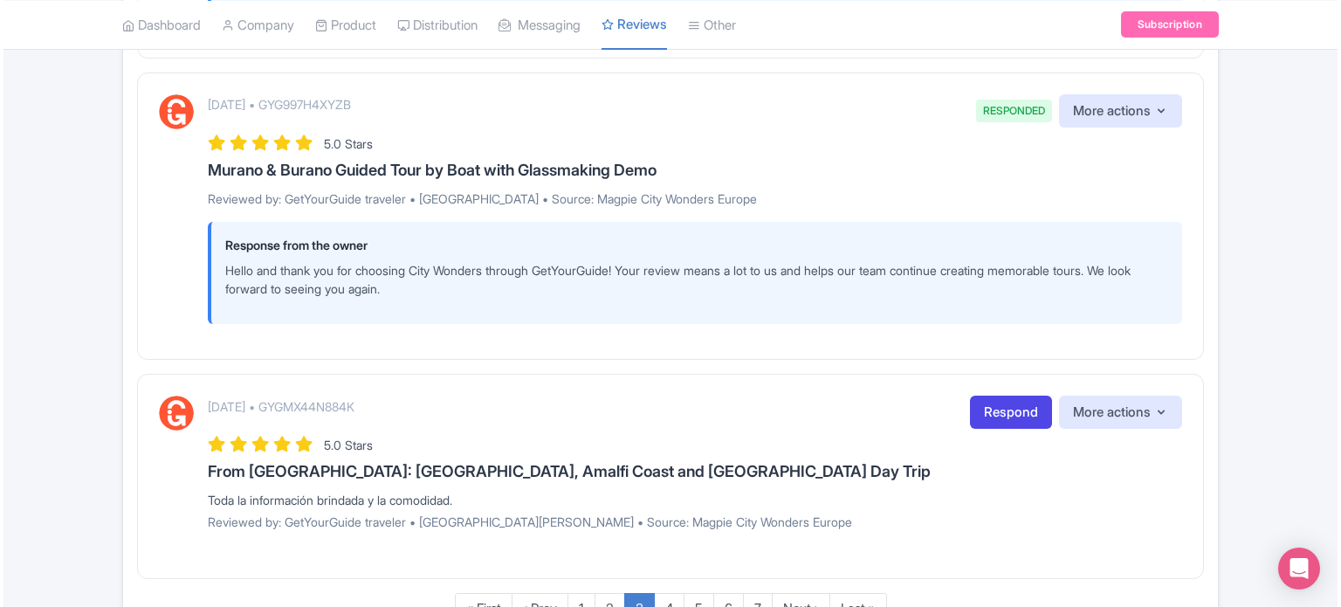
scroll to position [2942, 0]
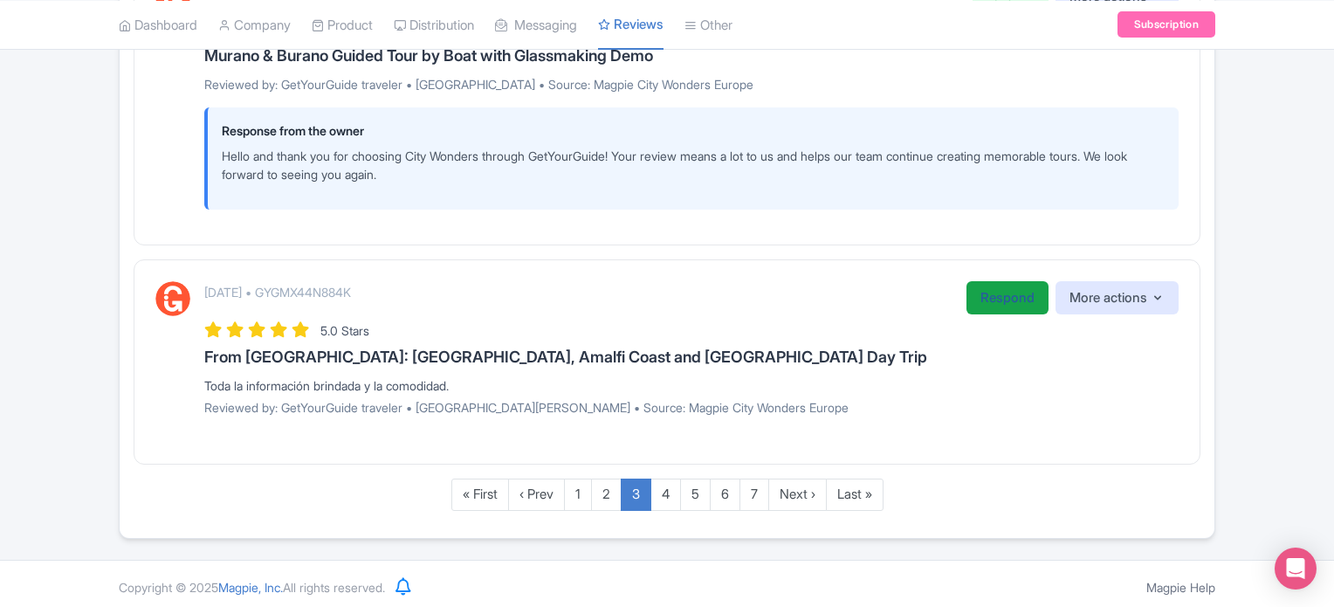
click at [1020, 290] on link "Respond" at bounding box center [1008, 298] width 82 height 34
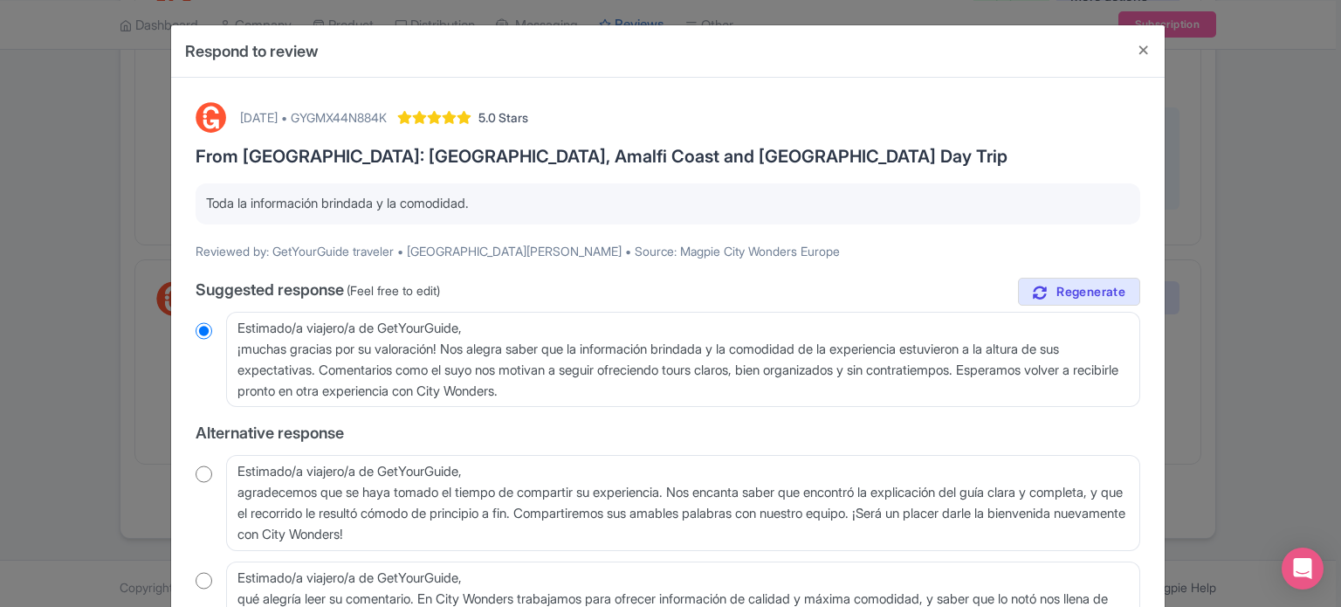
scroll to position [87, 0]
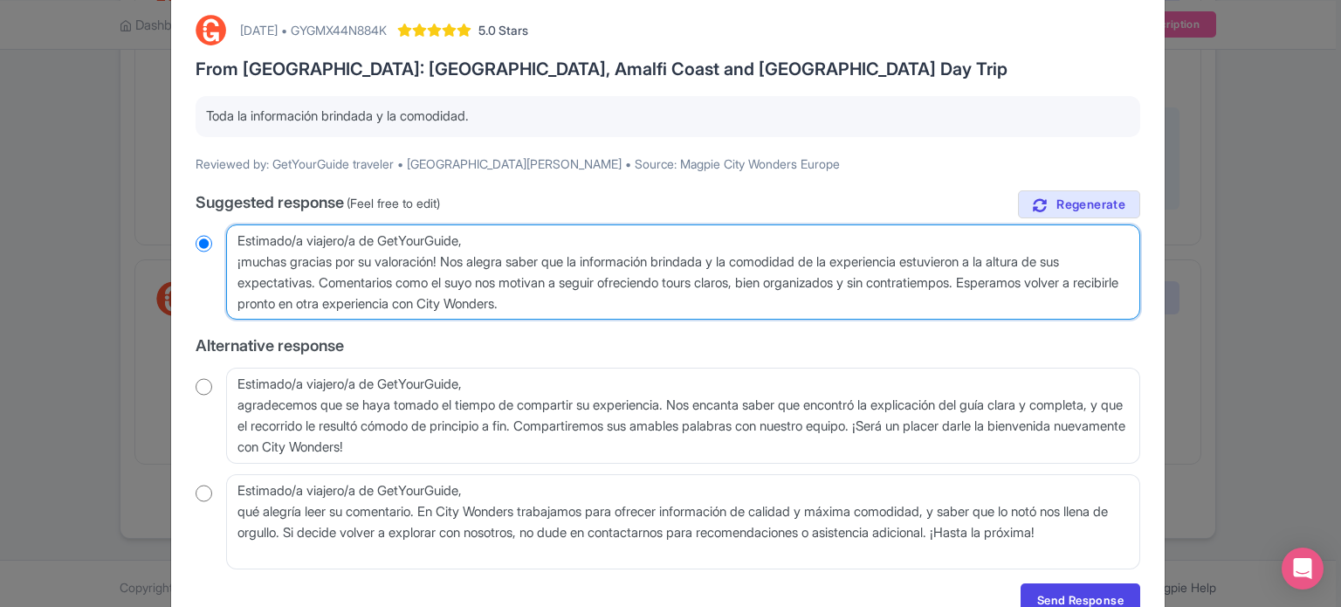
drag, startPoint x: 486, startPoint y: 232, endPoint x: 225, endPoint y: 232, distance: 261.1
click at [226, 232] on textarea "Estimado/a viajero/a de GetYourGuide, ¡muchas gracias por su valoración! Nos al…" at bounding box center [683, 272] width 914 height 96
radio input "true"
type textarea "H ¡muchas gracias por su valoración! Nos alegra saber que la información brinda…"
radio input "true"
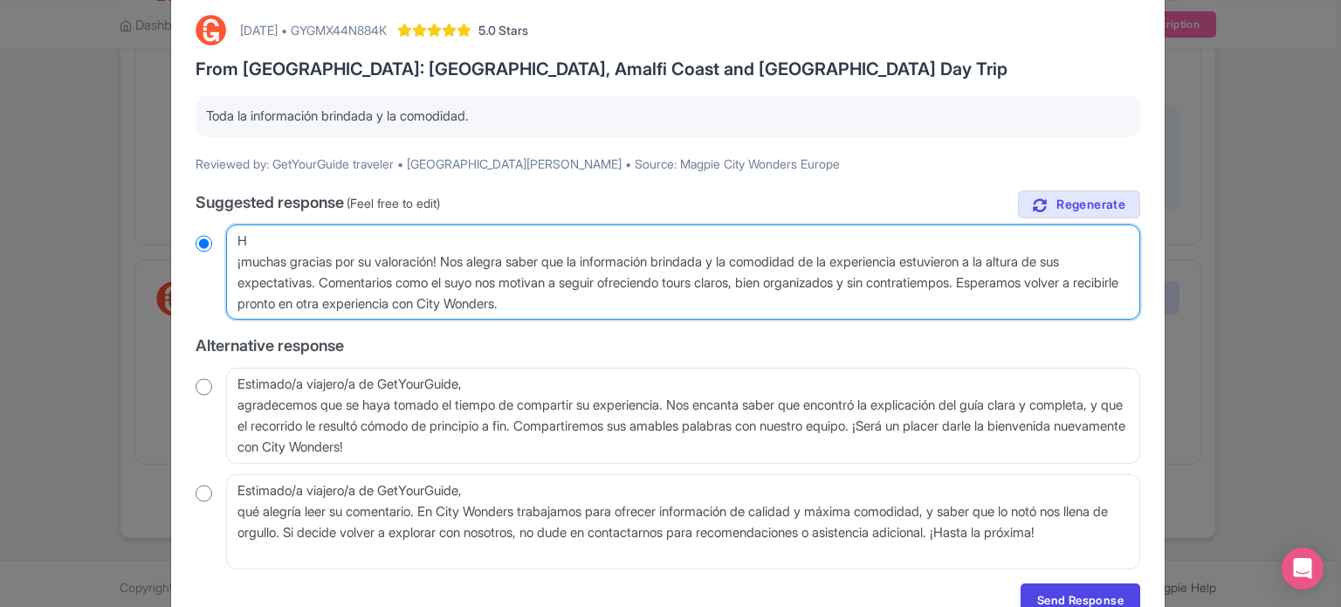
type textarea "Ho ¡muchas gracias por su valoración! Nos alegra saber que la información brind…"
radio input "true"
type textarea "Hol ¡muchas gracias por su valoración! Nos alegra saber que la información brin…"
radio input "true"
type textarea "Hola ¡muchas gracias por su valoración! Nos alegra saber que la información bri…"
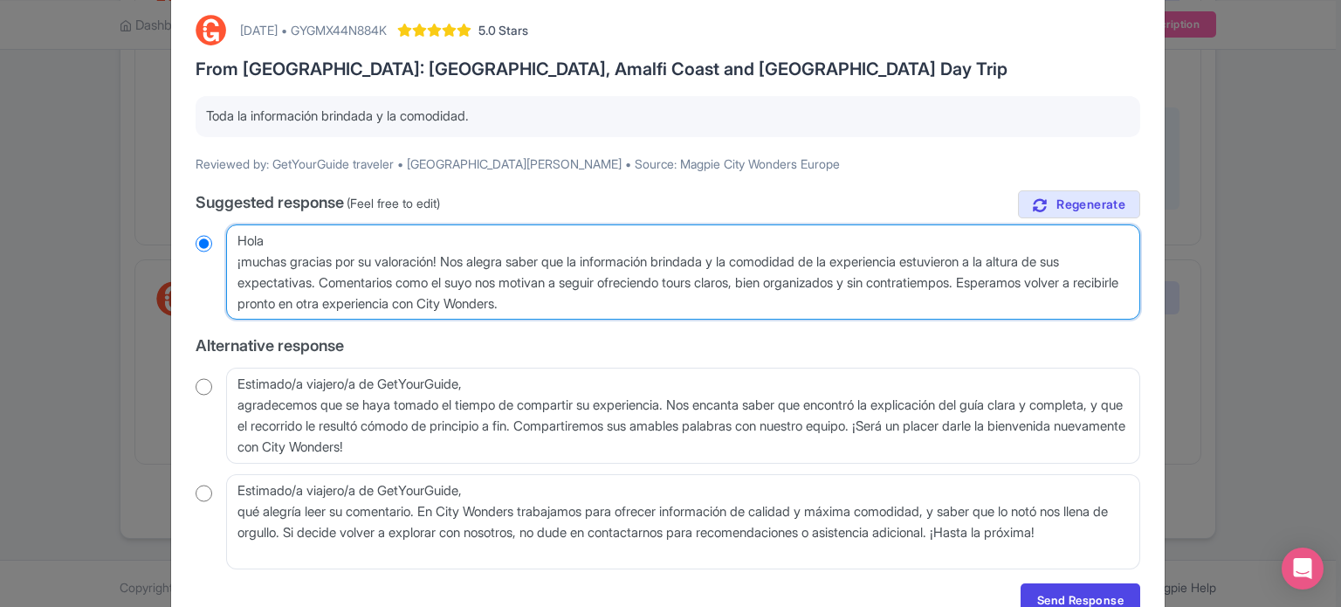
radio input "true"
type textarea "Hola, ¡muchas gracias por su valoración! Nos alegra saber que la información br…"
radio input "true"
click at [233, 265] on textarea "Estimado/a viajero/a de GetYourGuide, ¡muchas gracias por su valoración! Nos al…" at bounding box center [683, 272] width 914 height 96
type textarea "Hola,¡muchas gracias por su valoración! Nos alegra saber que la información bri…"
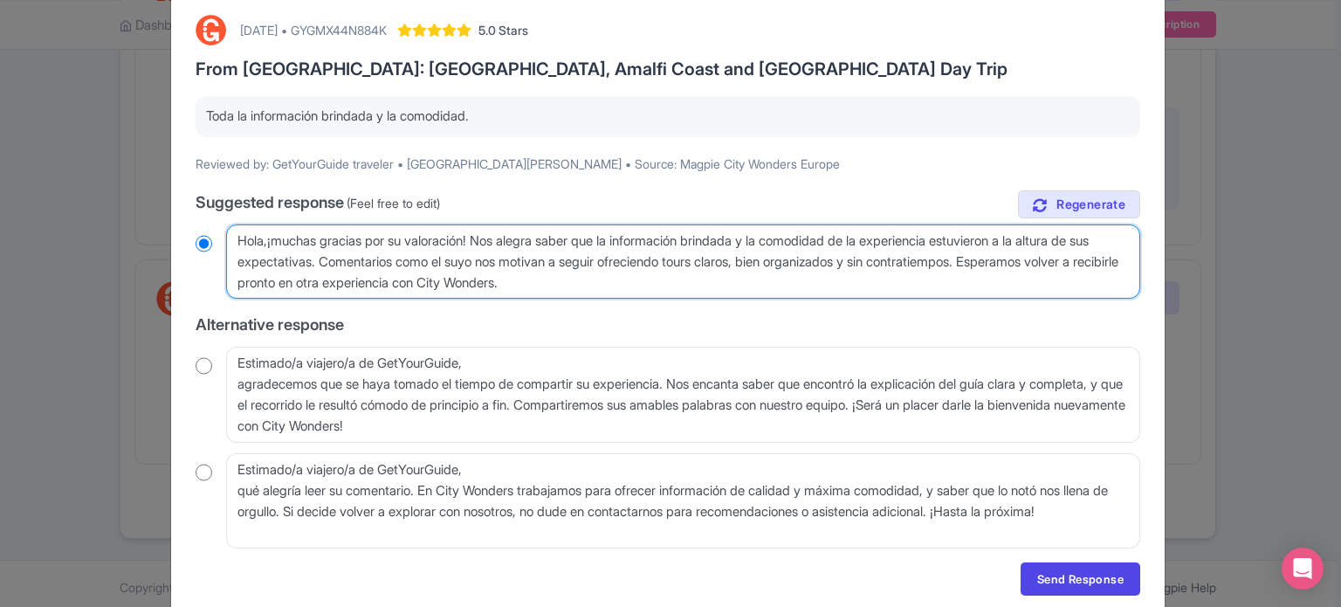
radio input "true"
type textarea "Hola, ¡muchas gracias por su valoración! Nos alegra saber que la información br…"
radio input "true"
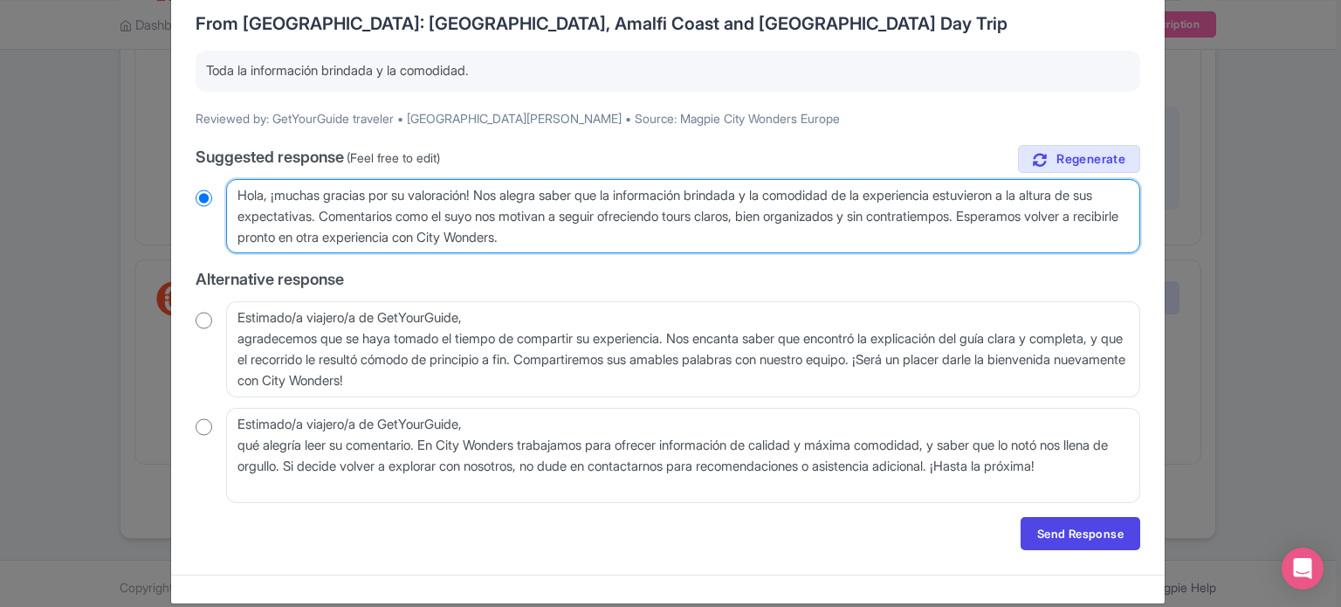
scroll to position [154, 0]
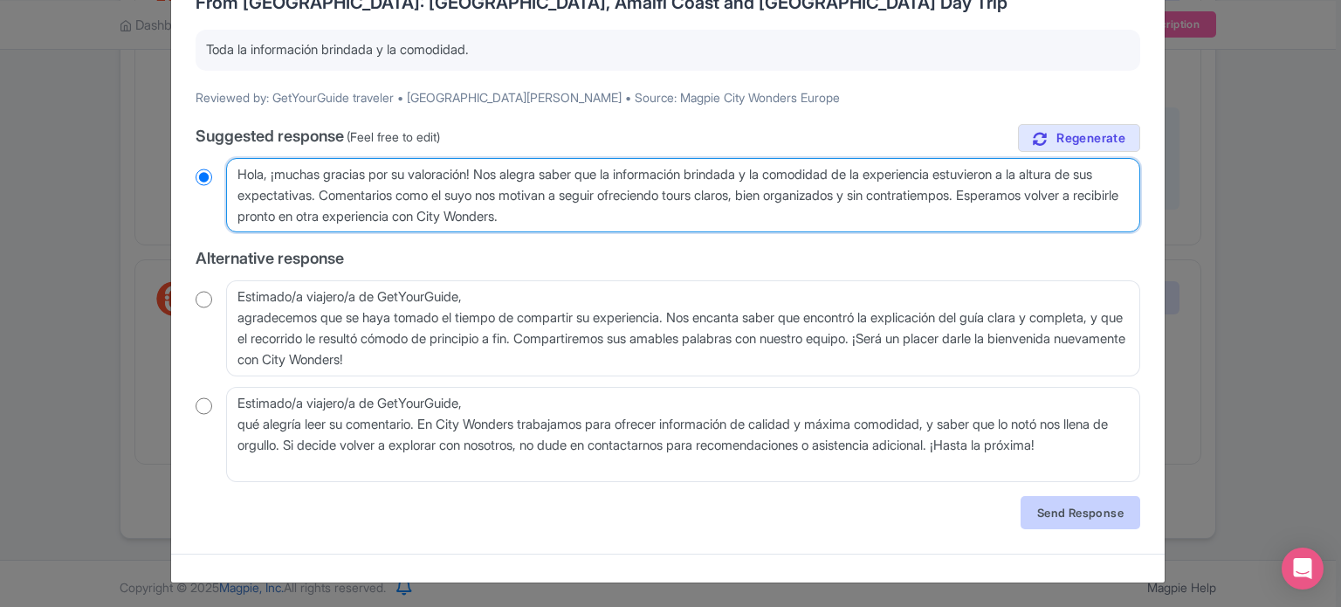
type textarea "Hola, ¡muchas gracias por su valoración! Nos alegra saber que la información br…"
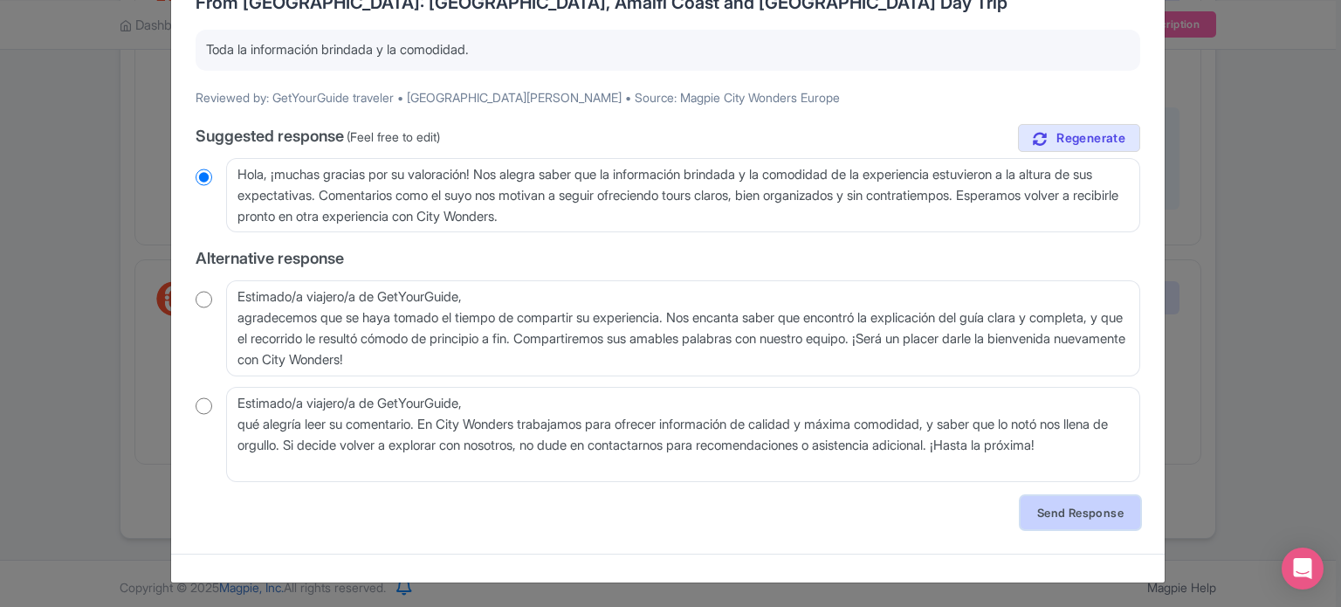
click at [1066, 506] on link "Send Response" at bounding box center [1081, 512] width 120 height 33
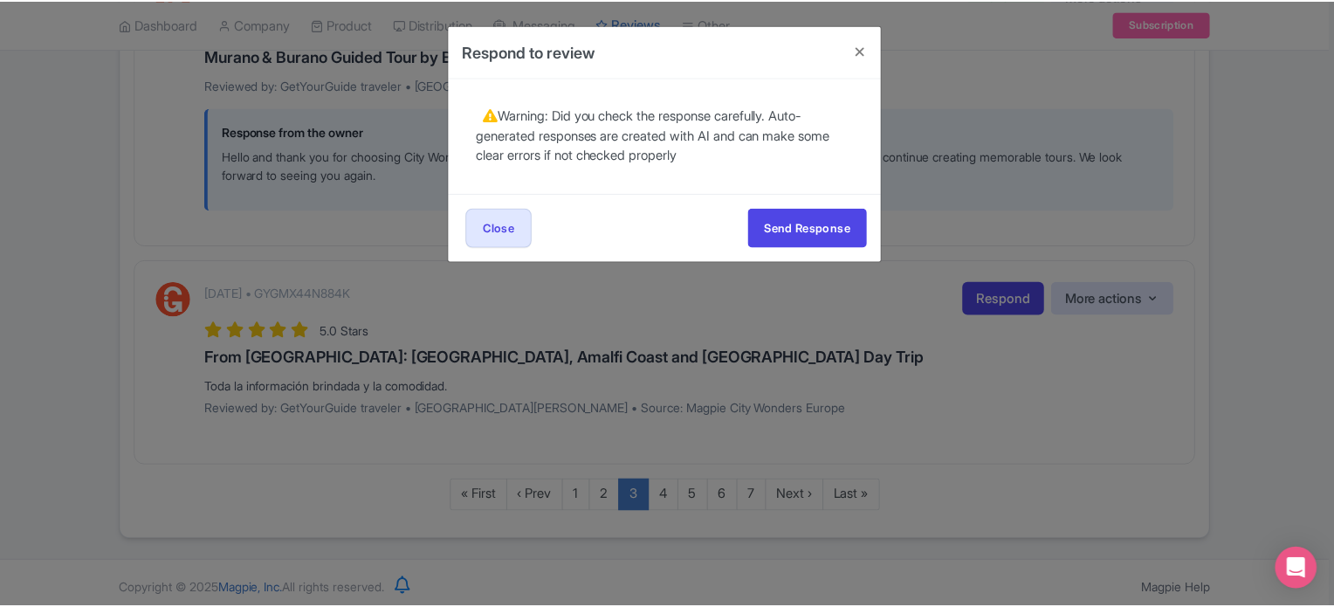
scroll to position [0, 0]
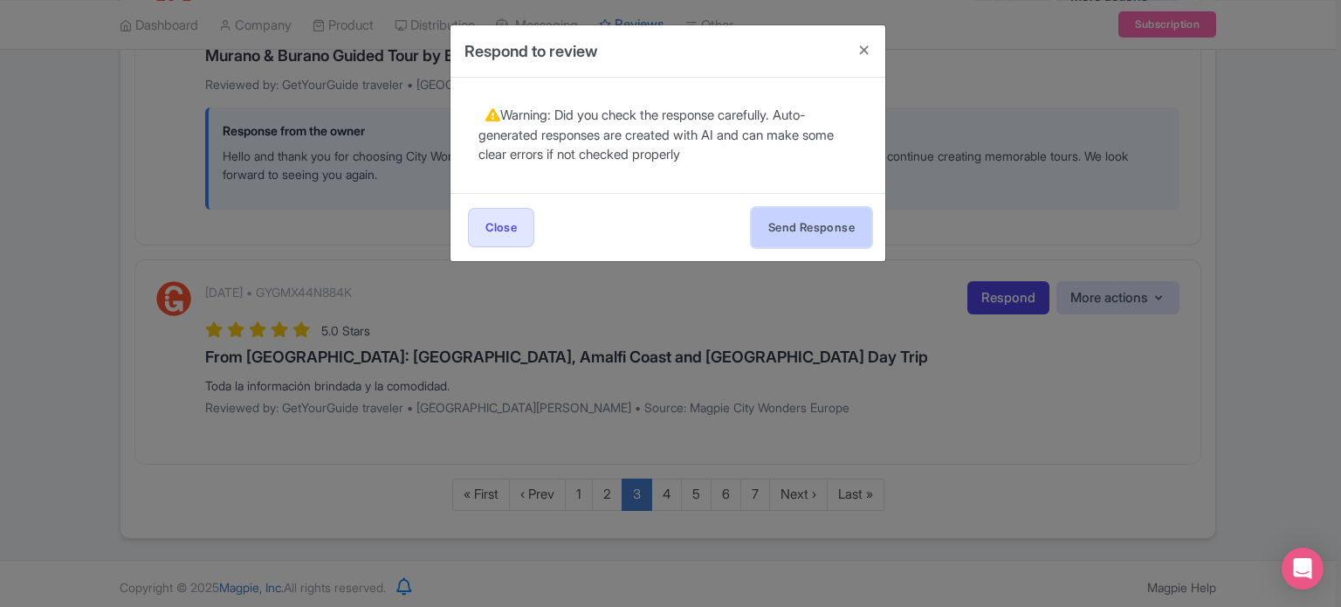
click at [814, 229] on button "Send Response" at bounding box center [812, 227] width 120 height 39
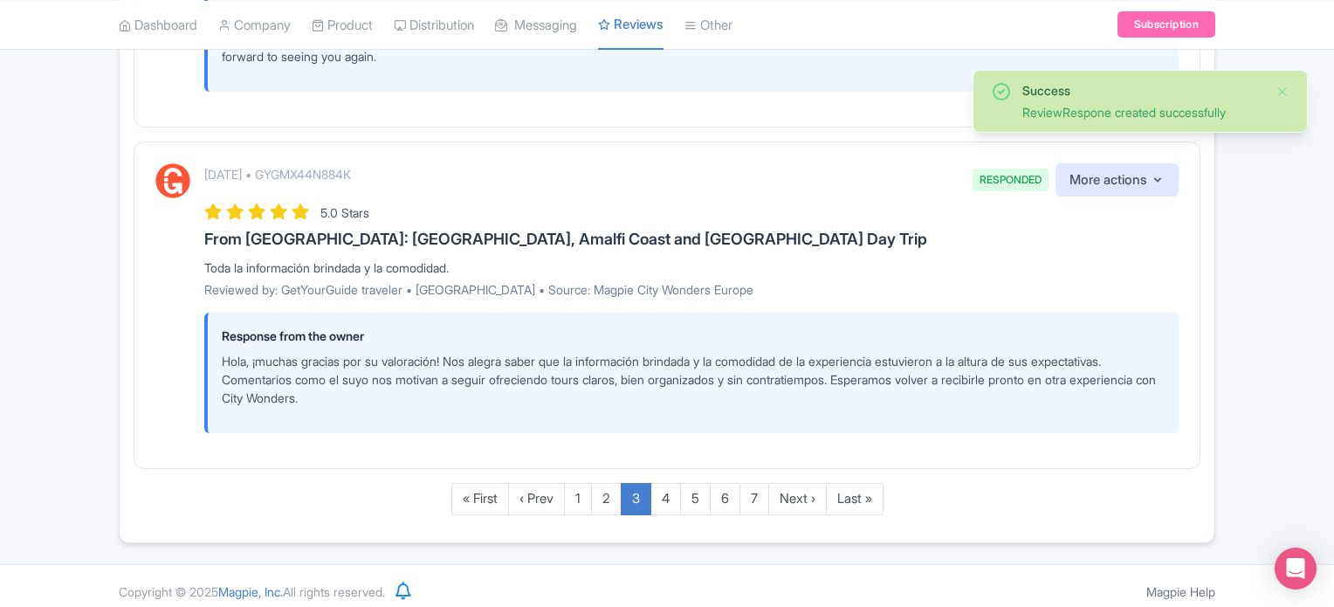
scroll to position [3064, 0]
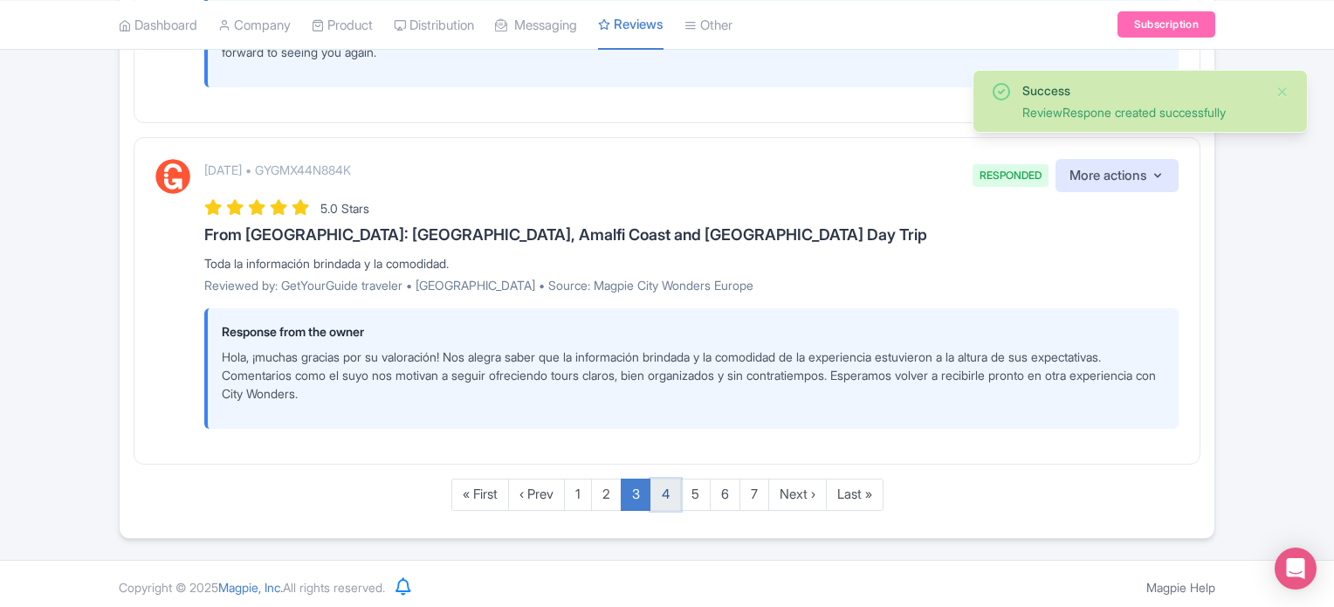
click at [657, 481] on link "4" at bounding box center [665, 494] width 31 height 32
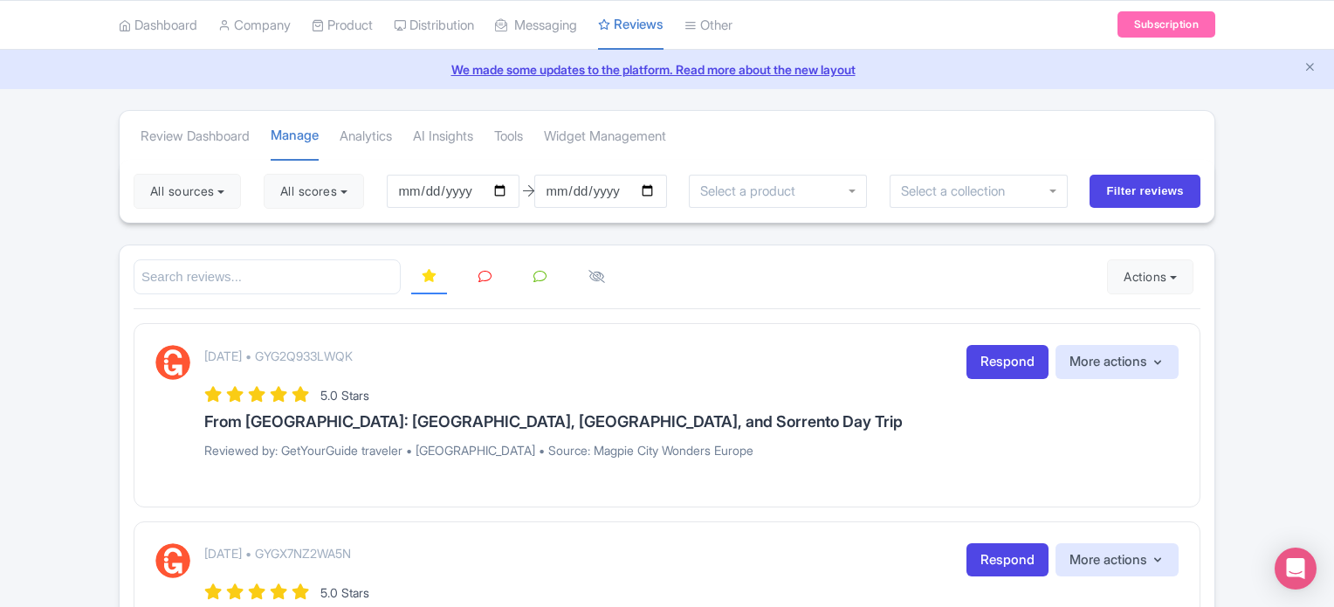
scroll to position [87, 0]
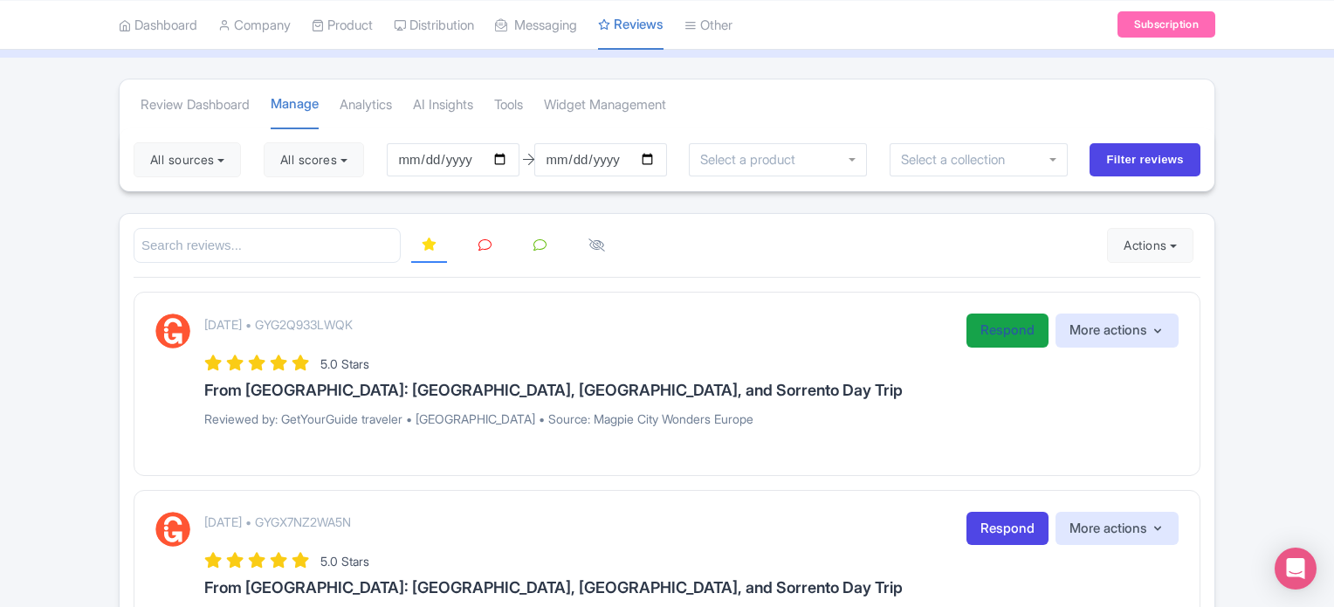
click at [1003, 335] on link "Respond" at bounding box center [1008, 330] width 82 height 34
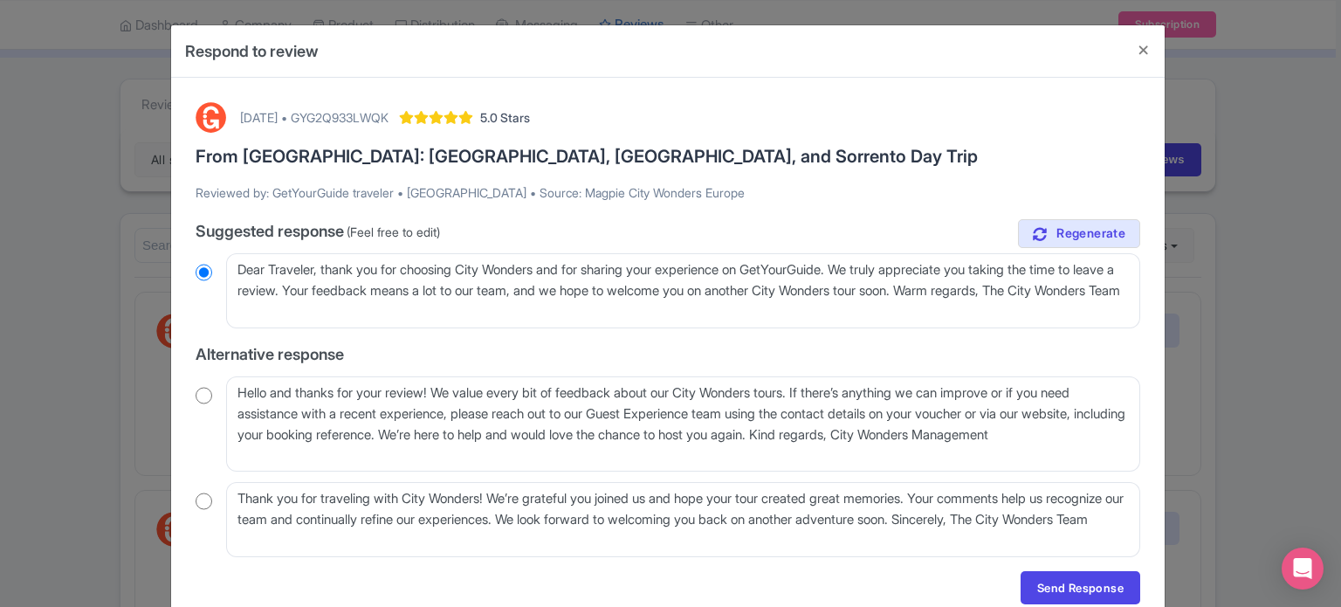
click at [198, 395] on input "radio" at bounding box center [204, 395] width 17 height 17
radio input "true"
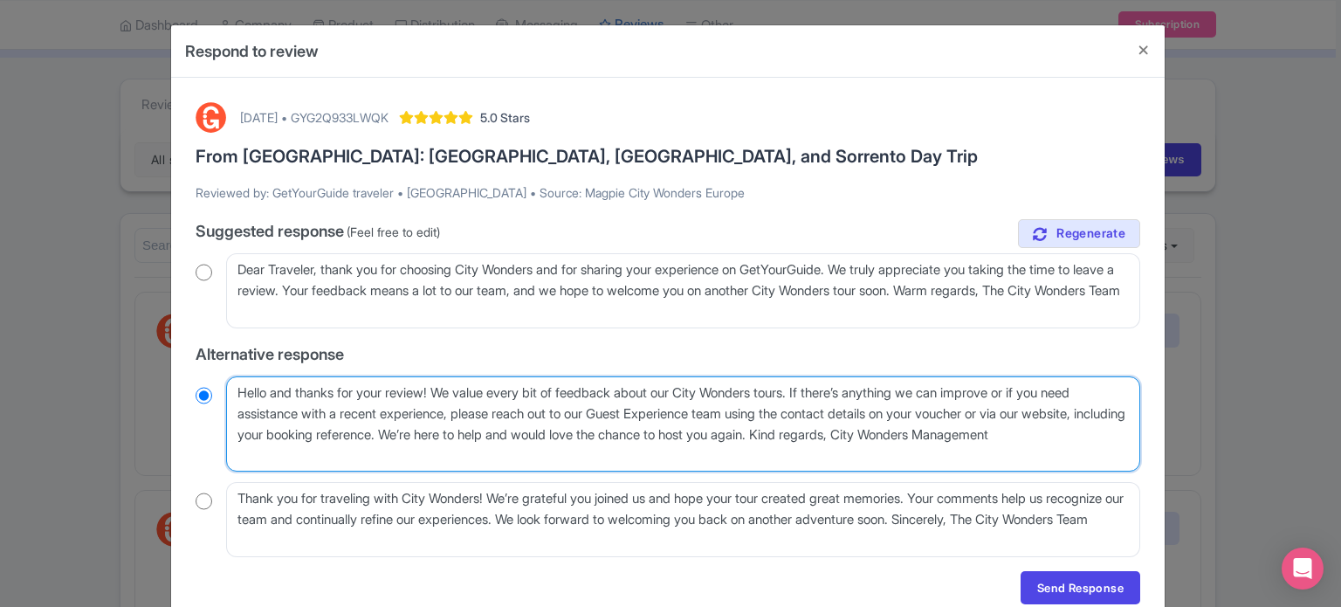
drag, startPoint x: 822, startPoint y: 385, endPoint x: 845, endPoint y: 391, distance: 24.4
click at [845, 391] on textarea "Hello and thanks for your review! We value every bit of feedback about our City…" at bounding box center [683, 424] width 914 height 96
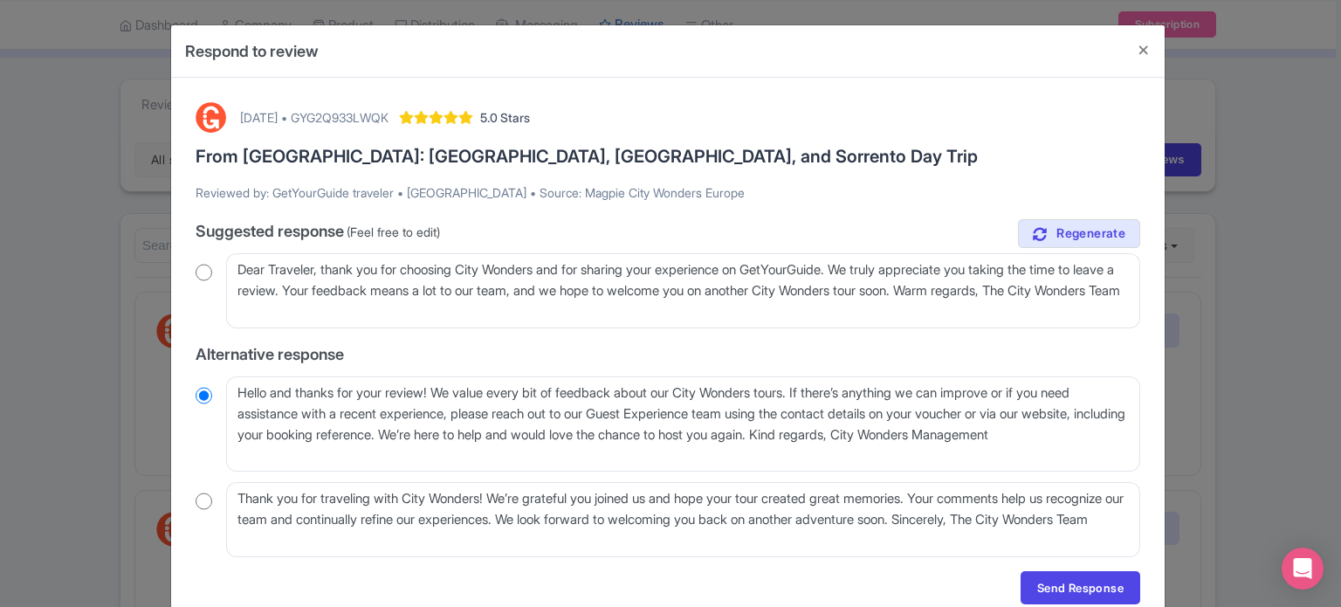
click at [196, 274] on input "radio" at bounding box center [204, 272] width 17 height 17
radio input "true"
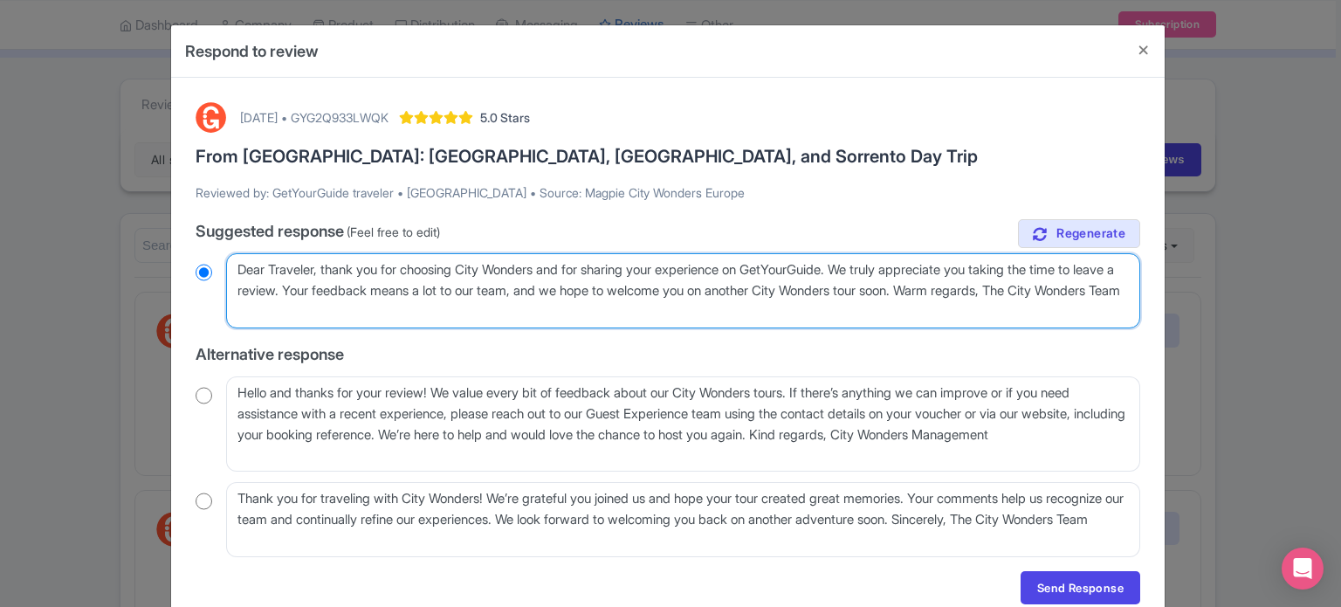
drag, startPoint x: 320, startPoint y: 268, endPoint x: 187, endPoint y: 272, distance: 132.8
click at [196, 271] on div "Dear Traveler, thank you for choosing City Wonders and for sharing your experie…" at bounding box center [668, 290] width 945 height 75
type textarea "thank you for choosing City Wonders and for sharing your experience on GetYourG…"
radio input "true"
type textarea "J thank you for choosing City Wonders and for sharing your experience on GetYou…"
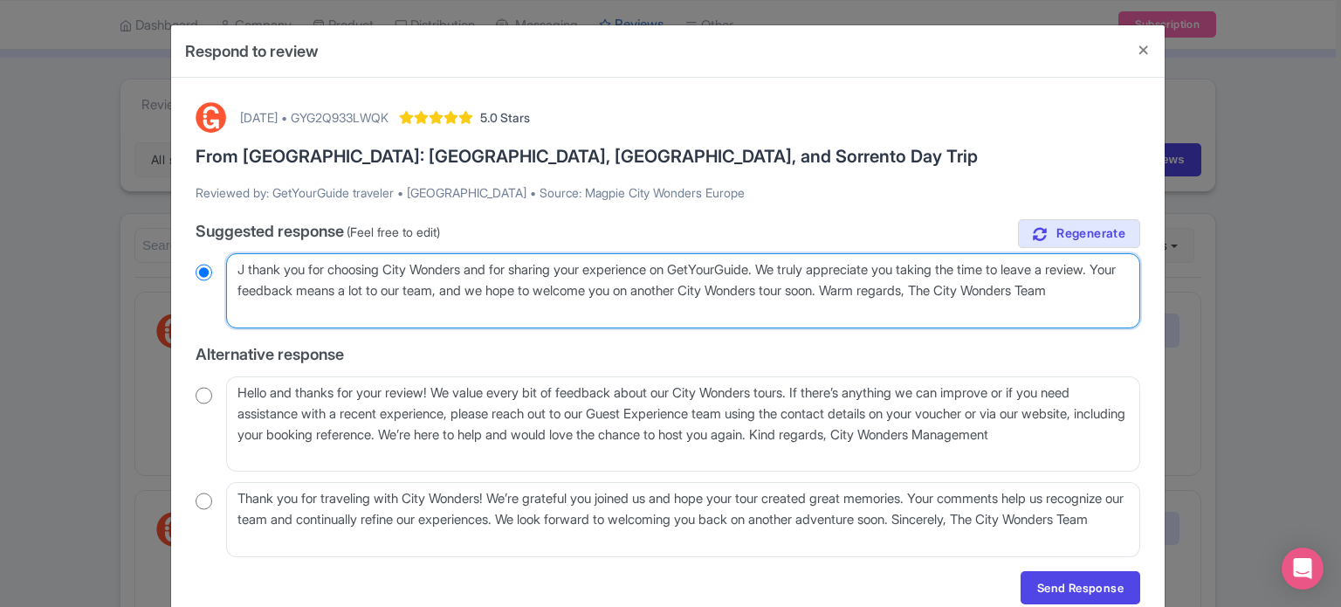
radio input "true"
type textarea "thank you for choosing City Wonders and for sharing your experience on GetYourG…"
radio input "true"
type textarea "H thank you for choosing City Wonders and for sharing your experience on GetYou…"
radio input "true"
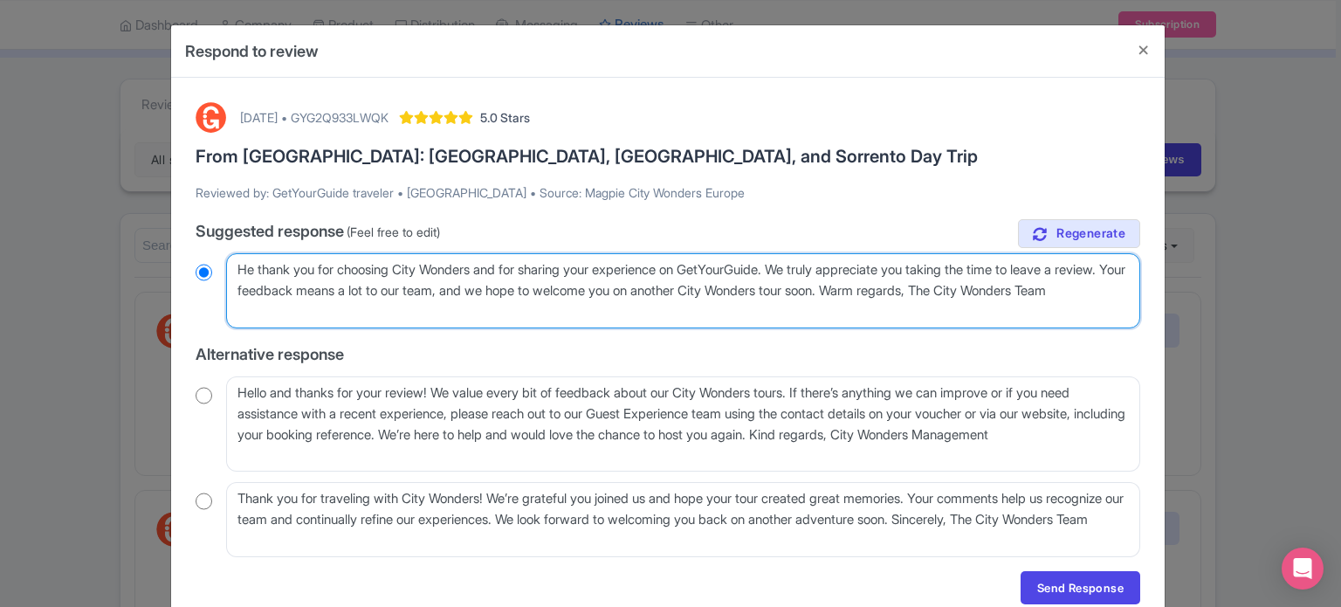
type textarea "Hel thank you for choosing City Wonders and for sharing your experience on GetY…"
radio input "true"
type textarea "Hell thank you for choosing City Wonders and for sharing your experience on Get…"
radio input "true"
type textarea "Hello thank you for choosing City Wonders and for sharing your experience on Ge…"
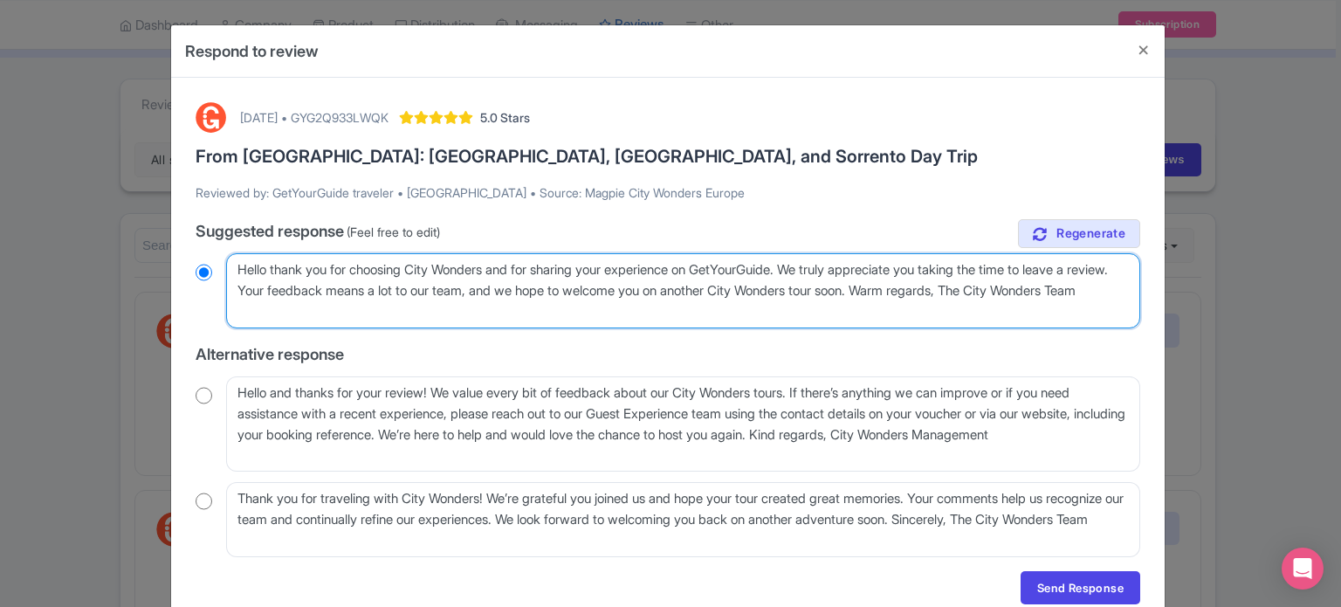
radio input "true"
type textarea "Hello, thank you for choosing City Wonders and for sharing your experience on G…"
radio input "true"
click at [288, 289] on textarea "Dear Traveler, thank you for choosing City Wonders and for sharing your experie…" at bounding box center [683, 290] width 914 height 75
drag, startPoint x: 282, startPoint y: 289, endPoint x: 933, endPoint y: 292, distance: 651.4
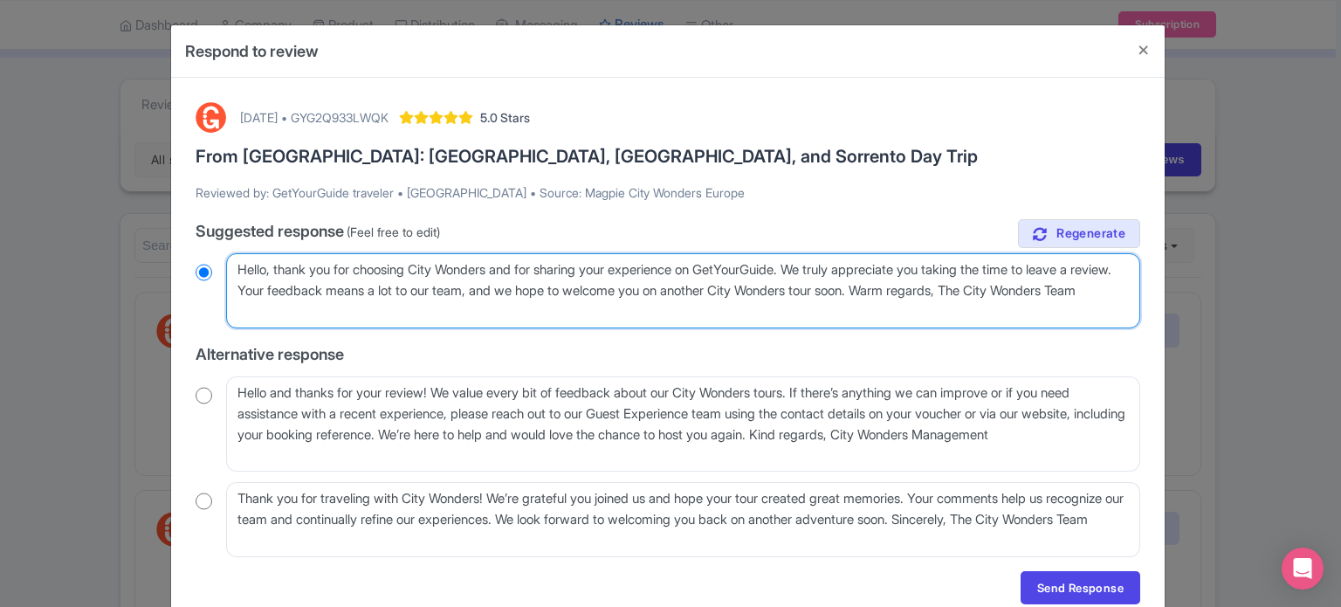
click at [933, 292] on textarea "Dear Traveler, thank you for choosing City Wonders and for sharing your experie…" at bounding box center [683, 290] width 914 height 75
click at [933, 291] on textarea "Dear Traveler, thank you for choosing City Wonders and for sharing your experie…" at bounding box center [683, 290] width 914 height 75
drag, startPoint x: 936, startPoint y: 290, endPoint x: 961, endPoint y: 311, distance: 32.9
click at [961, 311] on textarea "Dear Traveler, thank you for choosing City Wonders and for sharing your experie…" at bounding box center [683, 290] width 914 height 75
type textarea "Hello, thank you for choosing City Wonders and for sharing your experience on G…"
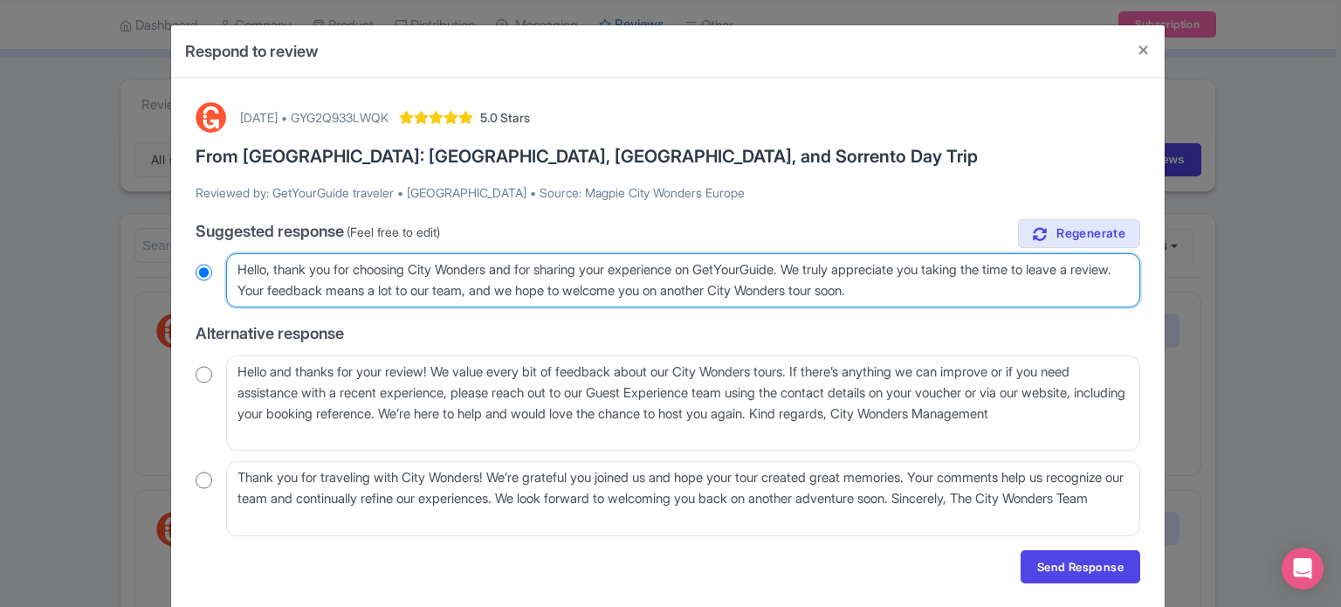
radio input "true"
type textarea "Hello, thank you for choosing City Wonders and for sharing your experience on G…"
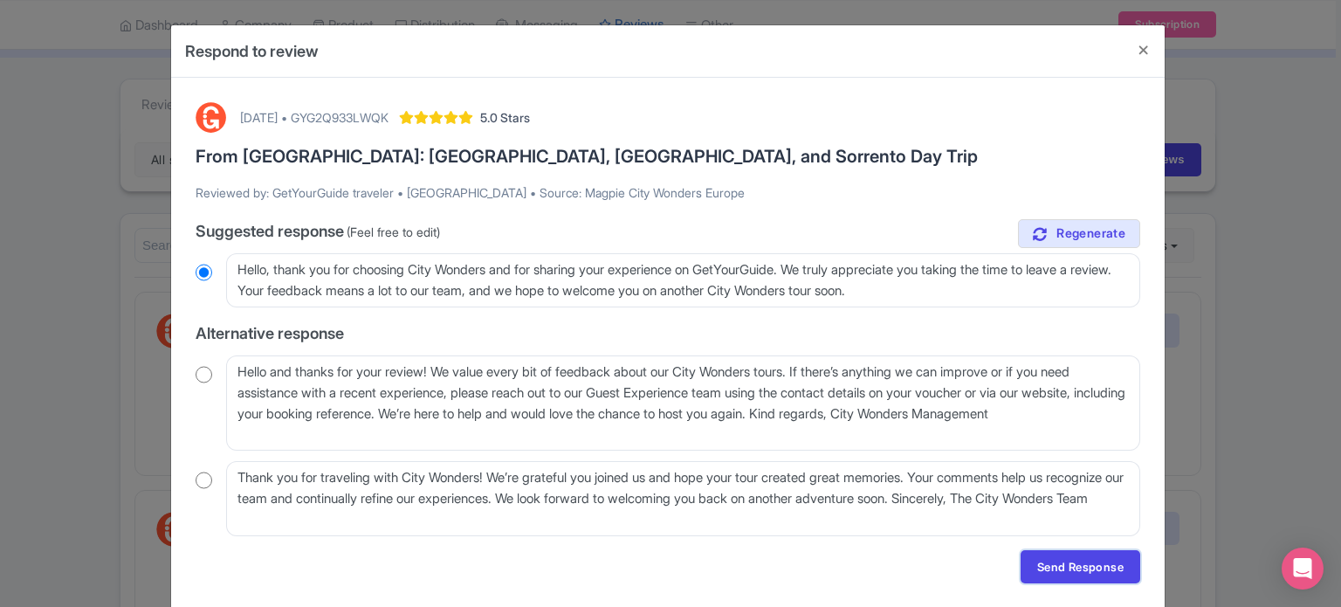
click at [1050, 562] on link "Send Response" at bounding box center [1081, 566] width 120 height 33
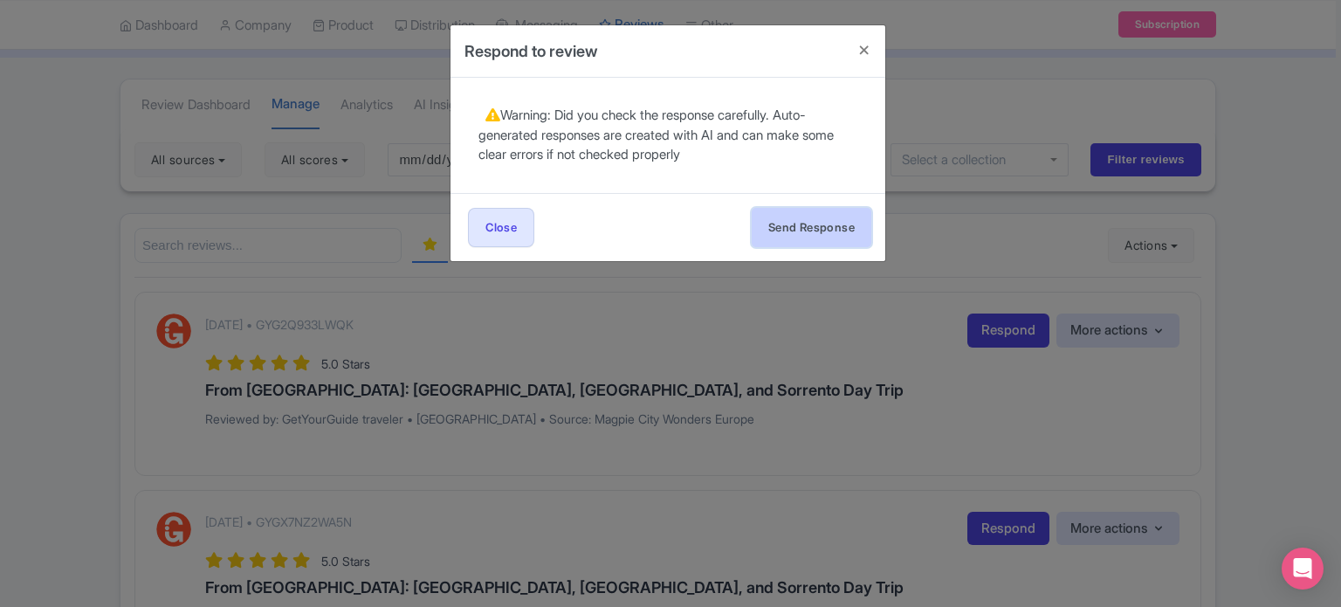
click at [845, 232] on button "Send Response" at bounding box center [812, 227] width 120 height 39
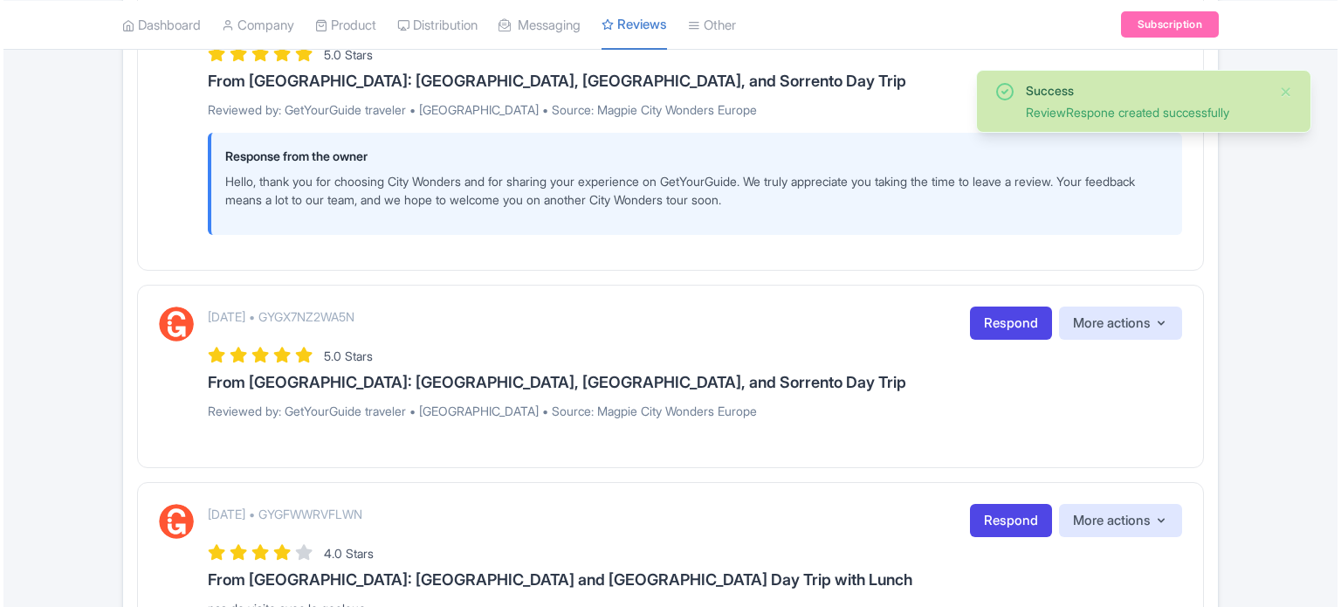
scroll to position [524, 0]
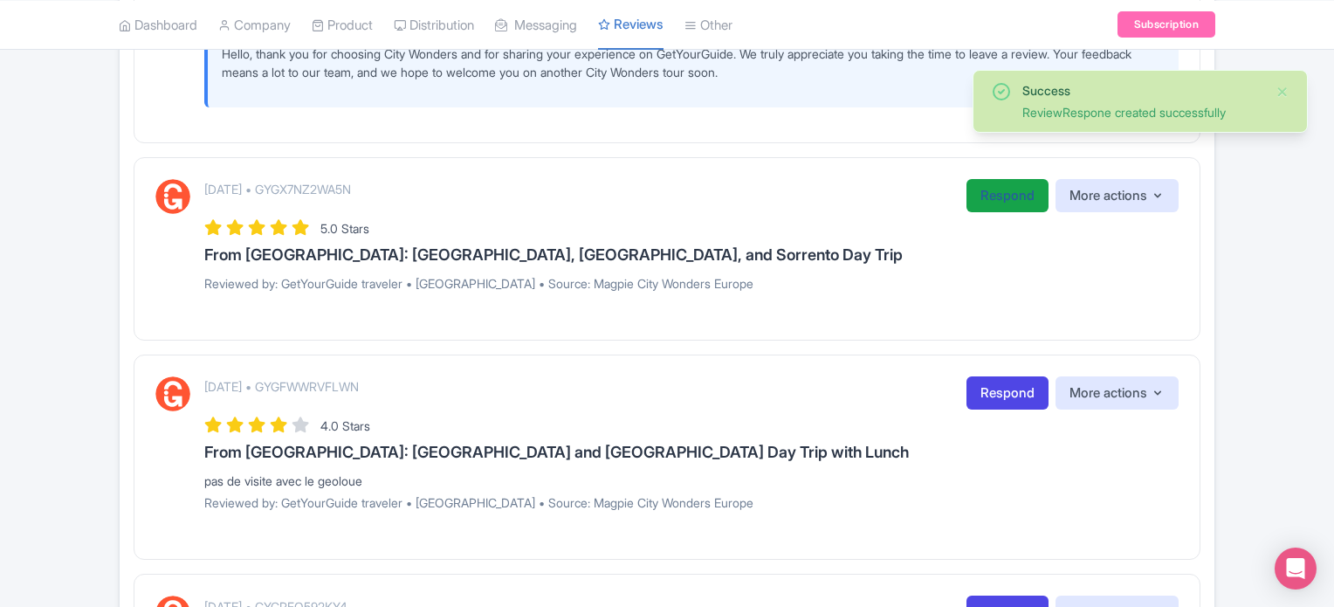
click at [988, 194] on link "Respond" at bounding box center [1008, 196] width 82 height 34
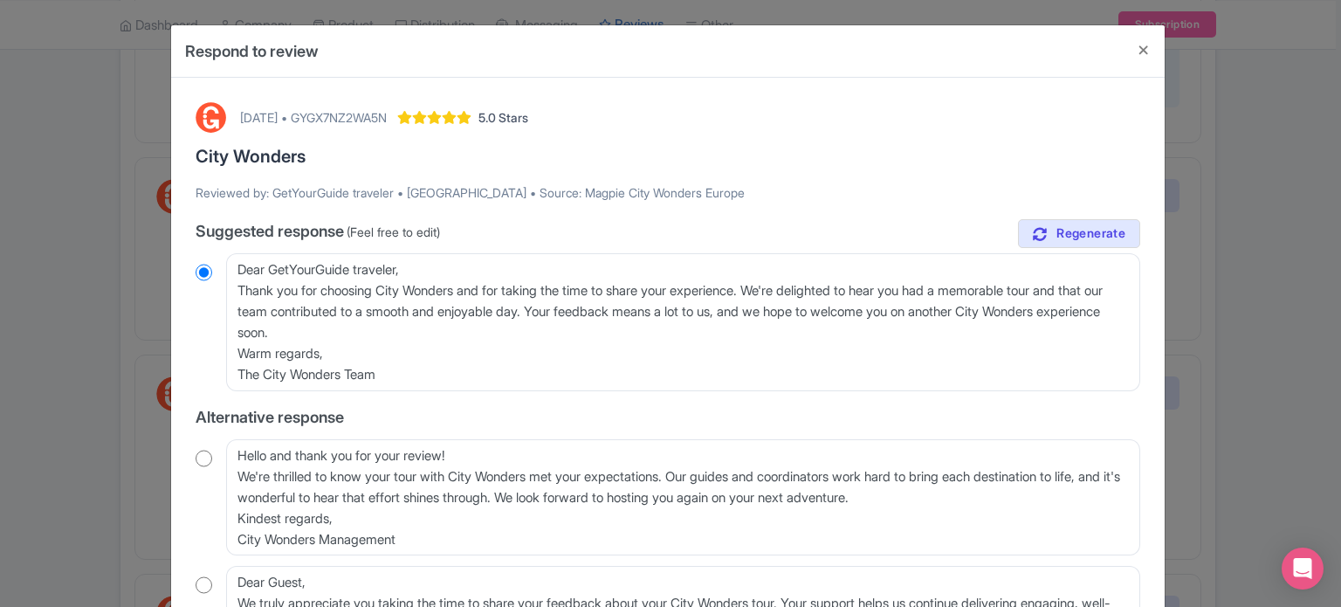
click at [199, 460] on input "radio" at bounding box center [204, 458] width 17 height 17
radio input "true"
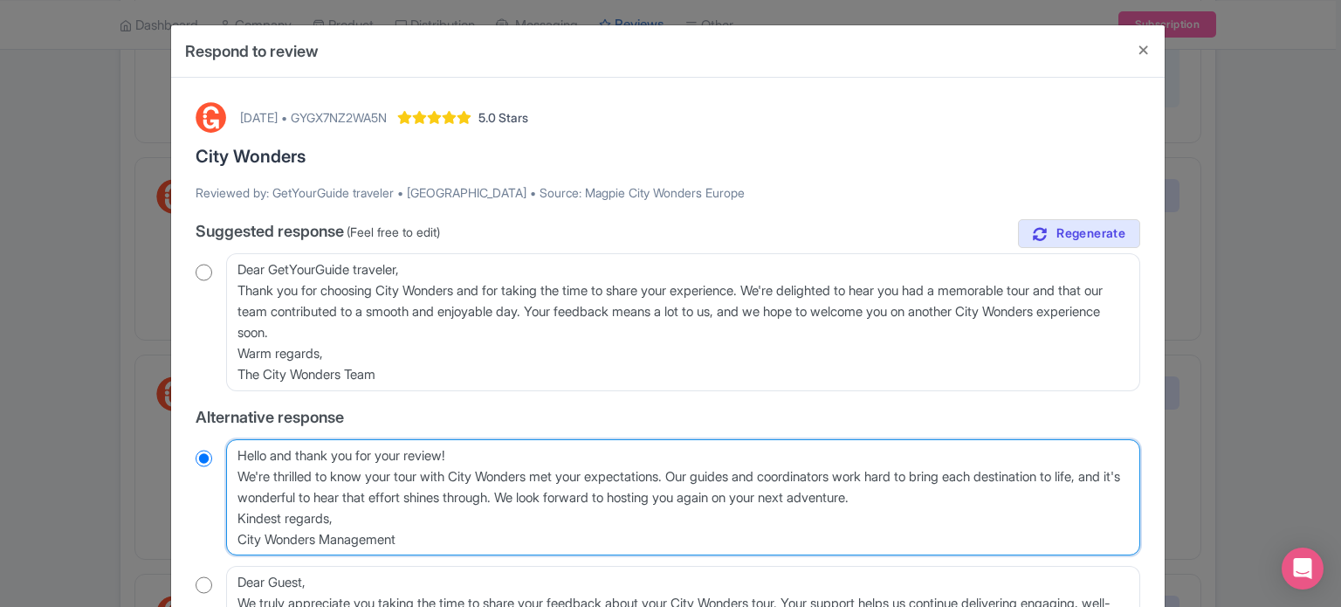
click at [241, 467] on textarea "Hello and thank you for your review! We're thrilled to know your tour with City…" at bounding box center [683, 497] width 914 height 117
click at [236, 476] on textarea "Hello and thank you for your review! We're thrilled to know your tour with City…" at bounding box center [683, 497] width 914 height 117
type textarea "Hello and thank you for your review!We're thrilled to know your tour with City …"
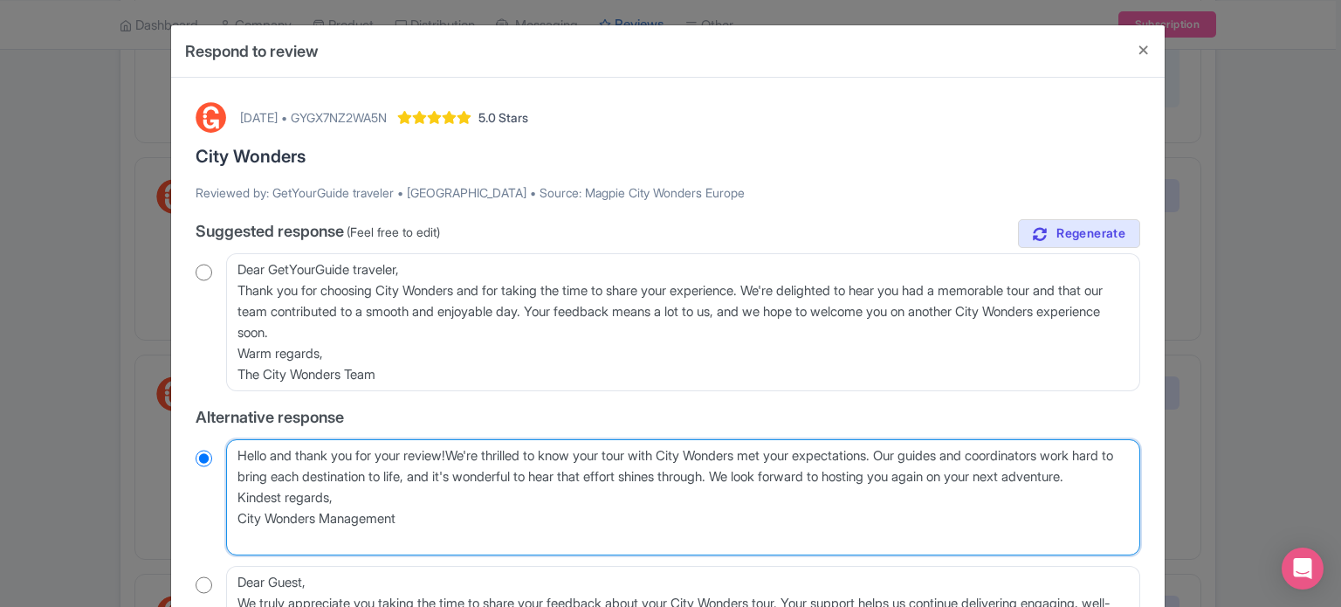
radio input "true"
type textarea "Hello and thank you for your review! We're thrilled to know your tour with City…"
radio input "true"
drag, startPoint x: 422, startPoint y: 547, endPoint x: 222, endPoint y: 514, distance: 202.7
click at [222, 514] on div "Hello and thank you for your review! We're thrilled to know your tour with City…" at bounding box center [668, 497] width 945 height 117
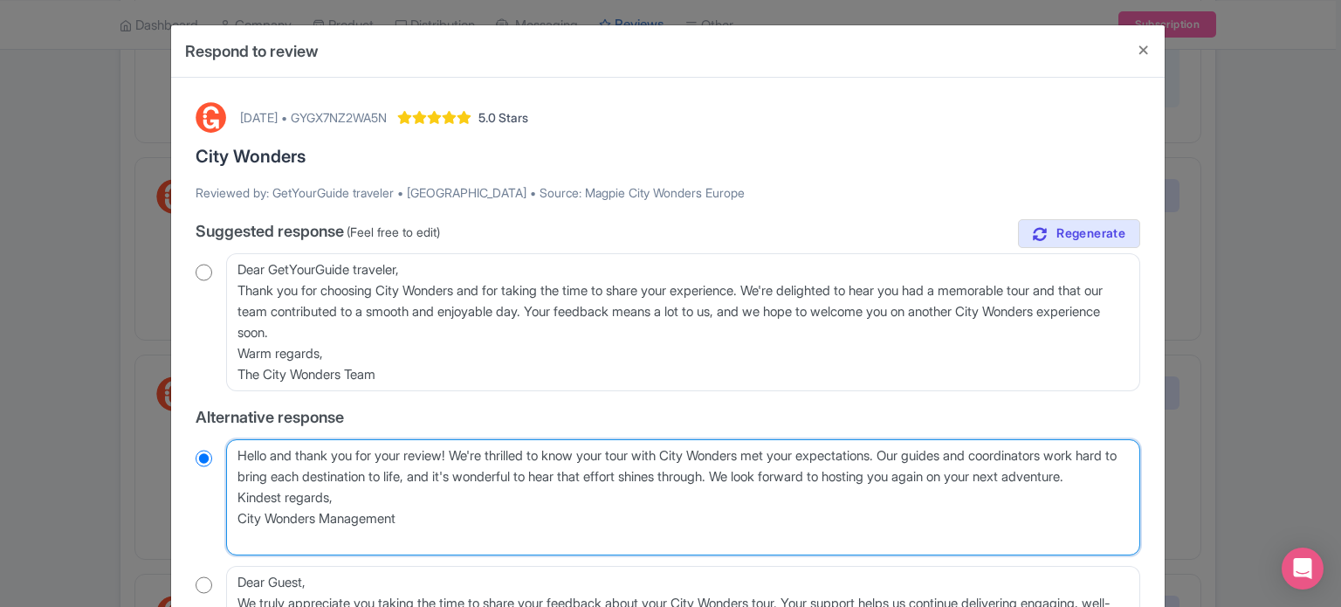
type textarea "Hello and thank you for your review! We're thrilled to know your tour with City…"
radio input "true"
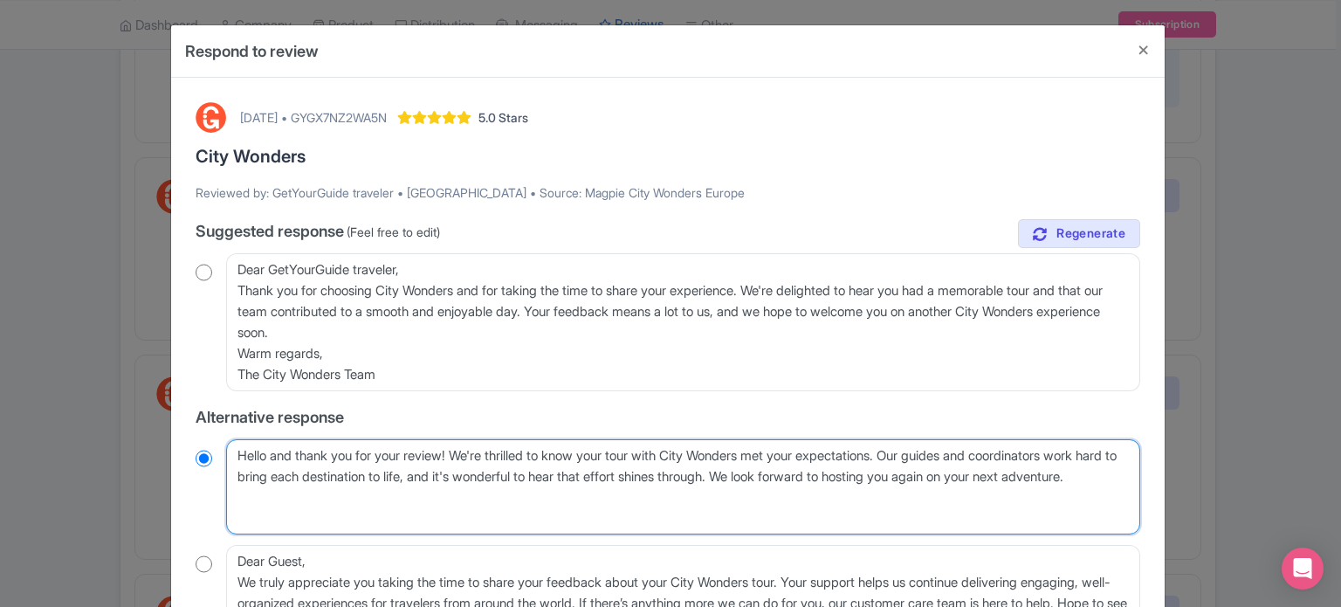
type textarea "Hello and thank you for your review! We're thrilled to know your tour with City…"
radio input "true"
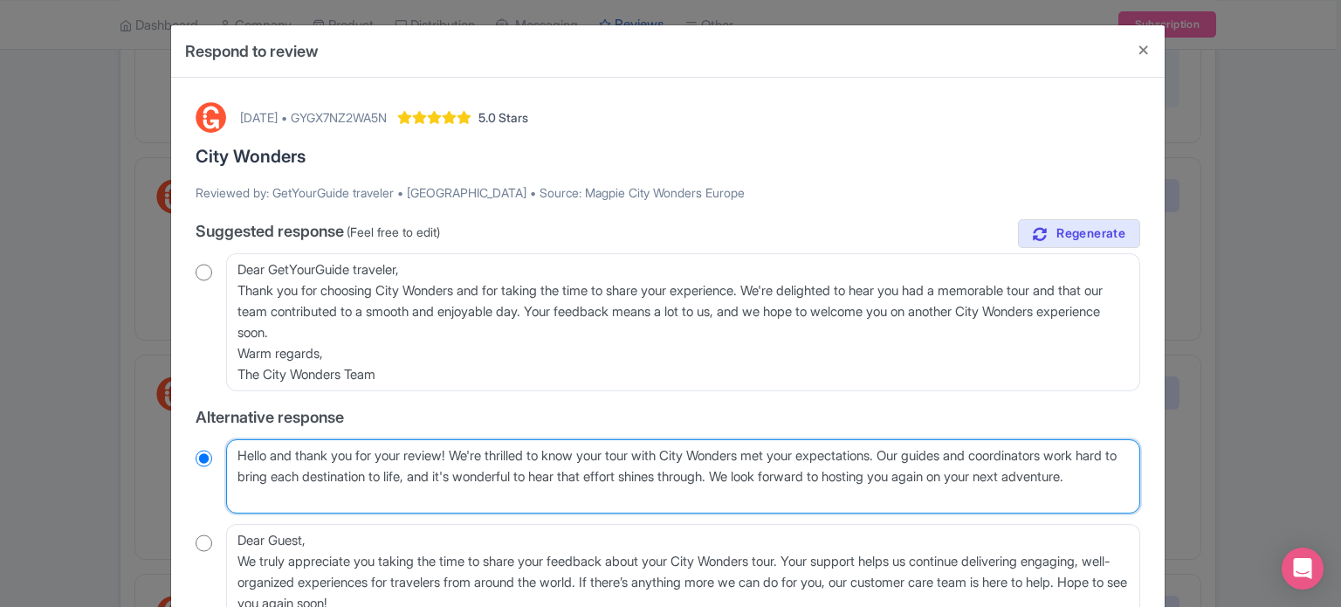
drag, startPoint x: 919, startPoint y: 452, endPoint x: 824, endPoint y: 475, distance: 97.0
click at [824, 475] on textarea "Hello and thank you for your review! We're thrilled to know your tour with City…" at bounding box center [683, 476] width 914 height 75
type textarea "Hello and thank you for your review! We're thrilled to know your tour with City…"
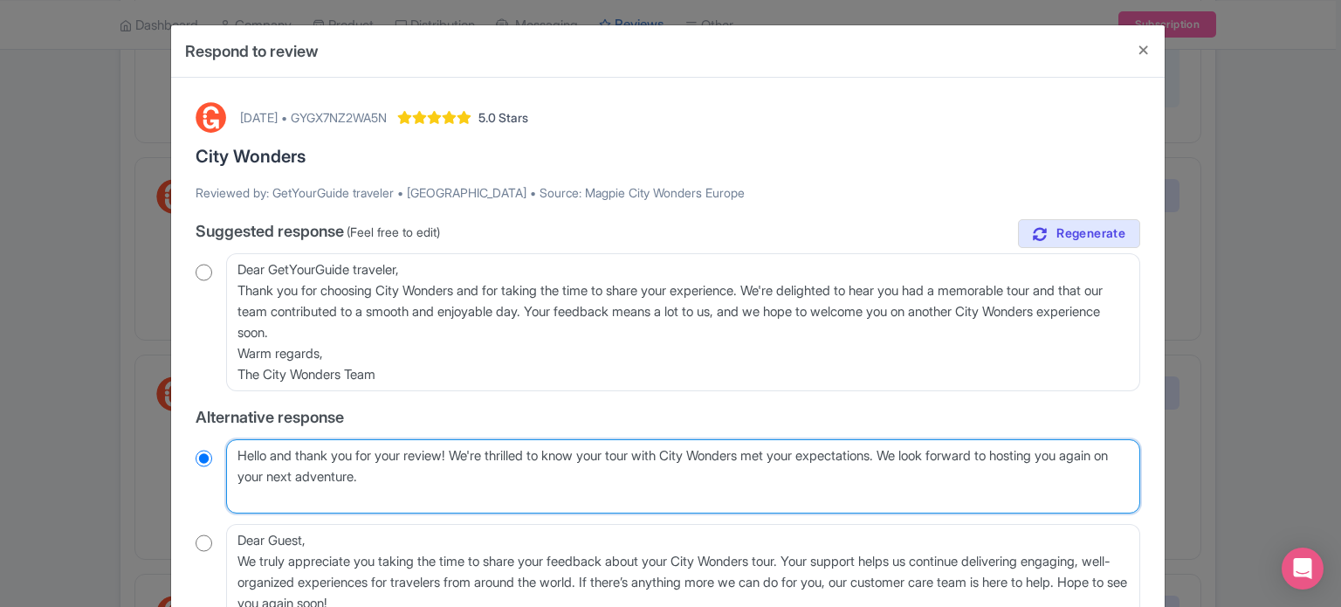
radio input "true"
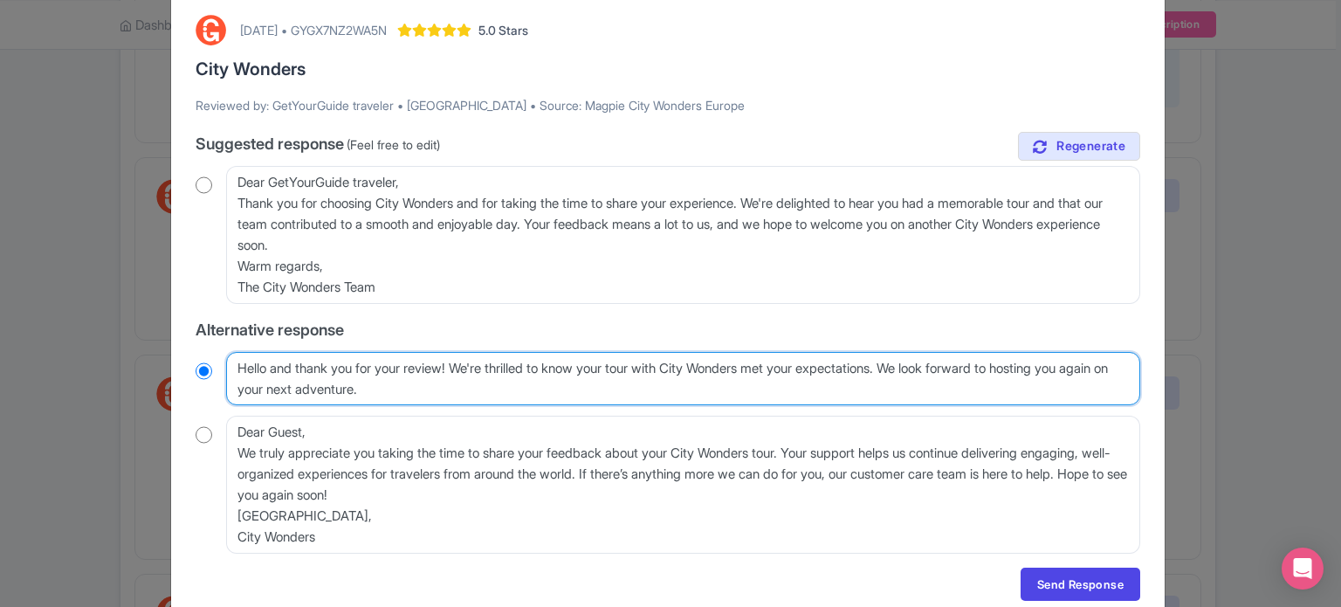
scroll to position [158, 0]
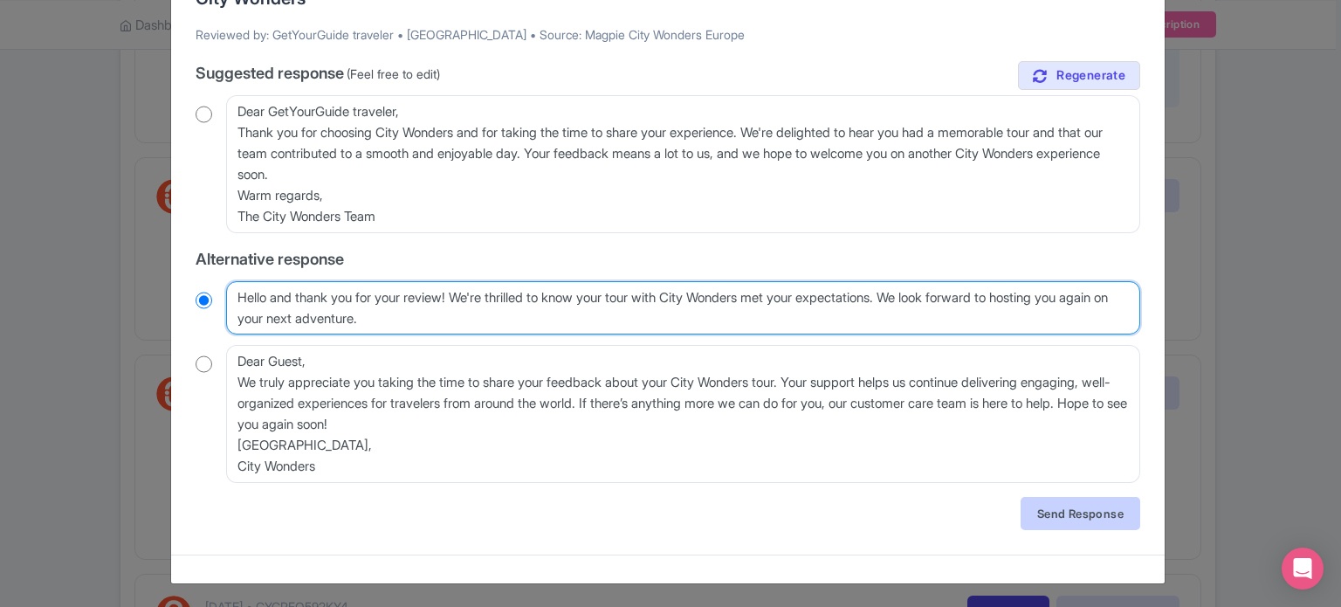
type textarea "Hello and thank you for your review! We're thrilled to know your tour with City…"
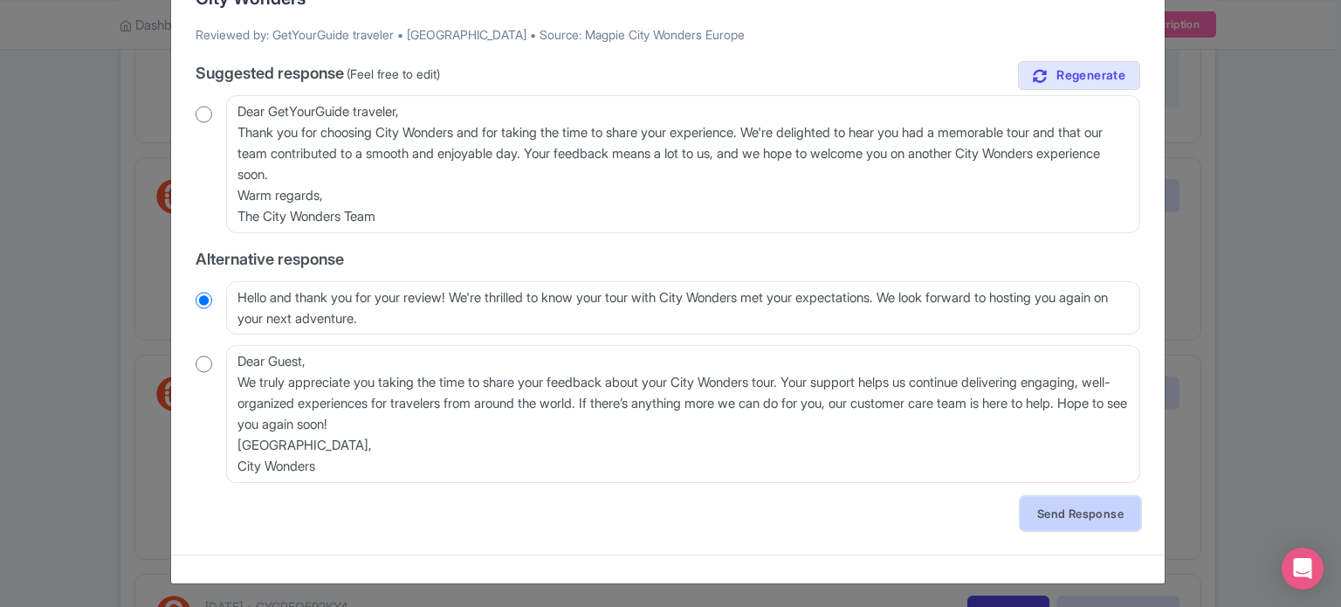
click at [1086, 515] on link "Send Response" at bounding box center [1081, 513] width 120 height 33
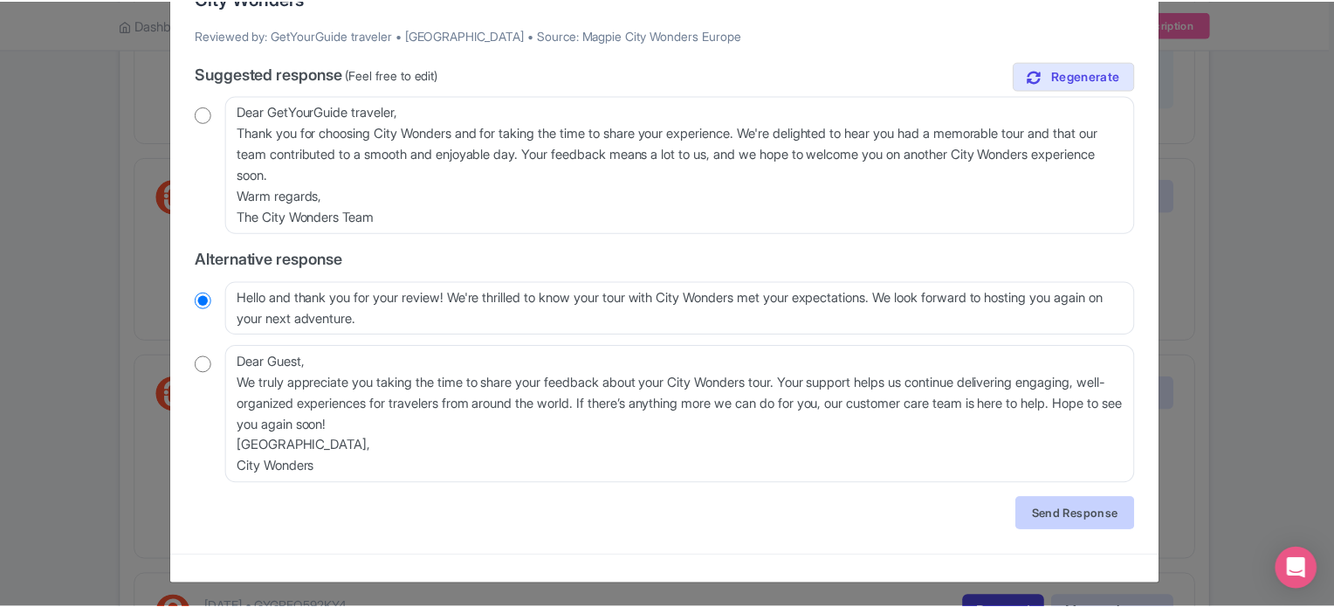
scroll to position [0, 0]
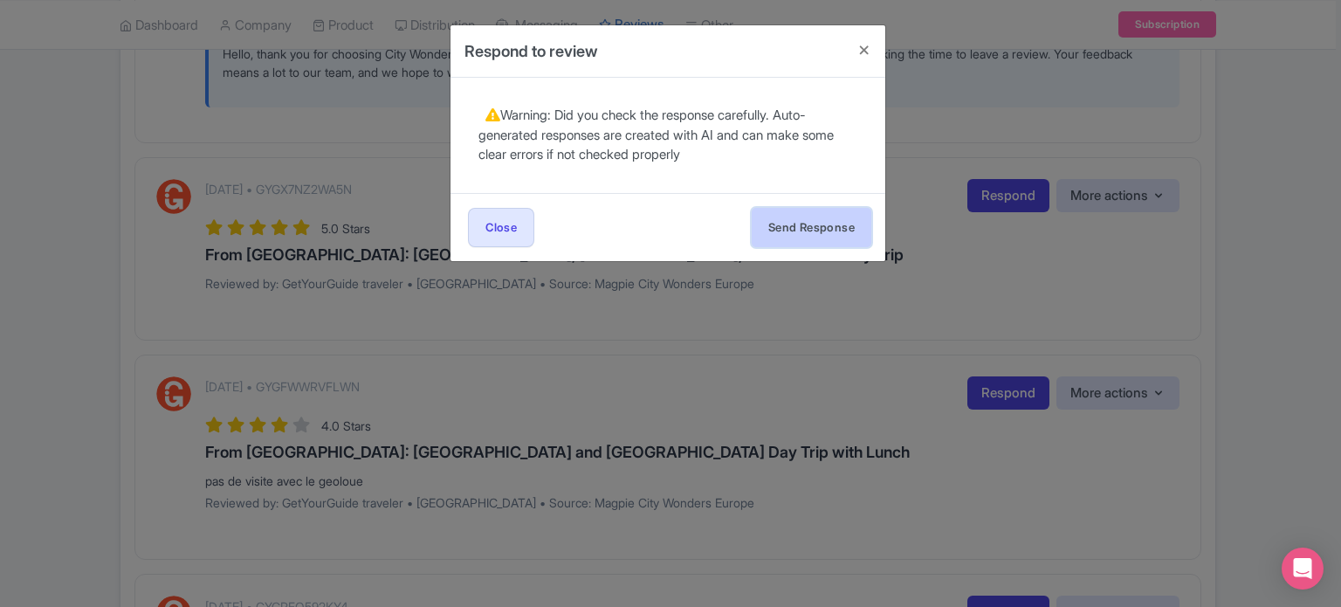
click at [802, 226] on button "Send Response" at bounding box center [812, 227] width 120 height 39
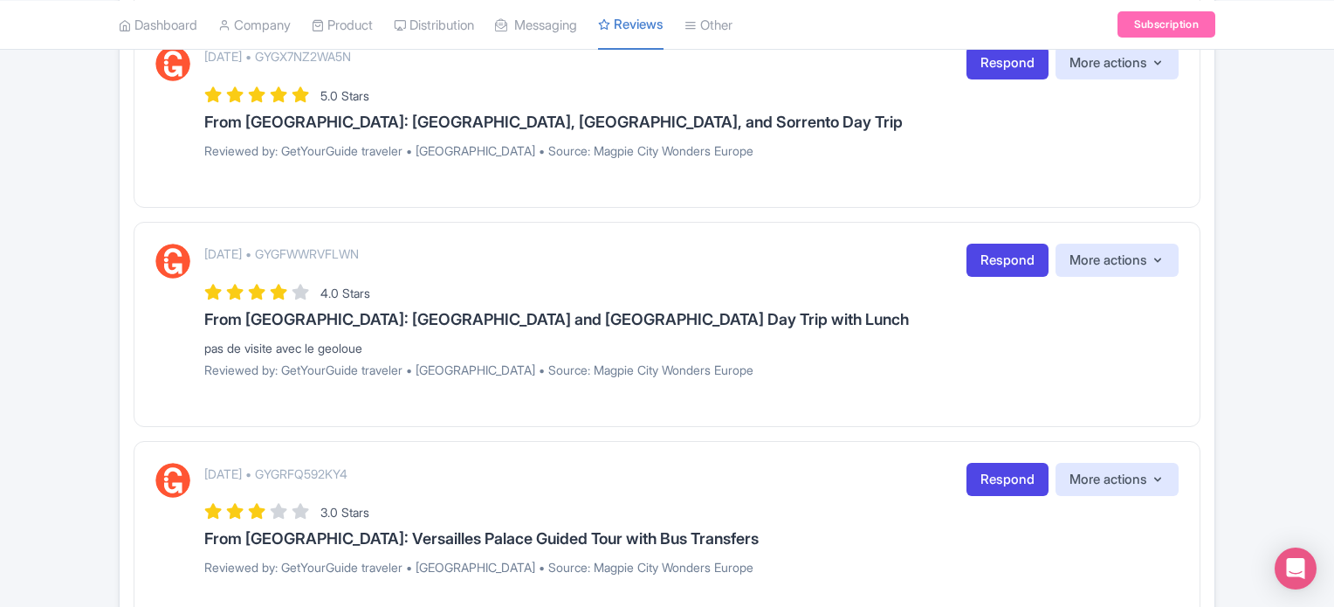
scroll to position [698, 0]
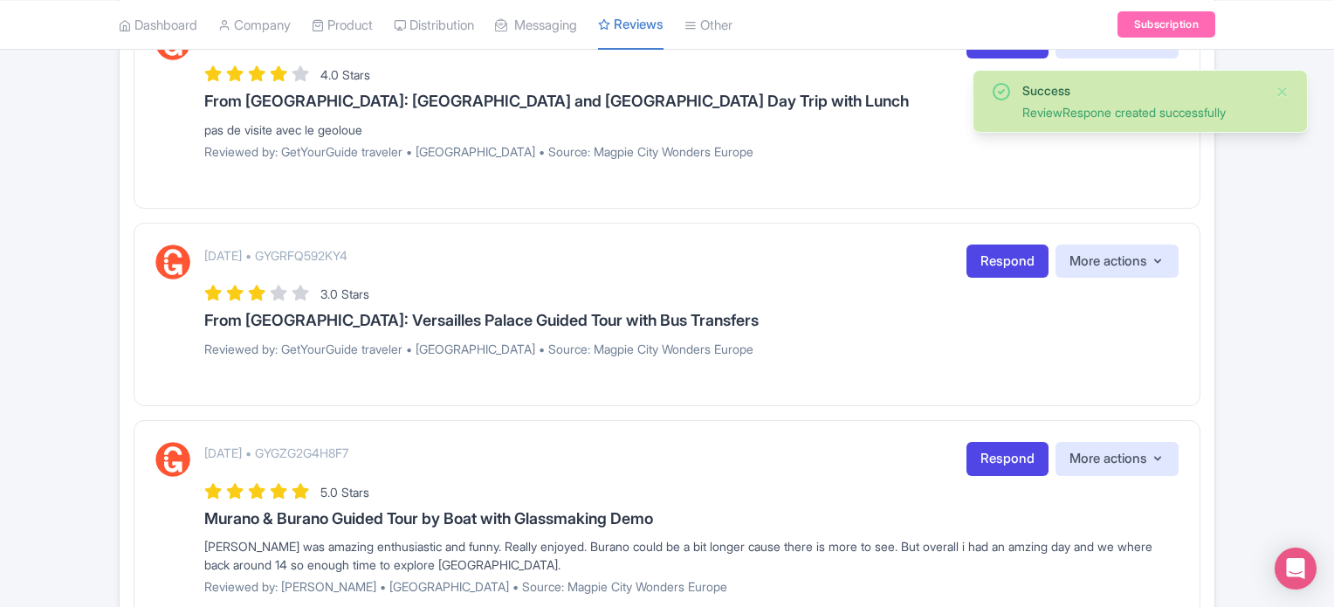
scroll to position [786, 0]
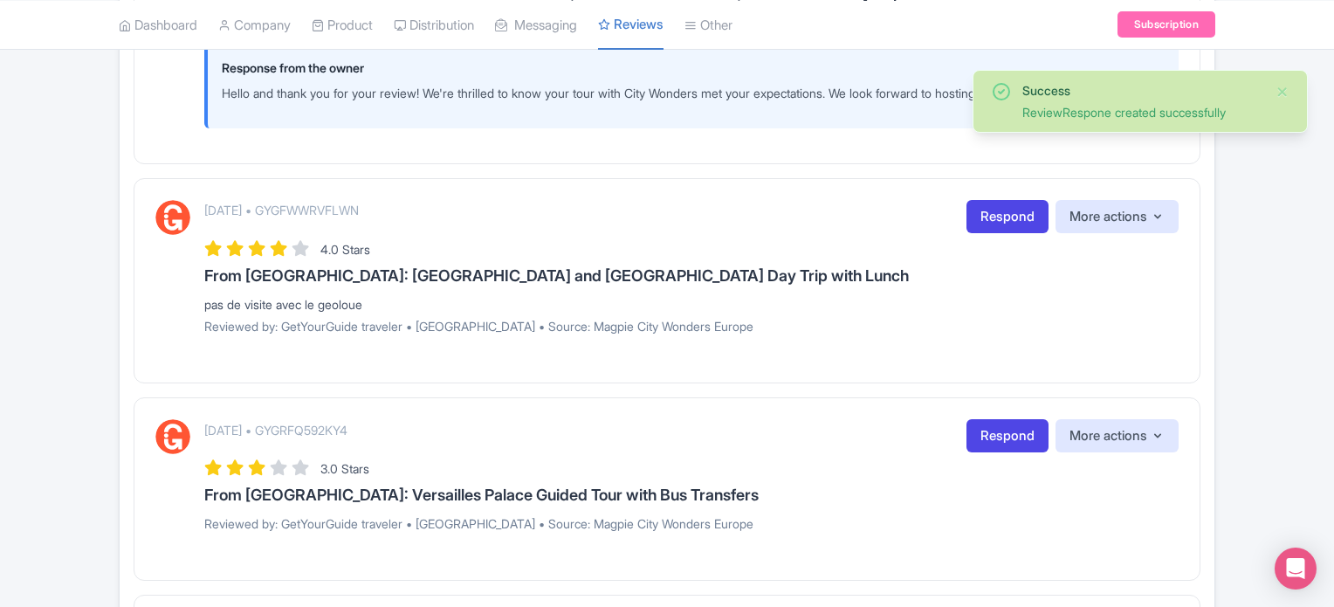
click at [359, 219] on p "[DATE] • GYGFWWRVFLWN" at bounding box center [281, 210] width 155 height 18
copy p "GYGFWWRVFLWN"
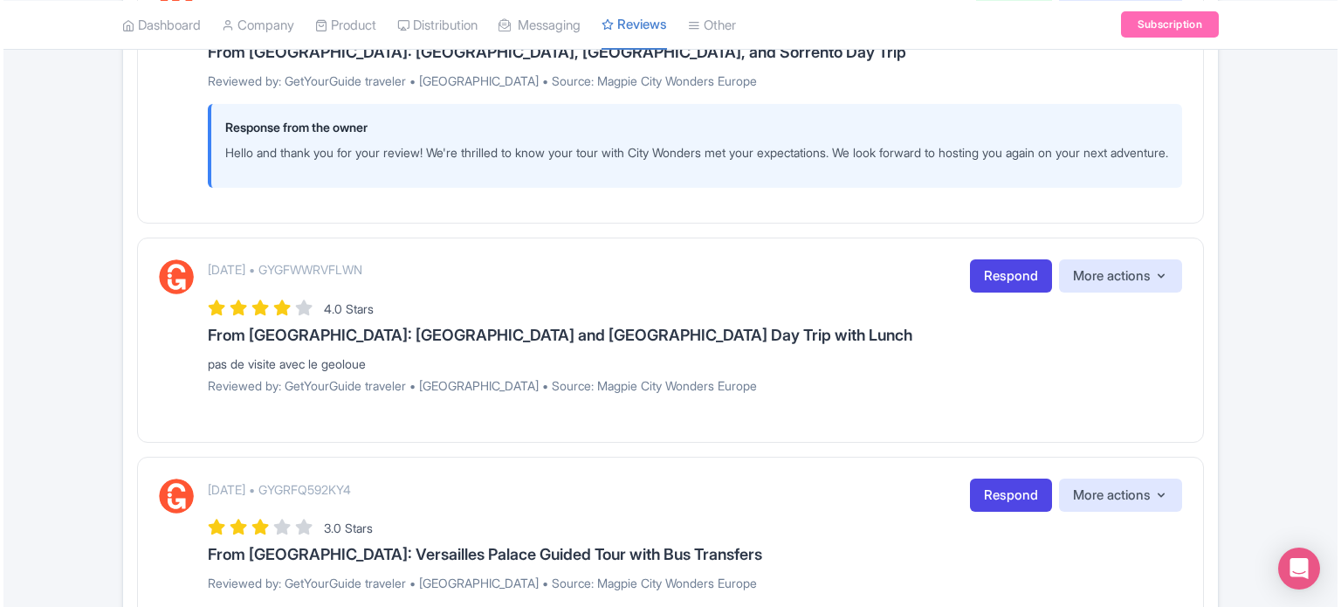
scroll to position [698, 0]
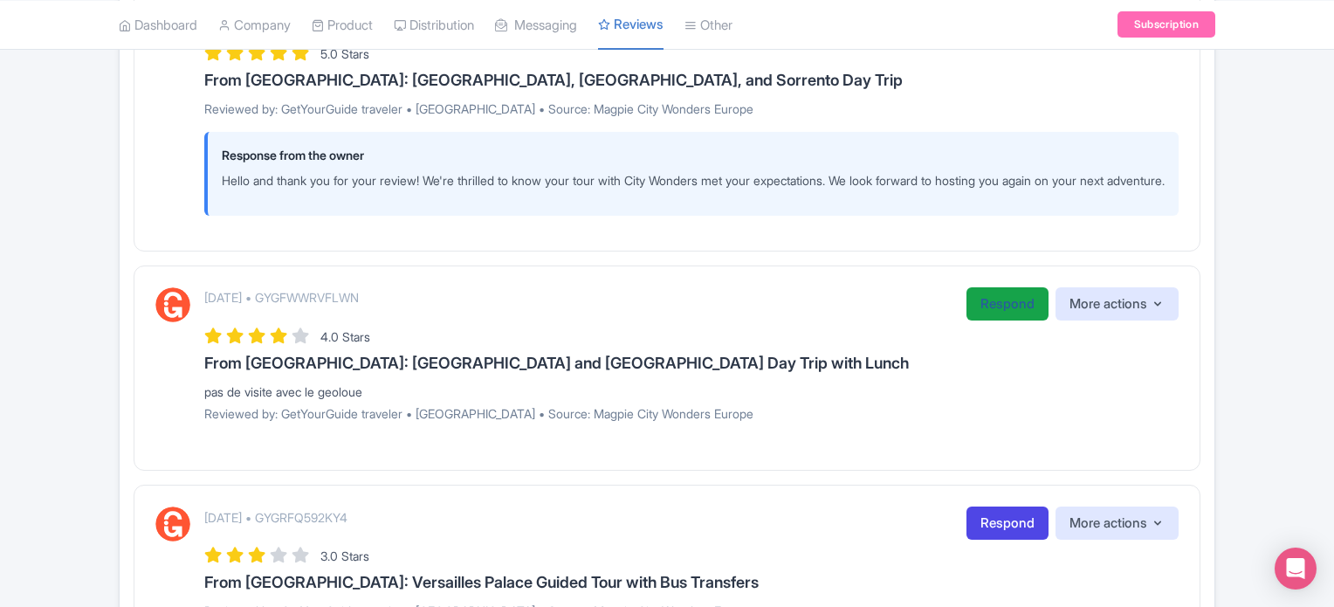
click at [1003, 321] on link "Respond" at bounding box center [1008, 304] width 82 height 34
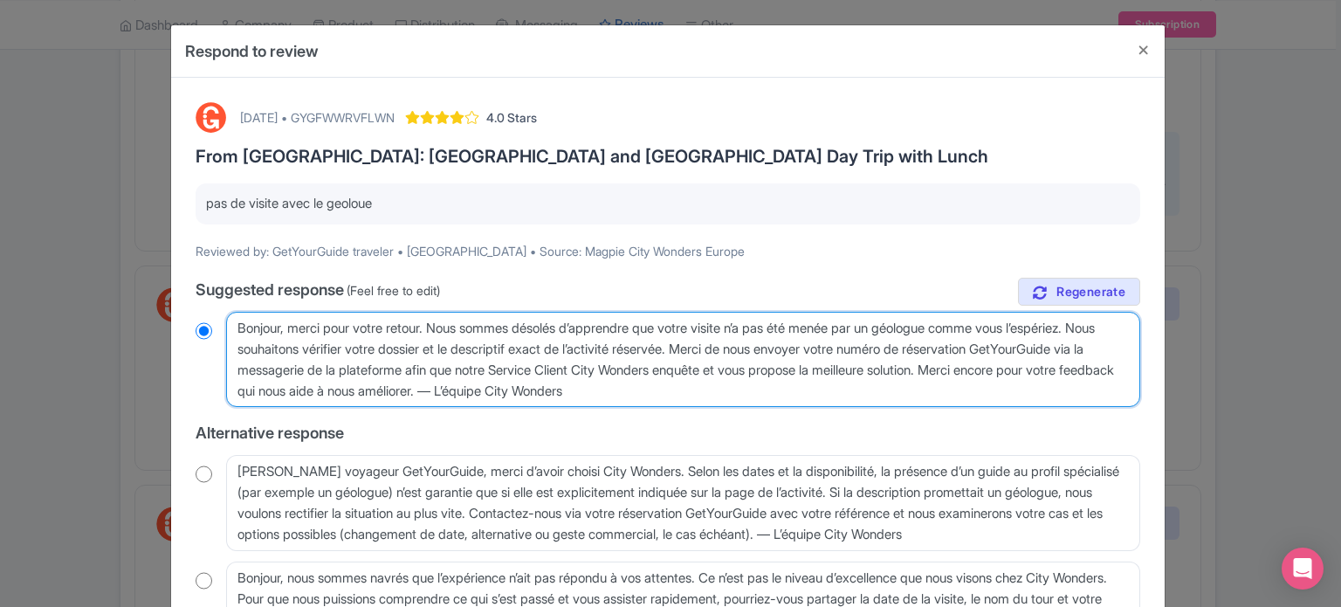
drag, startPoint x: 237, startPoint y: 342, endPoint x: 1082, endPoint y: 368, distance: 845.6
click at [1082, 368] on textarea "Bonjour, merci pour votre retour. Nous sommes désolés d’apprendre que votre vis…" at bounding box center [683, 360] width 914 height 96
type textarea "Bonjour, merci pour votre retour. Nous sommes désolés d’apprendre que votre vis…"
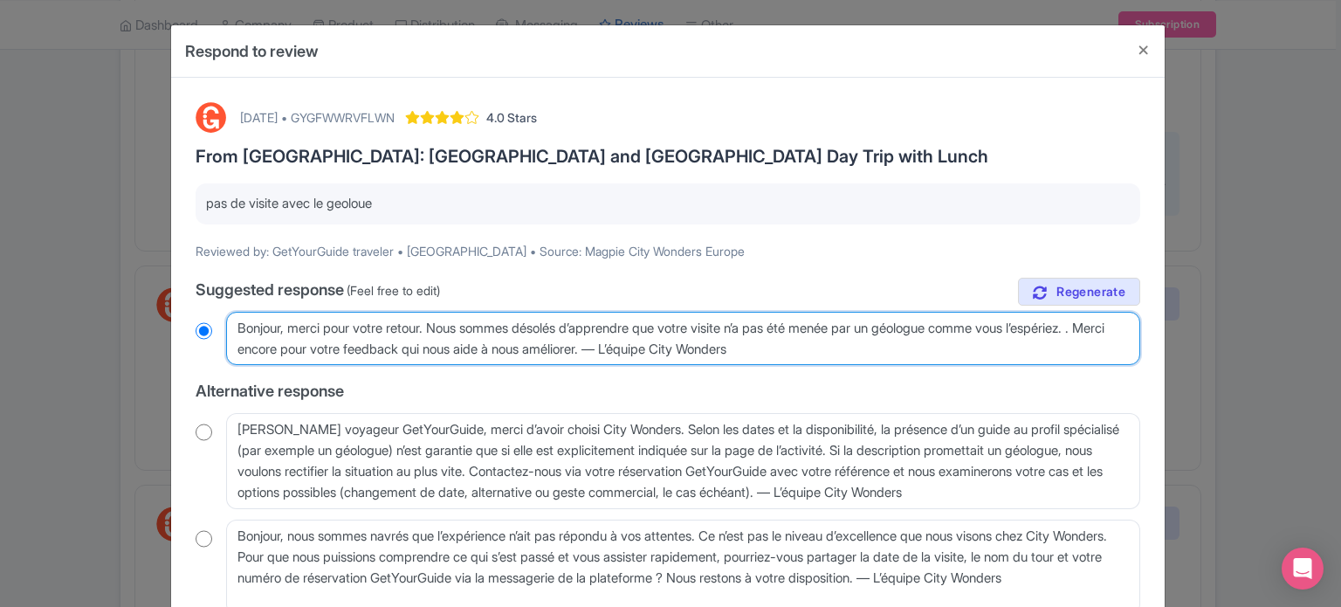
radio input "true"
type textarea "Bonjour, merci pour votre retour. Nous sommes désolés d’apprendre que votre vis…"
radio input "true"
type textarea "Bonjour, merci pour votre retour. Nous sommes désolés d’apprendre que votre vis…"
radio input "true"
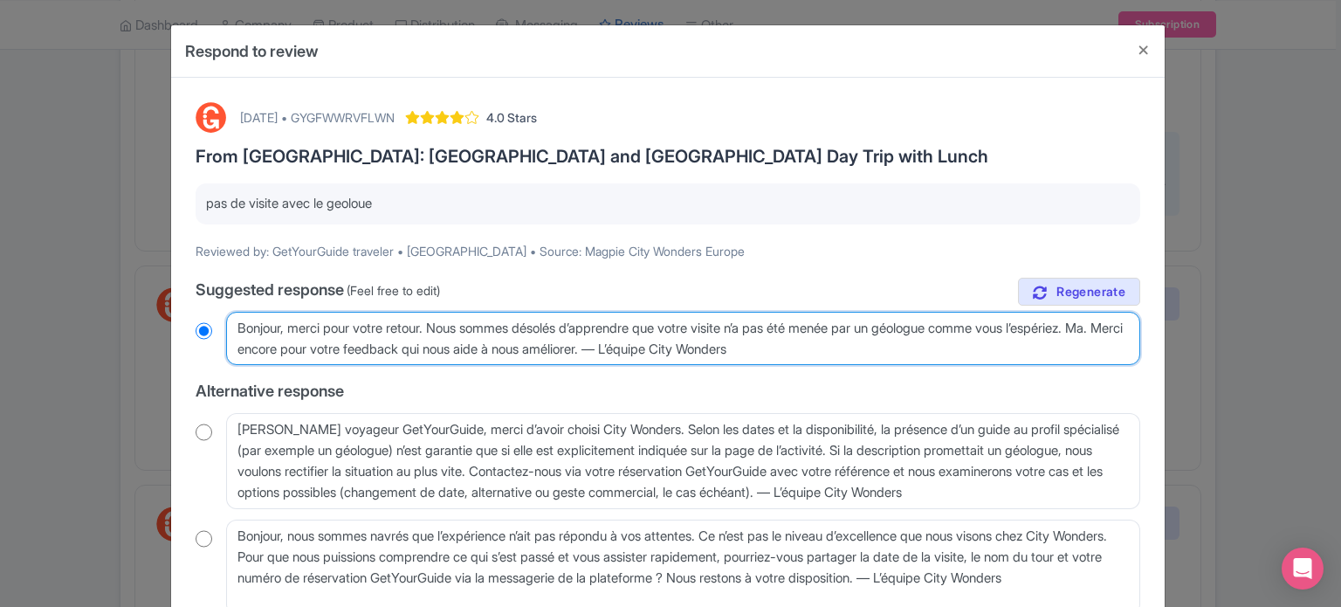
type textarea "Bonjour, merci pour votre retour. Nous sommes désolés d’apprendre que votre vis…"
radio input "true"
type textarea "Bonjour, merci pour votre retour. Nous sommes désolés d’apprendre que votre vis…"
radio input "true"
type textarea "Bonjour, merci pour votre retour. Nous sommes désolés d’apprendre que votre vis…"
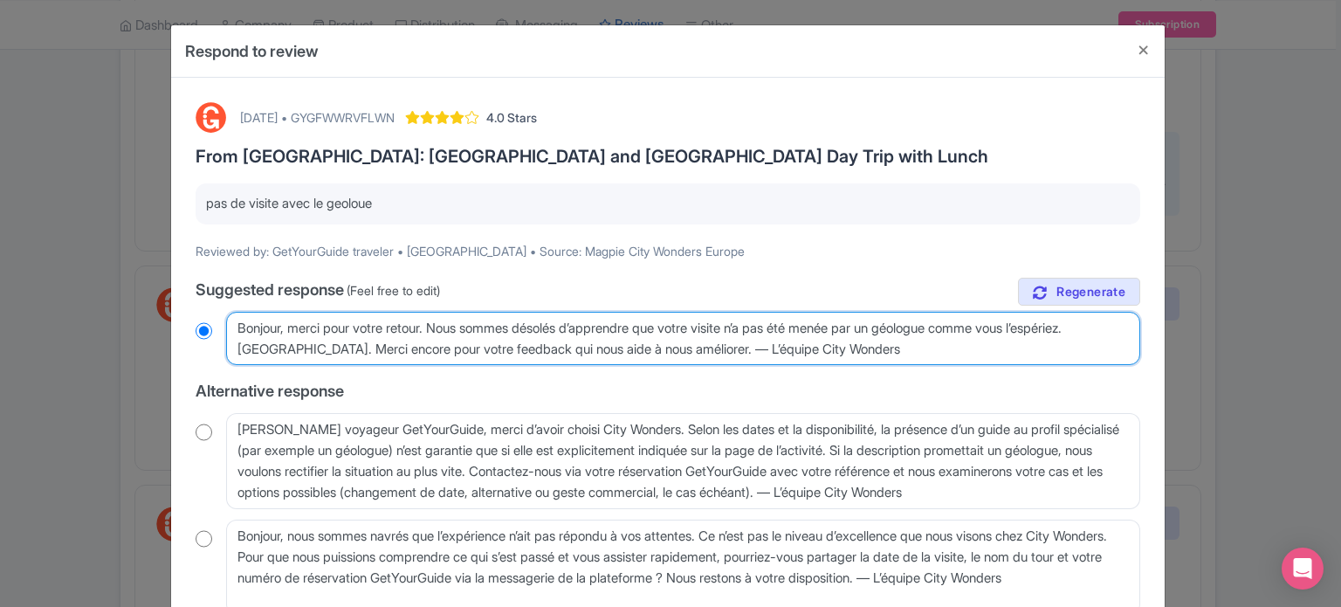
radio input "true"
type textarea "Bonjour, merci pour votre retour. Nous sommes désolés d’apprendre que votre vis…"
radio input "true"
type textarea "Bonjour, merci pour votre retour. Nous sommes désolés d’apprendre que votre vis…"
radio input "true"
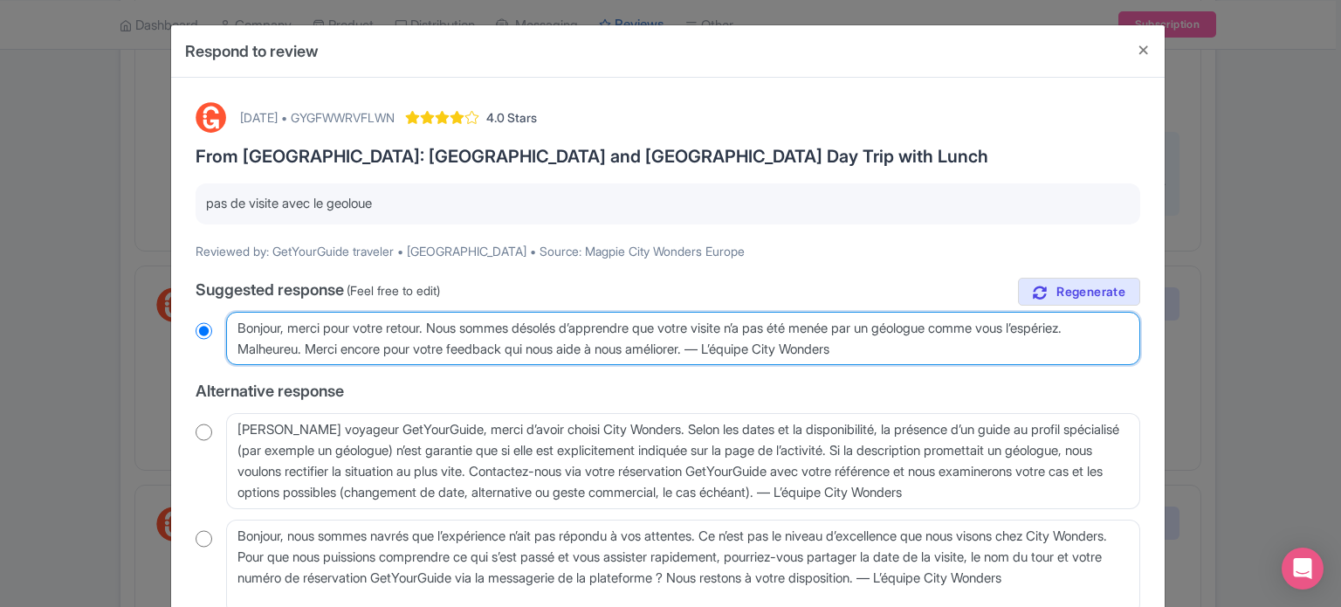
type textarea "Bonjour, merci pour votre retour. Nous sommes désolés d’apprendre que votre vis…"
radio input "true"
type textarea "Bonjour, merci pour votre retour. Nous sommes désolés d’apprendre que votre vis…"
radio input "true"
type textarea "Bonjour, merci pour votre retour. Nous sommes désolés d’apprendre que votre vis…"
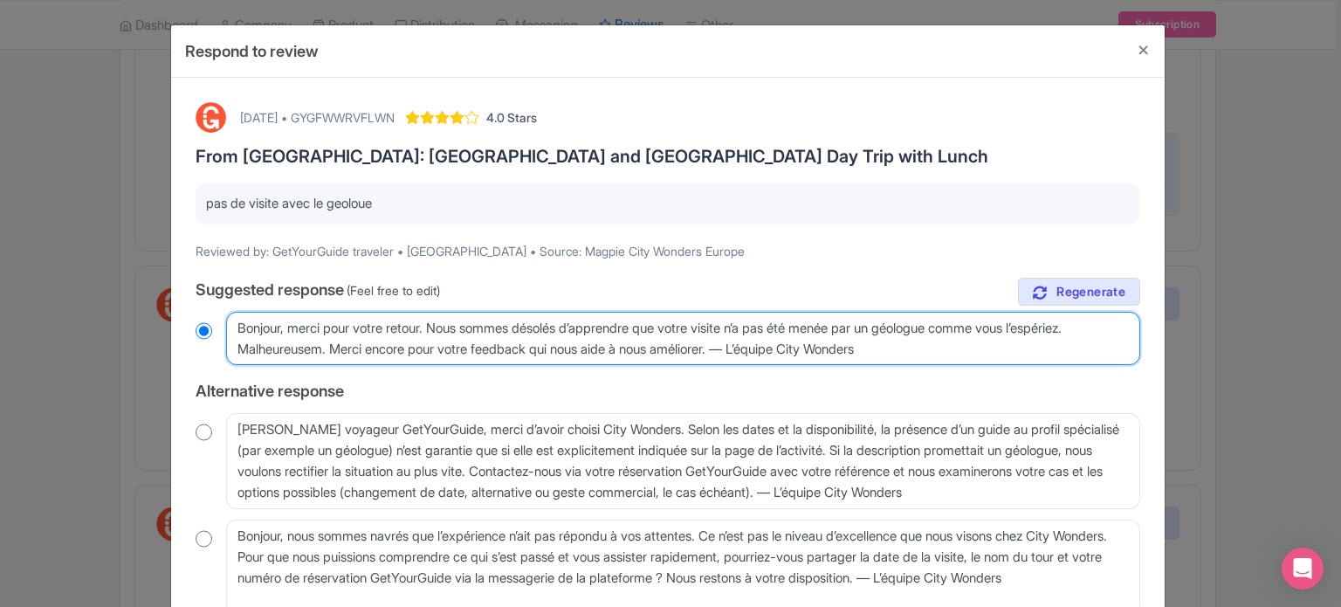
radio input "true"
type textarea "Bonjour, merci pour votre retour. Nous sommes désolés d’apprendre que votre vis…"
radio input "true"
type textarea "Bonjour, merci pour votre retour. Nous sommes désolés d’apprendre que votre vis…"
radio input "true"
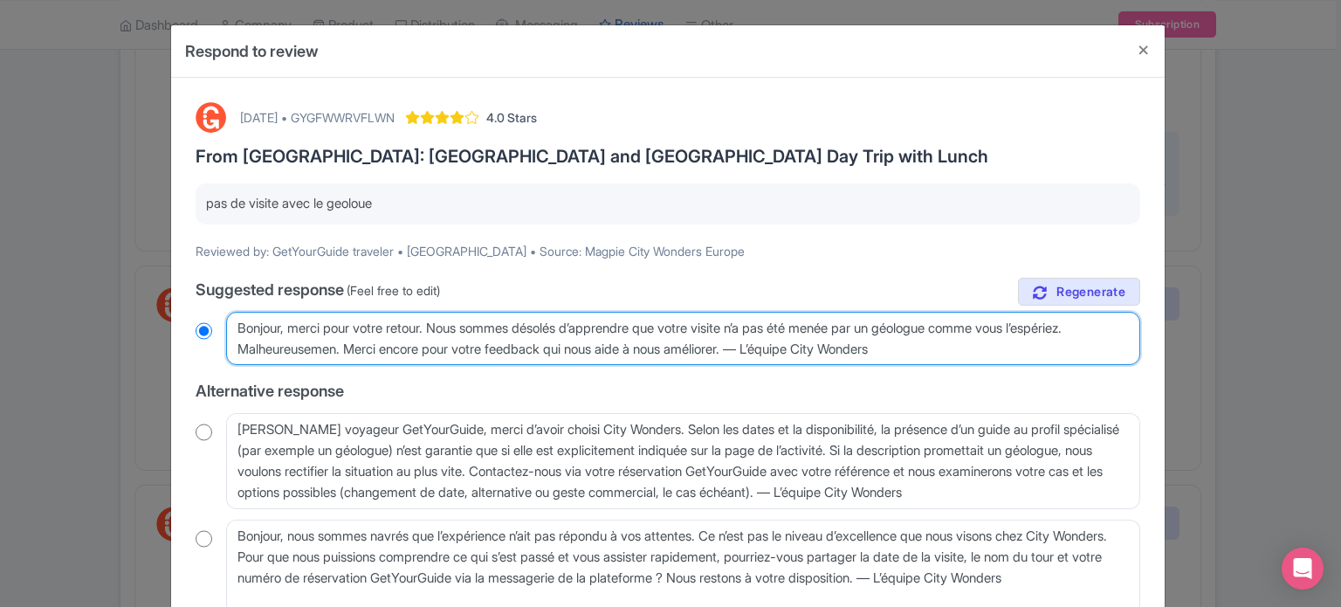
type textarea "Bonjour, merci pour votre retour. Nous sommes désolés d’apprendre que votre vis…"
radio input "true"
type textarea "Bonjour, merci pour votre retour. Nous sommes désolés d’apprendre que votre vis…"
radio input "true"
type textarea "Bonjour, merci pour votre retour. Nous sommes désolés d’apprendre que votre vis…"
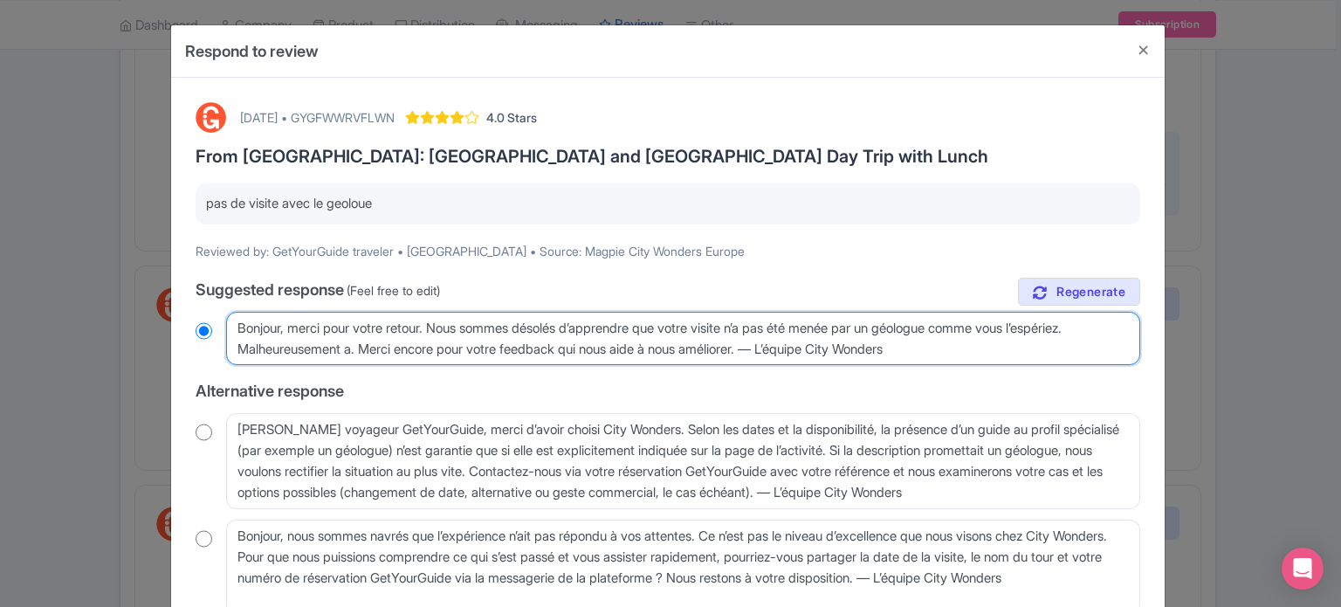
radio input "true"
type textarea "Bonjour, merci pour votre retour. Nous sommes désolés d’apprendre que votre vis…"
radio input "true"
type textarea "Bonjour, merci pour votre retour. Nous sommes désolés d’apprendre que votre vis…"
radio input "true"
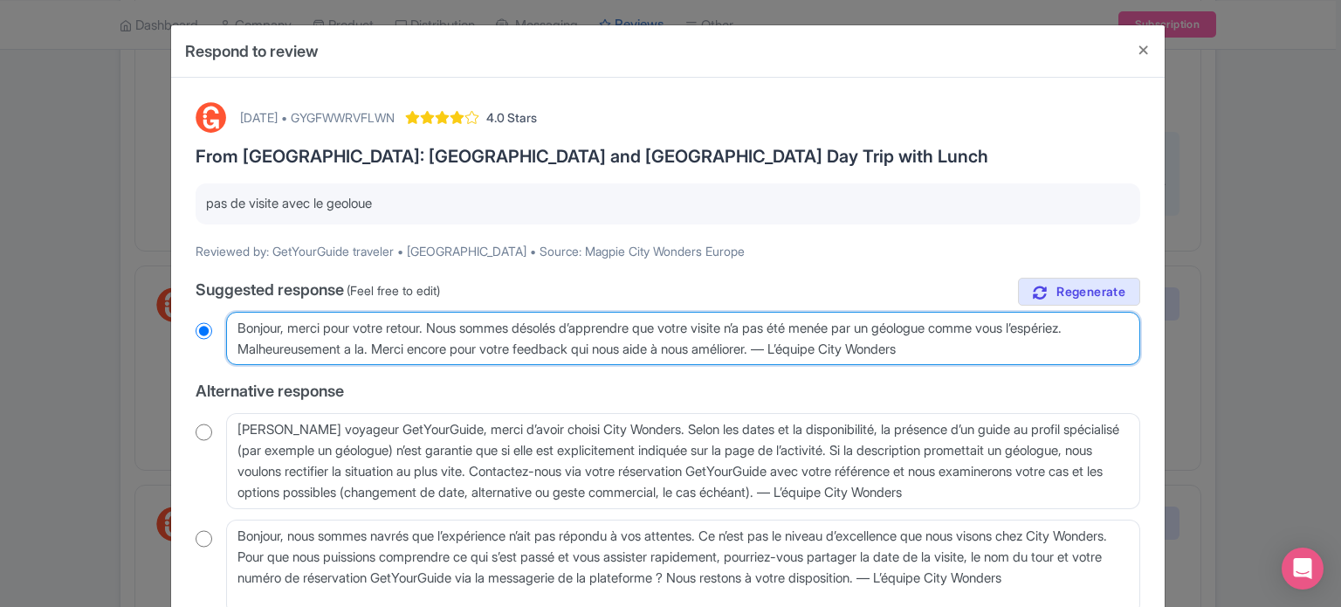
type textarea "Bonjour, merci pour votre retour. Nous sommes désolés d’apprendre que votre vis…"
radio input "true"
type textarea "Bonjour, merci pour votre retour. Nous sommes désolés d’apprendre que votre vis…"
radio input "true"
type textarea "Bonjour, merci pour votre retour. Nous sommes désolés d’apprendre que votre vis…"
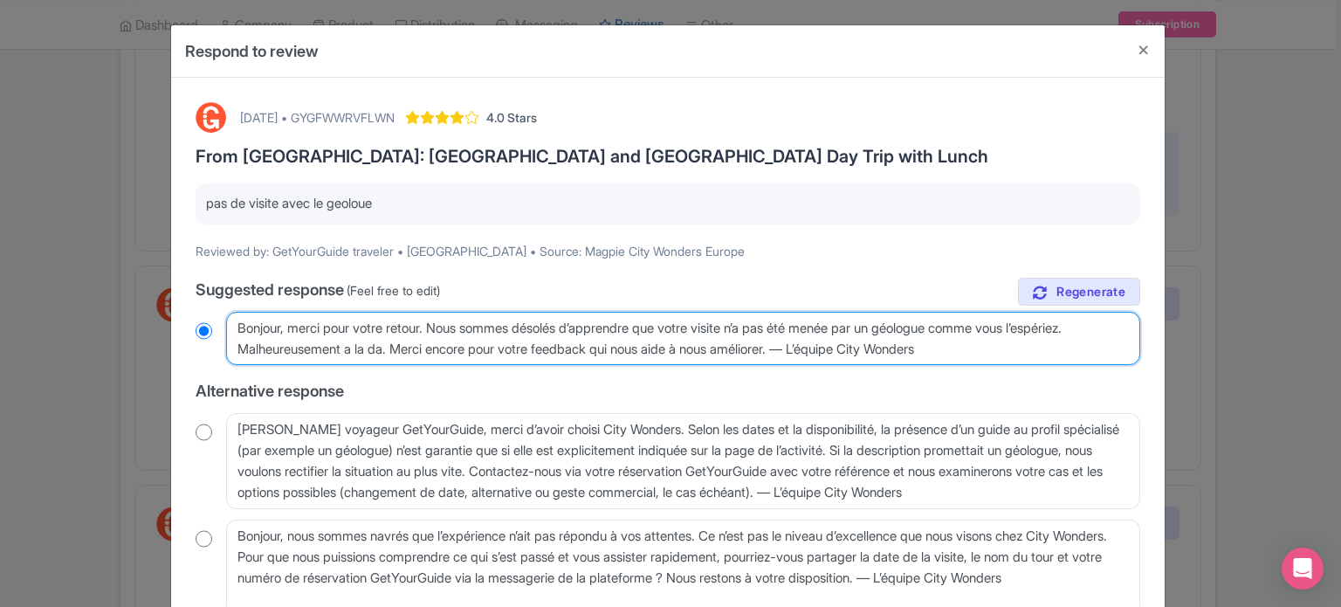
radio input "true"
type textarea "Bonjour, merci pour votre retour. Nous sommes désolés d’apprendre que votre vis…"
radio input "true"
type textarea "Bonjour, merci pour votre retour. Nous sommes désolés d’apprendre que votre vis…"
radio input "true"
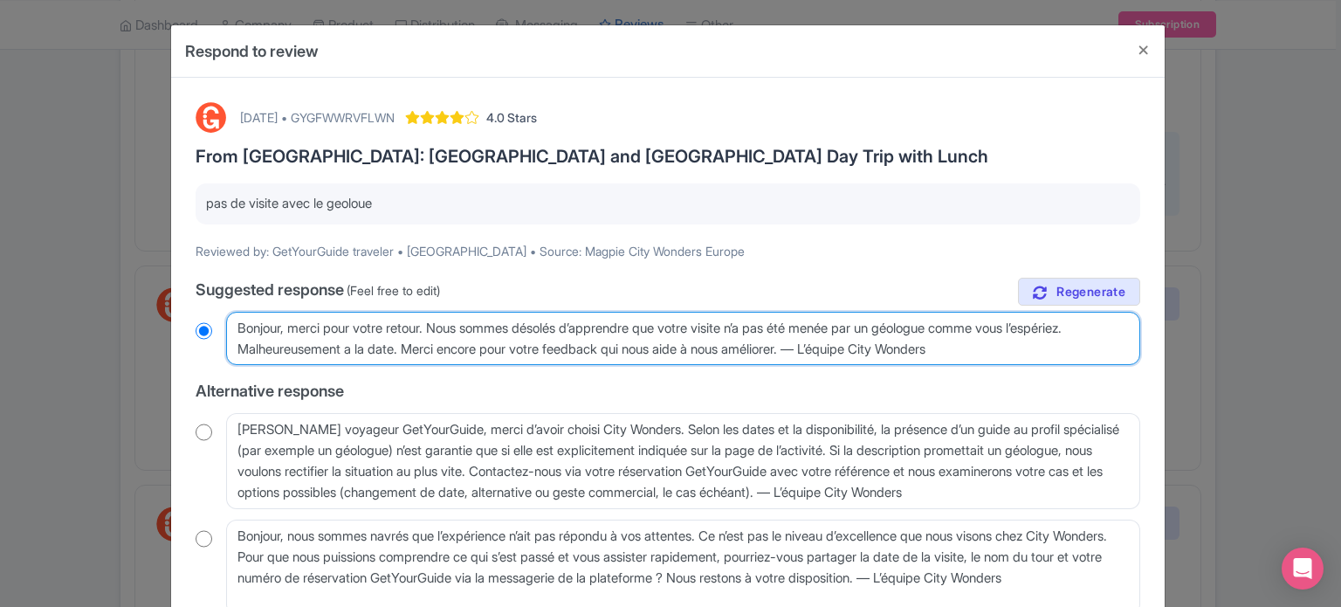
type textarea "Bonjour, merci pour votre retour. Nous sommes désolés d’apprendre que votre vis…"
radio input "true"
type textarea "Bonjour, merci pour votre retour. Nous sommes désolés d’apprendre que votre vis…"
radio input "true"
type textarea "Bonjour, merci pour votre retour. Nous sommes désolés d’apprendre que votre vis…"
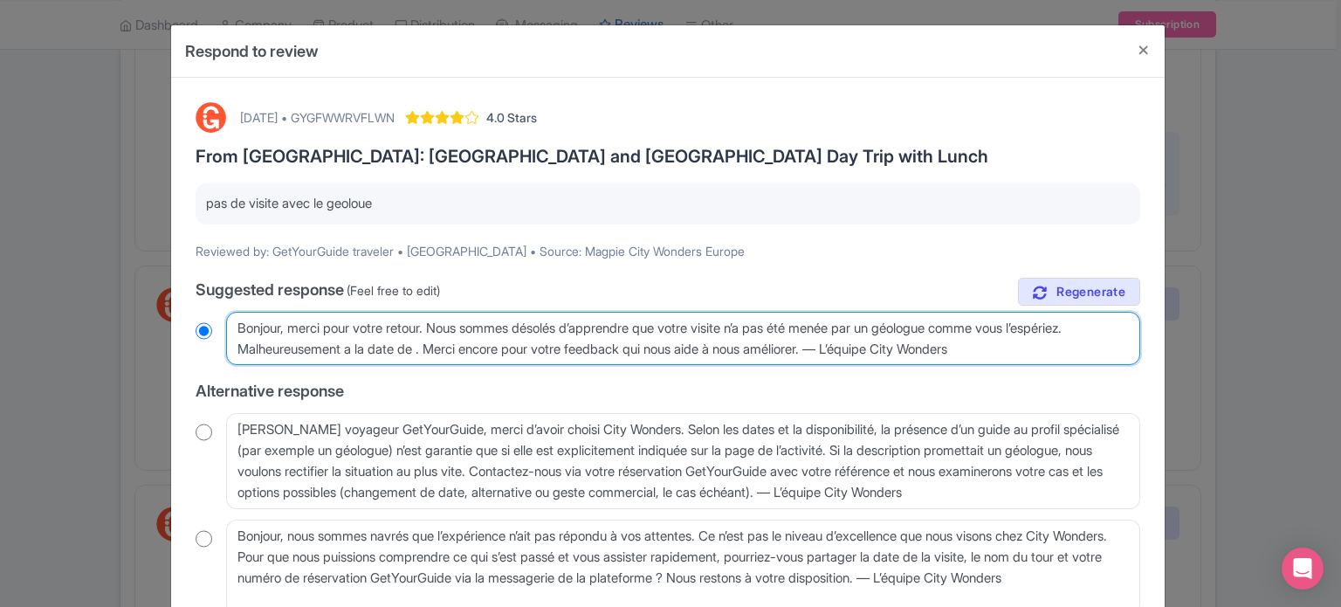
radio input "true"
type textarea "Bonjour, merci pour votre retour. Nous sommes désolés d’apprendre que votre vis…"
radio input "true"
type textarea "Bonjour, merci pour votre retour. Nous sommes désolés d’apprendre que votre vis…"
radio input "true"
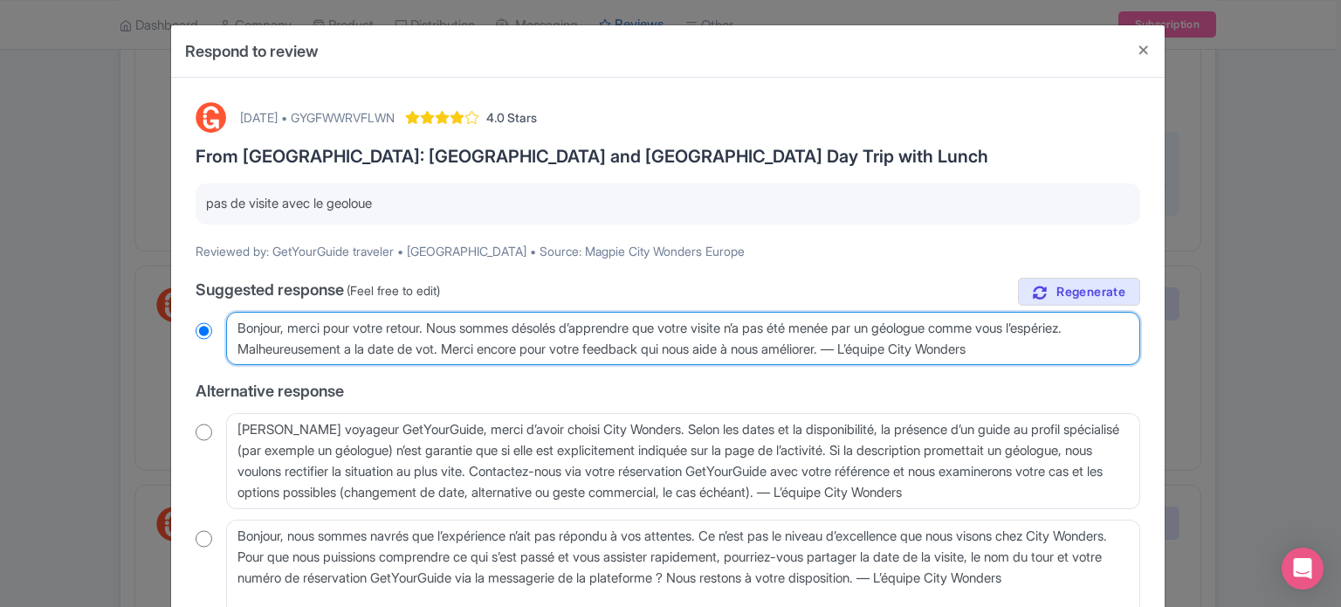
type textarea "Bonjour, merci pour votre retour. Nous sommes désolés d’apprendre que votre vis…"
radio input "true"
type textarea "Bonjour, merci pour votre retour. Nous sommes désolés d’apprendre que votre vis…"
radio input "true"
type textarea "Bonjour, merci pour votre retour. Nous sommes désolés d’apprendre que votre vis…"
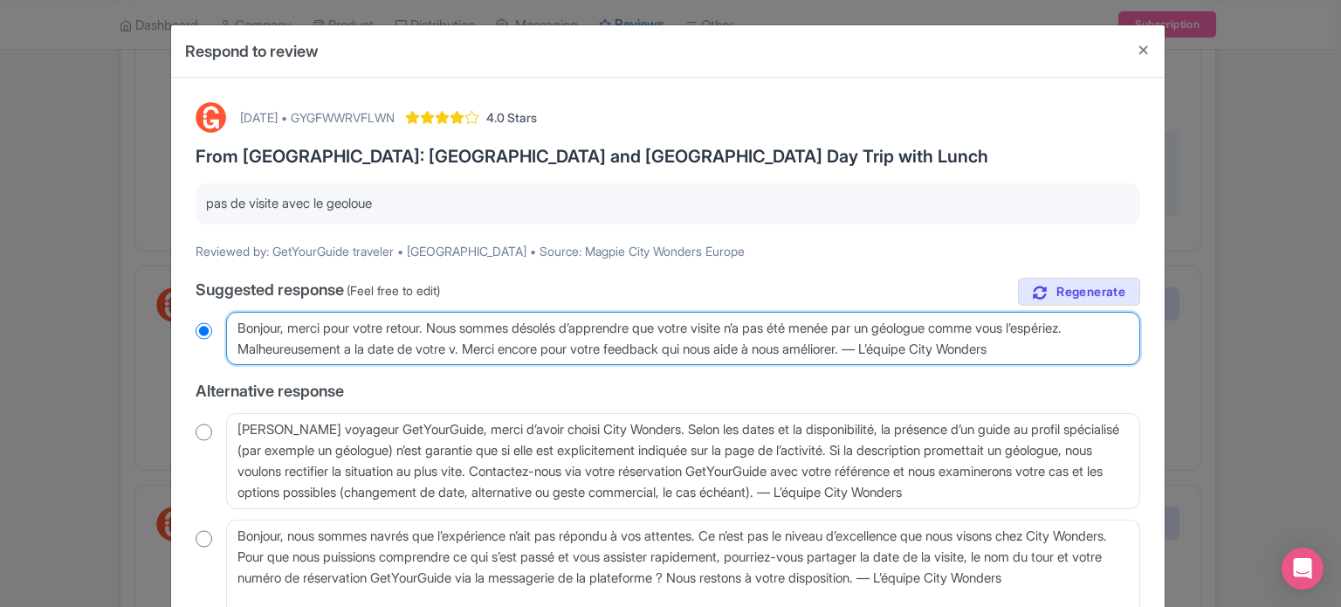
radio input "true"
type textarea "Bonjour, merci pour votre retour. Nous sommes désolés d’apprendre que votre vis…"
radio input "true"
type textarea "Bonjour, merci pour votre retour. Nous sommes désolés d’apprendre que votre vis…"
radio input "true"
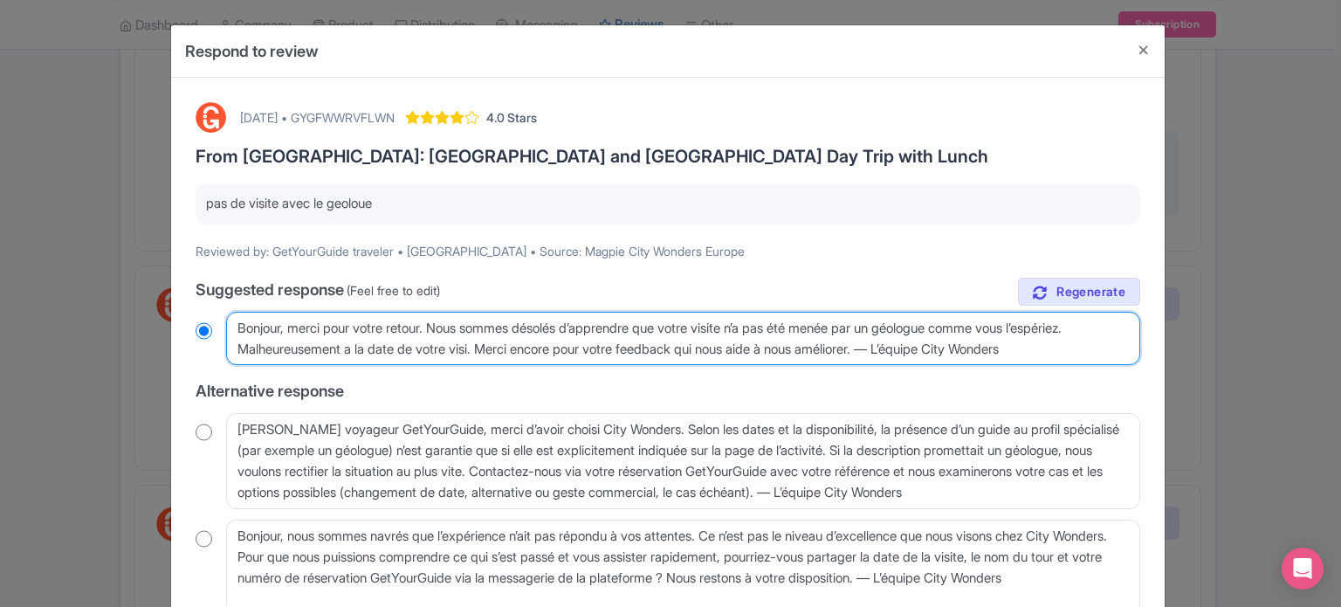
type textarea "Bonjour, merci pour votre retour. Nous sommes désolés d’apprendre que votre vis…"
radio input "true"
type textarea "Bonjour, merci pour votre retour. Nous sommes désolés d’apprendre que votre vis…"
radio input "true"
type textarea "Bonjour, merci pour votre retour. Nous sommes désolés d’apprendre que votre vis…"
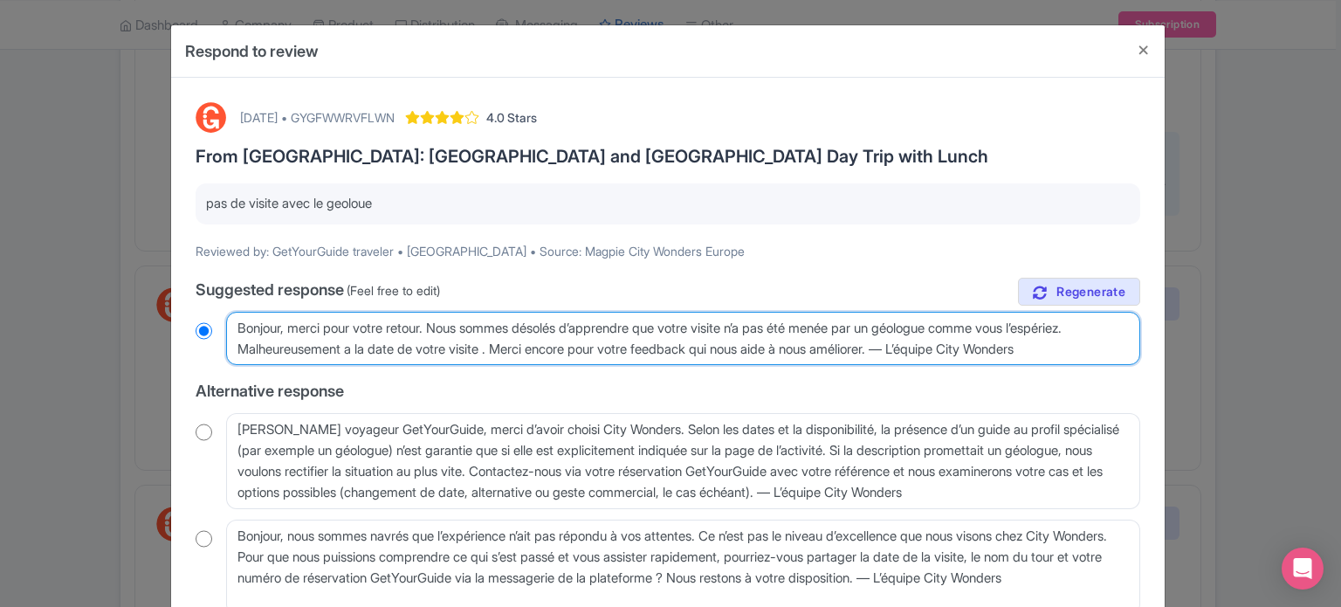
radio input "true"
drag, startPoint x: 1077, startPoint y: 352, endPoint x: 719, endPoint y: 358, distance: 358.9
click at [719, 358] on textarea "Bonjour, merci pour votre retour. Nous sommes désolés d’apprendre que votre vis…" at bounding box center [683, 339] width 914 height 54
type textarea "Bonjour, merci pour votre retour. Nous sommes désolés d’apprendre que votre vis…"
radio input "true"
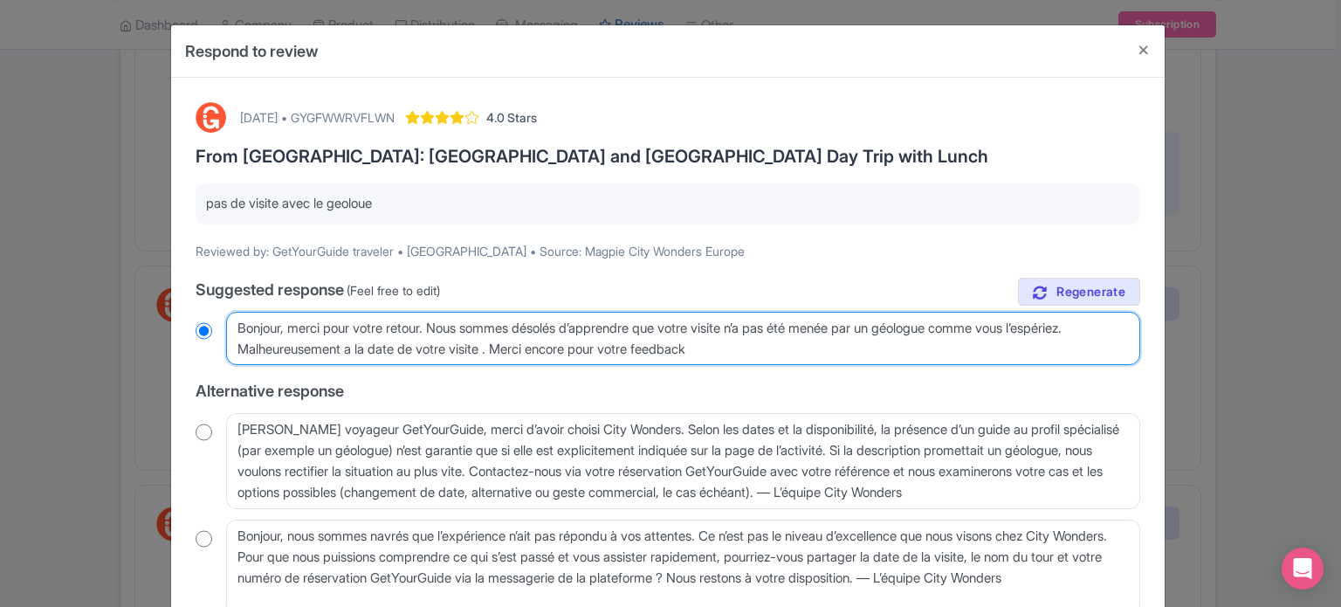
type textarea "Bonjour, merci pour votre retour. Nous sommes désolés d’apprendre que votre vis…"
radio input "true"
type textarea "Bonjour, merci pour votre retour. Nous sommes désolés d’apprendre que votre vis…"
radio input "true"
type textarea "Bonjour, merci pour votre retour. Nous sommes désolés d’apprendre que votre vis…"
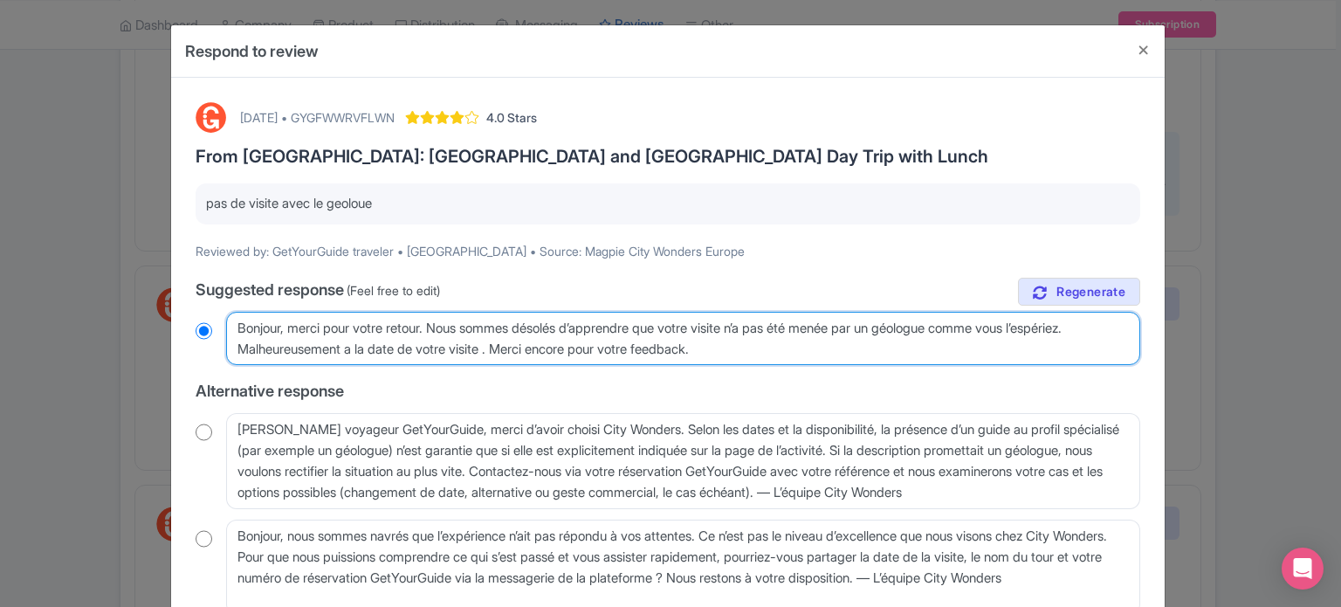
radio input "true"
click at [496, 351] on textarea "Bonjour, merci pour votre retour. Nous sommes désolés d’apprendre que votre vis…" at bounding box center [683, 339] width 914 height 54
type textarea "Bonjour, merci pour votre retour. Nous sommes désolés d’apprendre que votre vis…"
radio input "true"
type textarea "Bonjour, merci pour votre retour. Nous sommes désolés d’apprendre que votre vis…"
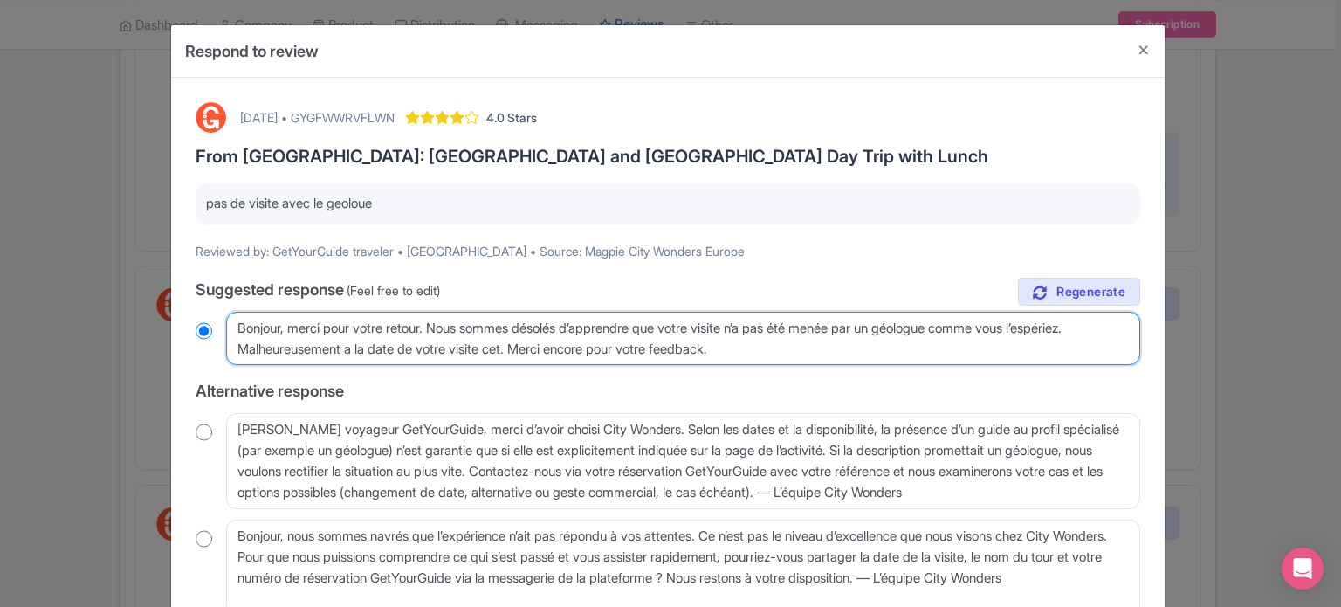
radio input "true"
type textarea "Bonjour, merci pour votre retour. Nous sommes désolés d’apprendre que votre vis…"
radio input "true"
type textarea "Bonjour, merci pour votre retour. Nous sommes désolés d’apprendre que votre vis…"
radio input "true"
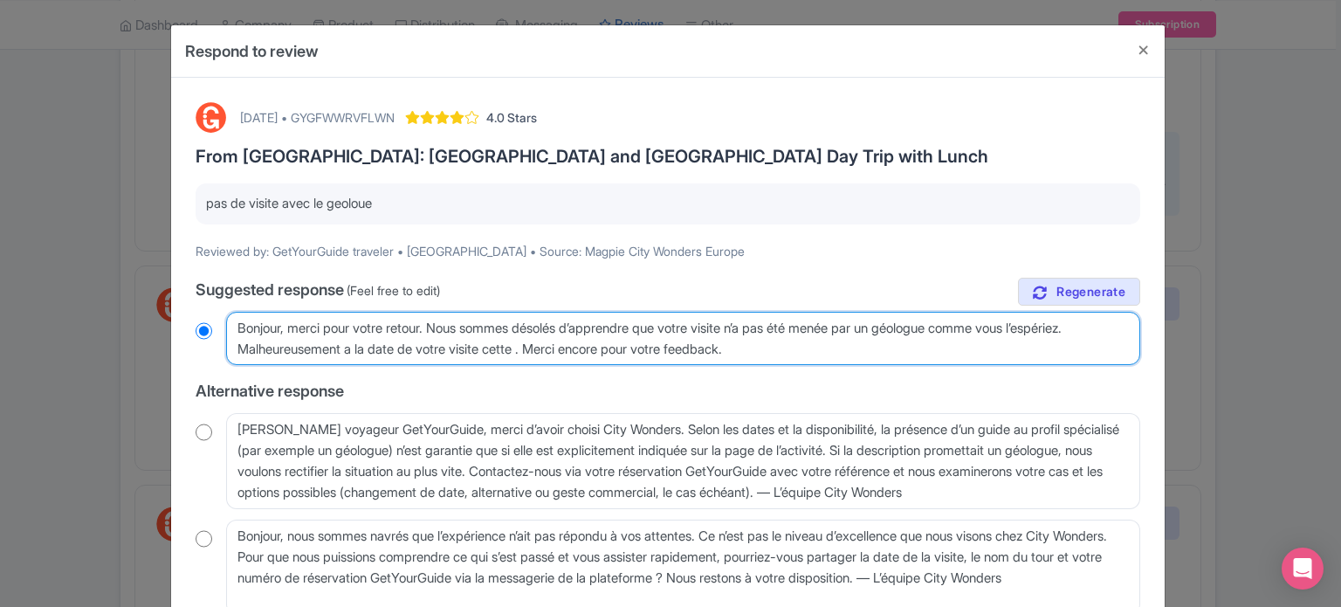
type textarea "Bonjour, merci pour votre retour. Nous sommes désolés d’apprendre que votre vis…"
radio input "true"
type textarea "Bonjour, merci pour votre retour. Nous sommes désolés d’apprendre que votre vis…"
radio input "true"
type textarea "Bonjour, merci pour votre retour. Nous sommes désolés d’apprendre que votre vis…"
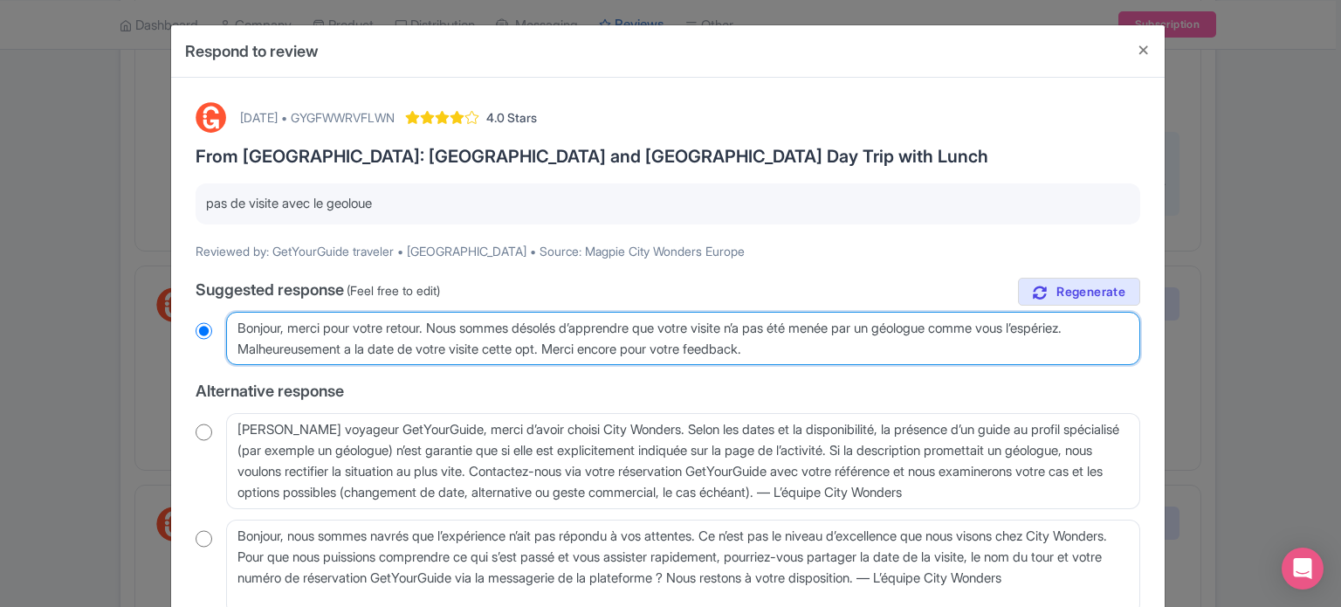
radio input "true"
type textarea "Bonjour, merci pour votre retour. Nous sommes désolés d’apprendre que votre vis…"
radio input "true"
type textarea "Bonjour, merci pour votre retour. Nous sommes désolés d’apprendre que votre vis…"
radio input "true"
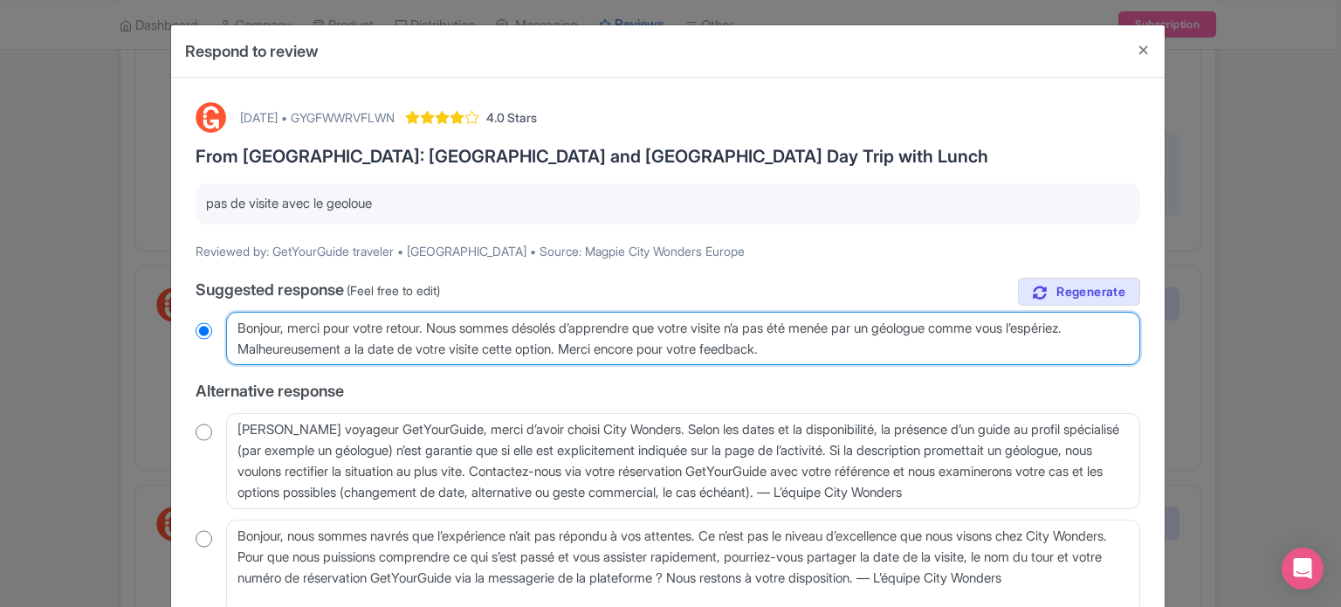
type textarea "Bonjour, merci pour votre retour. Nous sommes désolés d’apprendre que votre vis…"
radio input "true"
type textarea "Bonjour, merci pour votre retour. Nous sommes désolés d’apprendre que votre vis…"
radio input "true"
type textarea "Bonjour, merci pour votre retour. Nous sommes désolés d’apprendre que votre vis…"
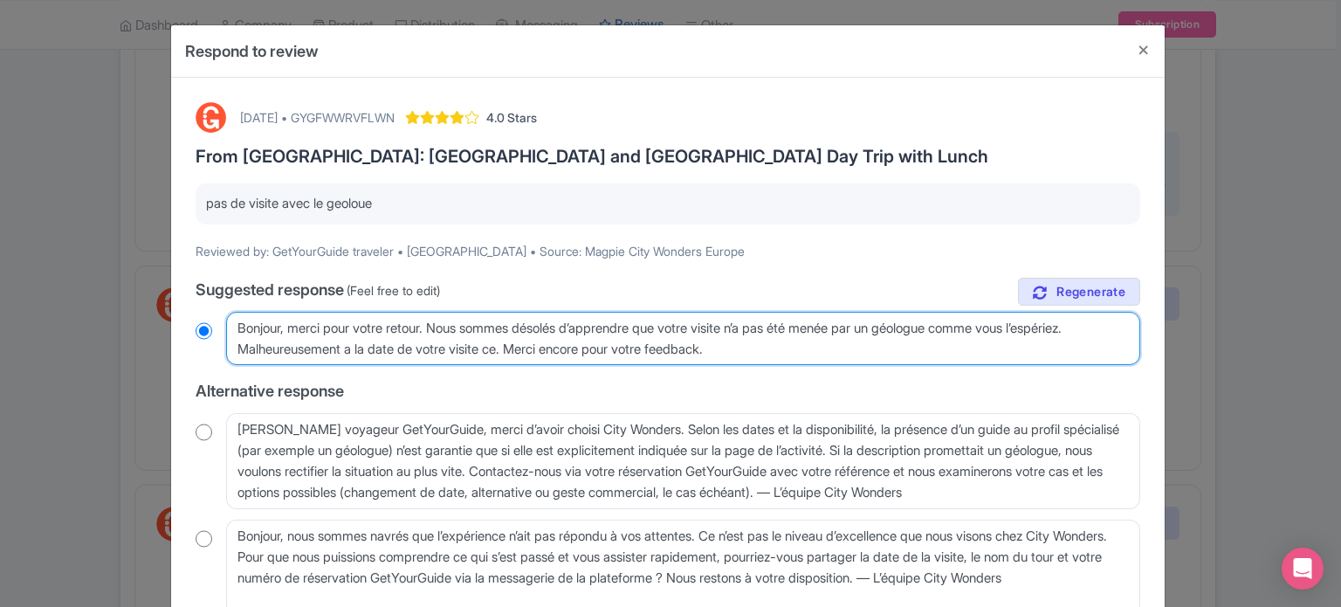
radio input "true"
type textarea "Bonjour, merci pour votre retour. Nous sommes désolés d’apprendre que votre vis…"
radio input "true"
type textarea "Bonjour, merci pour votre retour. Nous sommes désolés d’apprendre que votre vis…"
radio input "true"
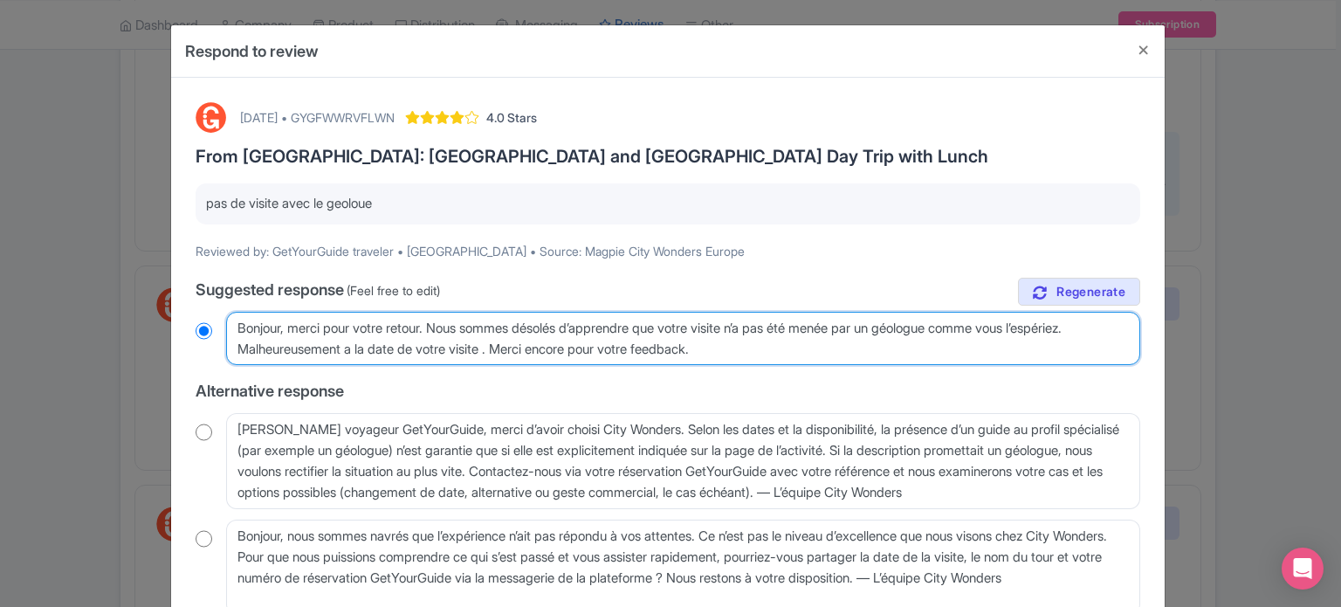
type textarea "Bonjour, merci pour votre retour. Nous sommes désolés d’apprendre que votre vis…"
radio input "true"
type textarea "Bonjour, merci pour votre retour. Nous sommes désolés d’apprendre que votre vis…"
radio input "true"
type textarea "Bonjour, merci pour votre retour. Nous sommes désolés d’apprendre que votre vis…"
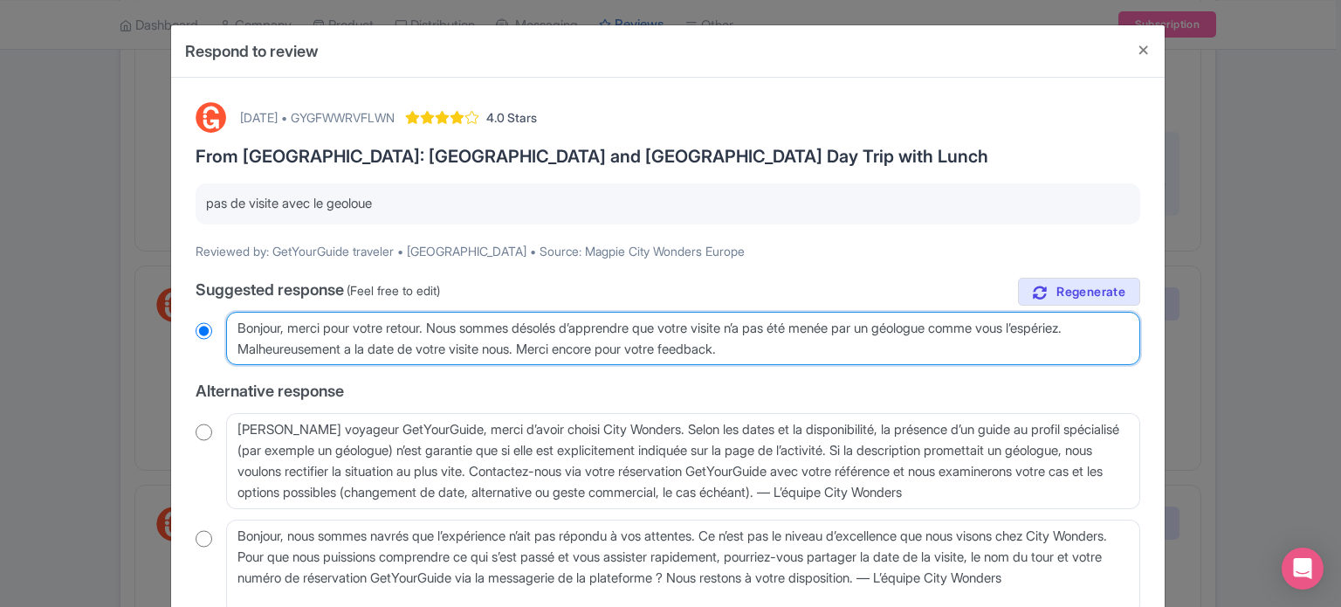
radio input "true"
type textarea "Bonjour, merci pour votre retour. Nous sommes désolés d’apprendre que votre vis…"
radio input "true"
type textarea "Bonjour, merci pour votre retour. Nous sommes désolés d’apprendre que votre vis…"
radio input "true"
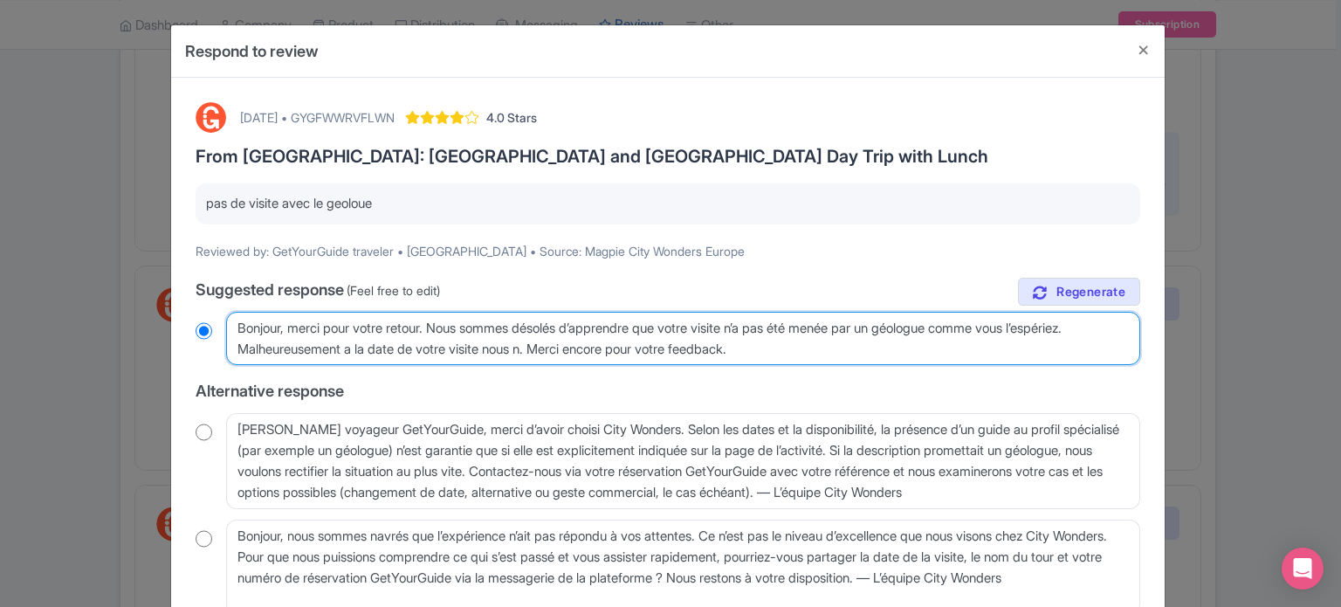
type textarea "Bonjour, merci pour votre retour. Nous sommes désolés d’apprendre que votre vis…"
radio input "true"
type textarea "Bonjour, merci pour votre retour. Nous sommes désolés d’apprendre que votre vis…"
radio input "true"
type textarea "Bonjour, merci pour votre retour. Nous sommes désolés d’apprendre que votre vis…"
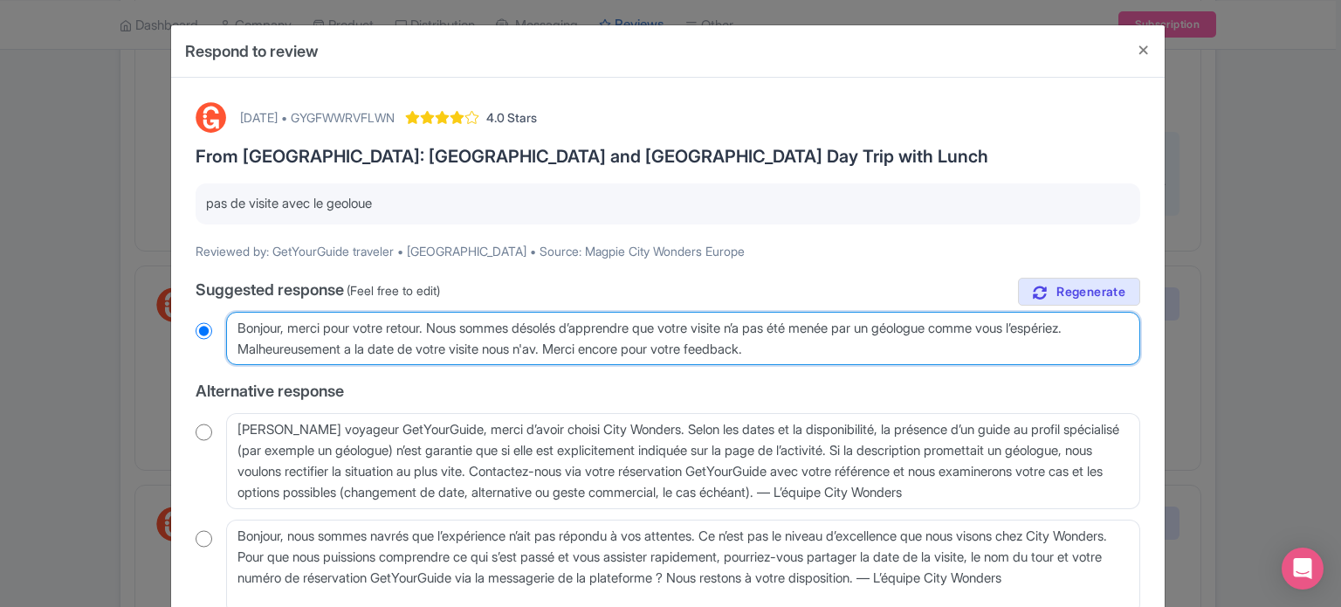
radio input "true"
type textarea "Bonjour, merci pour votre retour. Nous sommes désolés d’apprendre que votre vis…"
radio input "true"
type textarea "Bonjour, merci pour votre retour. Nous sommes désolés d’apprendre que votre vis…"
radio input "true"
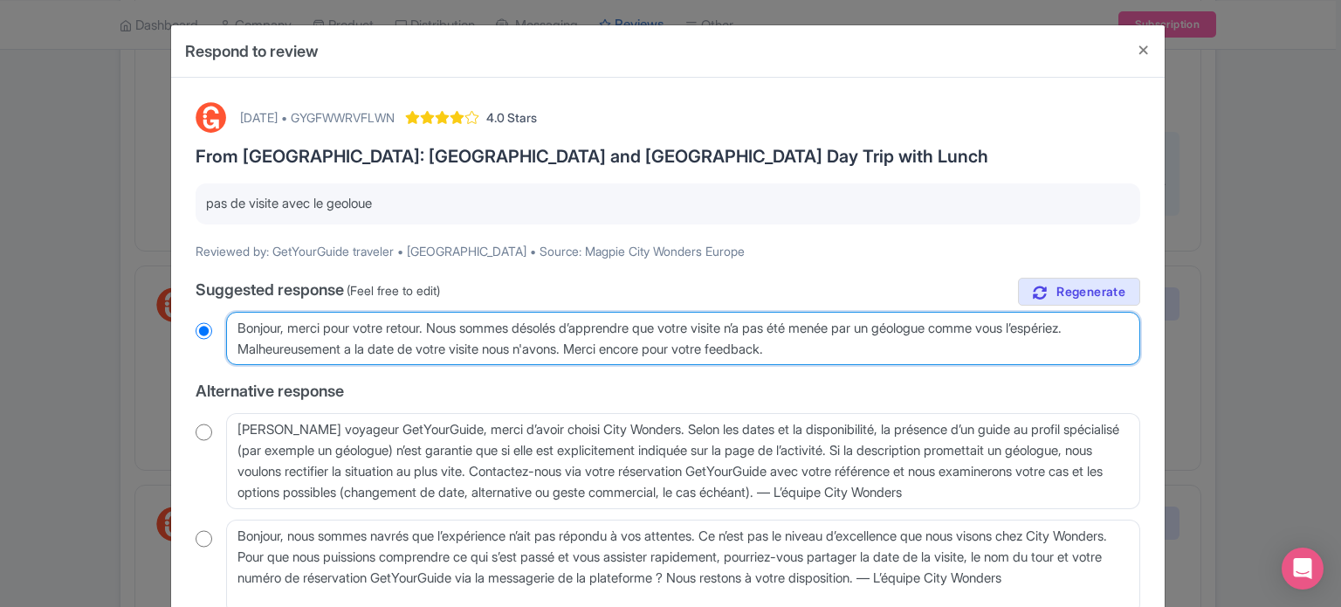
type textarea "Bonjour, merci pour votre retour. Nous sommes désolés d’apprendre que votre vis…"
radio input "true"
type textarea "Bonjour, merci pour votre retour. Nous sommes désolés d’apprendre que votre vis…"
radio input "true"
type textarea "Bonjour, merci pour votre retour. Nous sommes désolés d’apprendre que votre vis…"
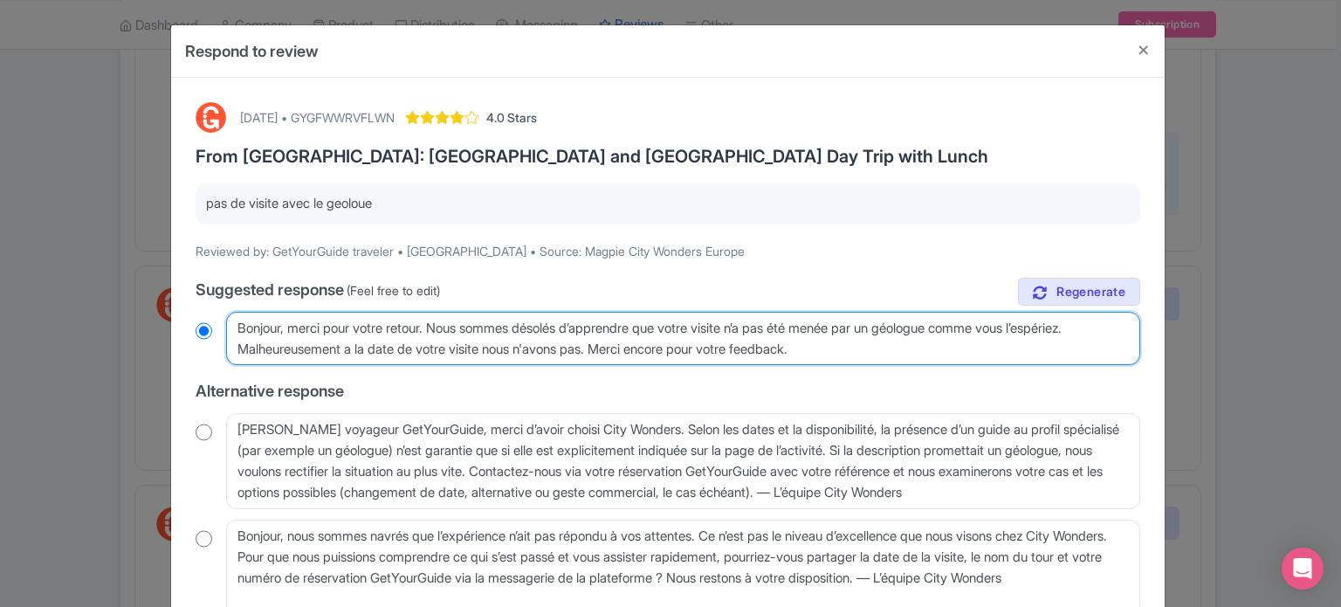
radio input "true"
type textarea "Bonjour, merci pour votre retour. Nous sommes désolés d’apprendre que votre vis…"
radio input "true"
type textarea "Bonjour, merci pour votre retour. Nous sommes désolés d’apprendre que votre vis…"
radio input "true"
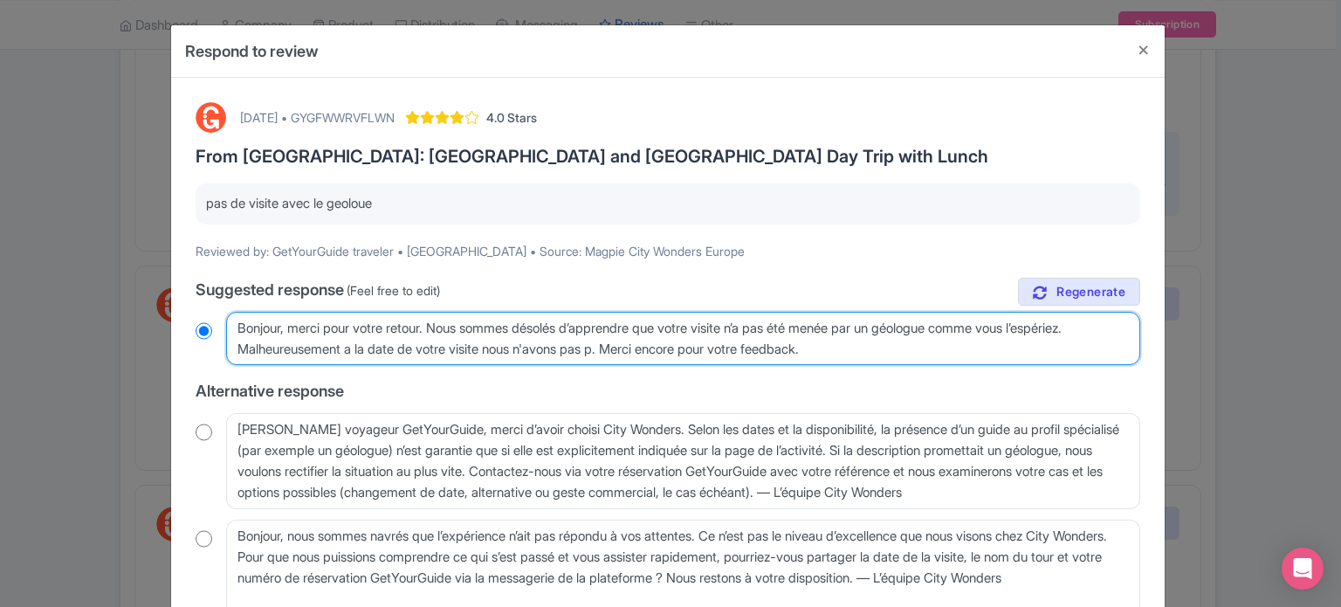
type textarea "Bonjour, merci pour votre retour. Nous sommes désolés d’apprendre que votre vis…"
radio input "true"
type textarea "Bonjour, merci pour votre retour. Nous sommes désolés d’apprendre que votre vis…"
radio input "true"
type textarea "Bonjour, merci pour votre retour. Nous sommes désolés d’apprendre que votre vis…"
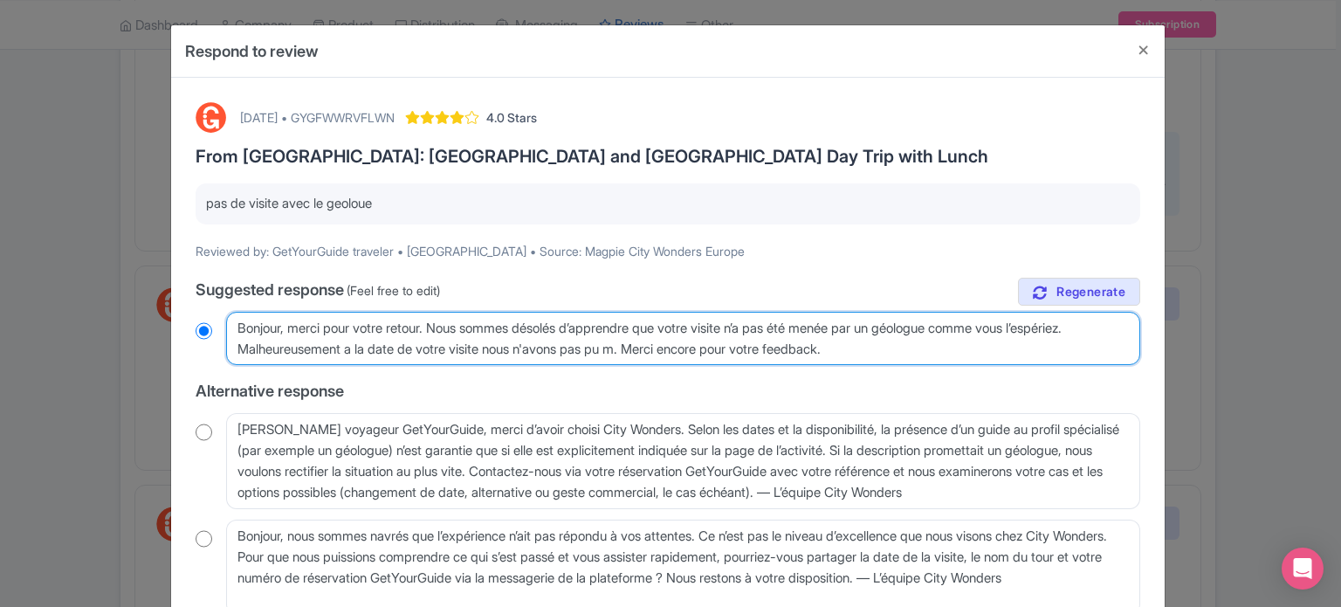
radio input "true"
type textarea "Bonjour, merci pour votre retour. Nous sommes désolés d’apprendre que votre vis…"
radio input "true"
type textarea "Bonjour, merci pour votre retour. Nous sommes désolés d’apprendre que votre vis…"
radio input "true"
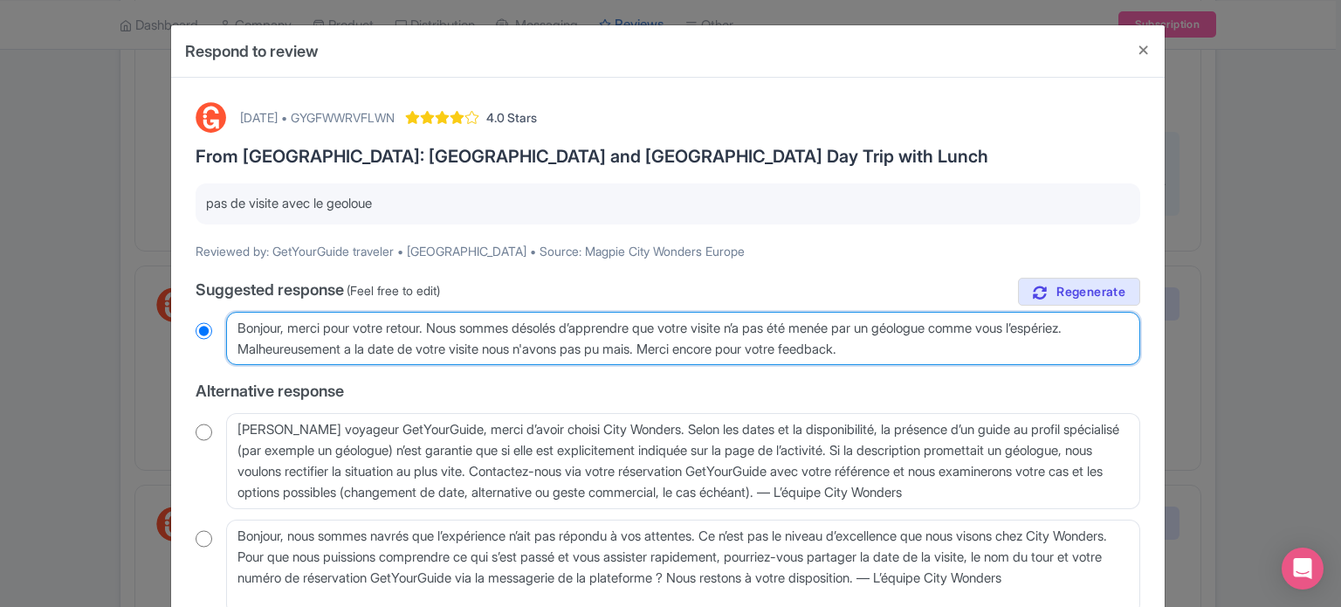
type textarea "Bonjour, merci pour votre retour. Nous sommes désolés d’apprendre que votre vis…"
radio input "true"
type textarea "Bonjour, merci pour votre retour. Nous sommes désolés d’apprendre que votre vis…"
radio input "true"
type textarea "Bonjour, merci pour votre retour. Nous sommes désolés d’apprendre que votre vis…"
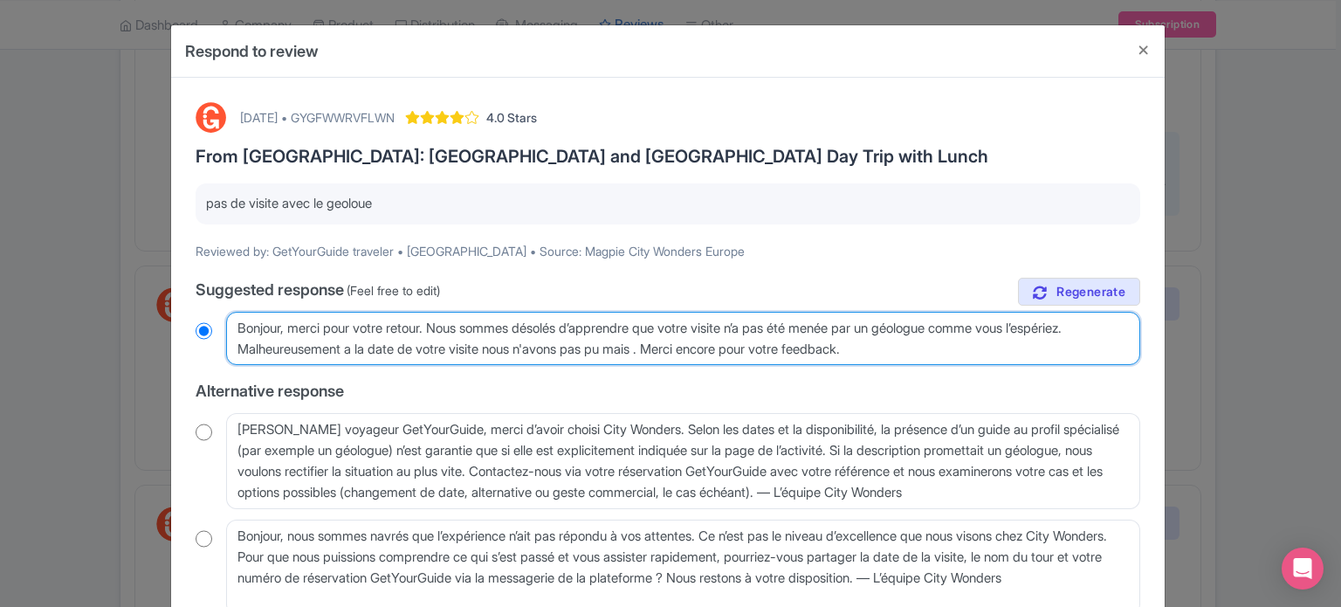
radio input "true"
type textarea "Bonjour, merci pour votre retour. Nous sommes désolés d’apprendre que votre vis…"
radio input "true"
type textarea "Bonjour, merci pour votre retour. Nous sommes désolés d’apprendre que votre vis…"
radio input "true"
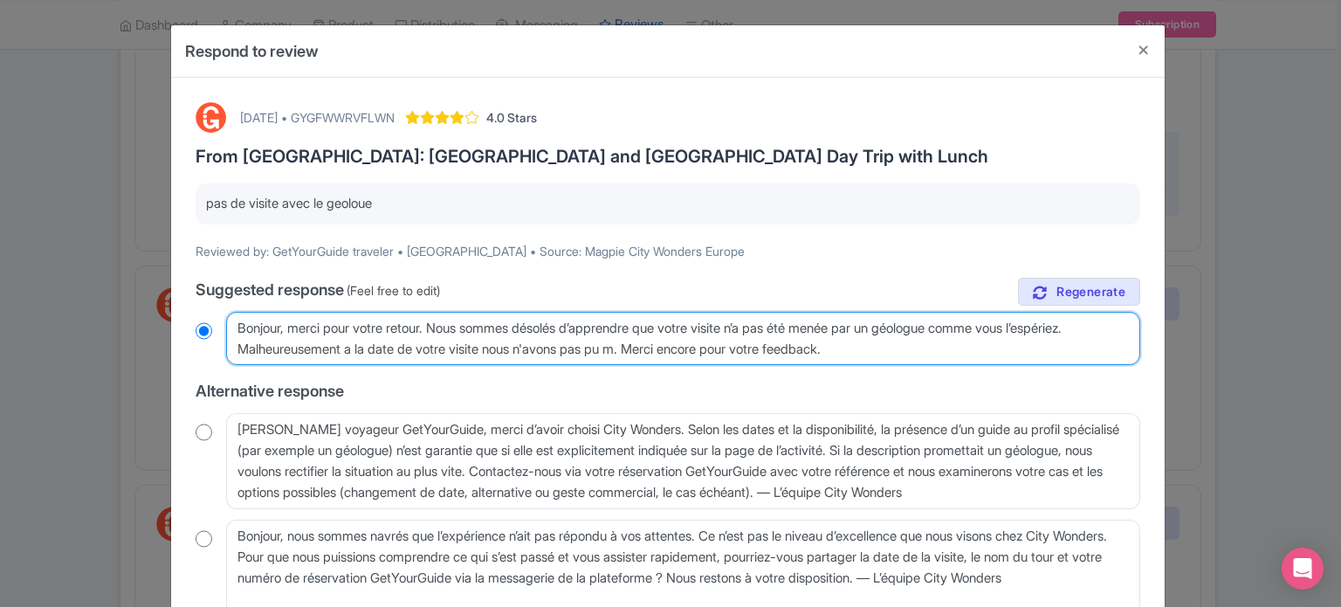
type textarea "Bonjour, merci pour votre retour. Nous sommes désolés d’apprendre que votre vis…"
radio input "true"
type textarea "Bonjour, merci pour votre retour. Nous sommes désolés d’apprendre que votre vis…"
radio input "true"
type textarea "Bonjour, merci pour votre retour. Nous sommes désolés d’apprendre que votre vis…"
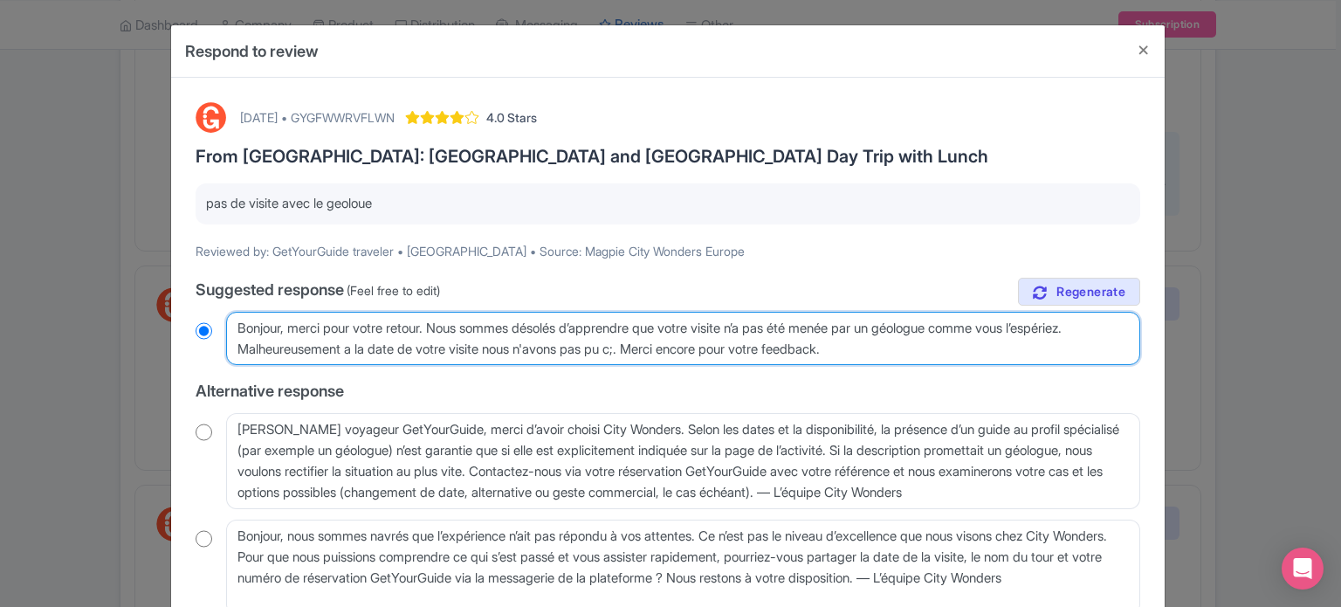
radio input "true"
type textarea "Bonjour, merci pour votre retour. Nous sommes désolés d’apprendre que votre vis…"
radio input "true"
type textarea "Bonjour, merci pour votre retour. Nous sommes désolés d’apprendre que votre vis…"
radio input "true"
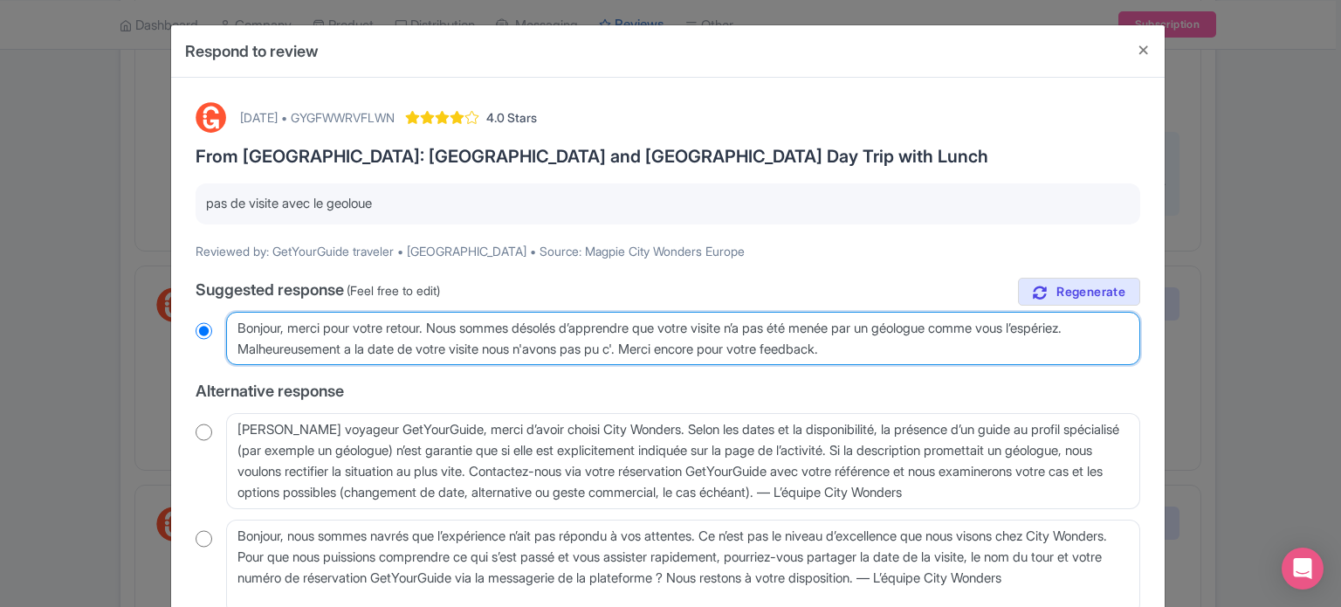
type textarea "Bonjour, merci pour votre retour. Nous sommes désolés d’apprendre que votre vis…"
radio input "true"
type textarea "Bonjour, merci pour votre retour. Nous sommes désolés d’apprendre que votre vis…"
radio input "true"
type textarea "Bonjour, merci pour votre retour. Nous sommes désolés d’apprendre que votre vis…"
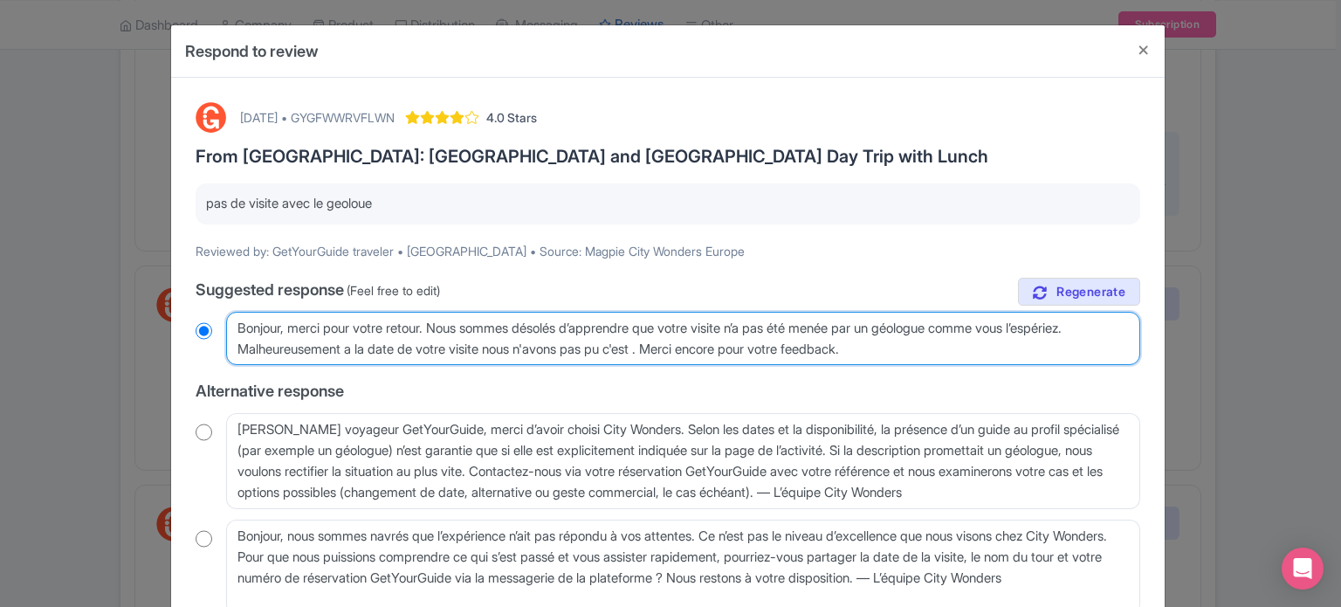
radio input "true"
type textarea "Bonjour, merci pour votre retour. Nous sommes désolés d’apprendre que votre vis…"
radio input "true"
type textarea "Bonjour, merci pour votre retour. Nous sommes désolés d’apprendre que votre vis…"
radio input "true"
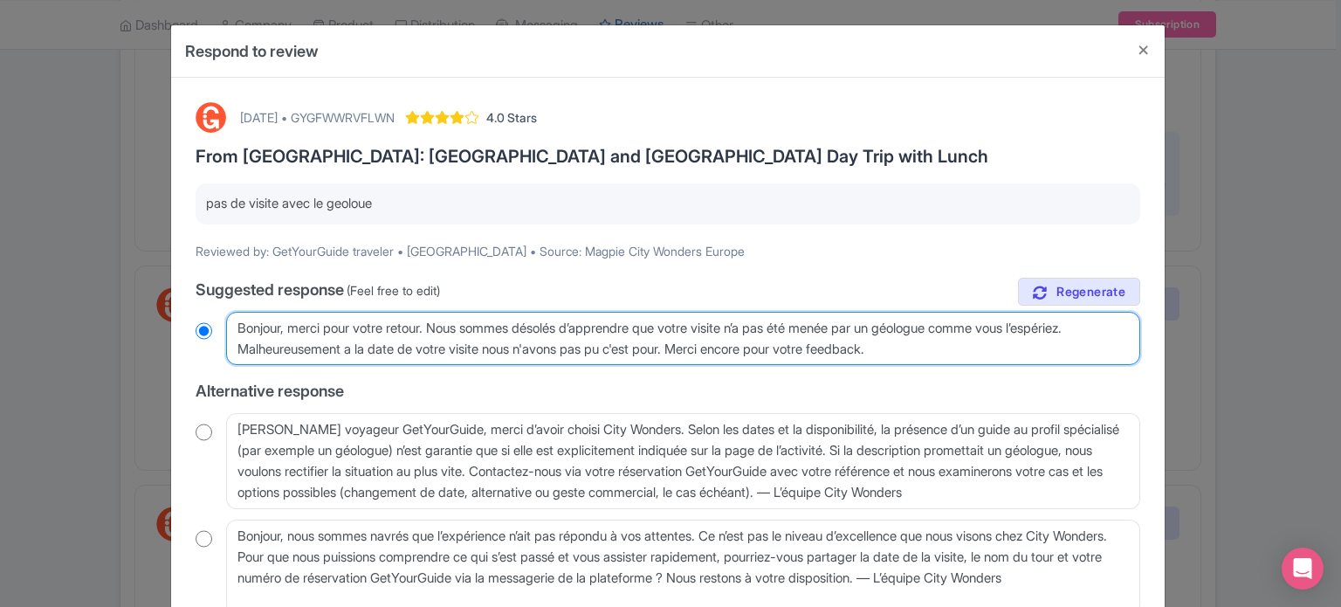
type textarea "Bonjour, merci pour votre retour. Nous sommes désolés d’apprendre que votre vis…"
radio input "true"
type textarea "Bonjour, merci pour votre retour. Nous sommes désolés d’apprendre que votre vis…"
radio input "true"
type textarea "Bonjour, merci pour votre retour. Nous sommes désolés d’apprendre que votre vis…"
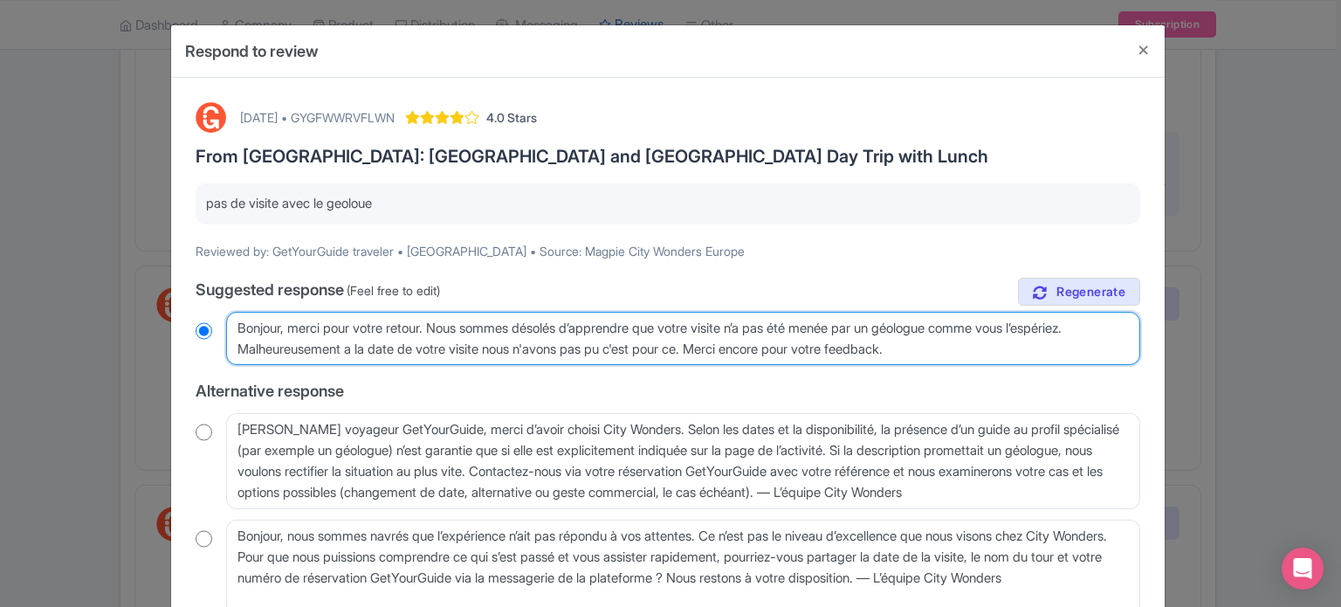
radio input "true"
type textarea "Bonjour, merci pour votre retour. Nous sommes désolés d’apprendre que votre vis…"
radio input "true"
type textarea "Bonjour, merci pour votre retour. Nous sommes désolés d’apprendre que votre vis…"
radio input "true"
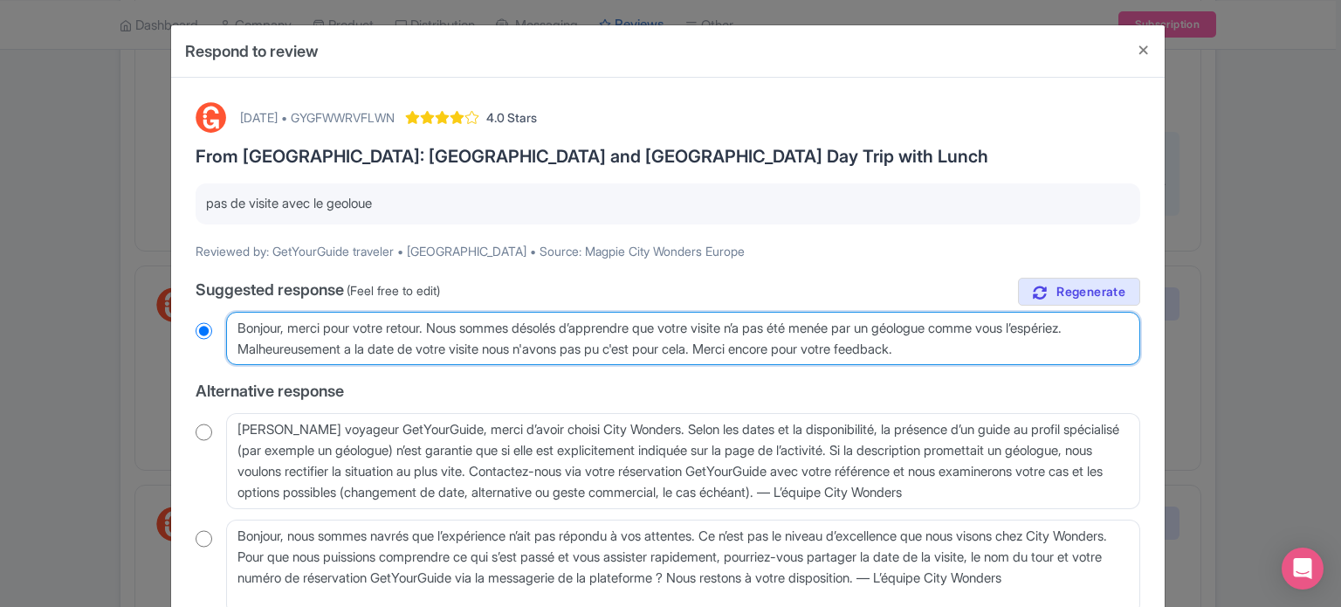
type textarea "Bonjour, merci pour votre retour. Nous sommes désolés d’apprendre que votre vis…"
radio input "true"
type textarea "Bonjour, merci pour votre retour. Nous sommes désolés d’apprendre que votre vis…"
radio input "true"
type textarea "Bonjour, merci pour votre retour. Nous sommes désolés d’apprendre que votre vis…"
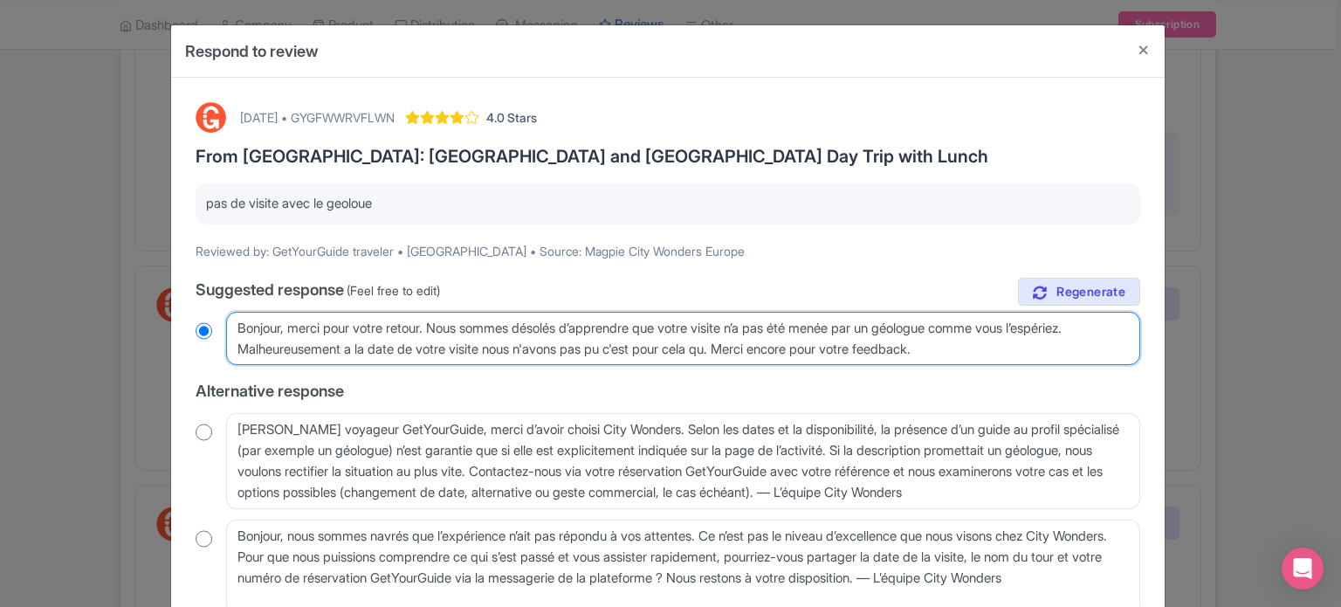
radio input "true"
type textarea "Bonjour, merci pour votre retour. Nous sommes désolés d’apprendre que votre vis…"
radio input "true"
type textarea "Bonjour, merci pour votre retour. Nous sommes désolés d’apprendre que votre vis…"
radio input "true"
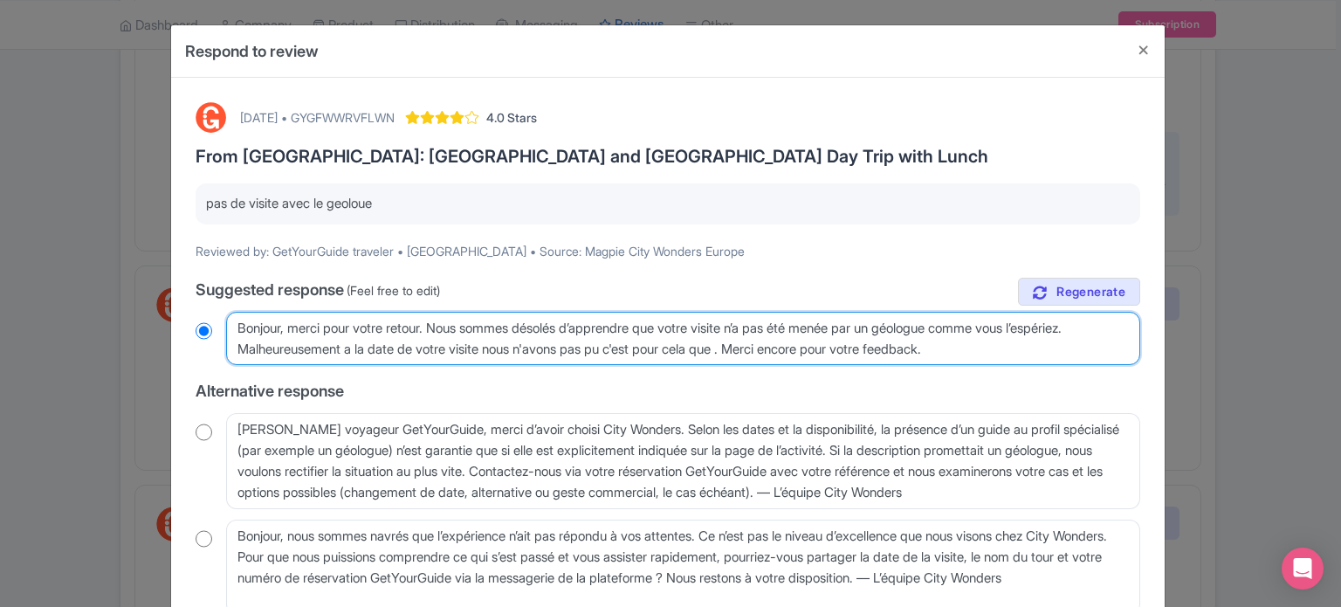
type textarea "Bonjour, merci pour votre retour. Nous sommes désolés d’apprendre que votre vis…"
radio input "true"
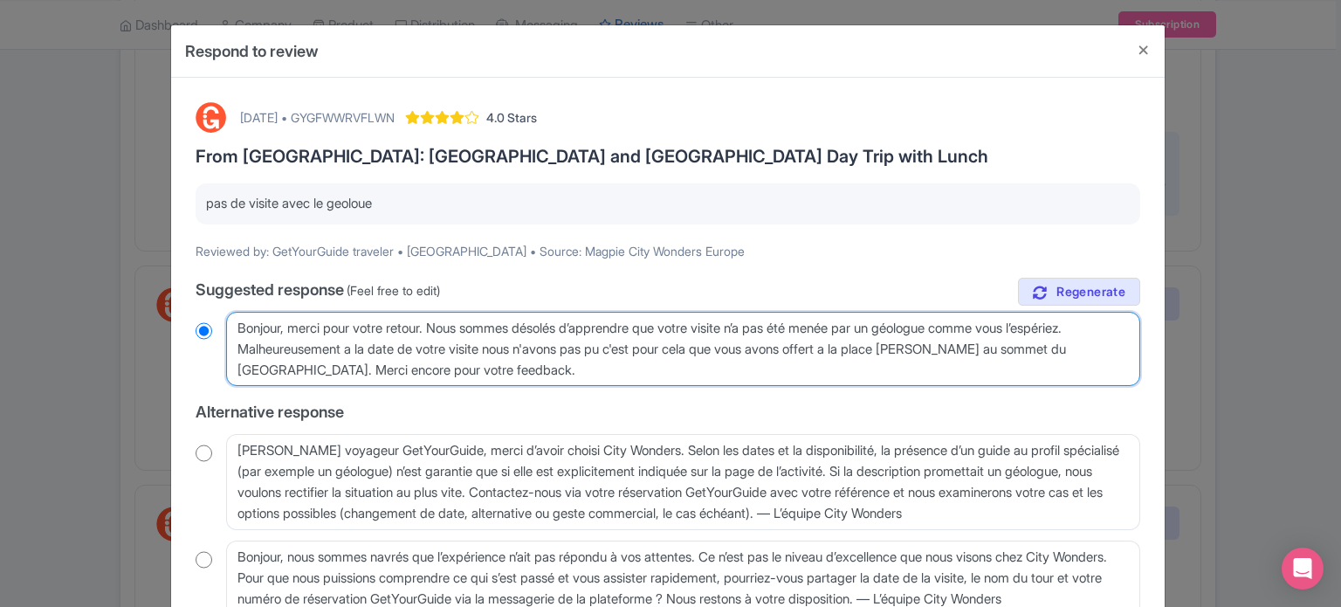
drag, startPoint x: 506, startPoint y: 367, endPoint x: 128, endPoint y: 293, distance: 385.1
click at [128, 293] on div "Respond to review August 28, 2025 • GYGFWWRVFLWN 4.0 Stars From Rome: Pompeii a…" at bounding box center [670, 303] width 1341 height 607
drag, startPoint x: 530, startPoint y: 367, endPoint x: 138, endPoint y: 292, distance: 399.0
click at [138, 292] on div "Respond to review August 28, 2025 • GYGFWWRVFLWN 4.0 Stars From Rome: Pompeii a…" at bounding box center [670, 303] width 1341 height 607
paste textarea ", comme vous l’espériez. Malheureusement, à la date de votre visite, nous n’avo…"
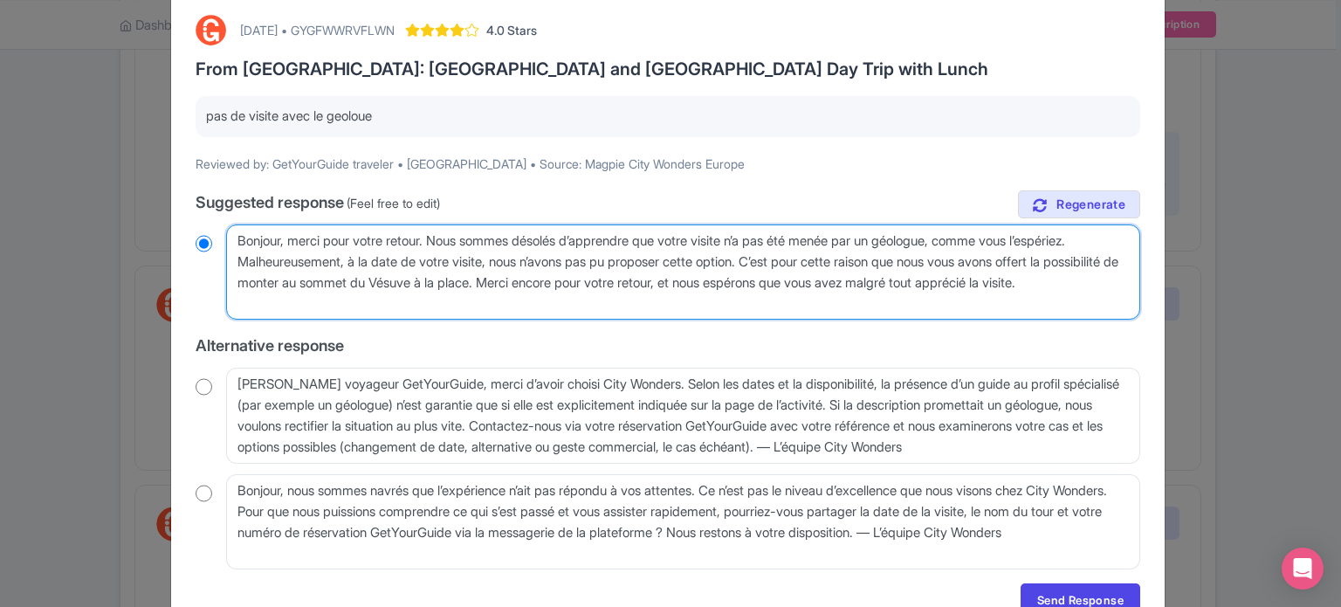
scroll to position [175, 0]
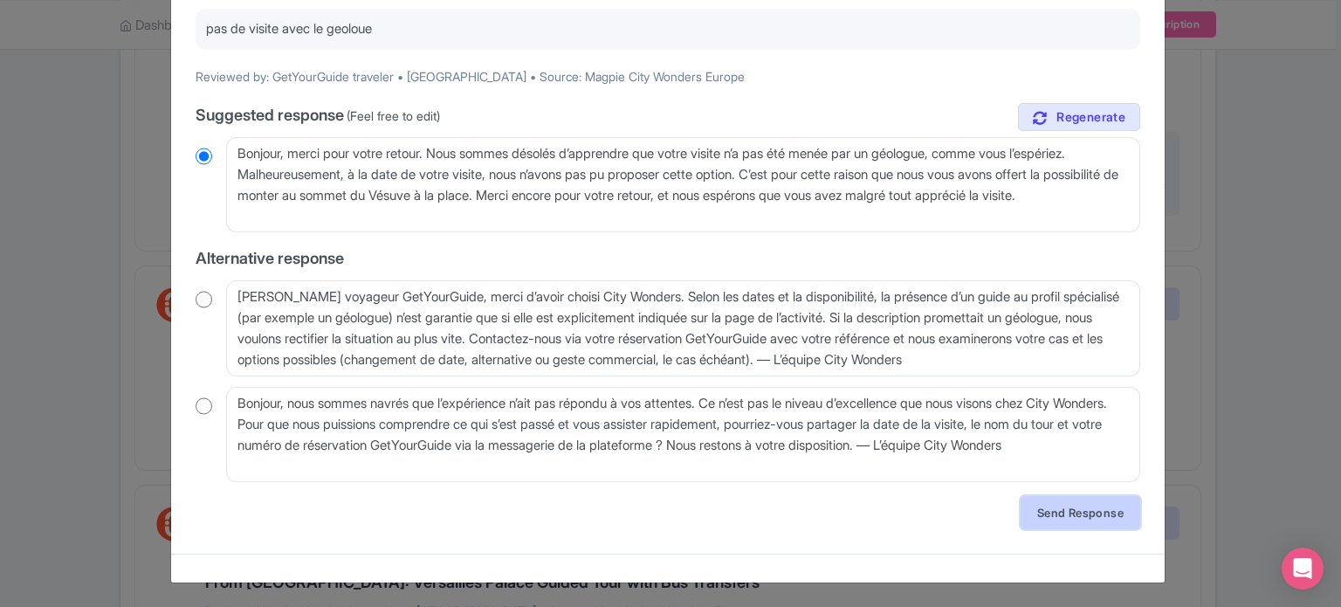
click at [1077, 516] on link "Send Response" at bounding box center [1081, 512] width 120 height 33
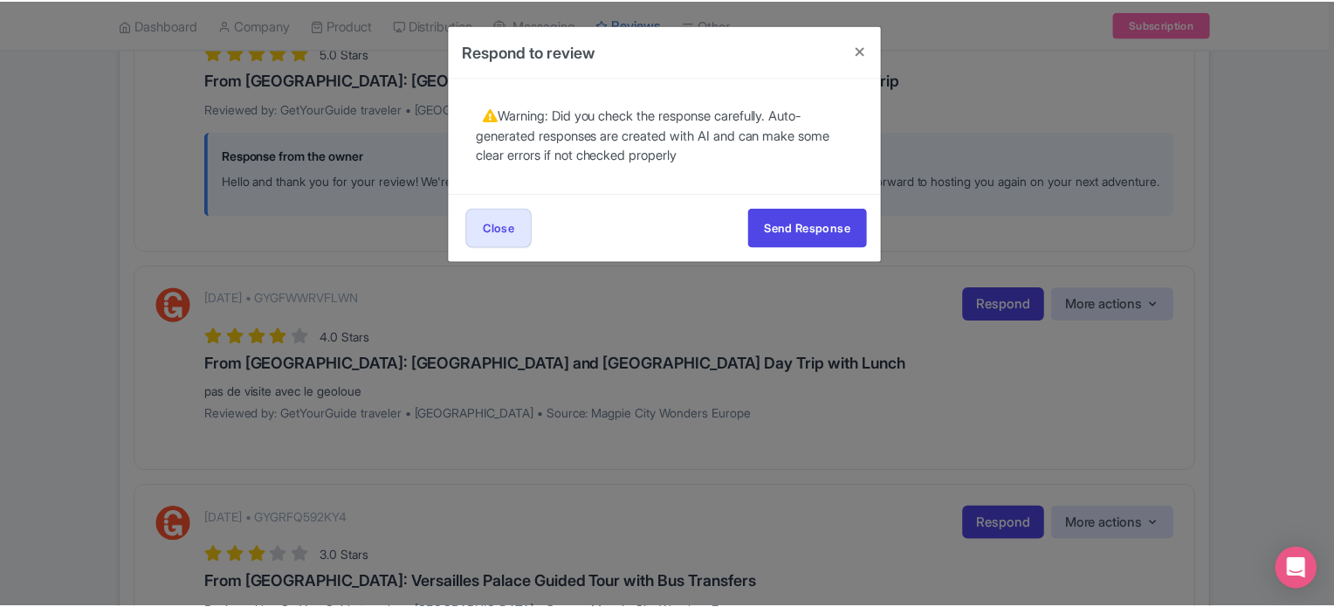
scroll to position [0, 0]
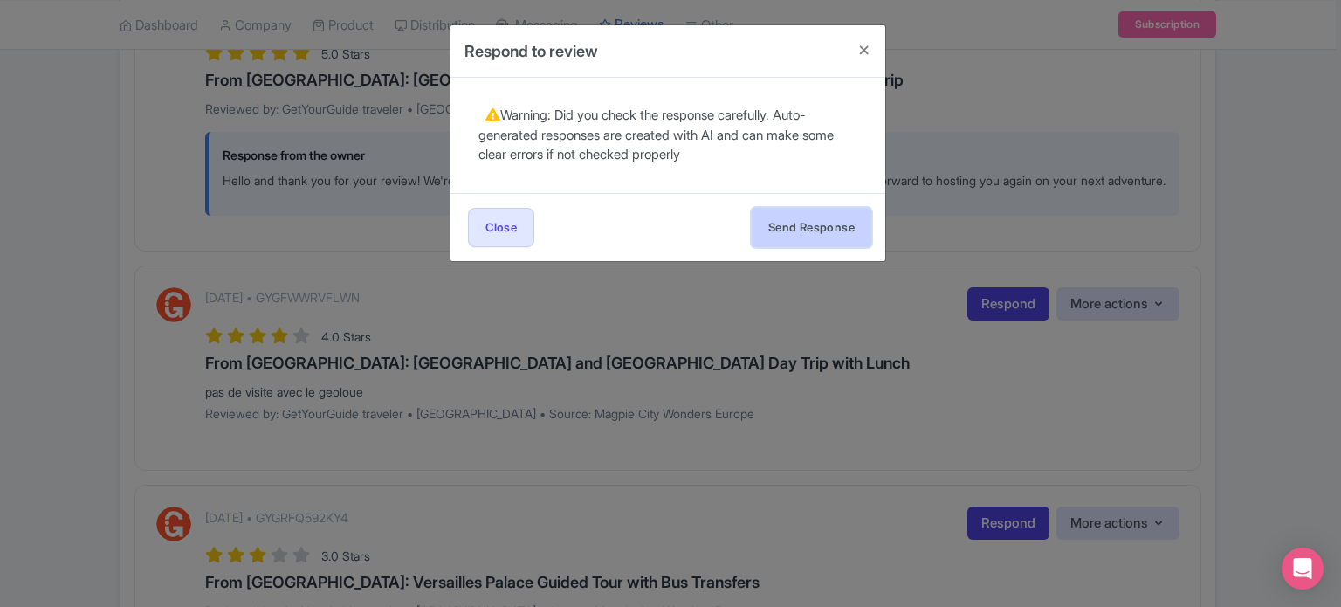
click at [809, 223] on button "Send Response" at bounding box center [812, 227] width 120 height 39
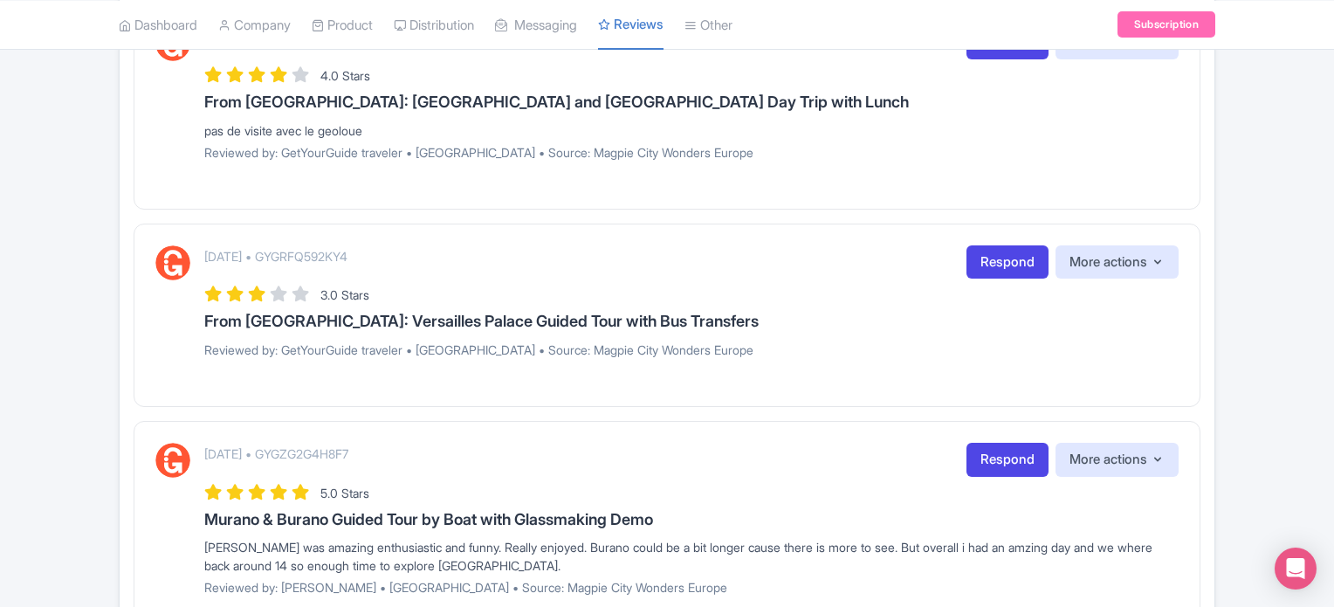
scroll to position [960, 0]
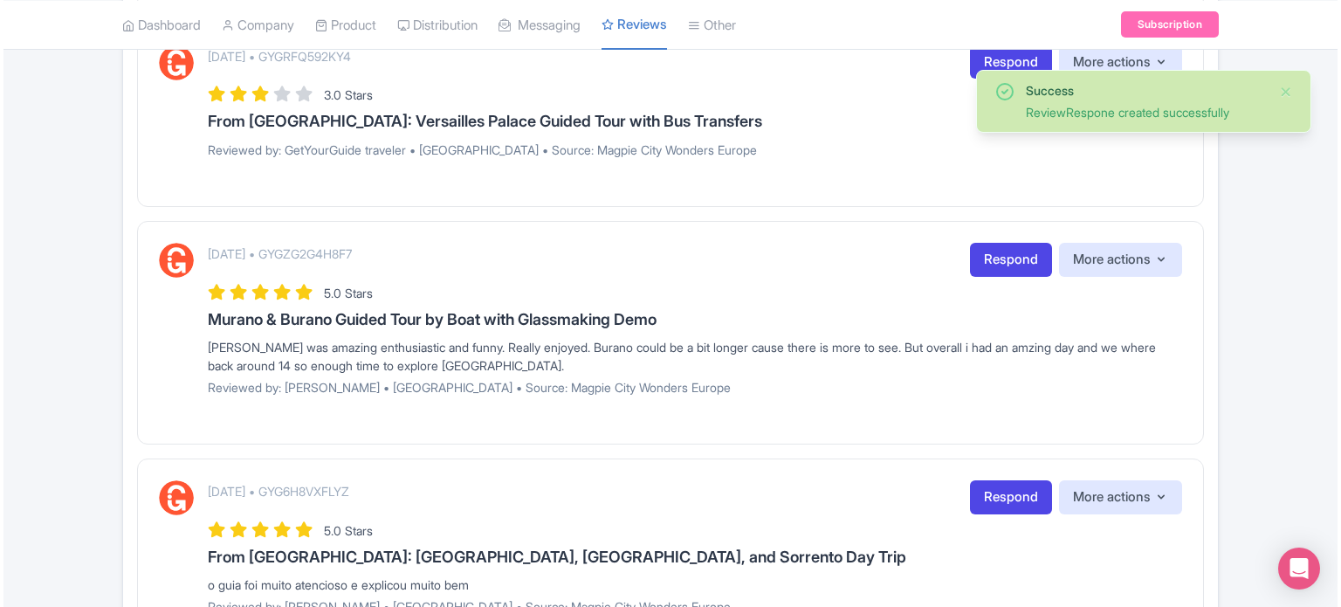
scroll to position [1310, 0]
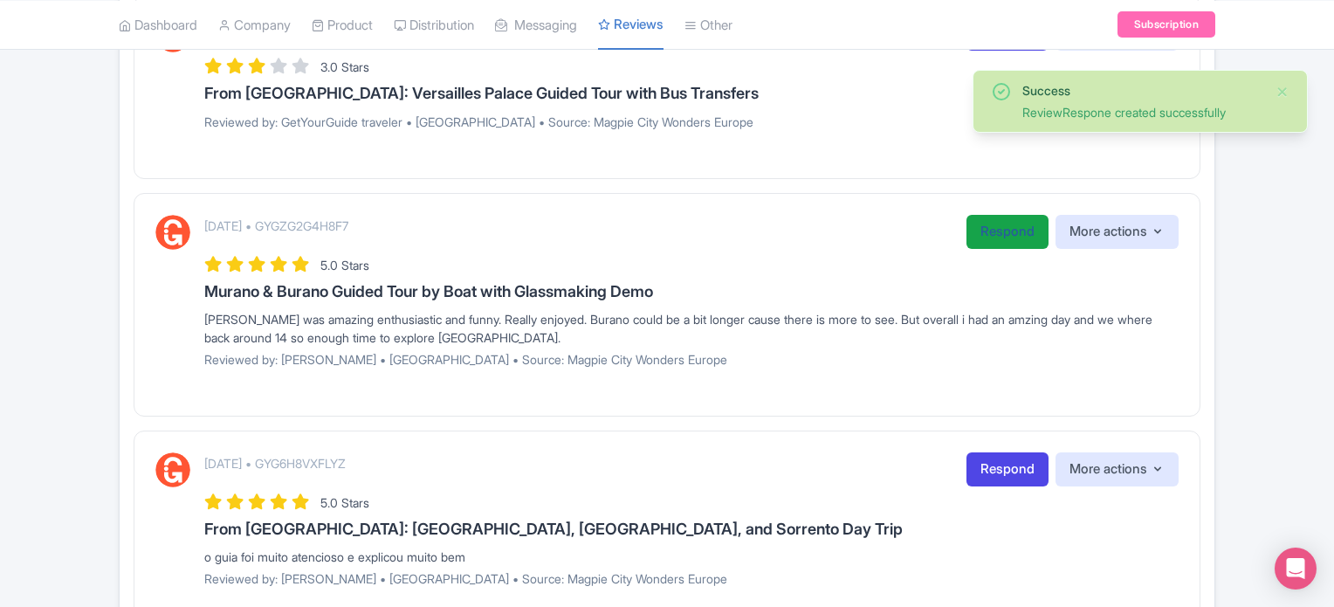
click at [1002, 248] on link "Respond" at bounding box center [1008, 232] width 82 height 34
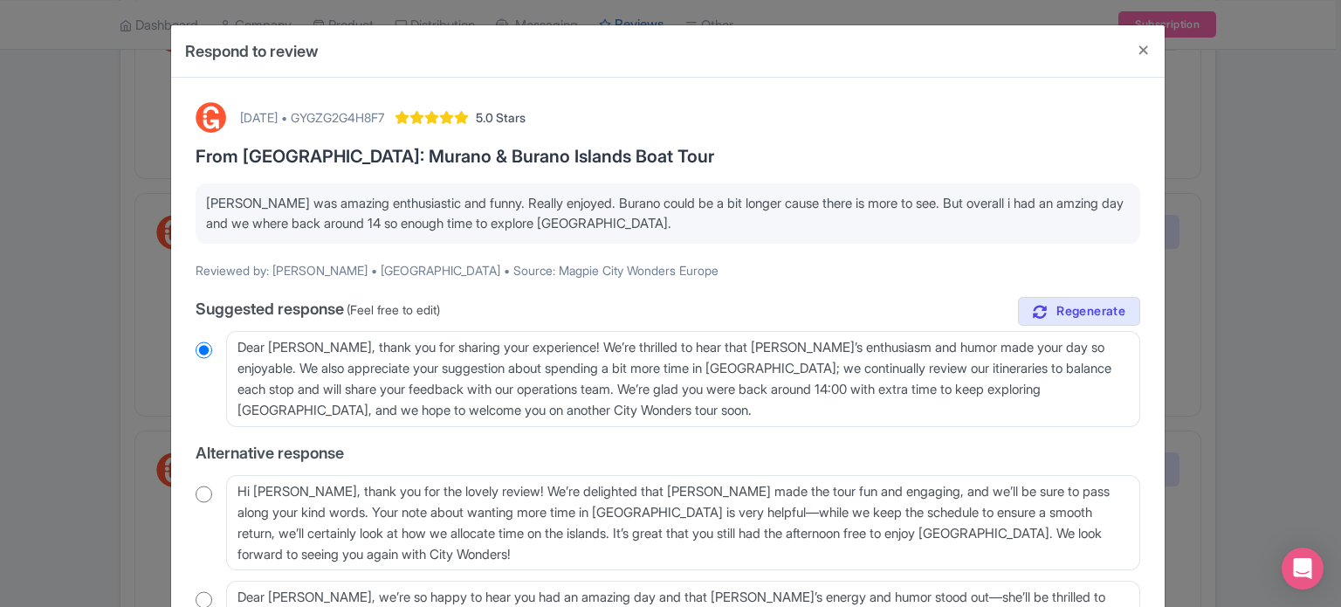
click at [206, 495] on input "radio" at bounding box center [204, 493] width 17 height 17
radio input "true"
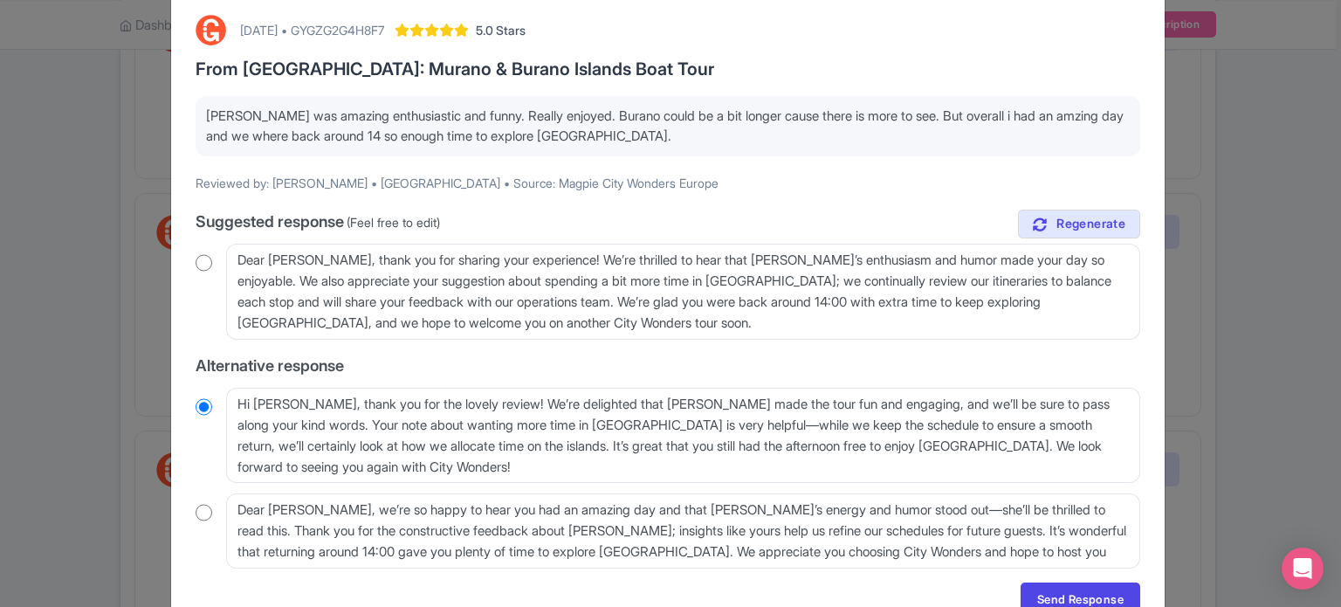
click at [384, 31] on div "[DATE] • GYGZG2G4H8F7" at bounding box center [312, 30] width 144 height 18
copy div "GYGZG2G4H8F7"
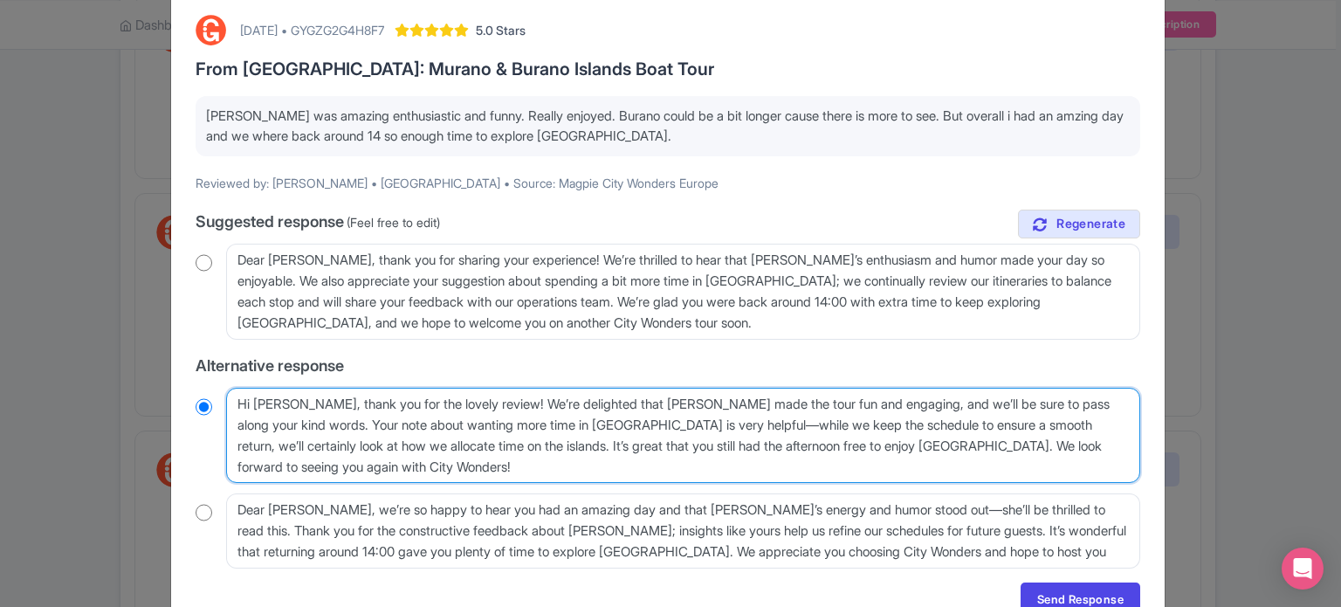
drag, startPoint x: 628, startPoint y: 402, endPoint x: 653, endPoint y: 399, distance: 25.5
click at [653, 399] on textarea "Hi [PERSON_NAME], thank you for the lovely review! We’re delighted that [PERSON…" at bounding box center [683, 436] width 914 height 96
paste textarea "hiara"
type textarea "Hi [PERSON_NAME], thank you for the lovely review! We’re delighted that [PERSON…"
radio input "true"
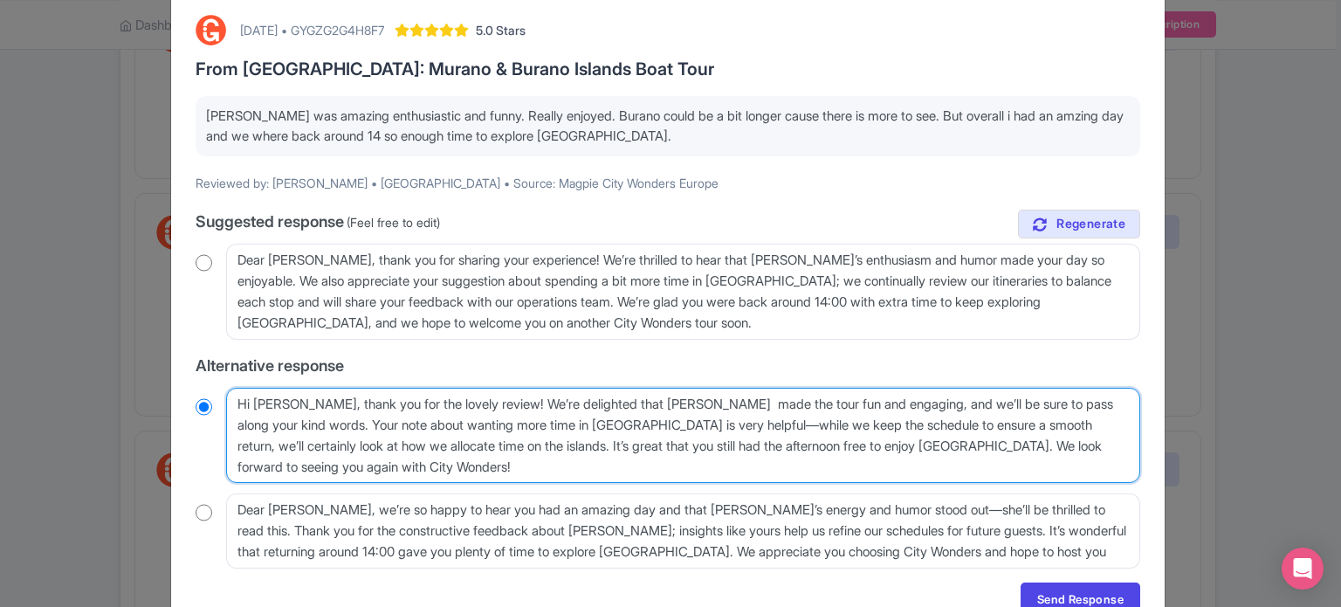
type textarea "Hi [PERSON_NAME], thank you for the lovely review! We’re delighted that [PERSON…"
radio input "true"
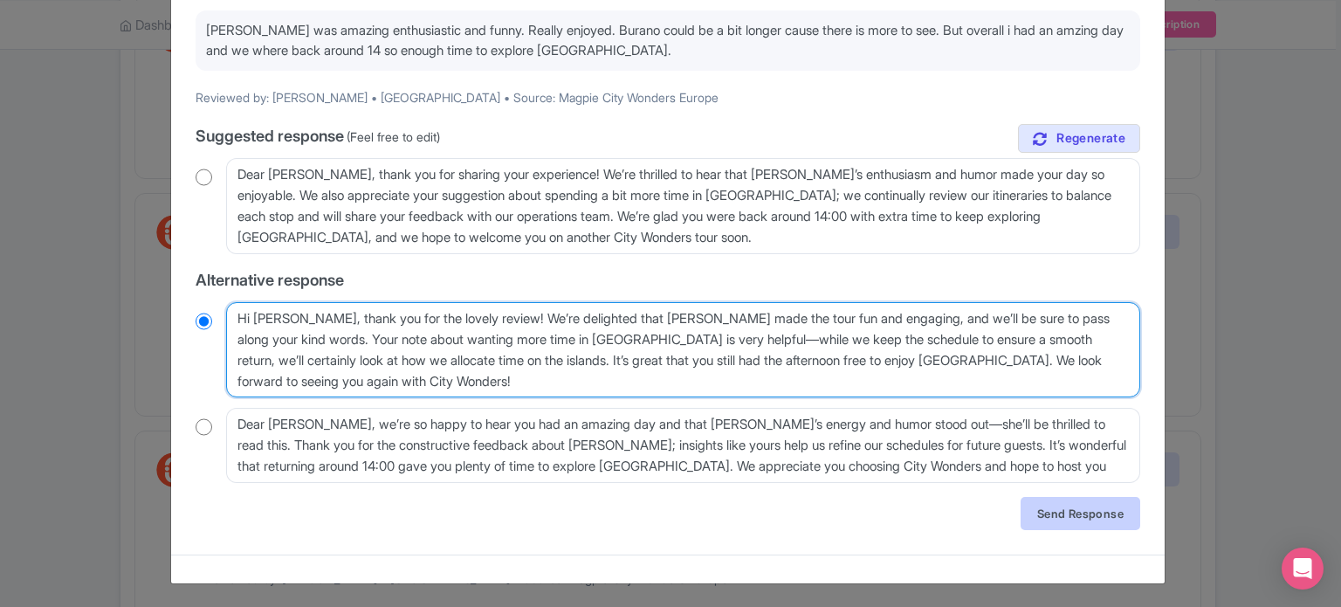
type textarea "Hi [PERSON_NAME], thank you for the lovely review! We’re delighted that [PERSON…"
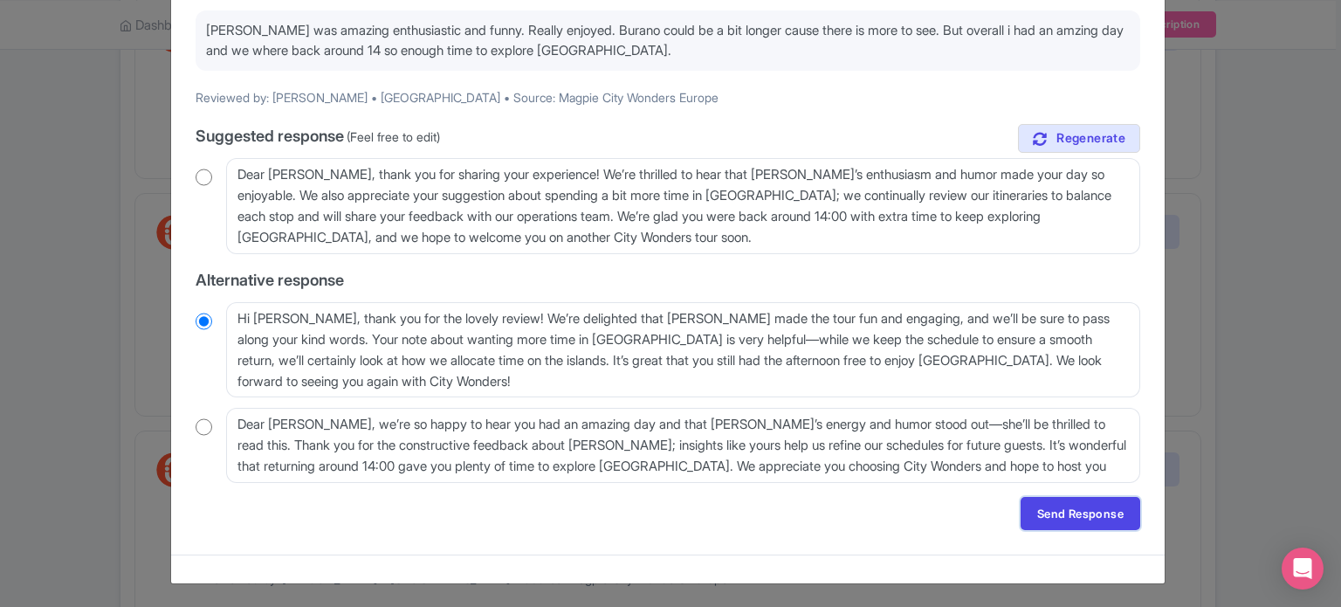
click at [1073, 508] on link "Send Response" at bounding box center [1081, 513] width 120 height 33
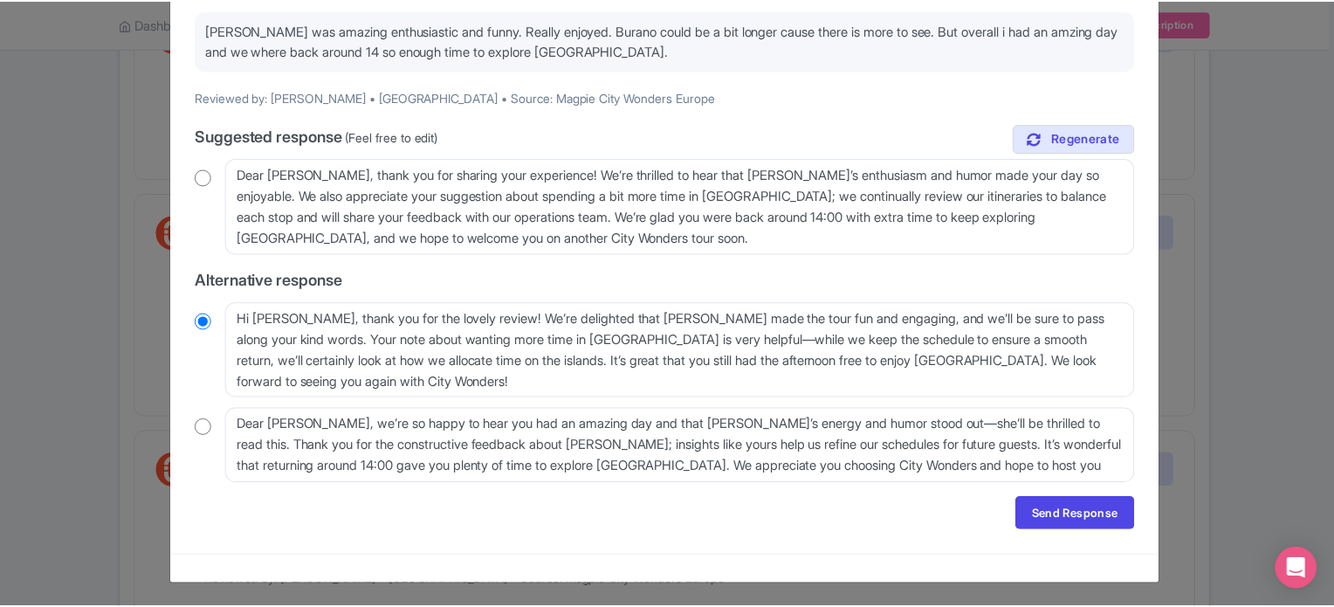
scroll to position [0, 0]
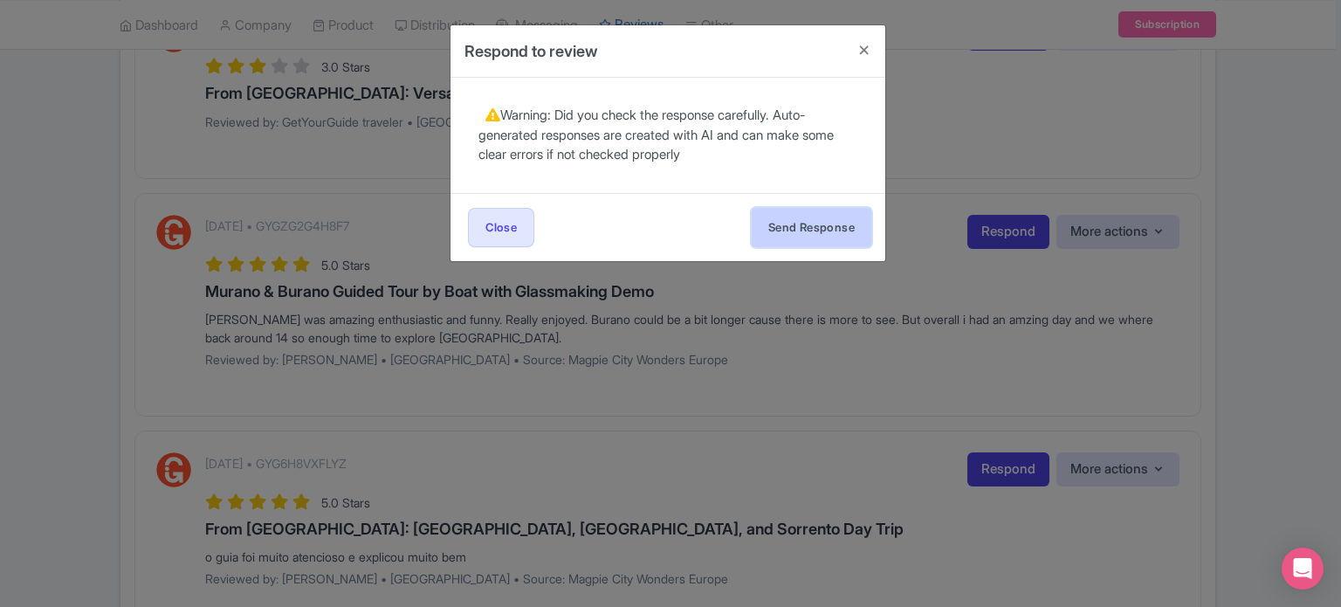
click at [794, 224] on button "Send Response" at bounding box center [812, 227] width 120 height 39
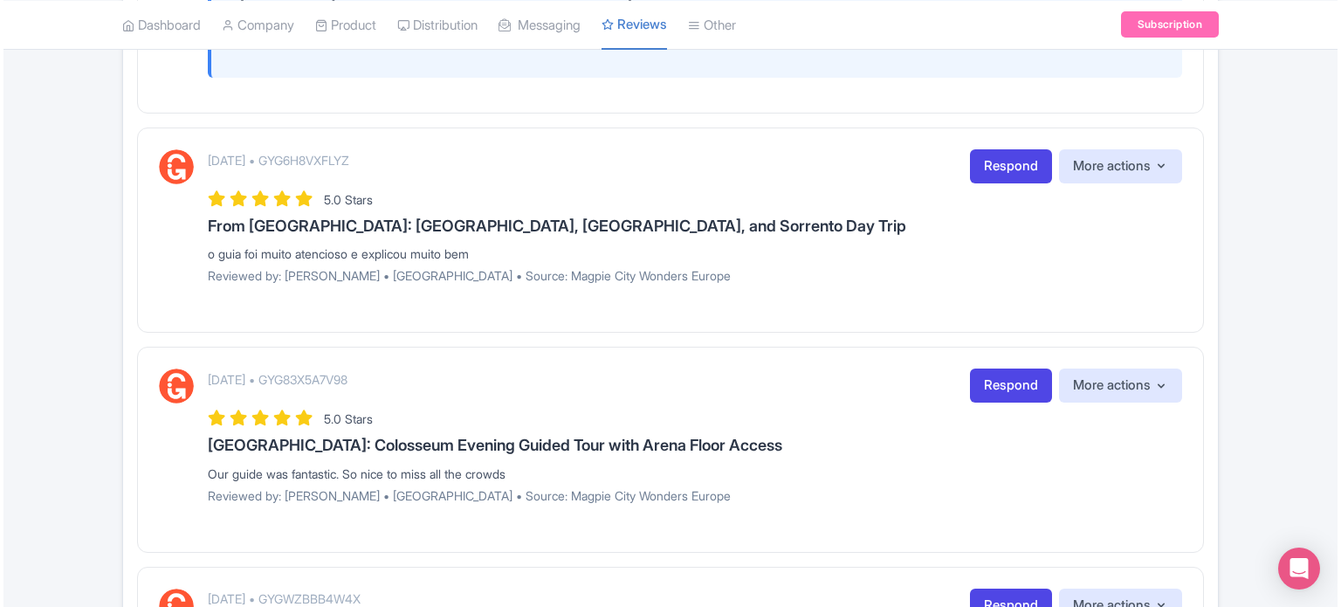
scroll to position [1560, 0]
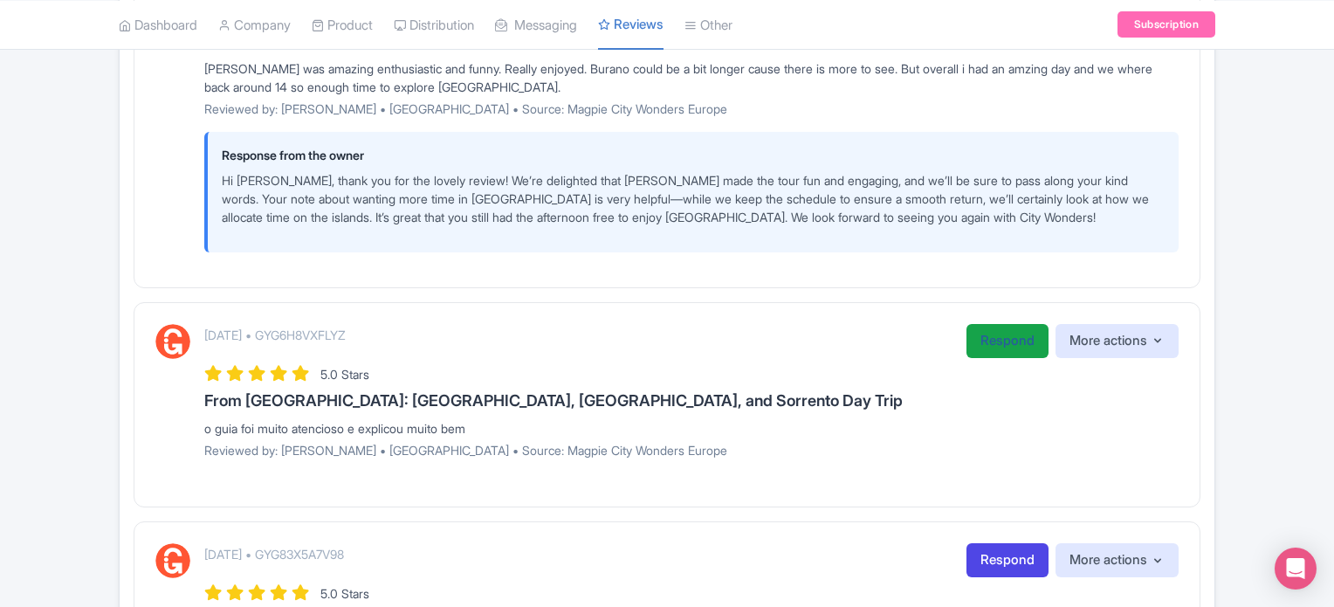
click at [991, 358] on link "Respond" at bounding box center [1008, 341] width 82 height 34
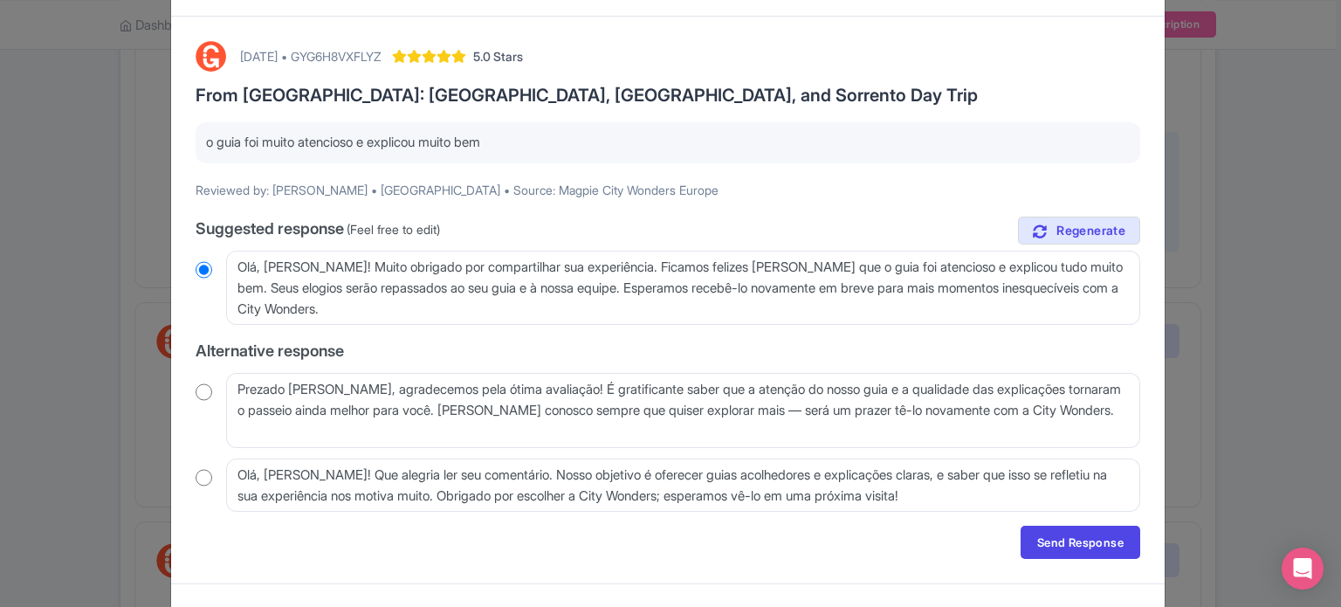
scroll to position [87, 0]
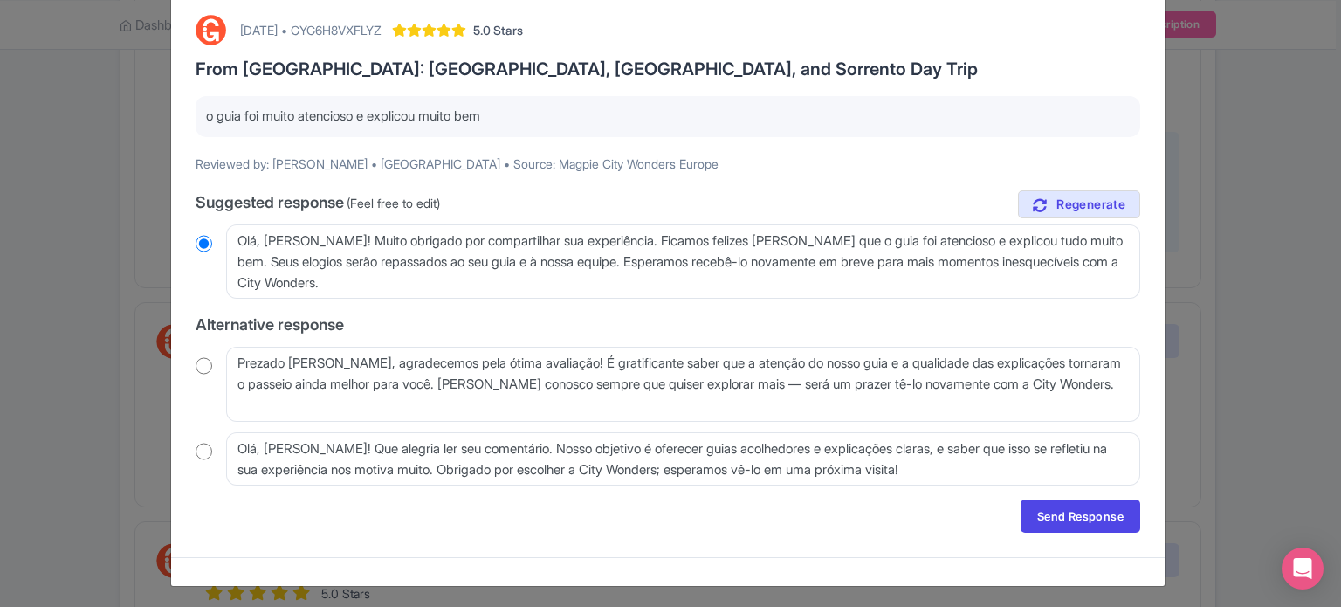
click at [203, 365] on input "radio" at bounding box center [204, 365] width 17 height 17
radio input "true"
click at [1058, 511] on link "Send Response" at bounding box center [1081, 515] width 120 height 33
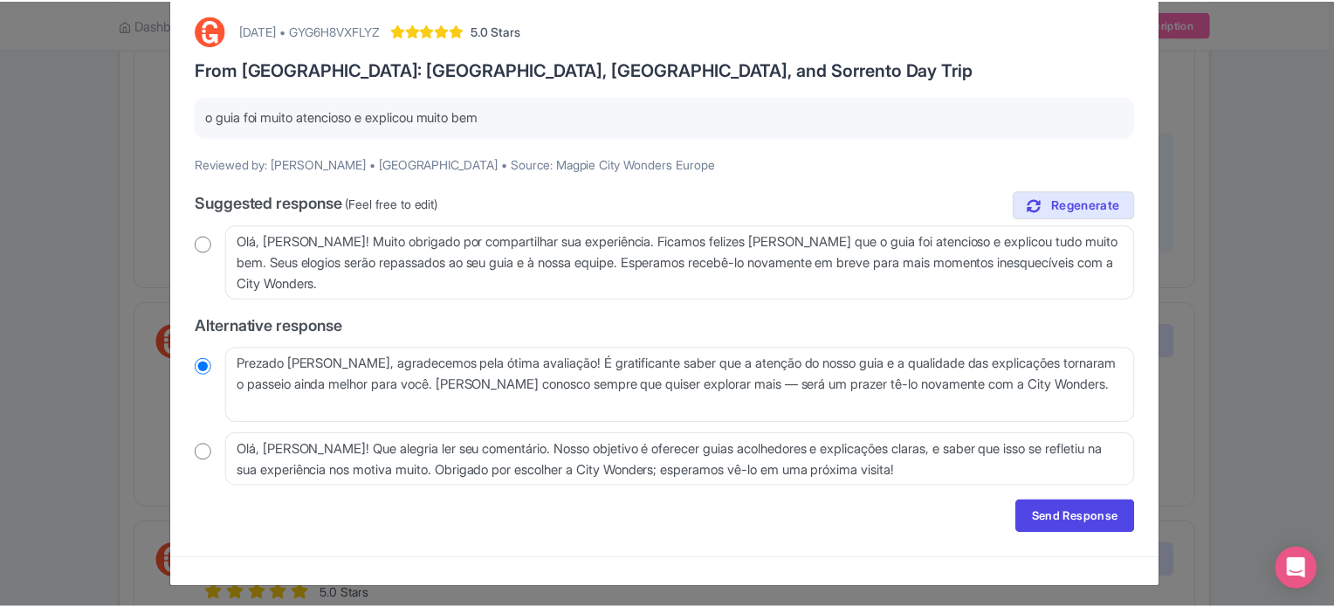
scroll to position [0, 0]
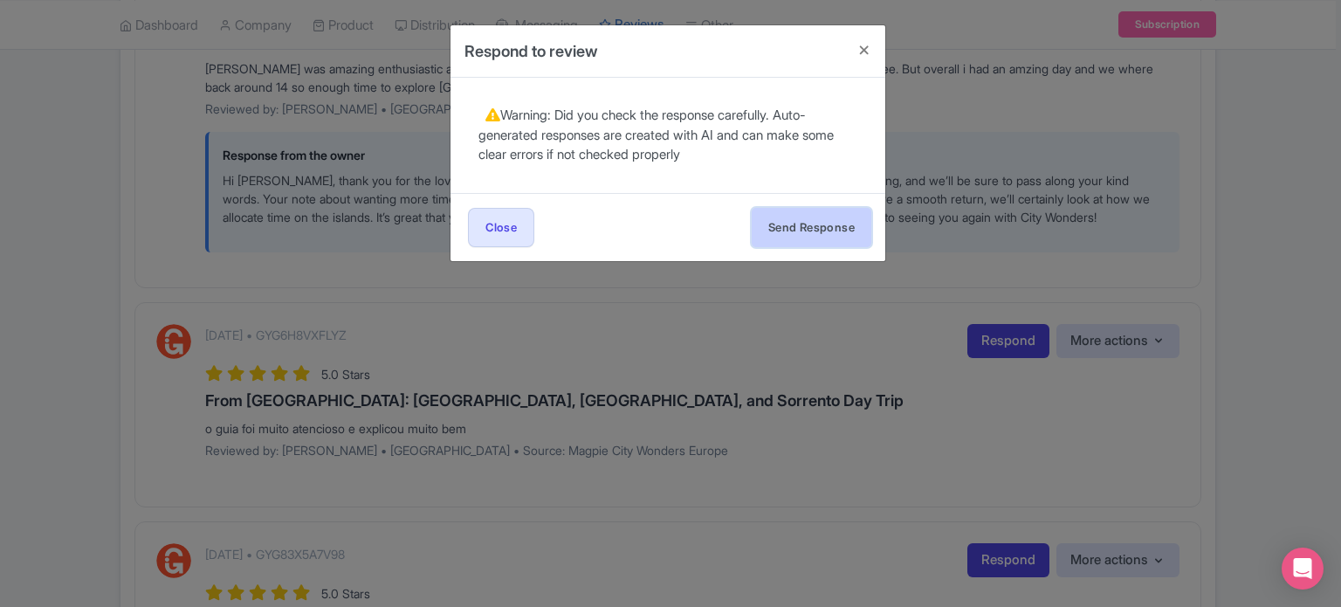
click at [828, 223] on button "Send Response" at bounding box center [812, 227] width 120 height 39
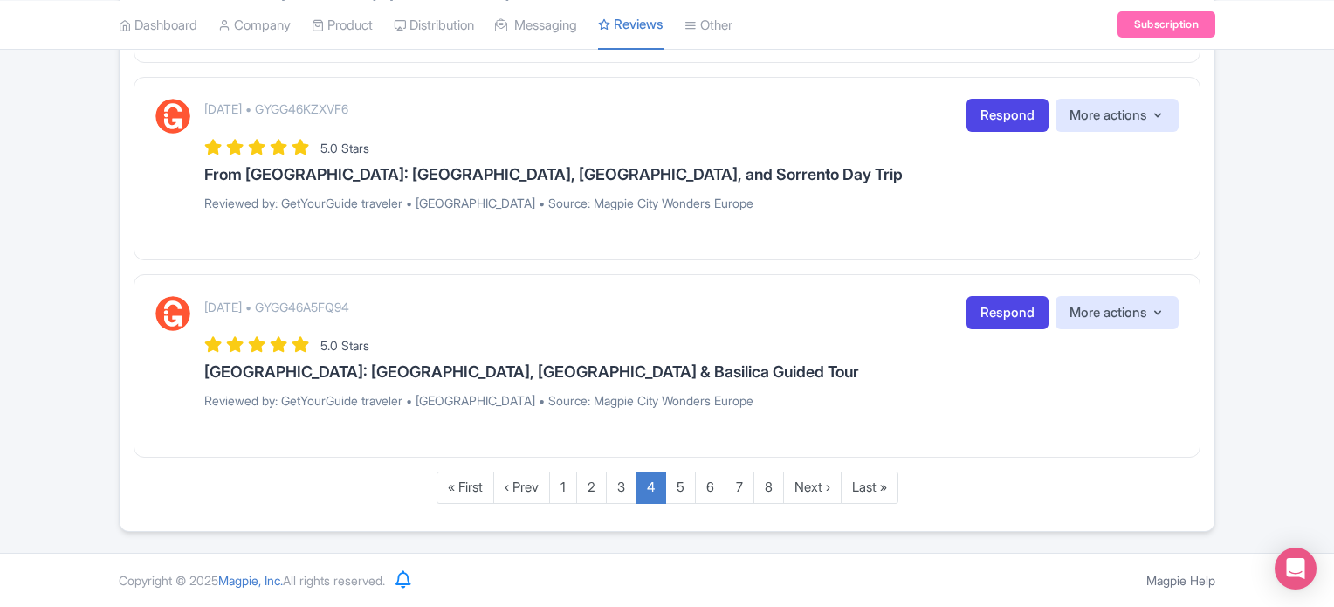
scroll to position [2432, 0]
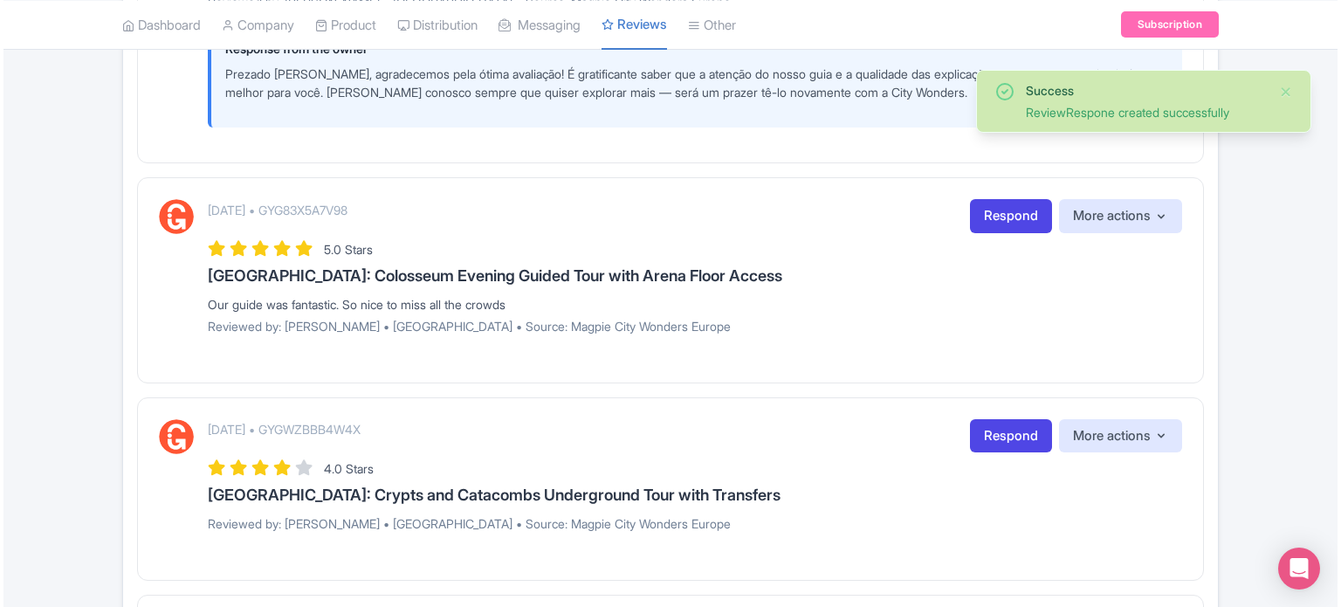
scroll to position [1839, 0]
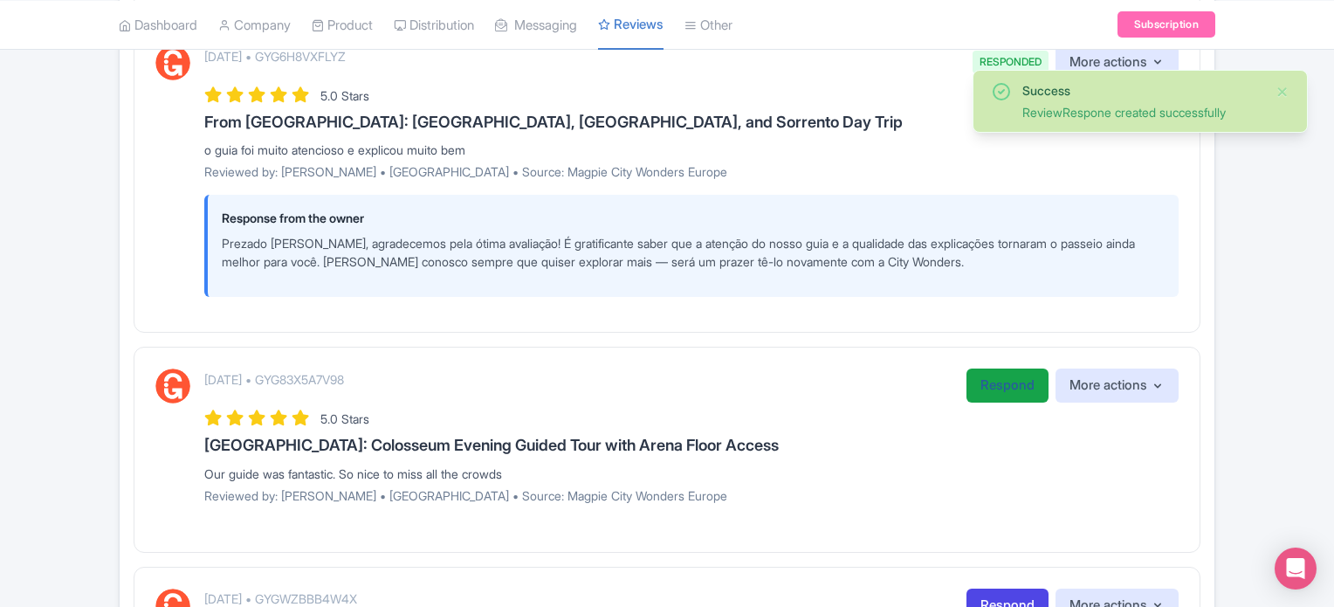
click at [1008, 387] on link "Respond" at bounding box center [1008, 385] width 82 height 34
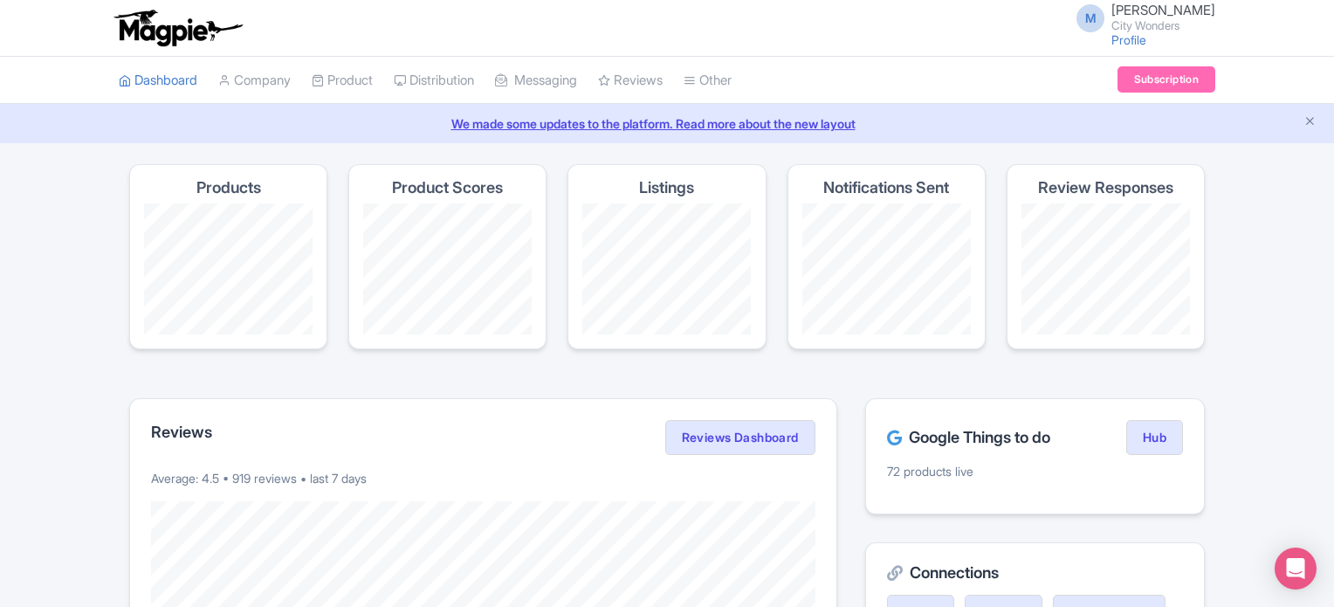
drag, startPoint x: 673, startPoint y: 149, endPoint x: 799, endPoint y: 76, distance: 145.6
click at [0, 0] on link "Manage" at bounding box center [0, 0] width 0 height 0
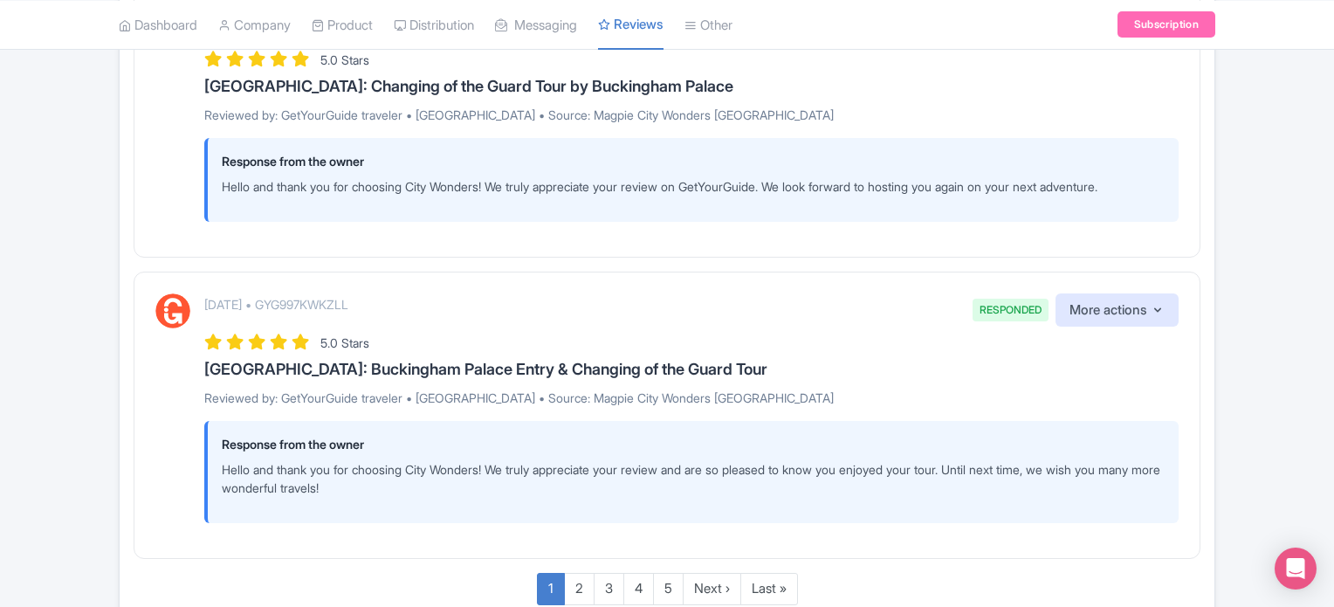
scroll to position [2714, 0]
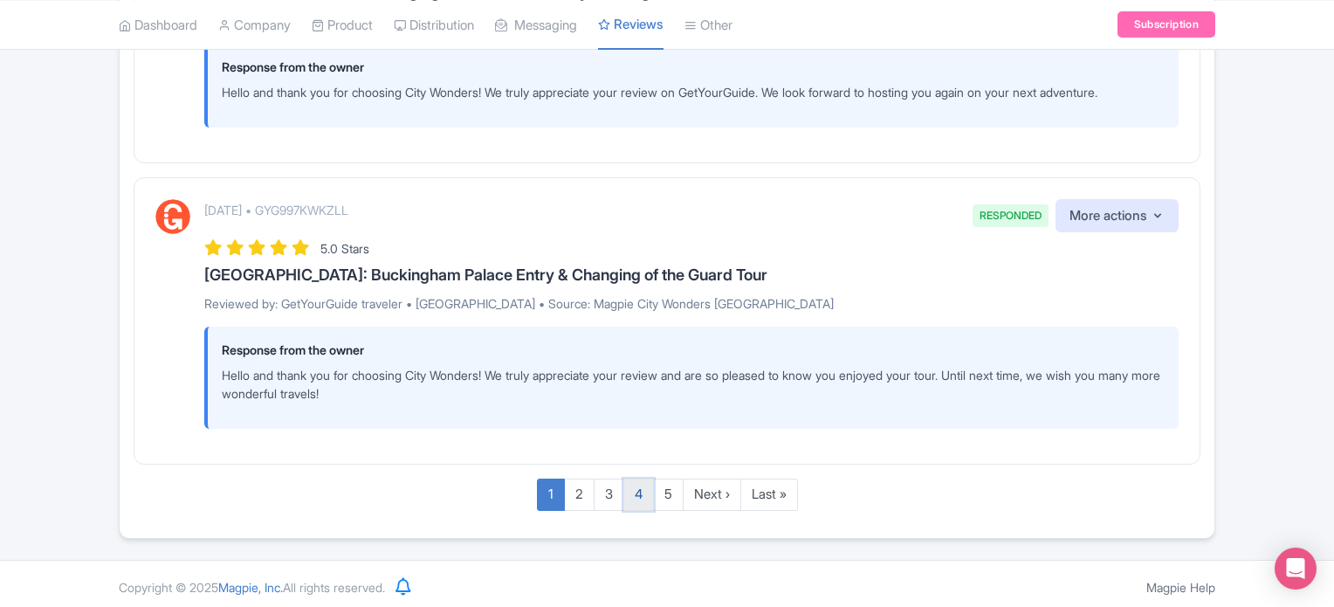
click at [626, 491] on link "4" at bounding box center [638, 494] width 31 height 32
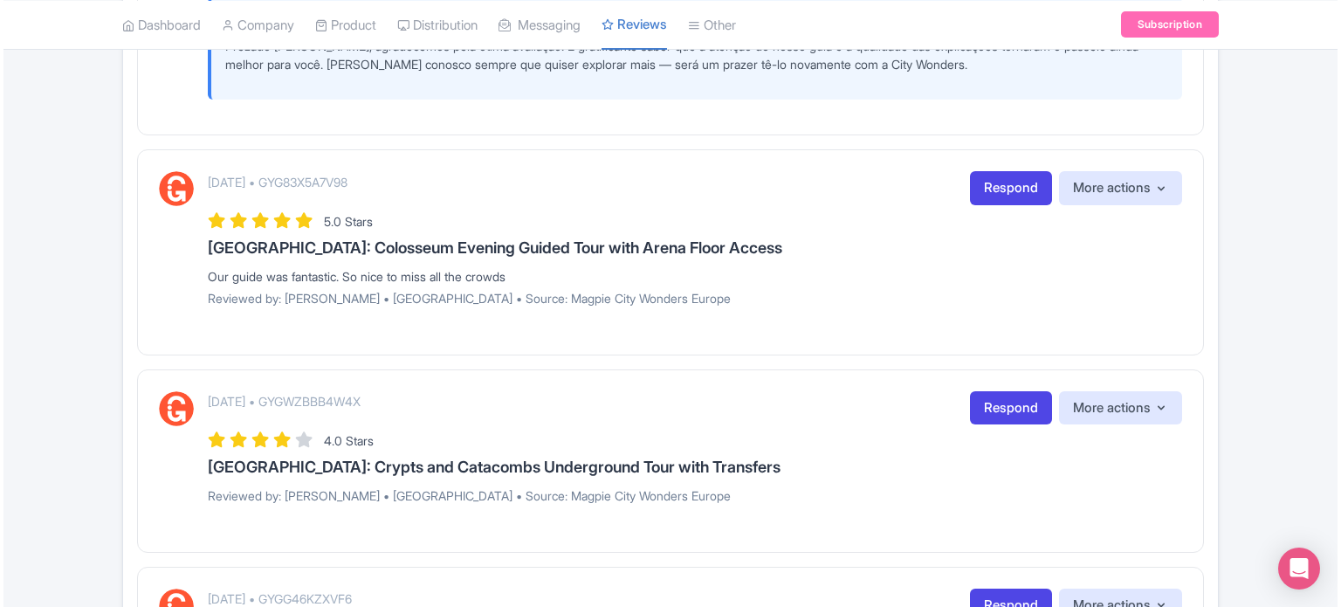
scroll to position [1926, 0]
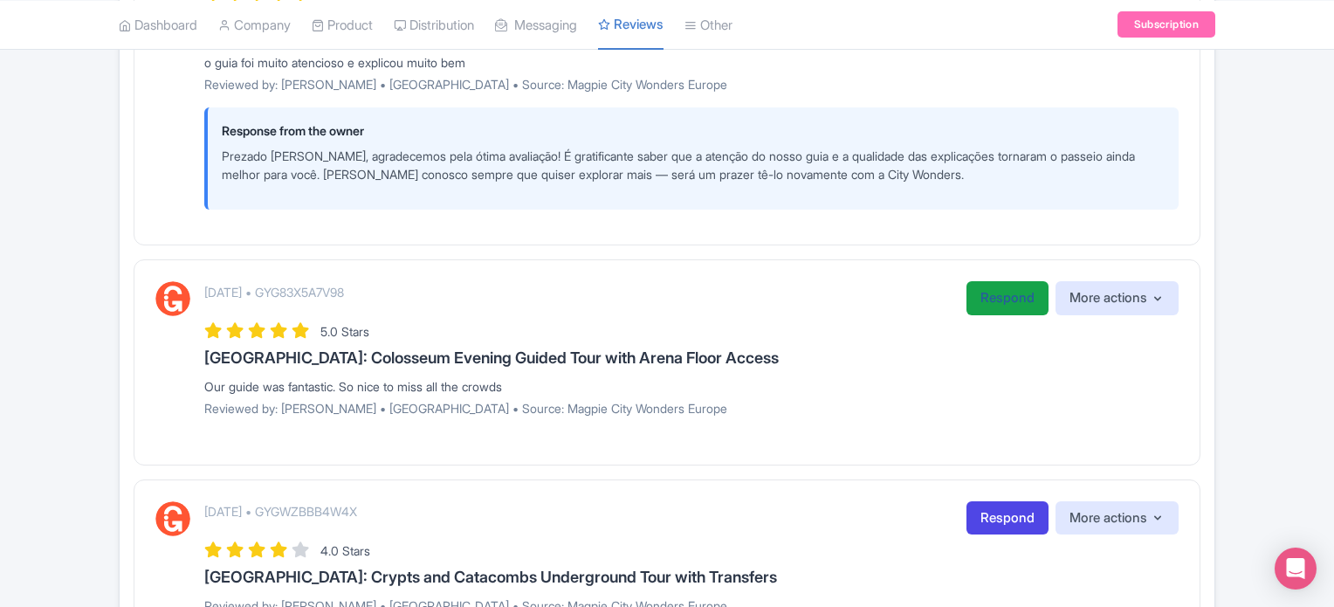
click at [983, 315] on link "Respond" at bounding box center [1008, 298] width 82 height 34
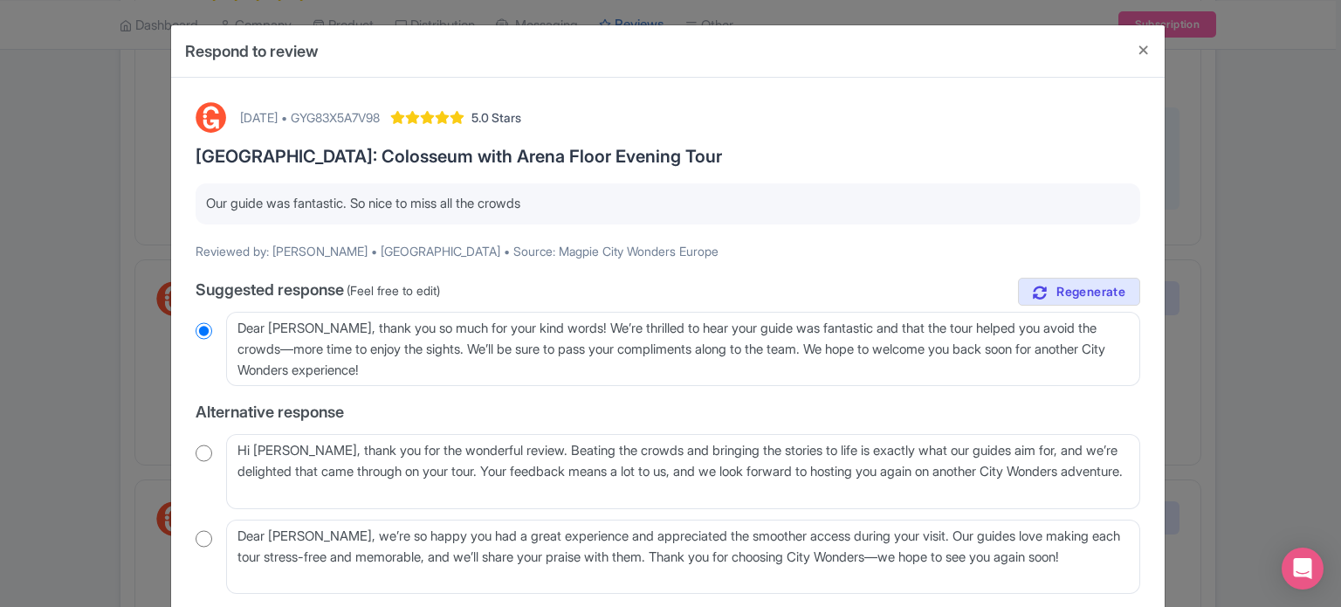
scroll to position [87, 0]
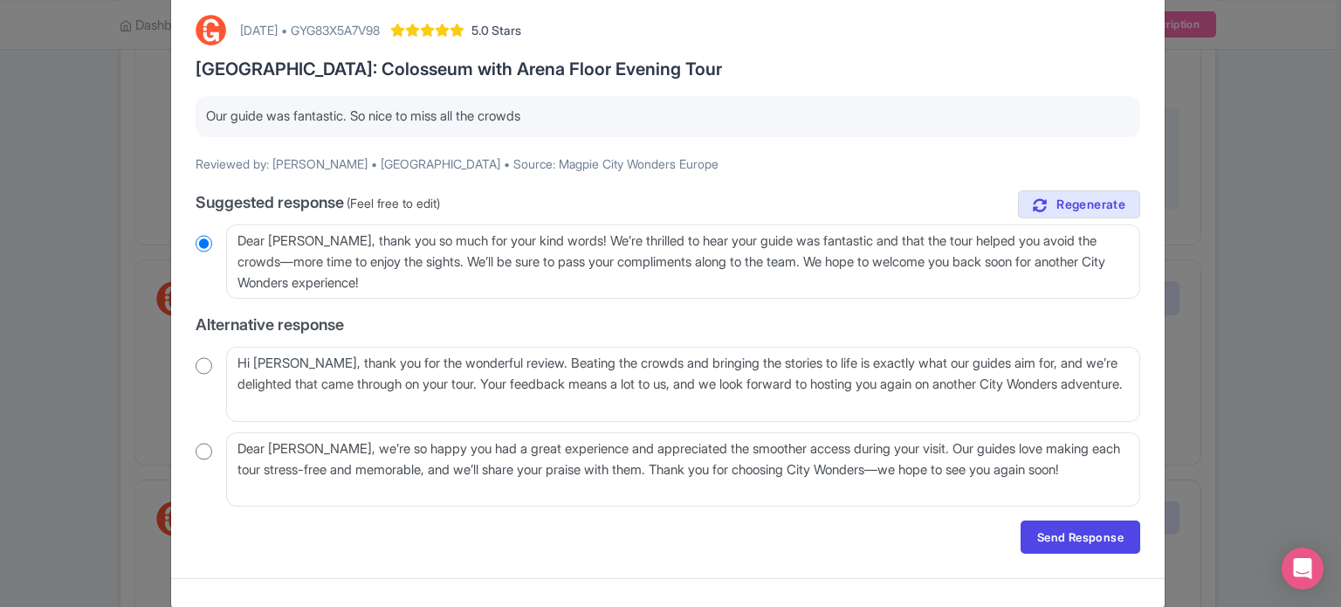
click at [202, 368] on input "radio" at bounding box center [204, 365] width 17 height 17
radio input "true"
drag, startPoint x: 322, startPoint y: 158, endPoint x: 367, endPoint y: 156, distance: 44.6
click at [367, 156] on p "Reviewed by: [PERSON_NAME] • [GEOGRAPHIC_DATA] • Source: Magpie City Wonders Eu…" at bounding box center [668, 164] width 945 height 18
click at [350, 167] on p "Reviewed by: [PERSON_NAME] • [GEOGRAPHIC_DATA] • Source: Magpie City Wonders Eu…" at bounding box center [668, 164] width 945 height 18
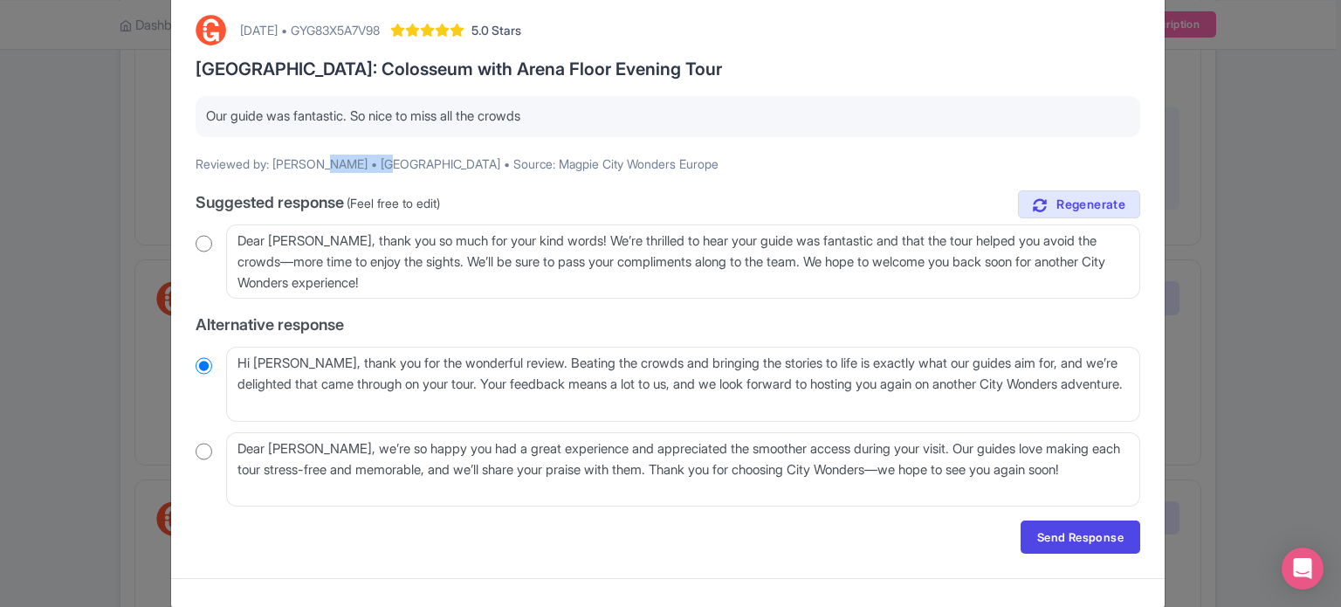
drag, startPoint x: 320, startPoint y: 158, endPoint x: 372, endPoint y: 162, distance: 51.6
click at [372, 162] on p "Reviewed by: [PERSON_NAME] • [GEOGRAPHIC_DATA] • Source: Magpie City Wonders Eu…" at bounding box center [668, 164] width 945 height 18
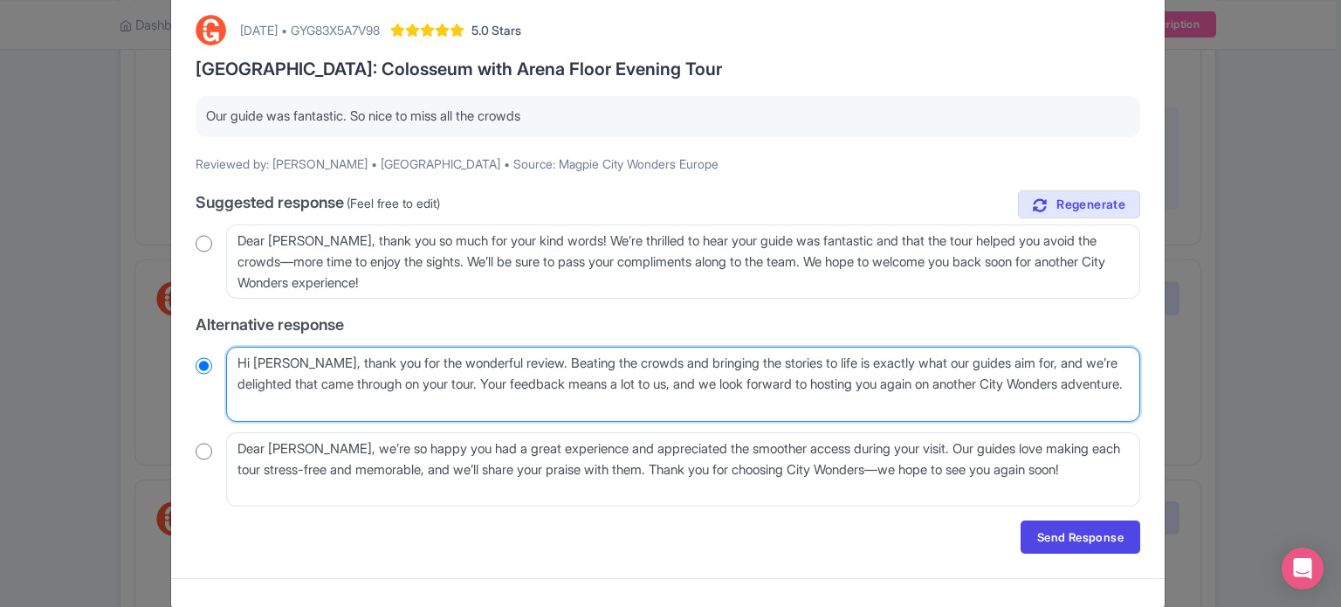
click at [297, 364] on textarea "Hi Barend, thank you for the wonderful review. Beating the crowds and bringing …" at bounding box center [683, 384] width 914 height 75
type textarea "Hi Baren, thank you for the wonderful review. Beating the crowds and bringing t…"
radio input "true"
type textarea "Hi Bare, thank you for the wonderful review. Beating the crowds and bringing th…"
radio input "true"
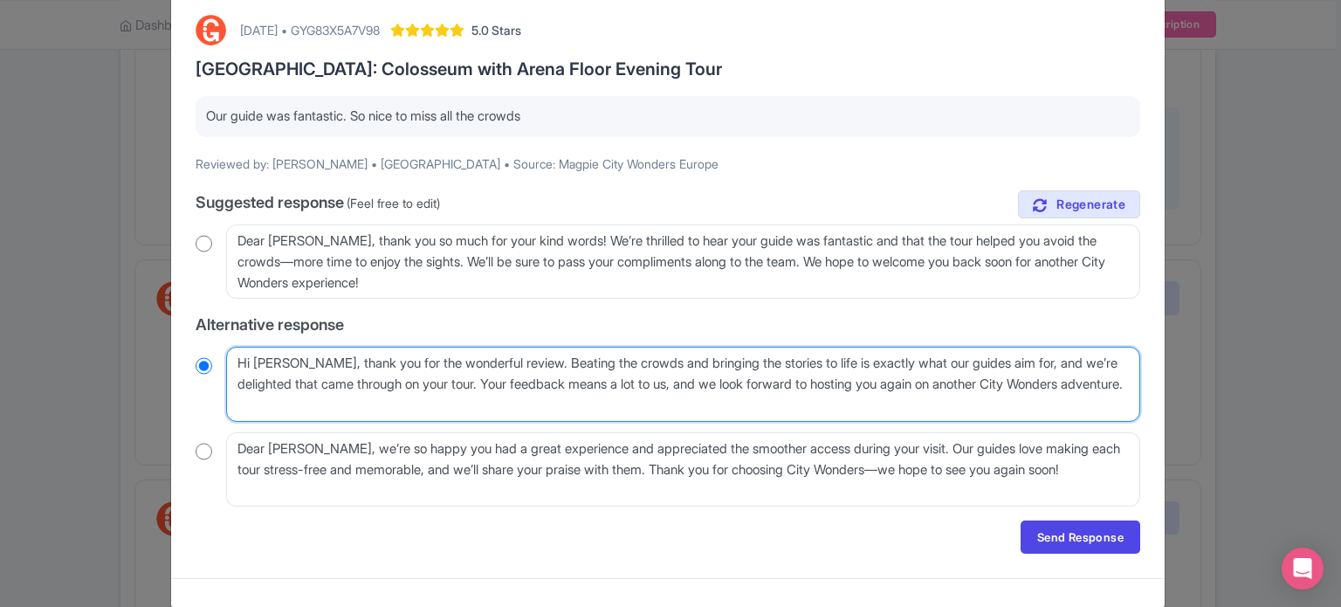
type textarea "Hi Bar, thank you for the wonderful review. Beating the crowds and bringing the…"
radio input "true"
type textarea "Hi Ba, thank you for the wonderful review. Beating the crowds and bringing the …"
radio input "true"
type textarea "Hi B, thank you for the wonderful review. Beating the crowds and bringing the s…"
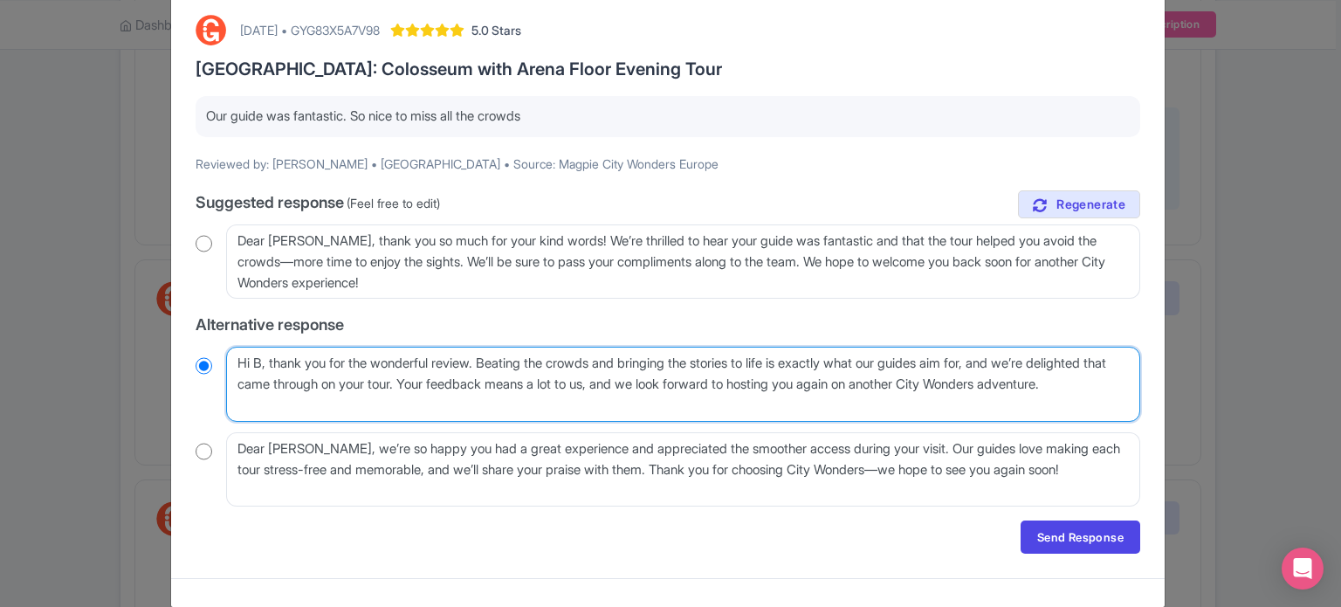
radio input "true"
type textarea "Hi , thank you for the wonderful review. Beating the crowds and bringing the st…"
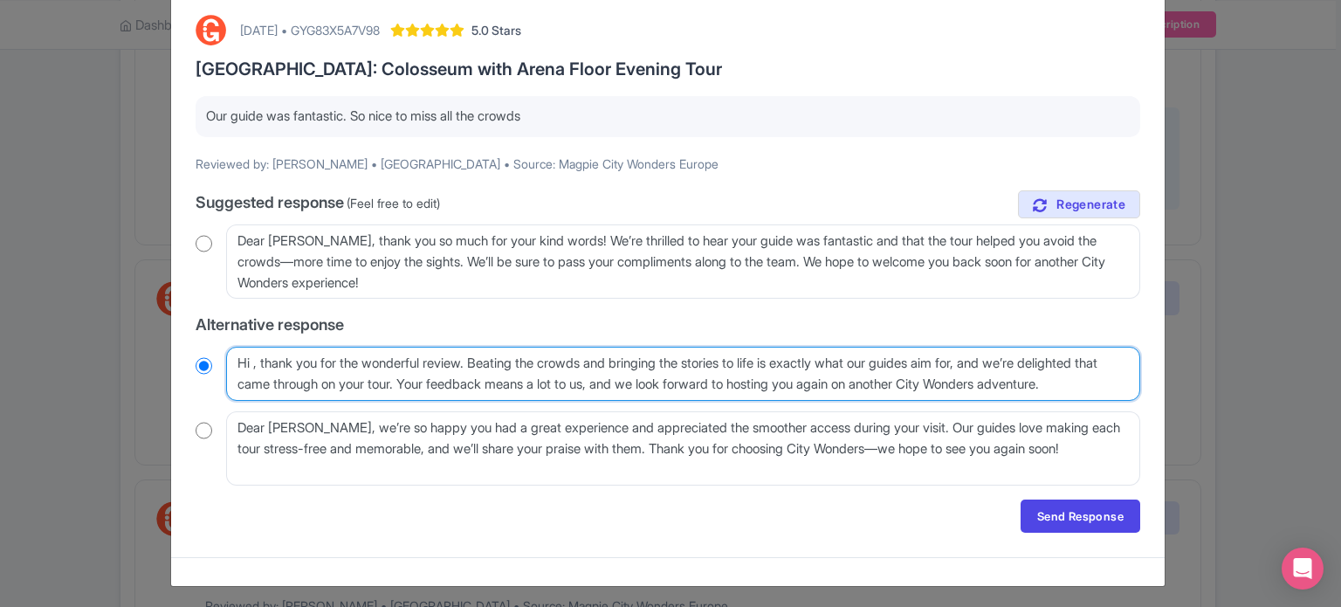
radio input "true"
type textarea "Hi, thank you for the wonderful review. Beating the crowds and bringing the sto…"
radio input "true"
type textarea "Hi, thank you for the wonderful review. Beating the crowds and bringing the sto…"
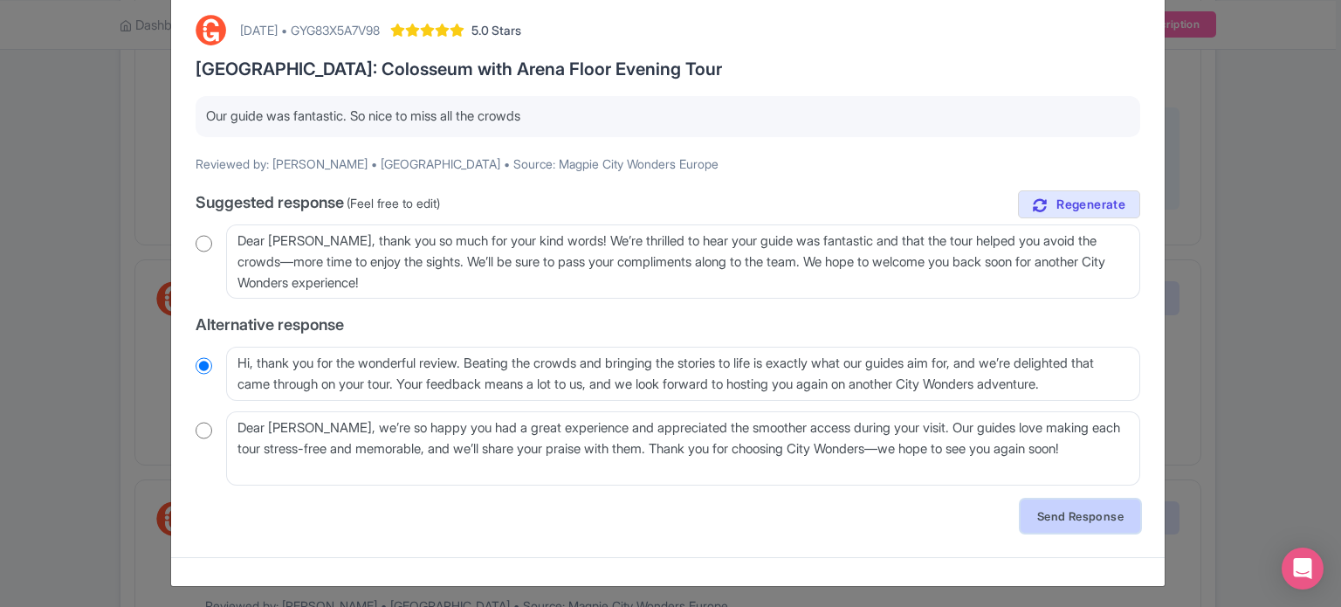
click at [1102, 521] on link "Send Response" at bounding box center [1081, 515] width 120 height 33
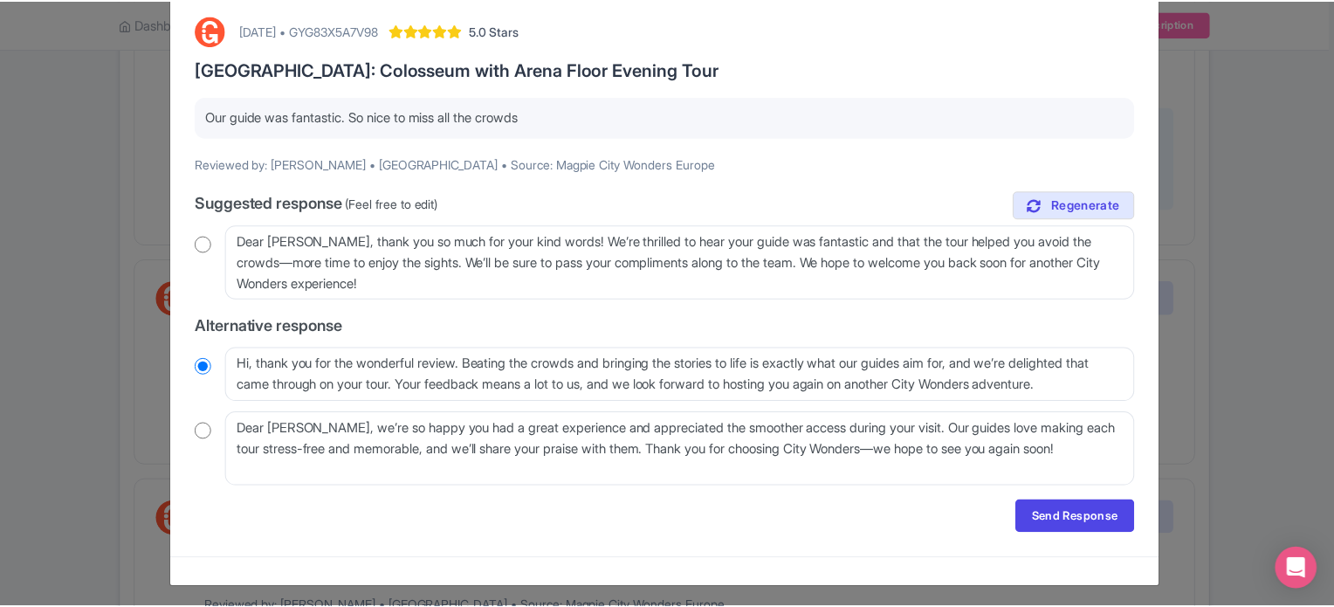
scroll to position [0, 0]
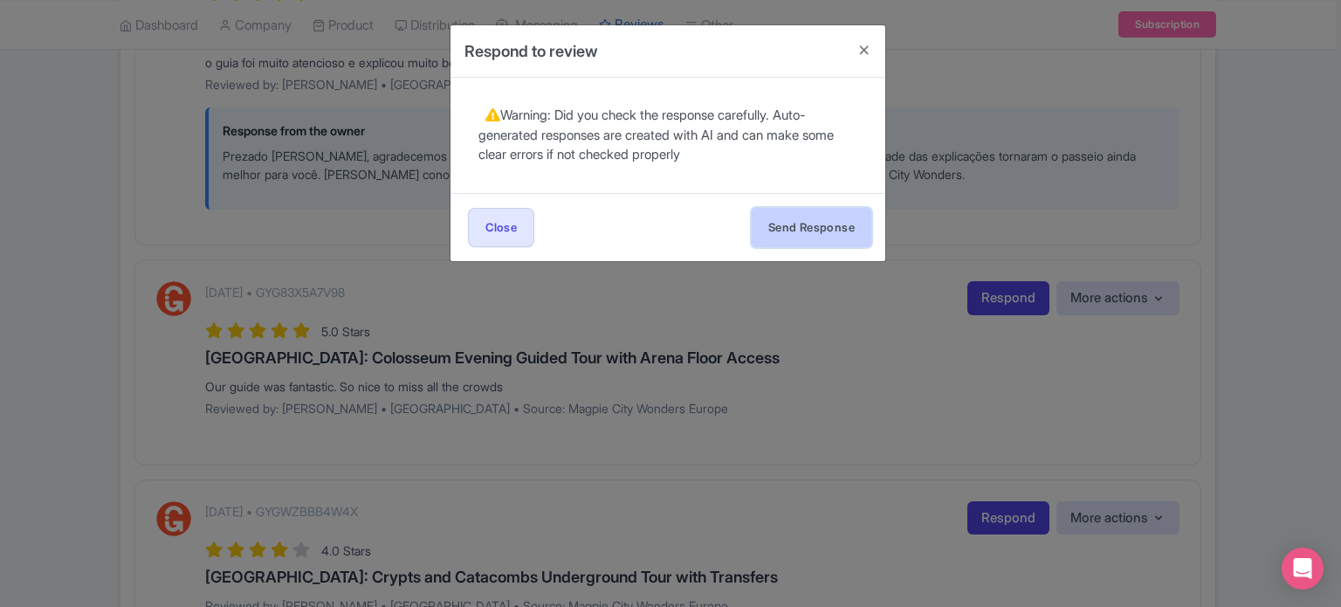
click at [818, 232] on button "Send Response" at bounding box center [812, 227] width 120 height 39
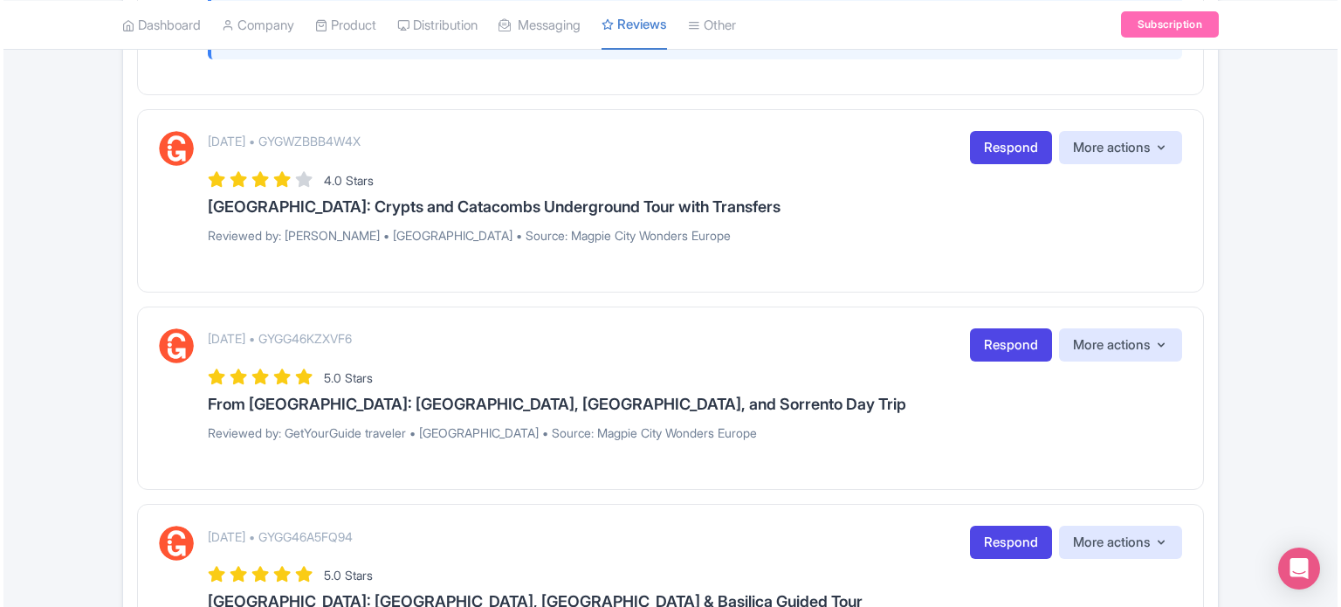
scroll to position [2357, 0]
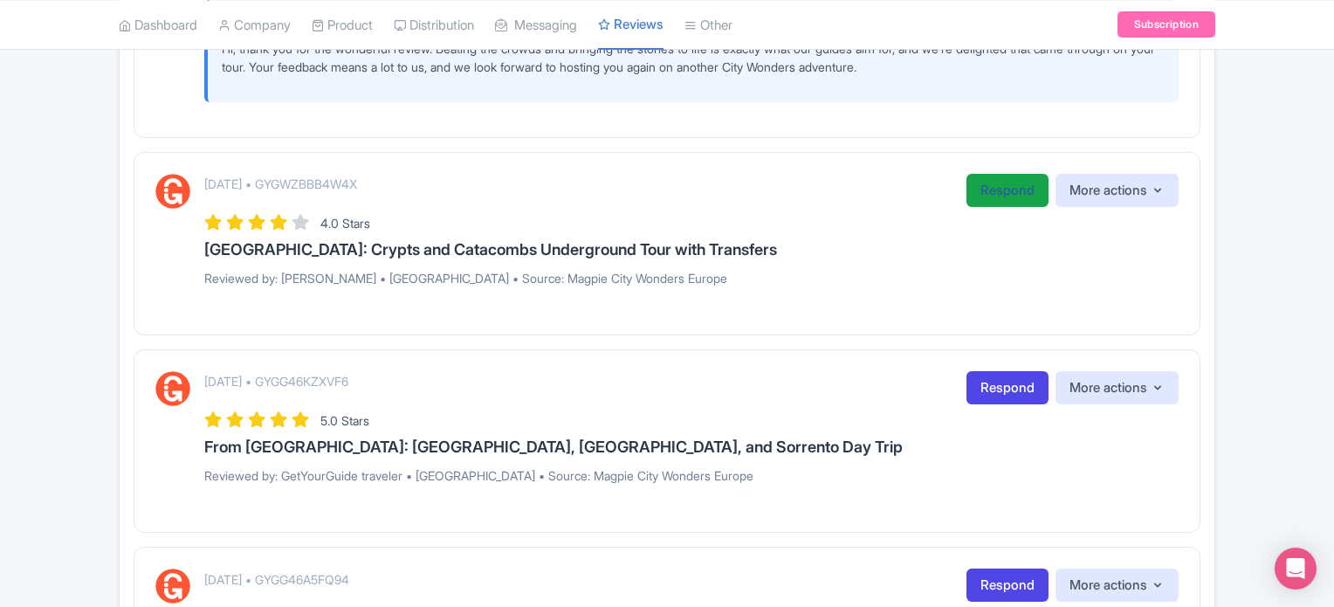
click at [1013, 208] on link "Respond" at bounding box center [1008, 191] width 82 height 34
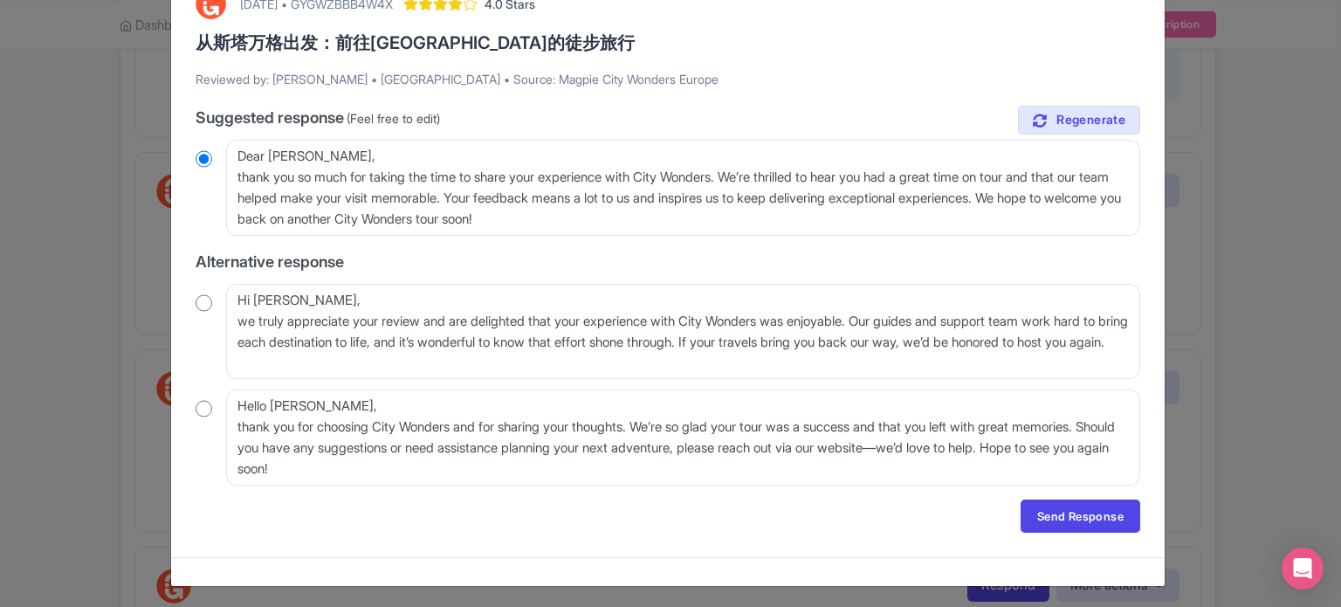
scroll to position [116, 0]
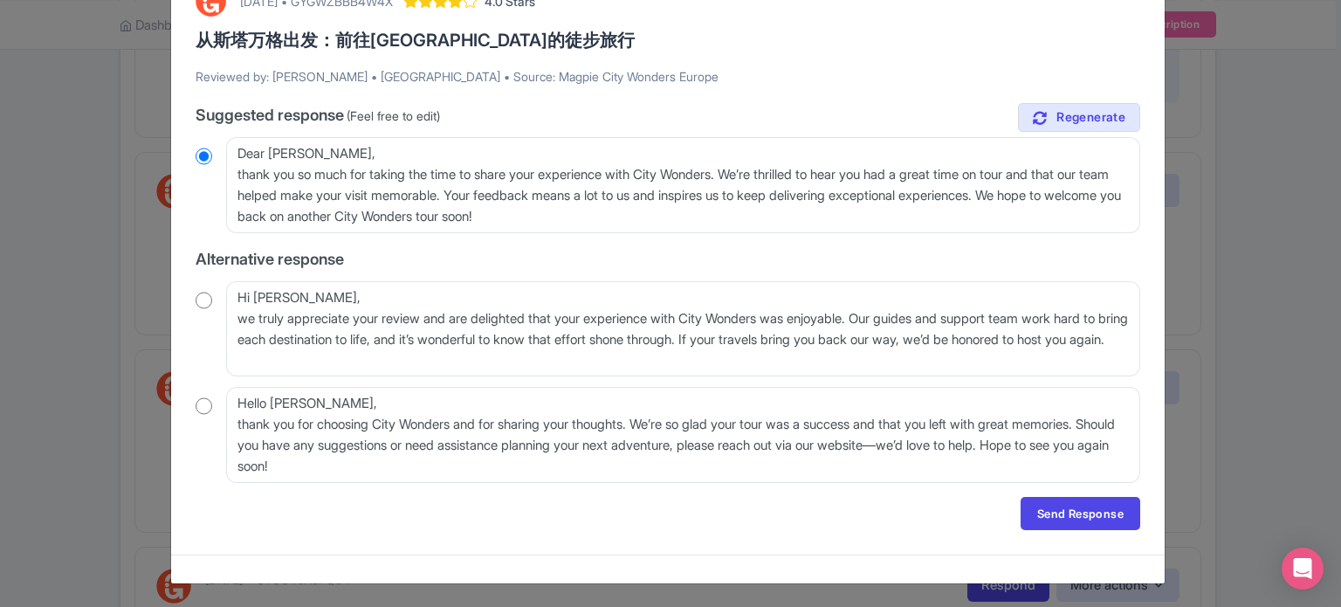
click at [199, 299] on input "radio" at bounding box center [204, 300] width 17 height 17
radio input "true"
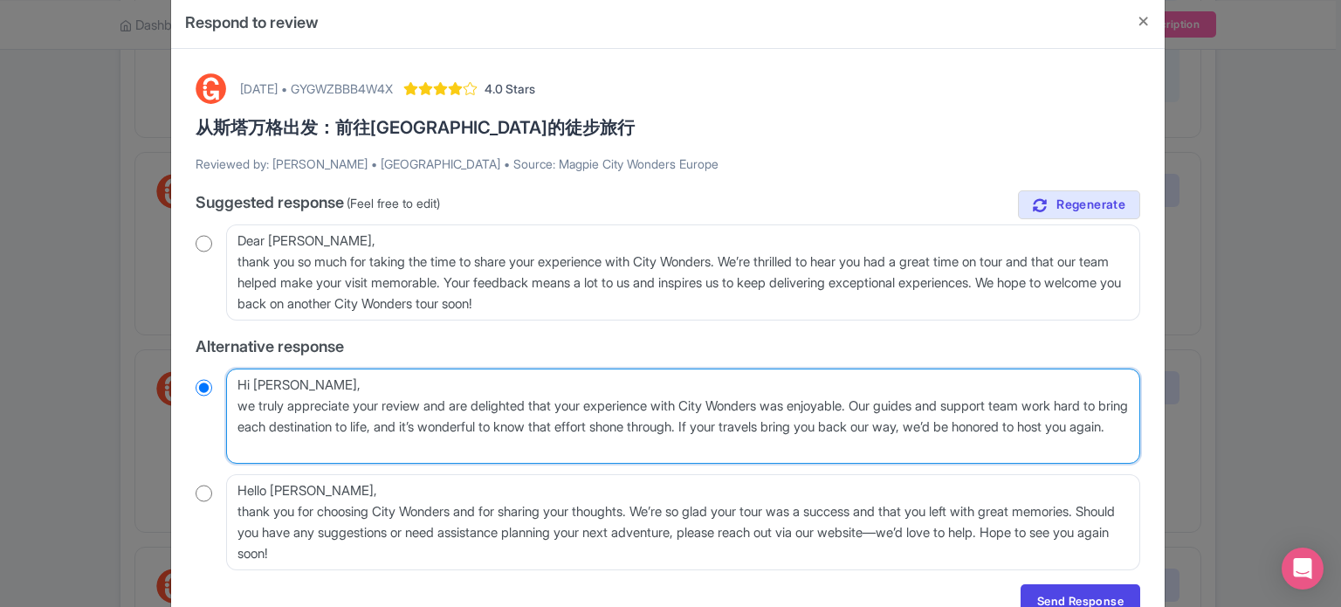
drag, startPoint x: 886, startPoint y: 403, endPoint x: 789, endPoint y: 433, distance: 101.6
click at [789, 433] on textarea "Hi [PERSON_NAME], we truly appreciate your review and are delighted that your e…" at bounding box center [683, 416] width 914 height 96
type textarea "Hi [PERSON_NAME], we truly appreciate your review and are delighted that your e…"
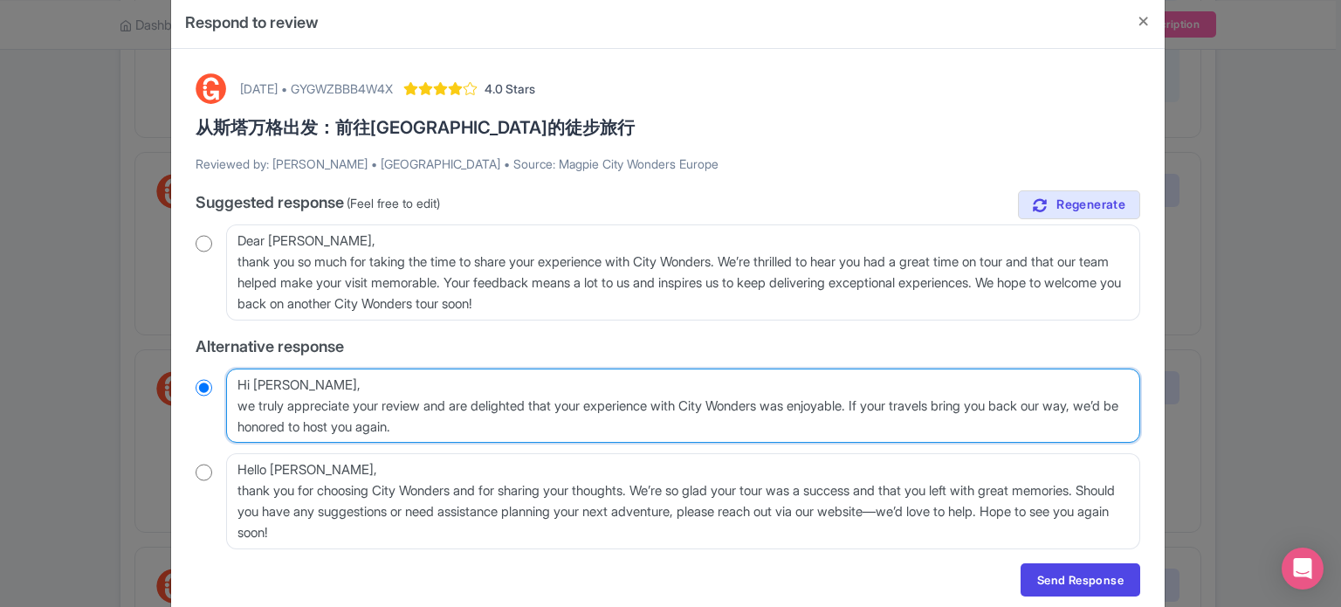
radio input "true"
type textarea "Hi [PERSON_NAME], we truly appreciate your review and are delighted that your e…"
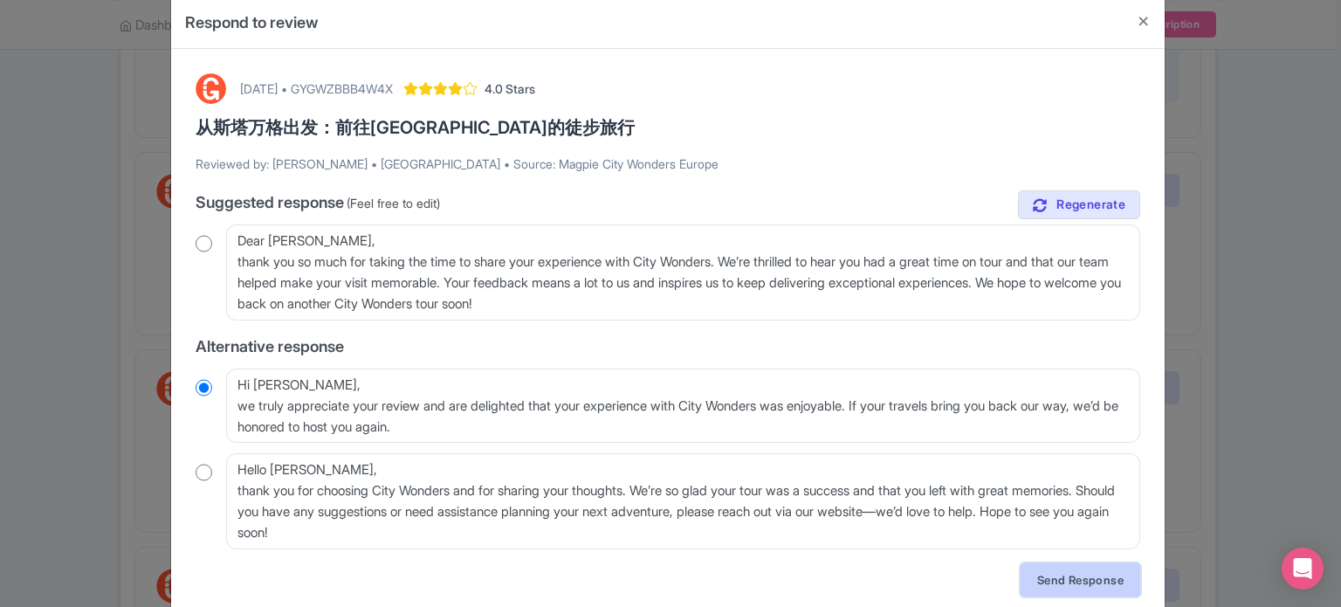
click at [1046, 580] on link "Send Response" at bounding box center [1081, 579] width 120 height 33
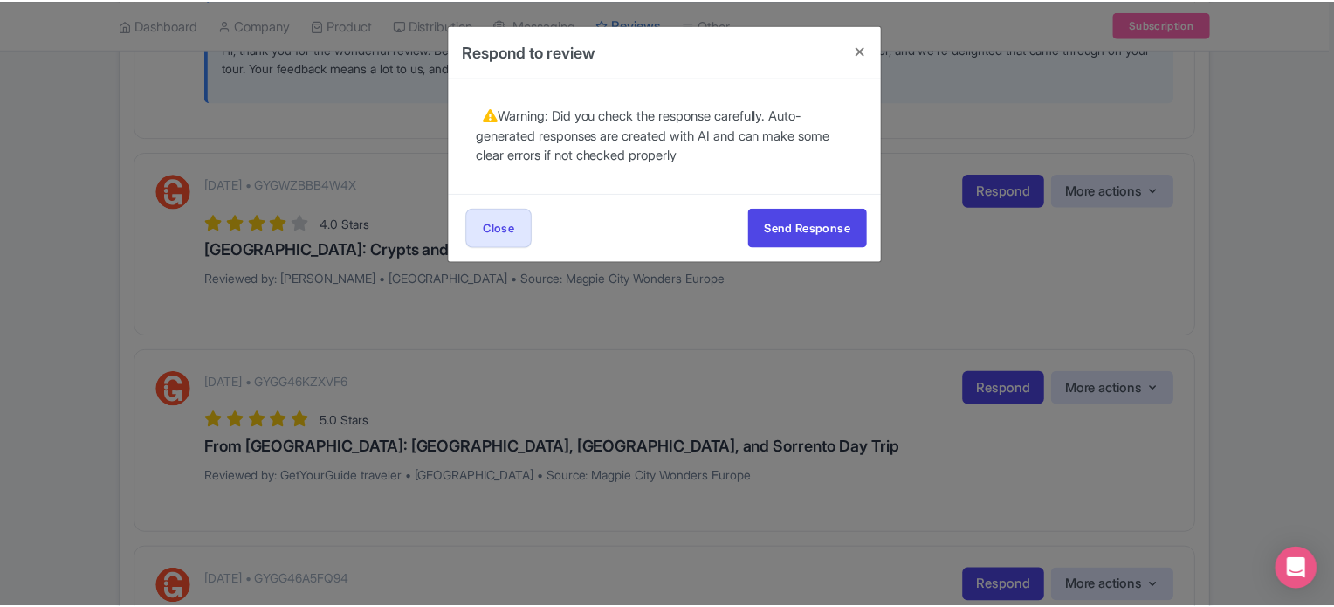
scroll to position [0, 0]
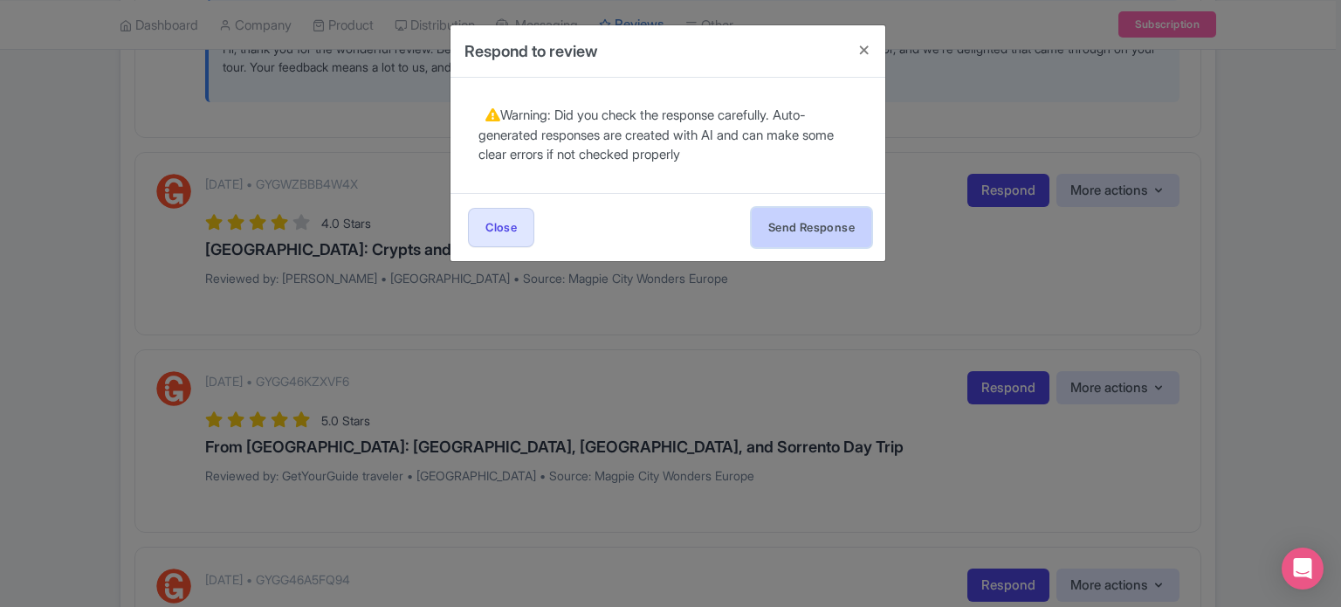
click at [844, 230] on button "Send Response" at bounding box center [812, 227] width 120 height 39
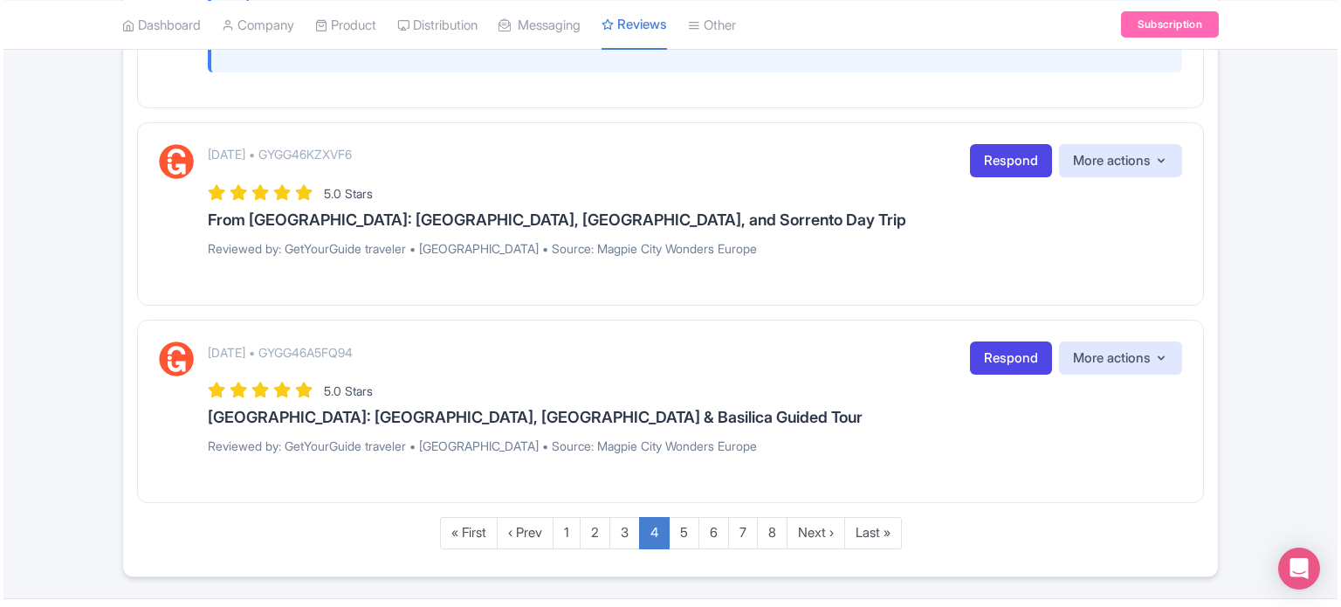
scroll to position [2658, 0]
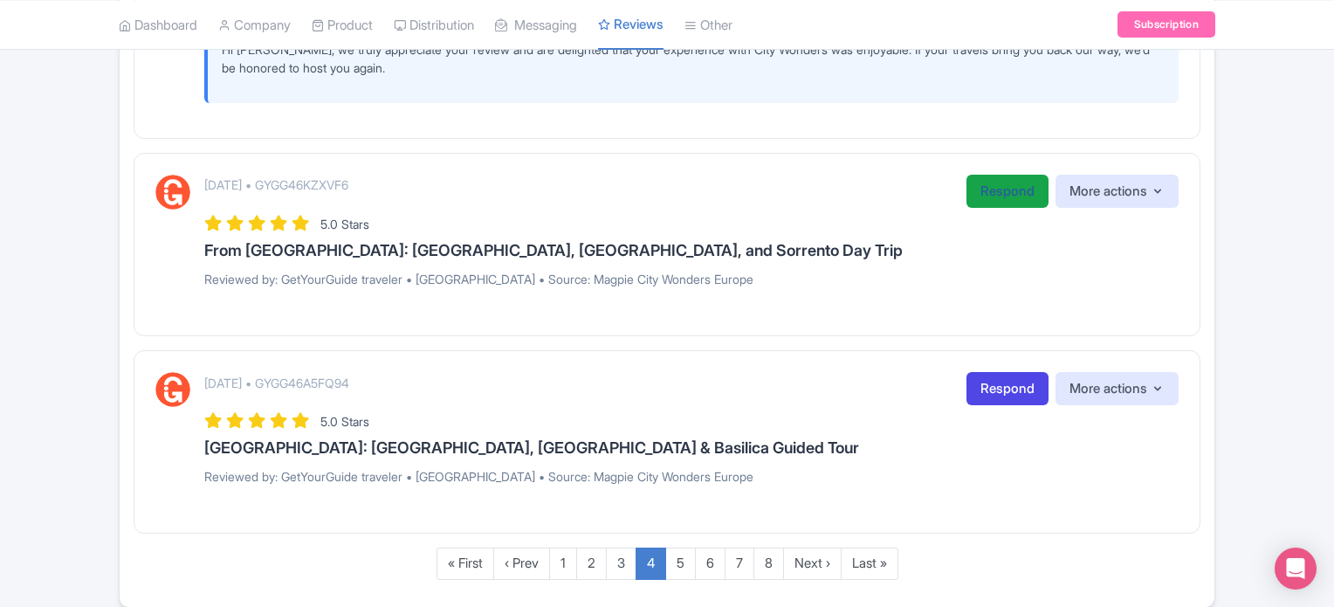
click at [1001, 202] on link "Respond" at bounding box center [1008, 192] width 82 height 34
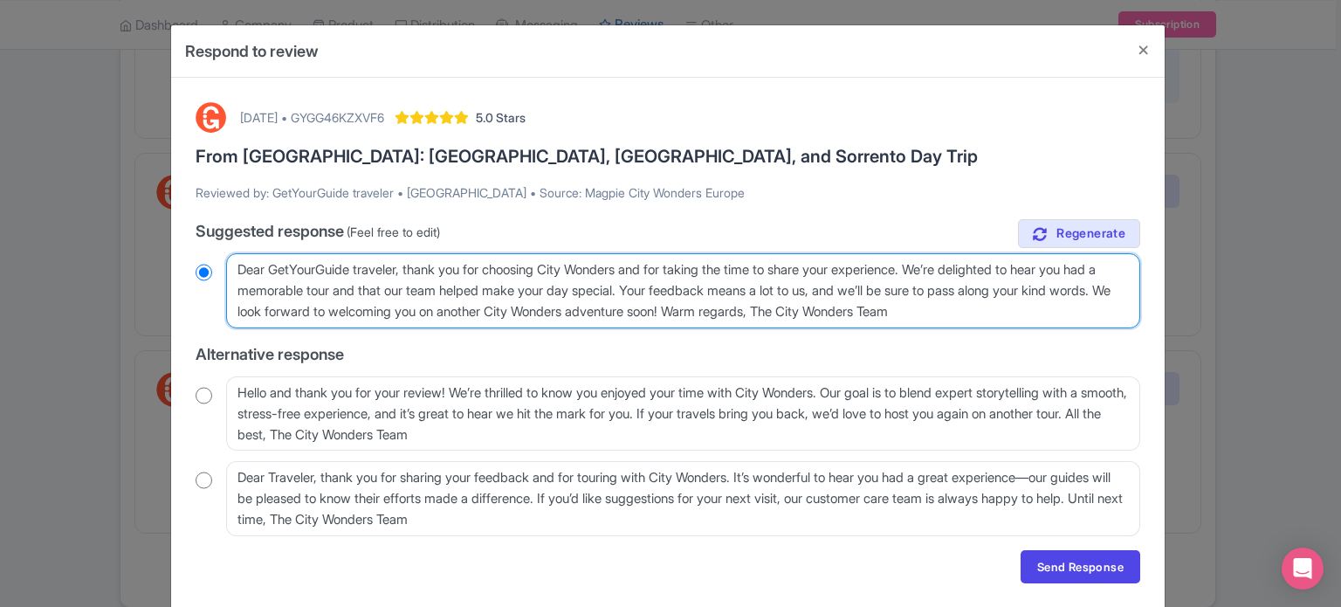
drag, startPoint x: 374, startPoint y: 289, endPoint x: 314, endPoint y: 317, distance: 65.6
click at [314, 317] on textarea "Dear GetYourGuide traveler, thank you for choosing City Wonders and for taking …" at bounding box center [683, 290] width 914 height 75
type textarea "Dear GetYourGuide traveler, thank you for choosing City Wonders and for taking …"
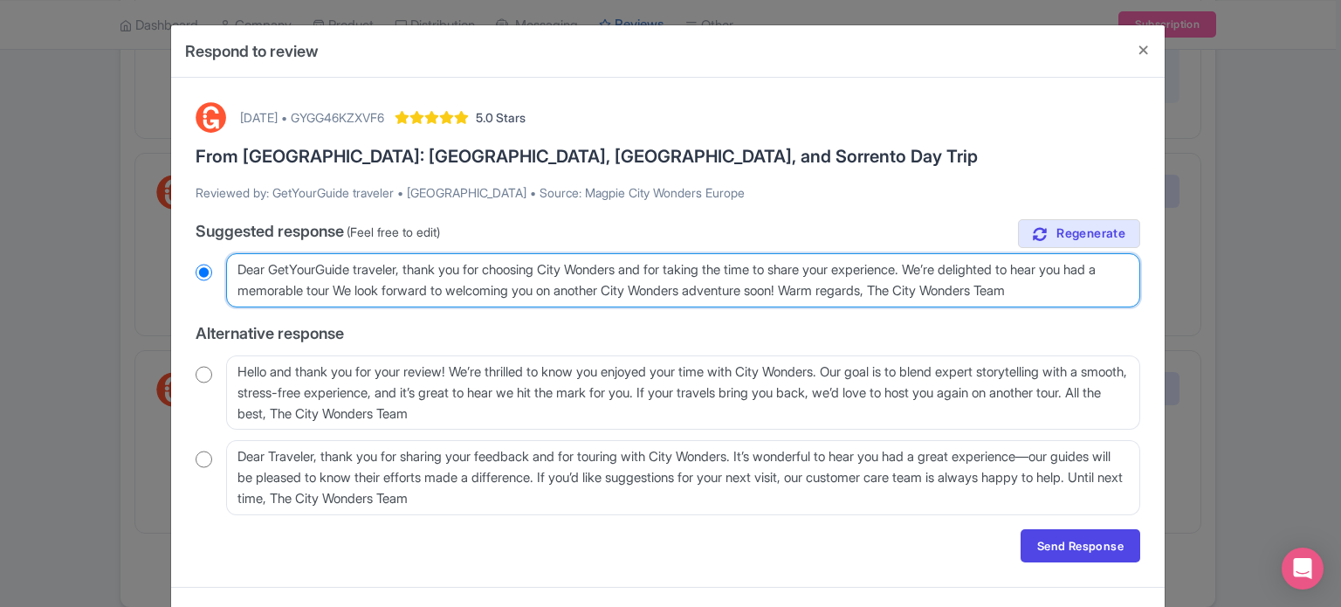
radio input "true"
drag, startPoint x: 852, startPoint y: 292, endPoint x: 1101, endPoint y: 296, distance: 248.9
click at [1103, 296] on textarea "Dear GetYourGuide traveler, thank you for choosing City Wonders and for taking …" at bounding box center [683, 280] width 914 height 54
type textarea "Dear GetYourGuide traveler, thank you for choosing City Wonders and for taking …"
radio input "true"
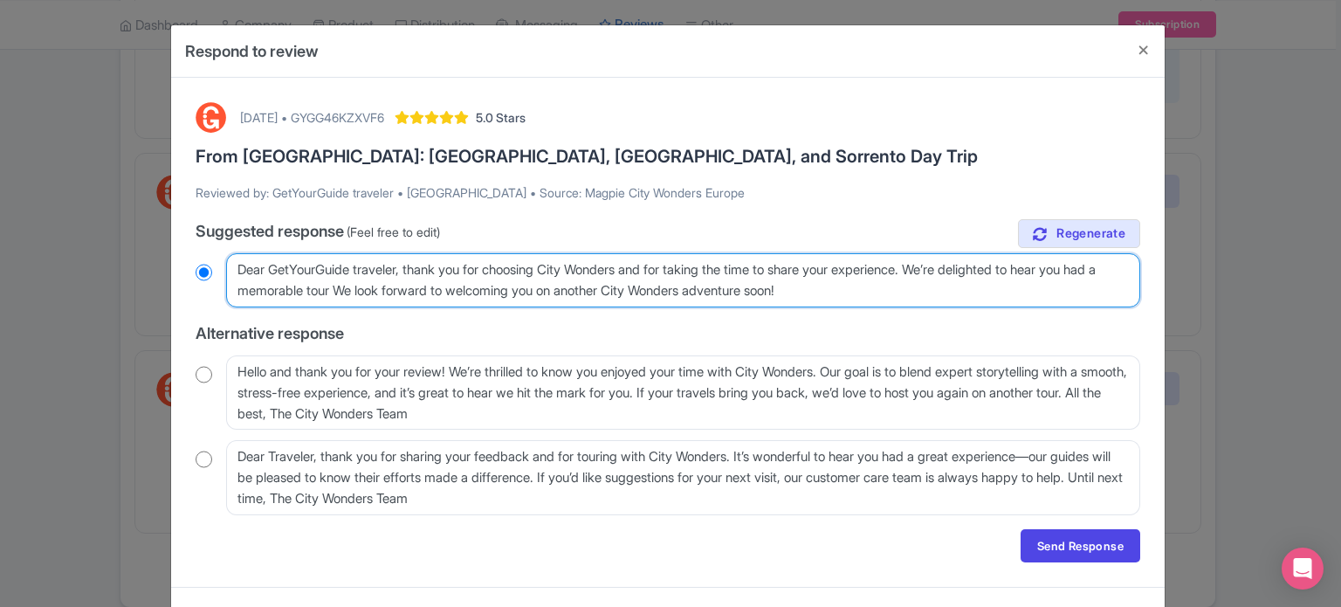
type textarea "Dear GetYourGuide traveler, thank you for choosing City Wonders and for taking …"
radio input "true"
click at [363, 289] on textarea "Dear GetYourGuide traveler, thank you for choosing City Wonders and for taking …" at bounding box center [683, 280] width 914 height 54
click at [369, 289] on textarea "Dear GetYourGuide traveler, thank you for choosing City Wonders and for taking …" at bounding box center [683, 280] width 914 height 54
type textarea "Dear GetYourGuide traveler, thank you for choosing City Wonders and for taking …"
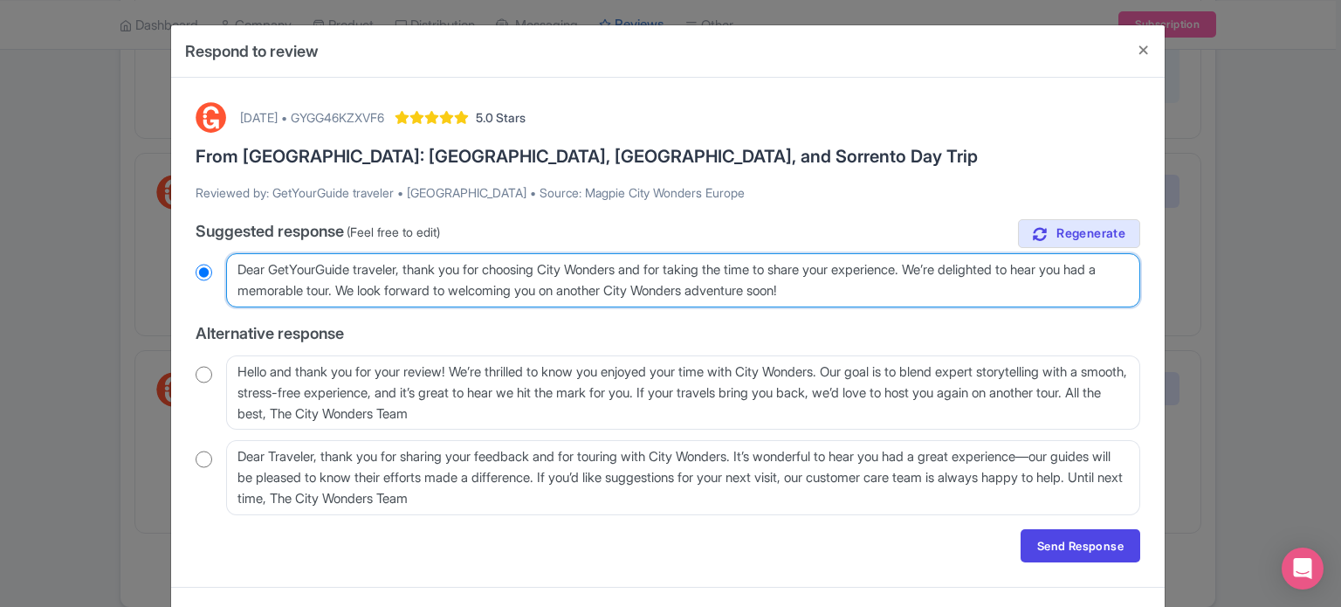
radio input "true"
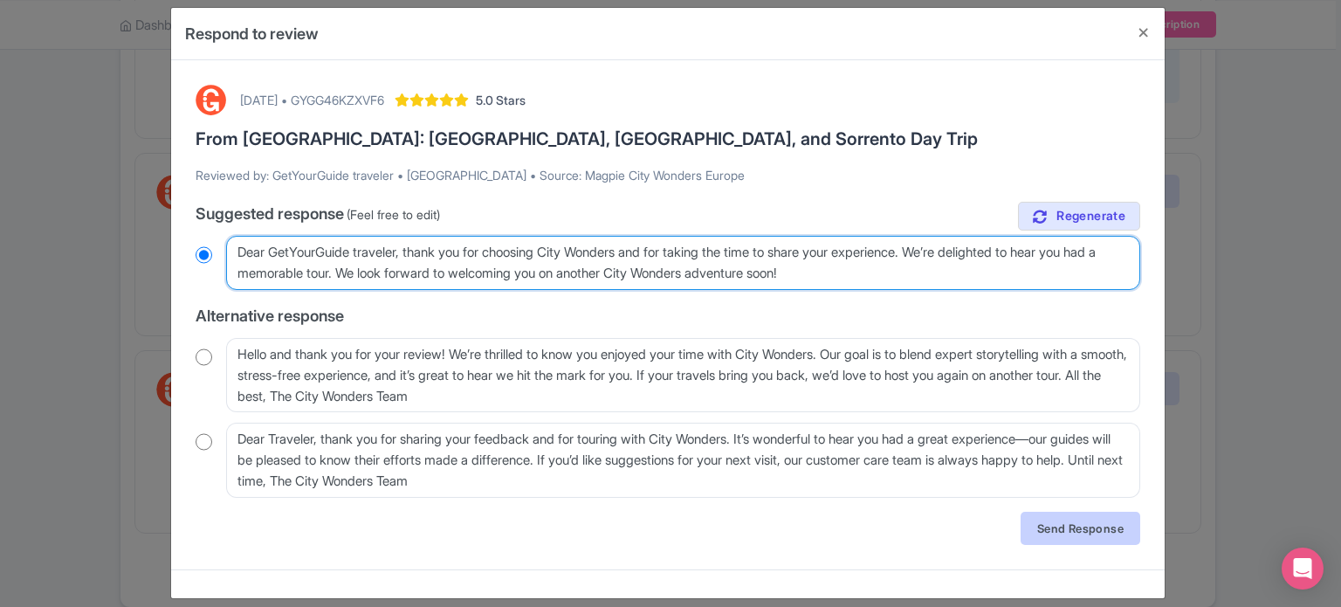
scroll to position [32, 0]
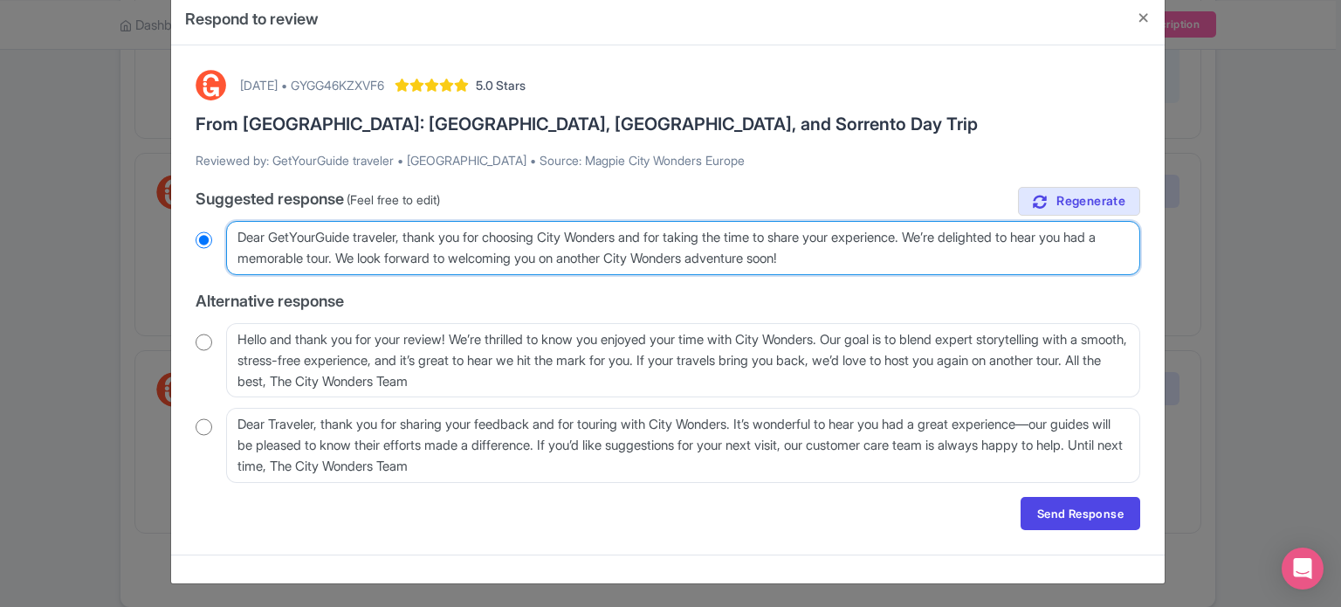
type textarea "Dear GetYourGuide traveler, thank you for choosing City Wonders and for taking …"
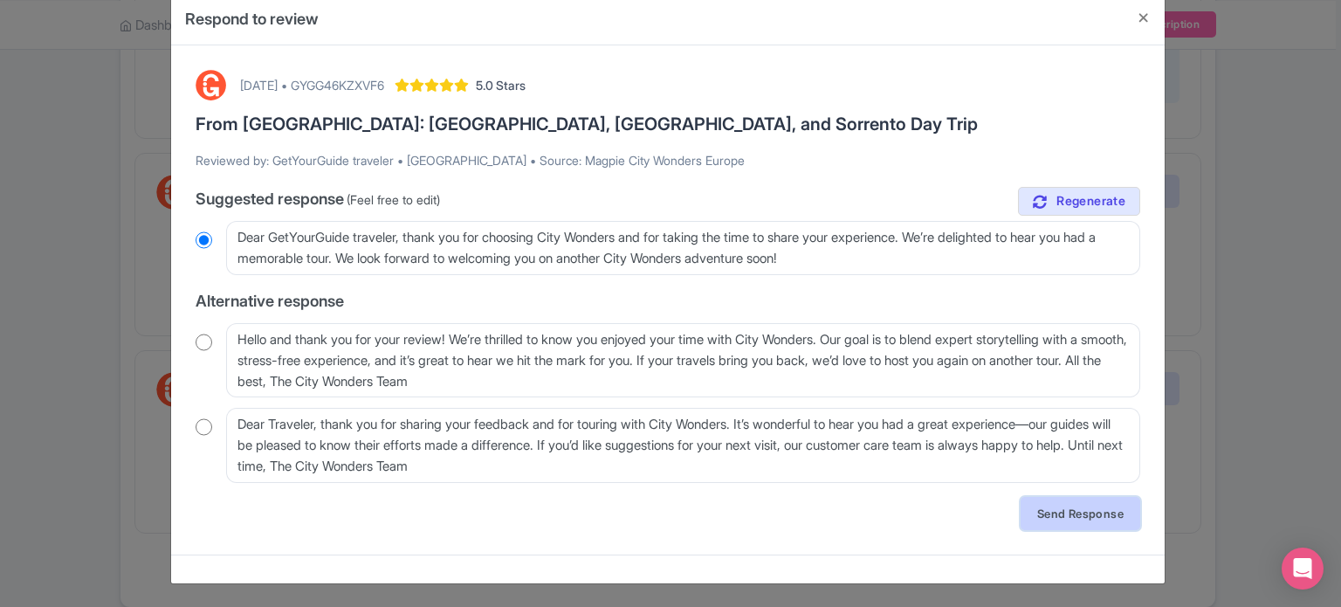
click at [1063, 513] on link "Send Response" at bounding box center [1081, 513] width 120 height 33
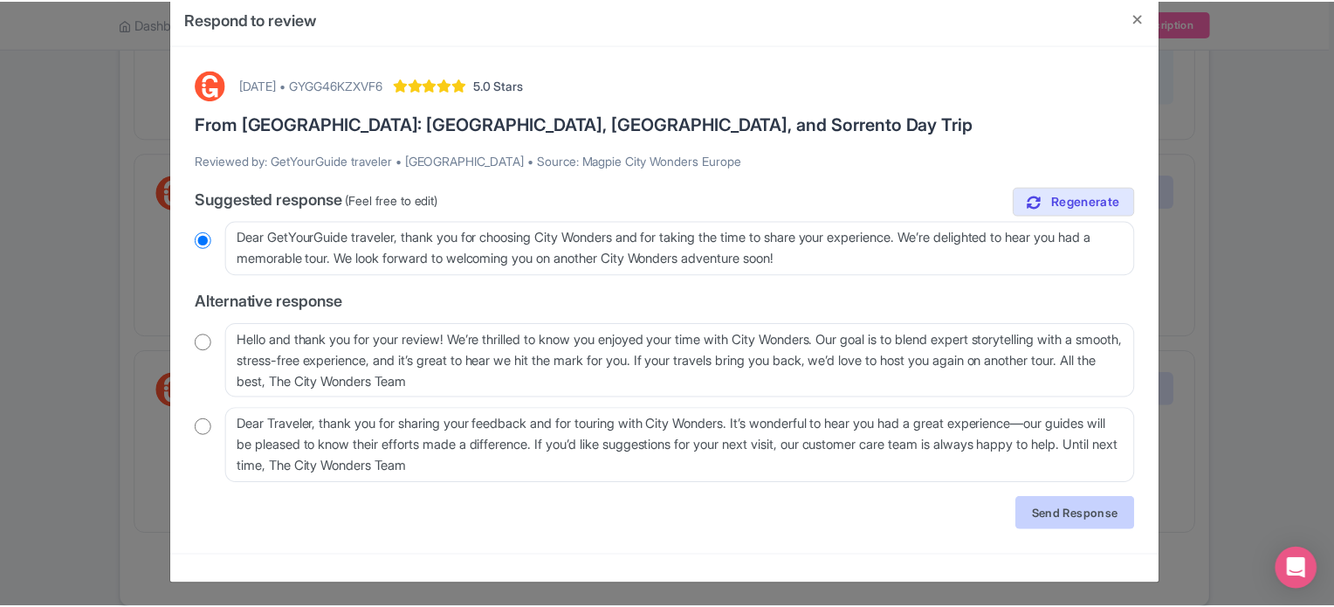
scroll to position [0, 0]
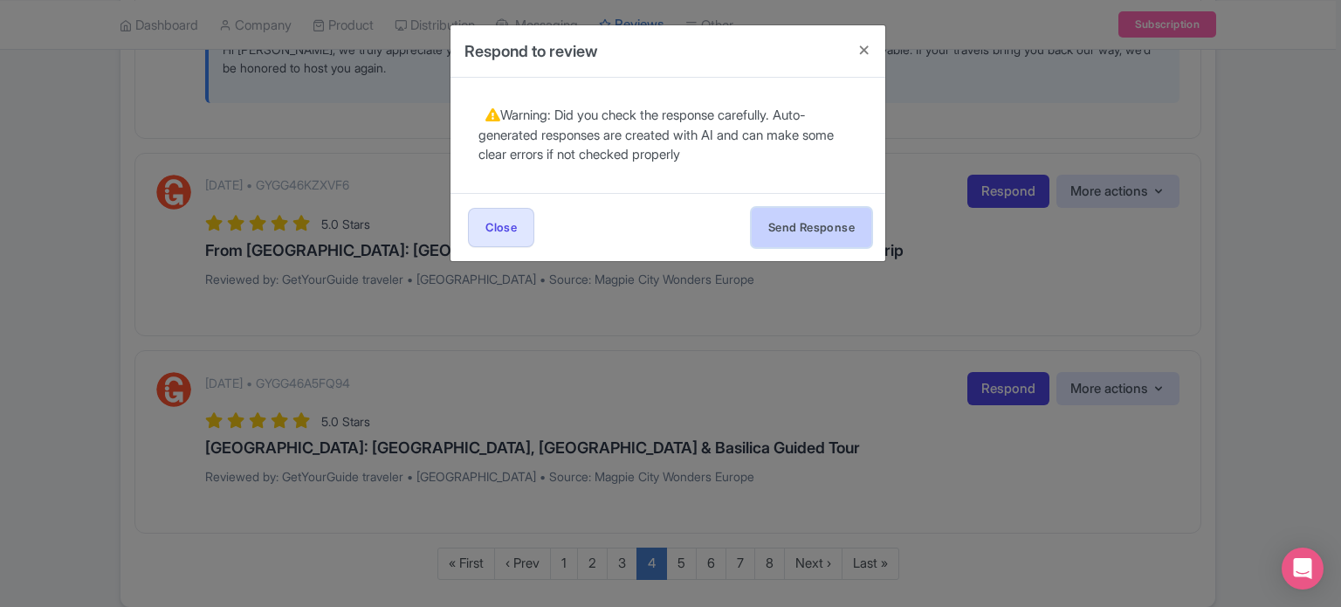
click at [807, 235] on button "Send Response" at bounding box center [812, 227] width 120 height 39
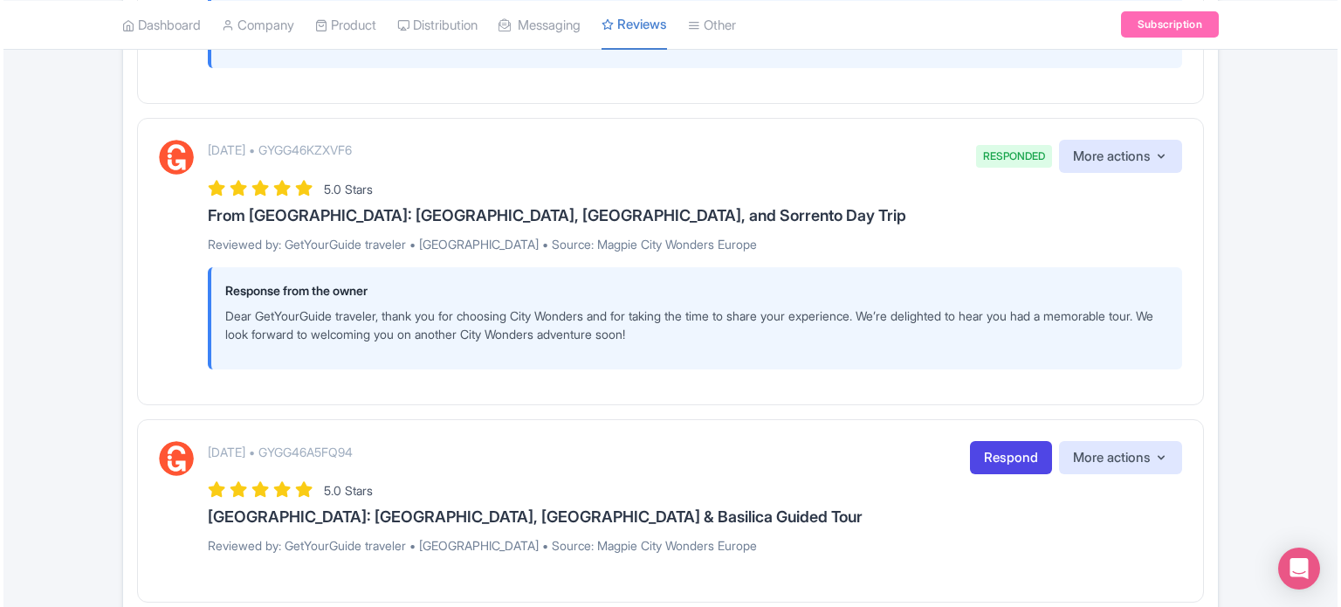
scroll to position [2849, 0]
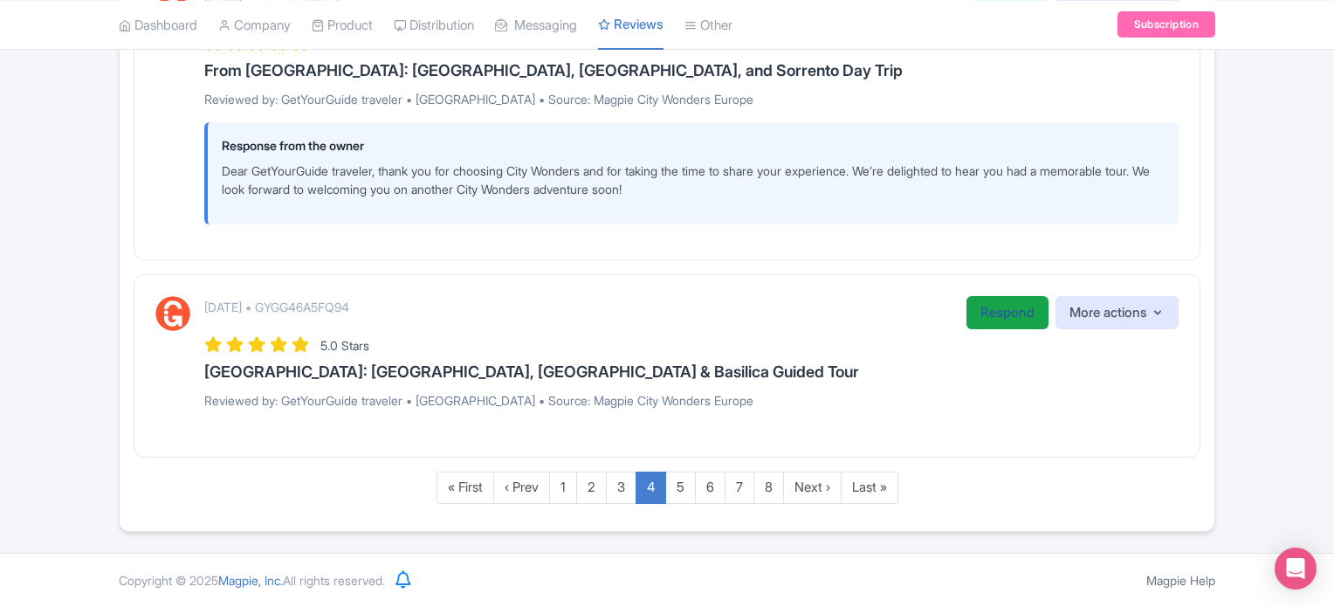
click at [992, 313] on link "Respond" at bounding box center [1008, 313] width 82 height 34
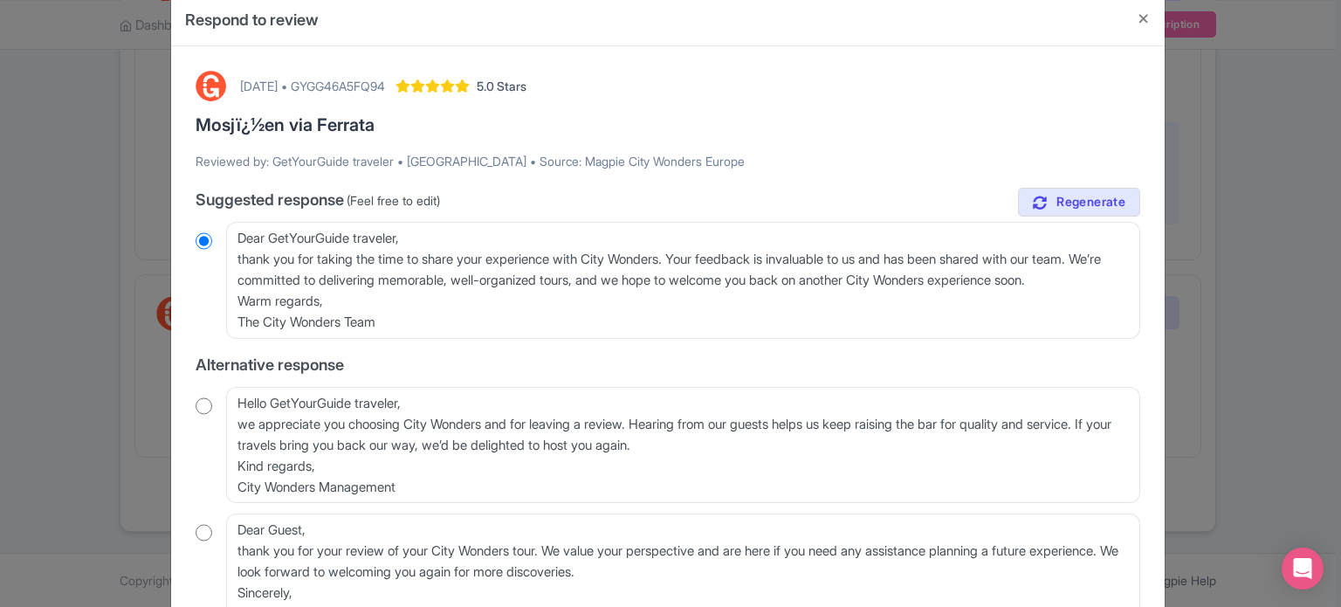
scroll to position [87, 0]
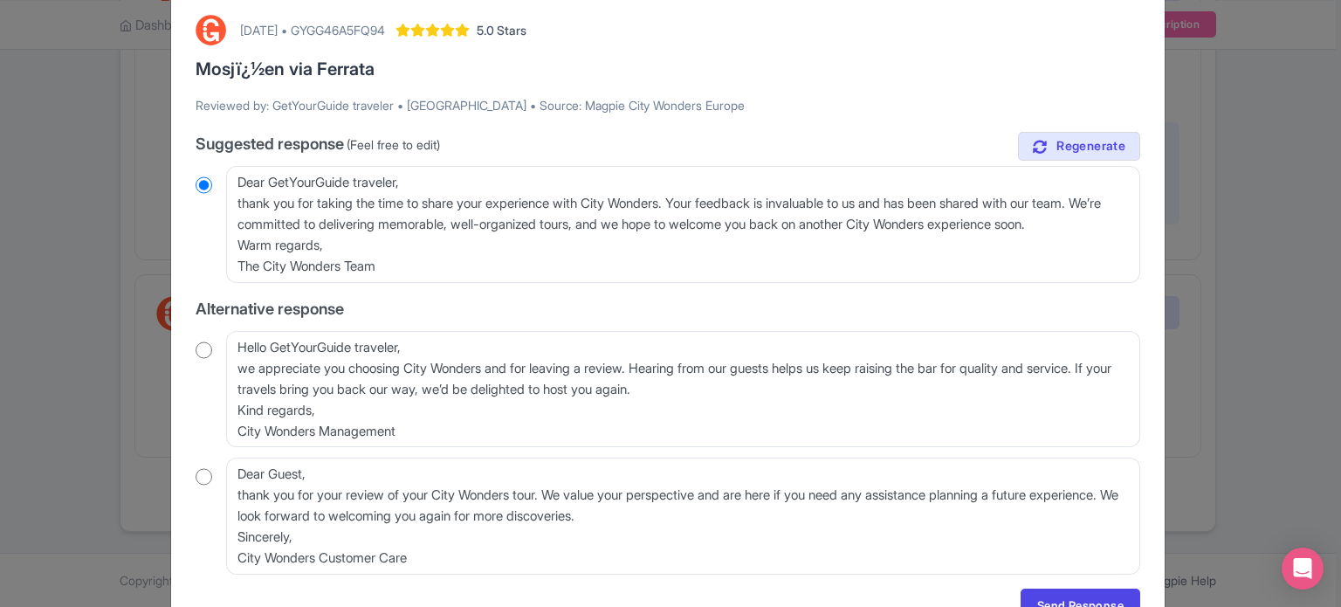
drag, startPoint x: 203, startPoint y: 348, endPoint x: 259, endPoint y: 357, distance: 57.4
click at [203, 348] on input "radio" at bounding box center [204, 349] width 17 height 17
radio input "true"
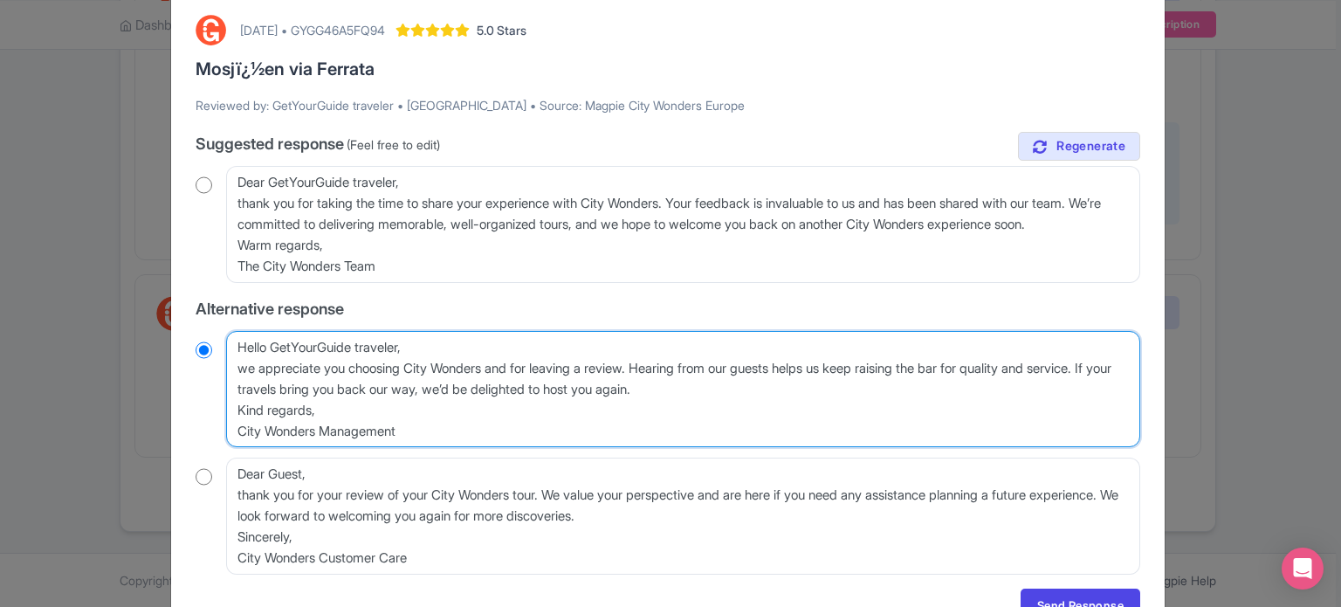
drag, startPoint x: 237, startPoint y: 368, endPoint x: 272, endPoint y: 355, distance: 38.1
click at [272, 355] on textarea "Hello GetYourGuide traveler, we appreciate you choosing City Wonders and for le…" at bounding box center [683, 389] width 914 height 117
type textarea "Hello we appreciate you choosing City Wonders and for leaving a review. Hearing…"
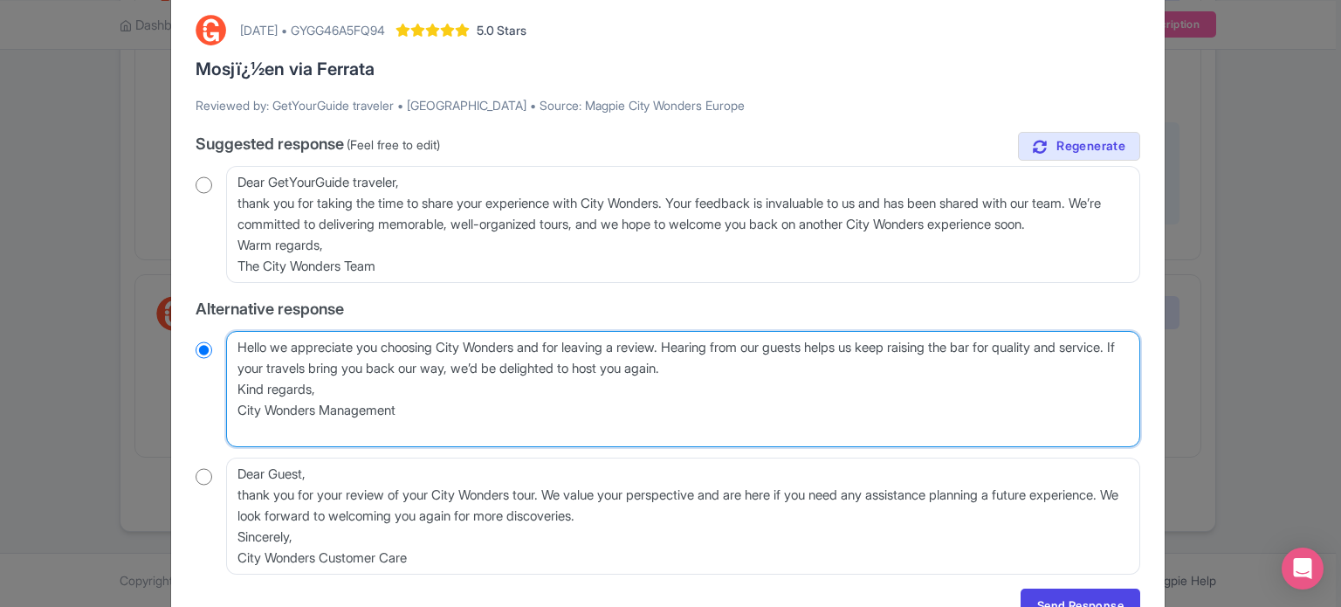
radio input "true"
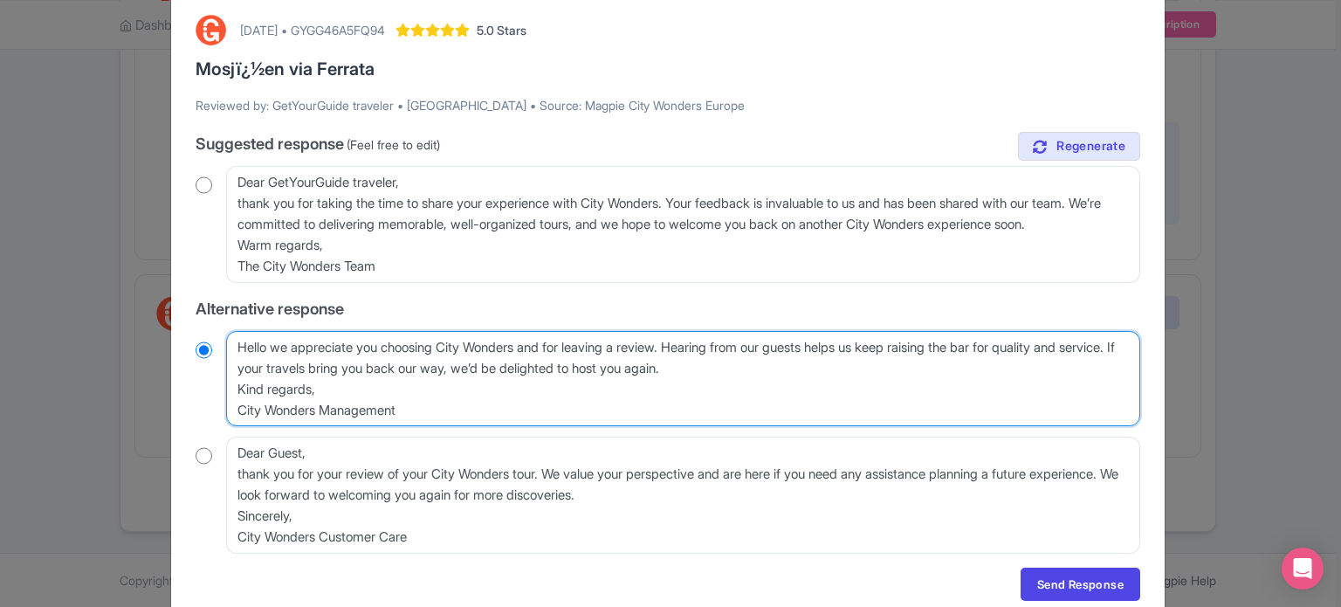
drag, startPoint x: 434, startPoint y: 404, endPoint x: 217, endPoint y: 382, distance: 218.5
click at [217, 382] on div "Hello GetYourGuide traveler, we appreciate you choosing City Wonders and for le…" at bounding box center [668, 379] width 945 height 96
type textarea "Hello we appreciate you choosing City Wonders and for leaving a review. Hearing…"
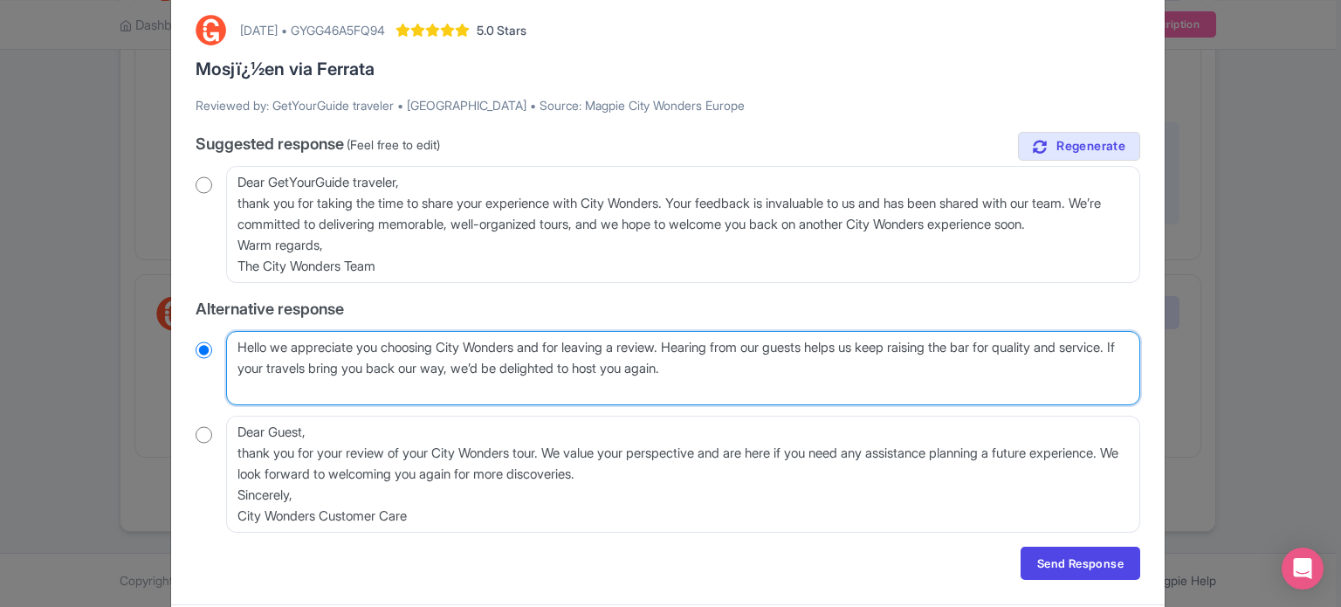
radio input "true"
type textarea "Hello we appreciate you choosing City Wonders and for leaving a review. Hearing…"
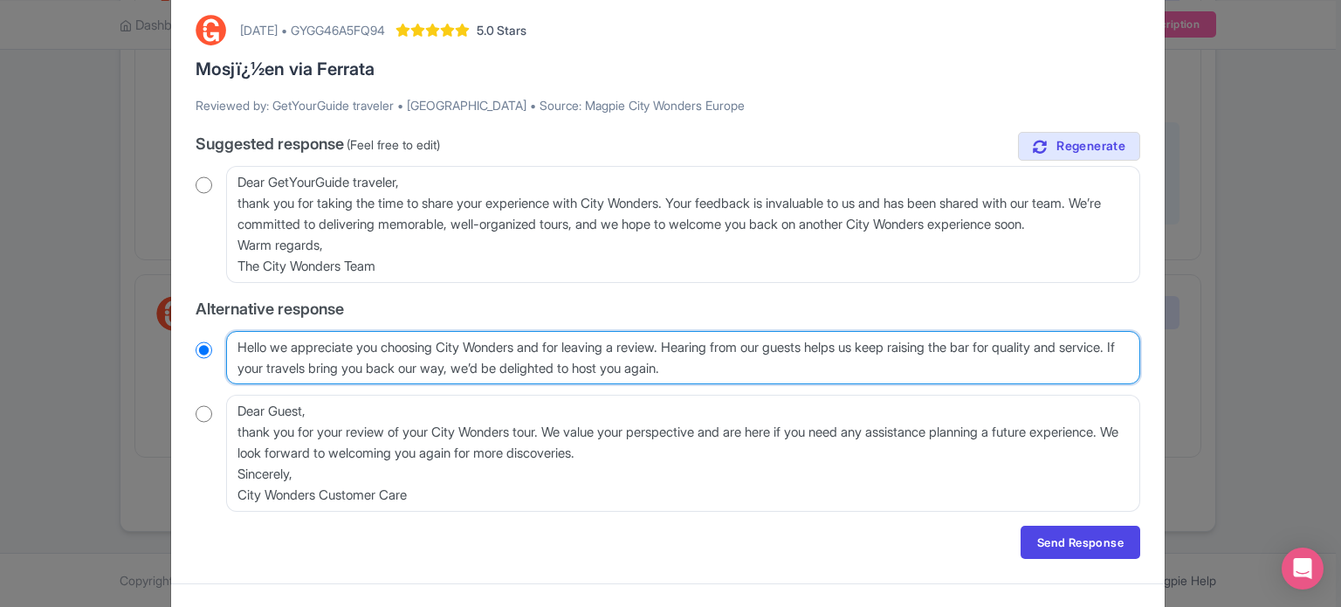
radio input "true"
type textarea "Hello we appreciate you choosing City Wonders and for leaving a review. Hearing…"
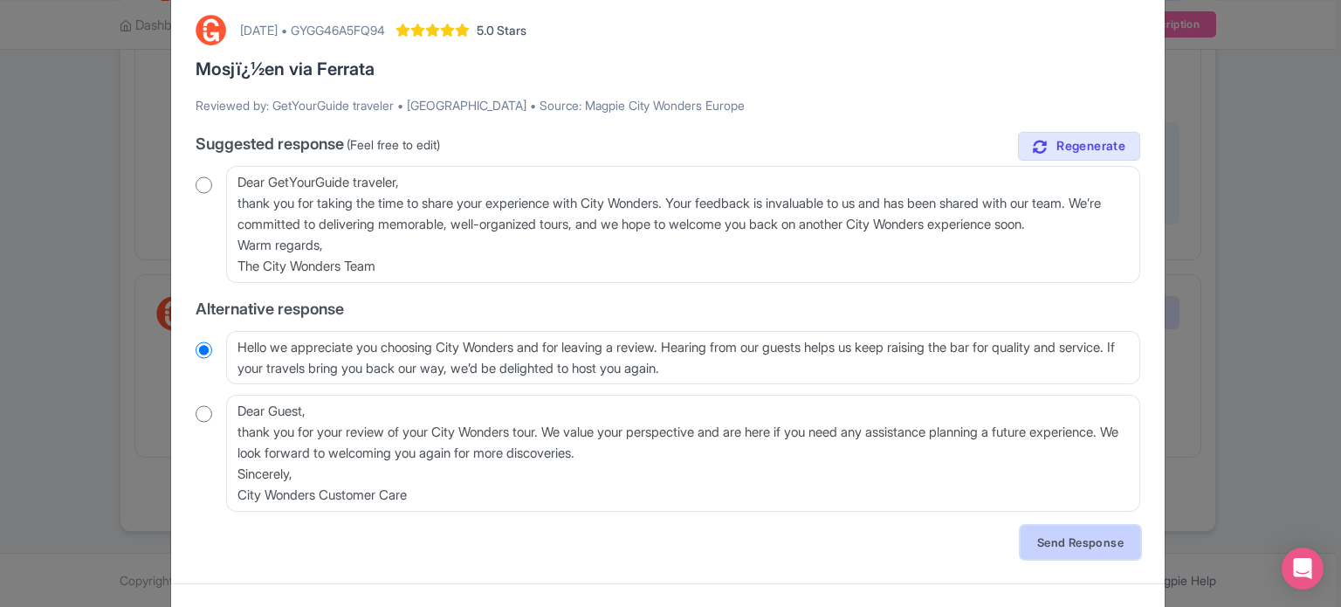
click at [1099, 536] on link "Send Response" at bounding box center [1081, 542] width 120 height 33
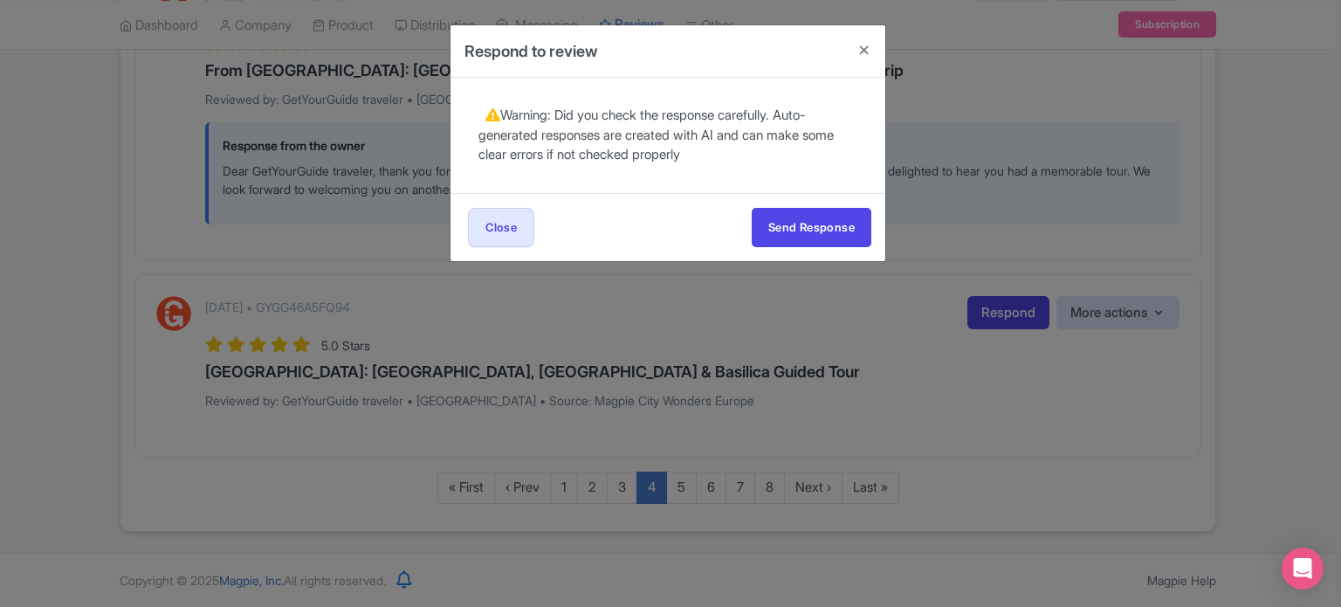
scroll to position [0, 0]
click at [808, 223] on button "Send Response" at bounding box center [812, 227] width 120 height 39
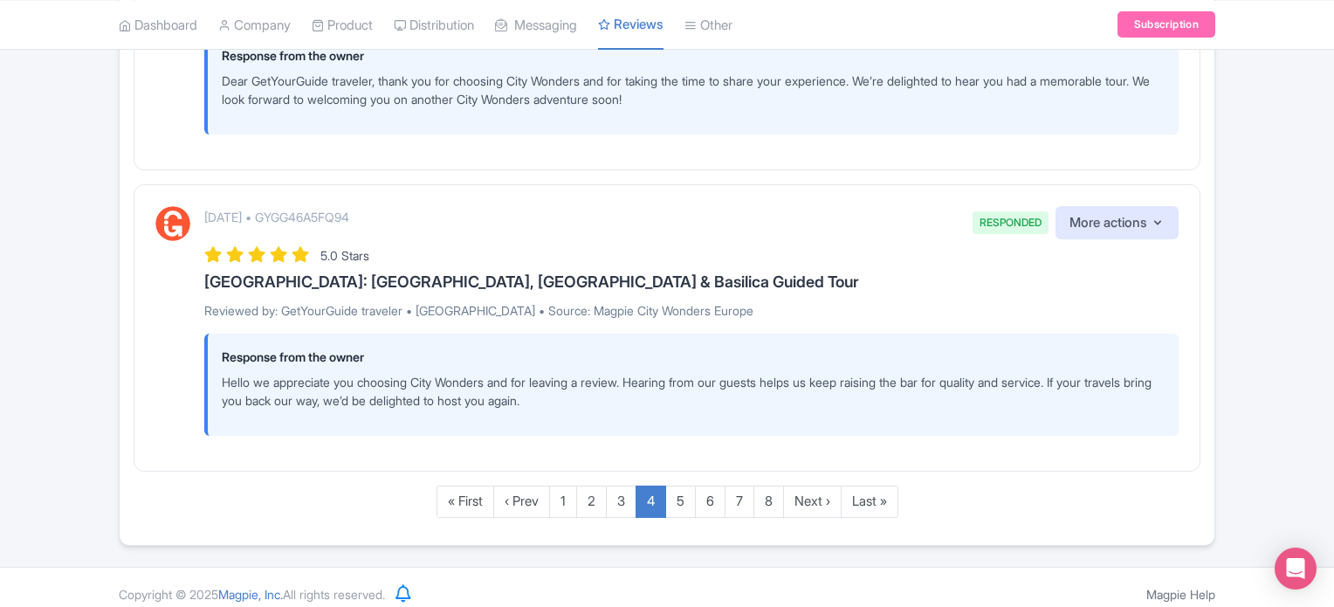
scroll to position [2953, 0]
